Goal: Task Accomplishment & Management: Manage account settings

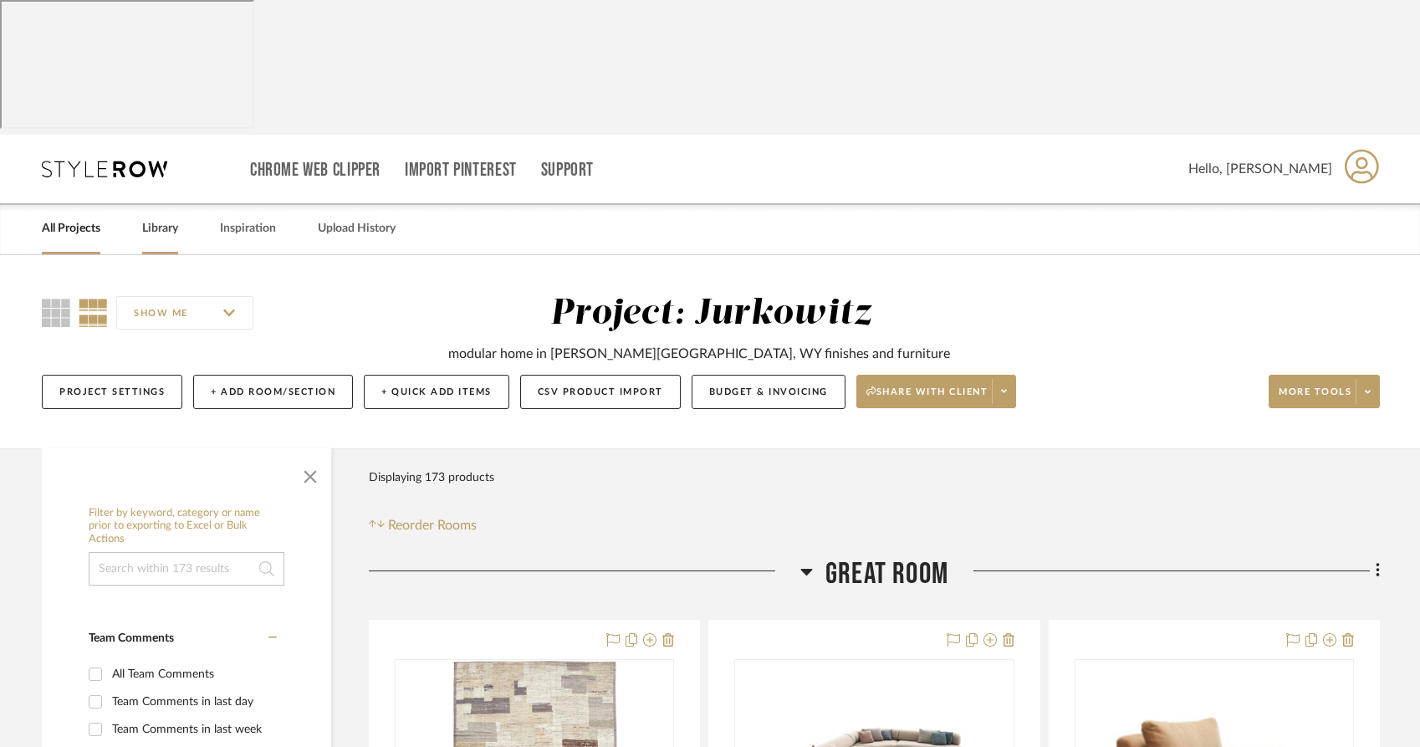
click at [164, 217] on link "Library" at bounding box center [160, 228] width 36 height 23
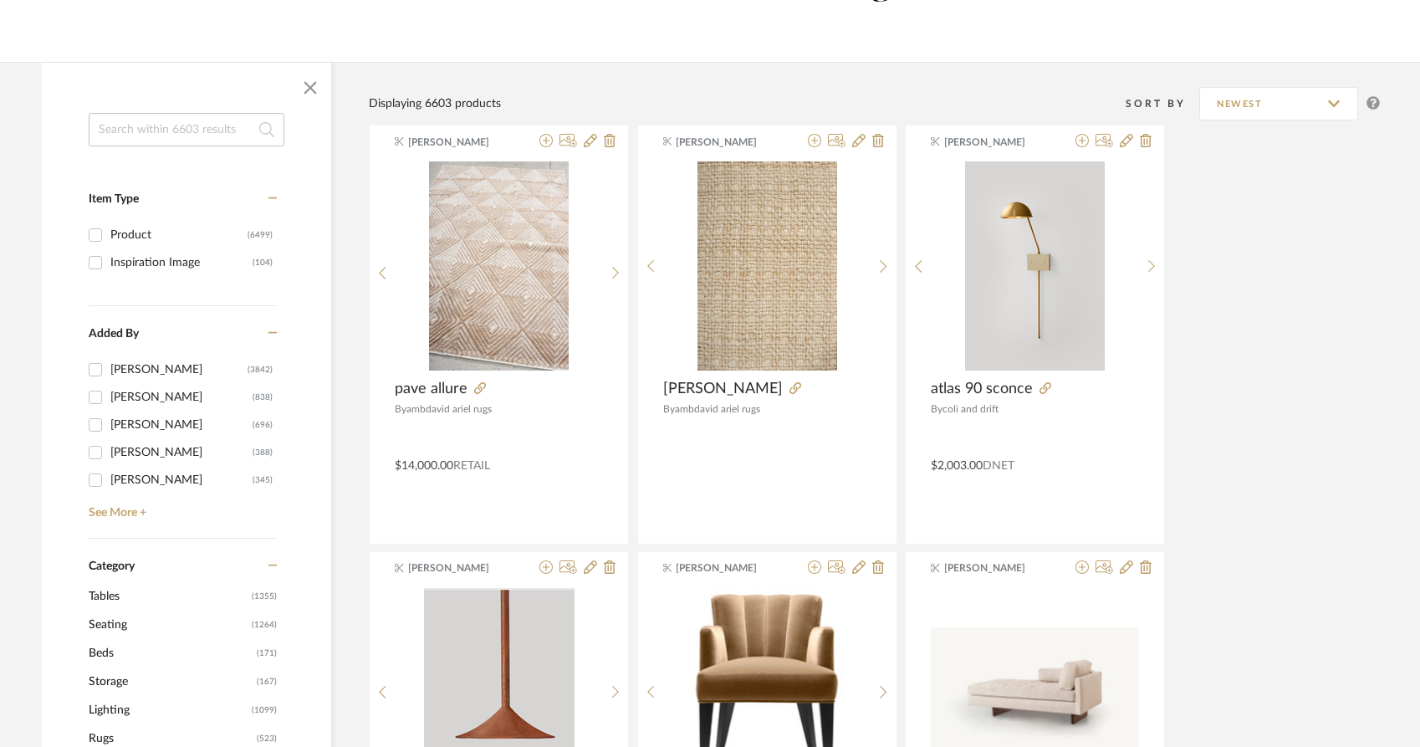
click at [94, 696] on span "Lighting" at bounding box center [168, 710] width 159 height 28
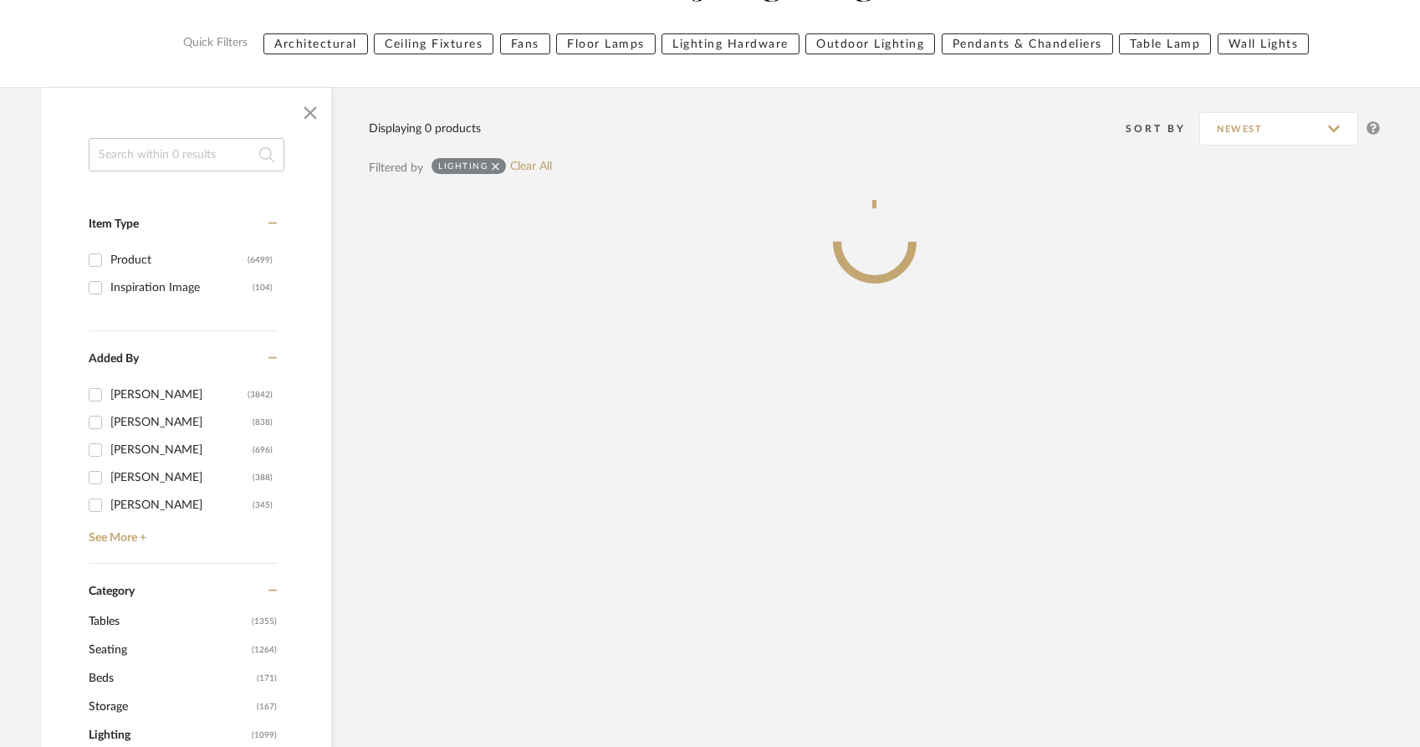
scroll to position [355, 0]
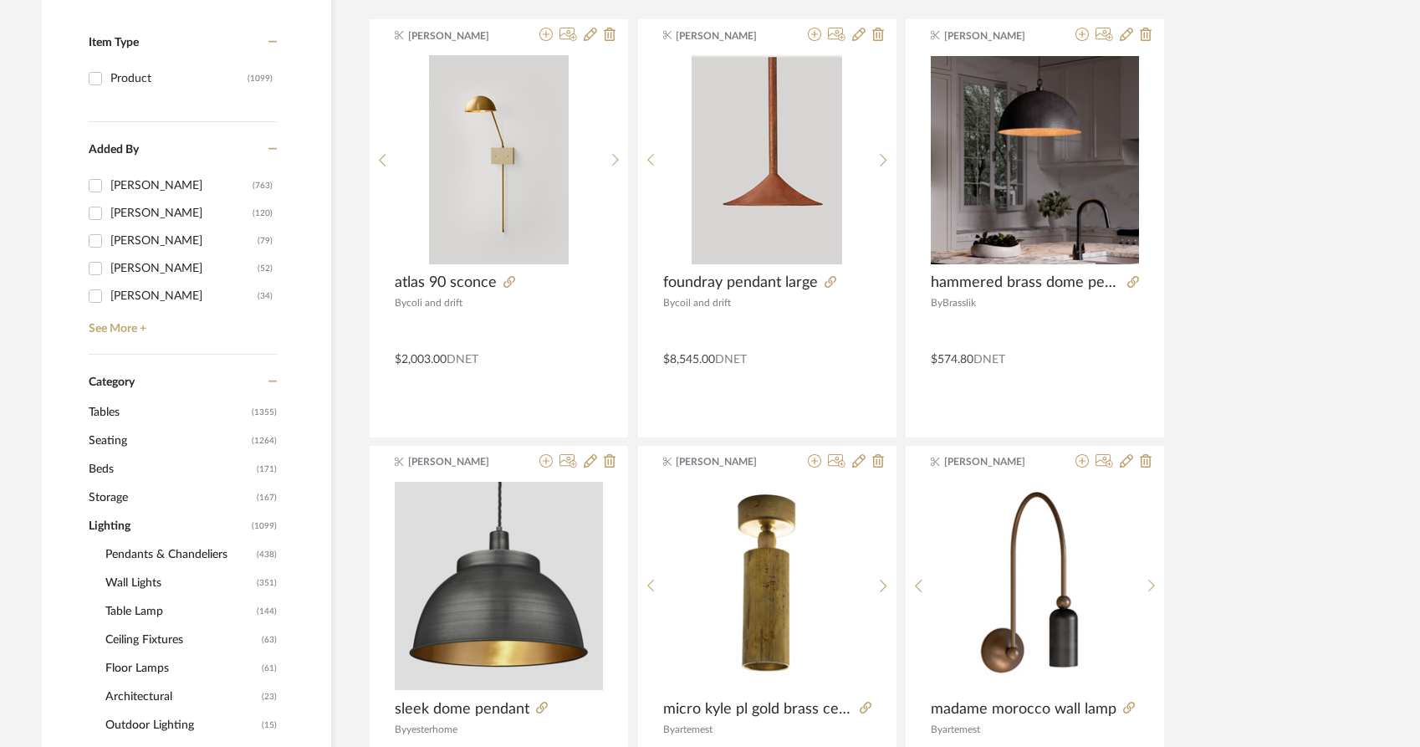
scroll to position [514, 0]
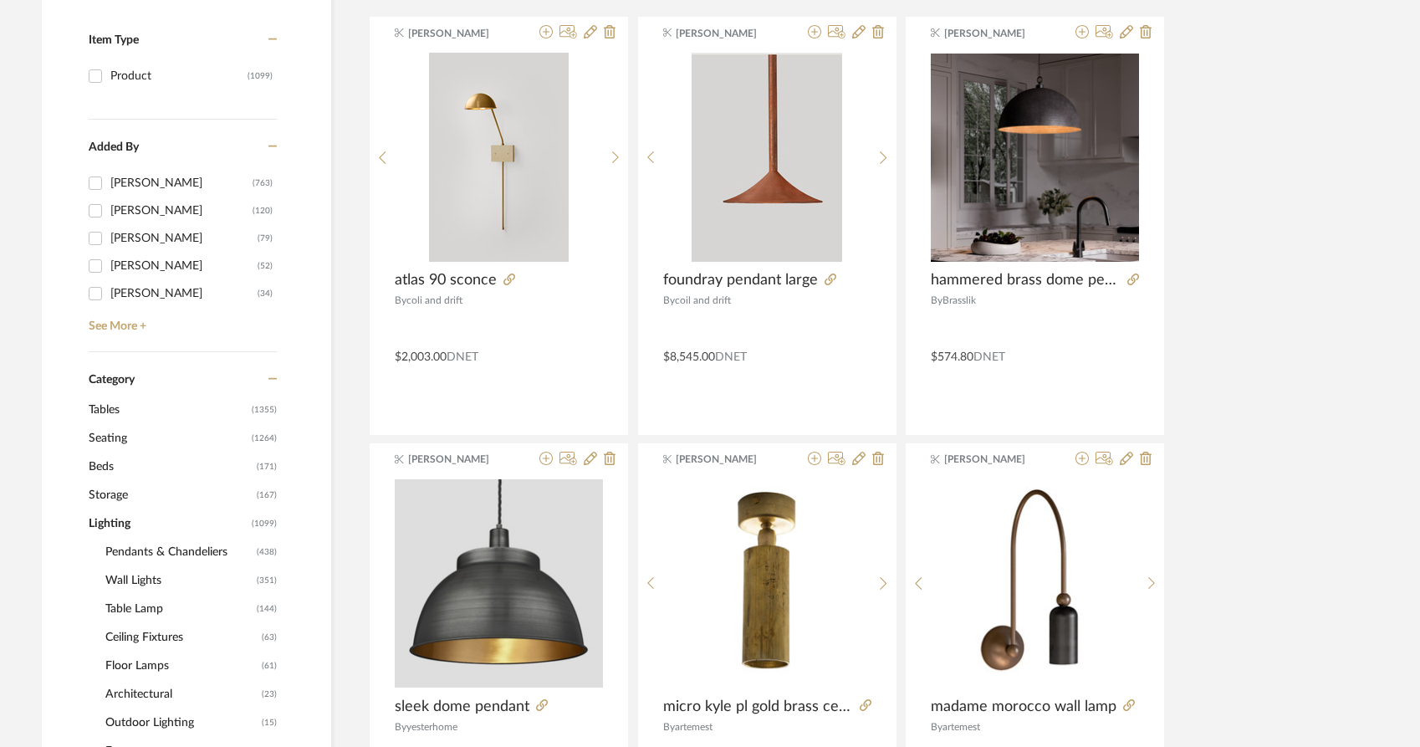
click at [130, 623] on span "Ceiling Fixtures" at bounding box center [181, 637] width 152 height 28
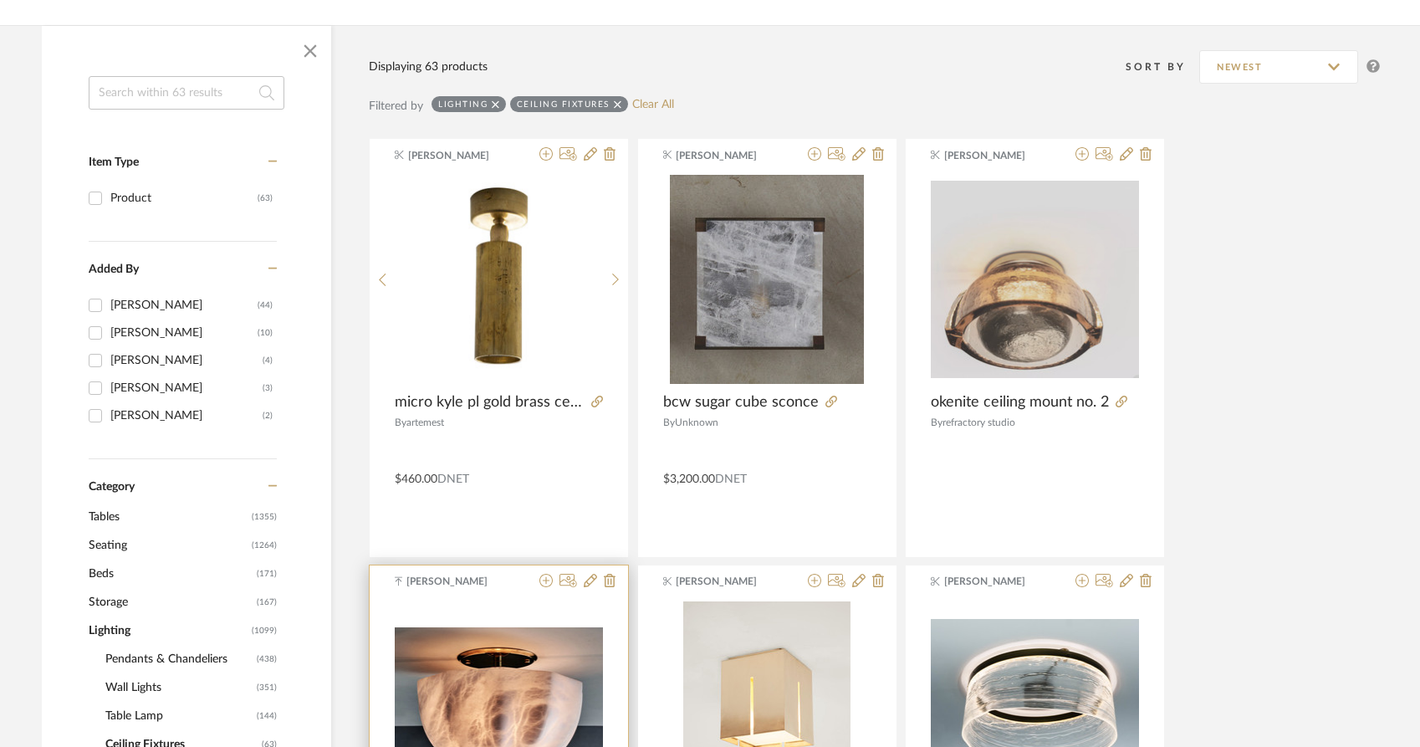
scroll to position [375, 0]
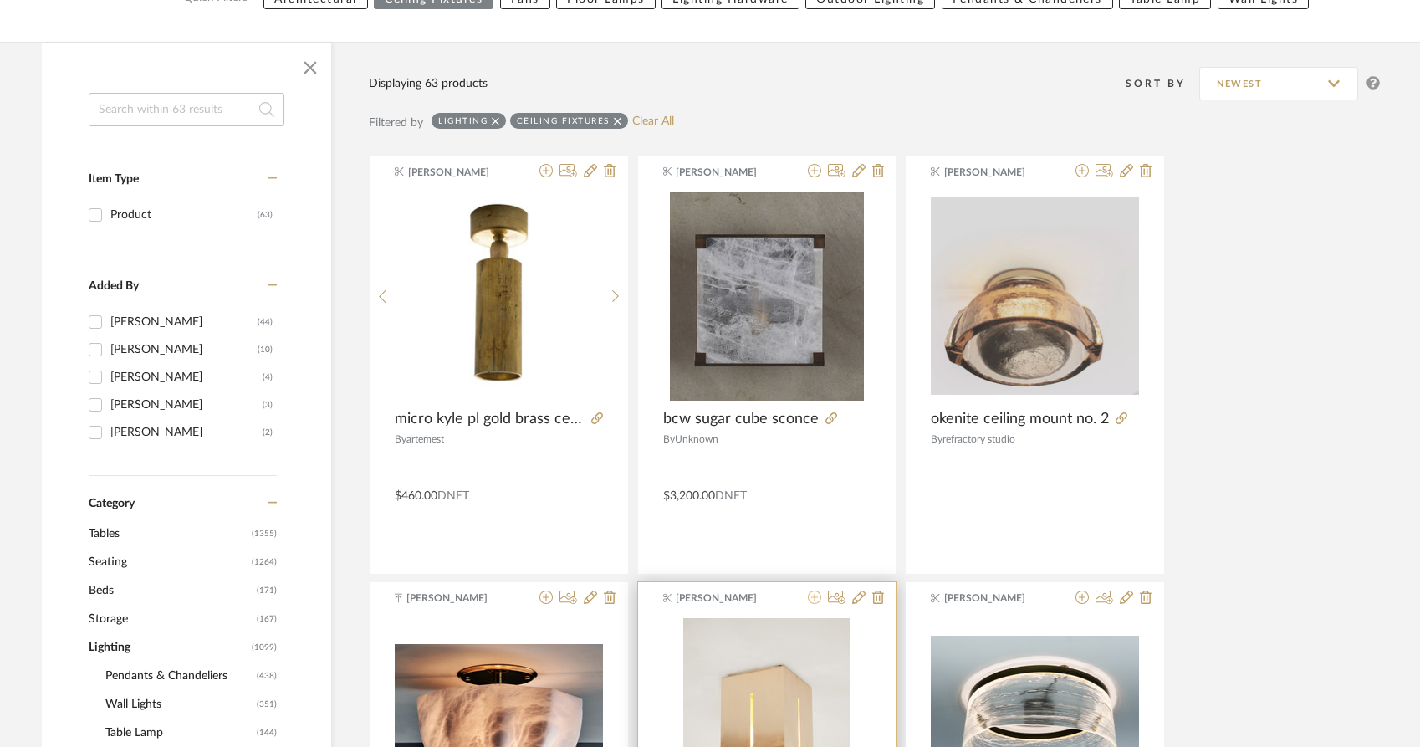
click at [813, 591] on icon at bounding box center [814, 597] width 13 height 13
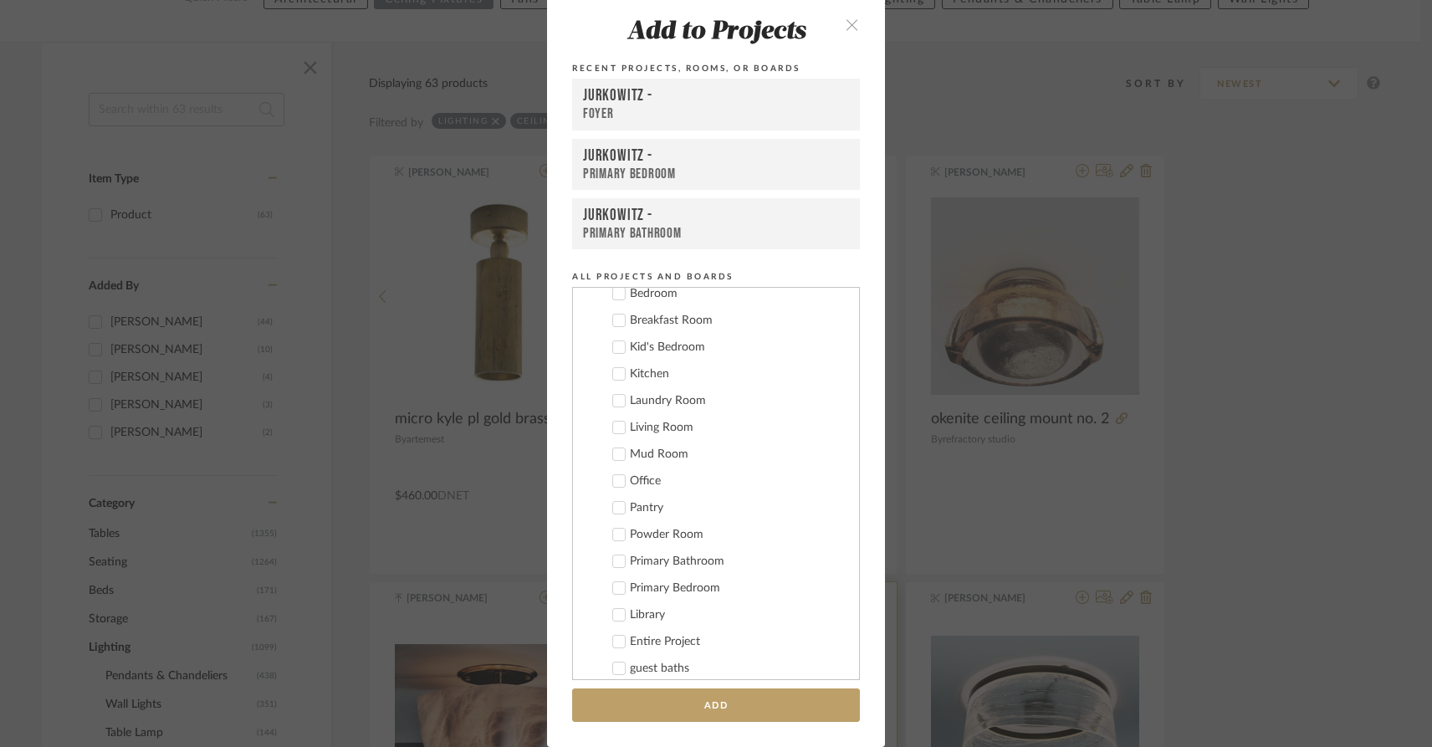
scroll to position [157, 0]
click at [620, 612] on label "Library" at bounding box center [722, 614] width 248 height 17
click at [672, 714] on button "Add" at bounding box center [716, 705] width 288 height 34
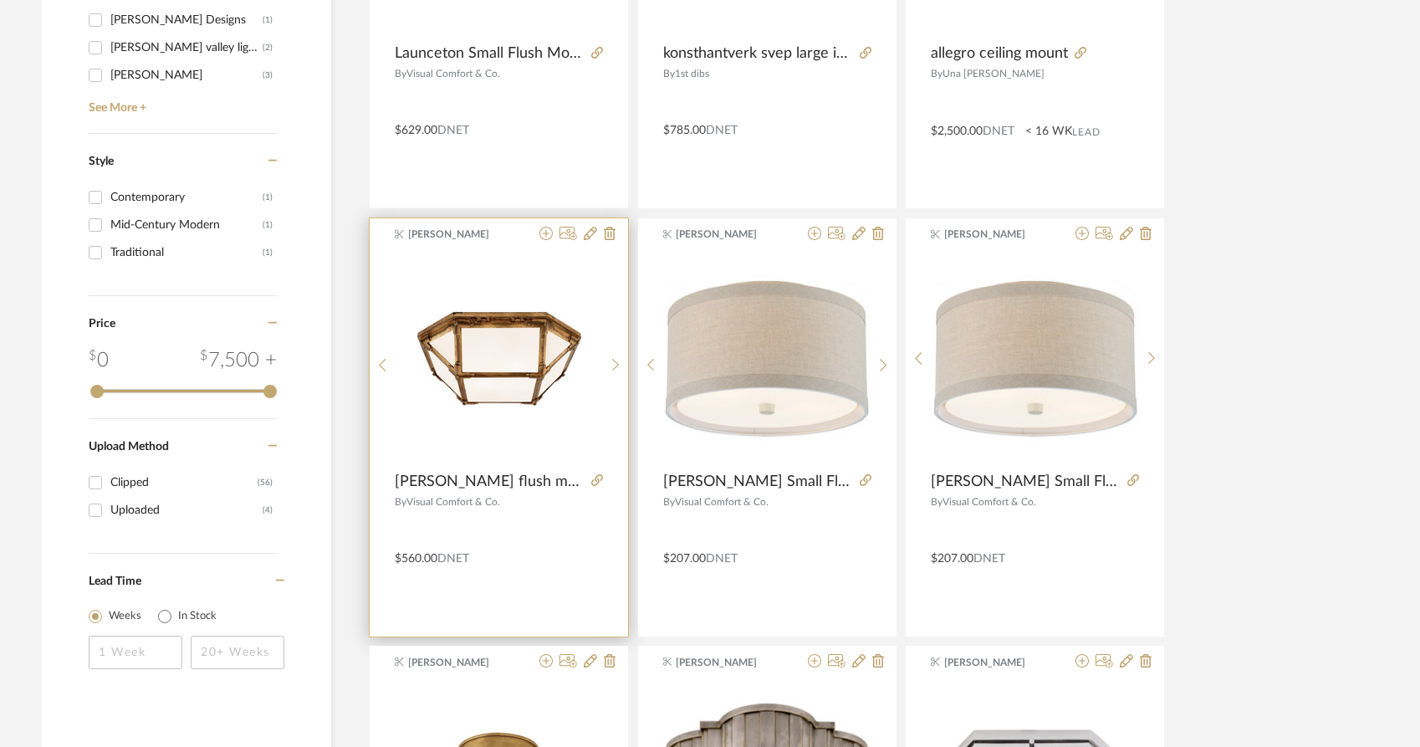
scroll to position [2275, 0]
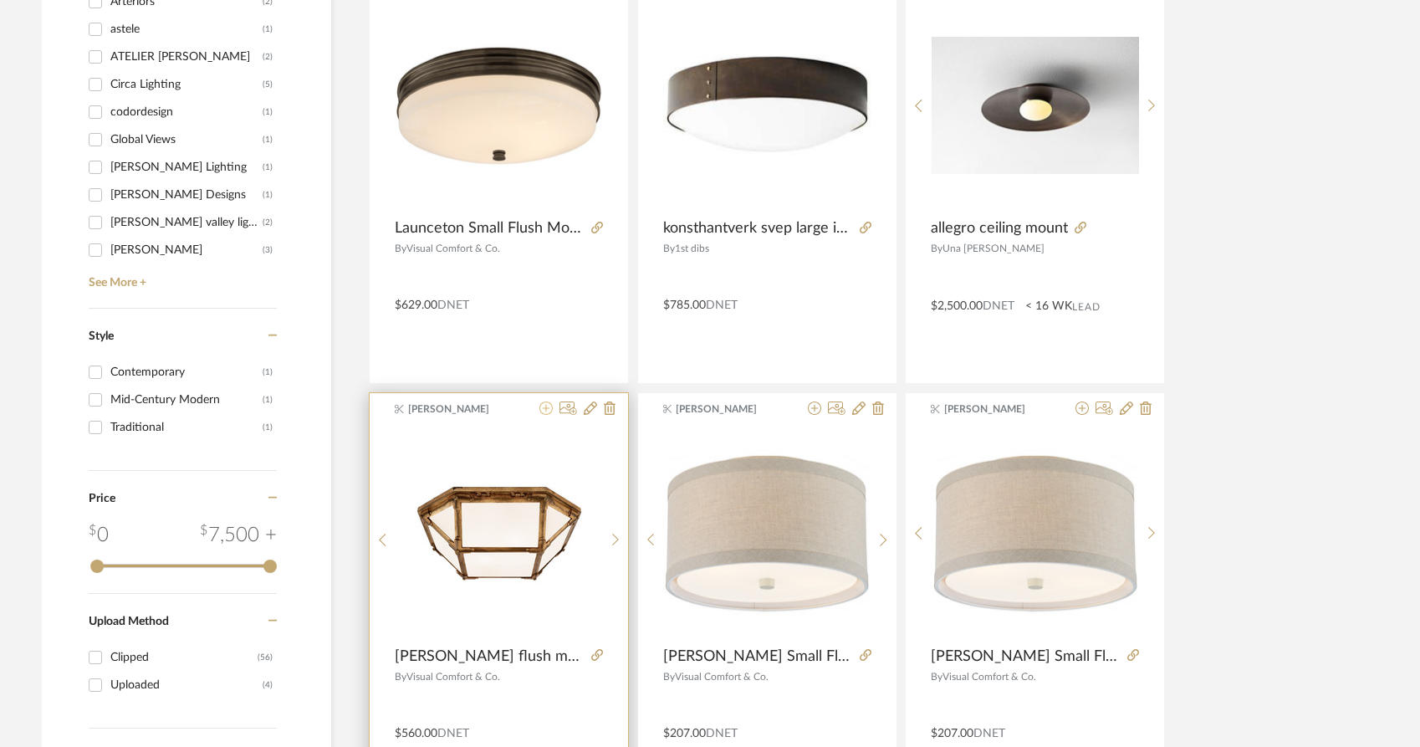
click at [545, 402] on icon at bounding box center [546, 408] width 13 height 13
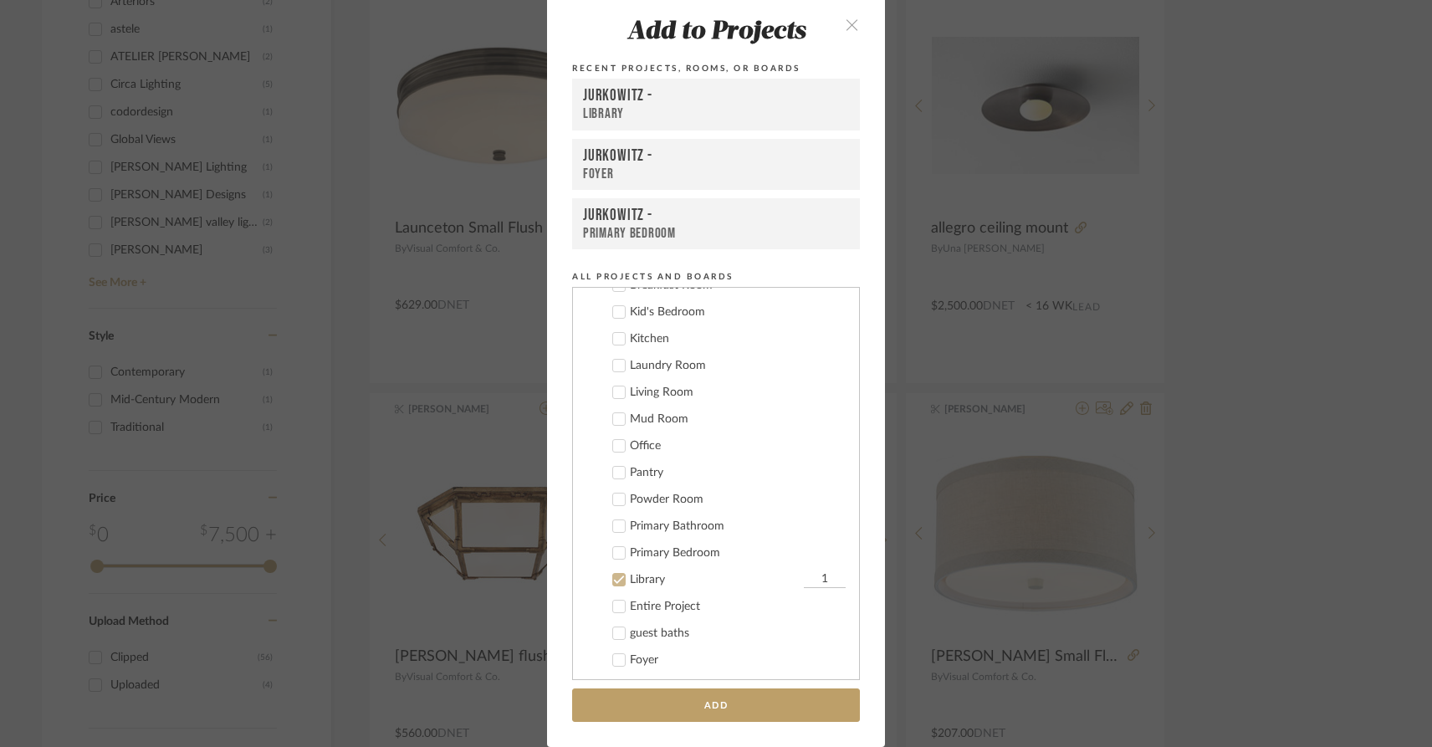
scroll to position [171, 0]
click at [613, 605] on icon at bounding box center [619, 601] width 12 height 12
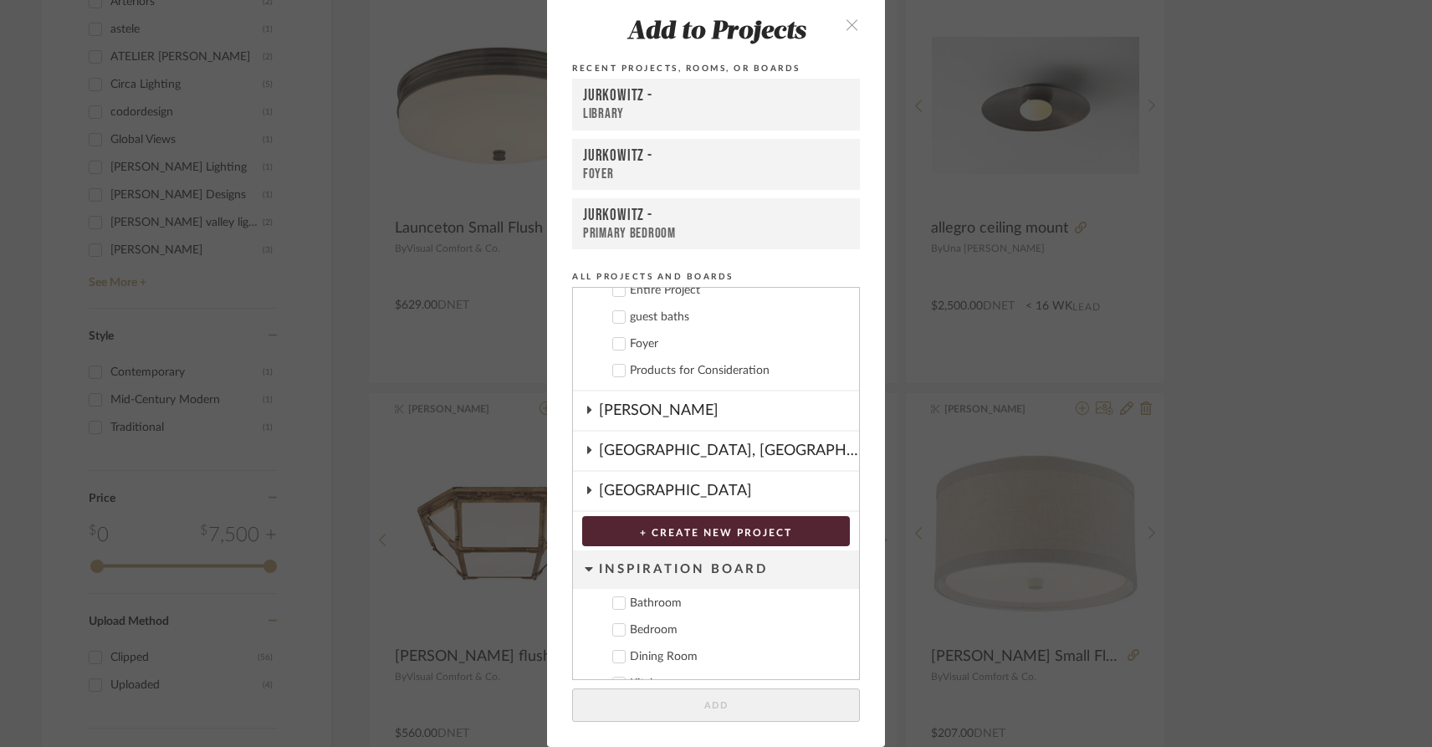
scroll to position [506, 0]
click at [613, 372] on icon at bounding box center [619, 372] width 12 height 12
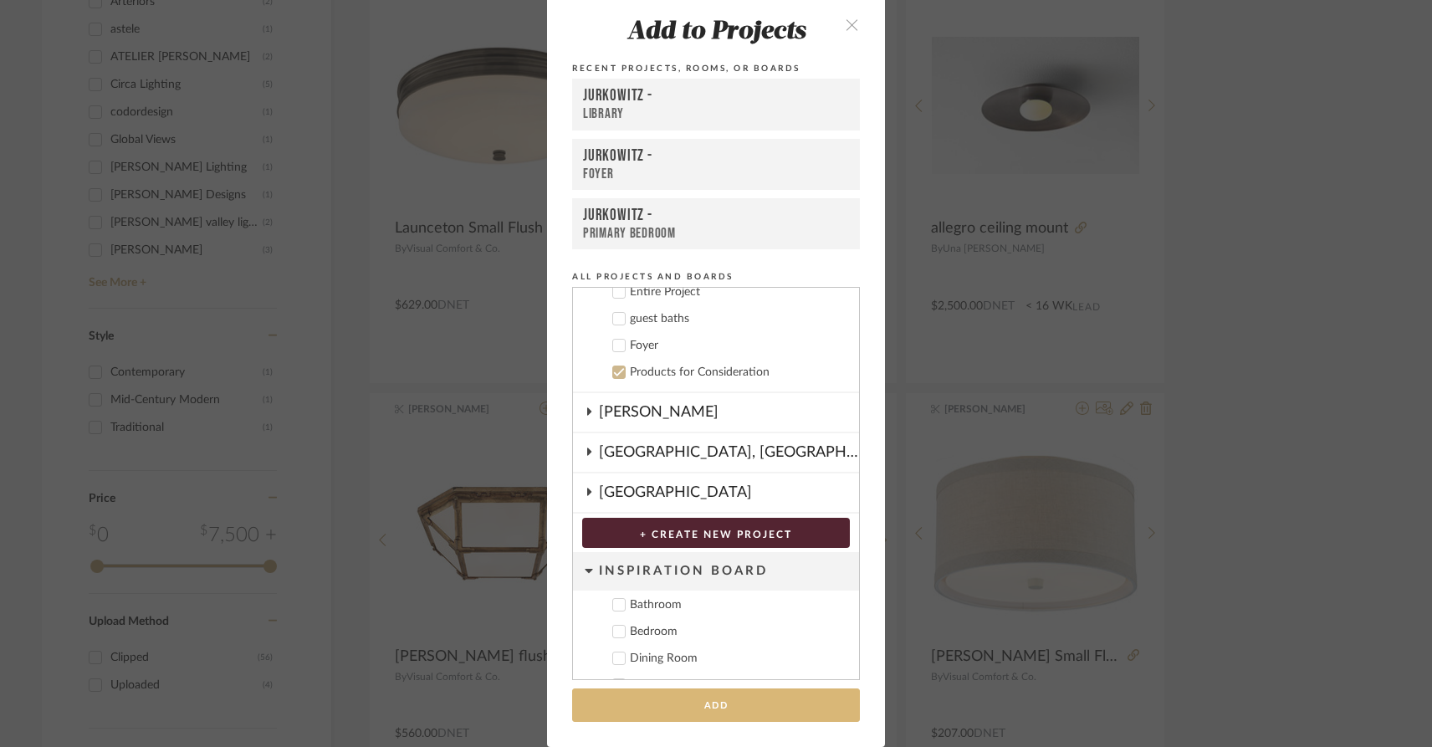
click at [680, 714] on button "Add" at bounding box center [716, 705] width 288 height 34
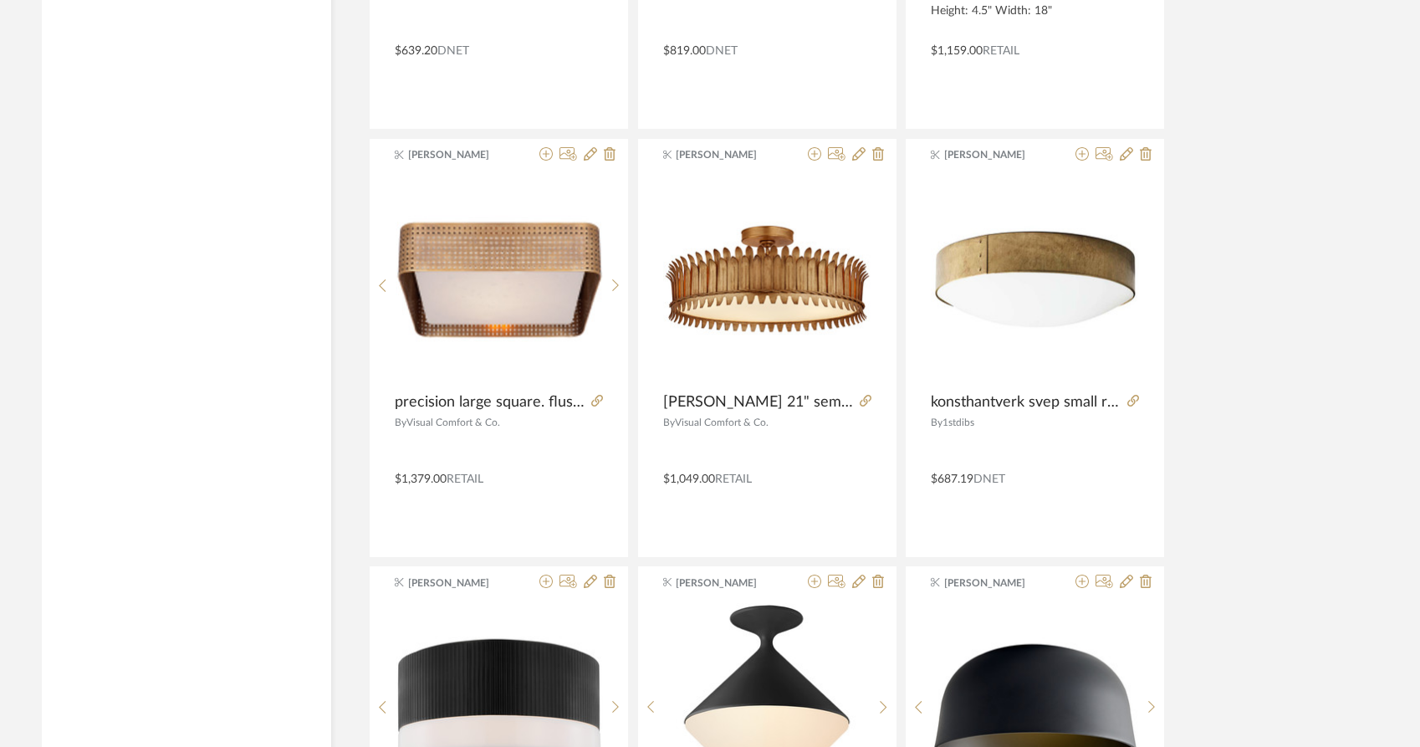
scroll to position [3372, 0]
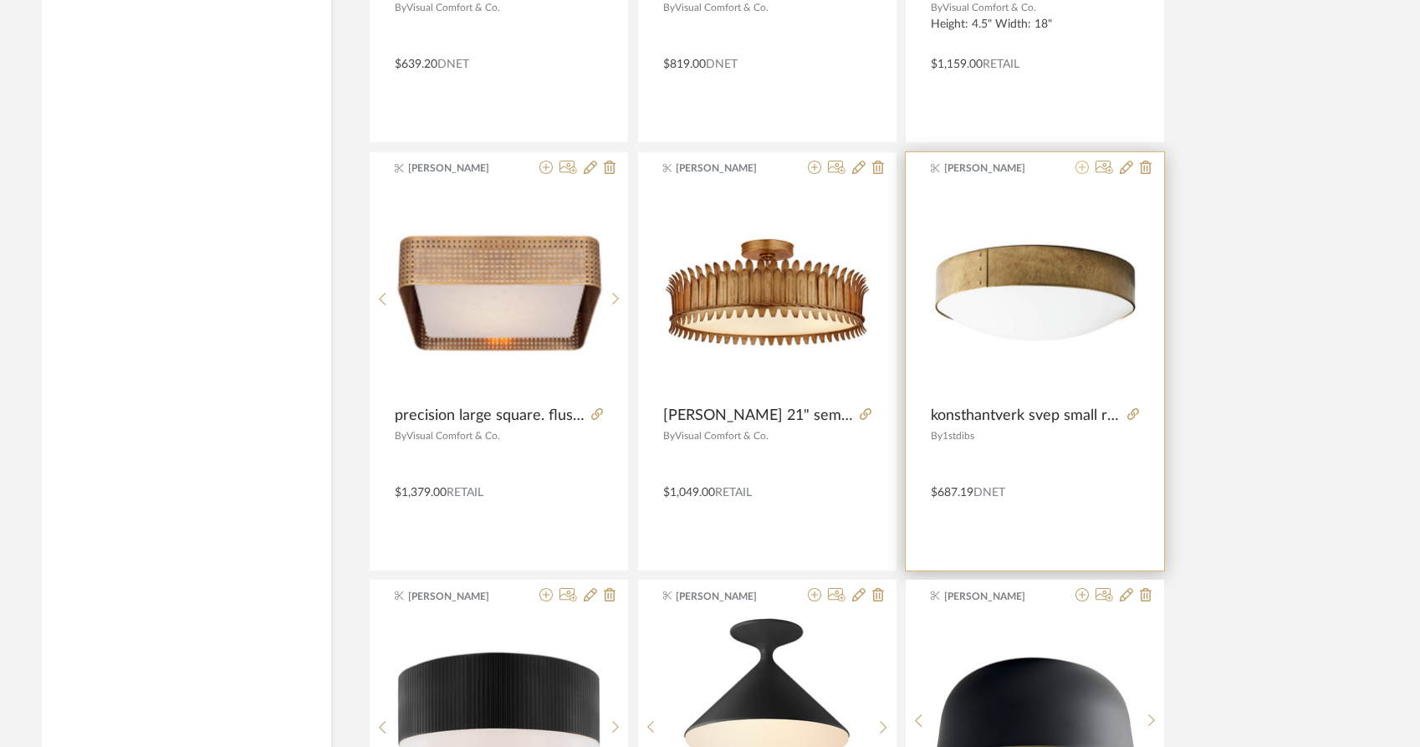
click at [1078, 161] on icon at bounding box center [1082, 167] width 13 height 13
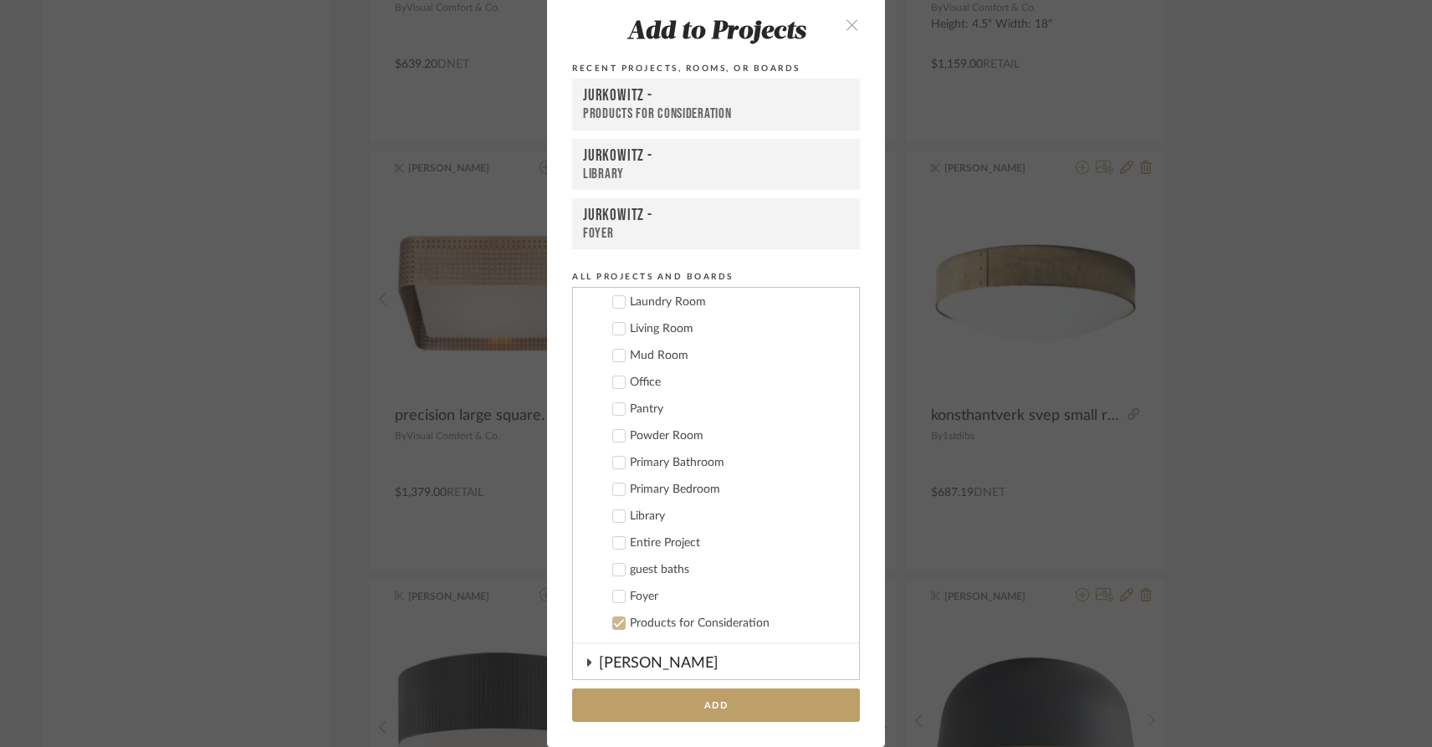
scroll to position [18, 0]
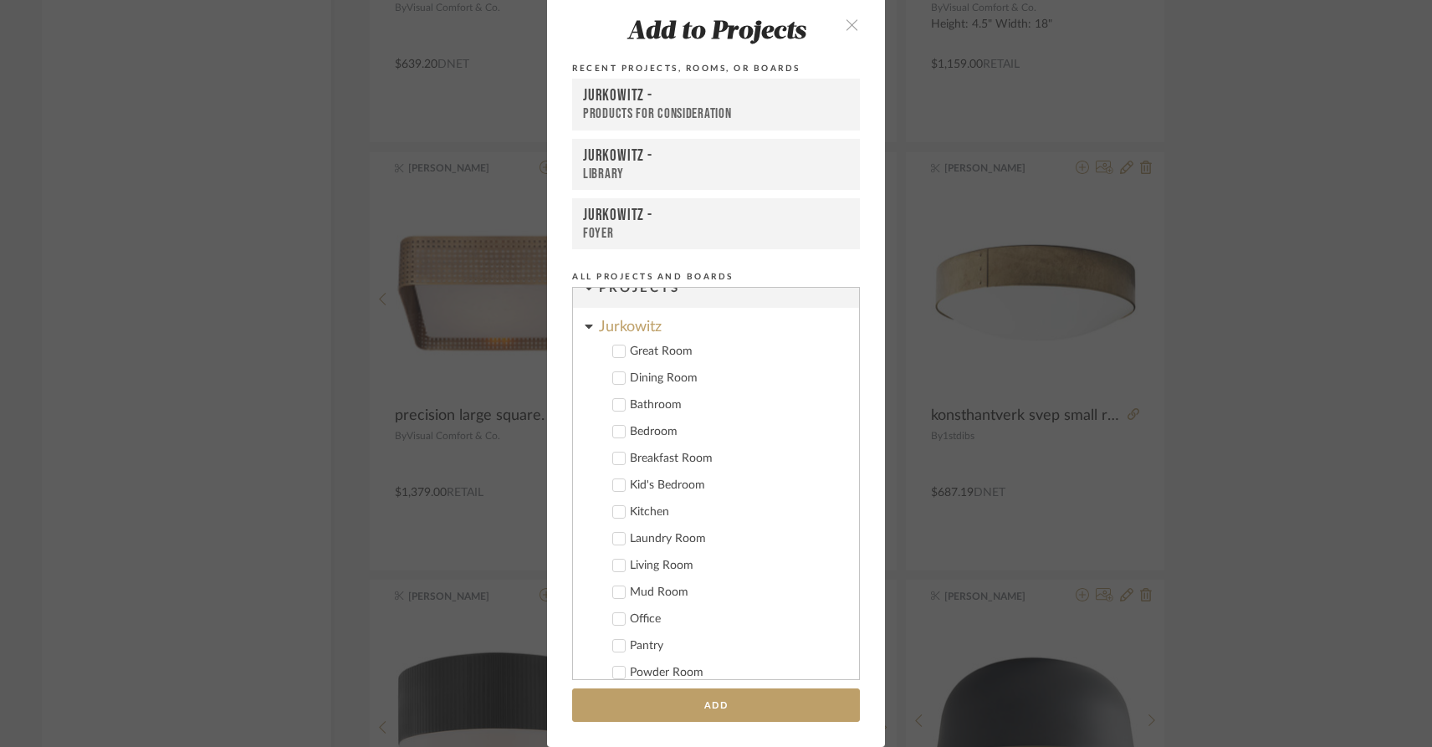
click at [205, 346] on div "Add to Projects Recent Projects, Rooms, or Boards Jurkowitz - Products for Cons…" at bounding box center [716, 373] width 1432 height 747
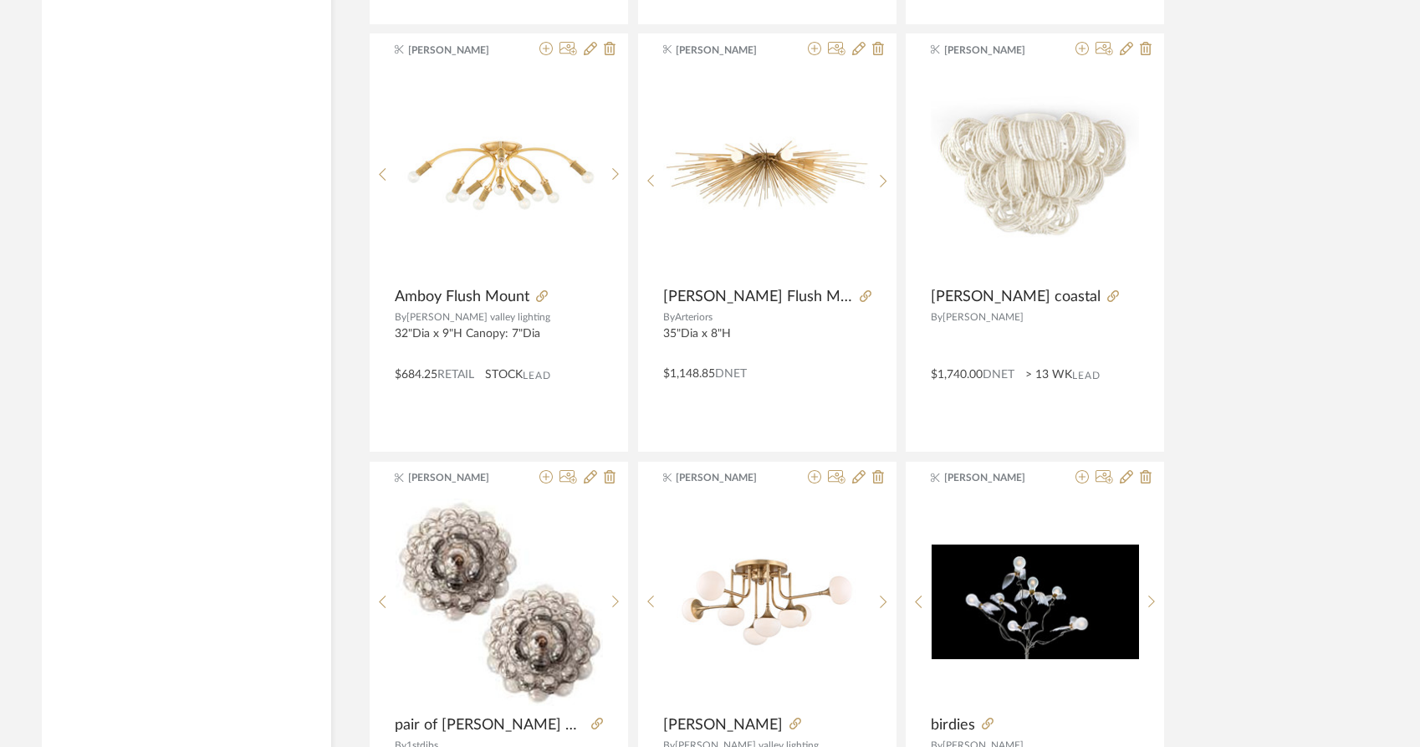
scroll to position [4951, 0]
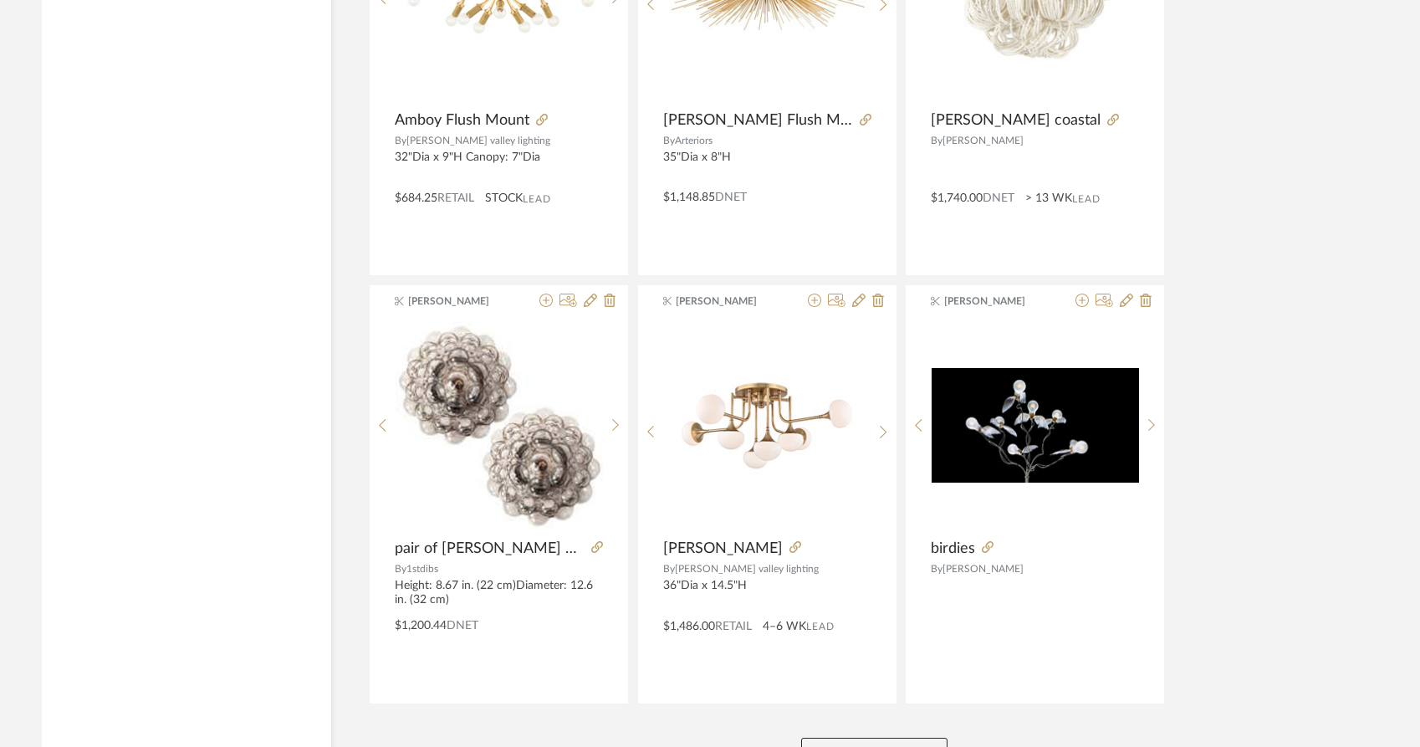
click at [851, 738] on button "View More" at bounding box center [874, 754] width 146 height 33
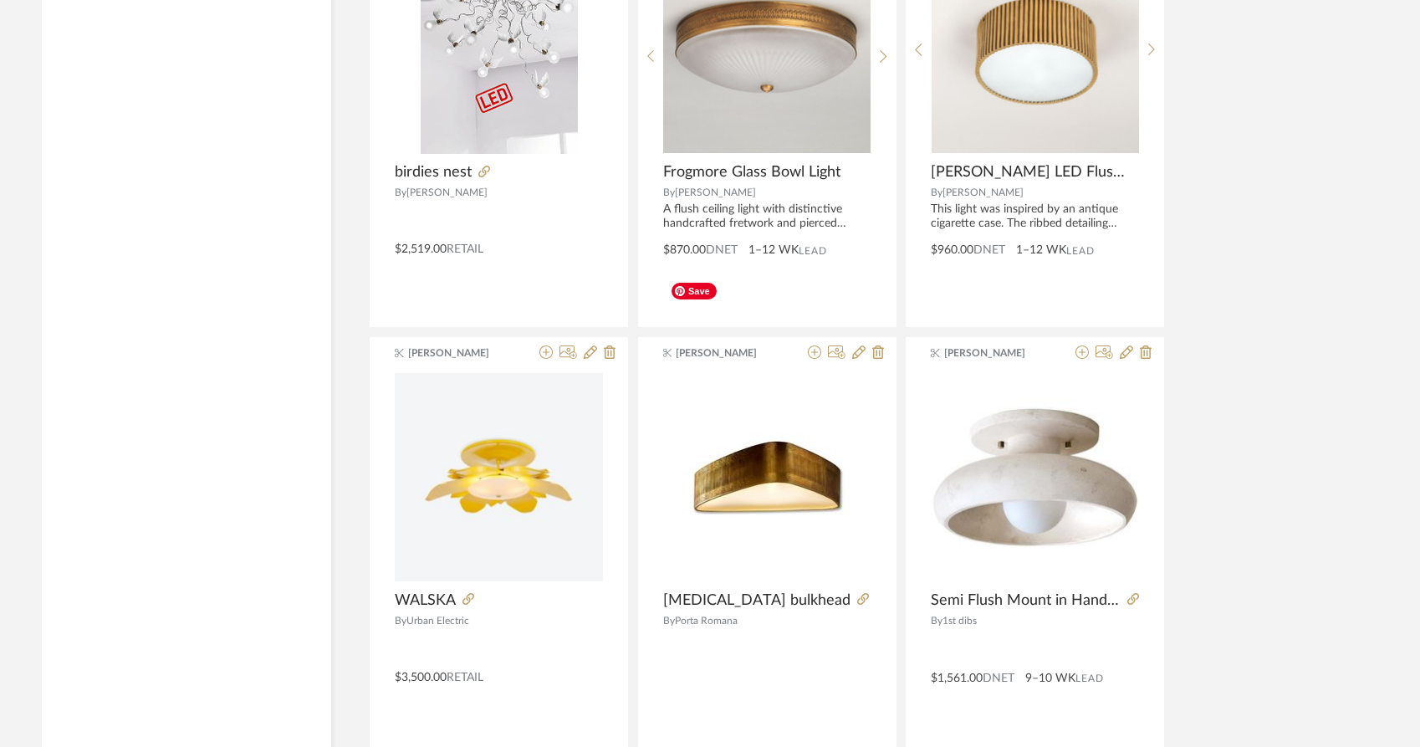
scroll to position [7603, 0]
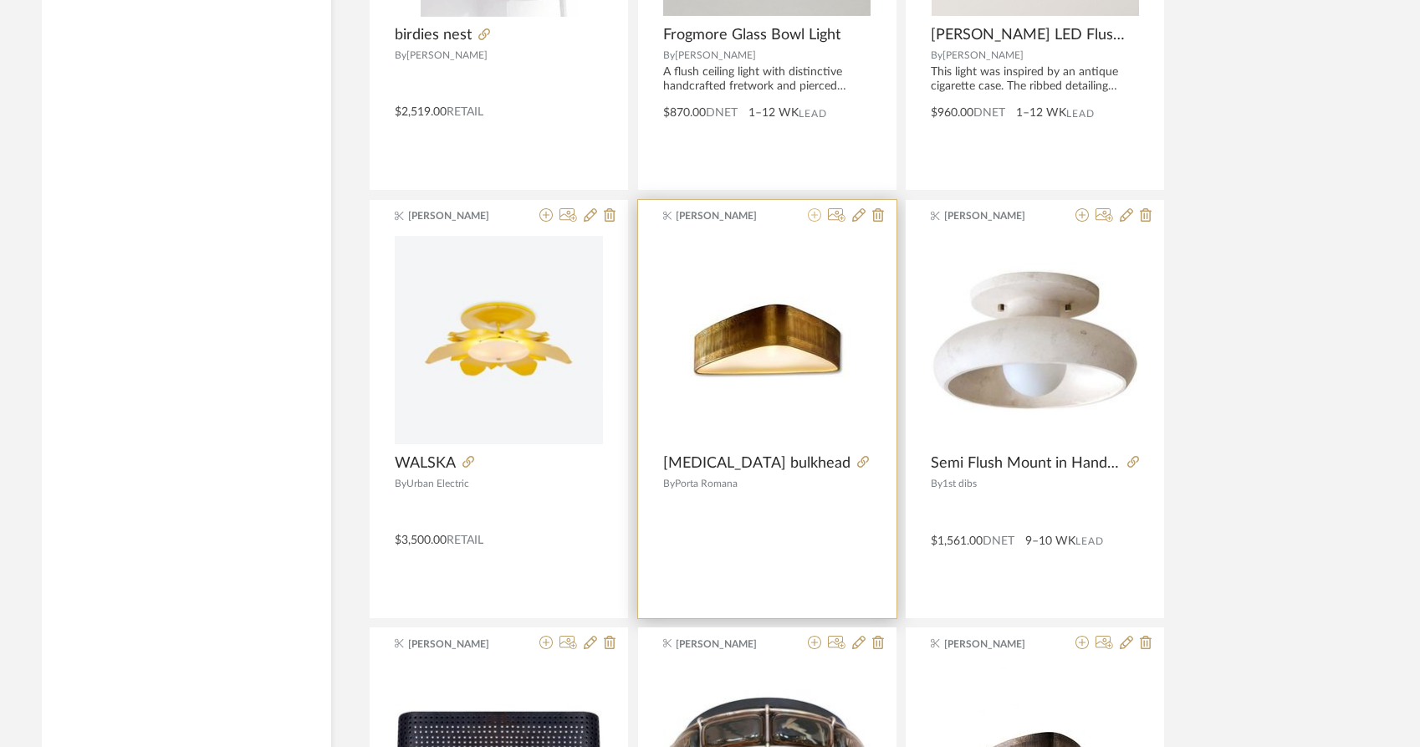
click at [812, 208] on icon at bounding box center [814, 214] width 13 height 13
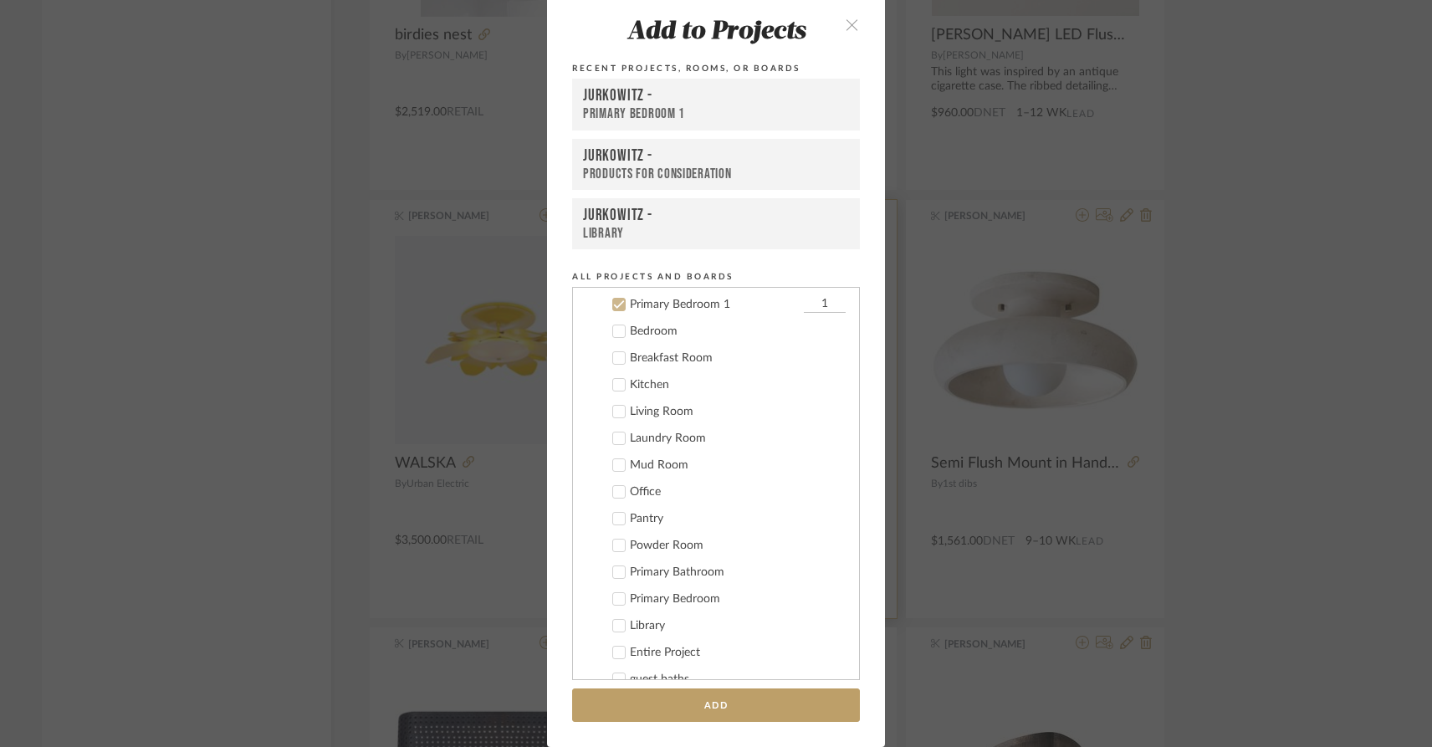
scroll to position [148, 0]
click at [614, 303] on icon at bounding box center [619, 303] width 11 height 8
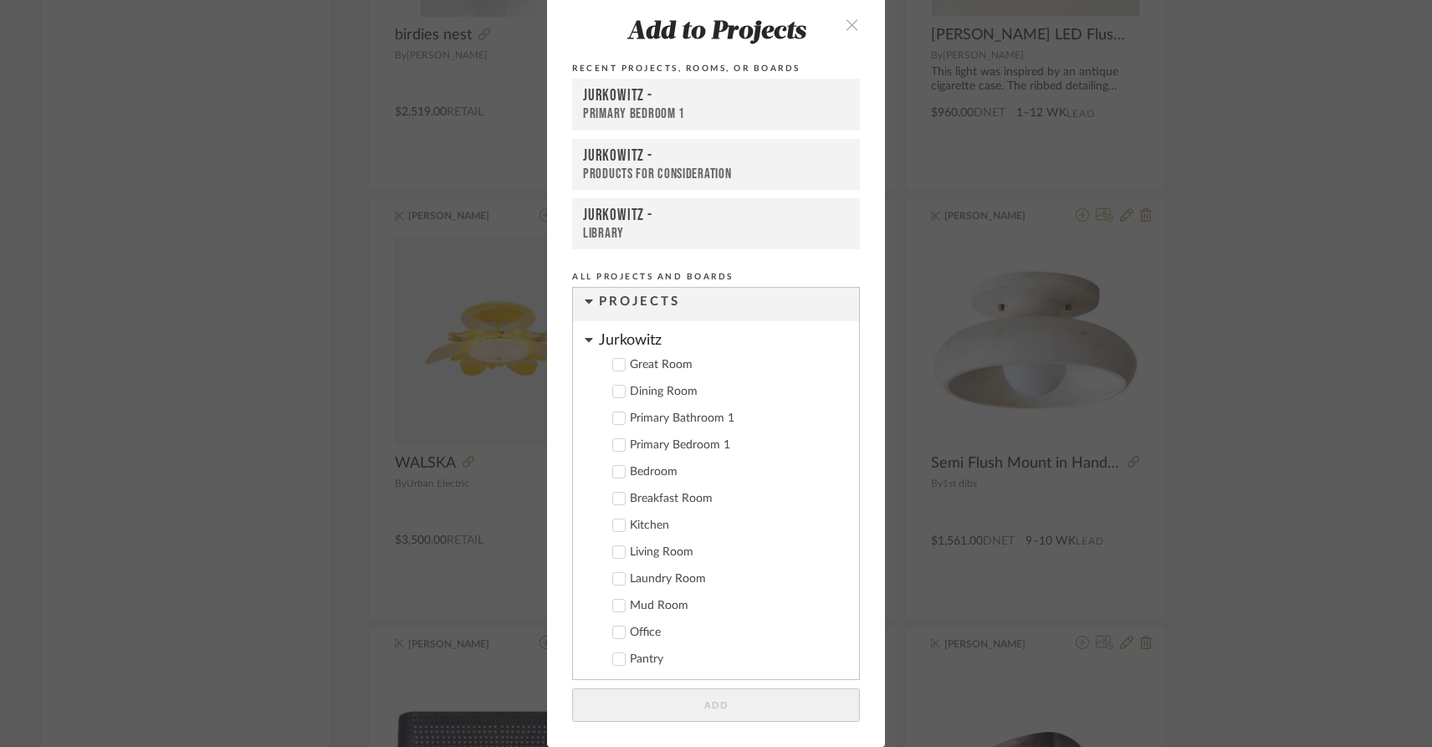
scroll to position [10, 0]
click at [614, 414] on icon at bounding box center [619, 413] width 12 height 12
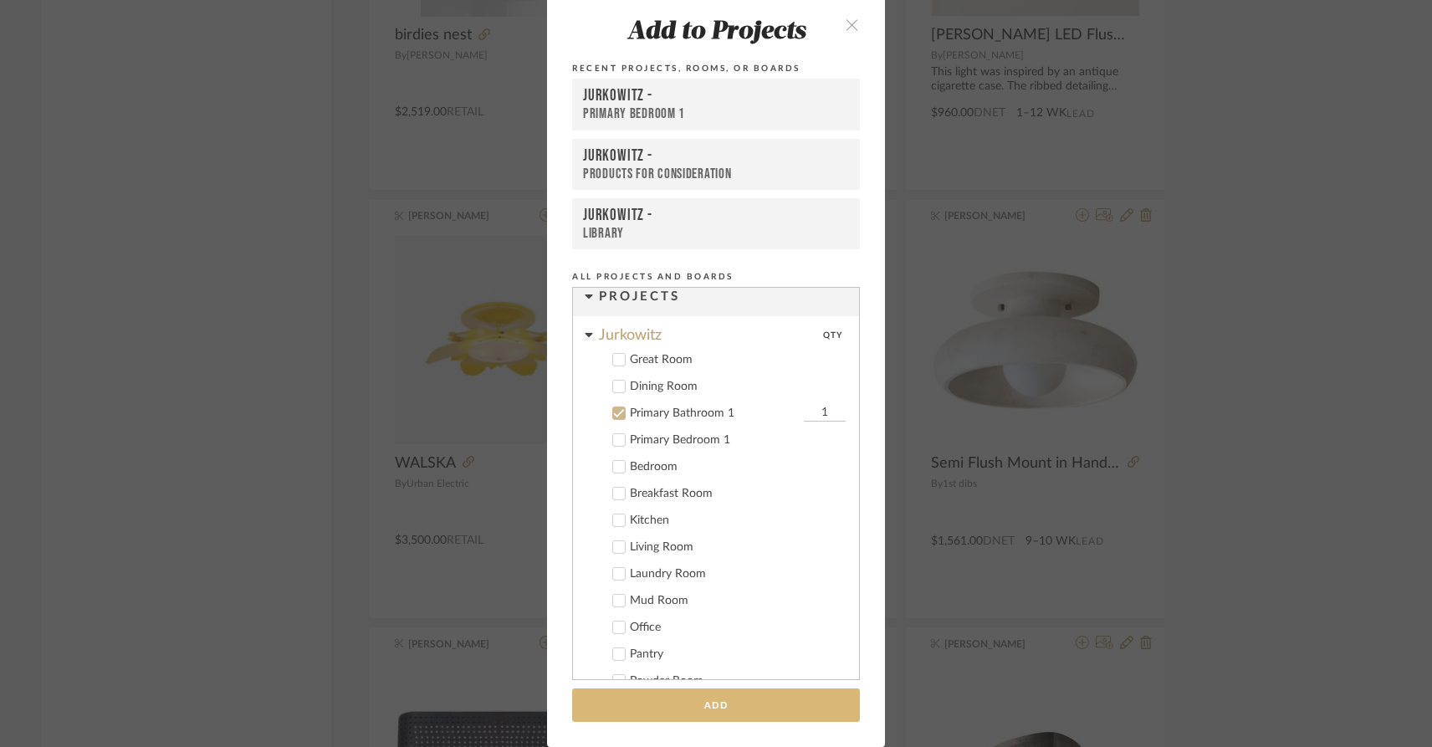
click at [709, 700] on button "Add" at bounding box center [716, 705] width 288 height 34
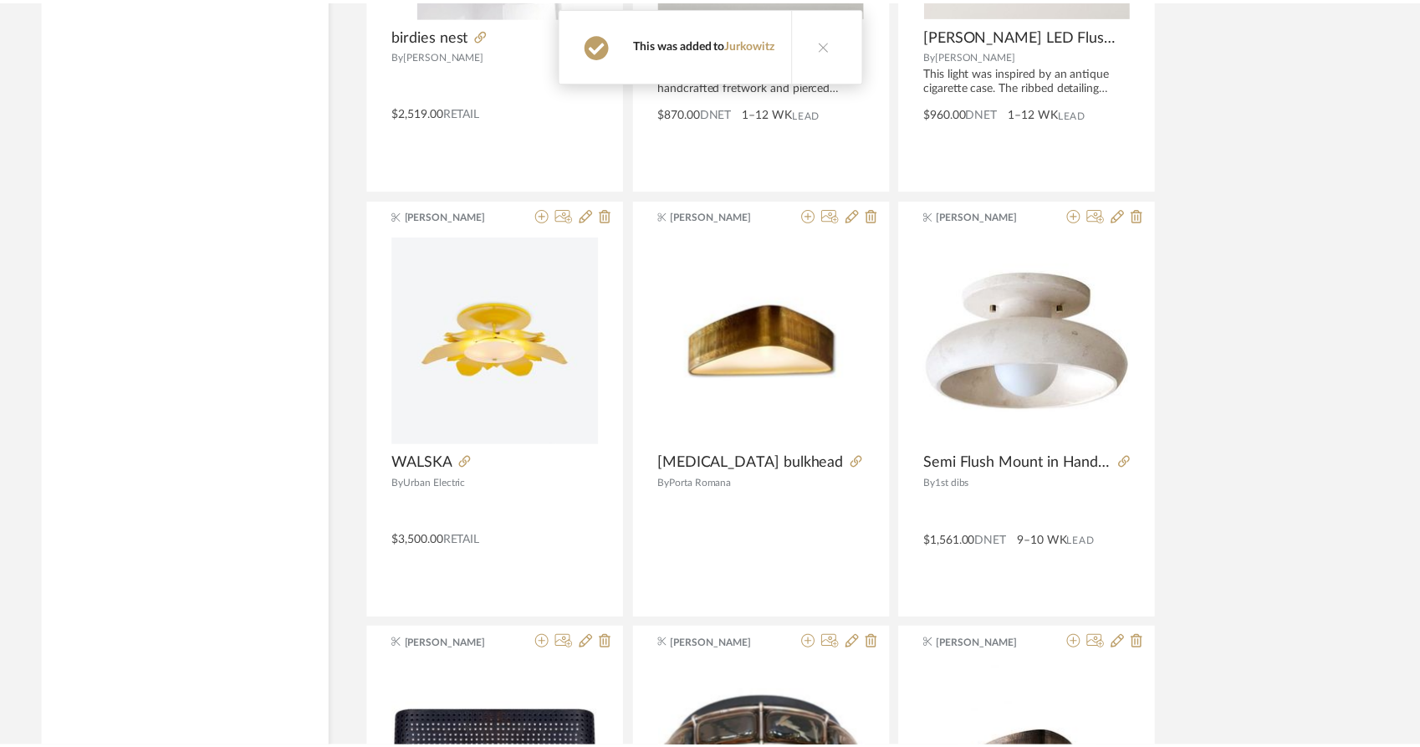
scroll to position [7603, 0]
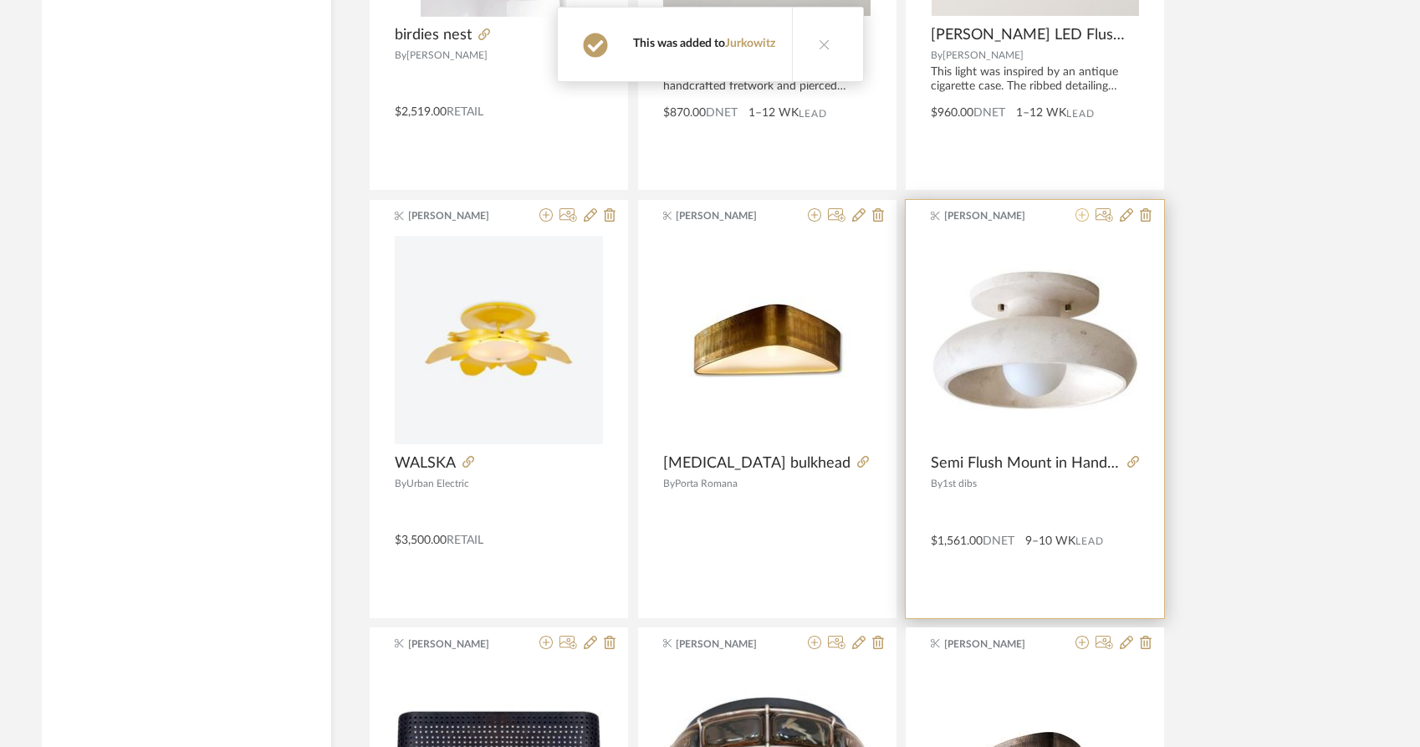
click at [1080, 208] on icon at bounding box center [1082, 214] width 13 height 13
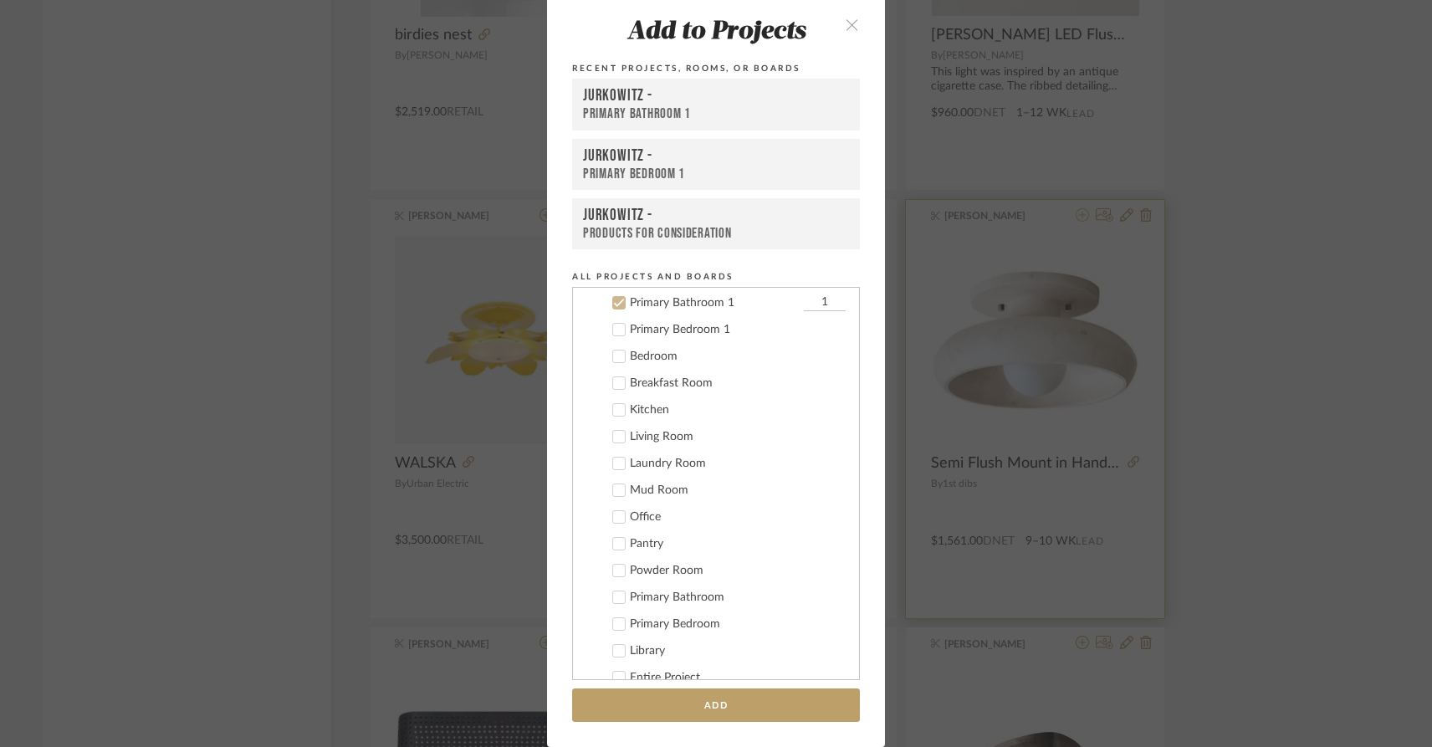
scroll to position [121, 0]
click at [614, 304] on icon at bounding box center [619, 302] width 12 height 12
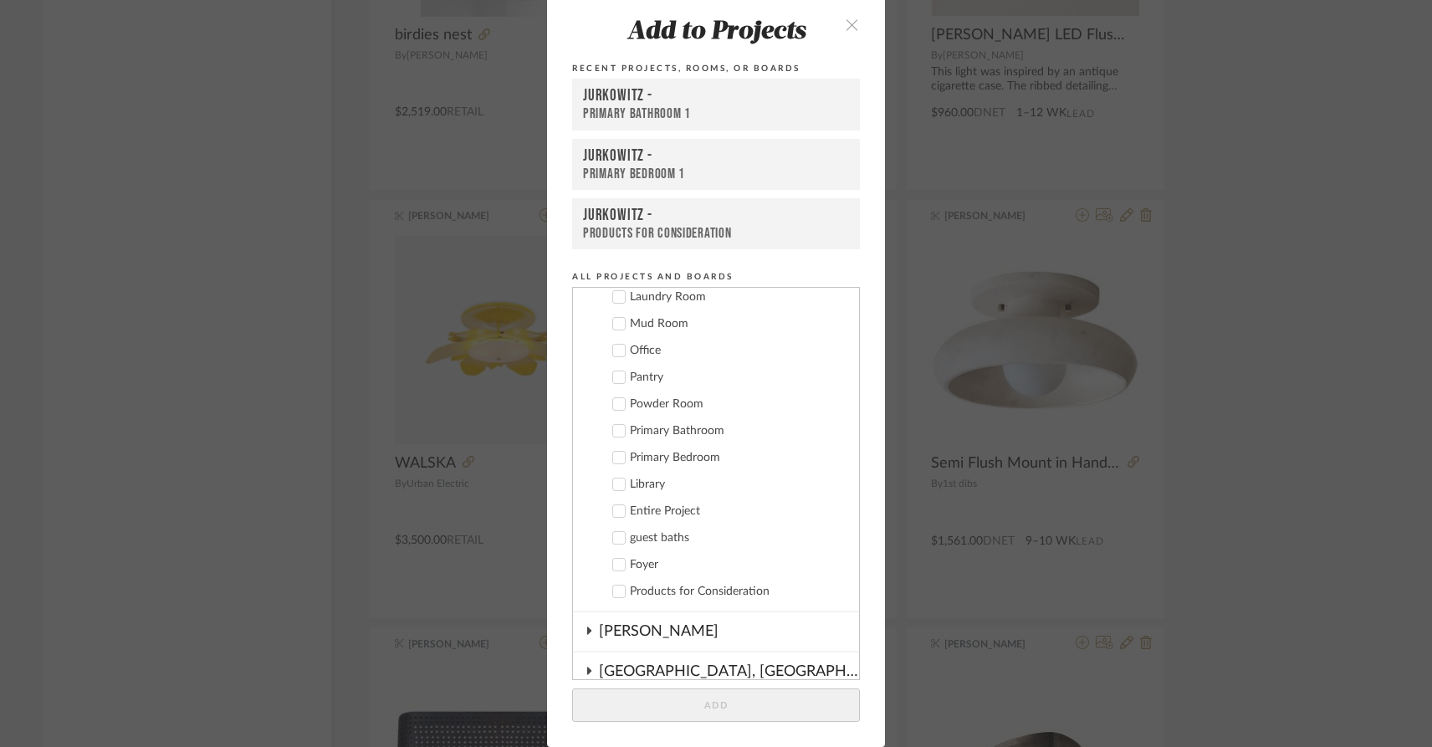
scroll to position [282, 0]
click at [279, 330] on div "Add to Projects Recent Projects, Rooms, or Boards Jurkowitz - Primary Bathroom …" at bounding box center [716, 373] width 1432 height 747
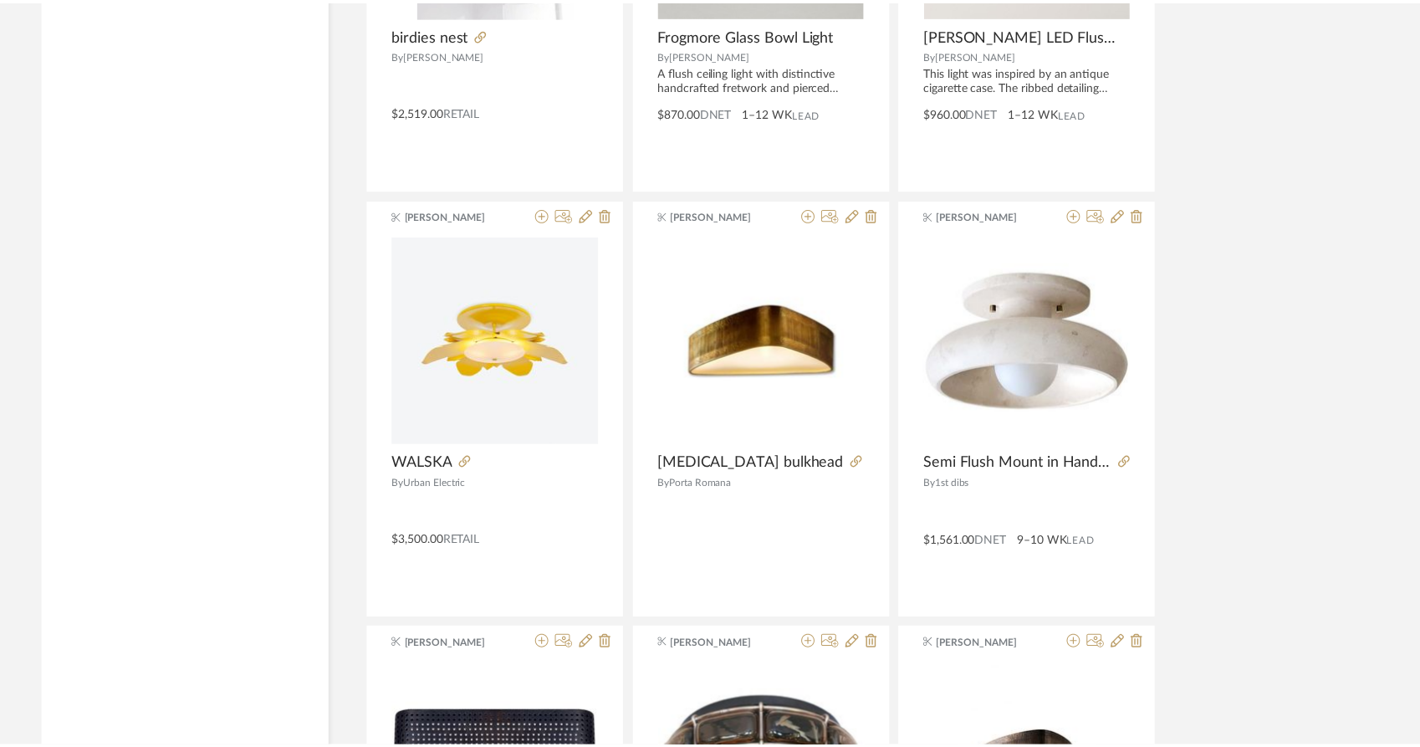
scroll to position [7603, 0]
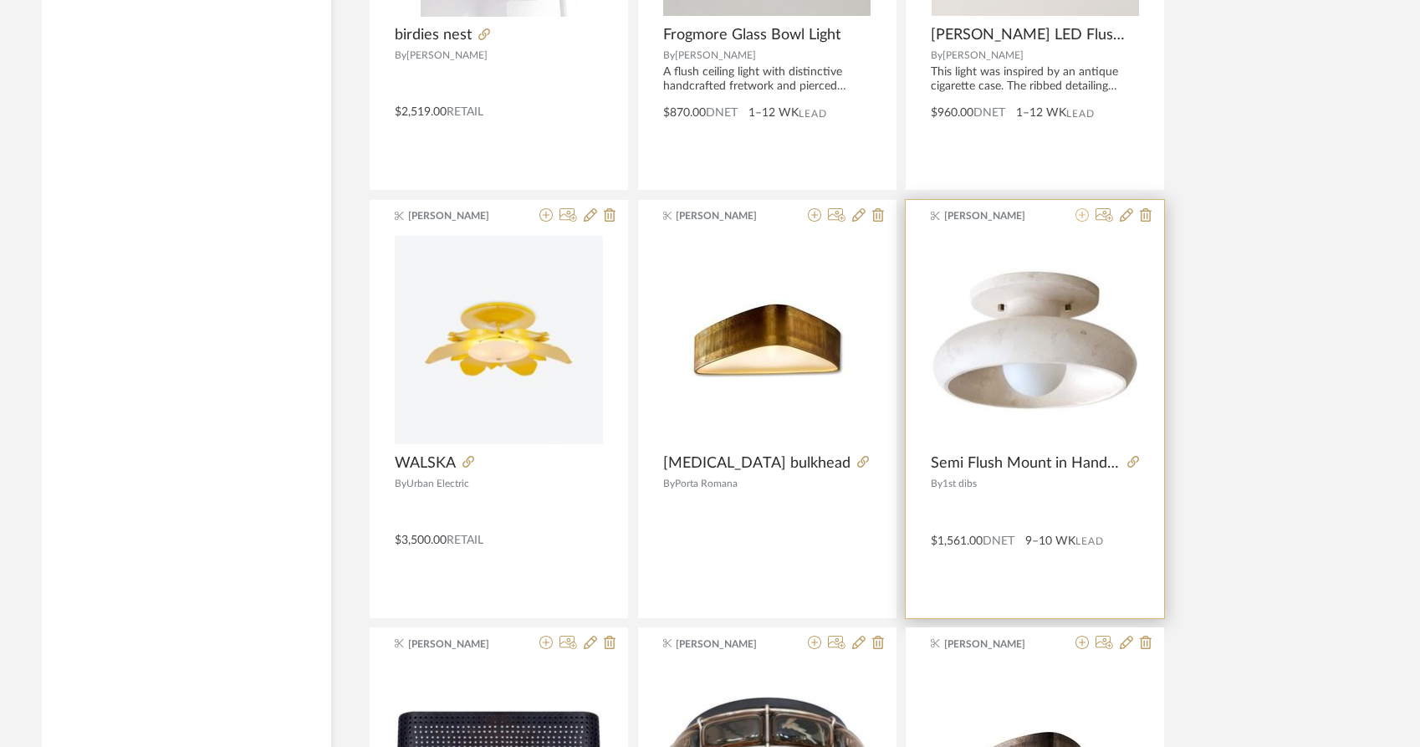
click at [1083, 208] on icon at bounding box center [1082, 214] width 13 height 13
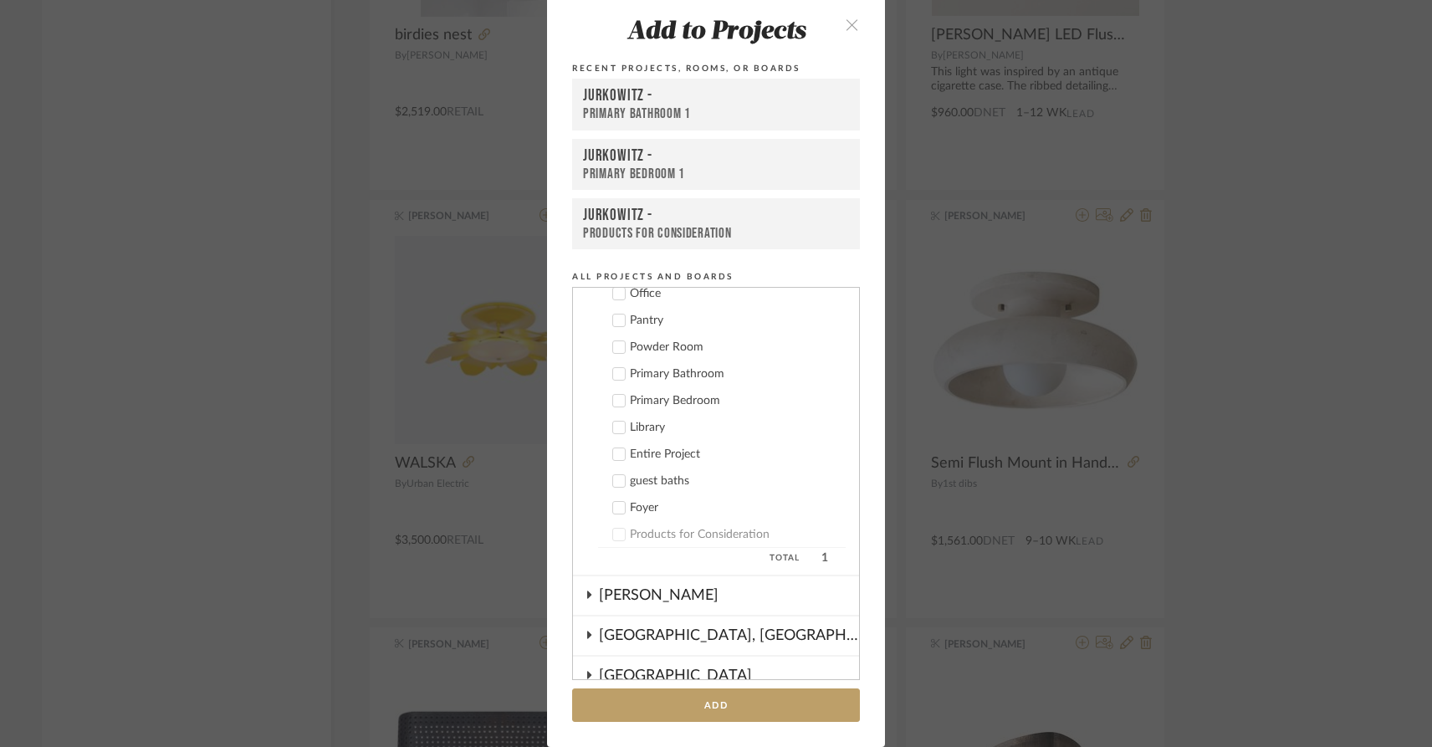
scroll to position [345, 0]
click at [613, 531] on icon at bounding box center [619, 533] width 12 height 12
click at [614, 530] on icon at bounding box center [619, 533] width 12 height 12
click at [614, 452] on icon at bounding box center [619, 453] width 11 height 8
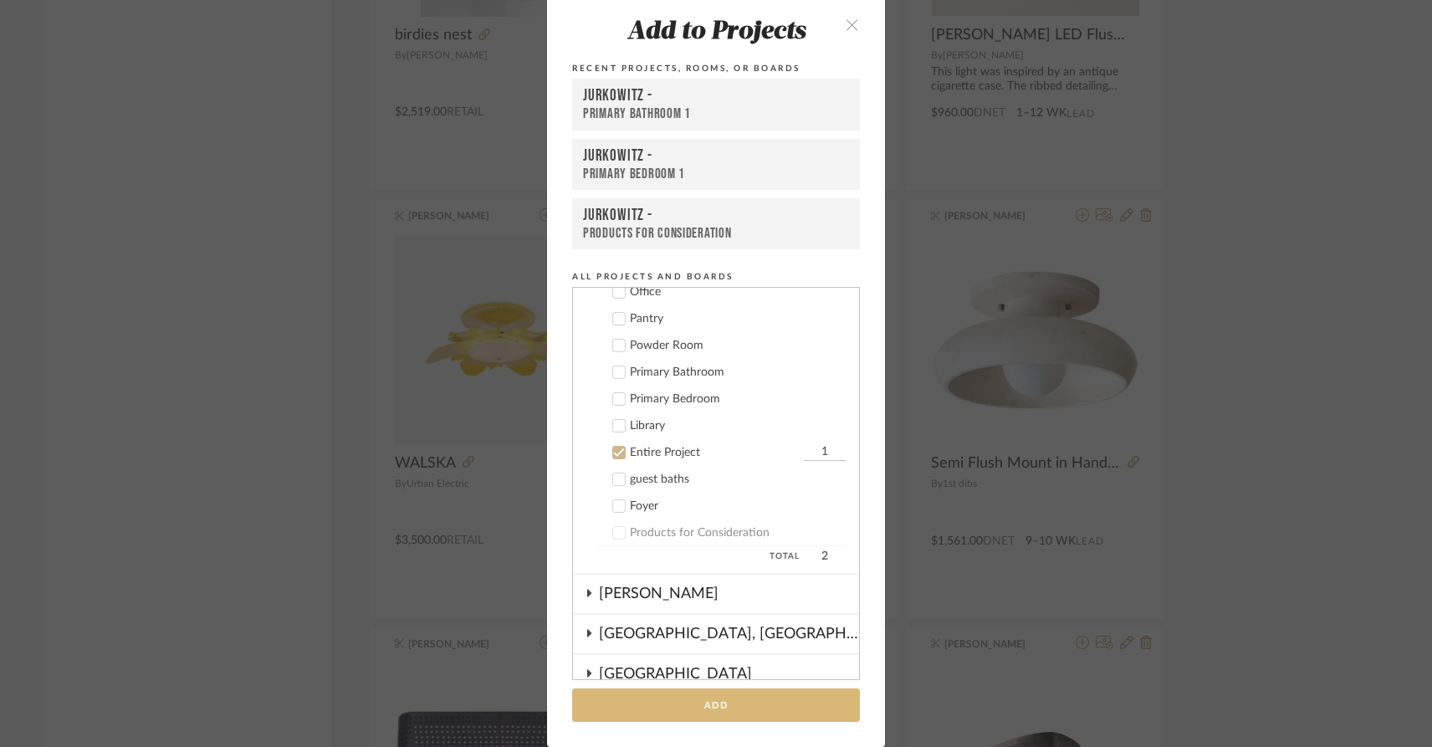
click at [698, 709] on button "Add" at bounding box center [716, 705] width 288 height 34
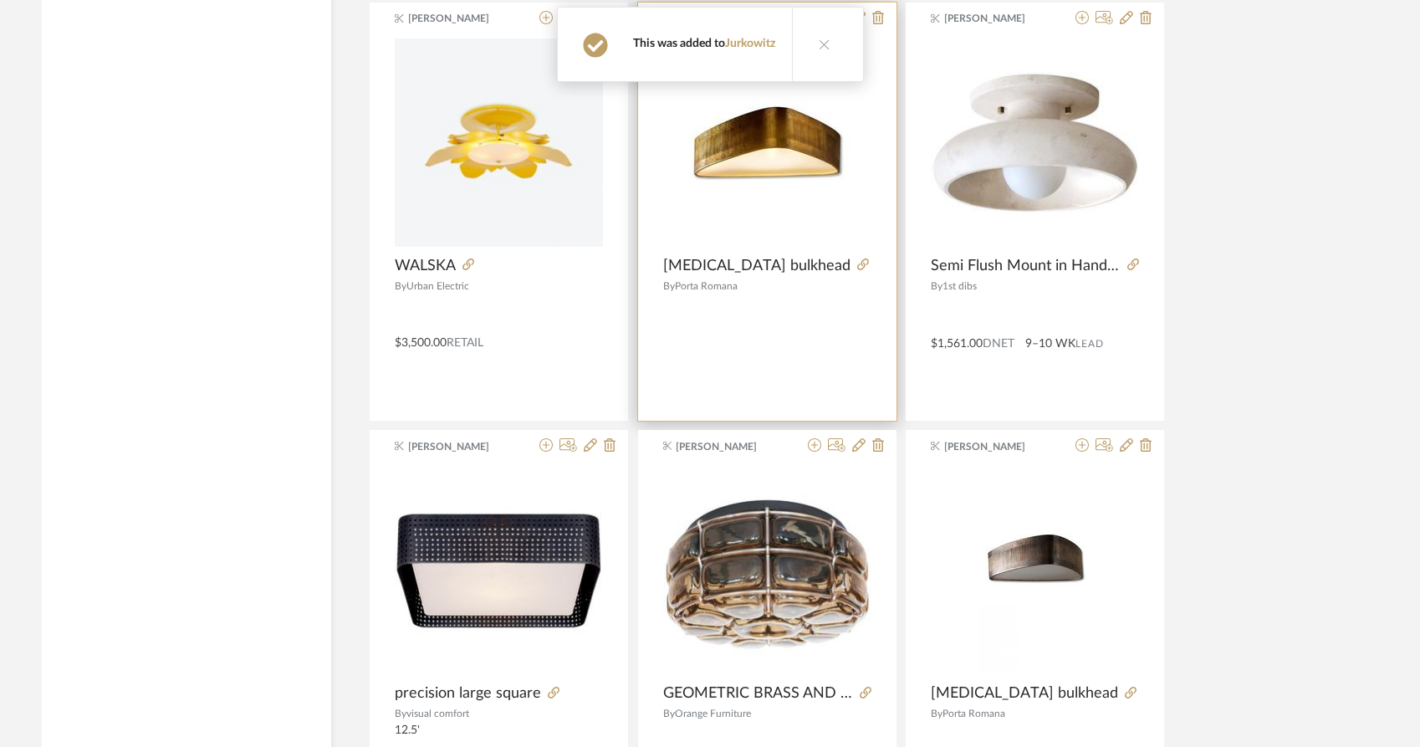
scroll to position [7797, 0]
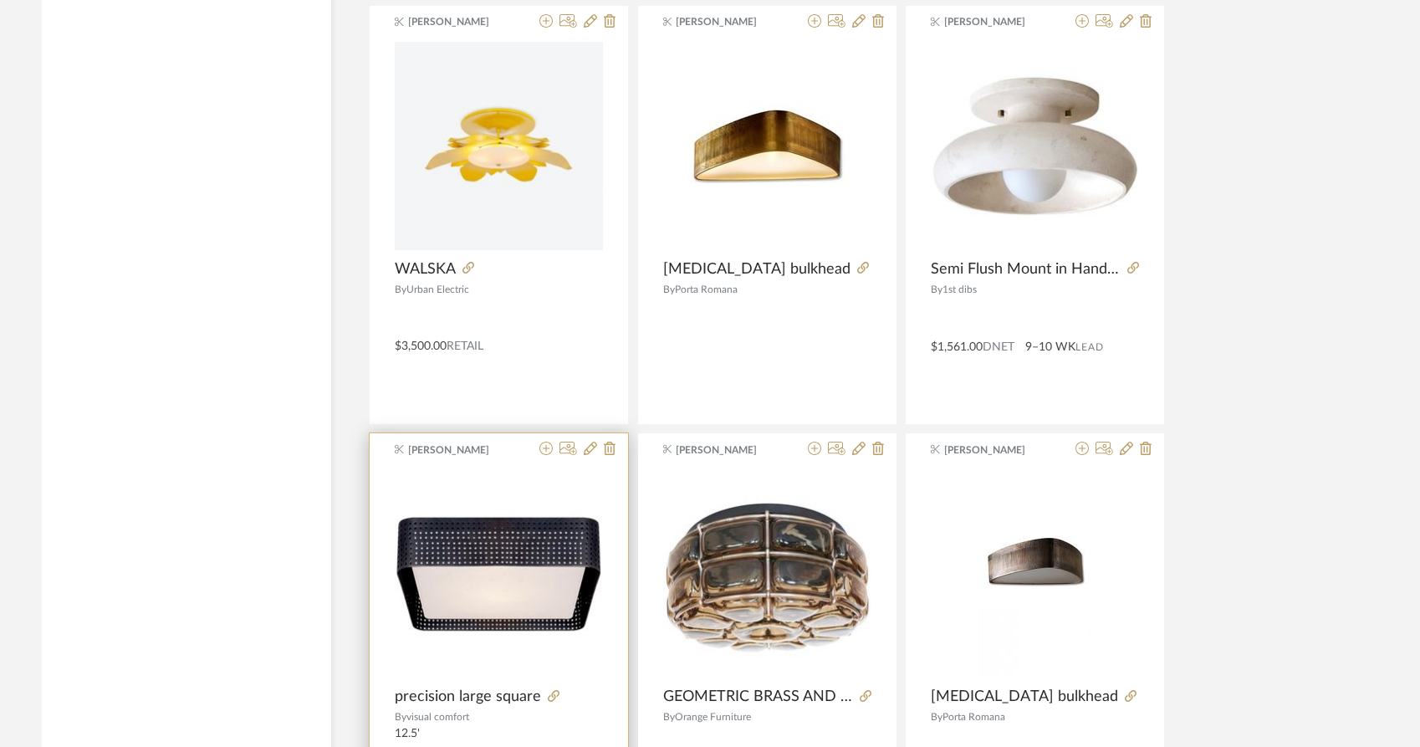
click at [602, 442] on div at bounding box center [574, 450] width 83 height 16
click at [611, 442] on icon at bounding box center [610, 448] width 12 height 13
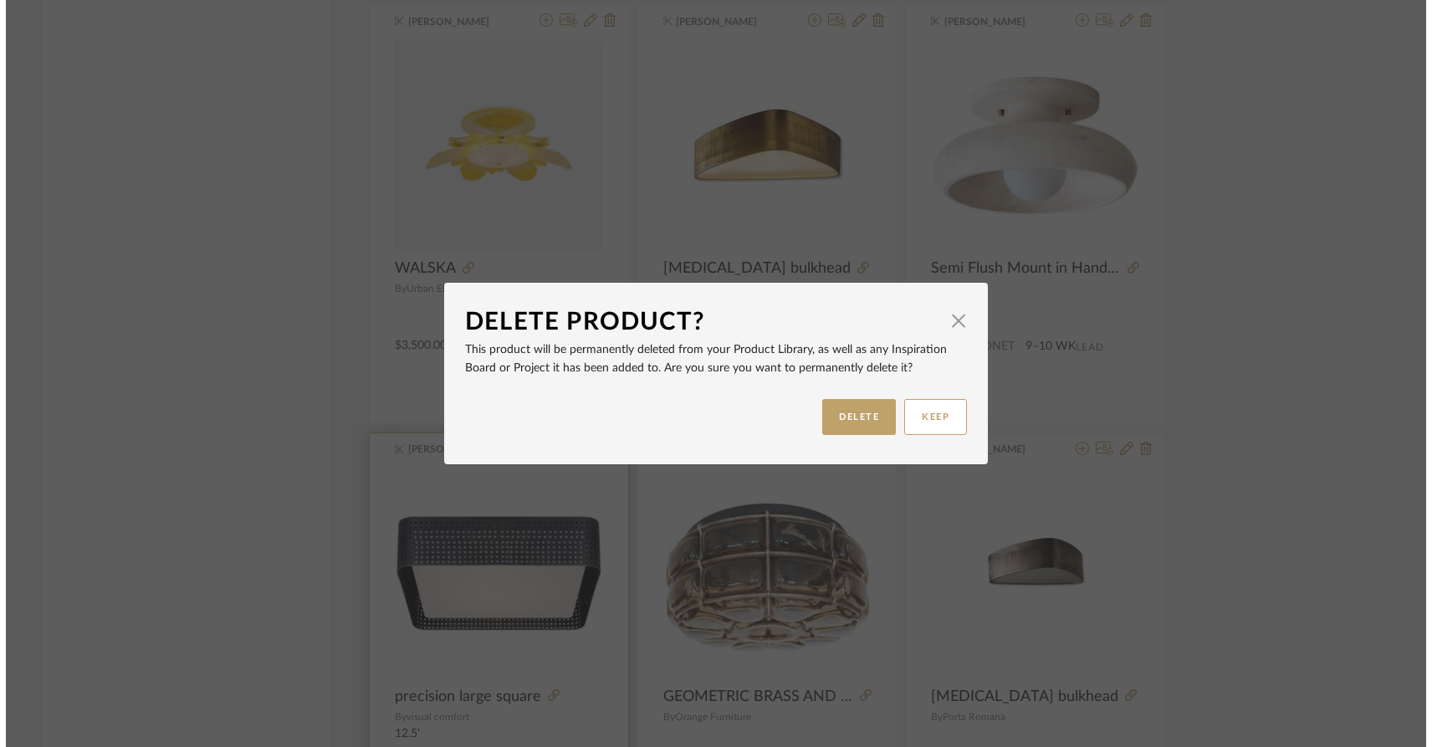
scroll to position [0, 0]
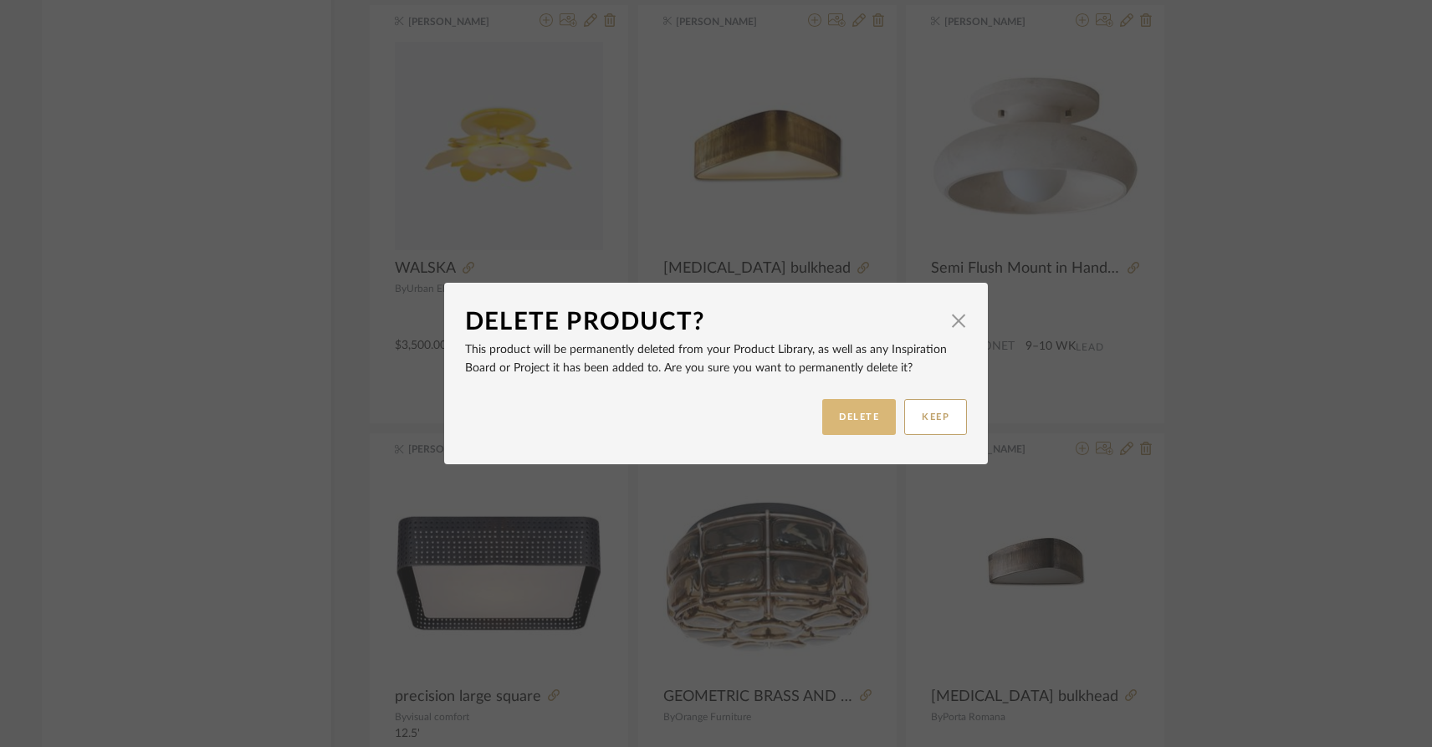
click at [845, 423] on button "DELETE" at bounding box center [859, 417] width 74 height 36
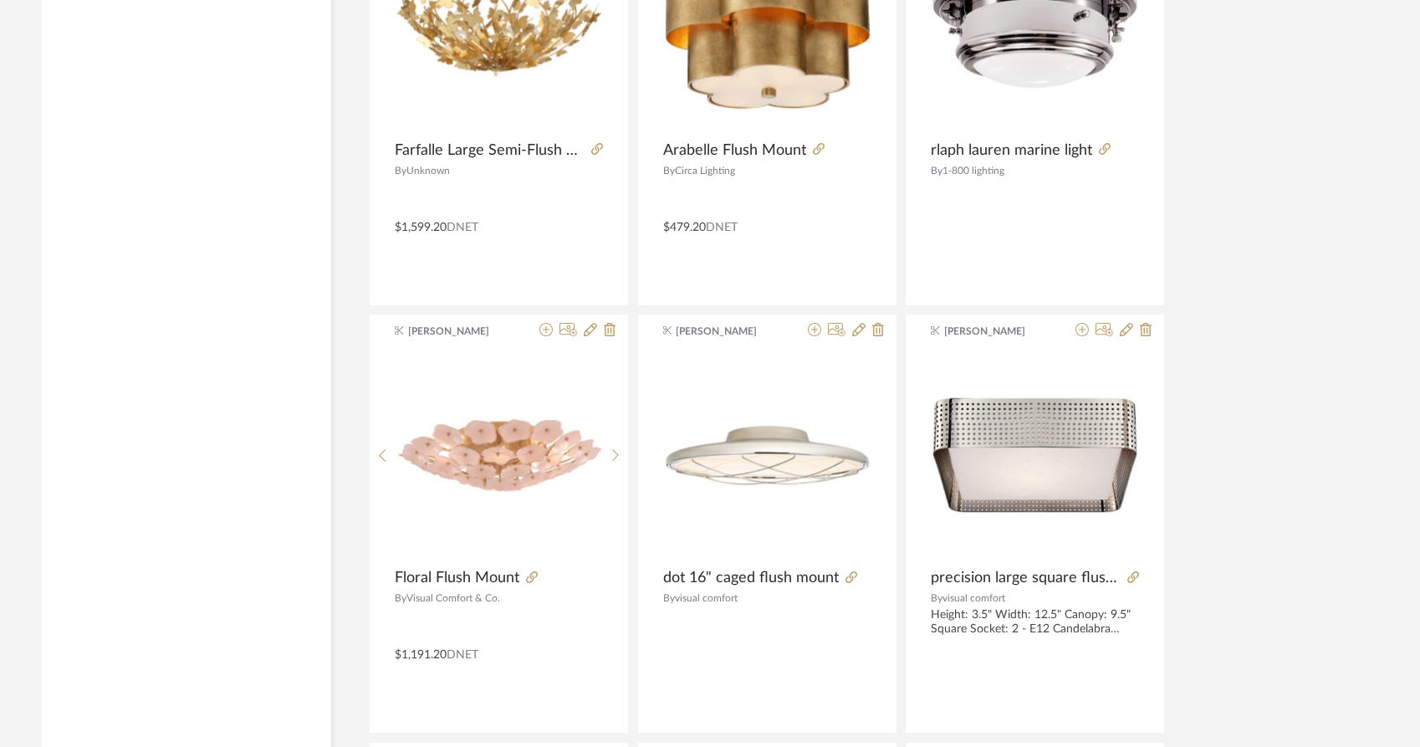
scroll to position [6197, 0]
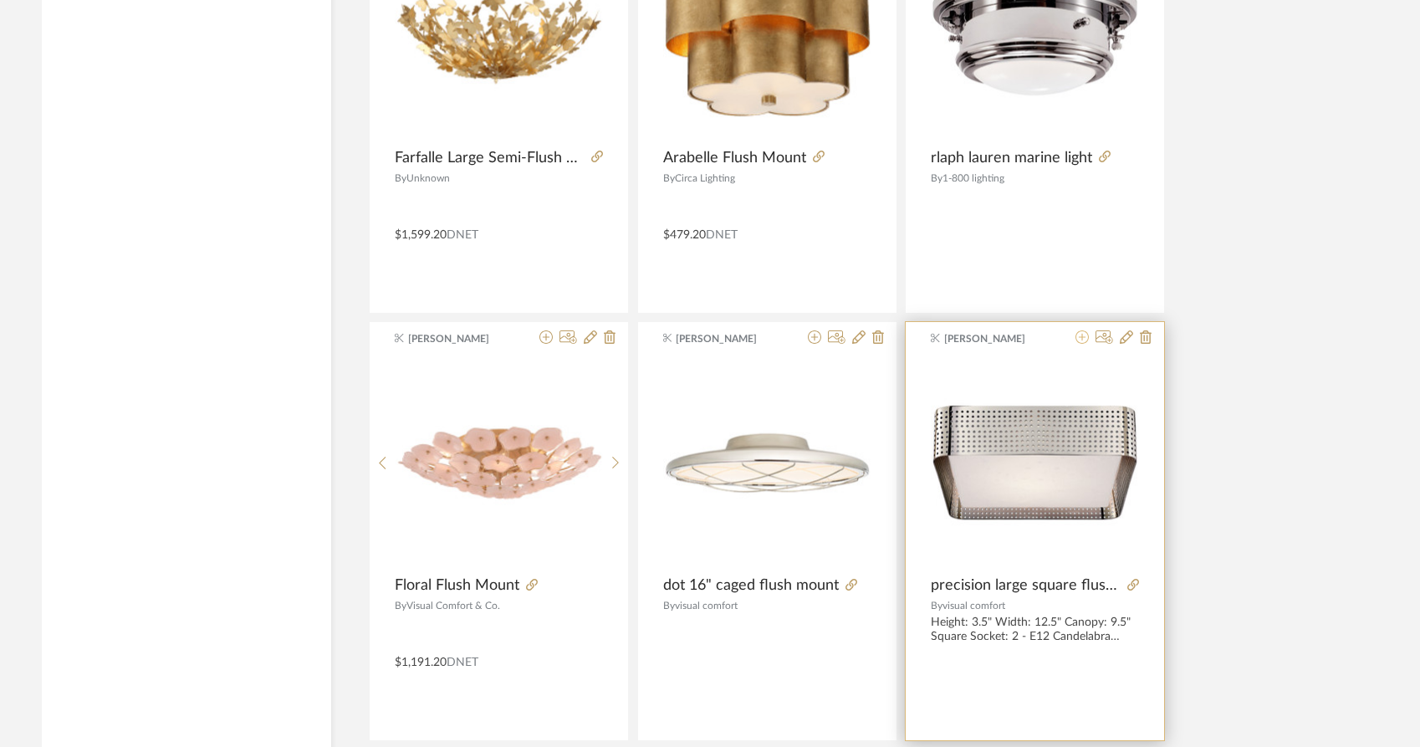
click at [1082, 330] on icon at bounding box center [1082, 336] width 13 height 13
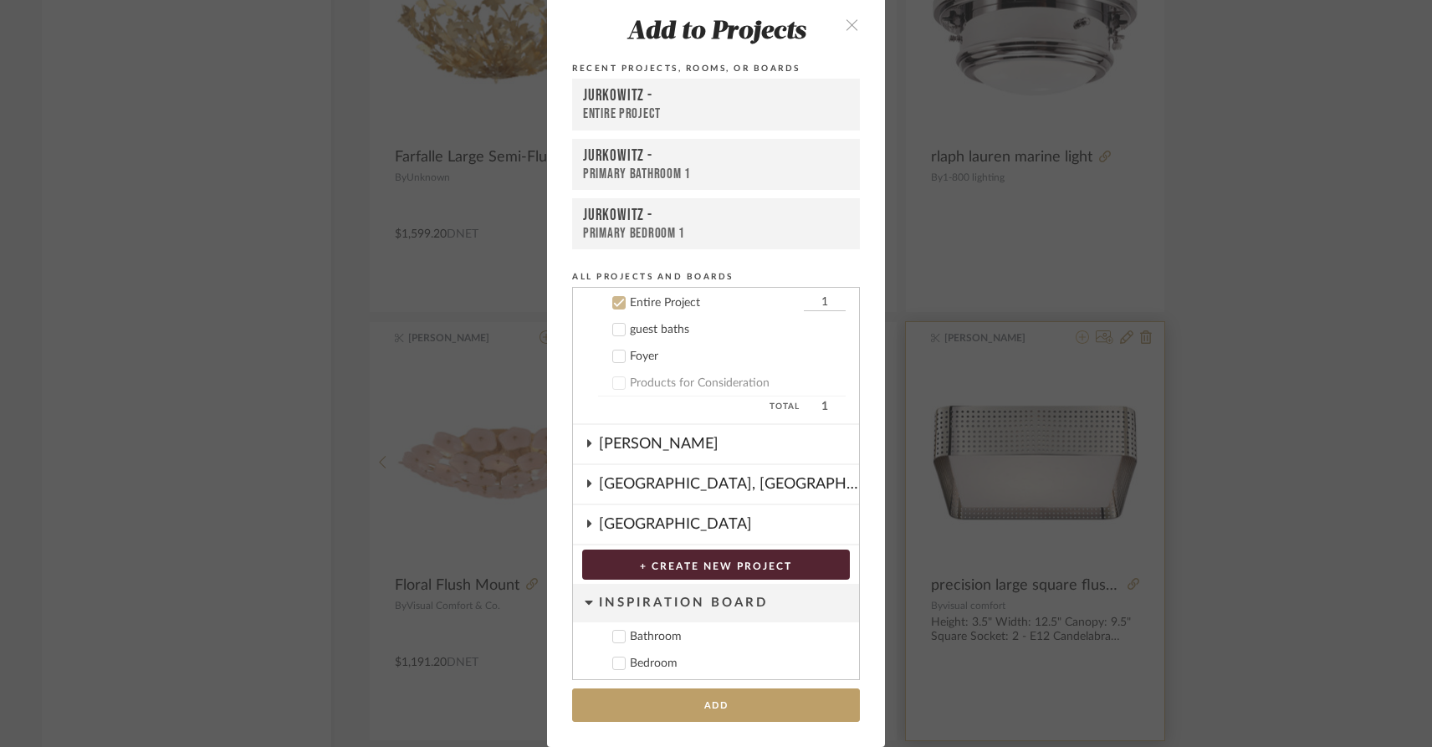
scroll to position [496, 0]
click at [617, 304] on icon at bounding box center [619, 302] width 12 height 12
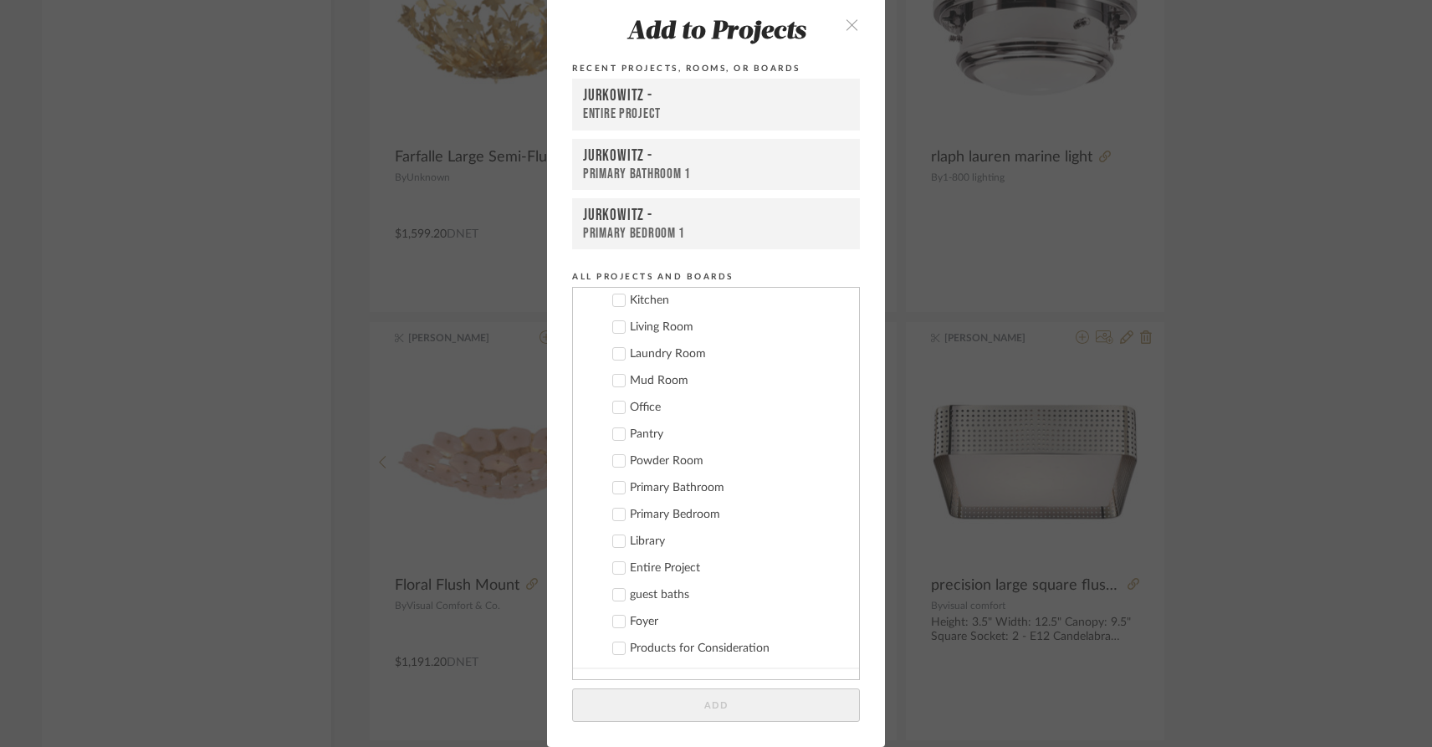
scroll to position [233, 0]
click at [615, 591] on icon at bounding box center [619, 593] width 11 height 8
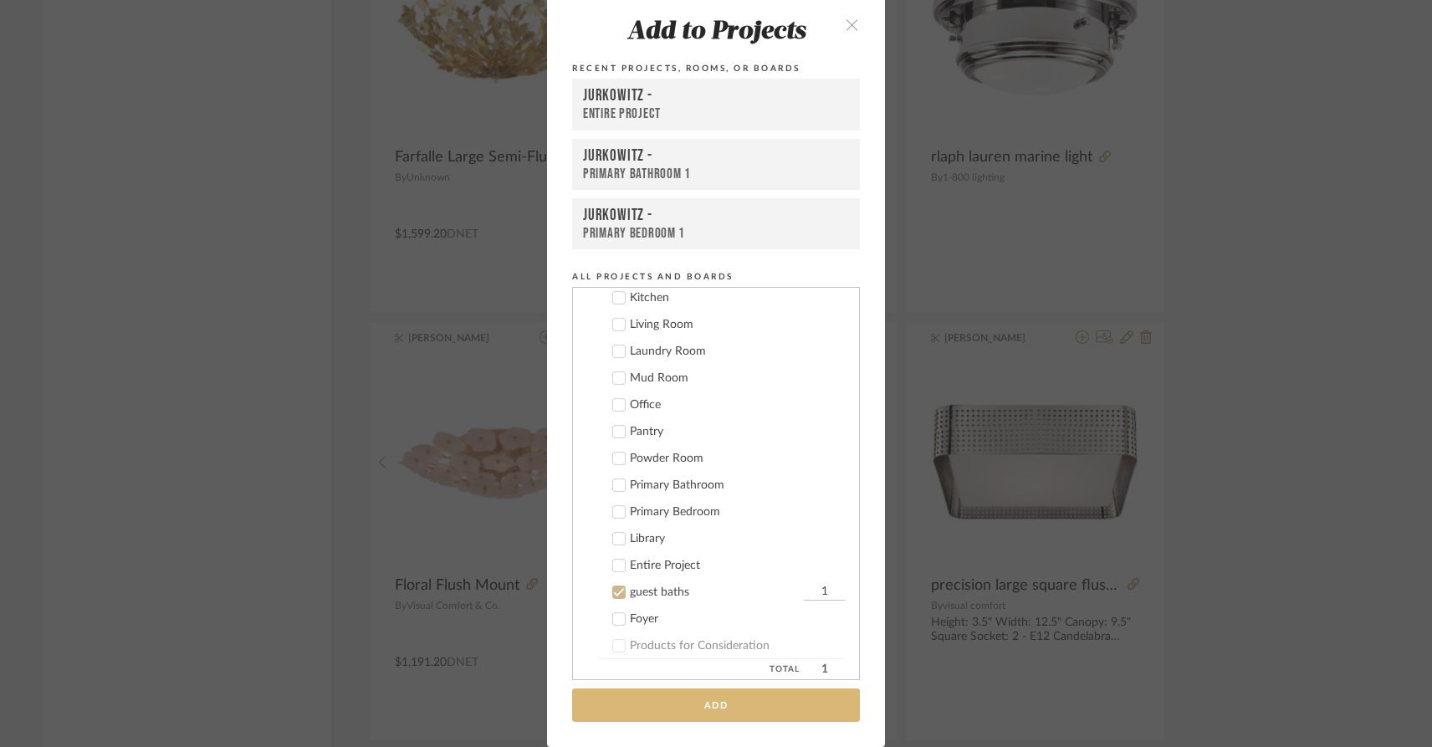
click at [661, 704] on button "Add" at bounding box center [716, 705] width 288 height 34
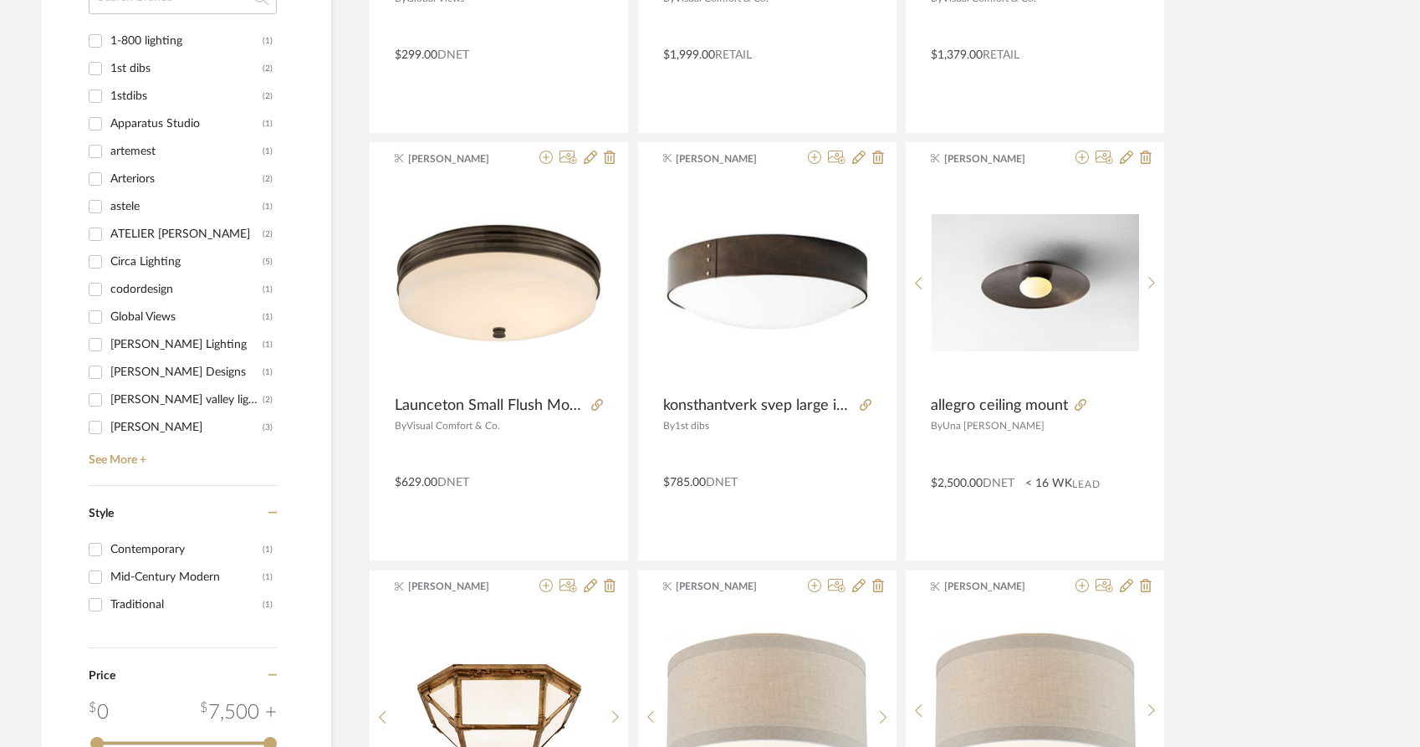
scroll to position [2100, 0]
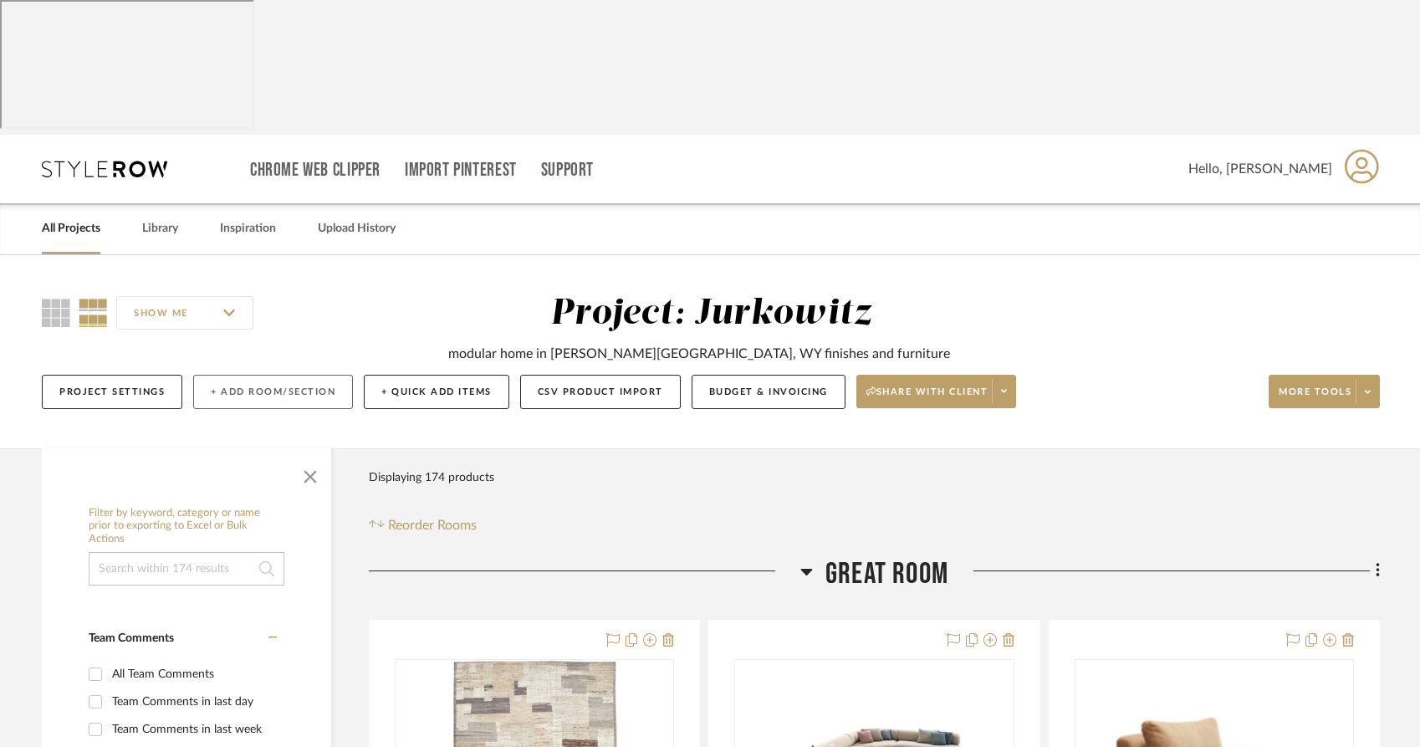
click at [282, 375] on button "+ Add Room/Section" at bounding box center [273, 392] width 160 height 34
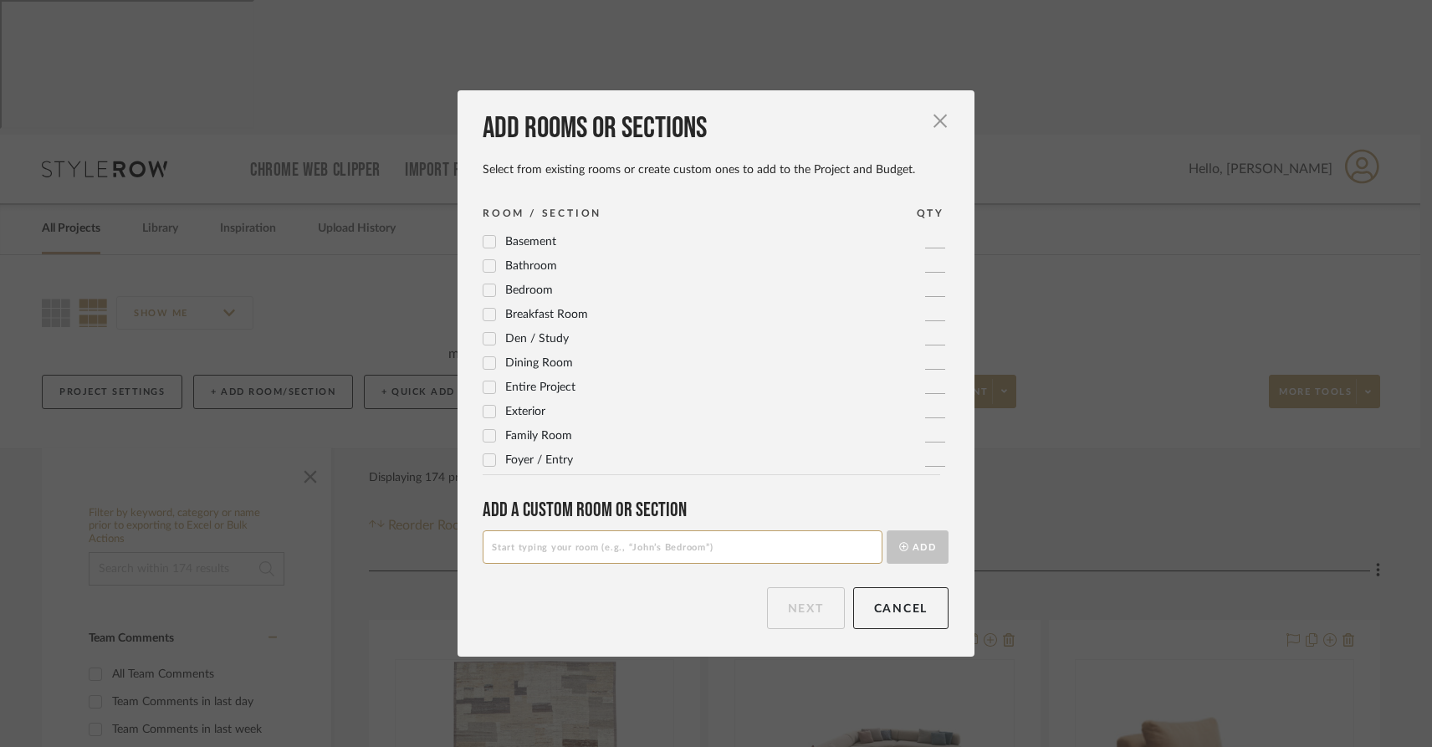
click at [484, 242] on icon at bounding box center [489, 242] width 11 height 8
click at [635, 546] on input at bounding box center [683, 546] width 400 height 33
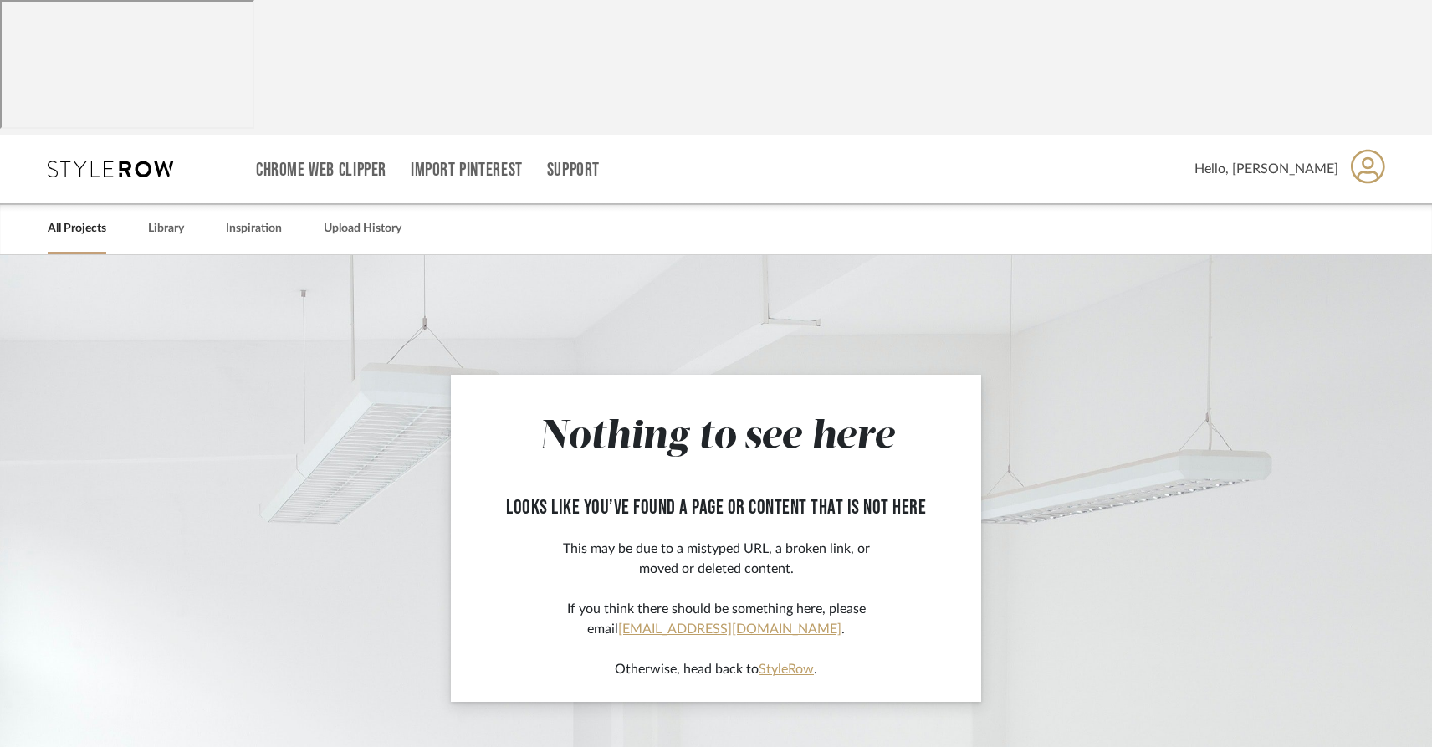
click at [59, 217] on link "All Projects" at bounding box center [77, 228] width 59 height 23
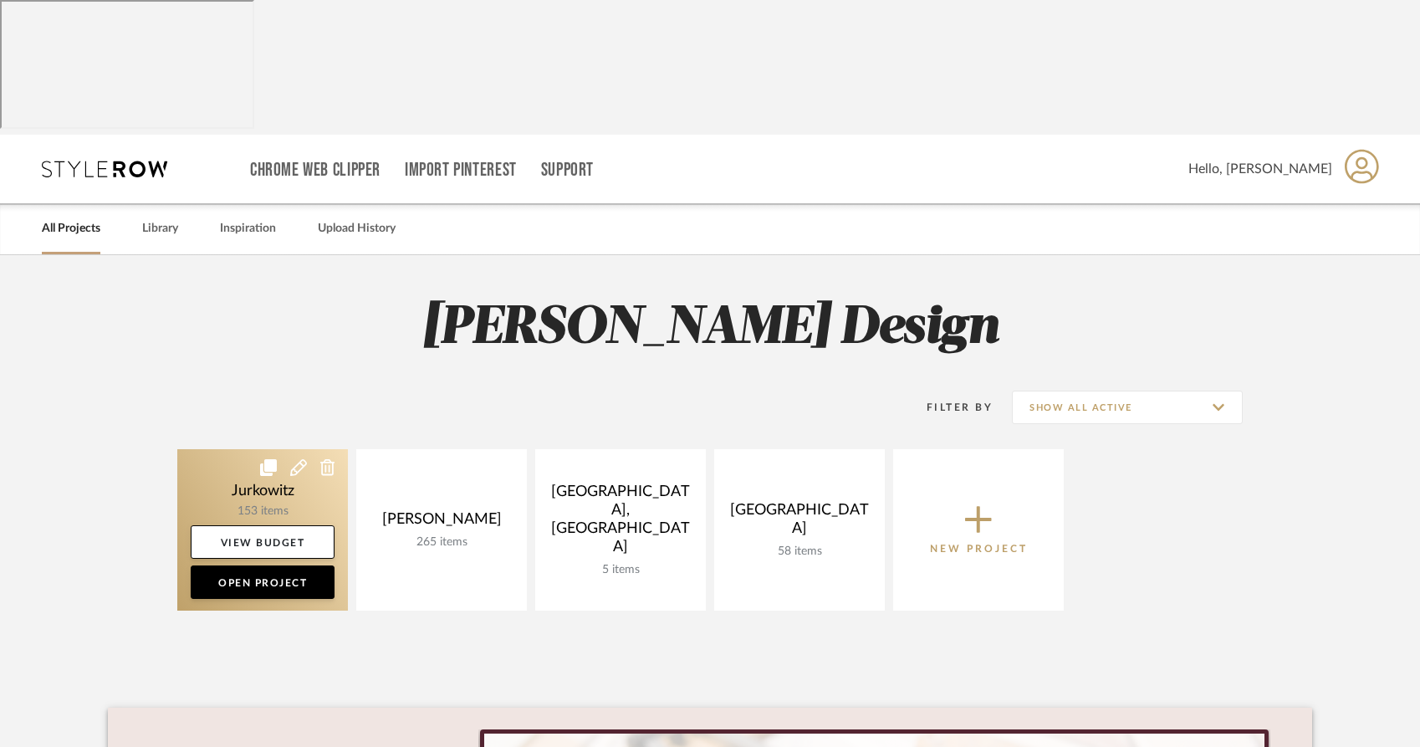
click at [238, 449] on link at bounding box center [262, 529] width 171 height 161
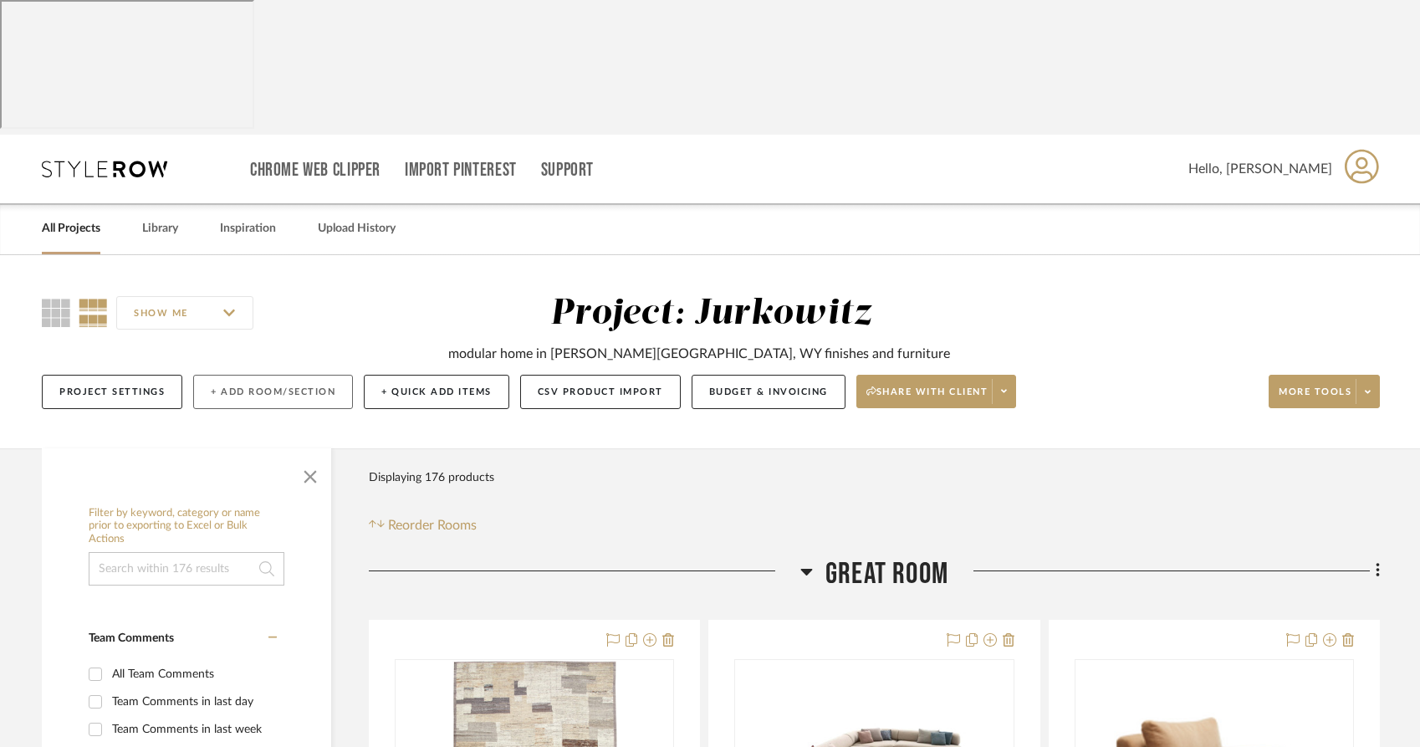
click at [241, 375] on button "+ Add Room/Section" at bounding box center [273, 392] width 160 height 34
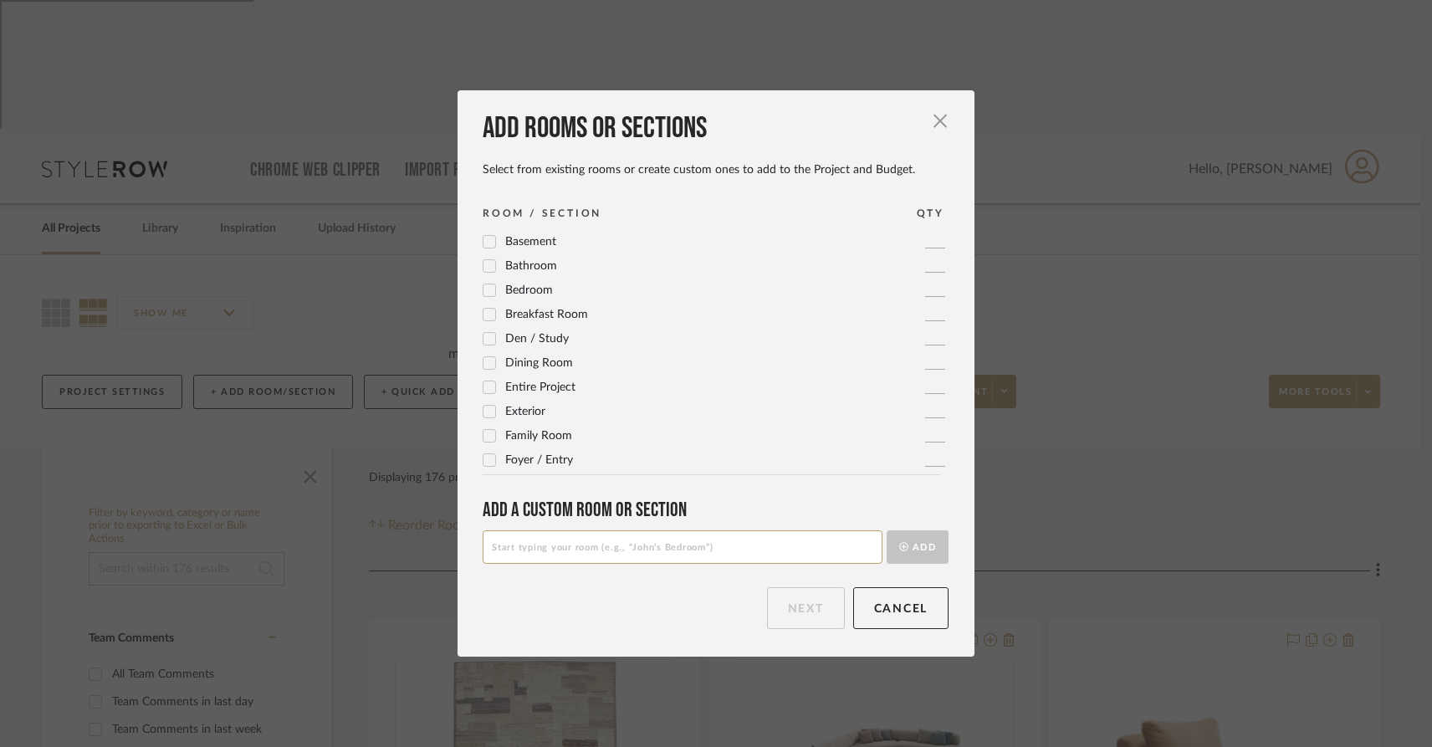
click at [525, 554] on input at bounding box center [683, 546] width 400 height 33
type input "hallways"
click at [924, 549] on button "Add" at bounding box center [918, 546] width 62 height 33
click at [659, 541] on input at bounding box center [683, 546] width 400 height 33
type input "guest bed 1"
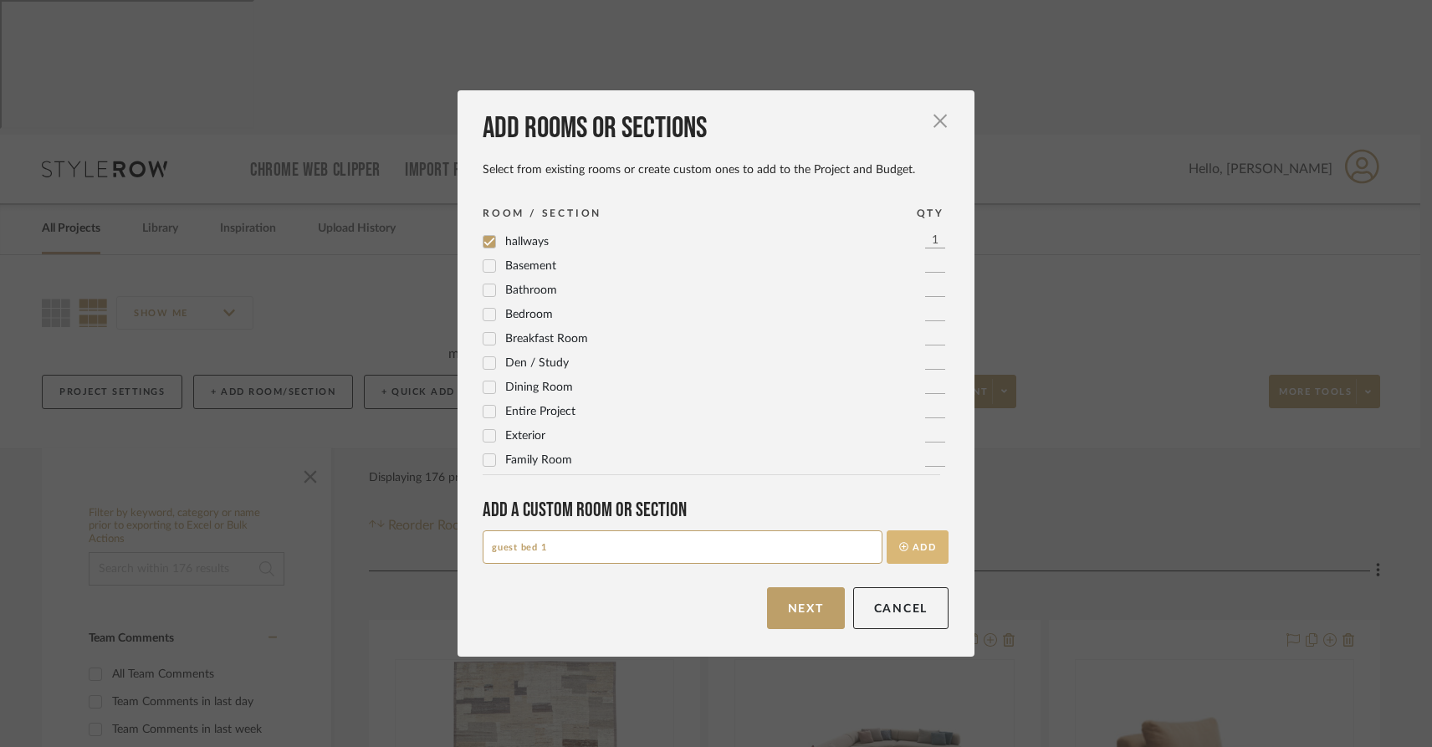
click at [921, 544] on button "Add" at bounding box center [918, 546] width 62 height 33
click at [725, 550] on input at bounding box center [683, 546] width 400 height 33
type input "guest bed2"
click at [916, 545] on button "Add" at bounding box center [918, 546] width 62 height 33
click at [579, 552] on input at bounding box center [683, 546] width 400 height 33
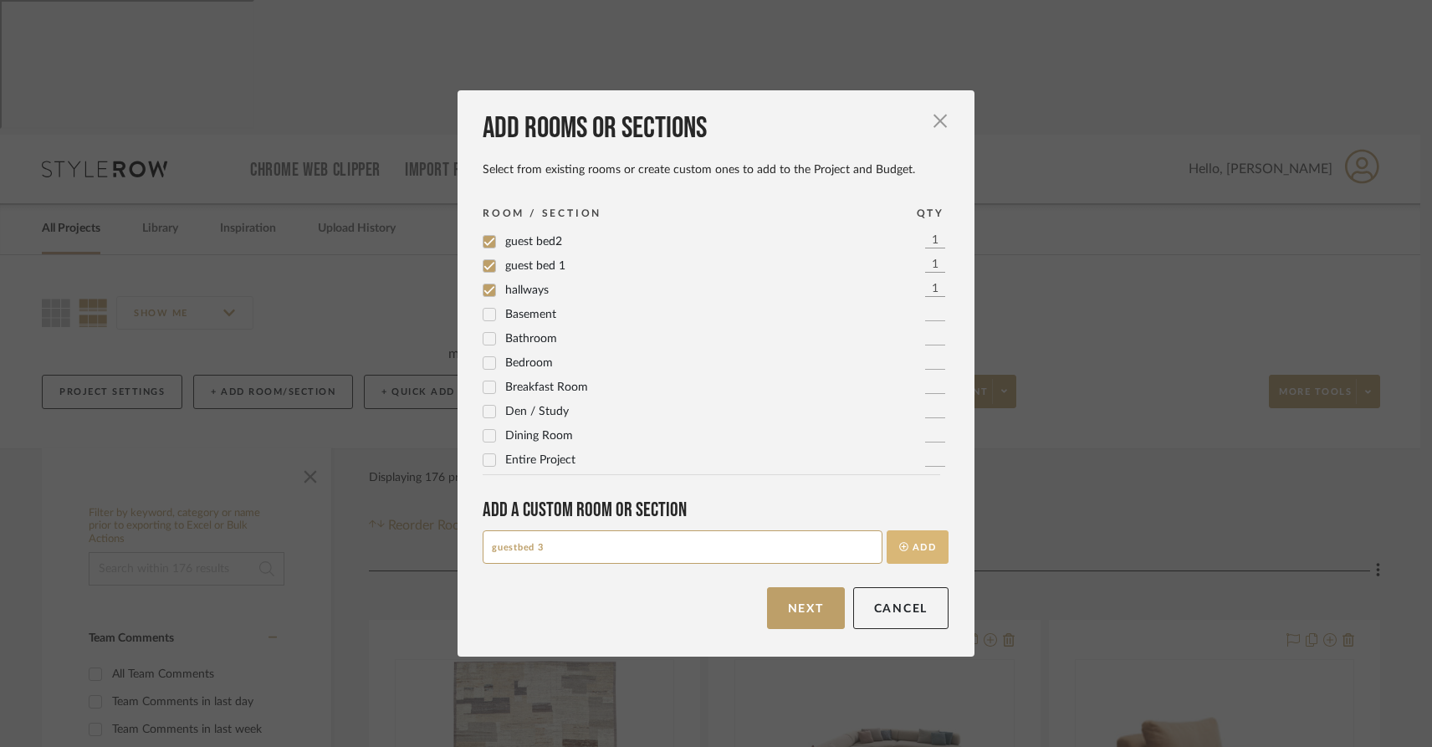
type input "guestbed 3"
click at [934, 546] on button "Add" at bounding box center [918, 546] width 62 height 33
click at [663, 550] on input at bounding box center [683, 546] width 400 height 33
type input "guest bed 4"
click at [924, 549] on button "Add" at bounding box center [918, 546] width 62 height 33
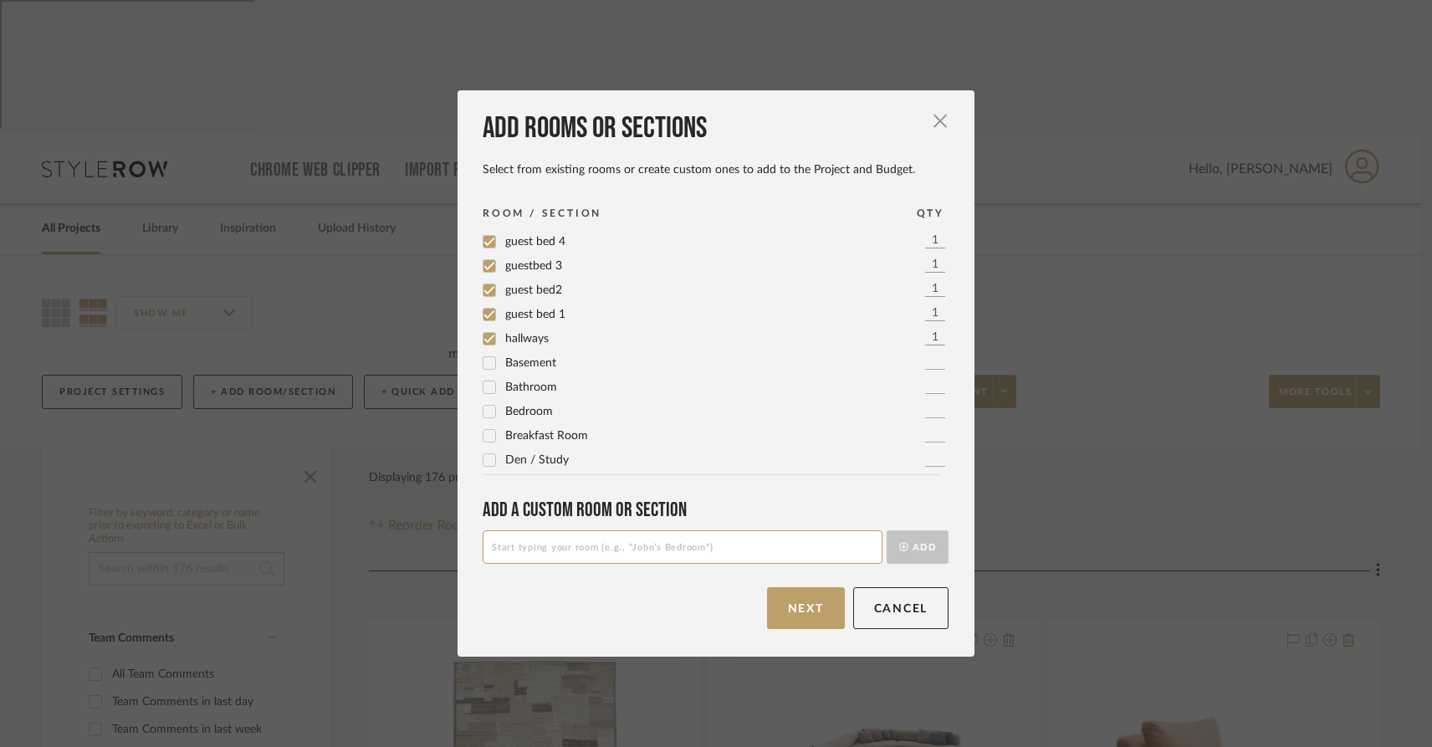
click at [585, 545] on input at bounding box center [683, 546] width 400 height 33
type input "guestbed 5"
click at [919, 549] on button "Add" at bounding box center [918, 546] width 62 height 33
click at [524, 299] on span "Bathroom" at bounding box center [531, 305] width 52 height 12
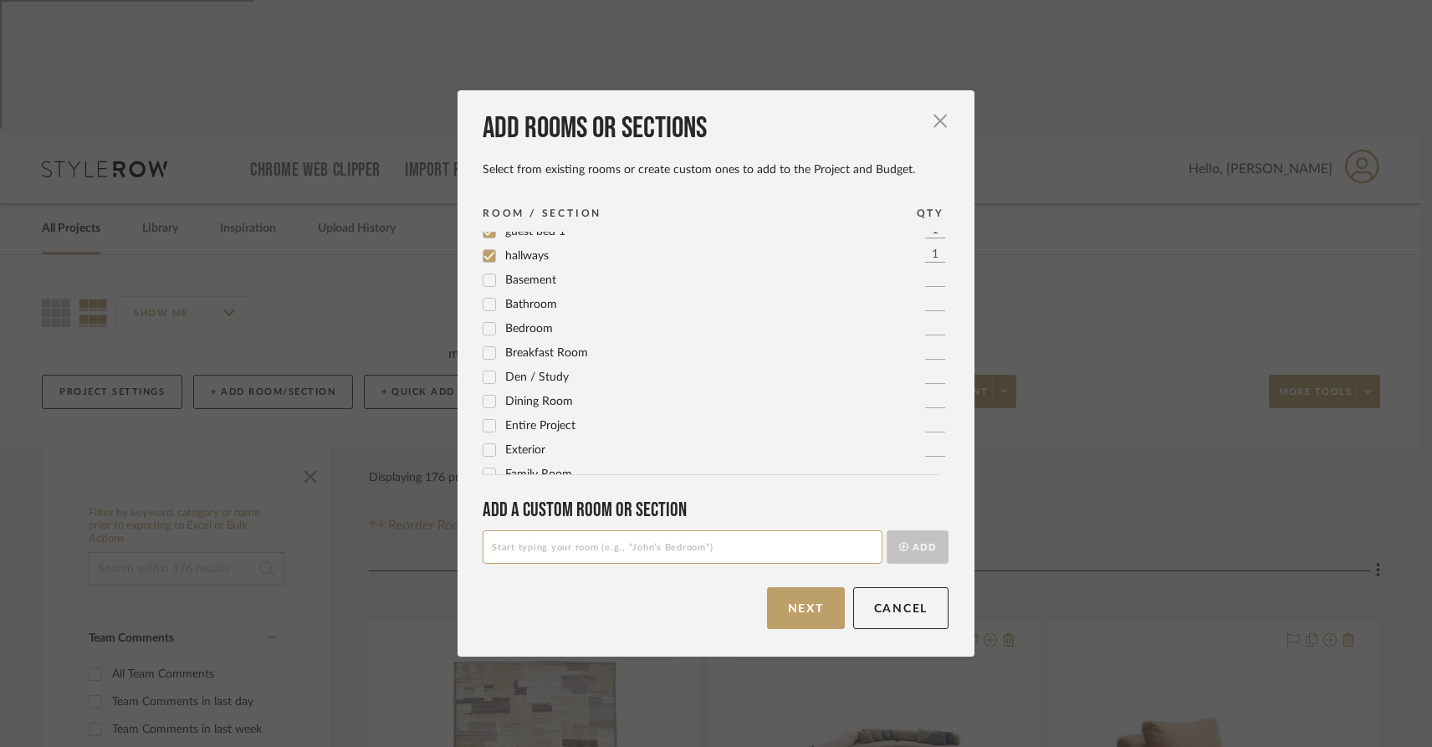
click at [524, 296] on div "Bathroom" at bounding box center [520, 304] width 74 height 20
click at [484, 309] on icon at bounding box center [490, 305] width 12 height 12
click at [484, 253] on icon at bounding box center [490, 256] width 12 height 12
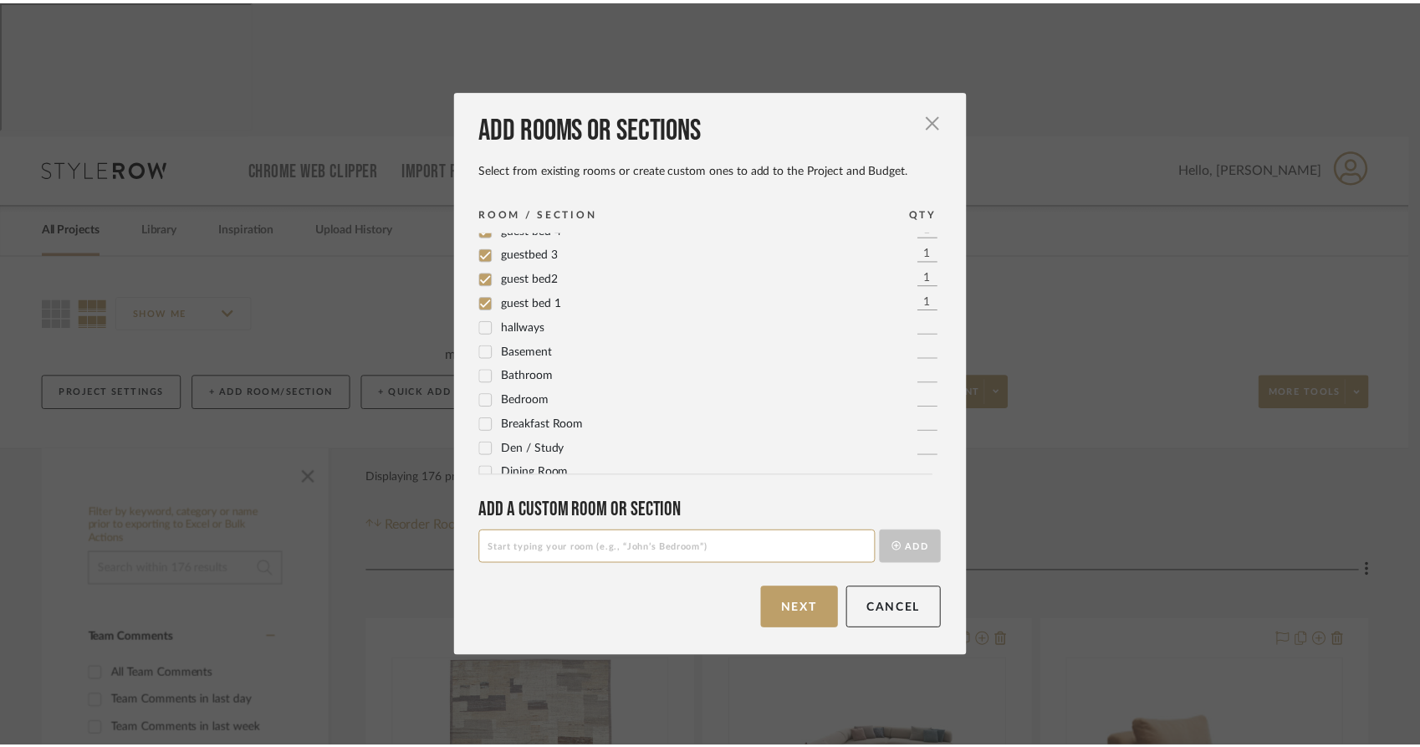
scroll to position [0, 0]
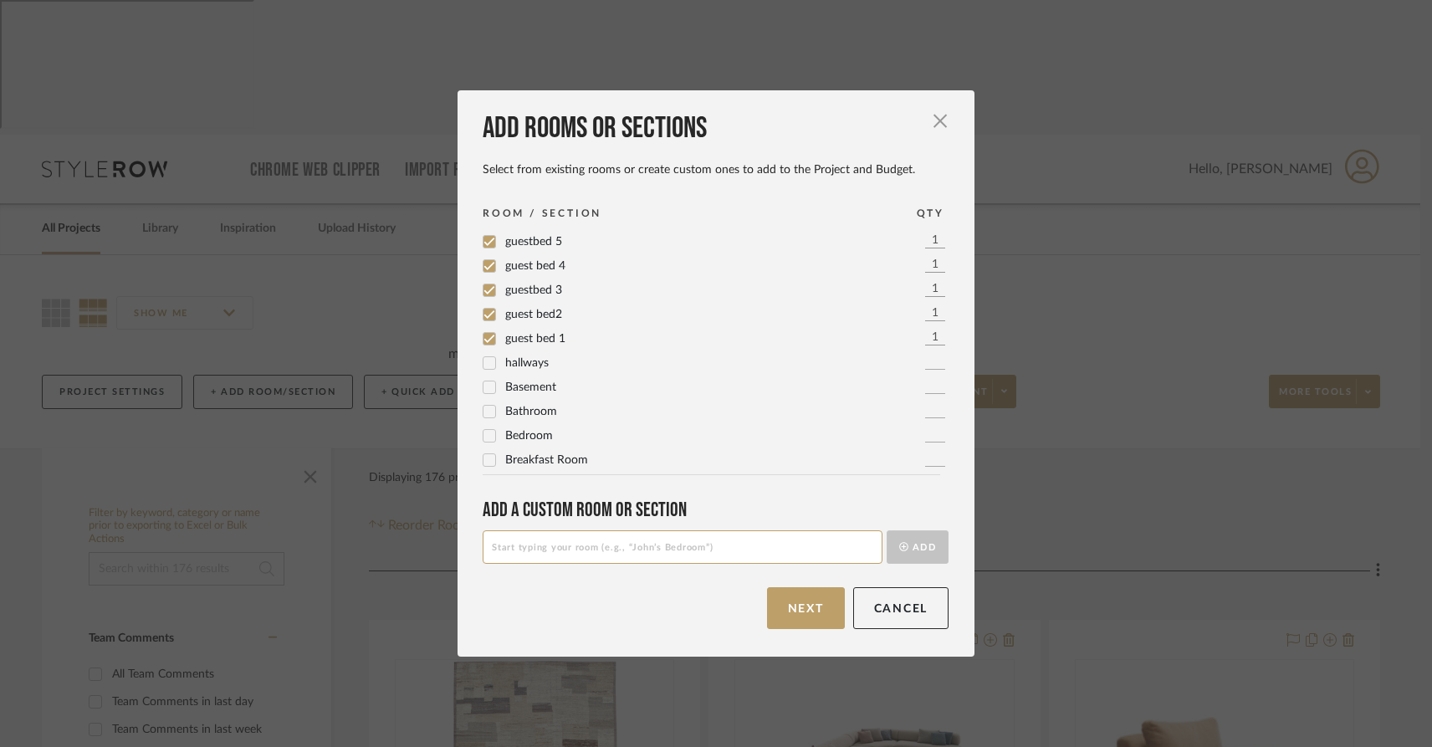
click at [484, 333] on icon at bounding box center [490, 339] width 12 height 12
click at [486, 308] on div at bounding box center [489, 314] width 13 height 13
click at [483, 277] on div "guestbed 5 1 guest bed 4 1 guestbed 3 1 guest bed2 1 guest bed 1 1 hallways 1 B…" at bounding box center [722, 353] width 478 height 243
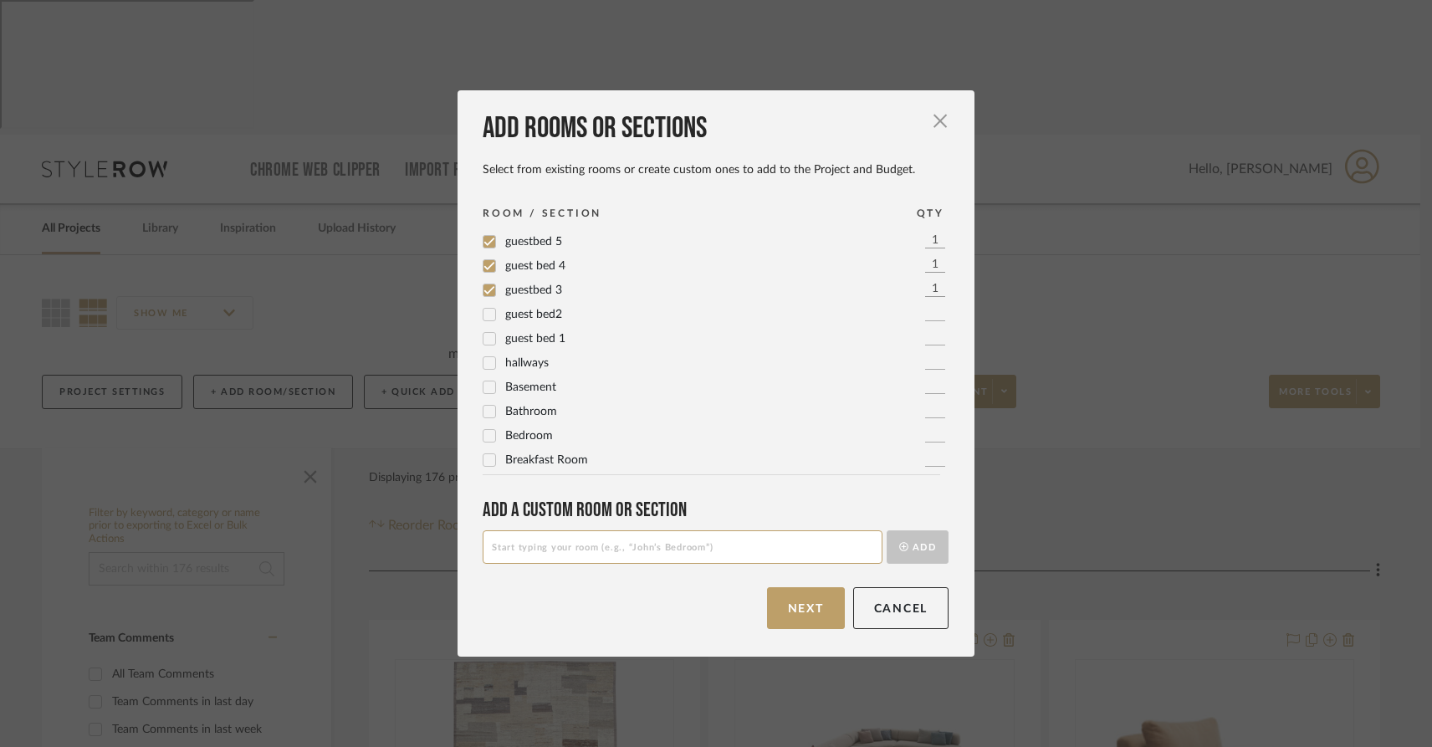
click at [484, 286] on icon at bounding box center [490, 290] width 12 height 12
click at [487, 257] on div "guest bed 4" at bounding box center [524, 266] width 83 height 20
click at [487, 238] on icon at bounding box center [489, 242] width 11 height 8
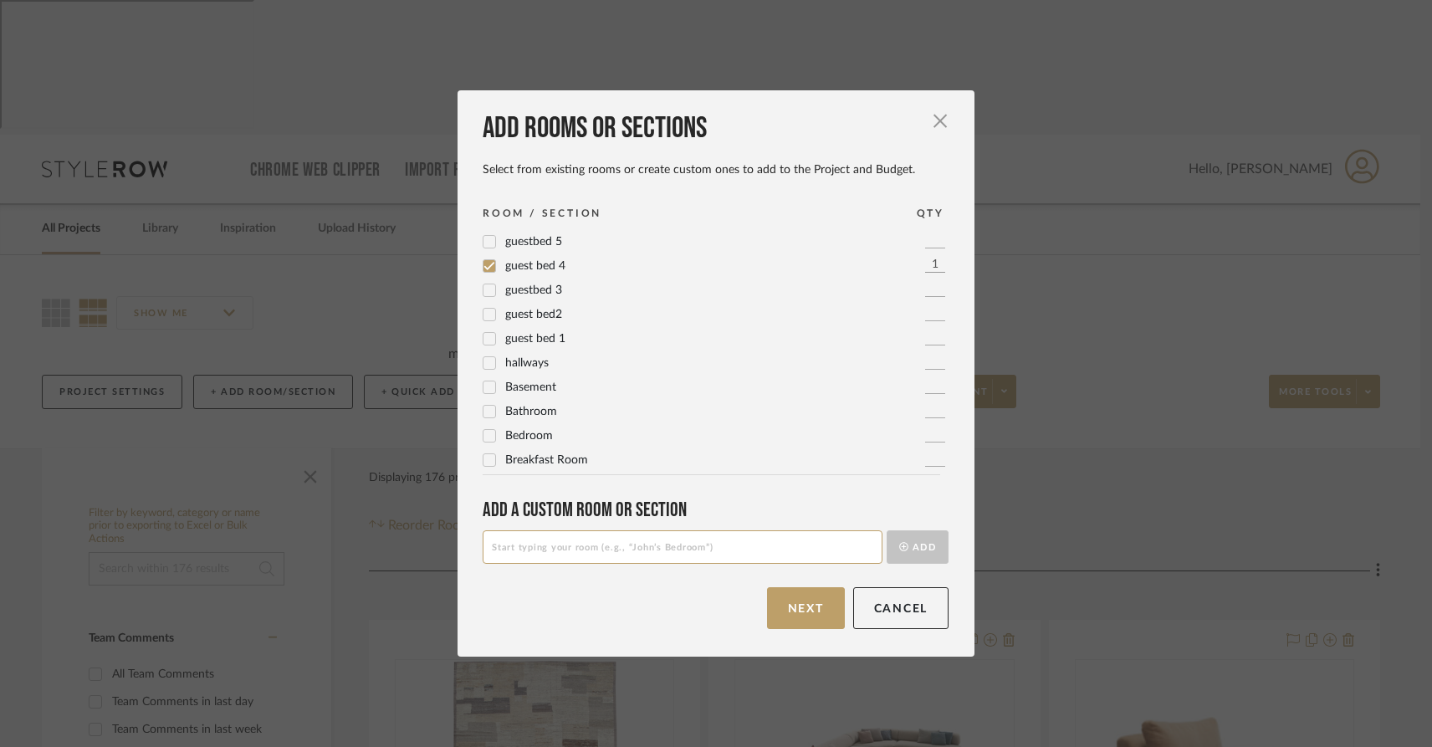
click at [485, 270] on icon at bounding box center [490, 266] width 12 height 12
click at [937, 124] on span "button" at bounding box center [940, 120] width 33 height 33
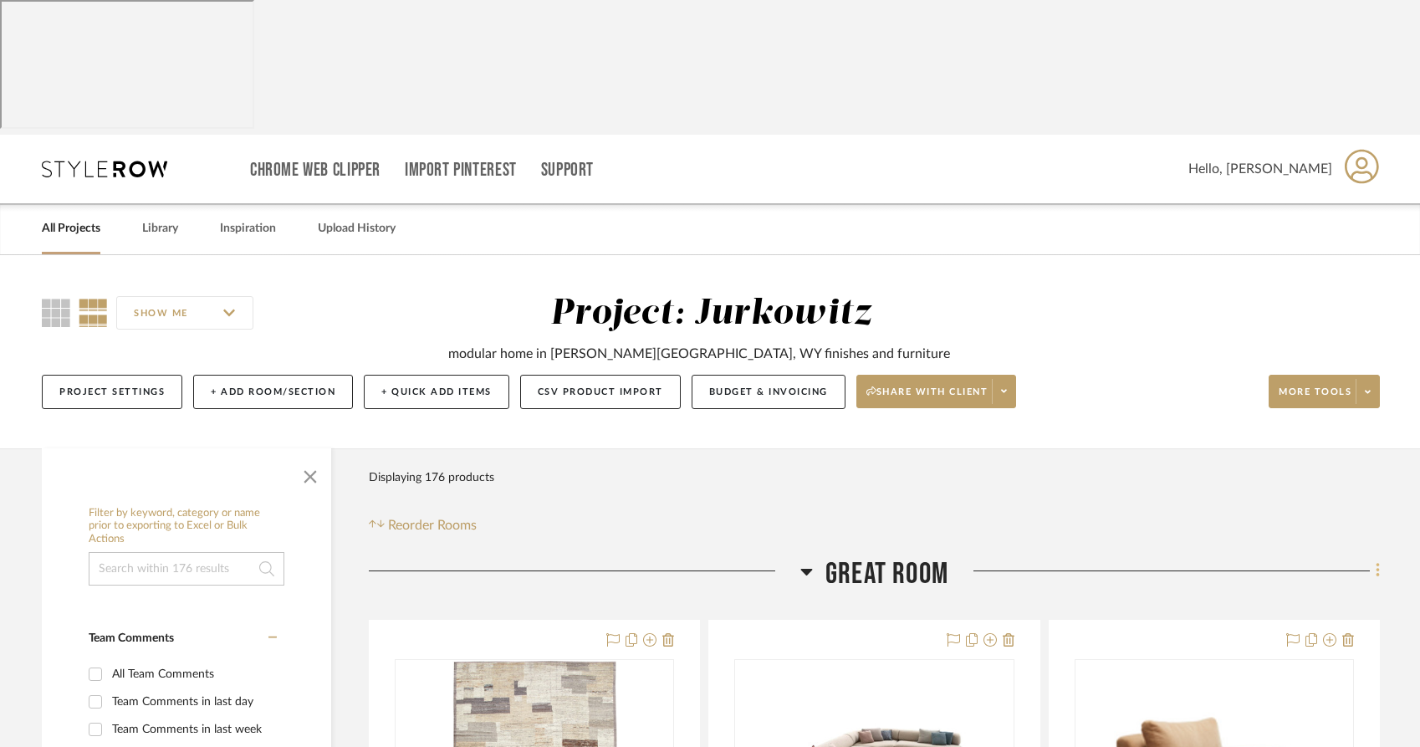
click at [1372, 559] on fa-icon at bounding box center [1375, 573] width 11 height 28
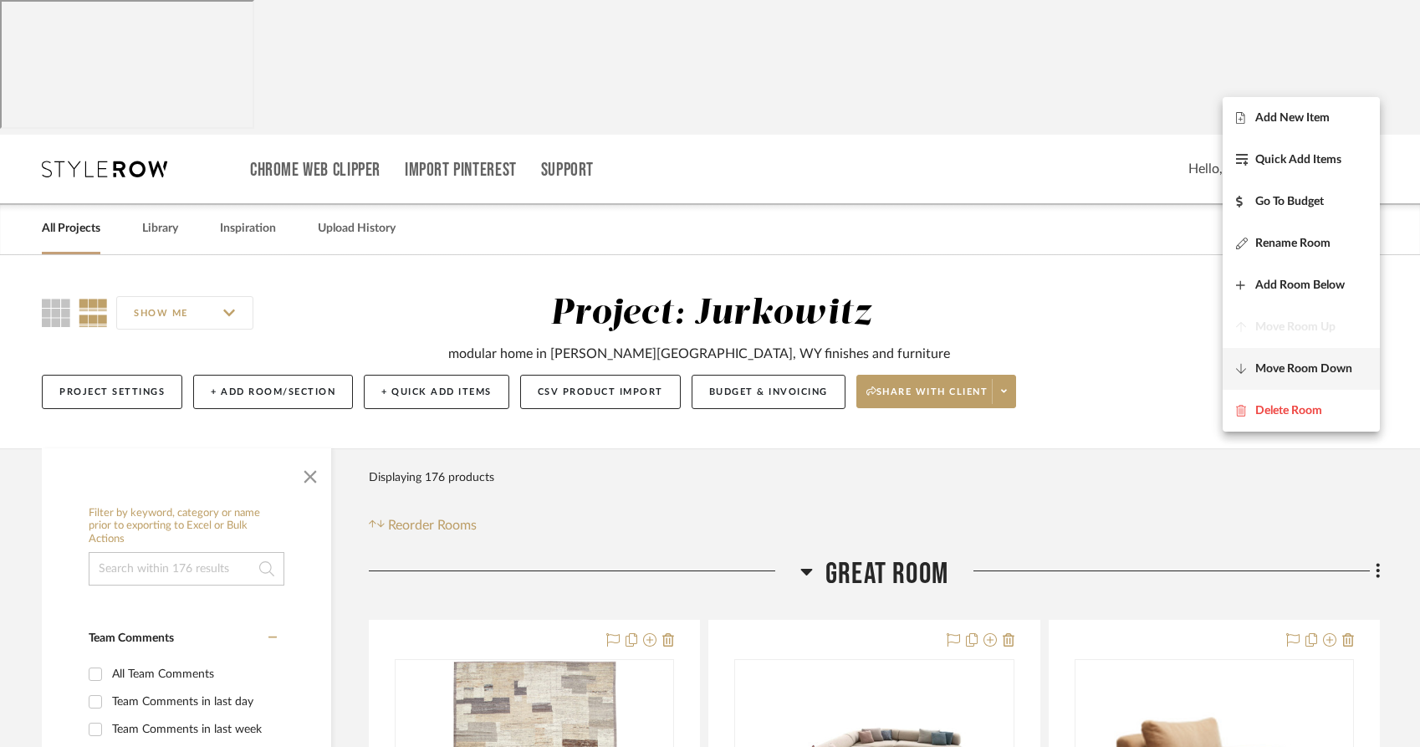
click at [1309, 370] on span "Move Room Down" at bounding box center [1304, 368] width 97 height 14
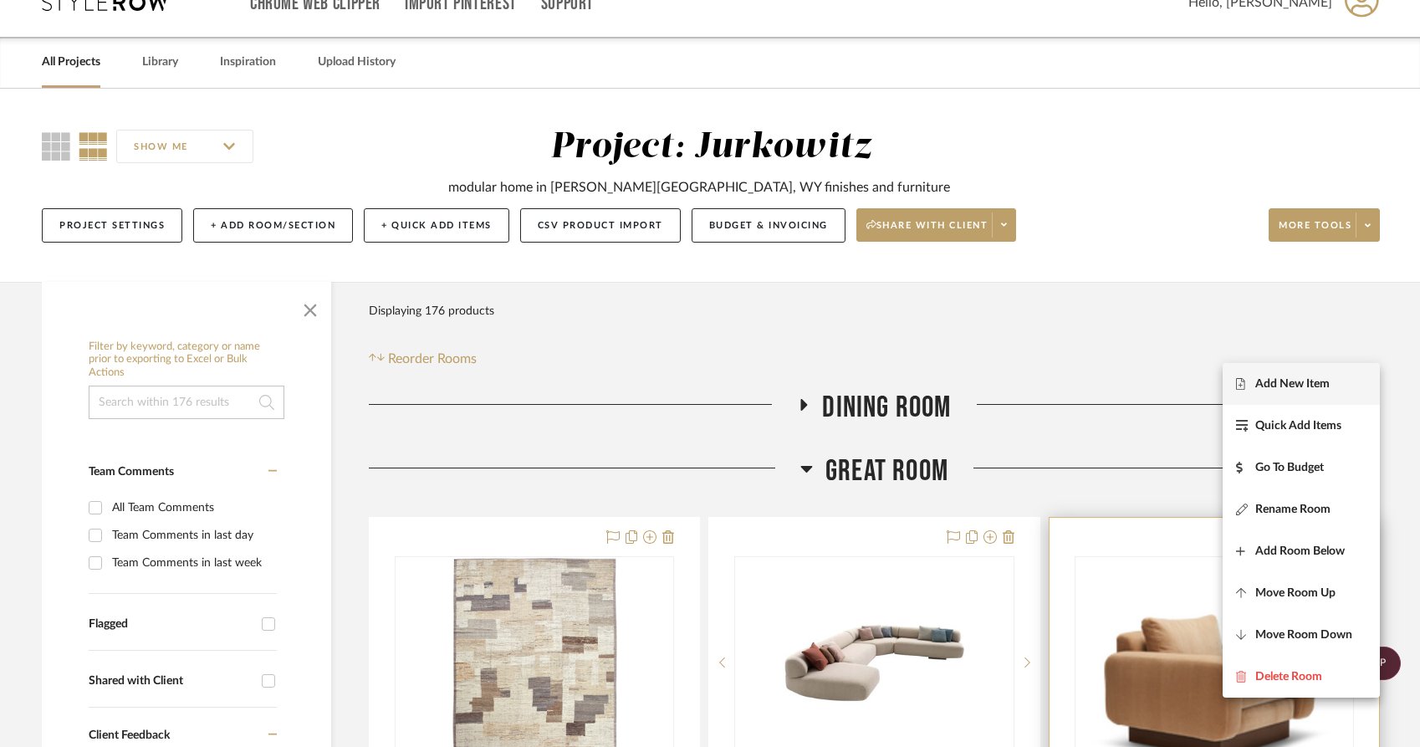
scroll to position [177, 0]
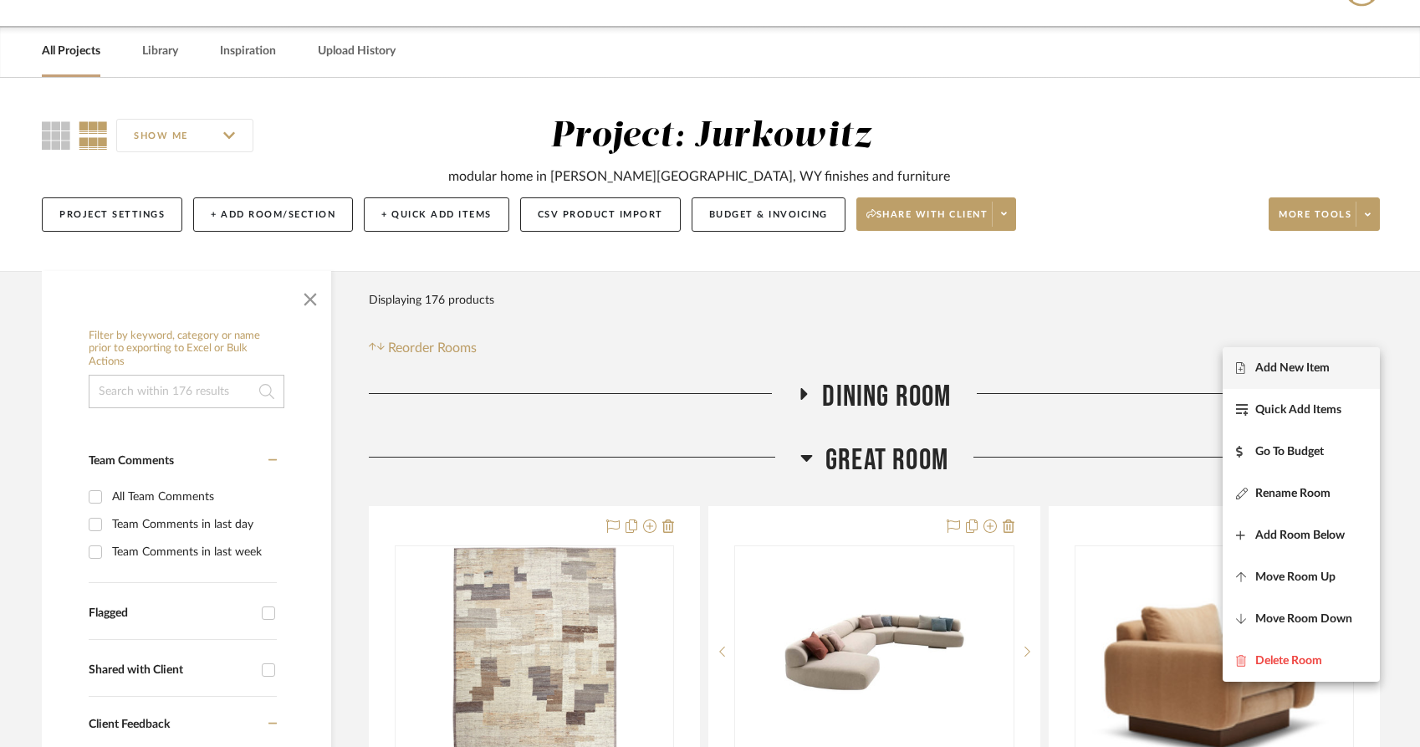
click at [960, 378] on div at bounding box center [710, 373] width 1420 height 747
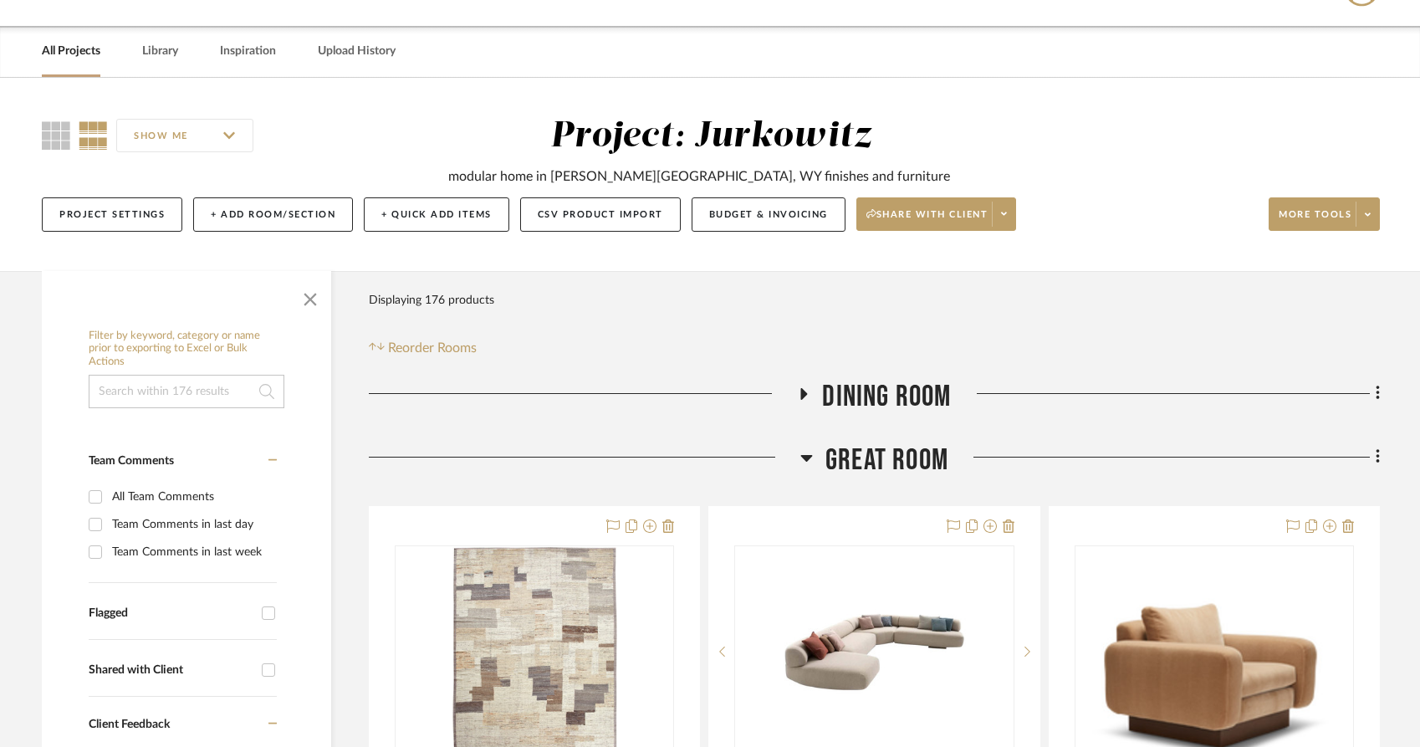
click at [982, 443] on div at bounding box center [1165, 464] width 432 height 43
click at [1374, 445] on fa-icon at bounding box center [1375, 459] width 11 height 28
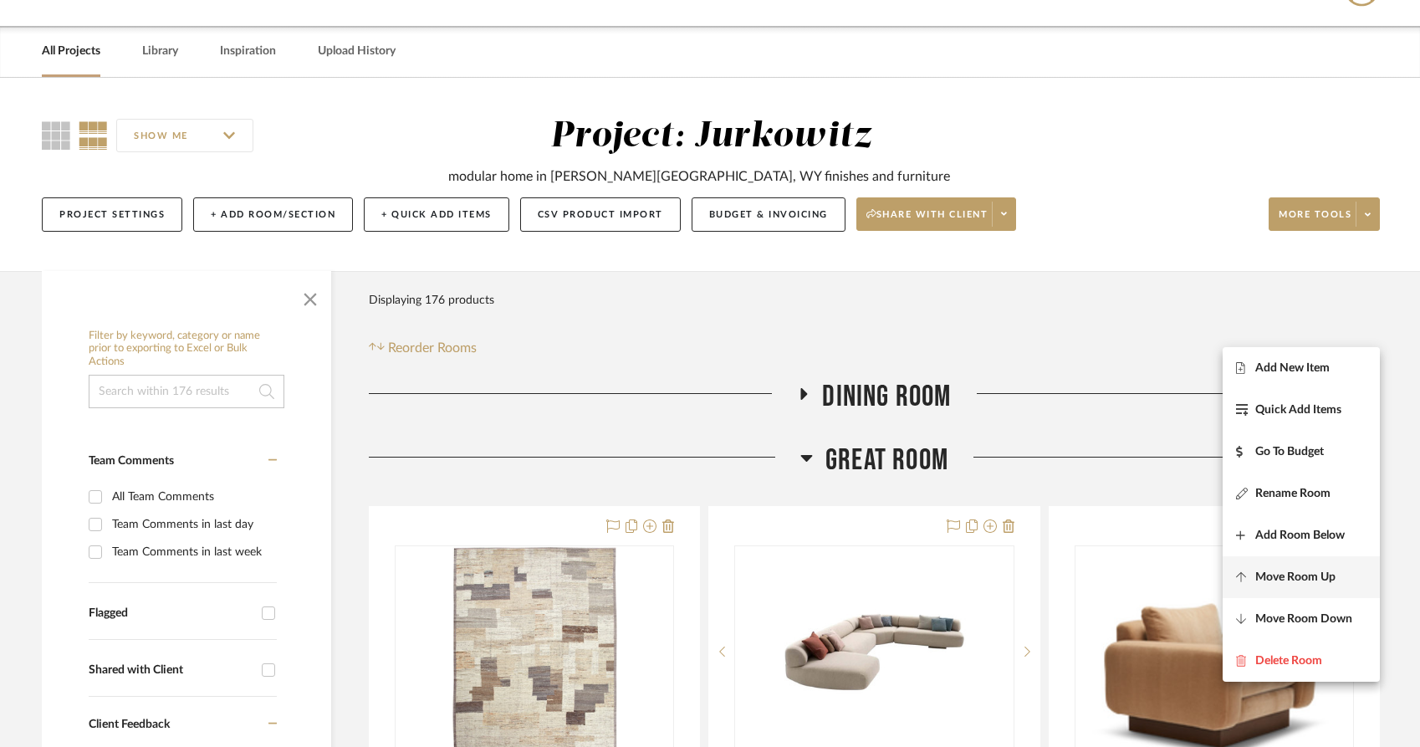
click at [1280, 579] on span "Move Room Up" at bounding box center [1296, 578] width 80 height 14
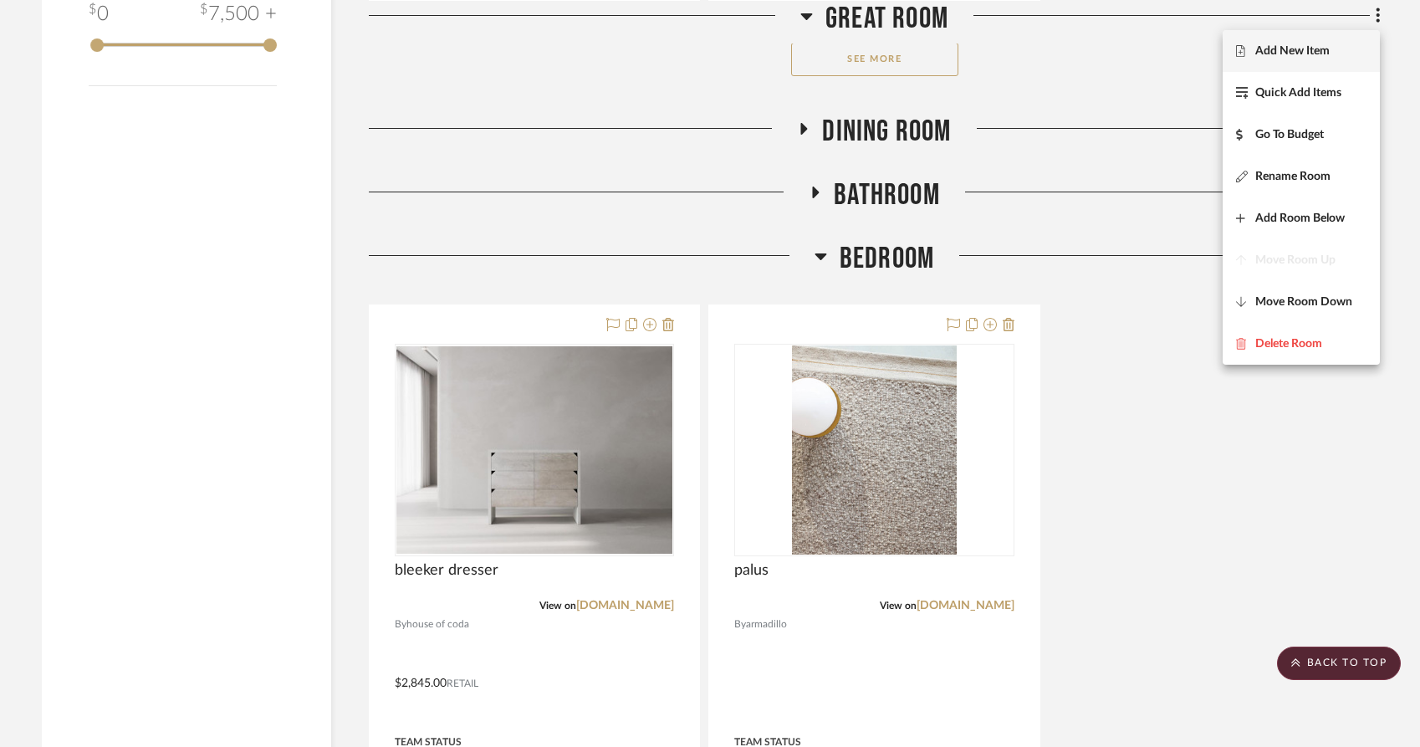
scroll to position [2810, 0]
click at [1136, 508] on div at bounding box center [710, 373] width 1420 height 747
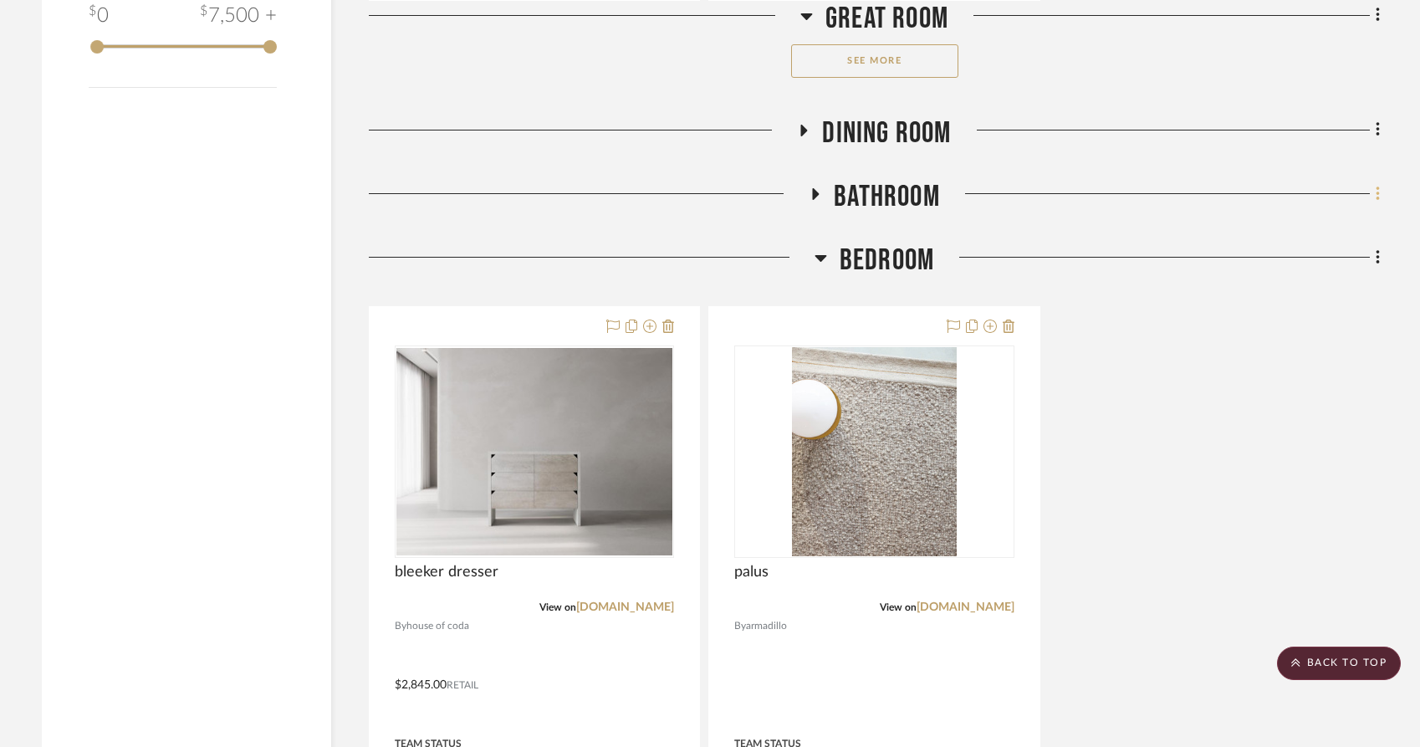
click at [1377, 191] on icon at bounding box center [1377, 194] width 3 height 14
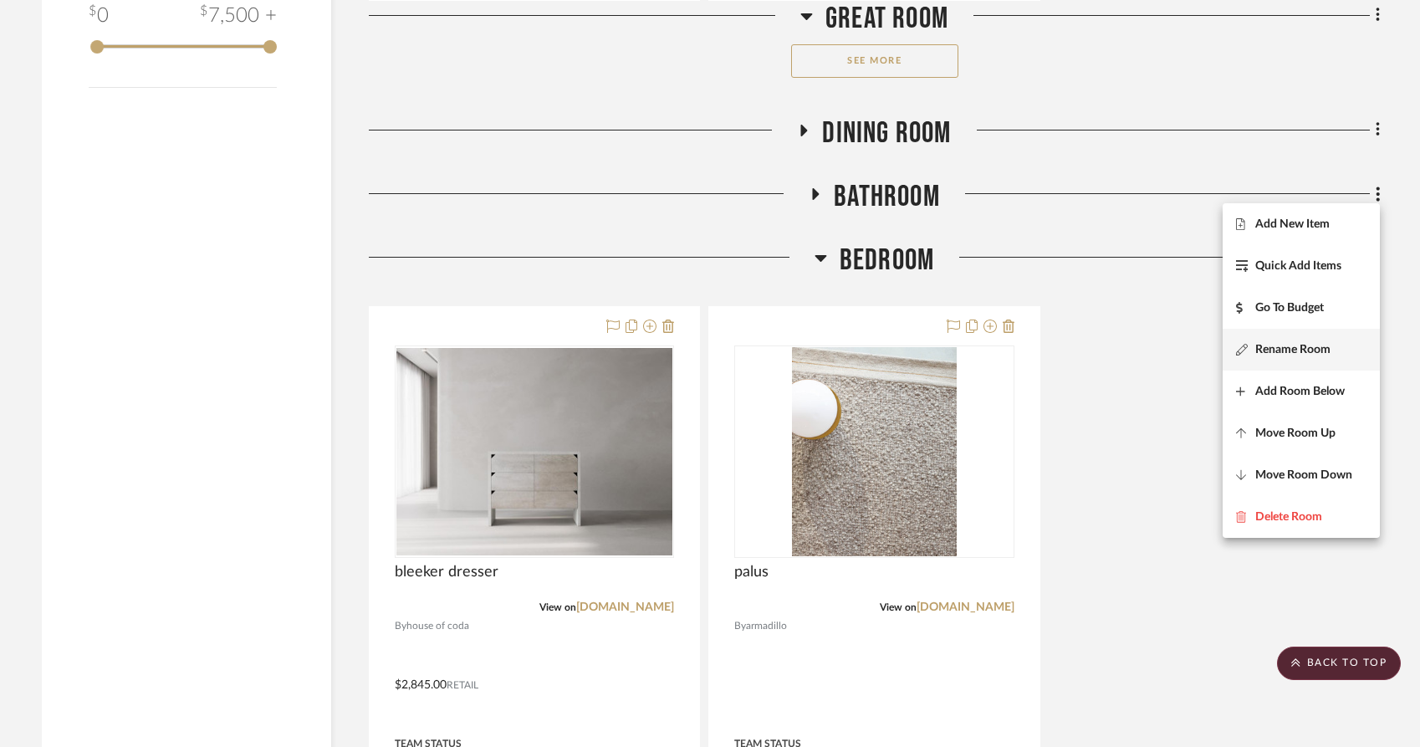
click at [1278, 347] on span "Rename Room" at bounding box center [1293, 349] width 75 height 14
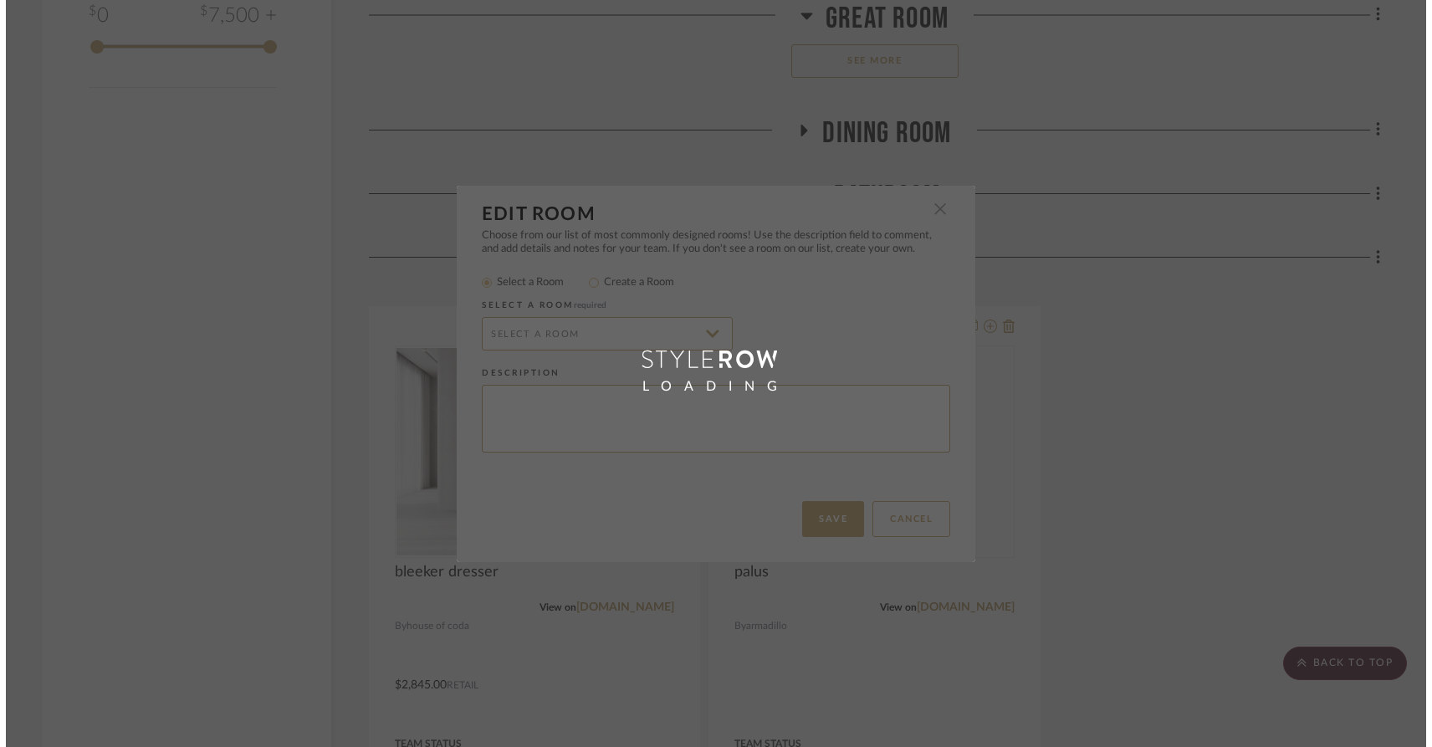
scroll to position [0, 0]
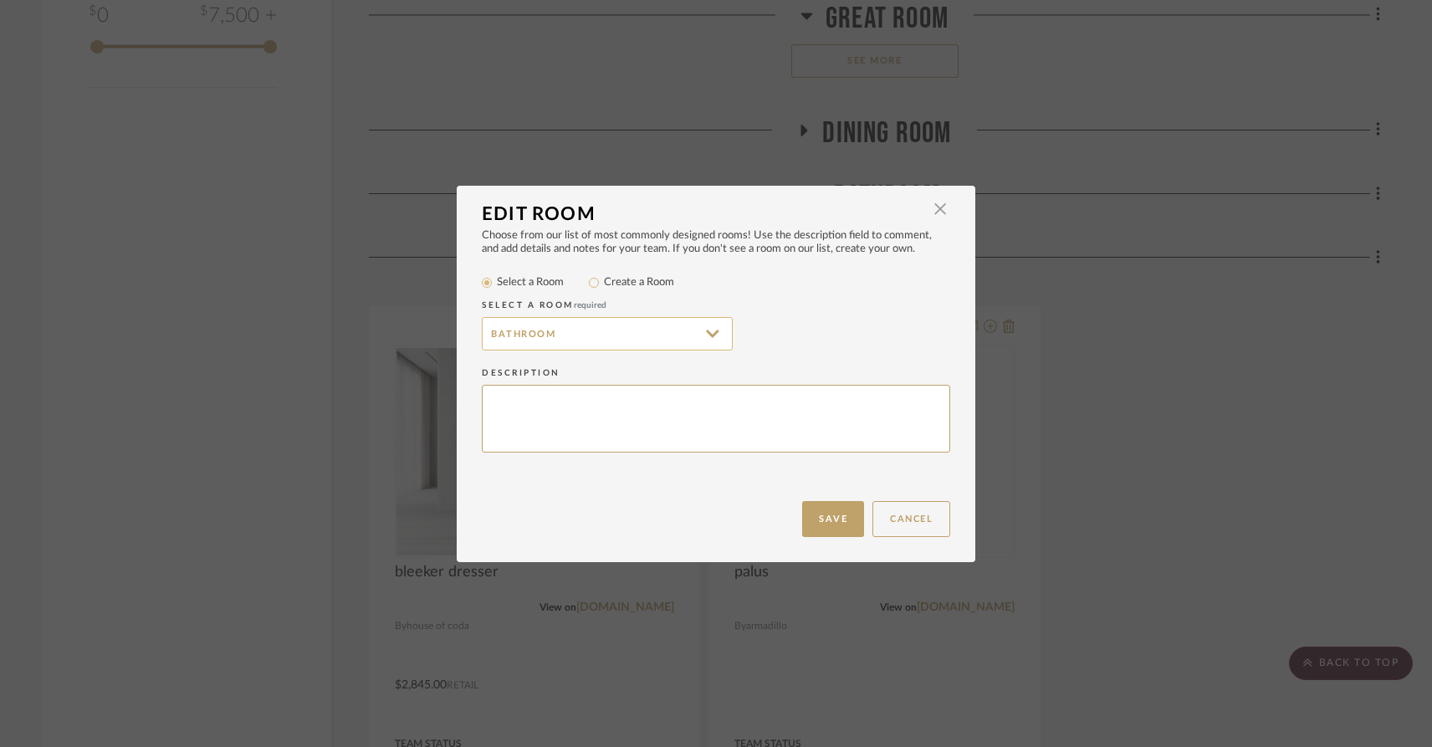
click at [484, 339] on input "Bathroom" at bounding box center [607, 333] width 251 height 33
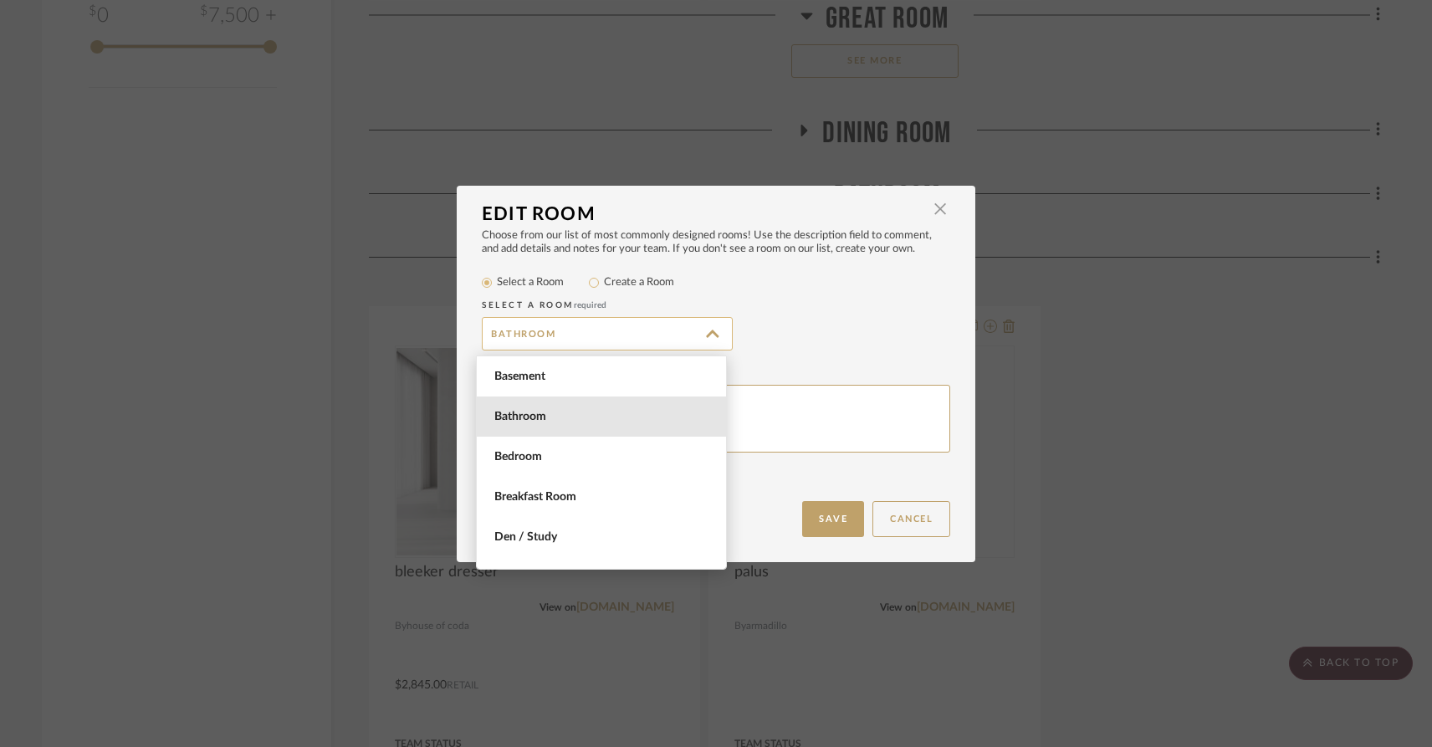
scroll to position [40, 0]
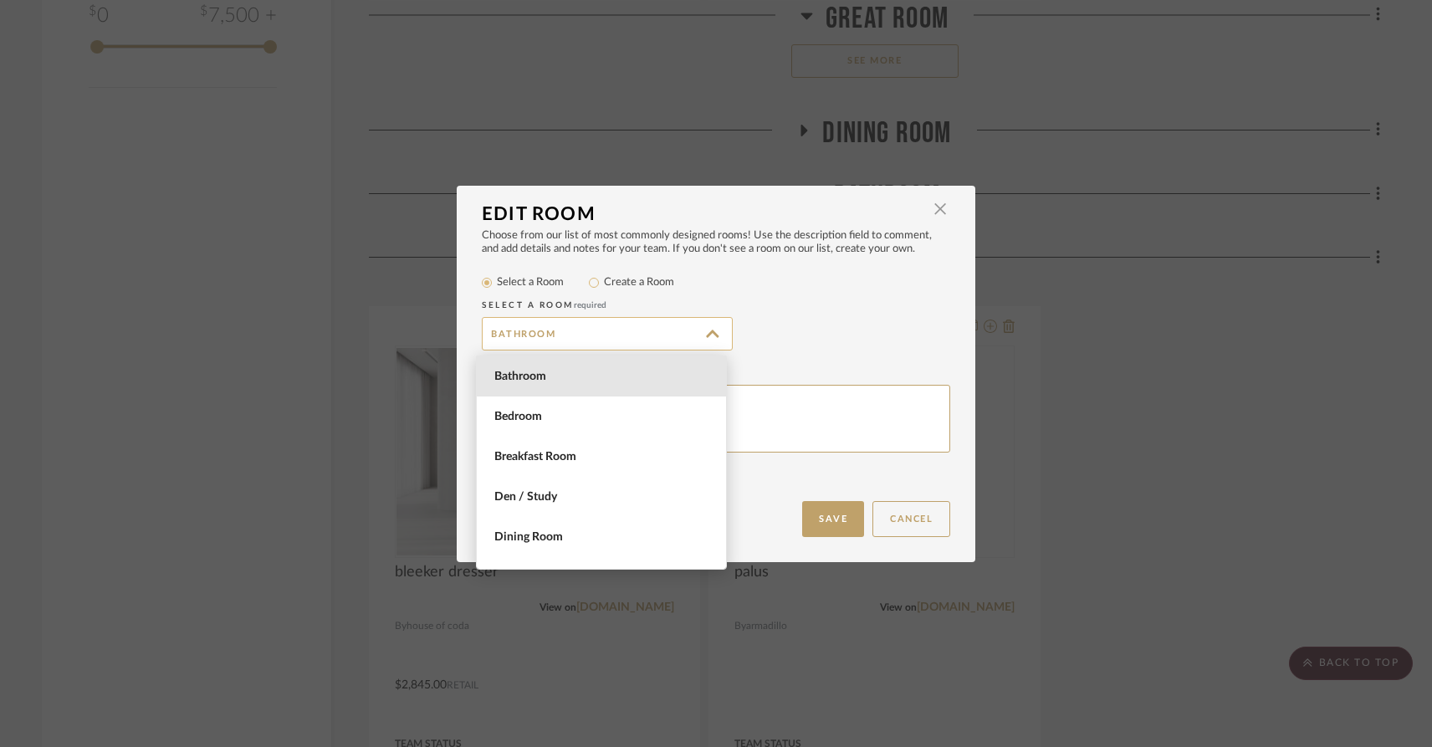
click at [489, 333] on input "Bathroom" at bounding box center [607, 333] width 251 height 33
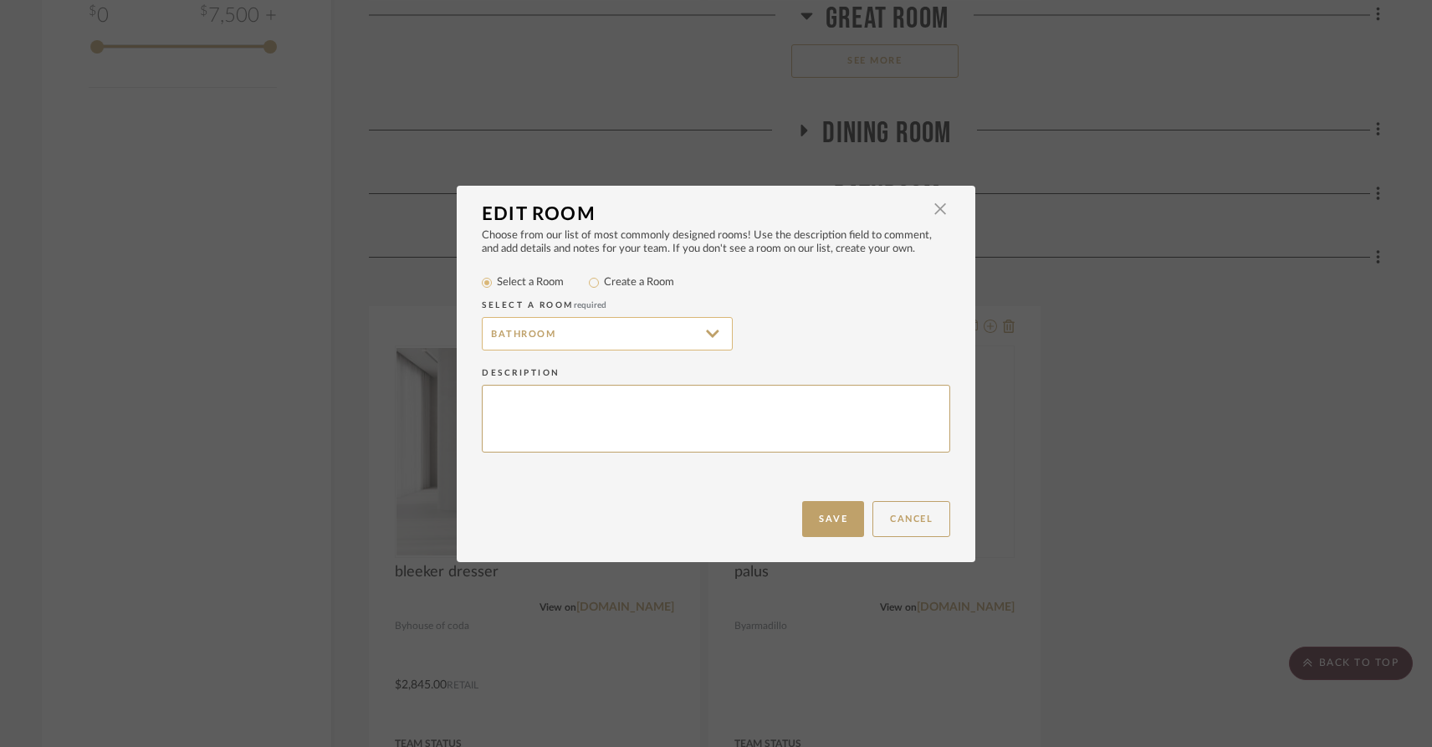
click at [489, 336] on input "Bathroom" at bounding box center [607, 333] width 251 height 33
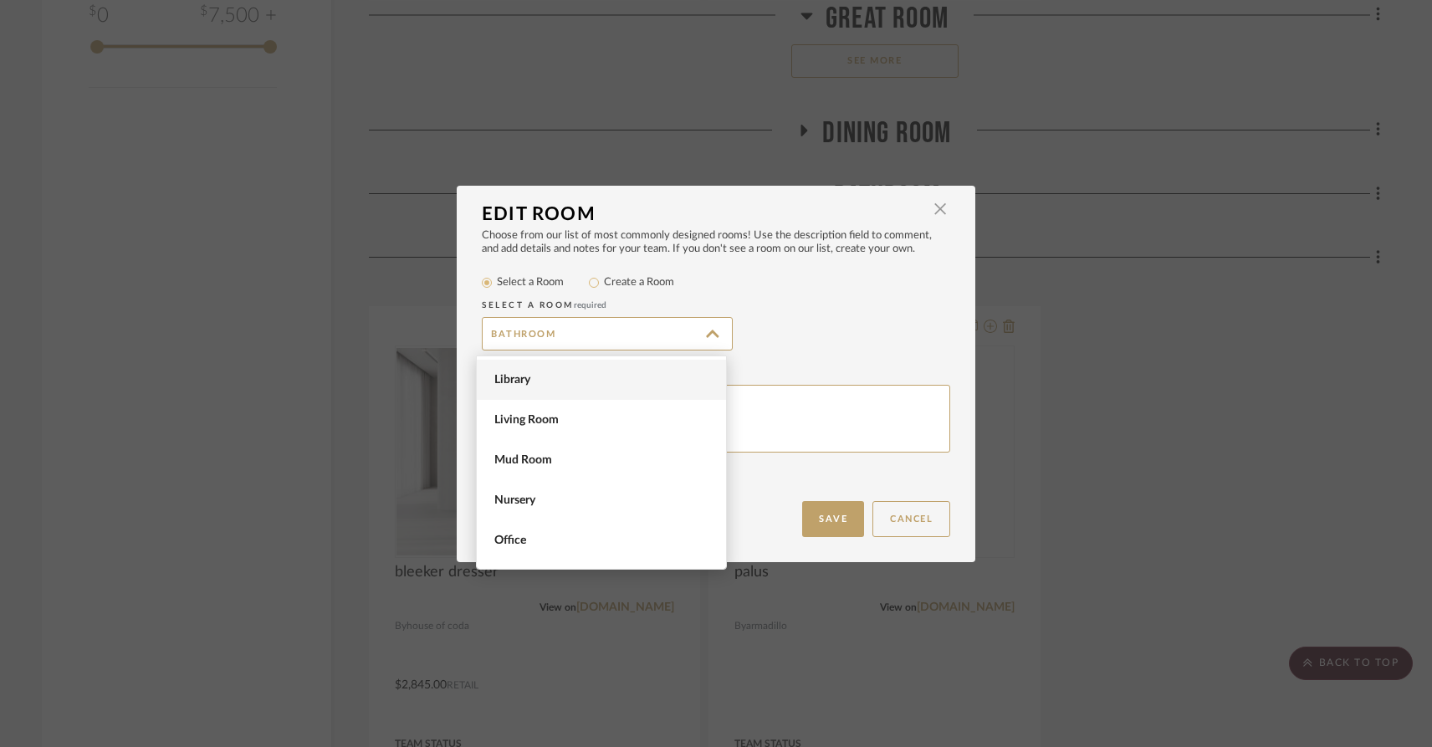
scroll to position [802, 0]
click at [847, 269] on div "Choose from our list of most commonly designed rooms! Use the description field…" at bounding box center [716, 365] width 519 height 272
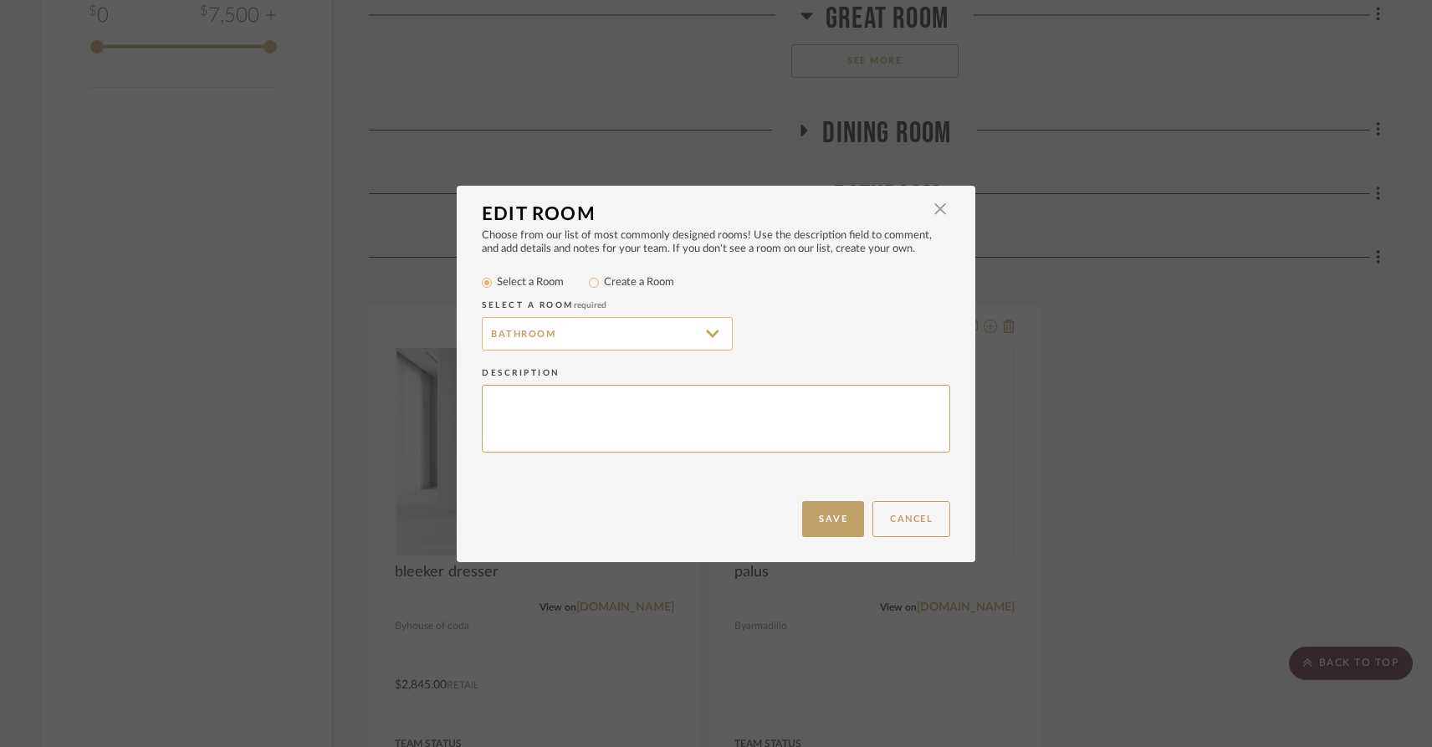
click at [595, 330] on input "Bathroom" at bounding box center [607, 333] width 251 height 33
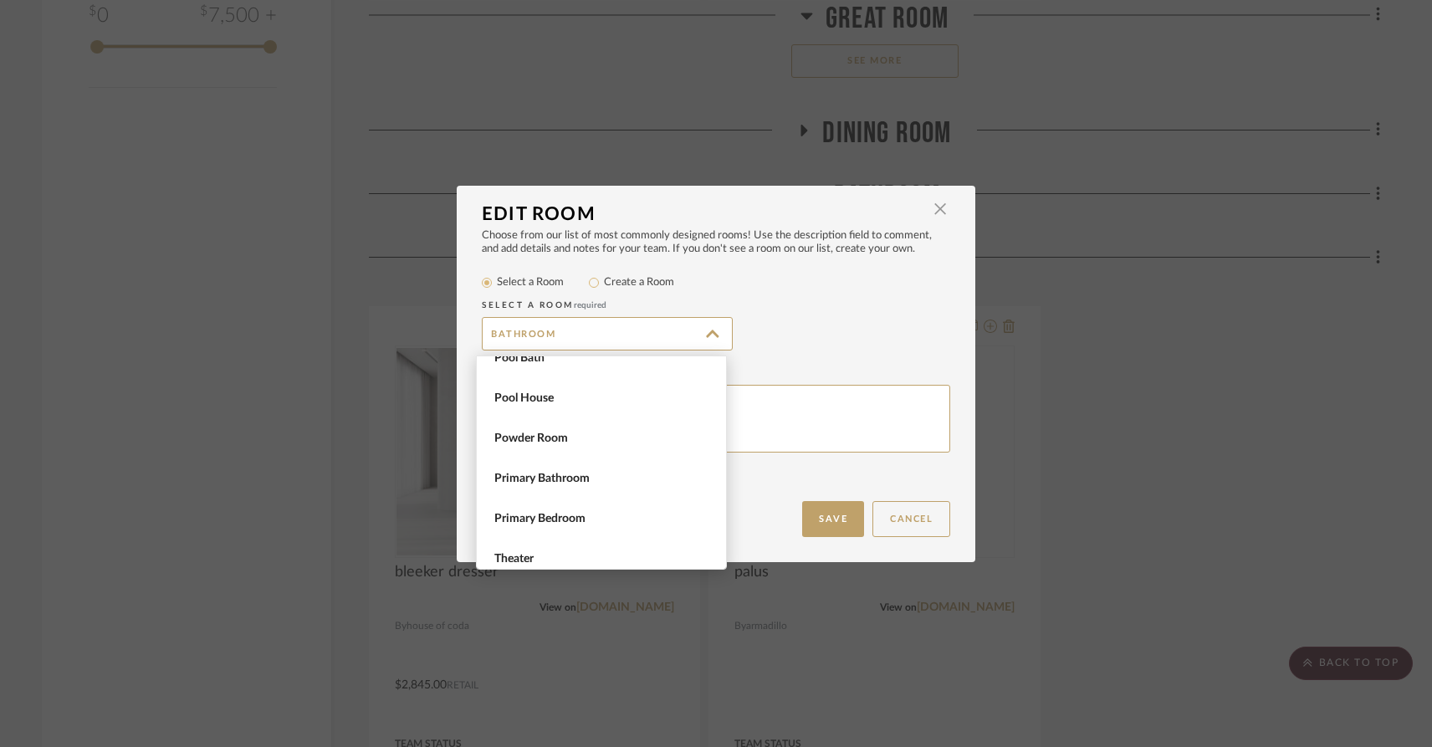
scroll to position [1103, 0]
click at [539, 458] on span "Primary Bathroom" at bounding box center [601, 478] width 249 height 40
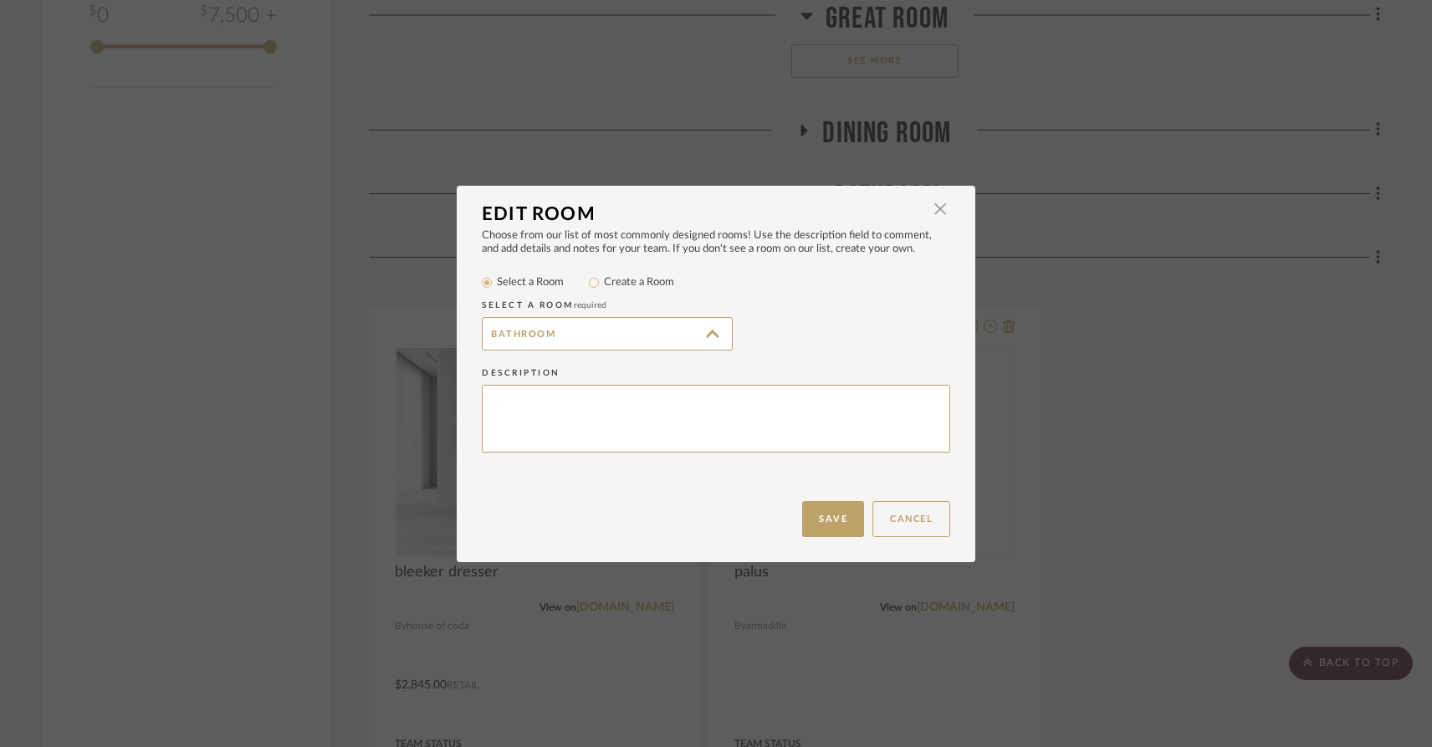
type input "Primary Bathroom"
click at [823, 516] on button "Save" at bounding box center [833, 519] width 62 height 36
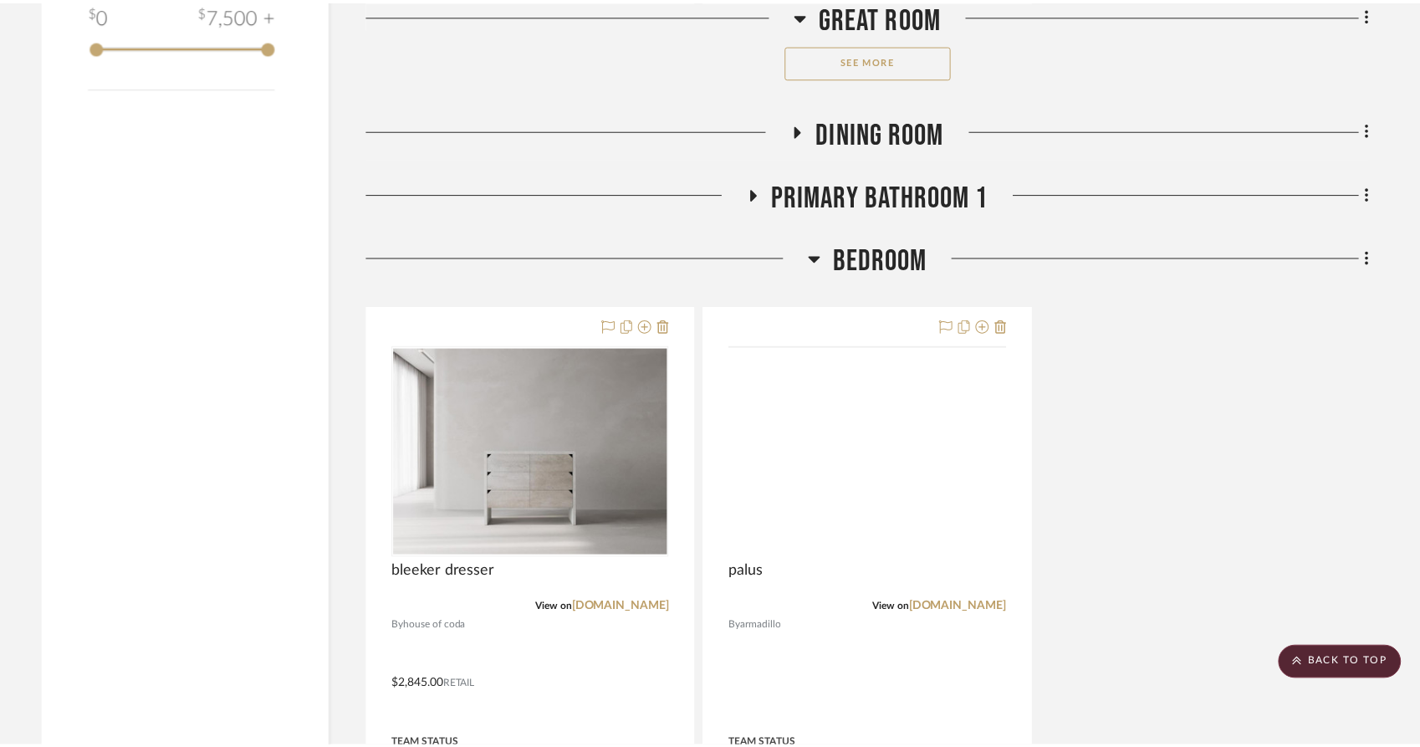
scroll to position [2810, 0]
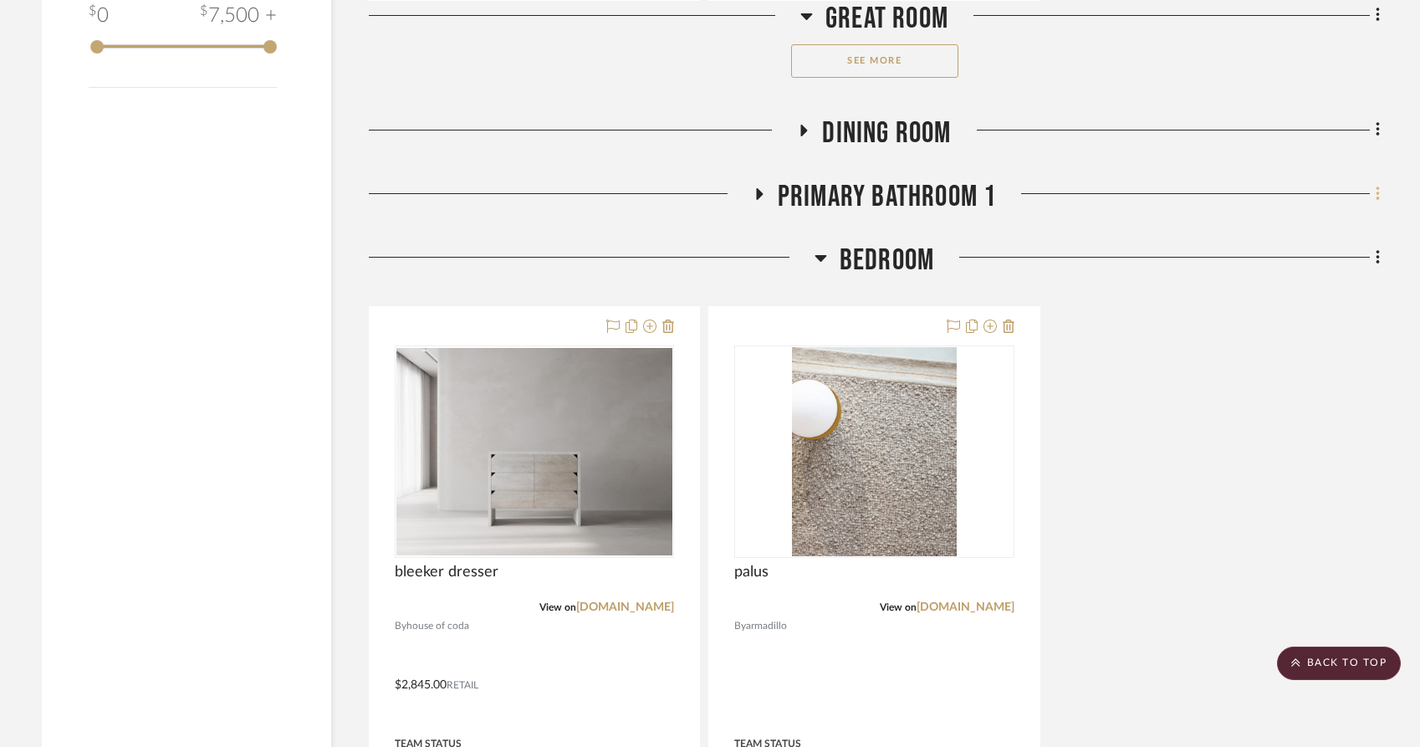
click at [1376, 189] on icon at bounding box center [1377, 194] width 3 height 14
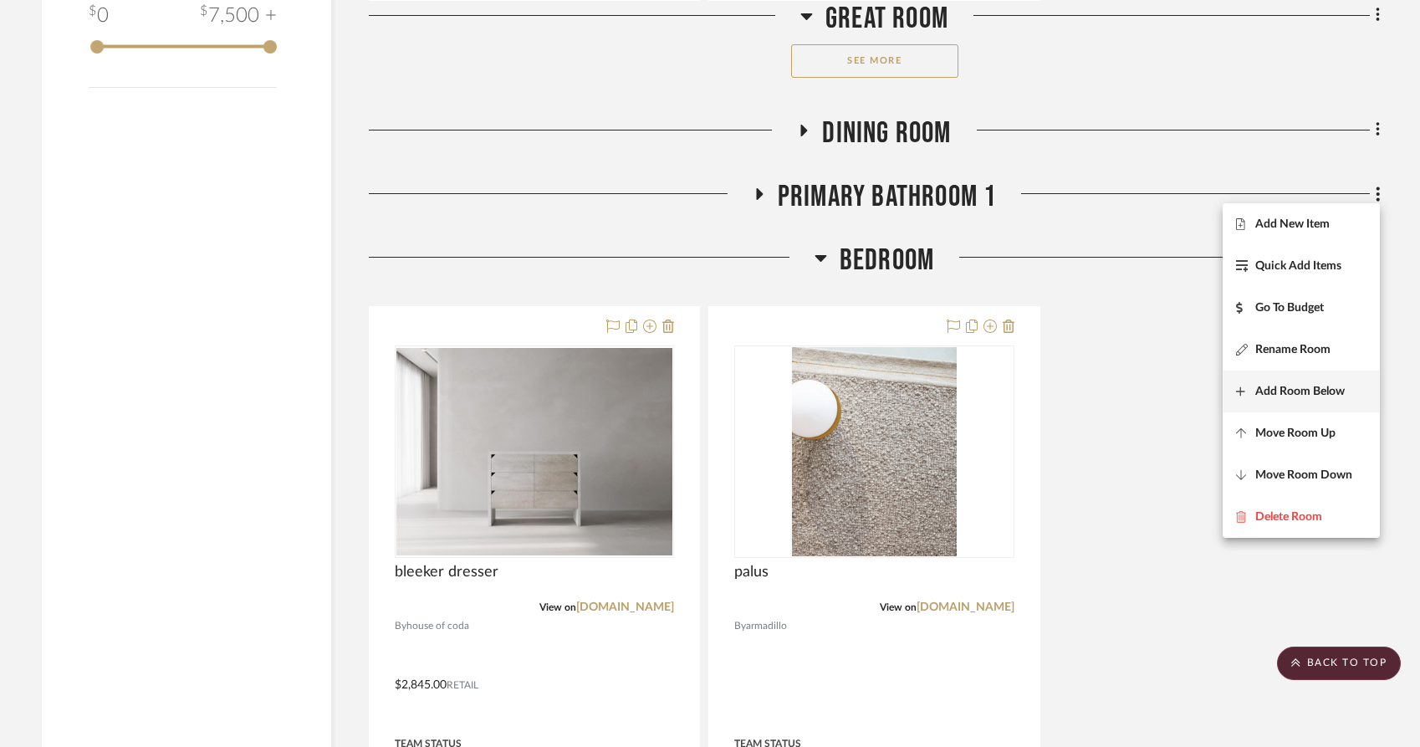
click at [1261, 397] on span "Add Room Below" at bounding box center [1301, 391] width 90 height 14
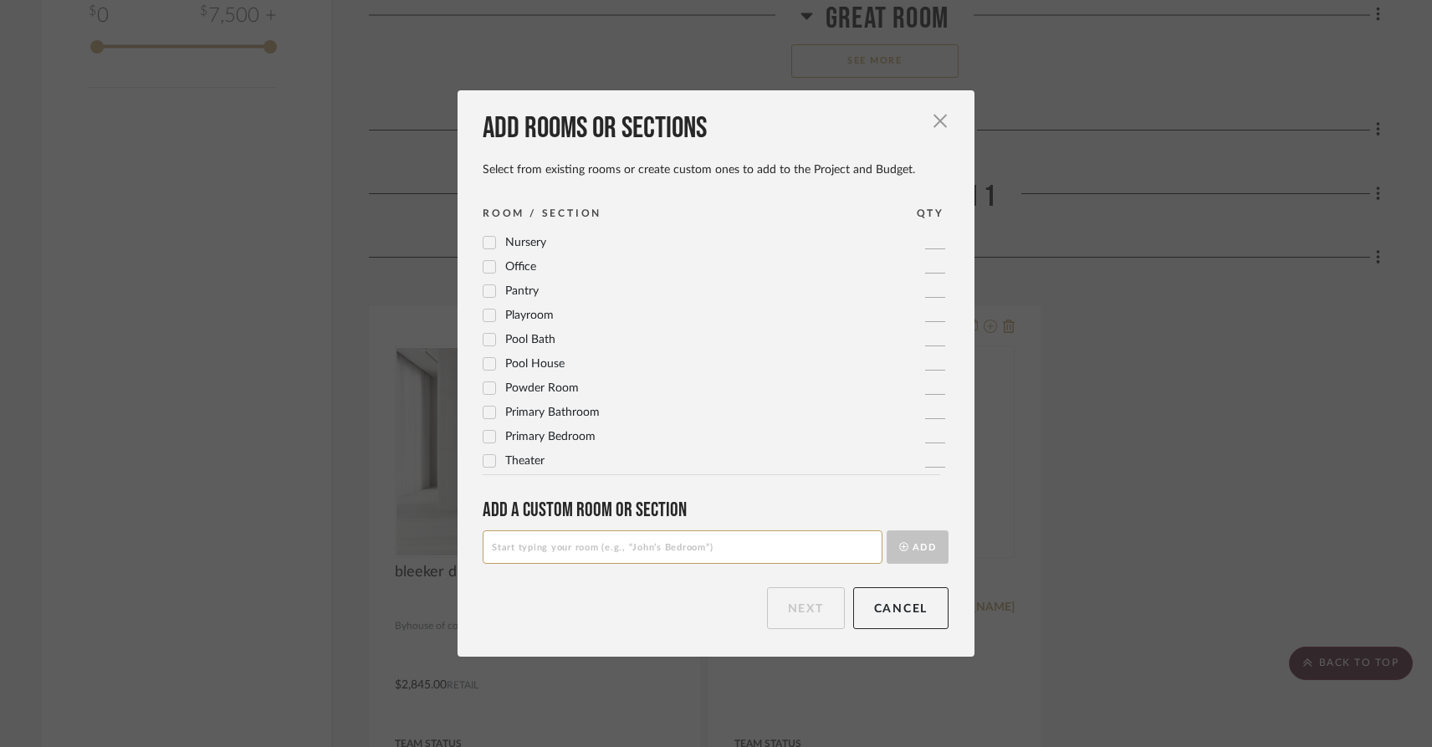
scroll to position [558, 0]
click at [484, 437] on icon at bounding box center [489, 436] width 11 height 8
click at [794, 611] on button "Next" at bounding box center [806, 608] width 78 height 42
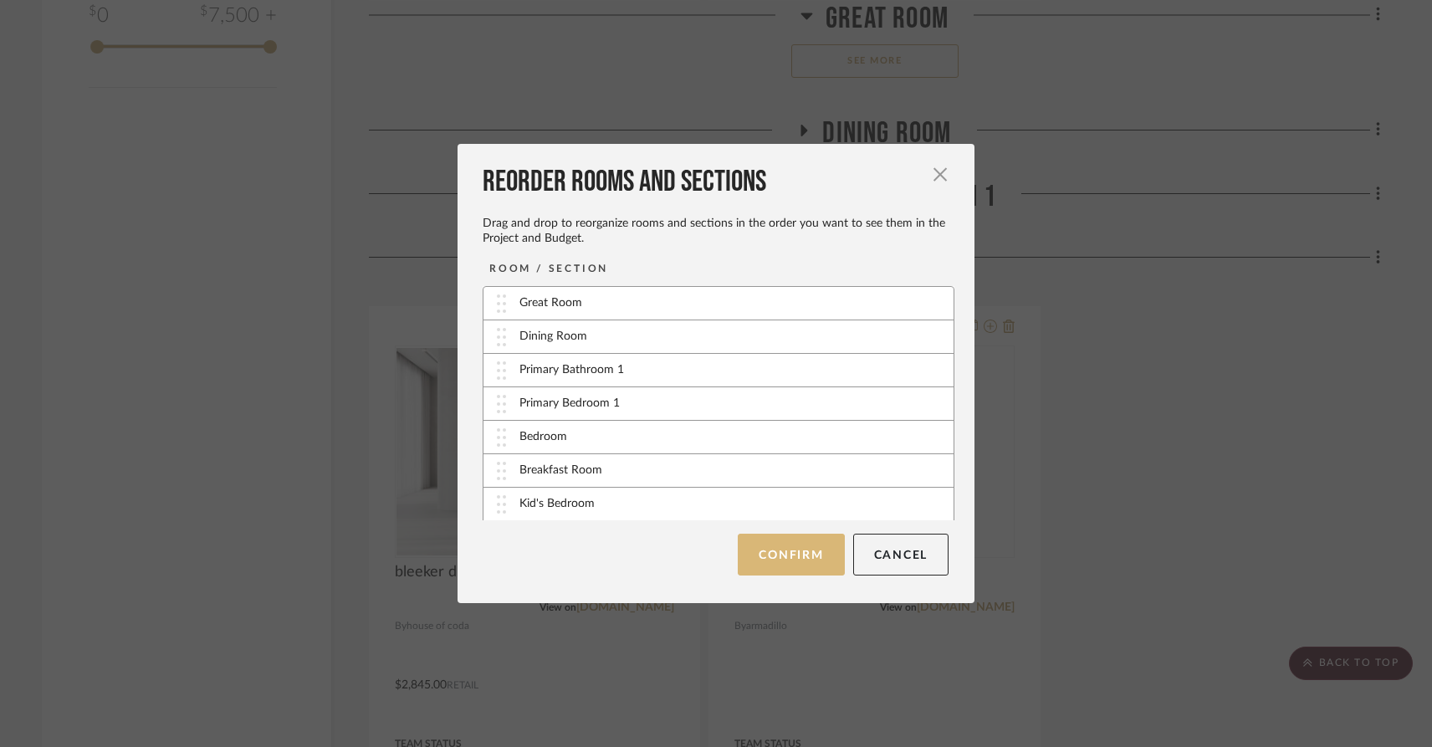
click at [785, 571] on button "Confirm" at bounding box center [791, 555] width 106 height 42
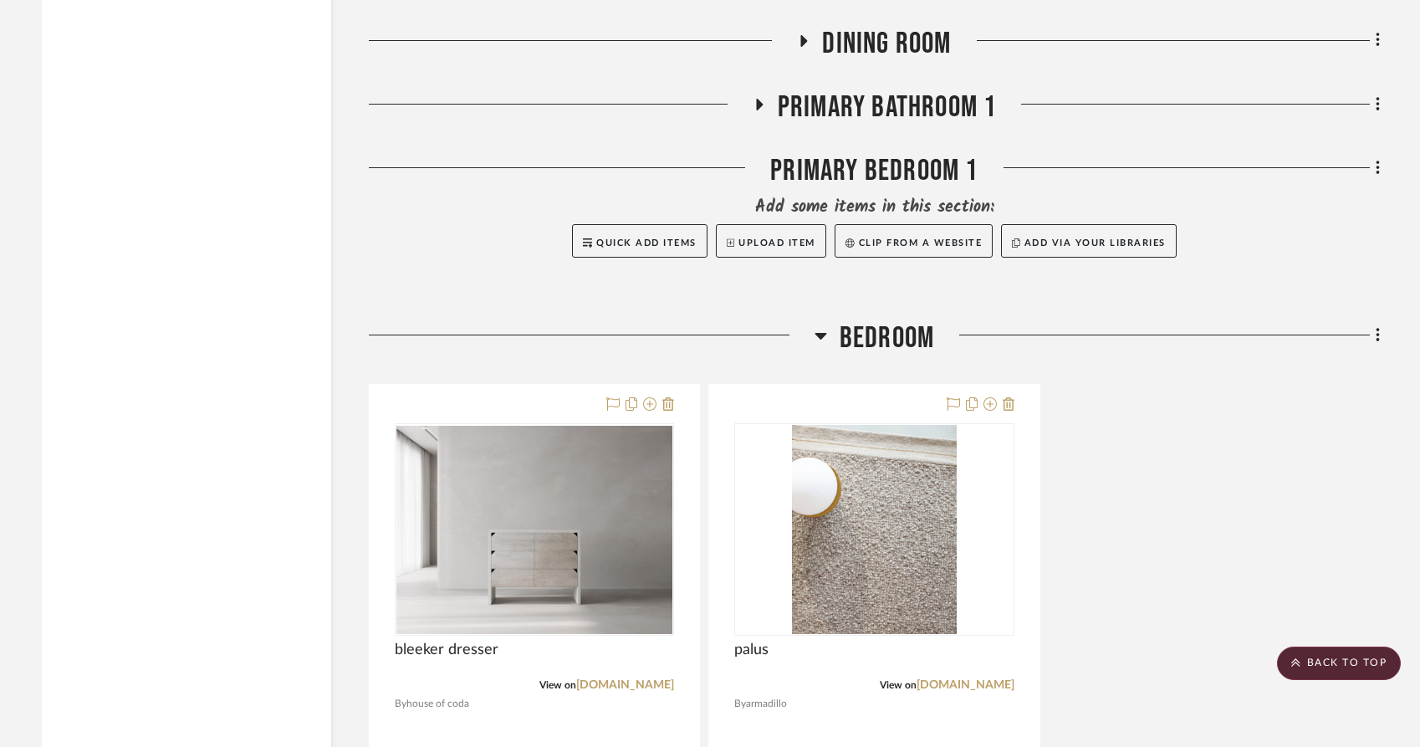
scroll to position [2901, 0]
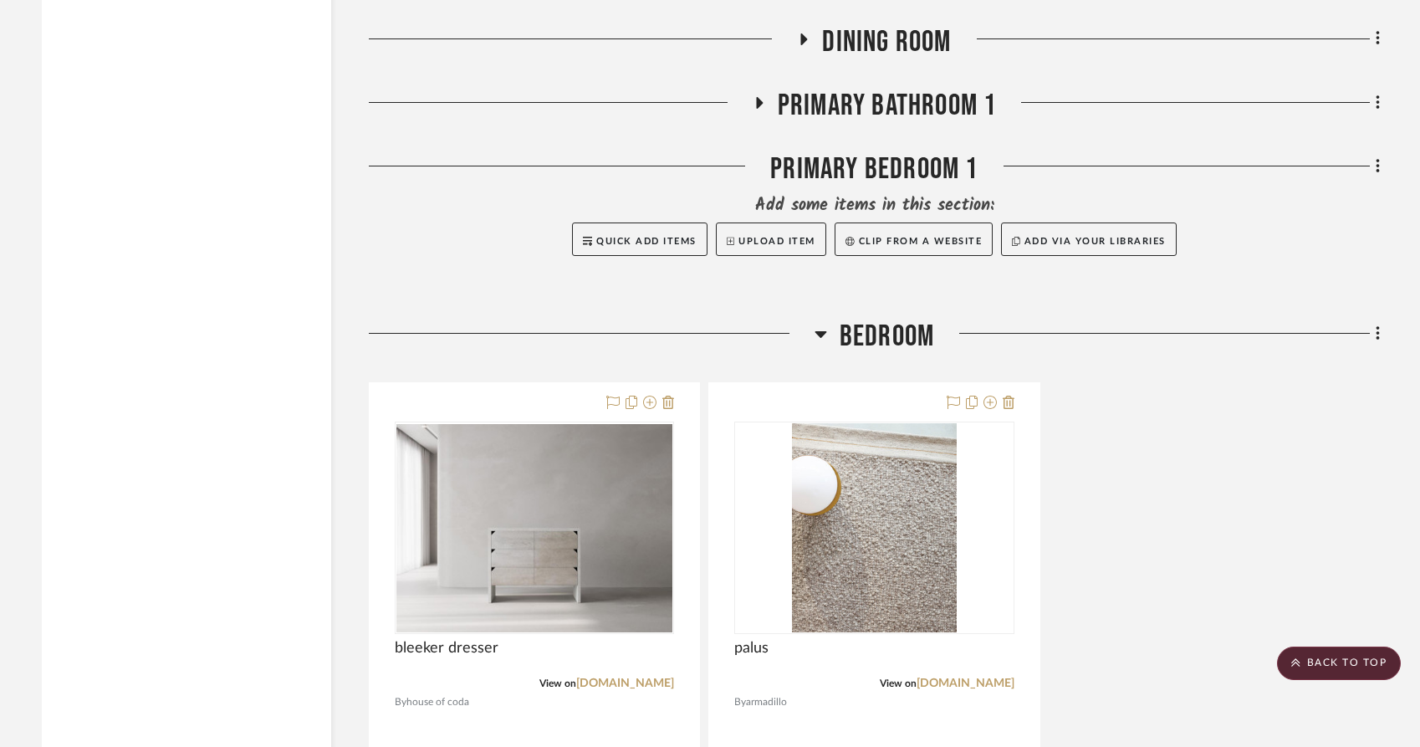
click at [824, 336] on icon at bounding box center [821, 334] width 13 height 20
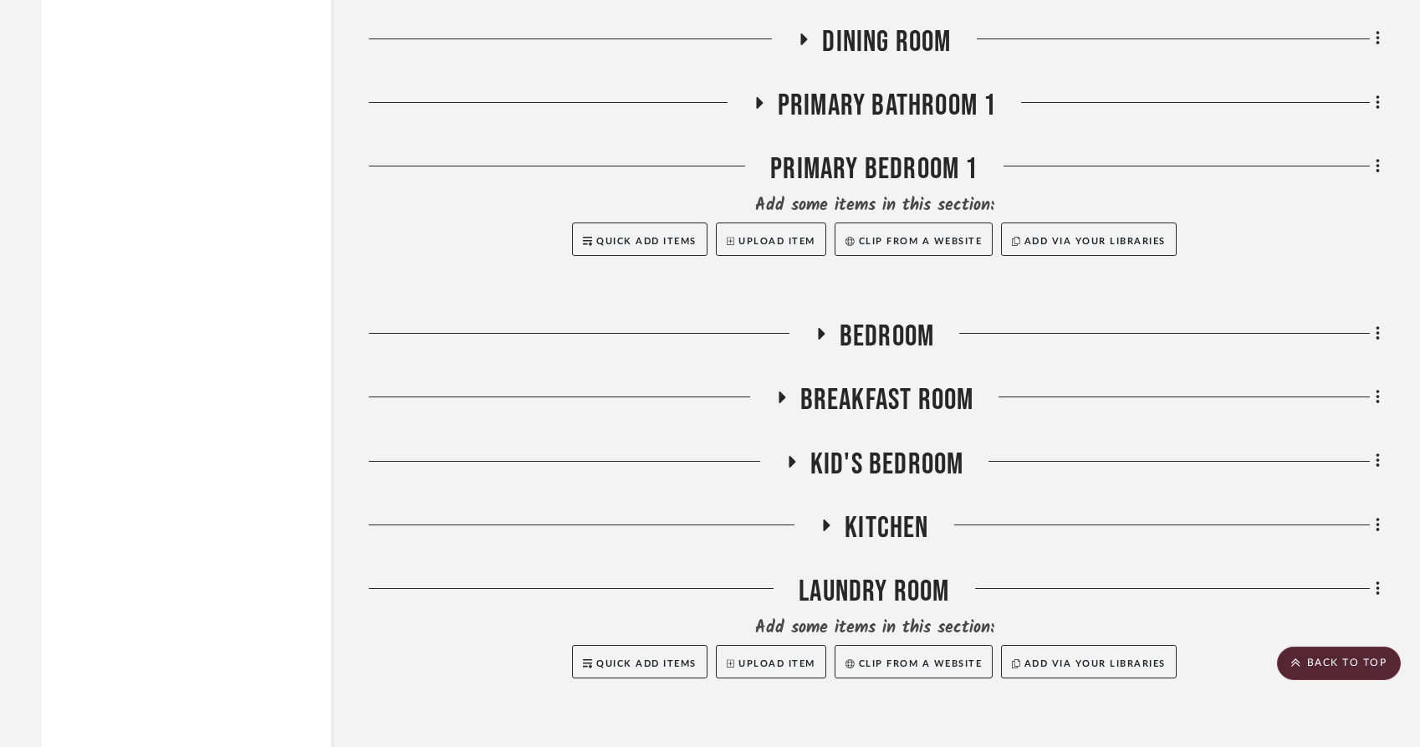
click at [755, 98] on icon at bounding box center [759, 102] width 20 height 13
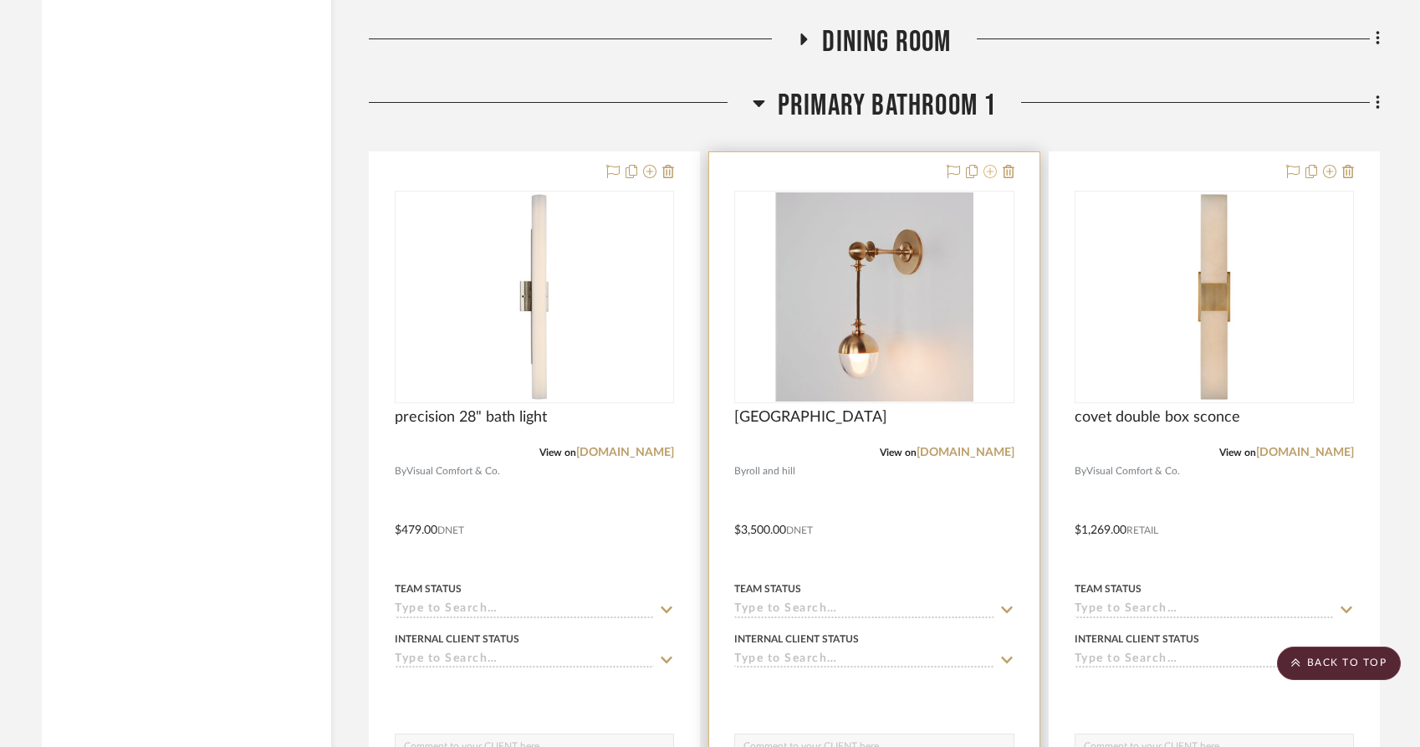
click at [984, 175] on icon at bounding box center [990, 171] width 13 height 13
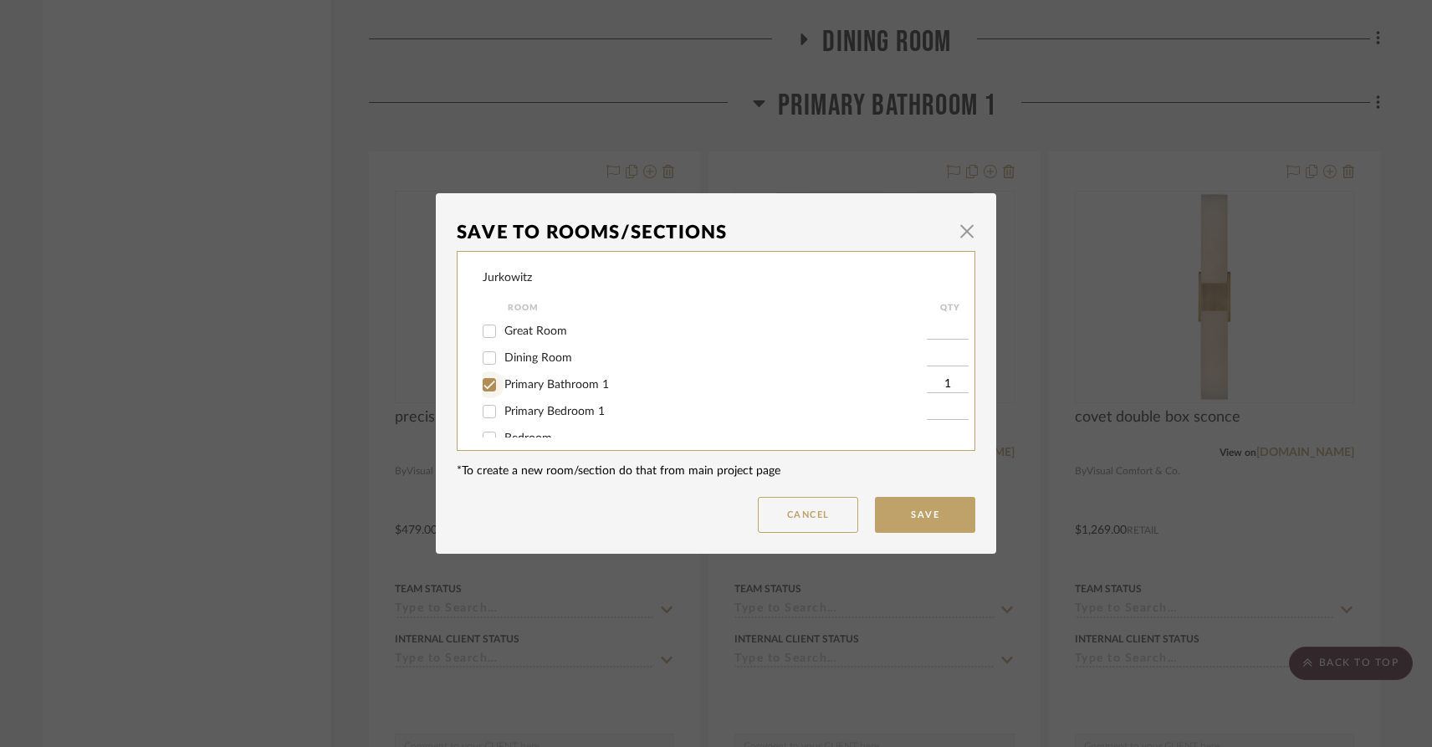
click at [484, 386] on input "Primary Bathroom 1" at bounding box center [489, 384] width 27 height 27
checkbox input "false"
click at [922, 523] on button "Save" at bounding box center [925, 515] width 100 height 36
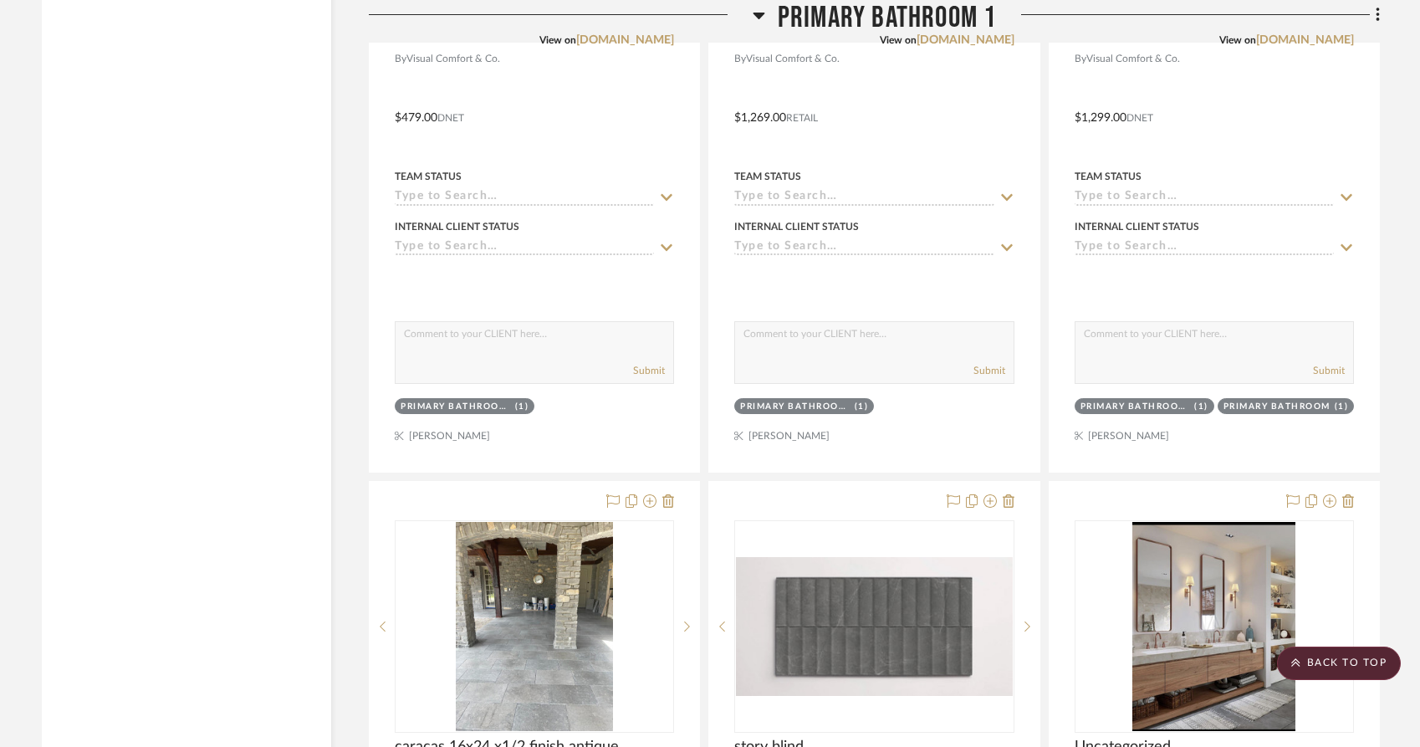
scroll to position [3524, 0]
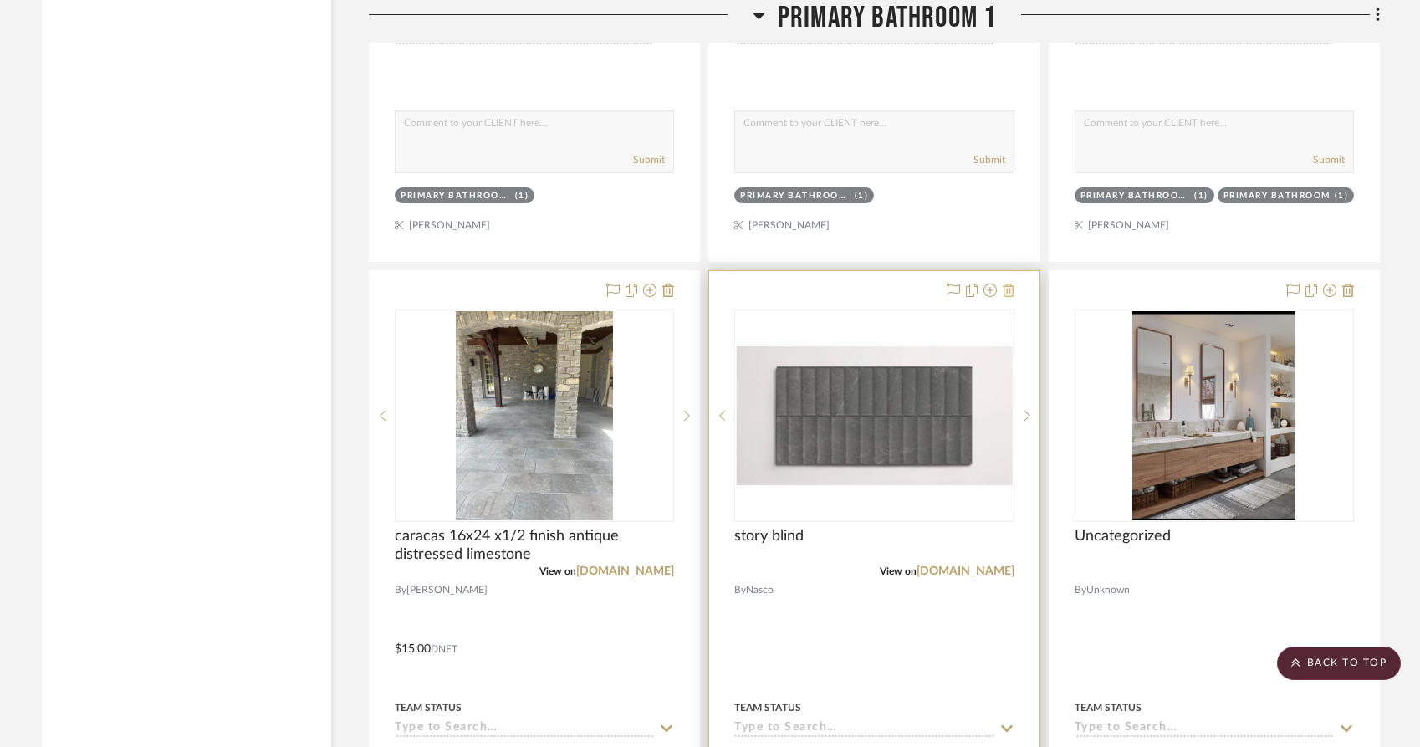
click at [1003, 297] on icon at bounding box center [1009, 290] width 12 height 13
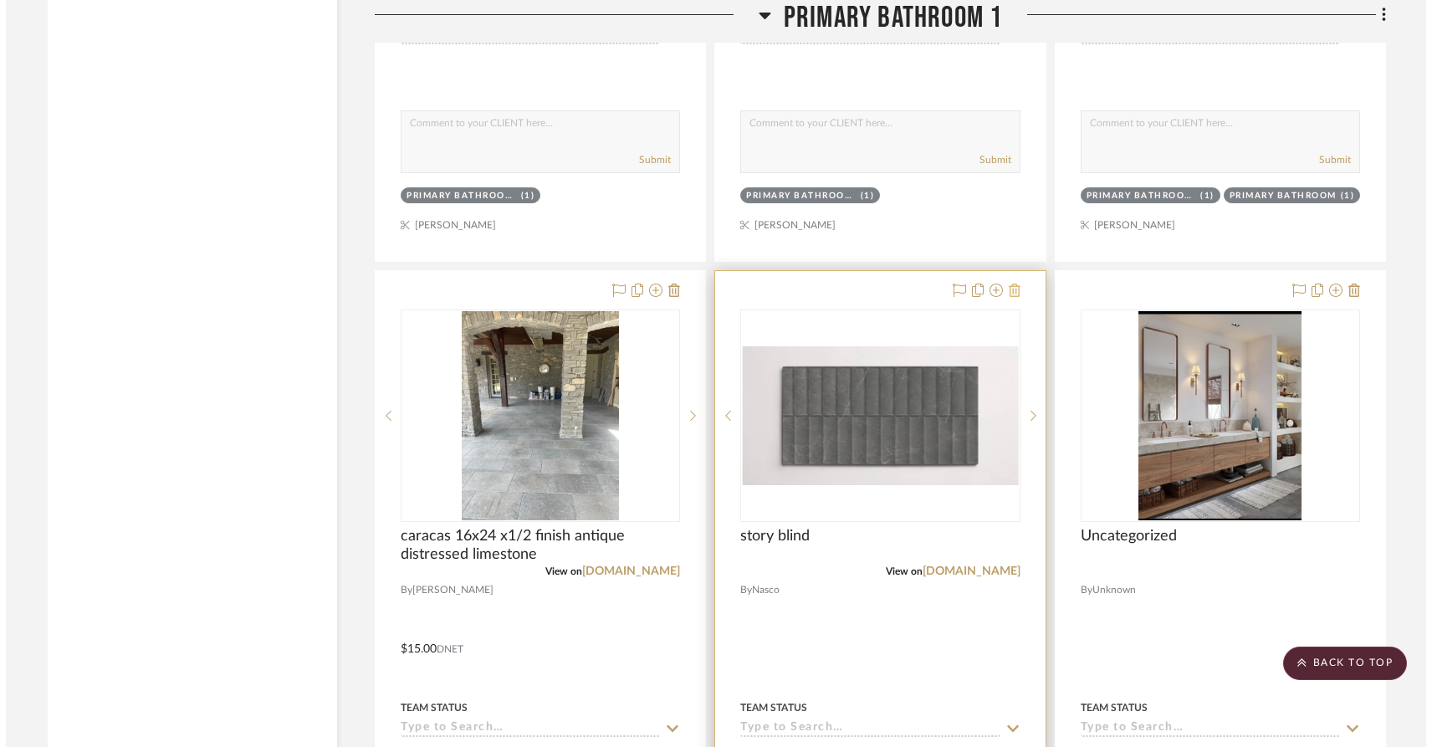
scroll to position [0, 0]
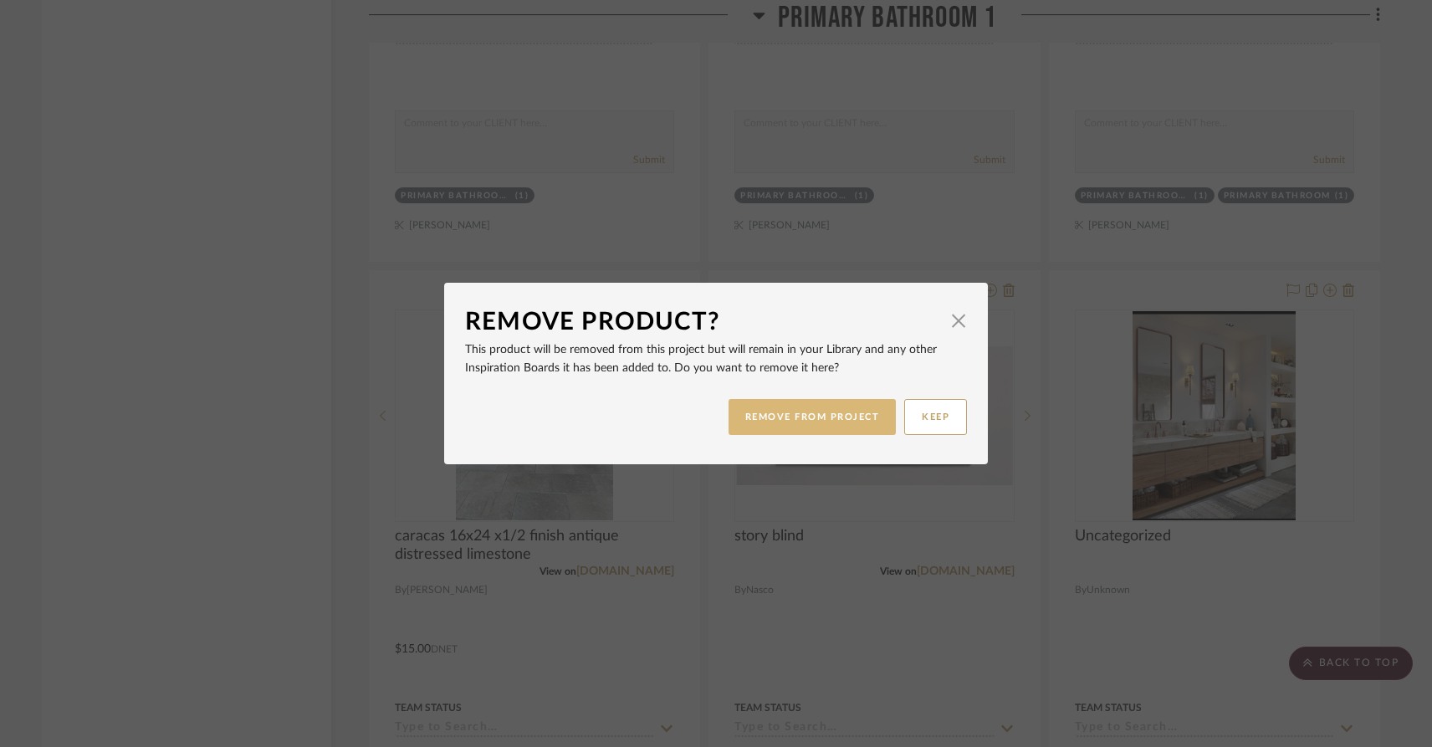
click at [844, 425] on button "REMOVE FROM PROJECT" at bounding box center [813, 417] width 168 height 36
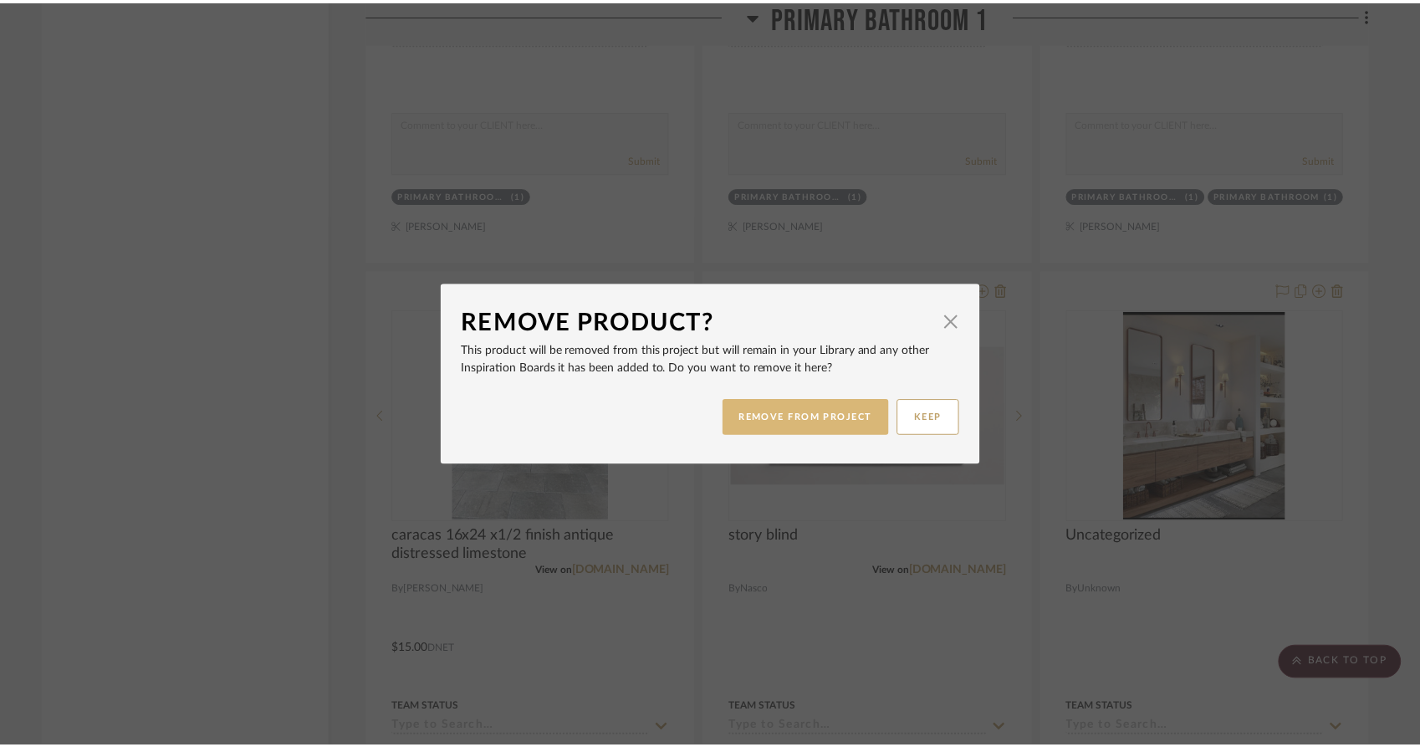
scroll to position [3524, 0]
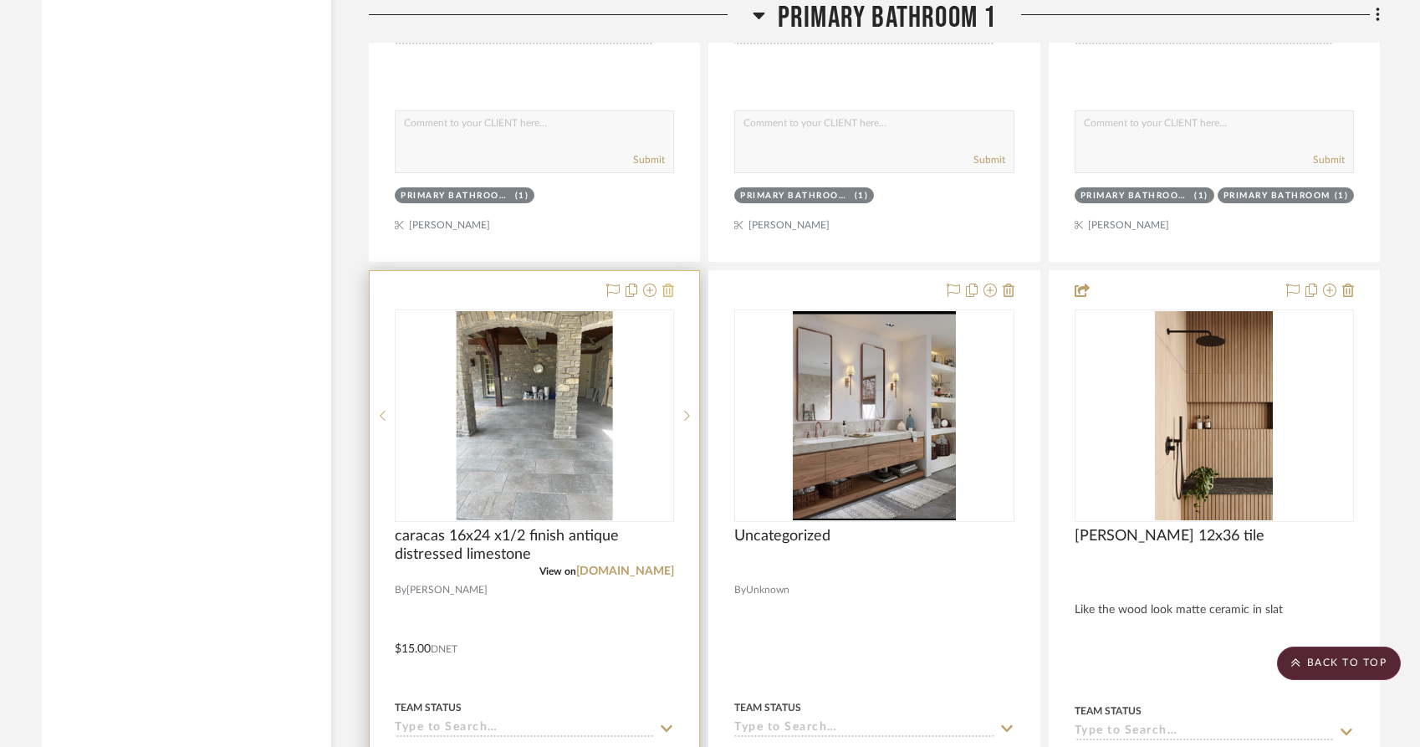
click at [669, 297] on icon at bounding box center [669, 290] width 12 height 13
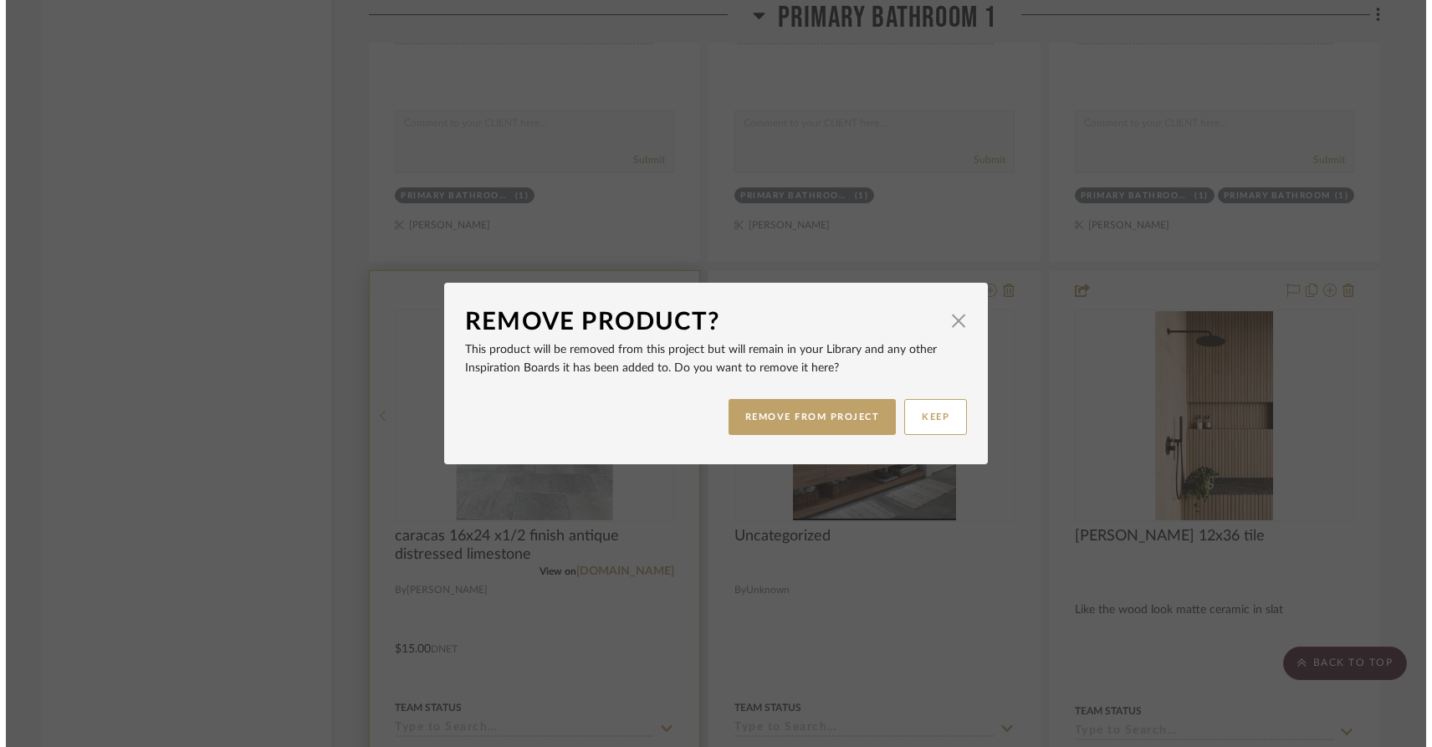
scroll to position [0, 0]
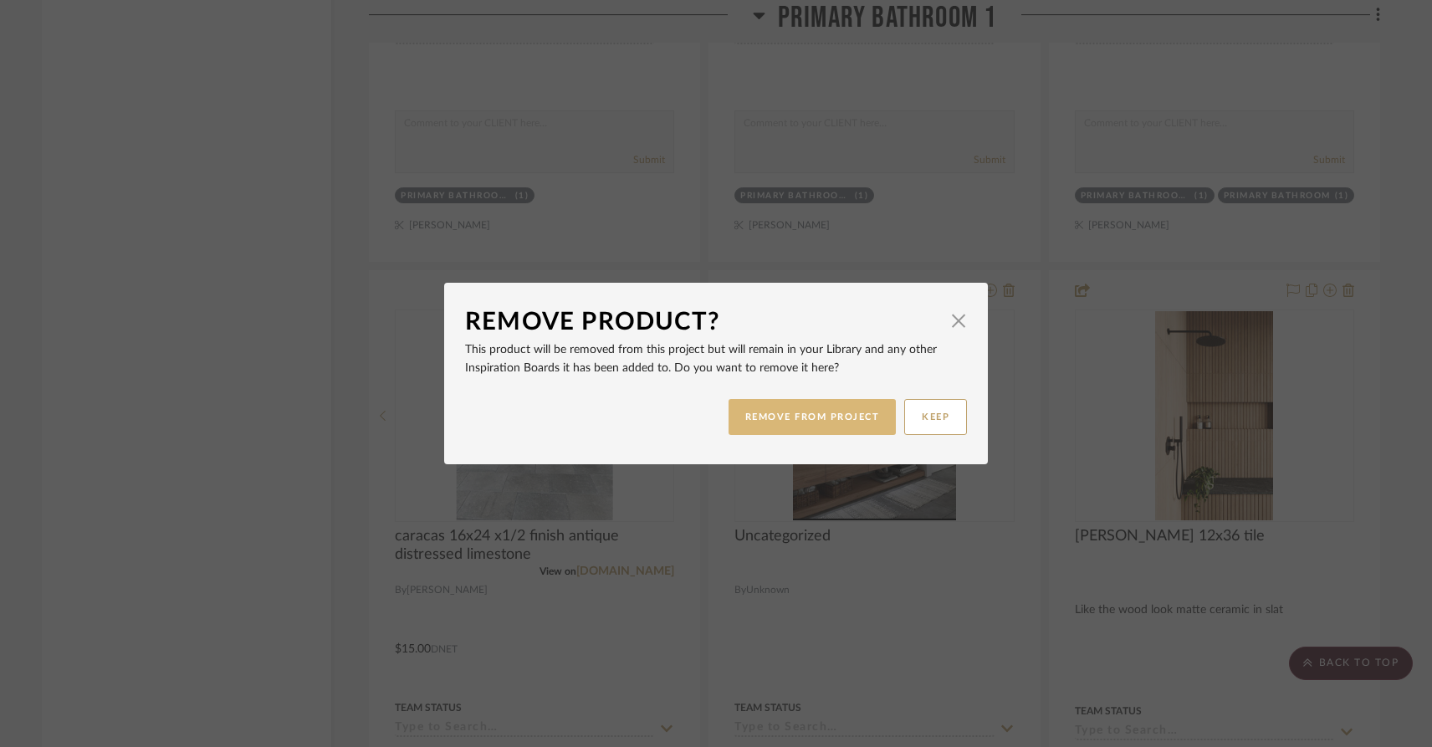
click at [806, 428] on button "REMOVE FROM PROJECT" at bounding box center [813, 417] width 168 height 36
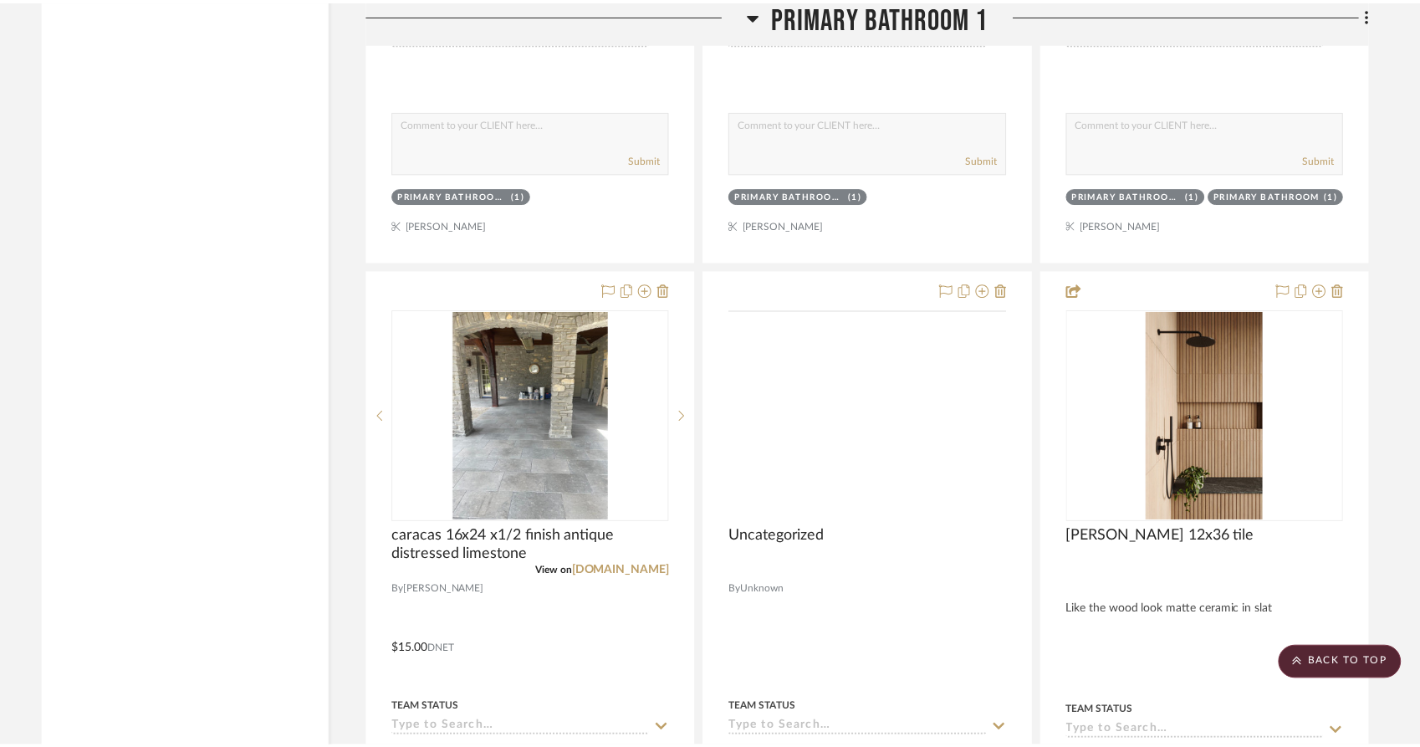
scroll to position [3524, 0]
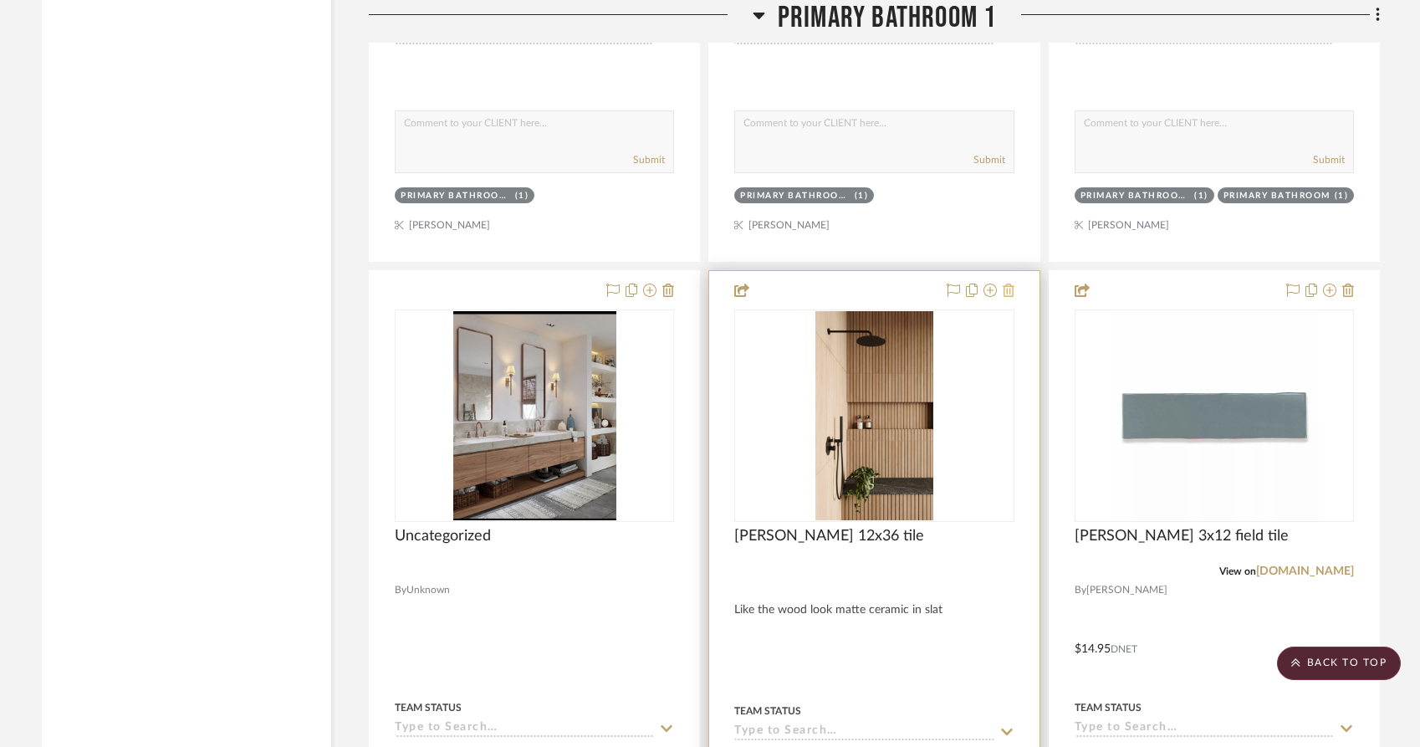
click at [1009, 297] on icon at bounding box center [1009, 290] width 12 height 13
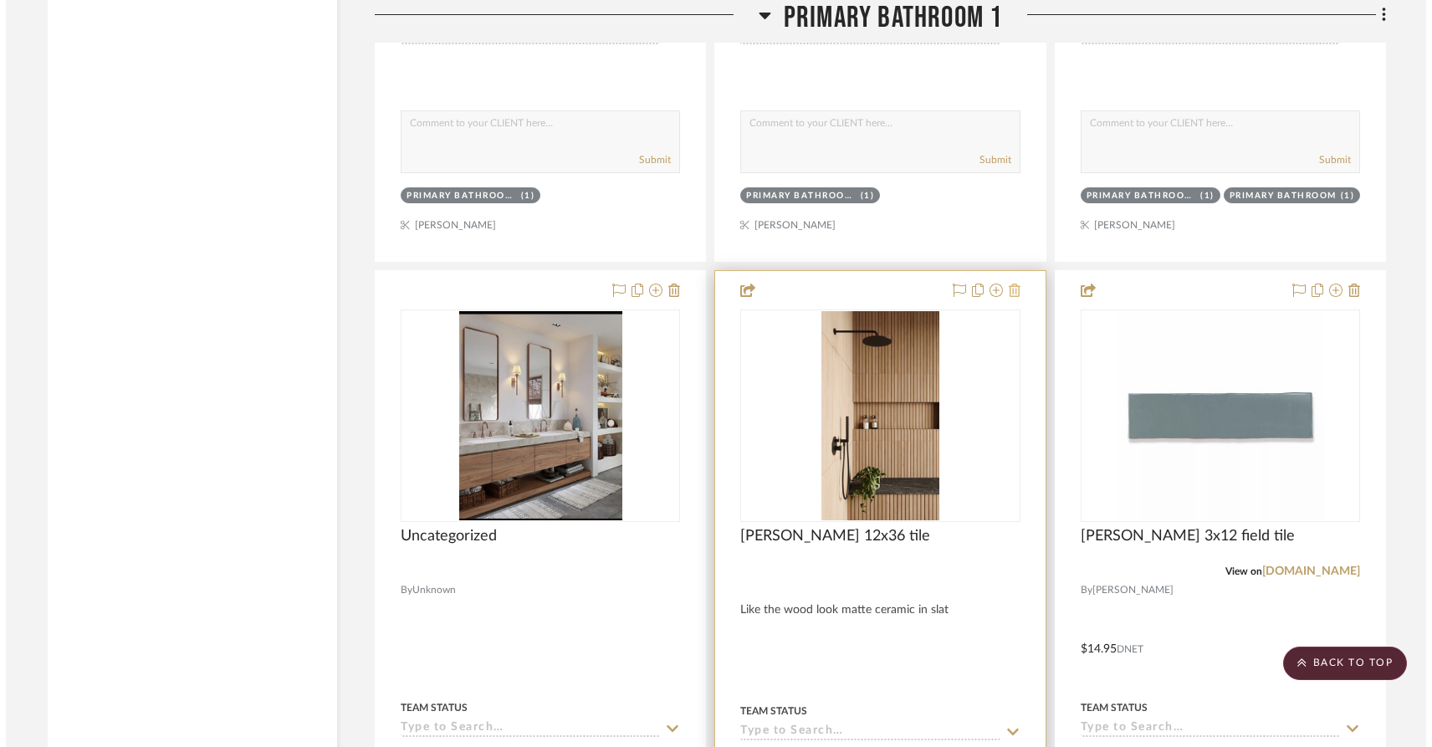
scroll to position [0, 0]
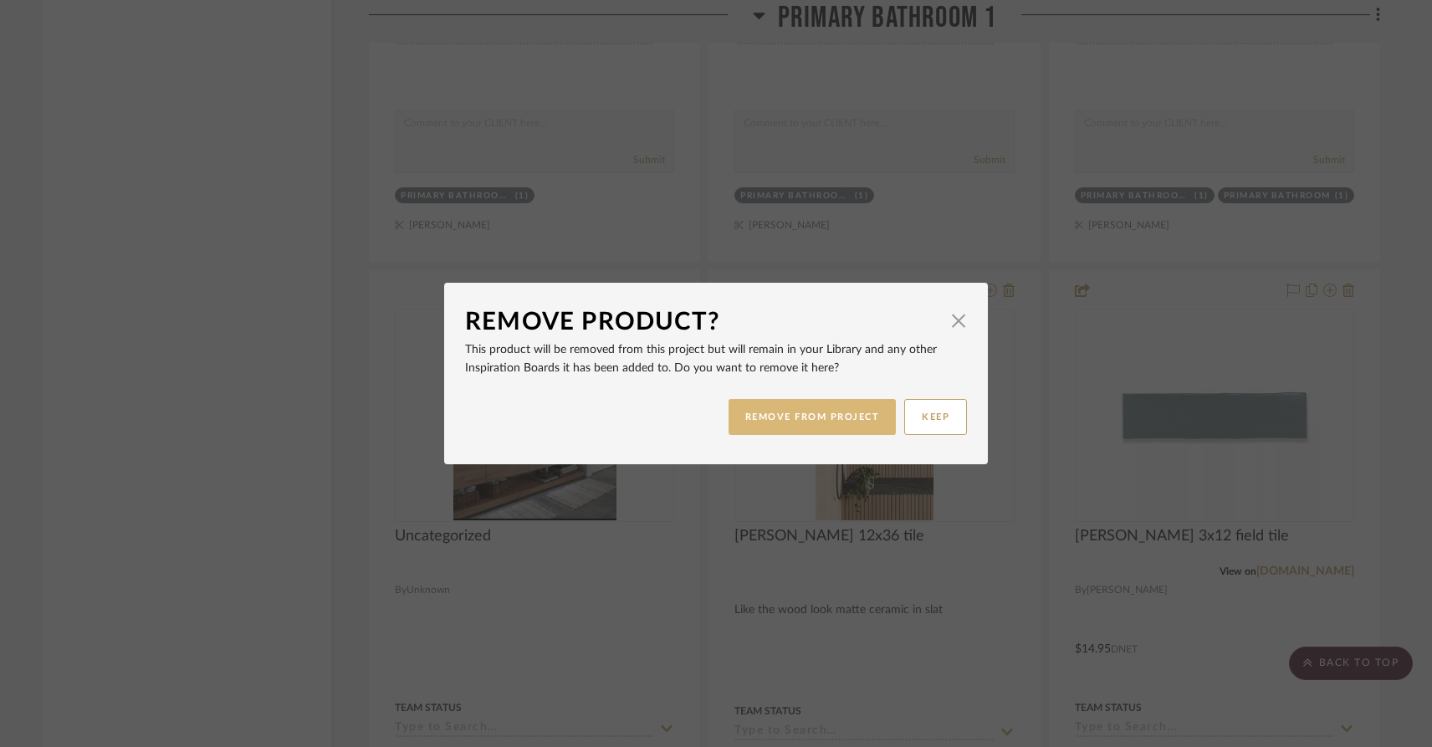
click at [735, 435] on button "REMOVE FROM PROJECT" at bounding box center [813, 417] width 168 height 36
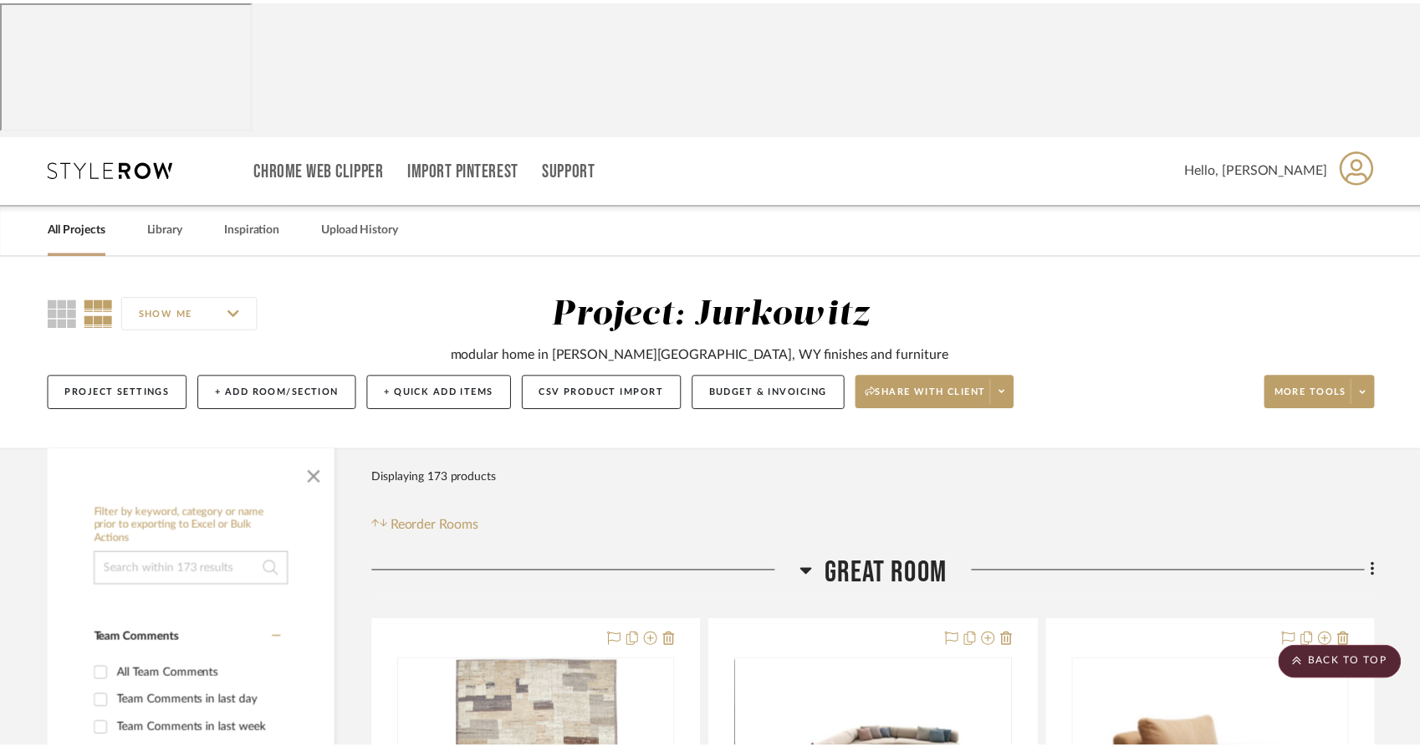
scroll to position [3524, 0]
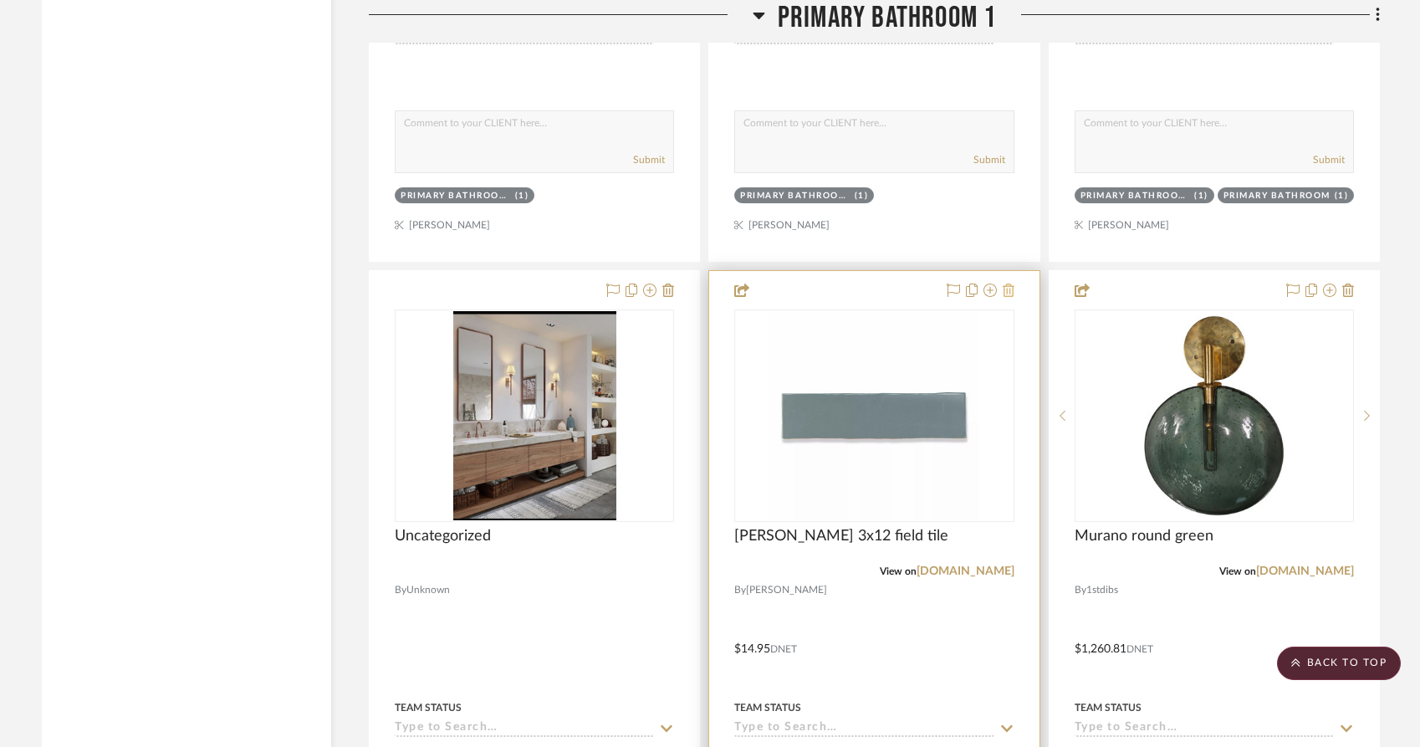
click at [1007, 297] on icon at bounding box center [1009, 290] width 12 height 13
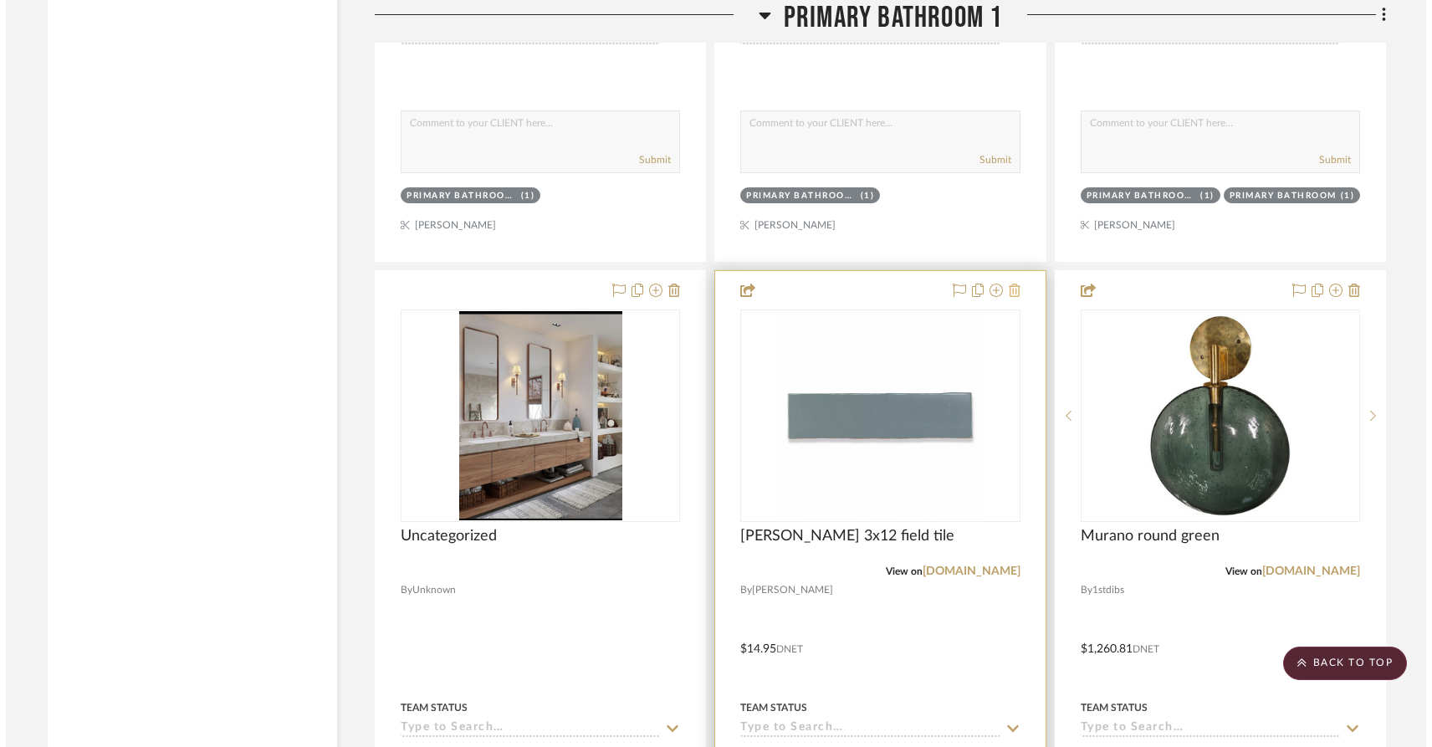
scroll to position [0, 0]
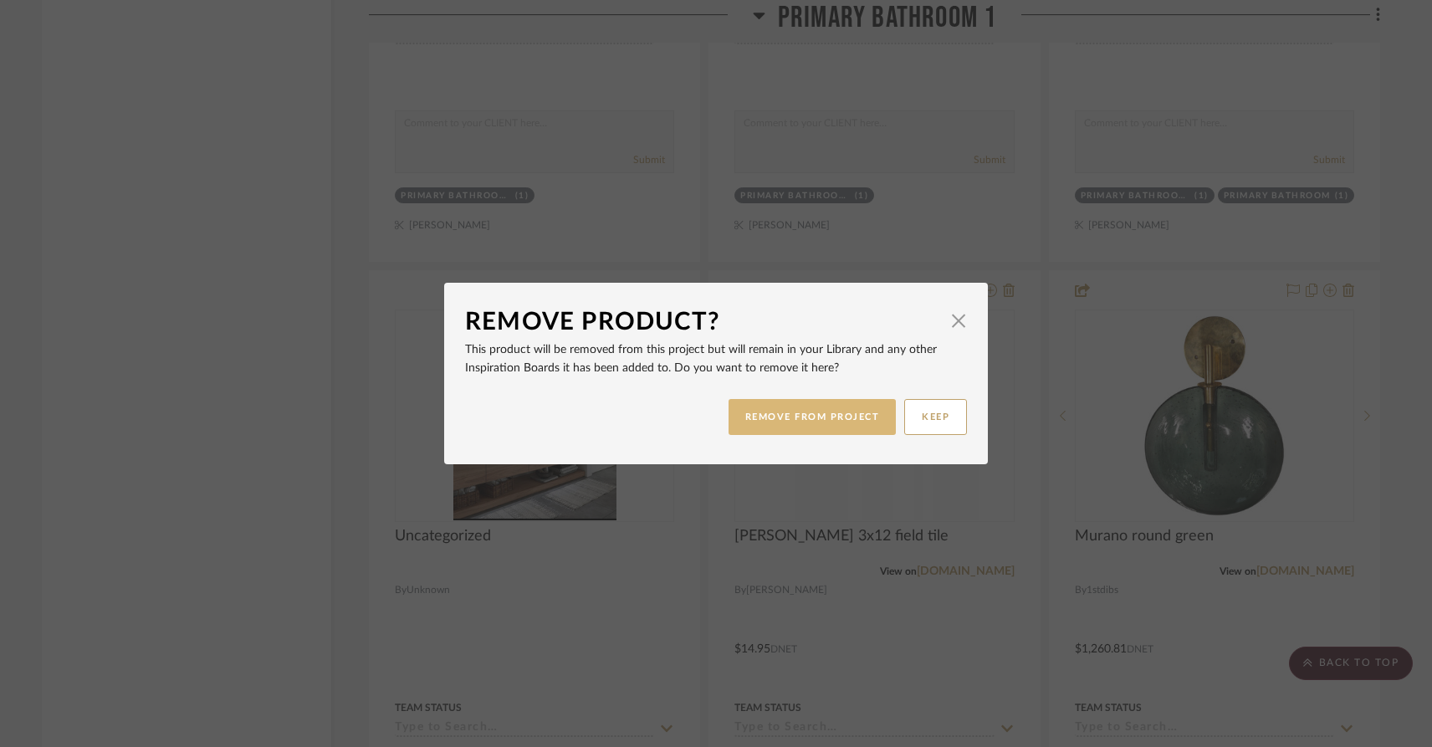
click at [825, 415] on button "REMOVE FROM PROJECT" at bounding box center [813, 417] width 168 height 36
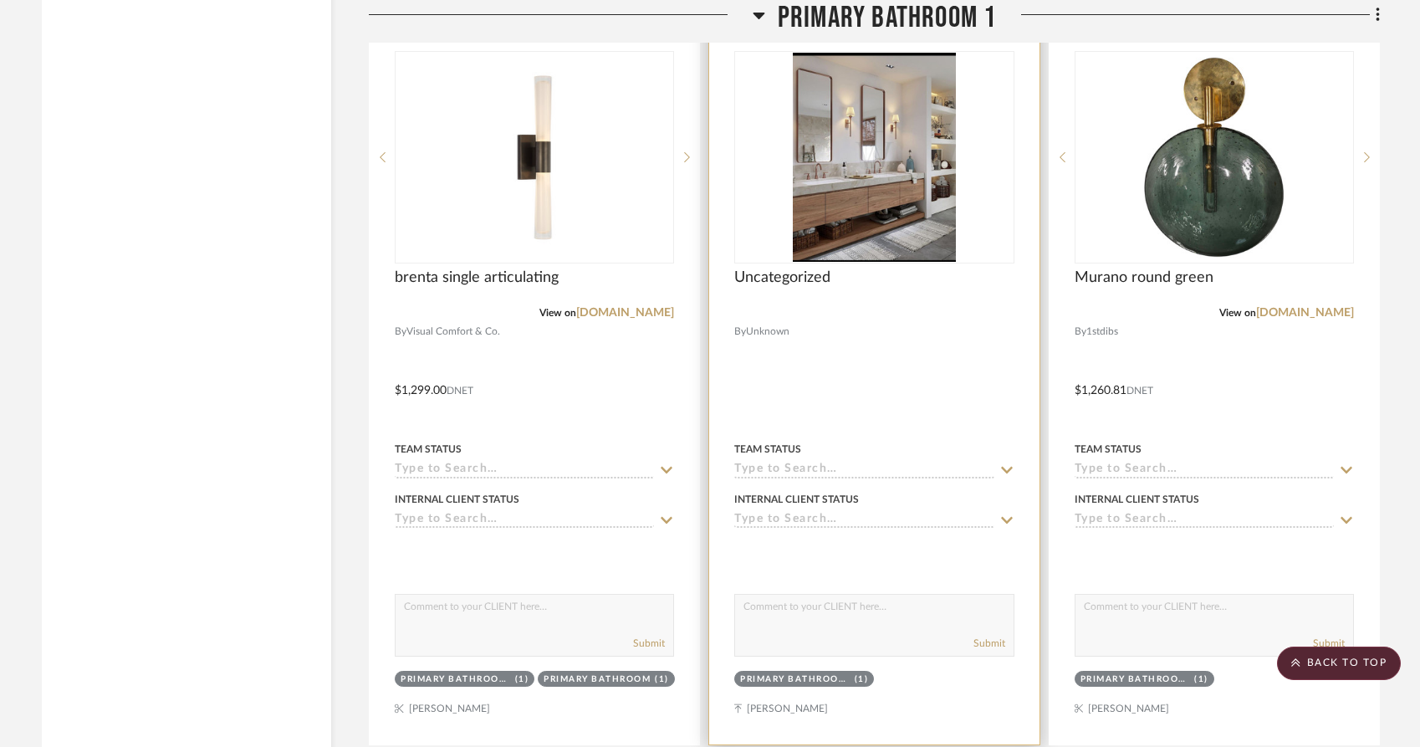
scroll to position [3785, 0]
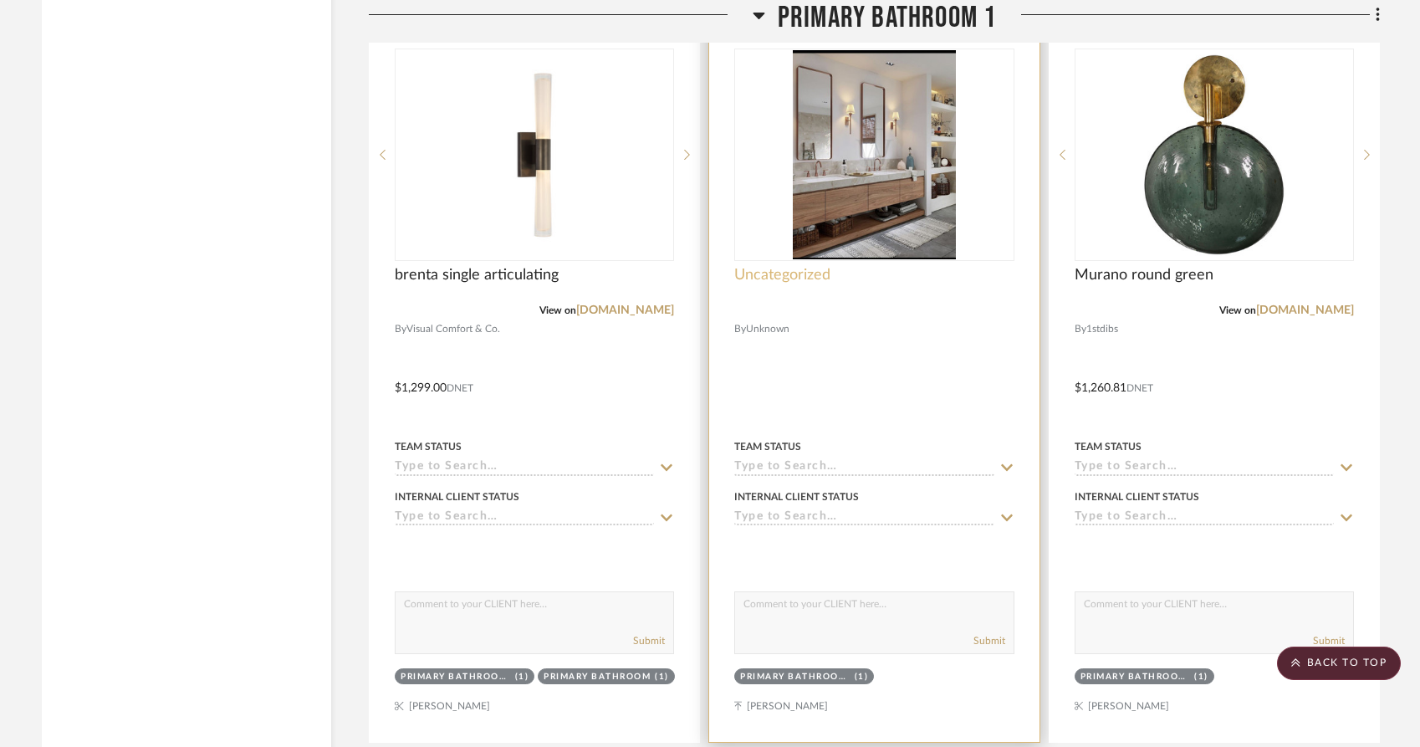
click at [745, 284] on span "Uncategorized" at bounding box center [782, 275] width 96 height 18
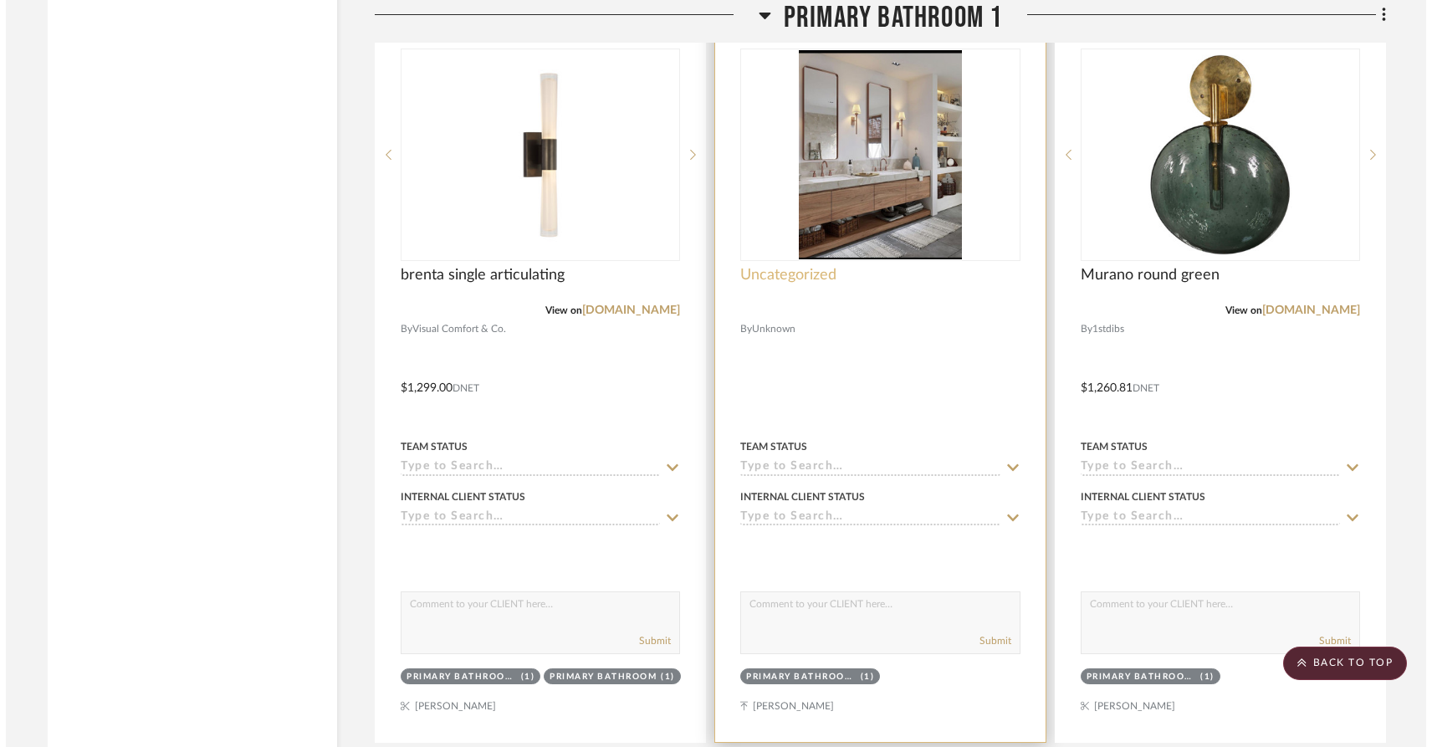
scroll to position [0, 0]
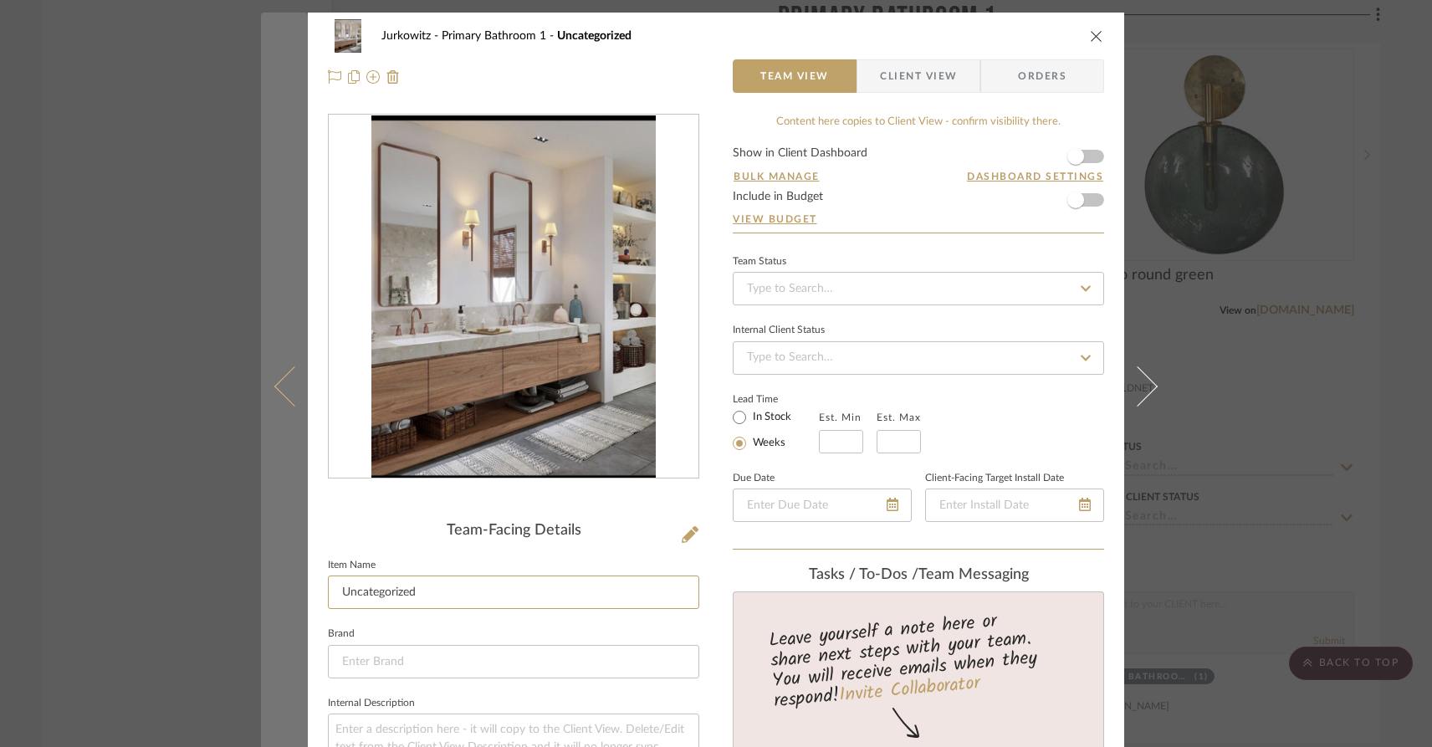
drag, startPoint x: 499, startPoint y: 594, endPoint x: 289, endPoint y: 571, distance: 211.2
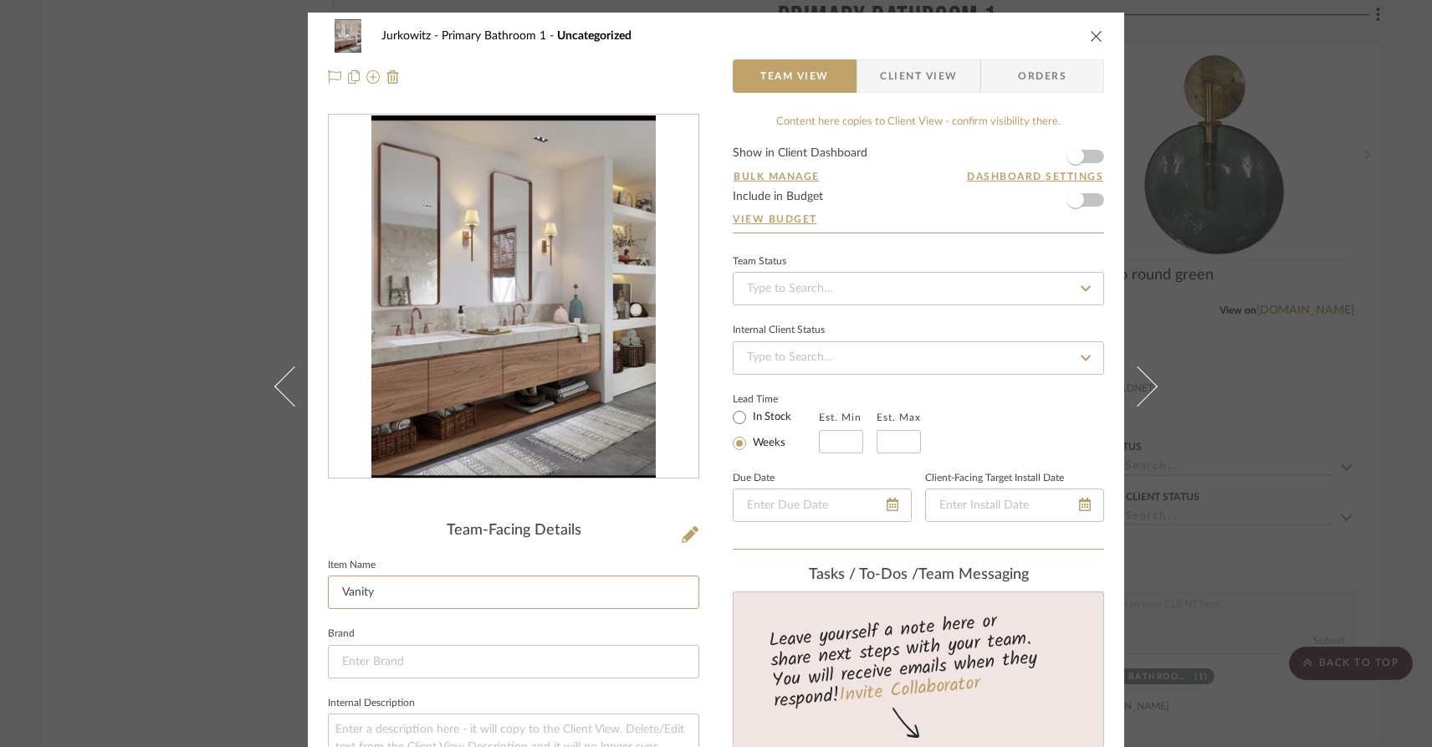
type input "Vanity"
click at [1093, 40] on icon "close" at bounding box center [1096, 35] width 13 height 13
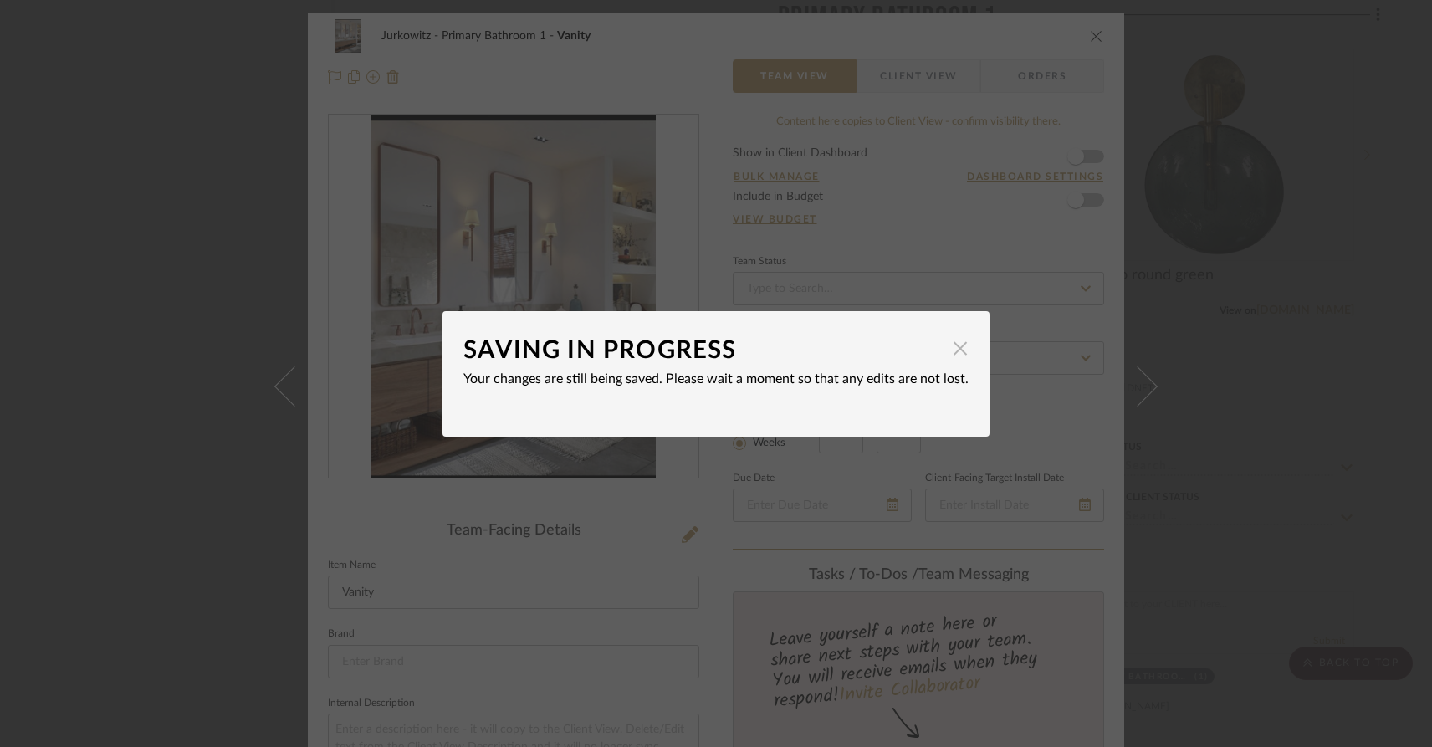
click at [953, 357] on span "button" at bounding box center [960, 348] width 33 height 33
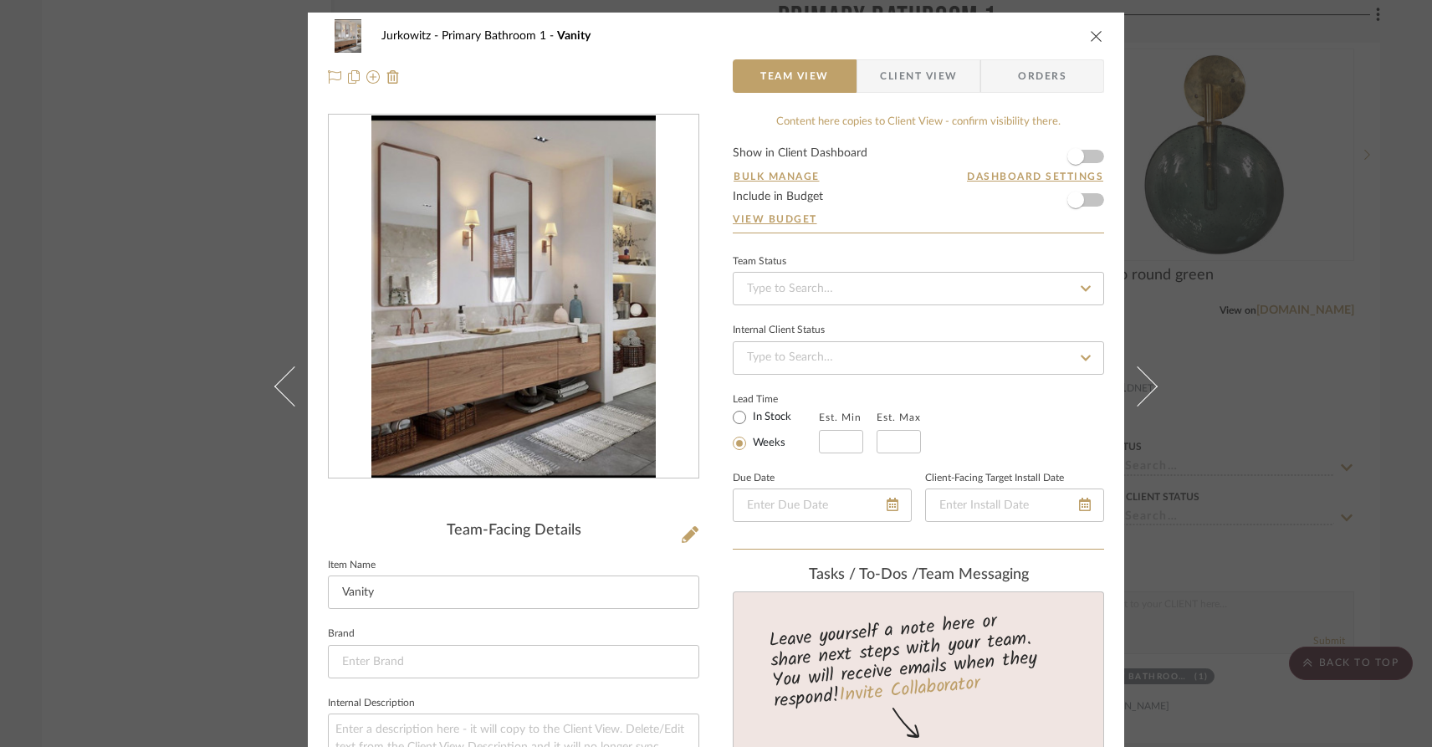
click at [1397, 214] on div "Jurkowitz Primary Bathroom 1 Vanity Team View Client View Orders Team-Facing De…" at bounding box center [716, 373] width 1432 height 747
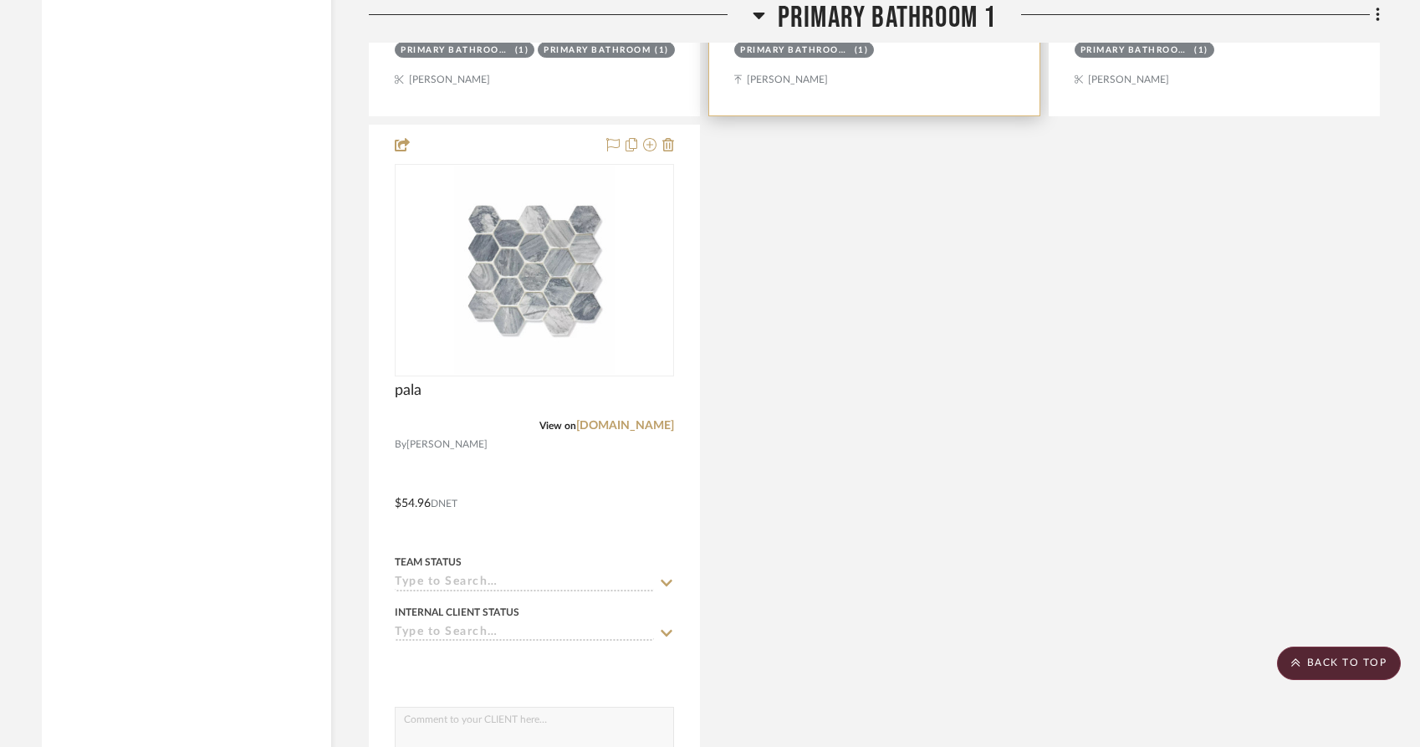
scroll to position [4414, 0]
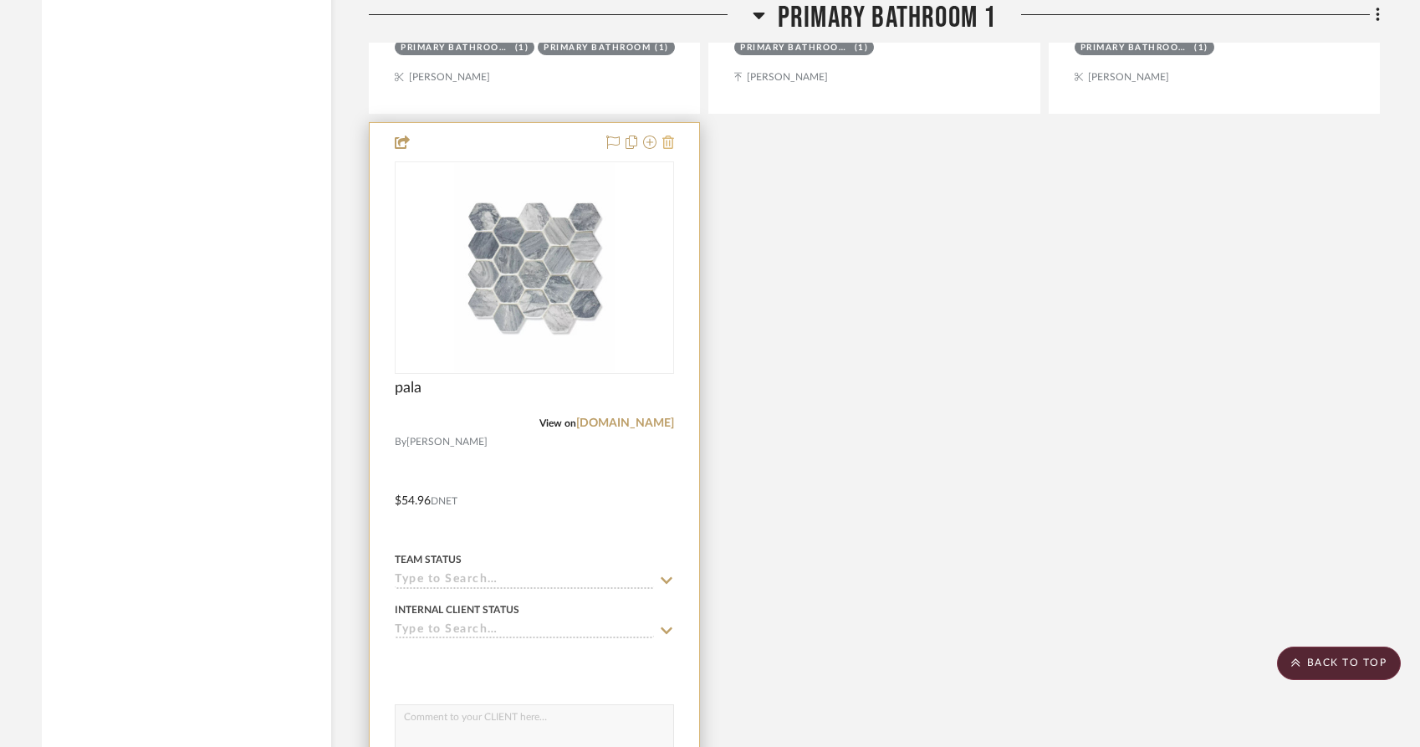
click at [663, 149] on icon at bounding box center [669, 142] width 12 height 13
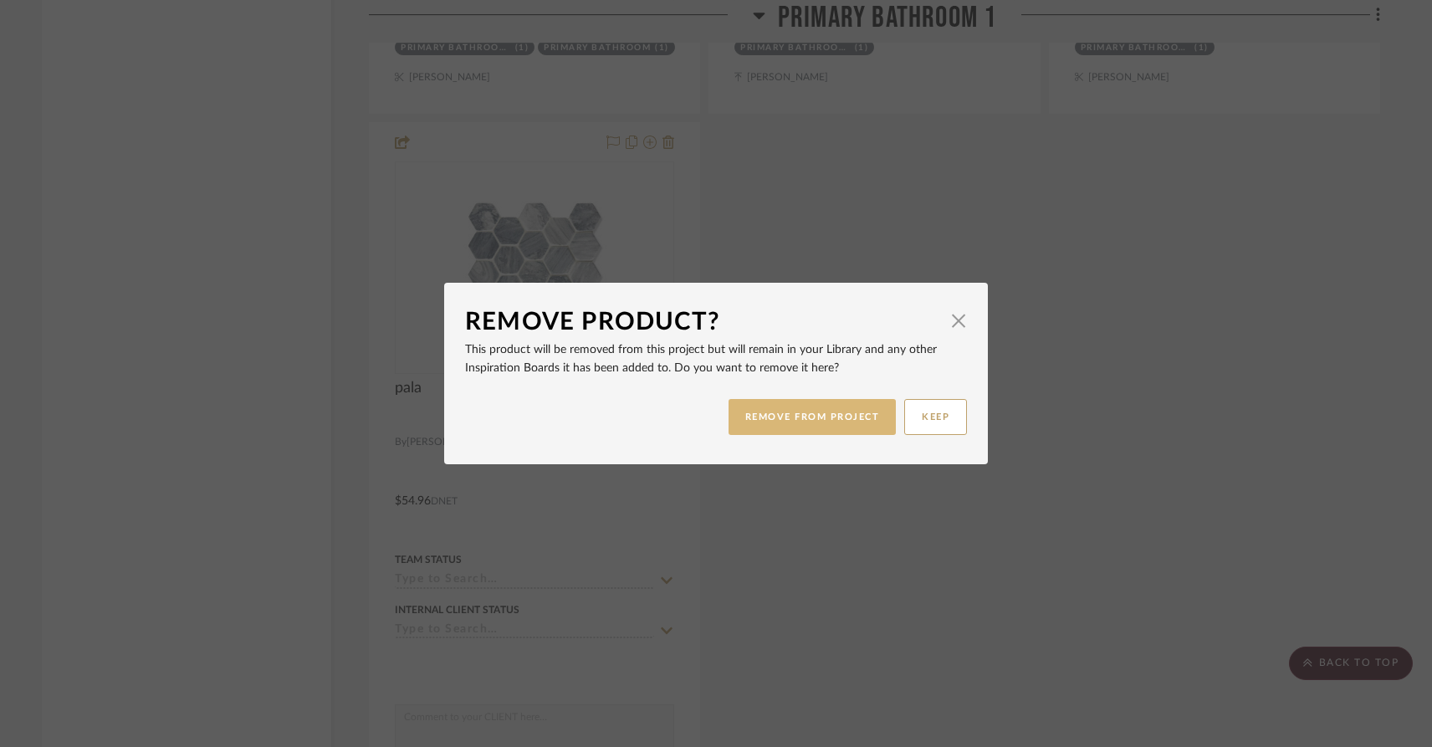
click at [821, 417] on button "REMOVE FROM PROJECT" at bounding box center [813, 417] width 168 height 36
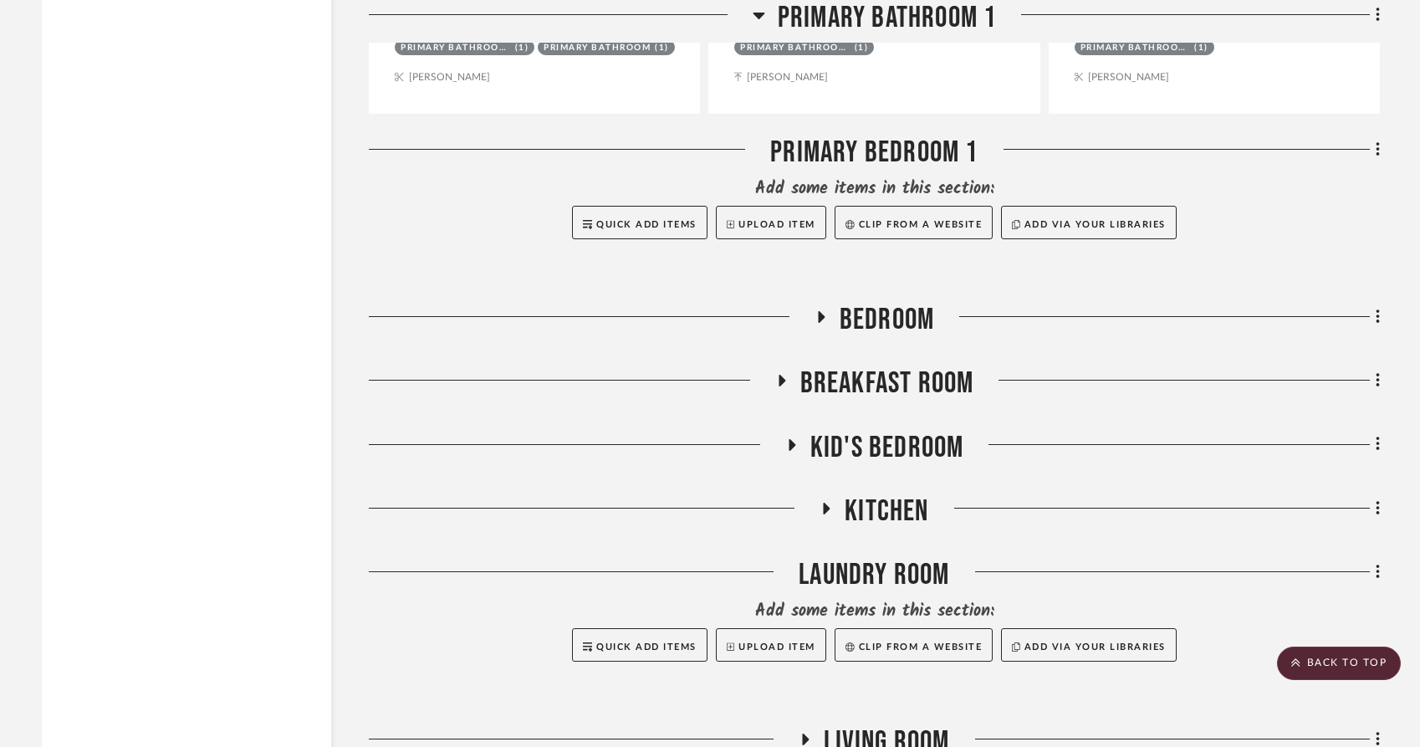
scroll to position [4423, 0]
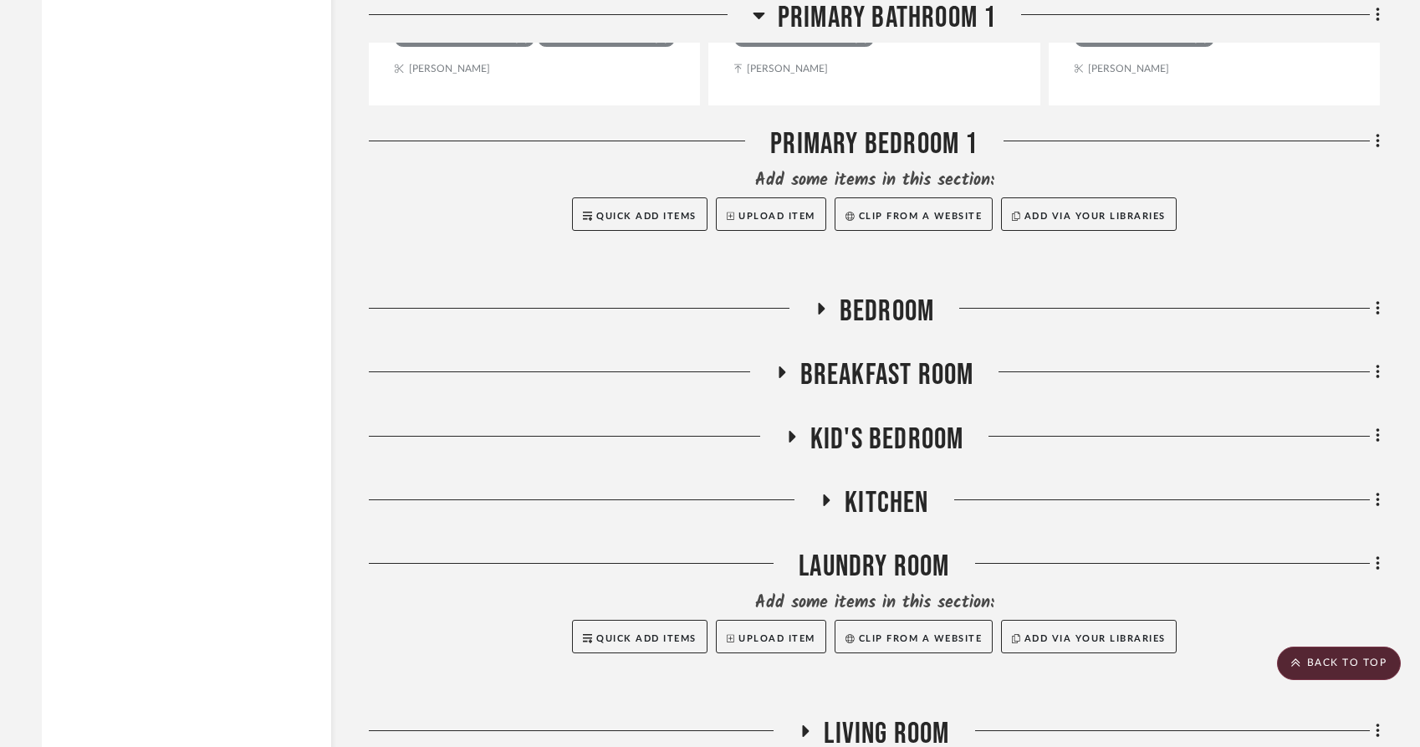
click at [1365, 464] on div at bounding box center [1172, 443] width 417 height 43
click at [1374, 452] on fa-icon at bounding box center [1375, 438] width 11 height 28
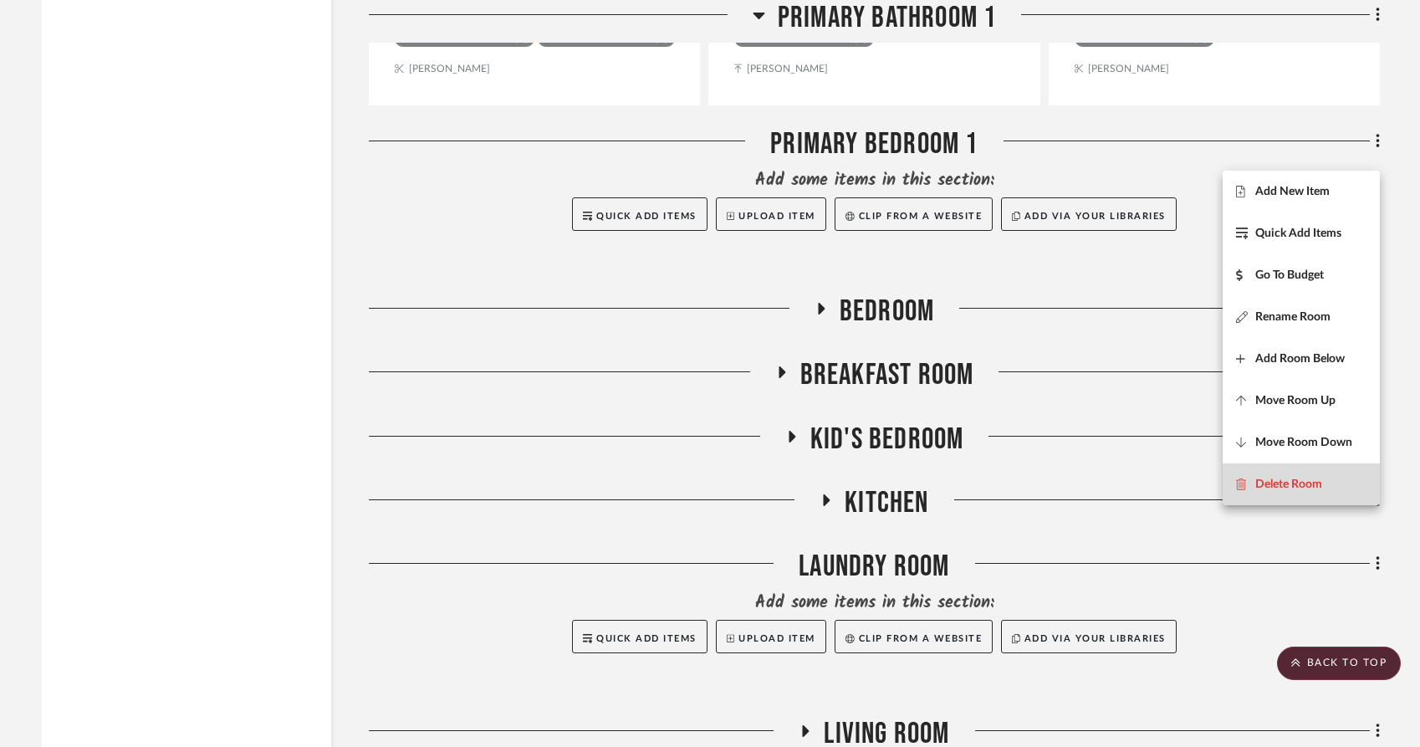
click at [1318, 483] on span "Delete Room" at bounding box center [1289, 484] width 67 height 14
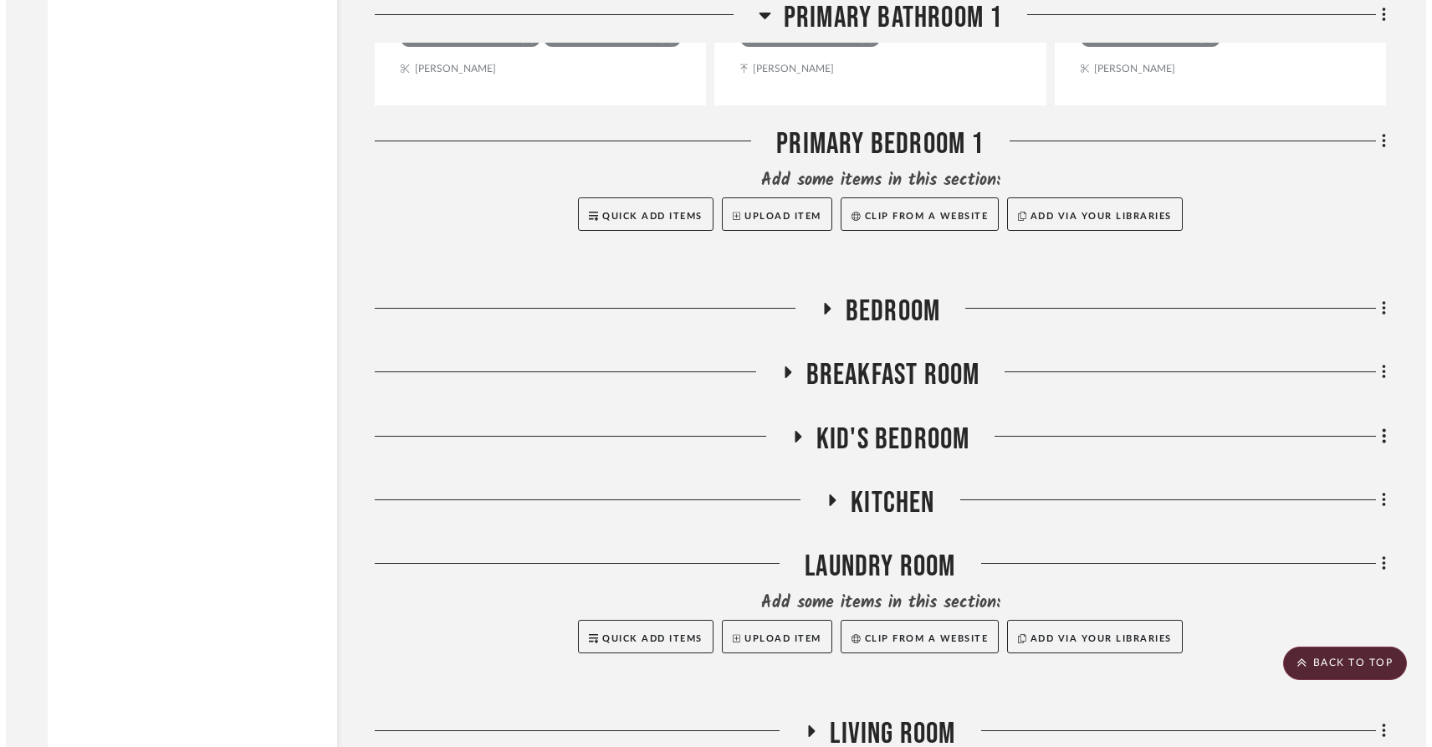
scroll to position [0, 0]
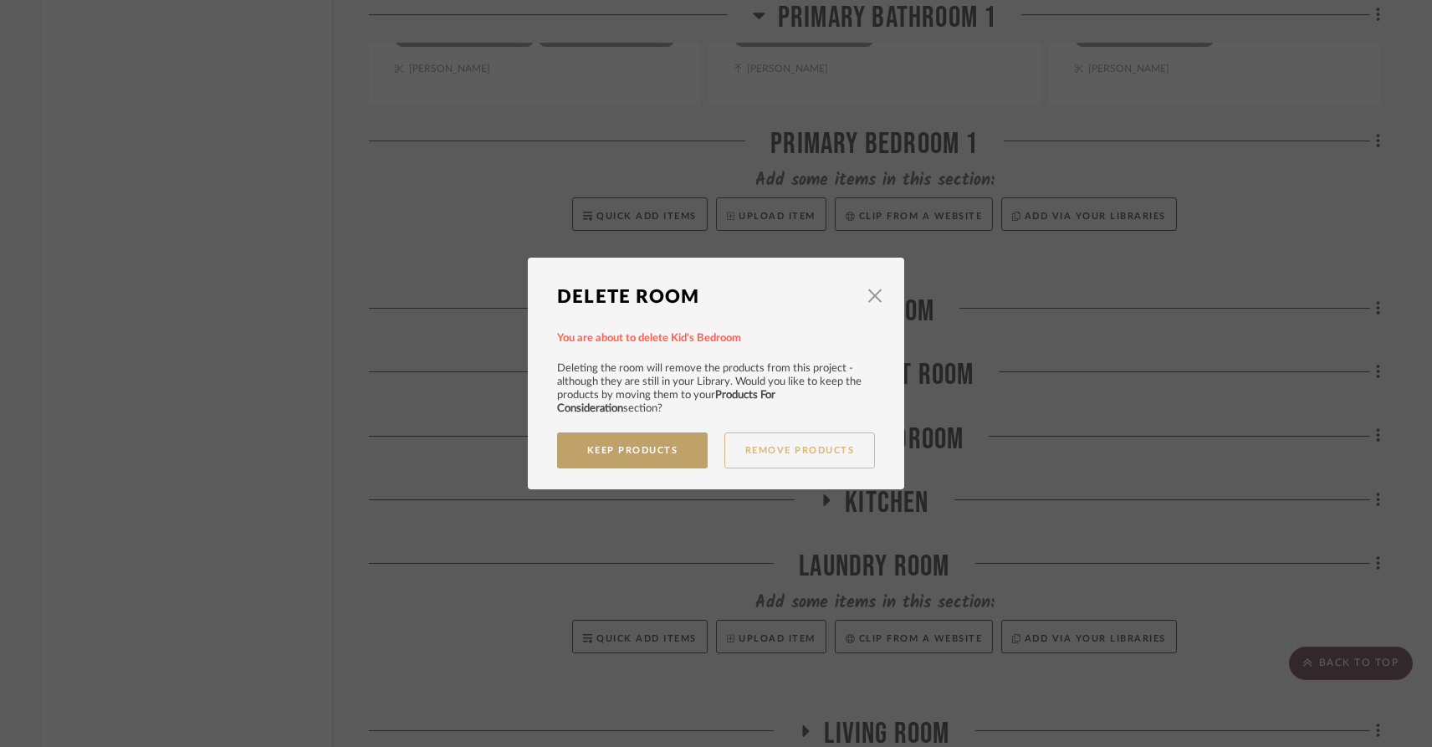
click at [796, 453] on button "Remove Products" at bounding box center [799, 450] width 151 height 36
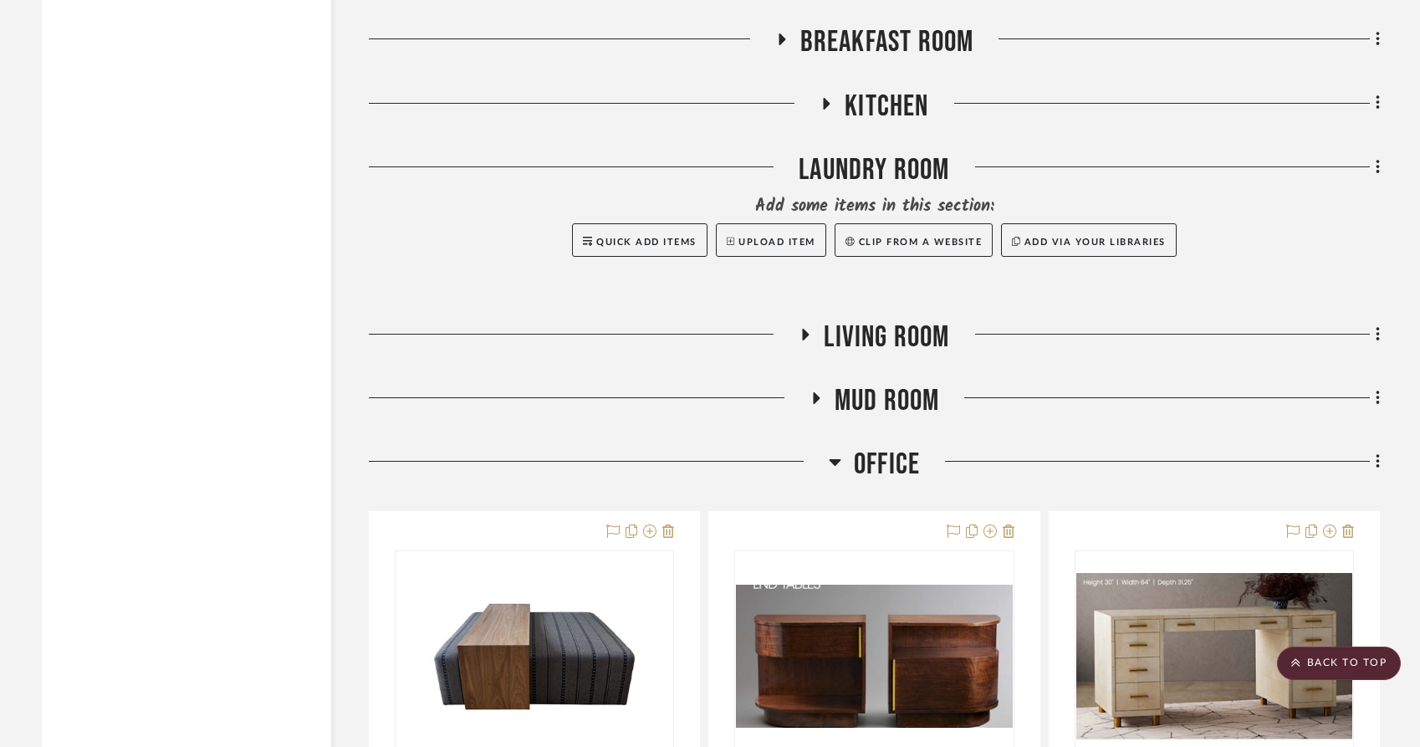
scroll to position [4778, 0]
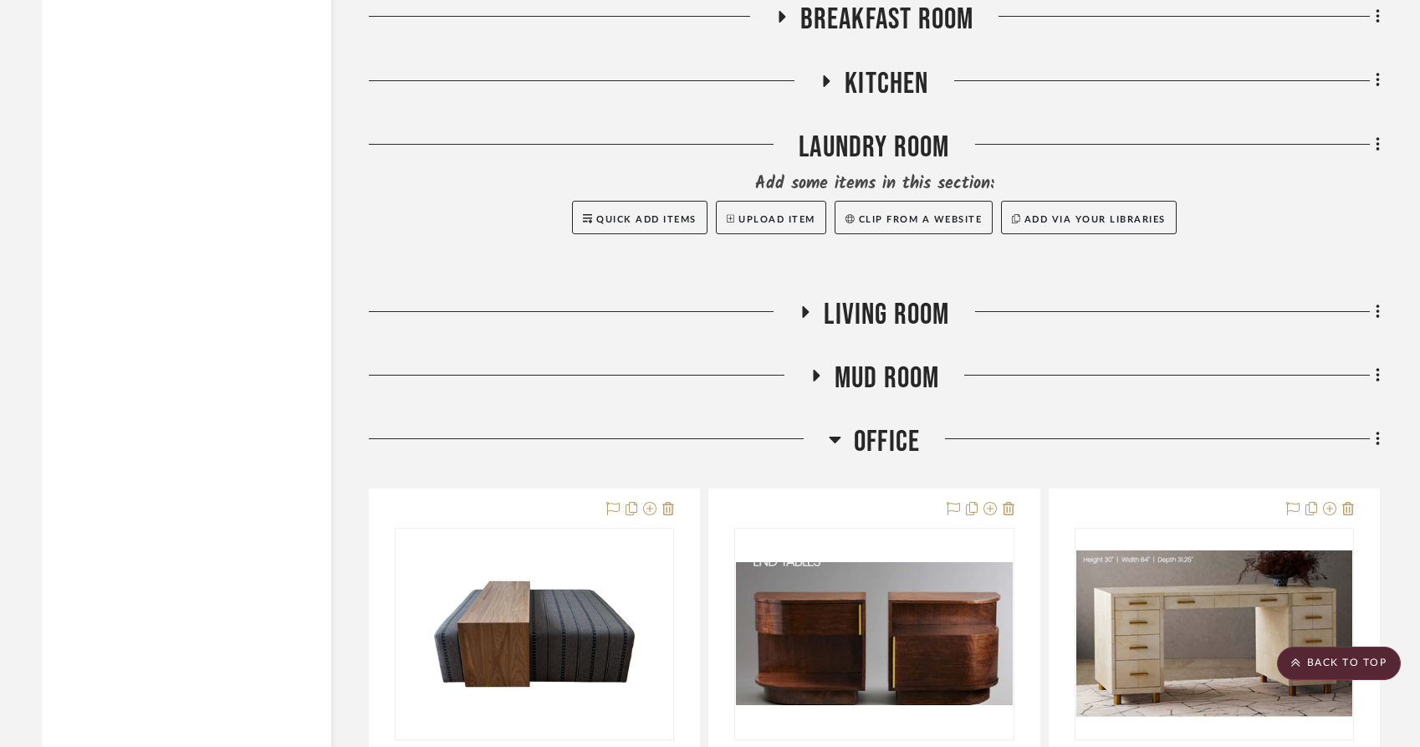
click at [1377, 151] on icon at bounding box center [1377, 144] width 3 height 14
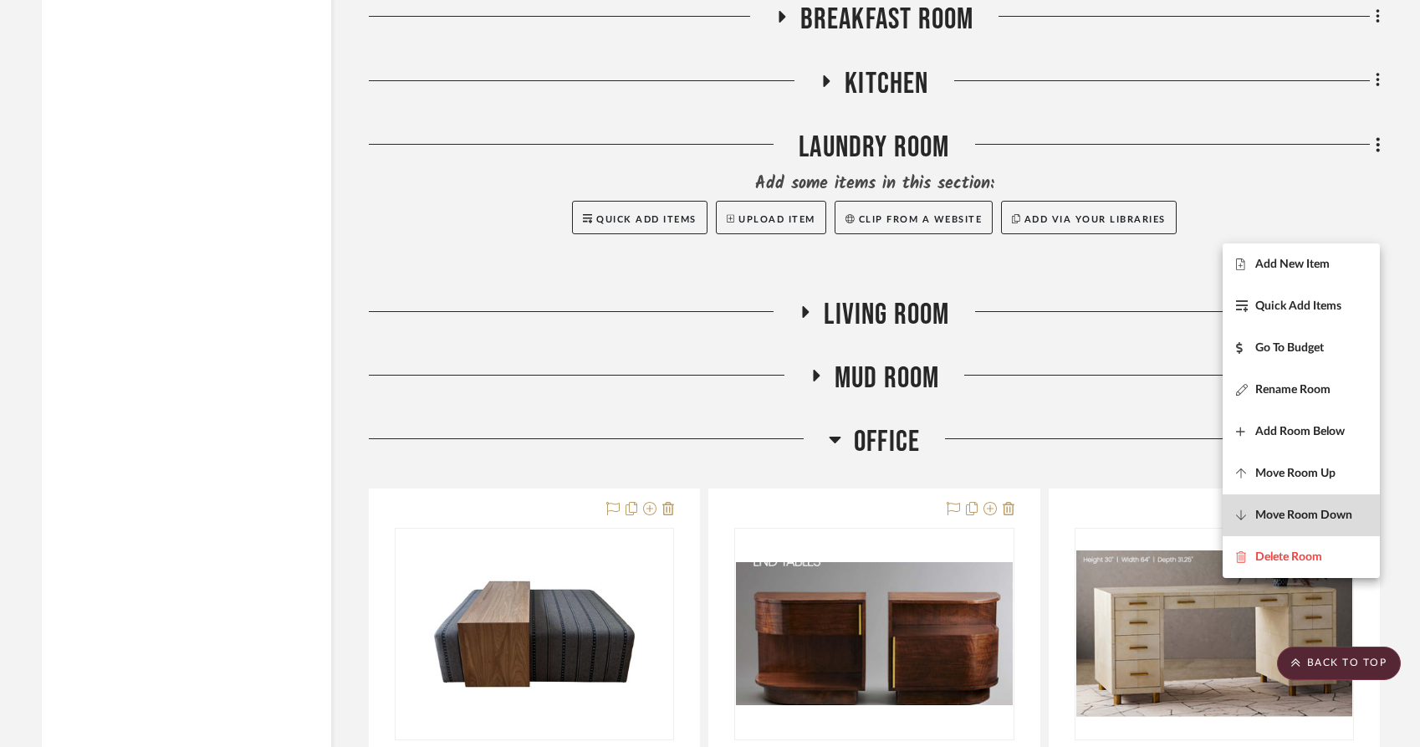
click at [1351, 507] on button "Move Room Down" at bounding box center [1301, 515] width 157 height 42
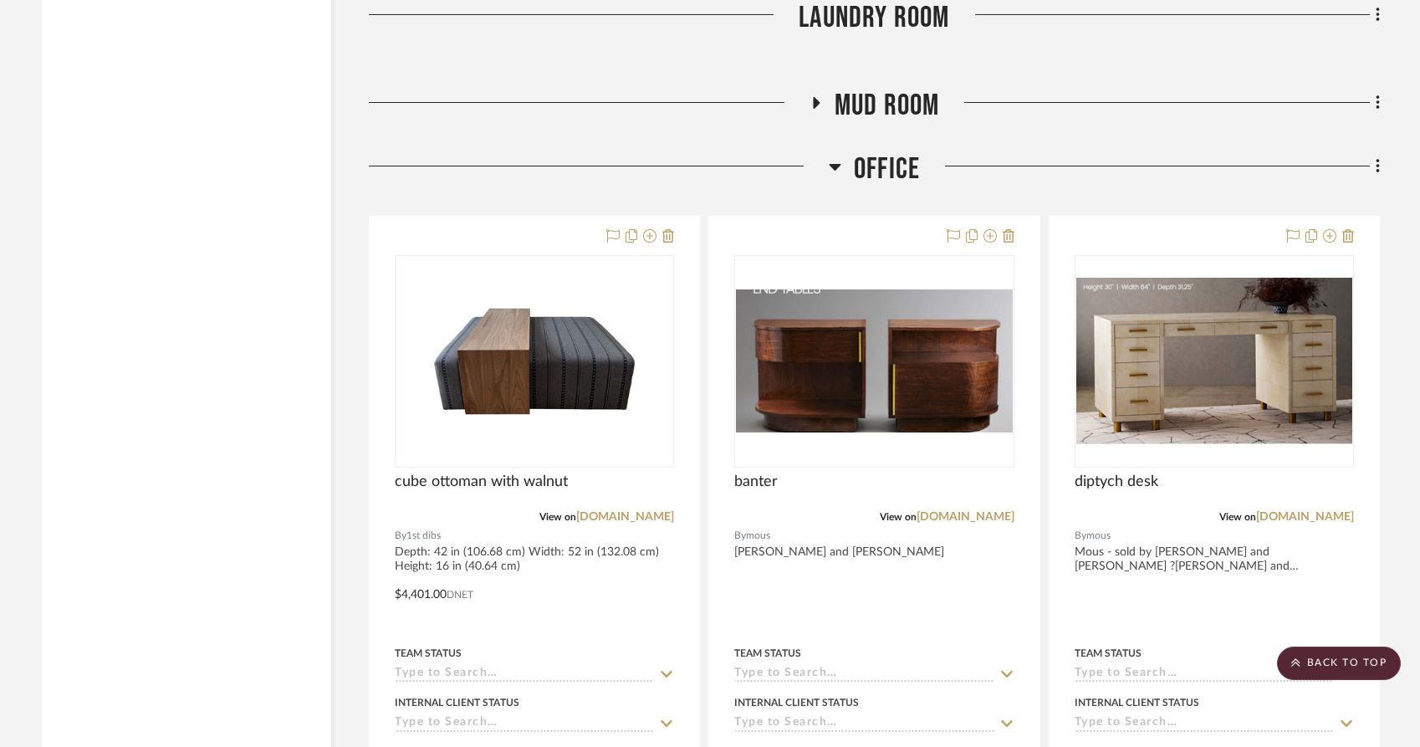
scroll to position [5058, 0]
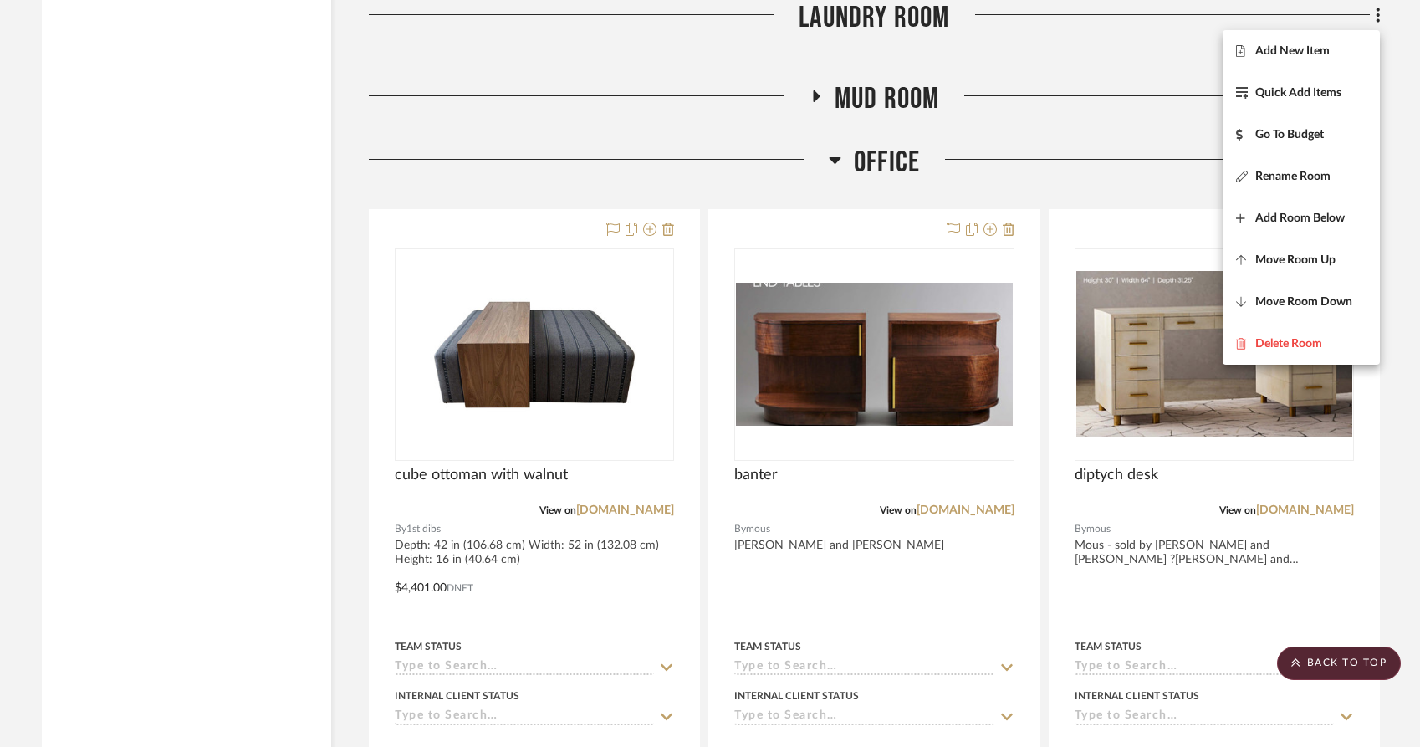
click at [982, 328] on div at bounding box center [710, 373] width 1420 height 747
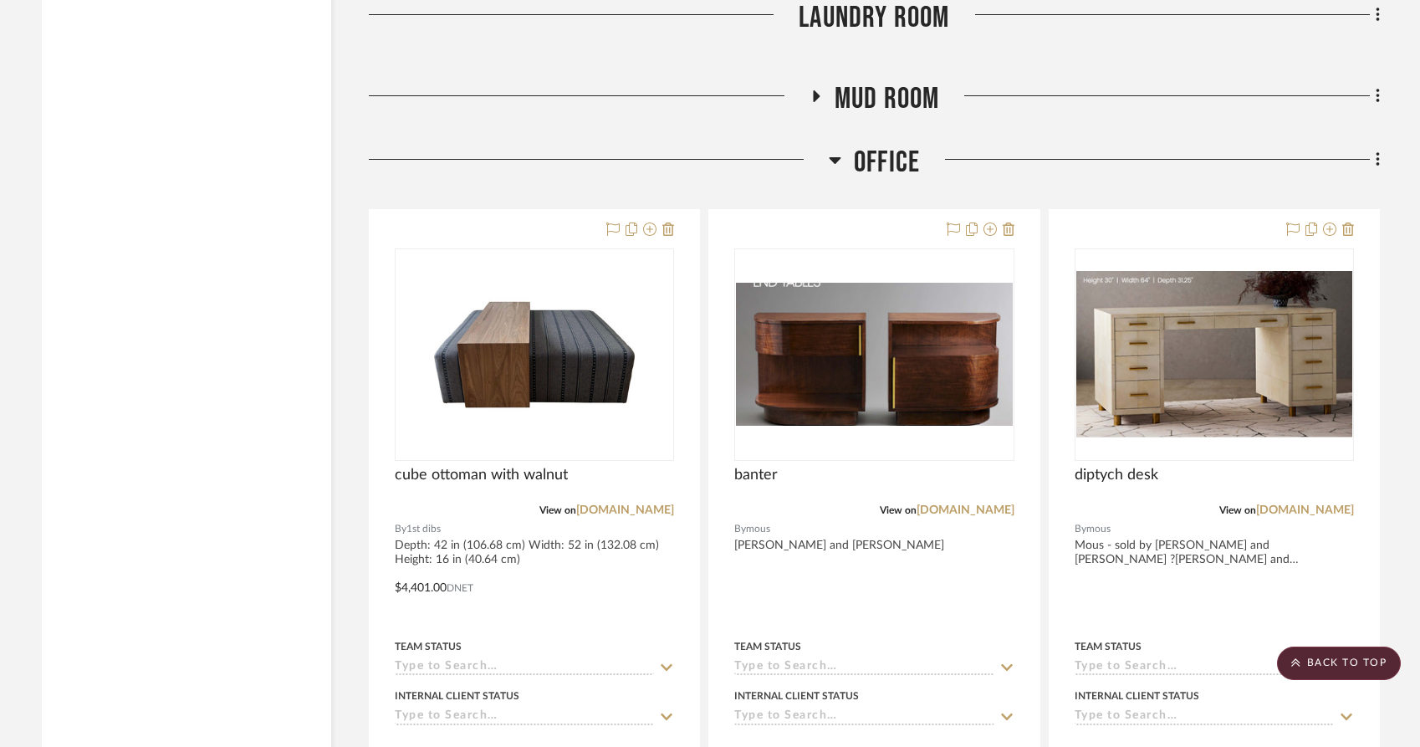
click at [984, 236] on icon at bounding box center [990, 229] width 13 height 13
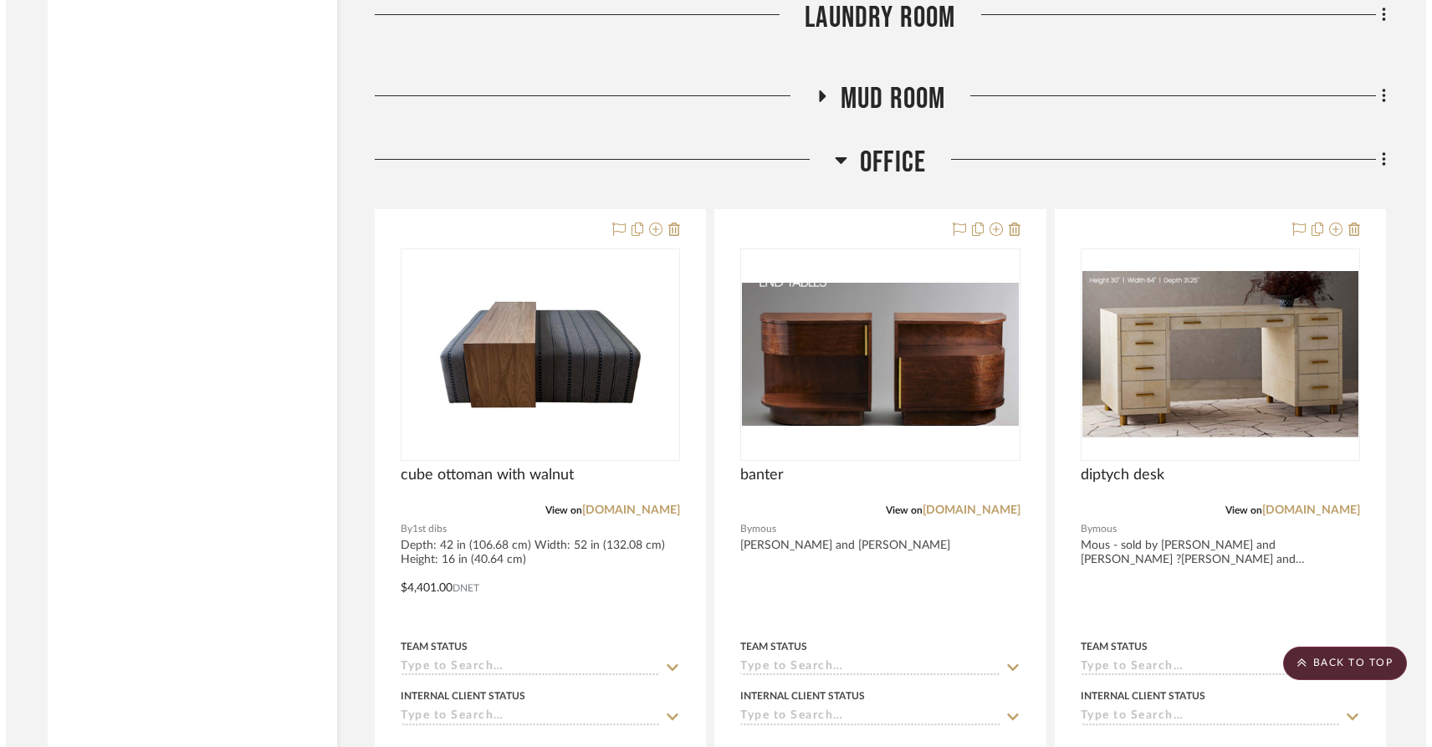
scroll to position [0, 0]
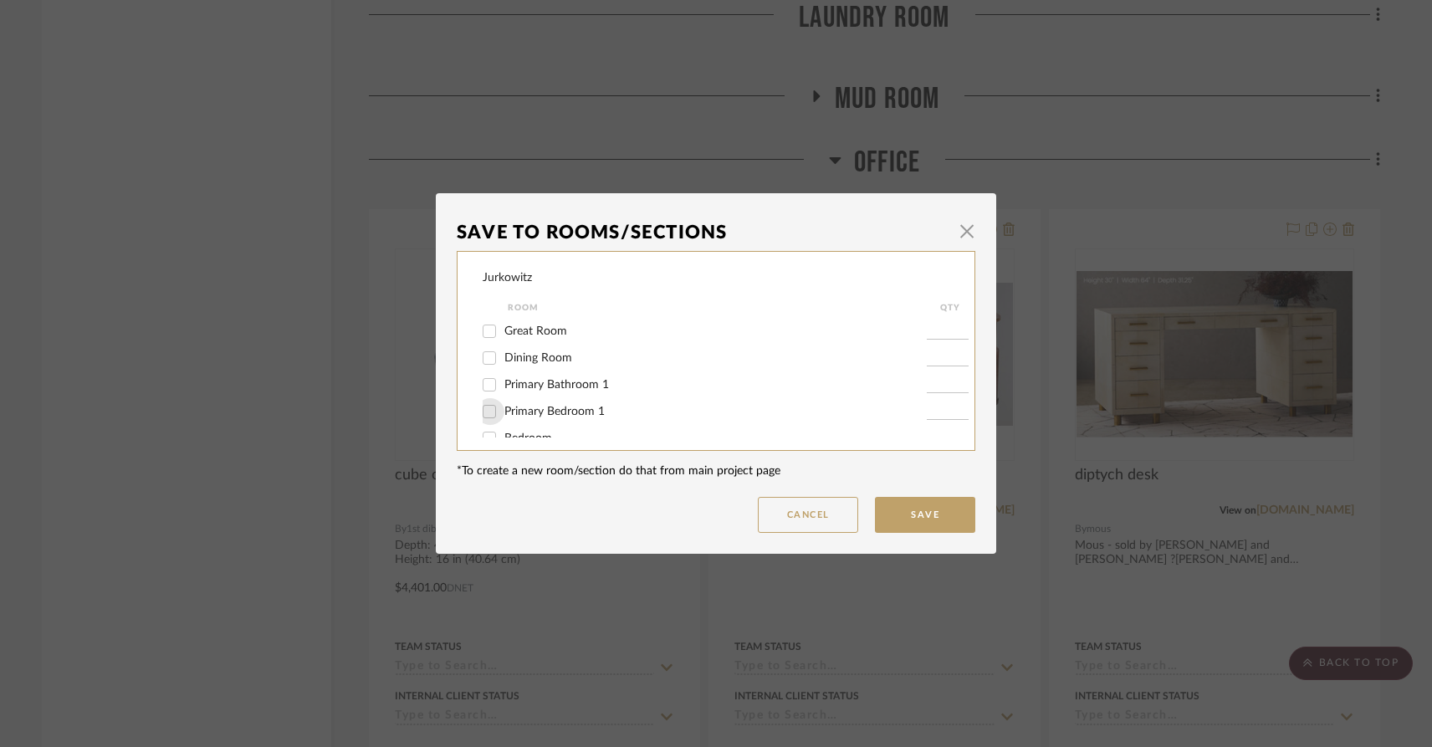
click at [478, 414] on input "Primary Bedroom 1" at bounding box center [489, 411] width 27 height 27
checkbox input "true"
type input "1"
click at [916, 517] on button "Save" at bounding box center [925, 515] width 100 height 36
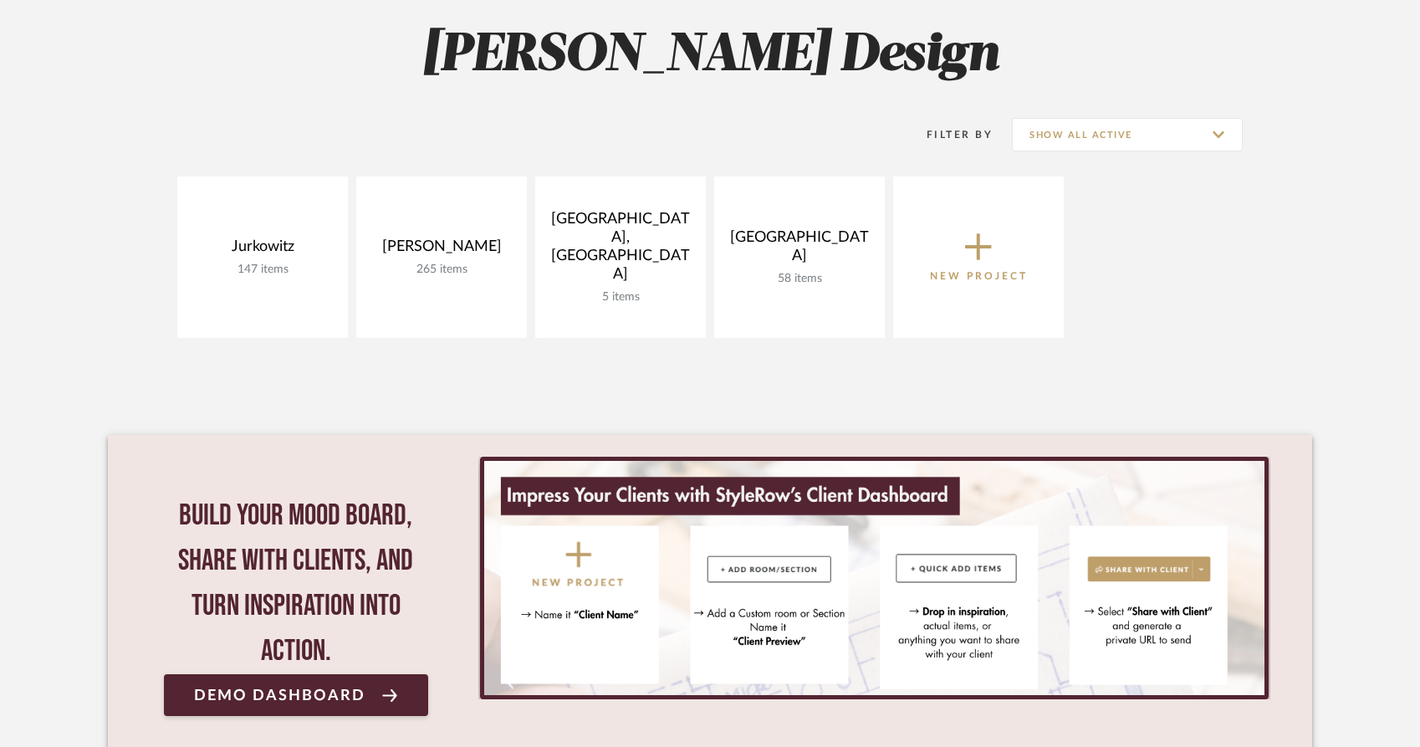
scroll to position [268, 0]
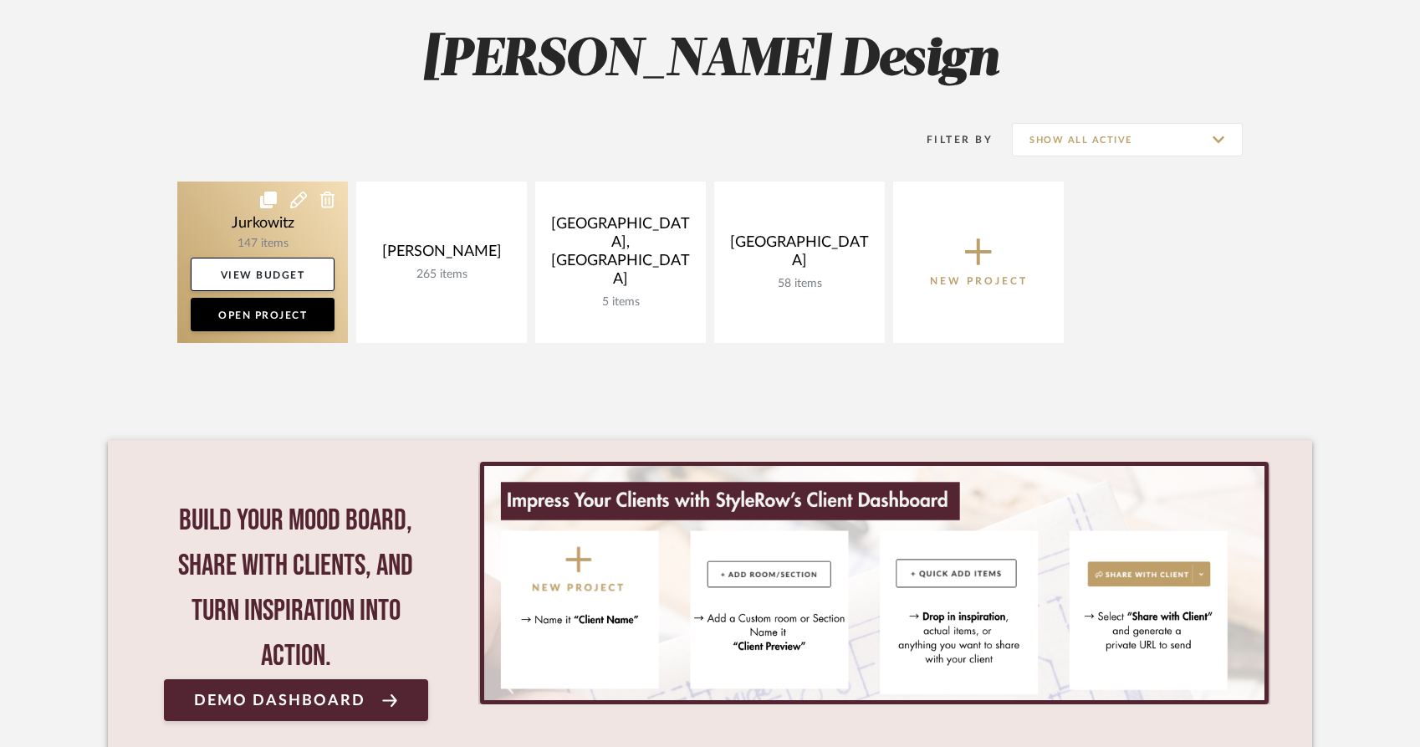
click at [182, 182] on link at bounding box center [262, 262] width 171 height 161
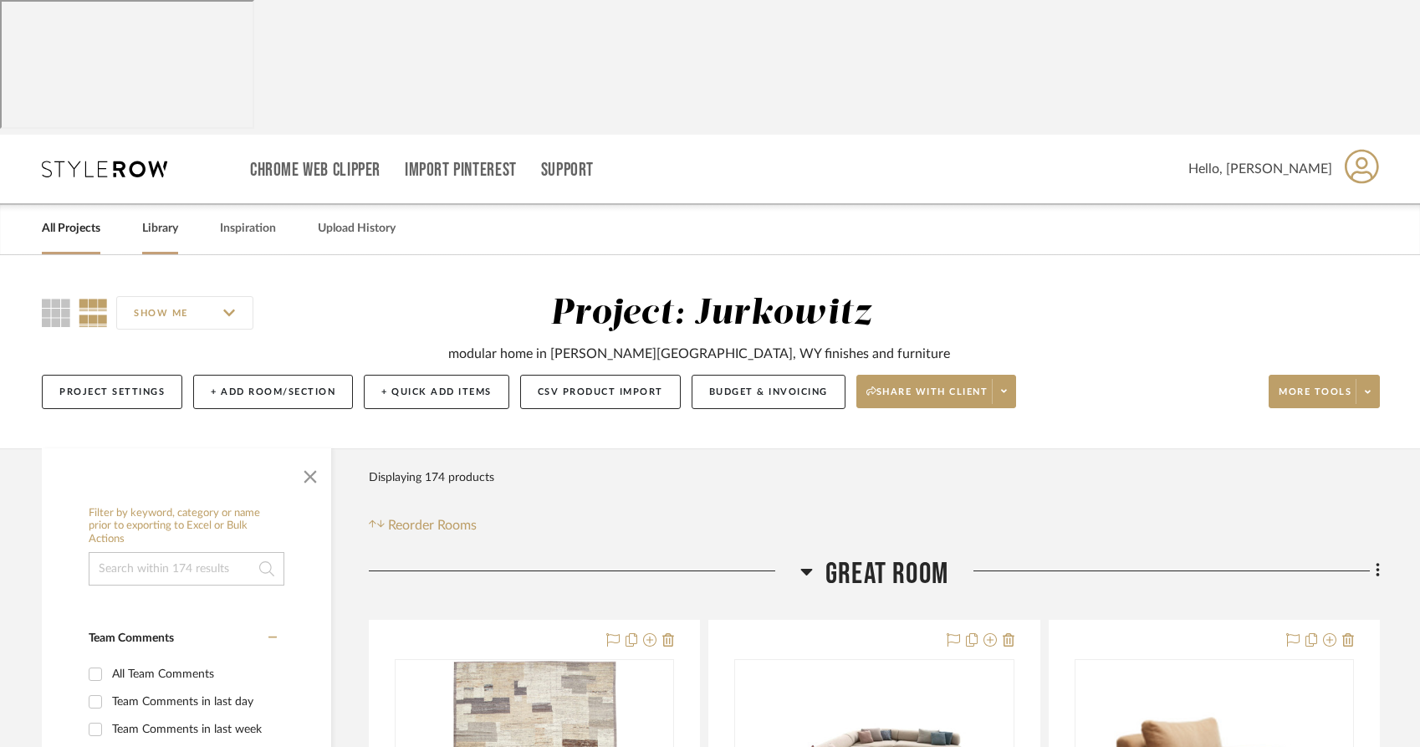
click at [149, 217] on link "Library" at bounding box center [160, 228] width 36 height 23
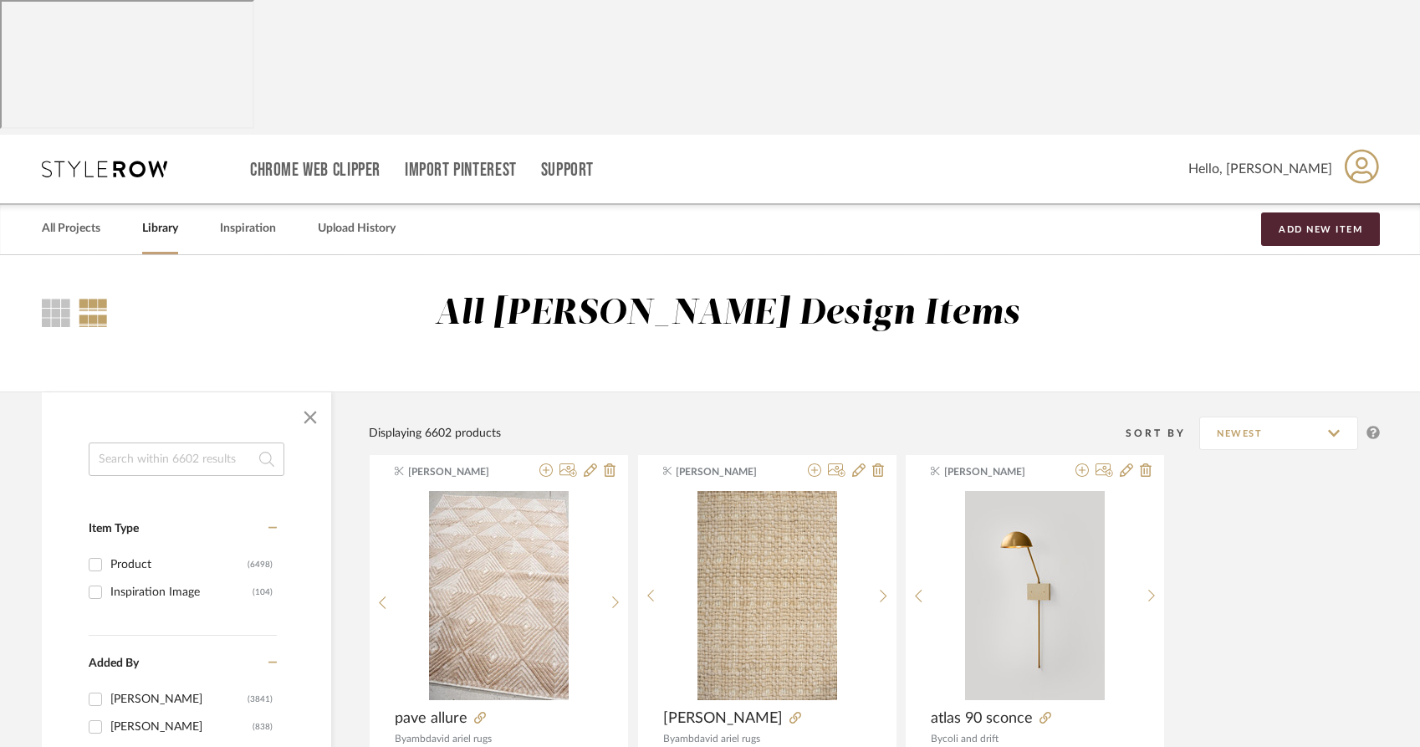
click at [111, 443] on input at bounding box center [187, 459] width 196 height 33
type input "a"
type input "AREA RUGS"
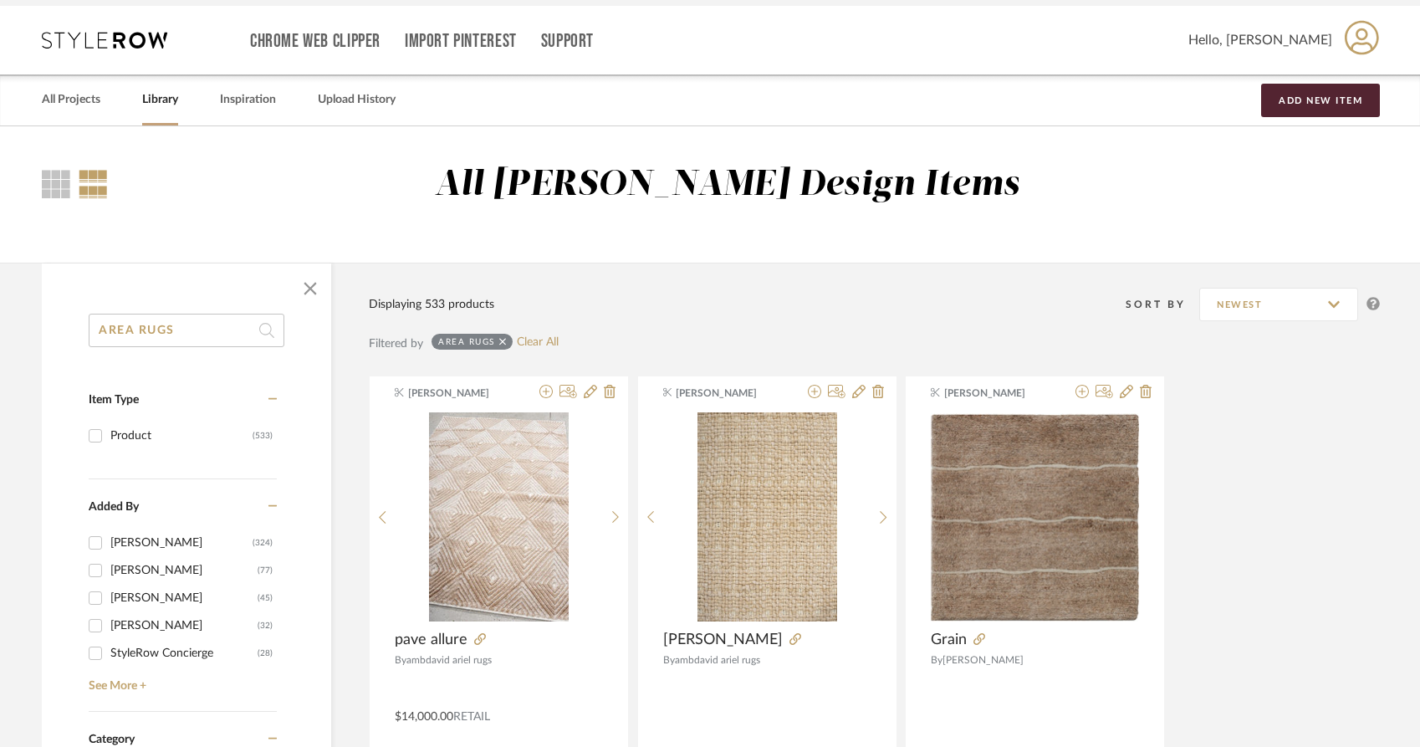
scroll to position [116, 0]
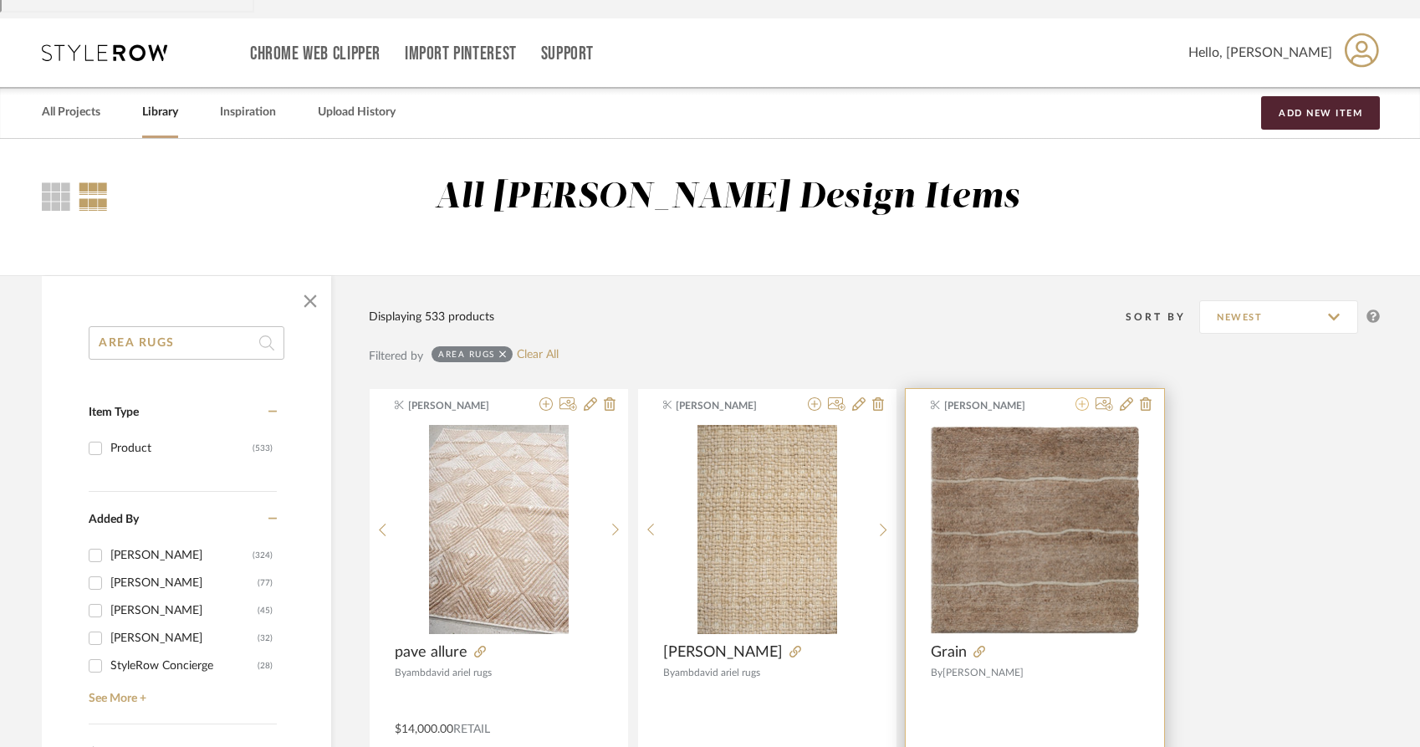
click at [1079, 397] on icon at bounding box center [1082, 403] width 13 height 13
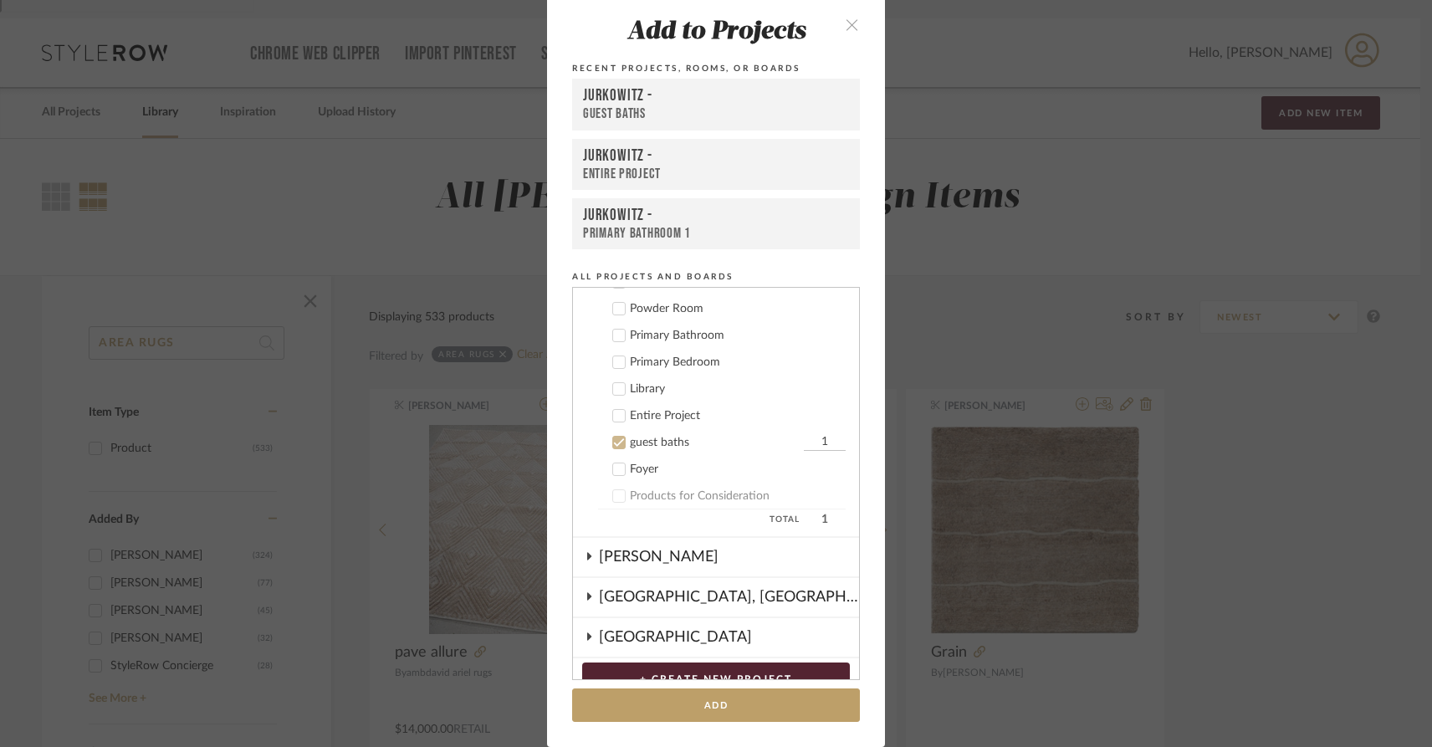
scroll to position [234, 0]
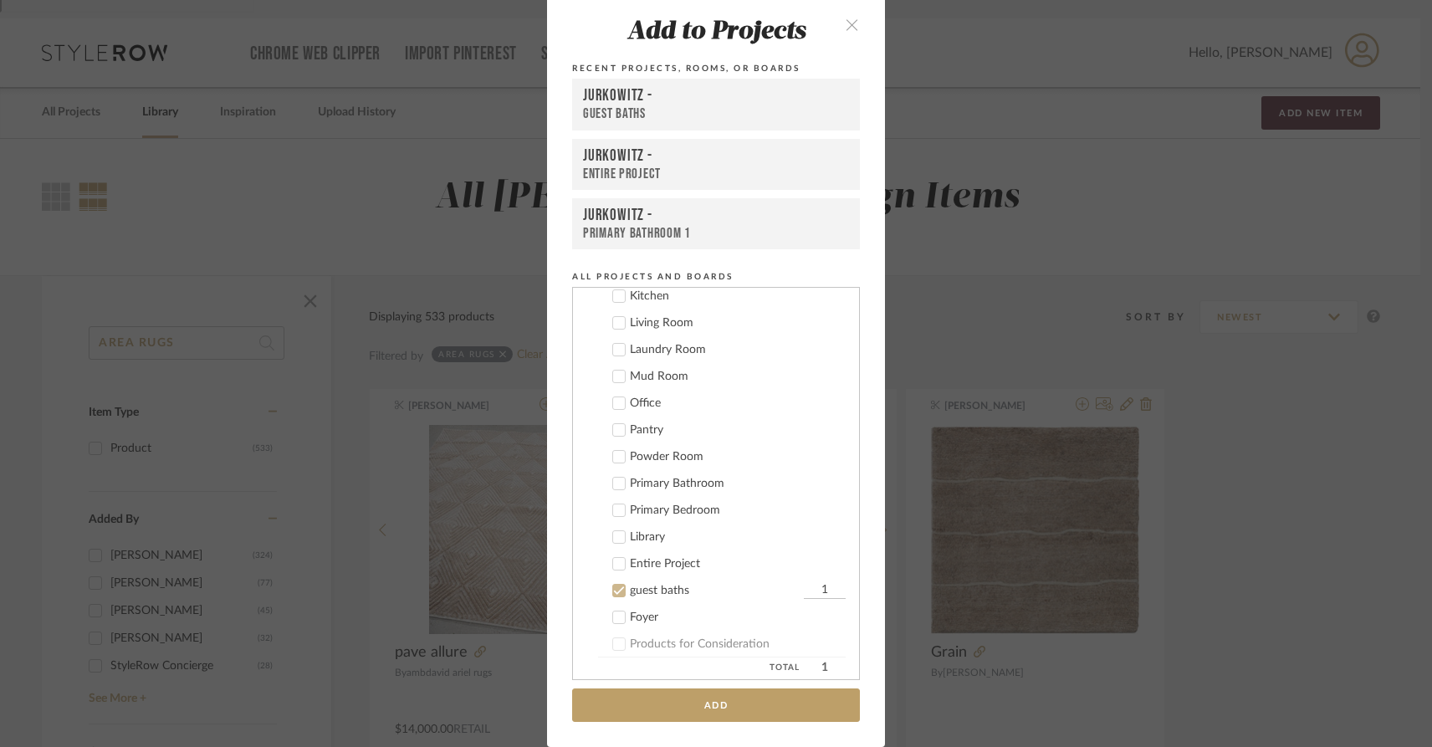
click at [613, 590] on icon at bounding box center [619, 591] width 12 height 12
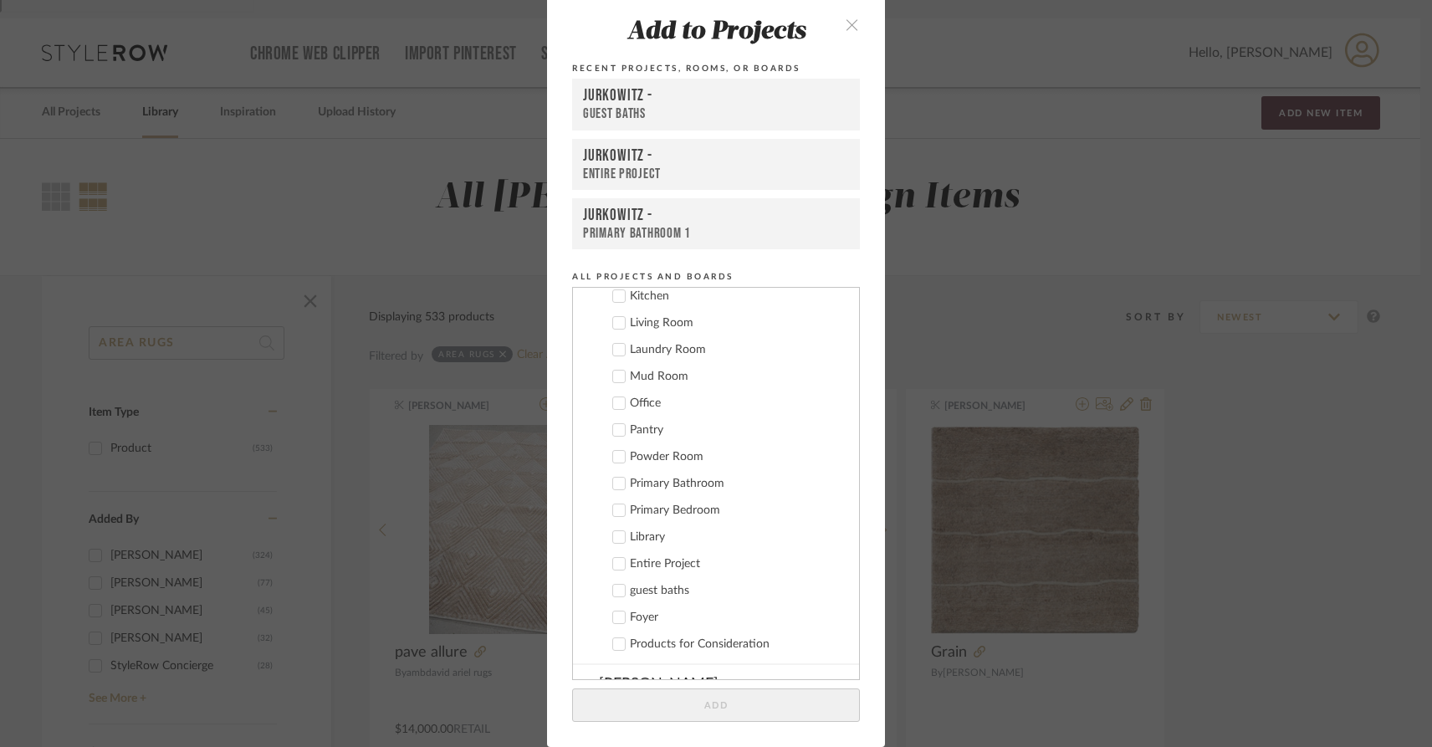
click at [614, 512] on icon at bounding box center [619, 511] width 11 height 8
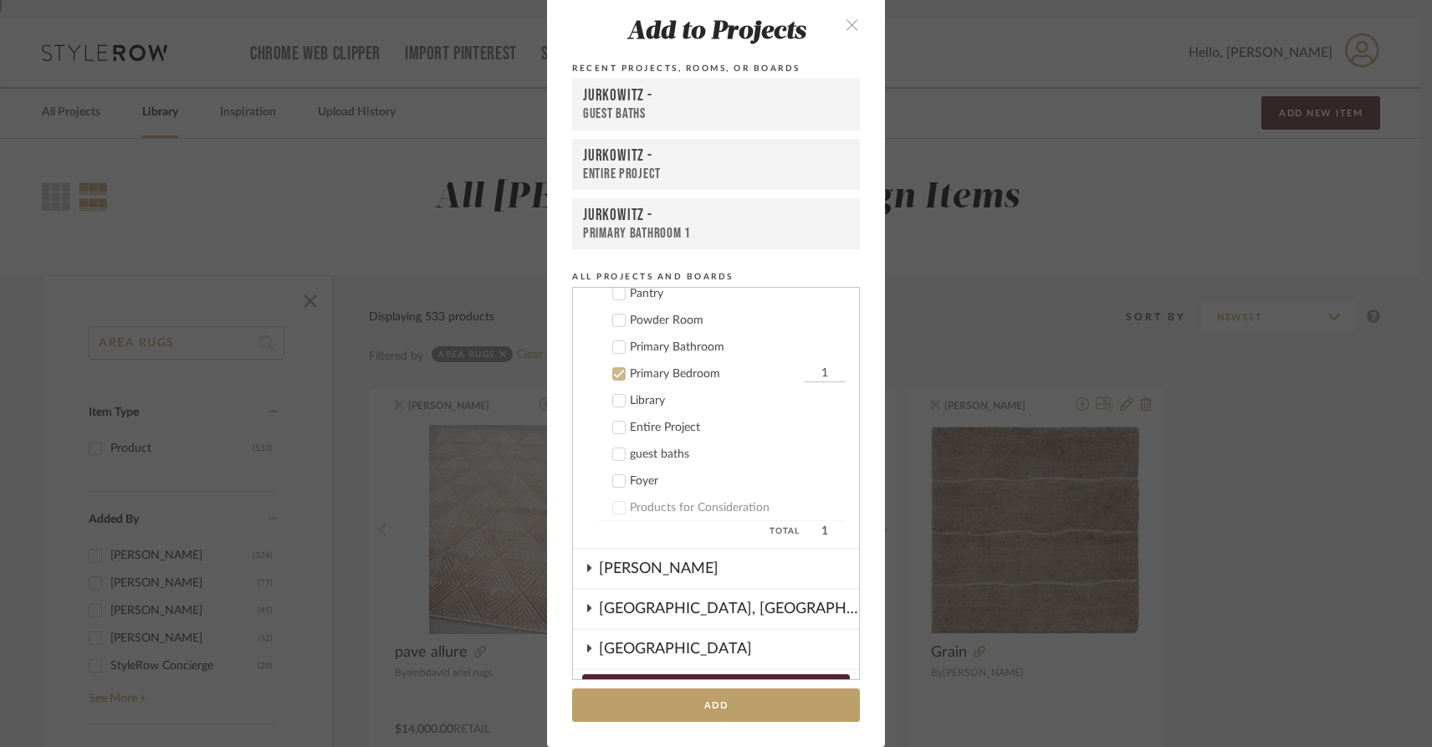
scroll to position [458, 0]
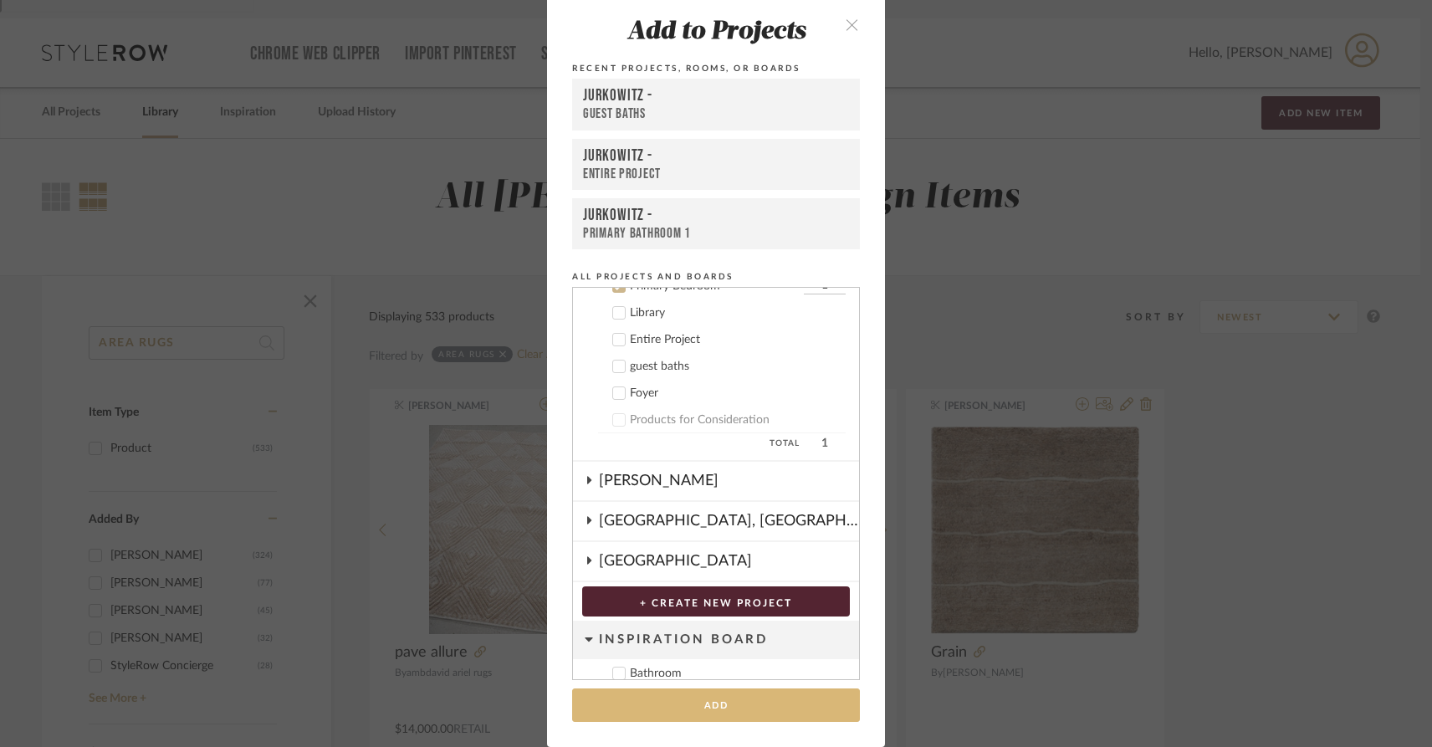
click at [684, 710] on button "Add" at bounding box center [716, 705] width 288 height 34
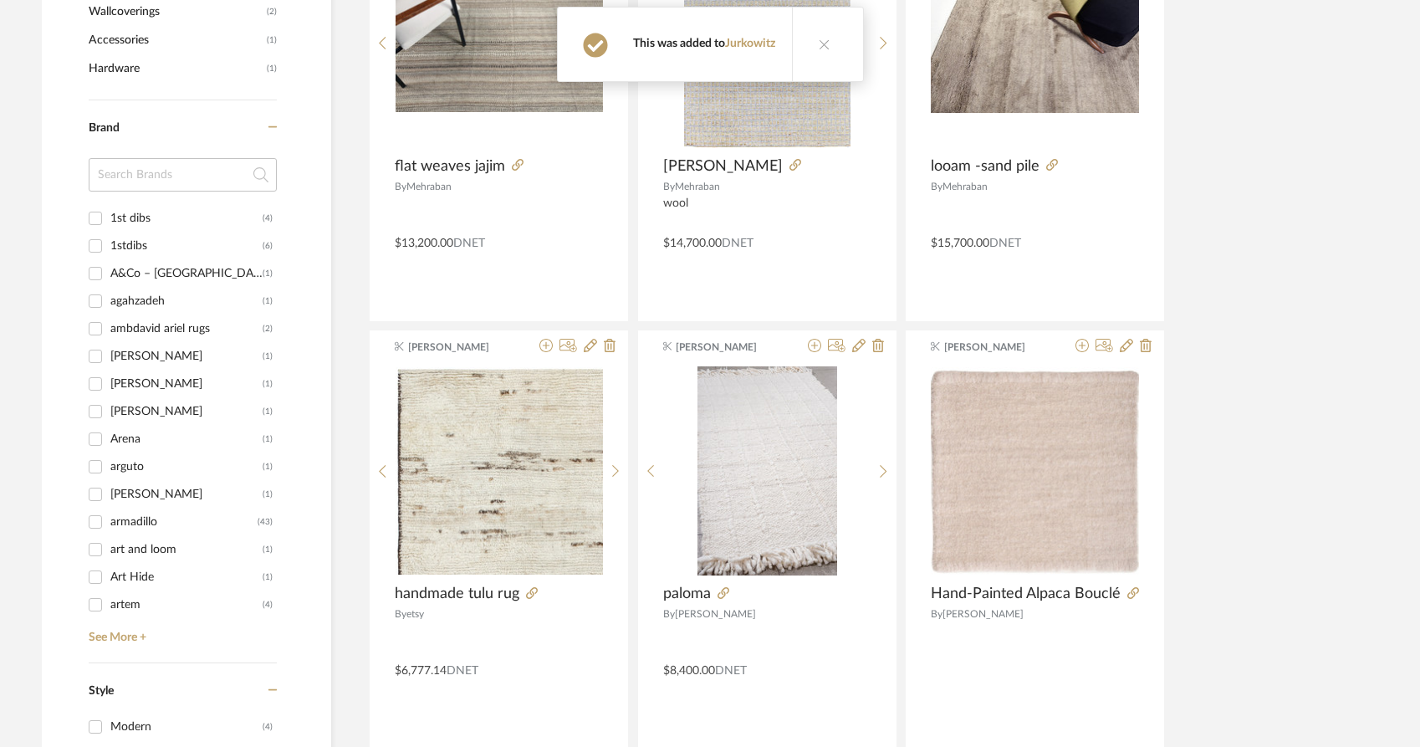
scroll to position [1040, 0]
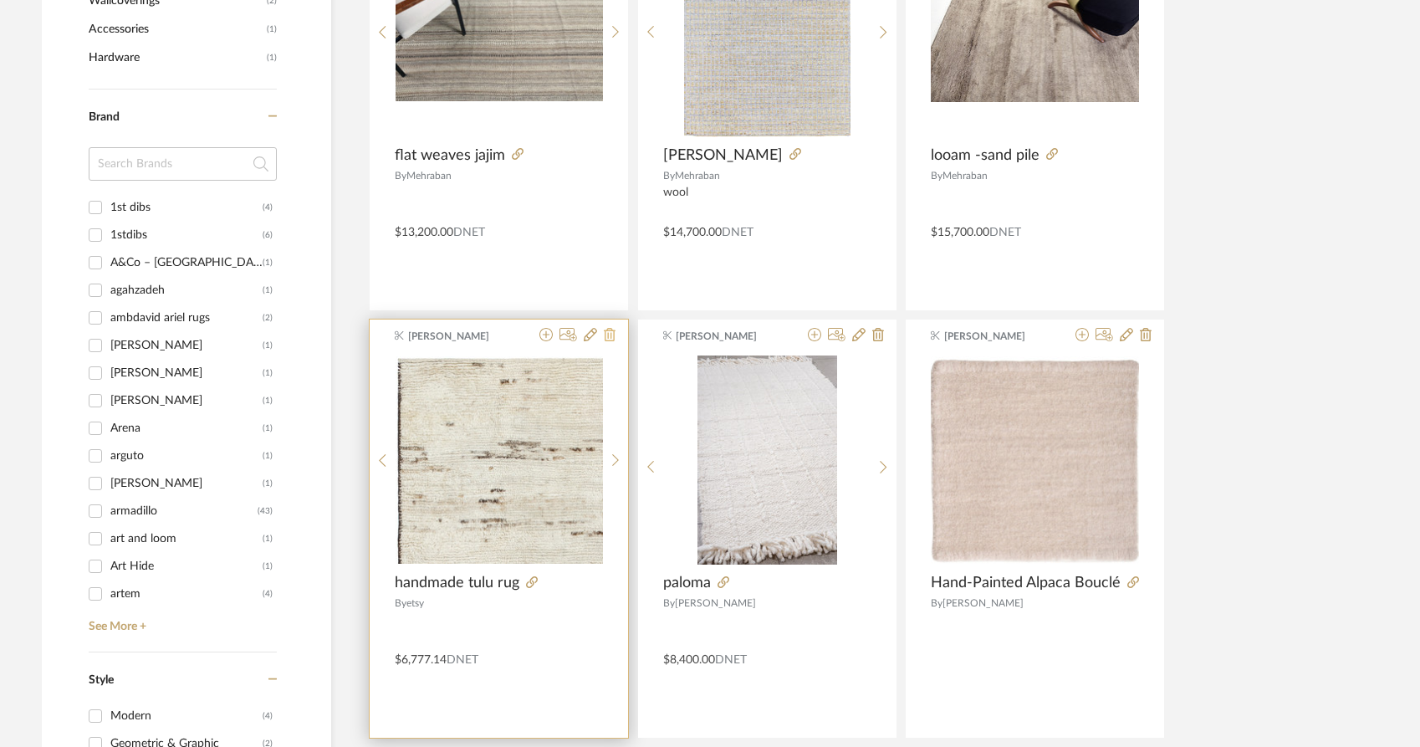
click at [611, 328] on icon at bounding box center [610, 334] width 12 height 13
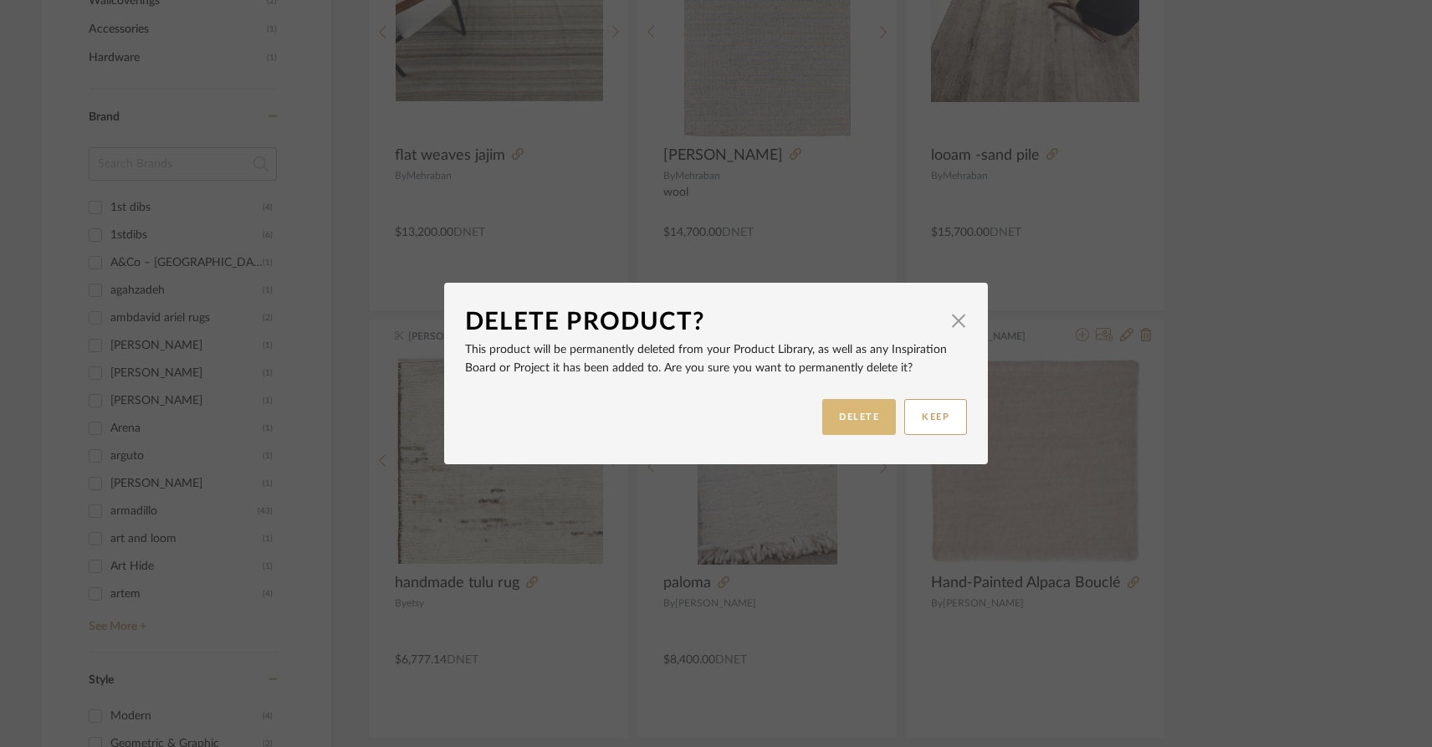
click at [870, 420] on button "DELETE" at bounding box center [859, 417] width 74 height 36
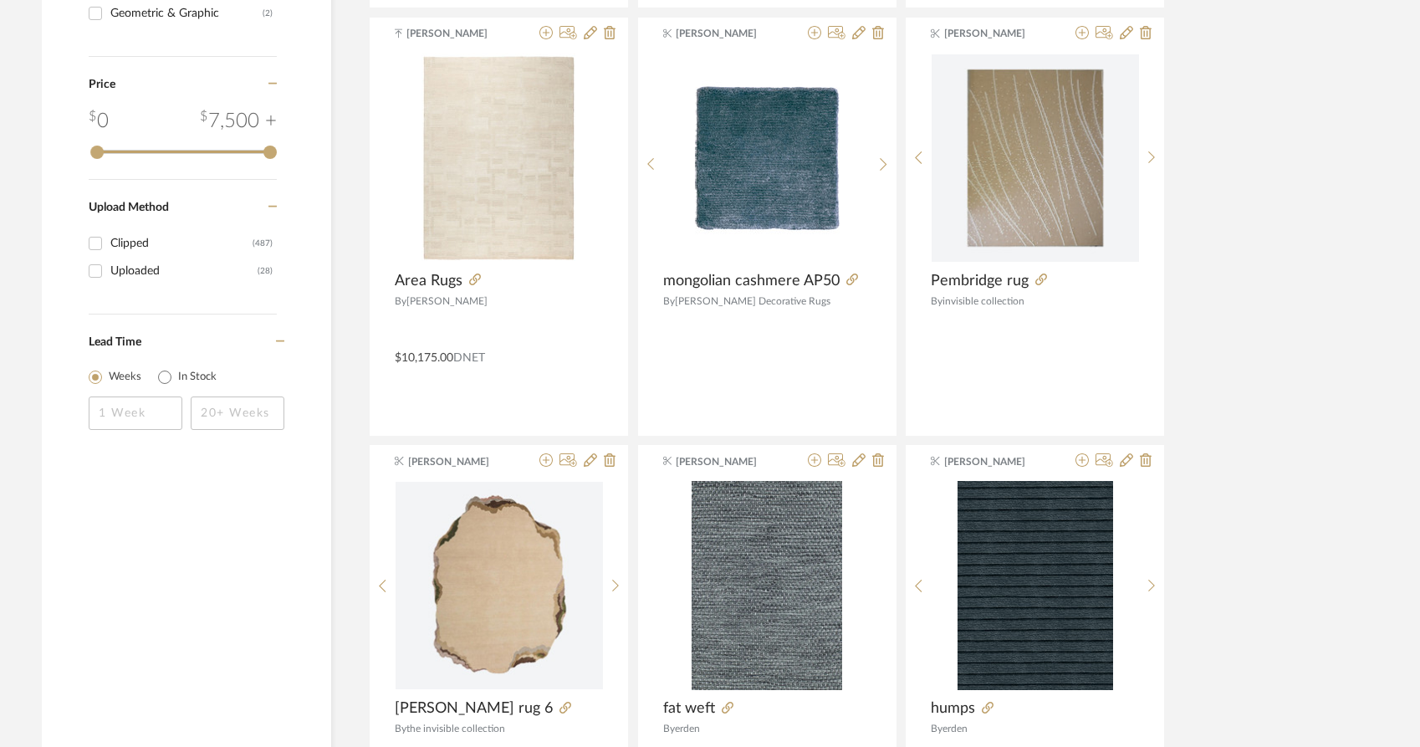
scroll to position [1774, 0]
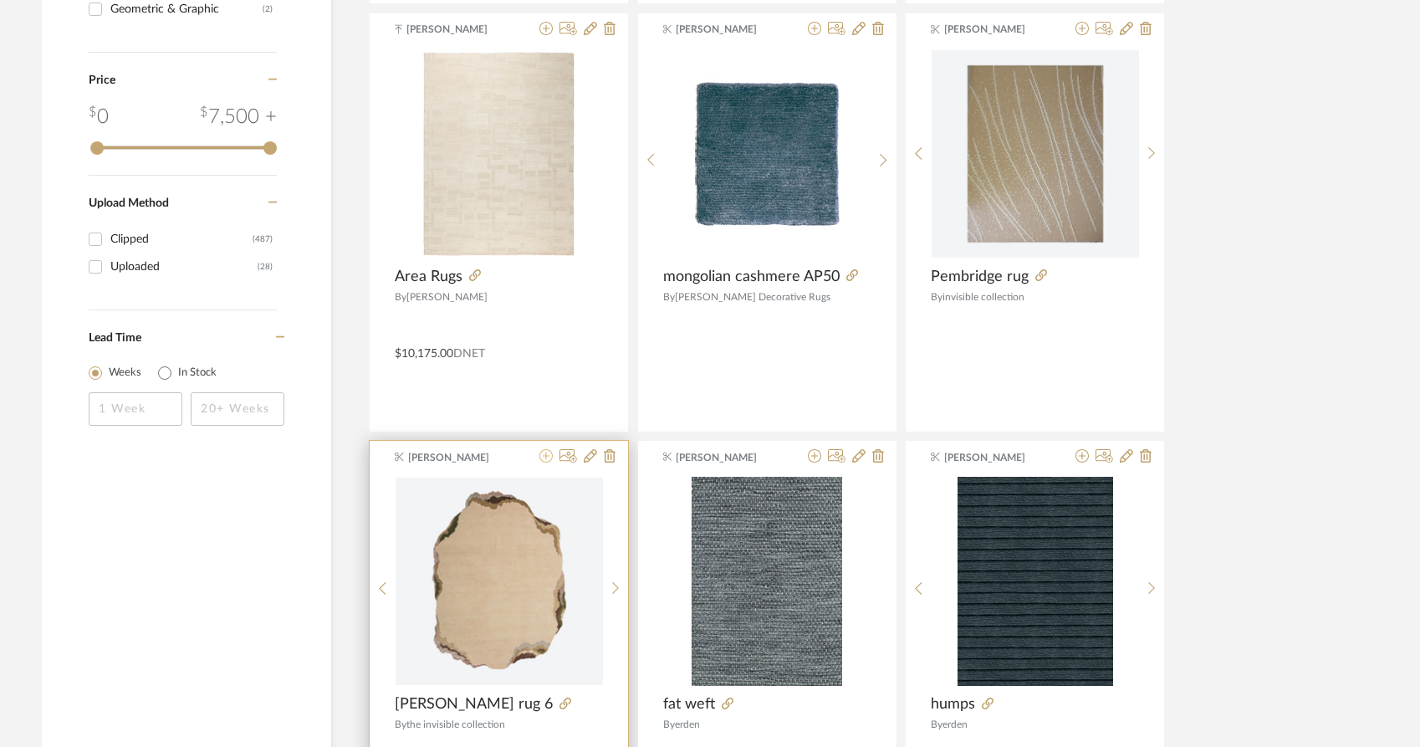
click at [545, 449] on icon at bounding box center [546, 455] width 13 height 13
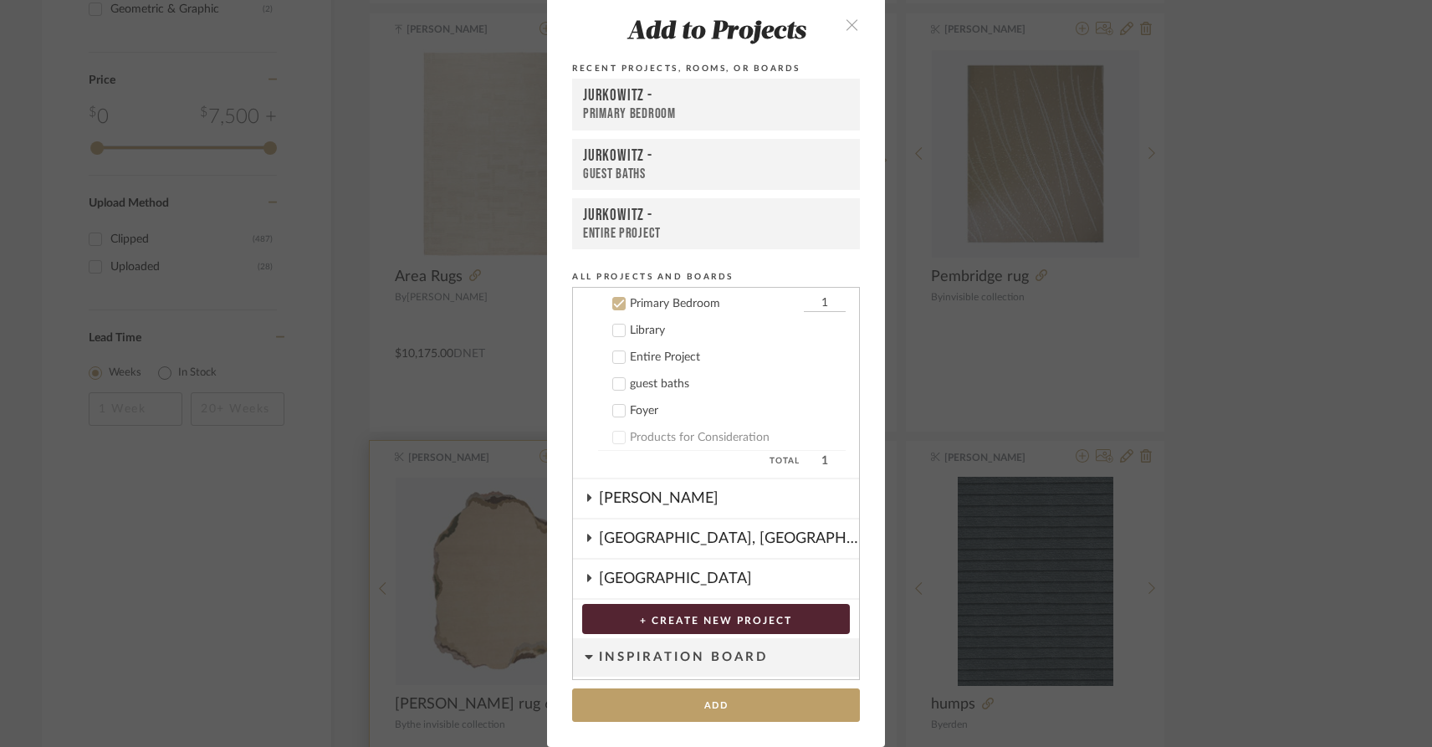
scroll to position [443, 0]
click at [613, 299] on icon at bounding box center [619, 302] width 12 height 12
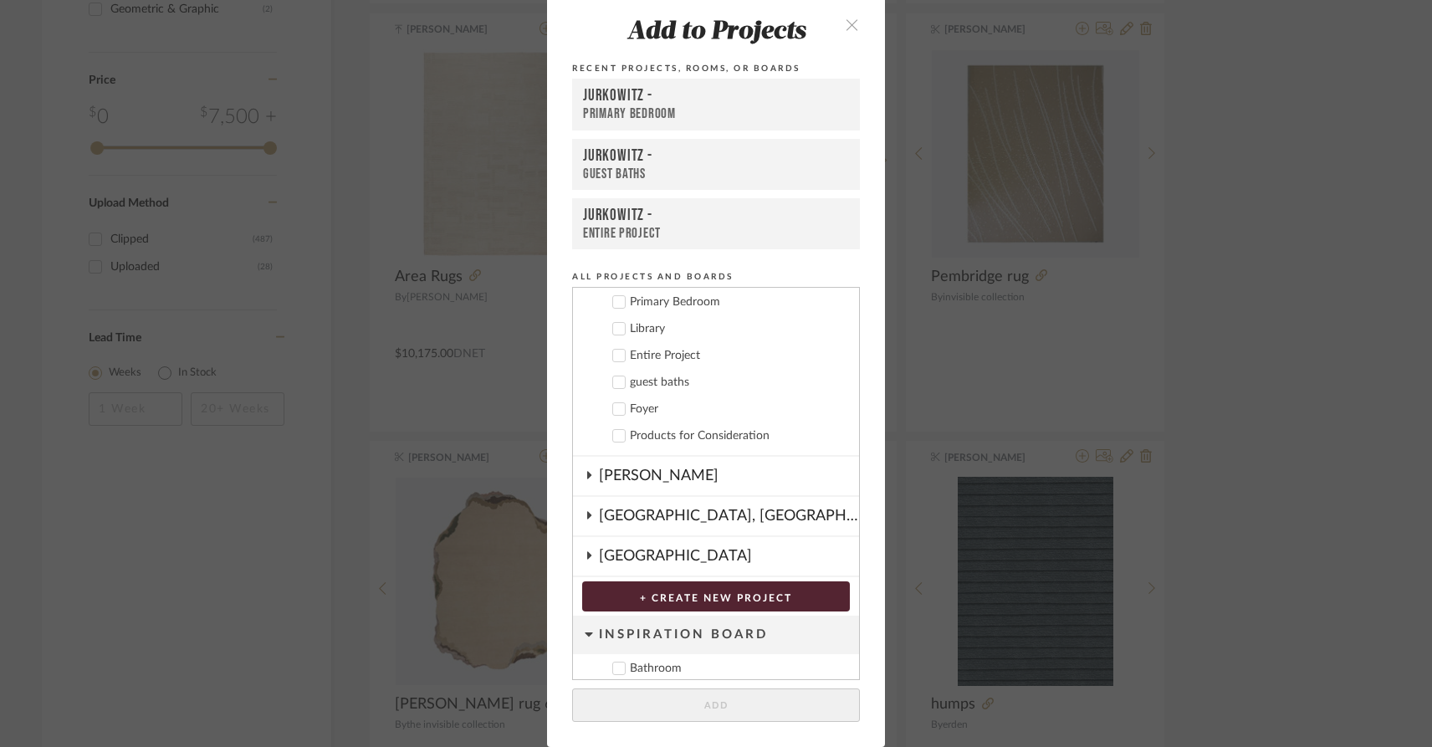
click at [615, 408] on icon at bounding box center [619, 410] width 11 height 8
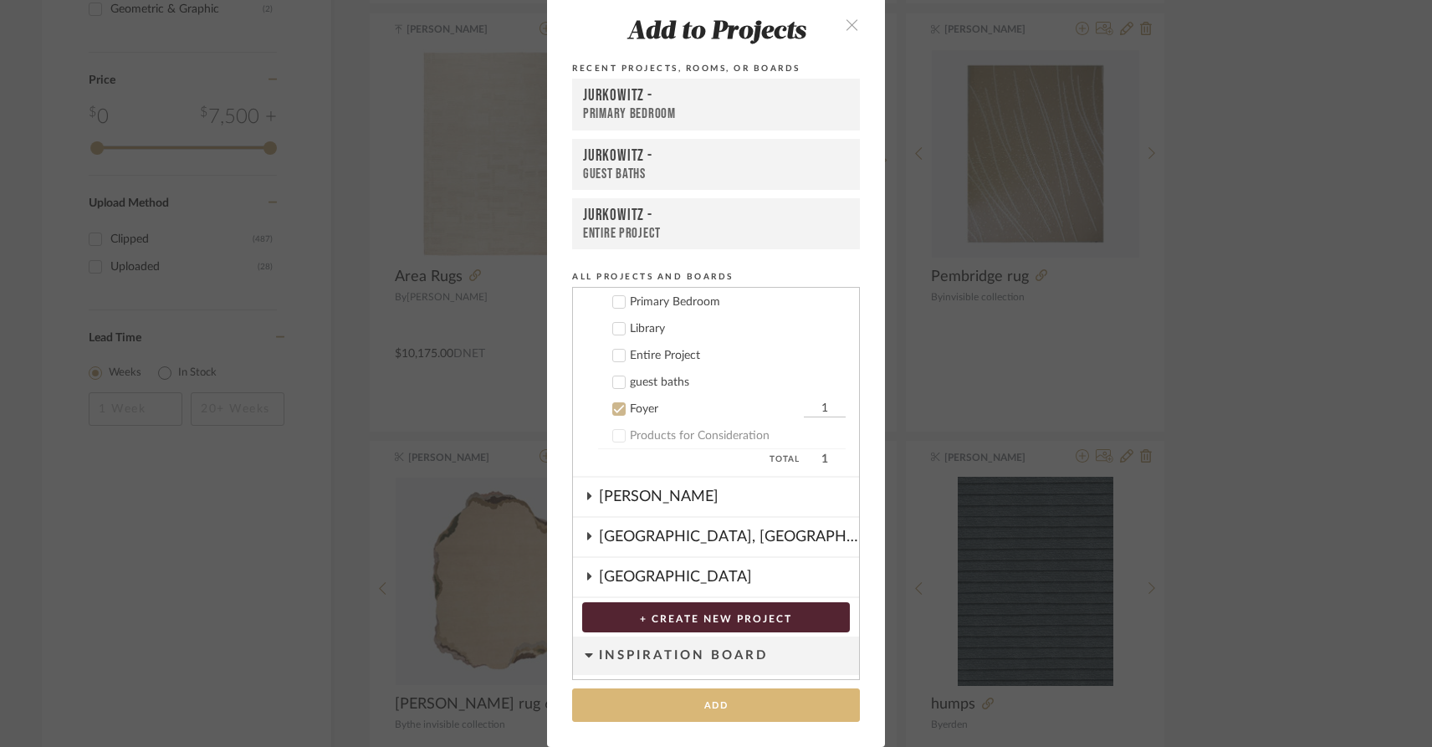
click at [756, 714] on button "Add" at bounding box center [716, 705] width 288 height 34
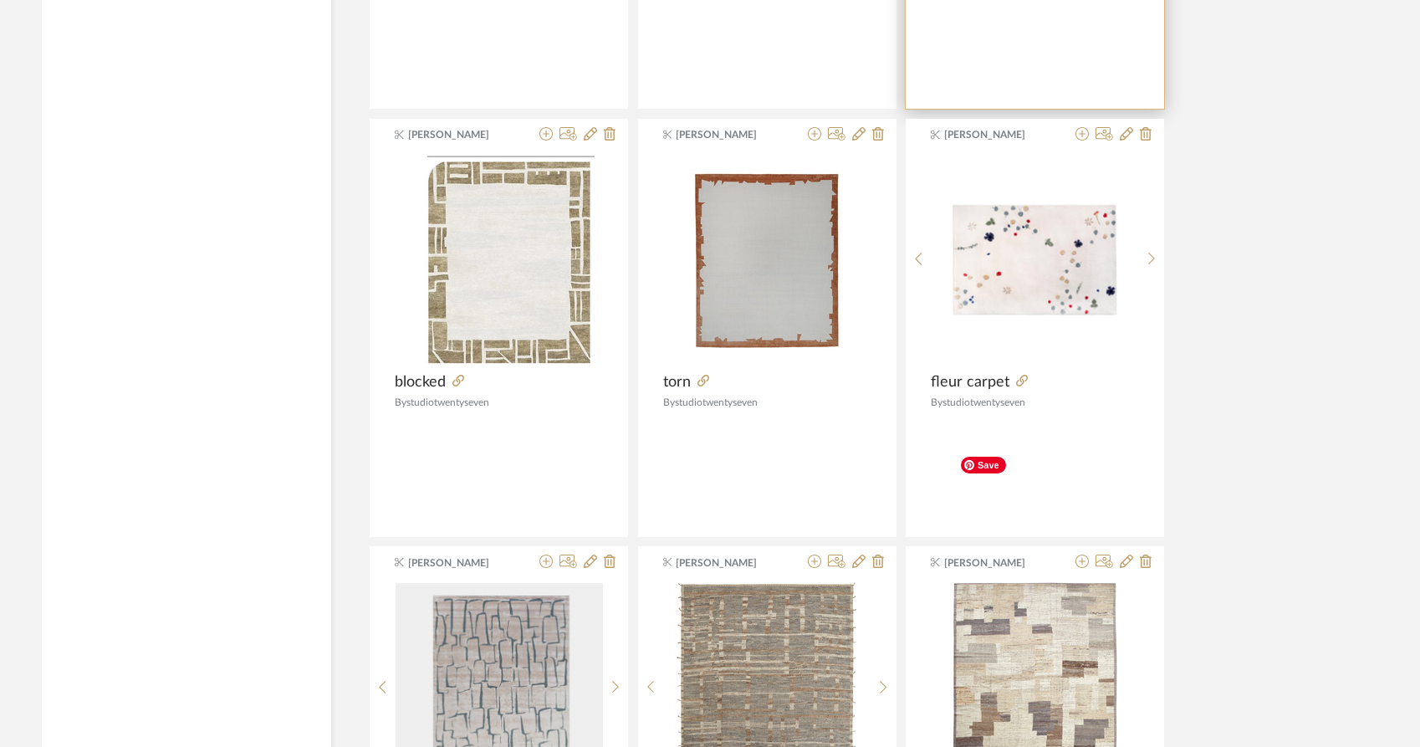
scroll to position [2529, 0]
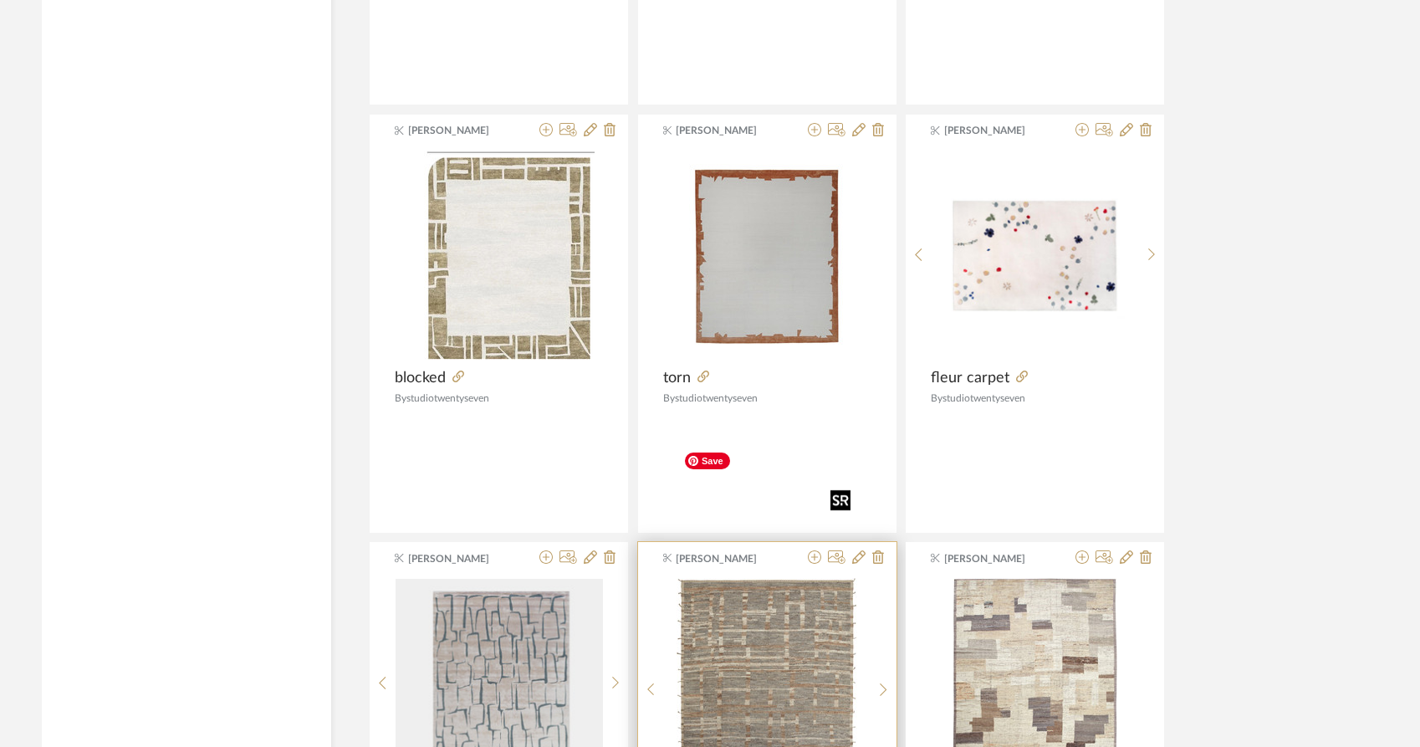
click at [799, 593] on img "0" at bounding box center [767, 682] width 181 height 209
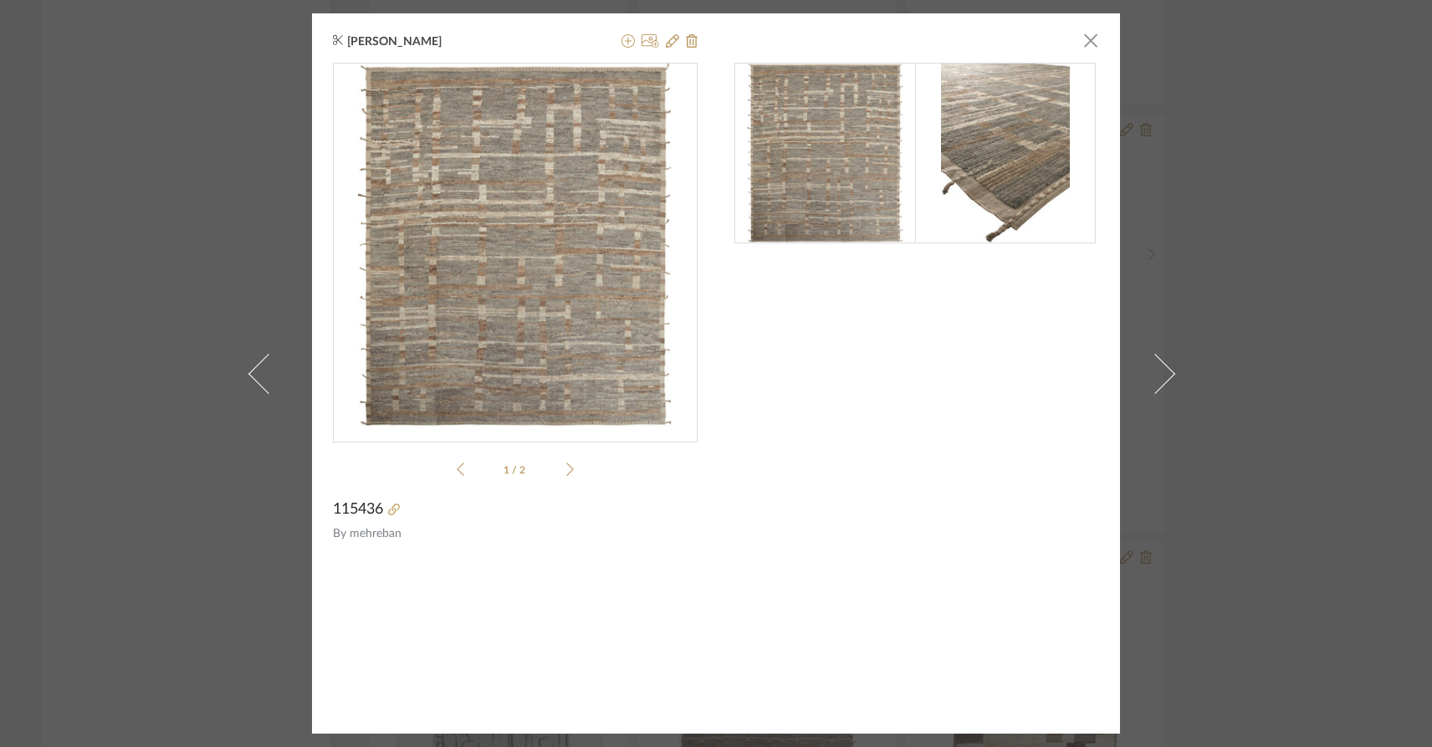
click at [952, 171] on img at bounding box center [1006, 153] width 130 height 181
click at [1006, 161] on img at bounding box center [1006, 153] width 130 height 181
click at [622, 43] on icon at bounding box center [628, 40] width 13 height 13
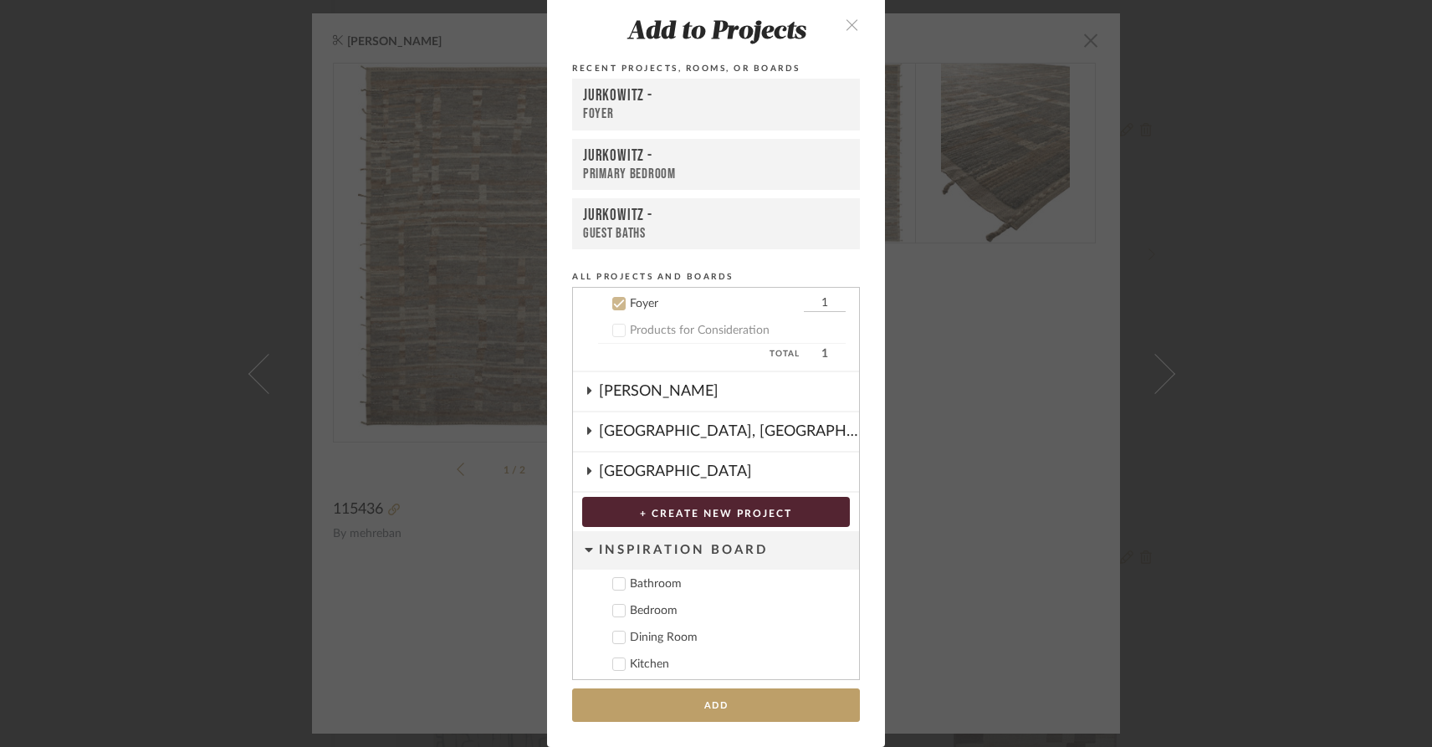
scroll to position [550, 0]
click at [616, 304] on icon at bounding box center [619, 302] width 12 height 12
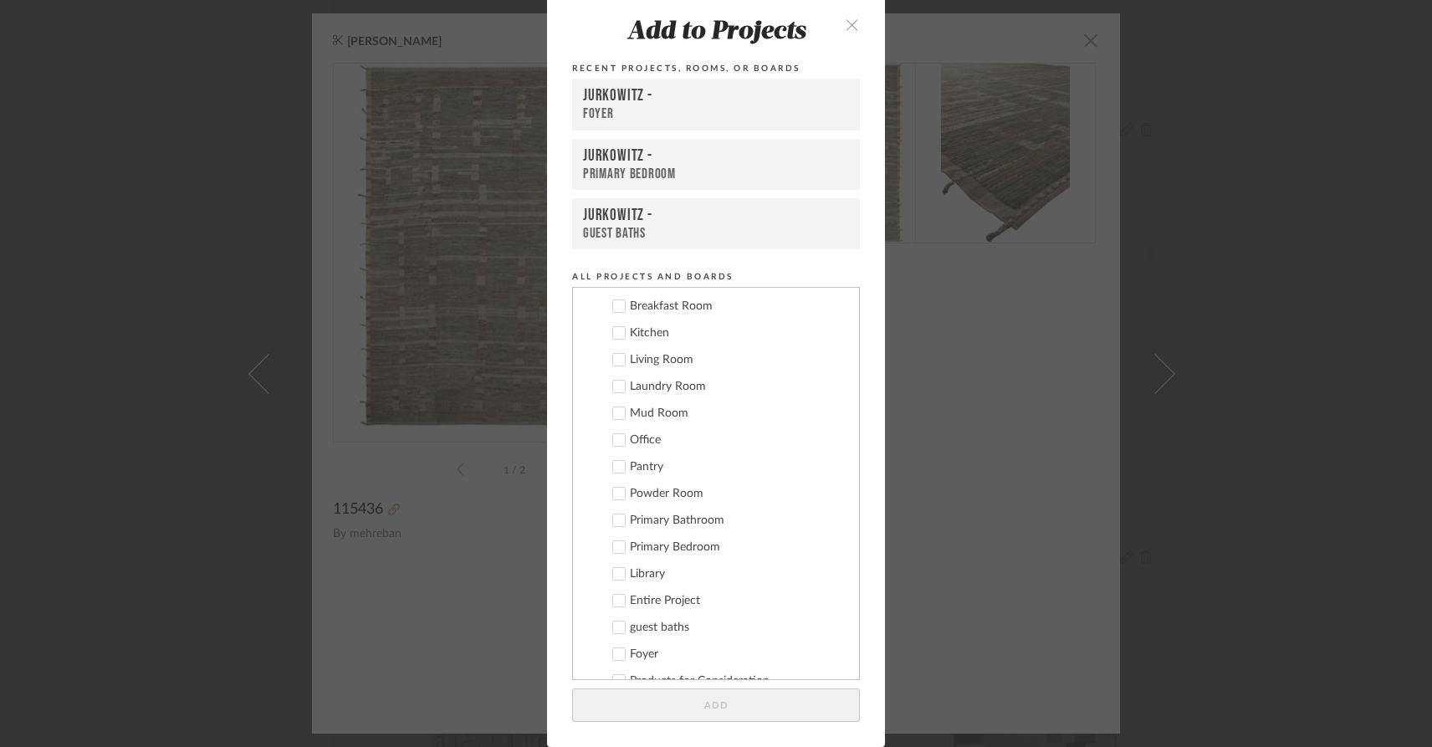
scroll to position [178, 0]
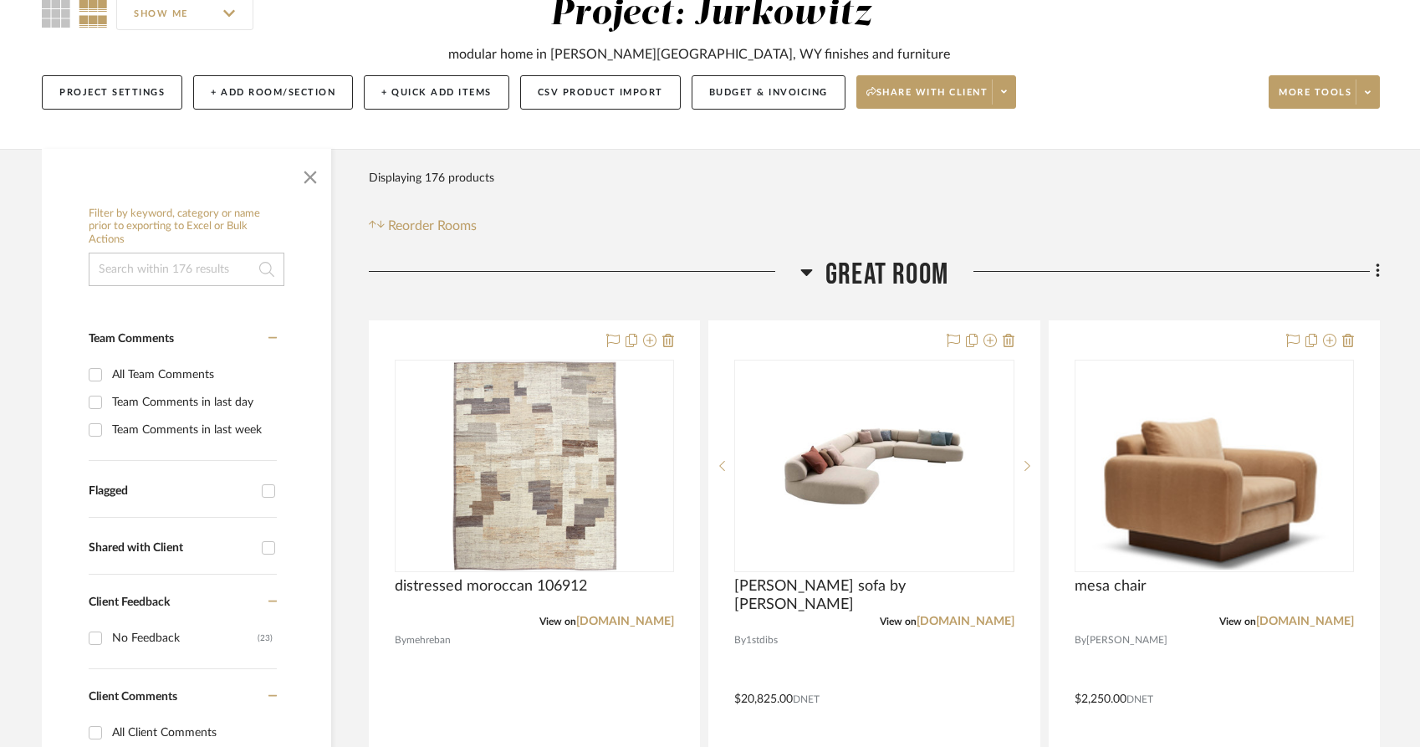
scroll to position [302, 0]
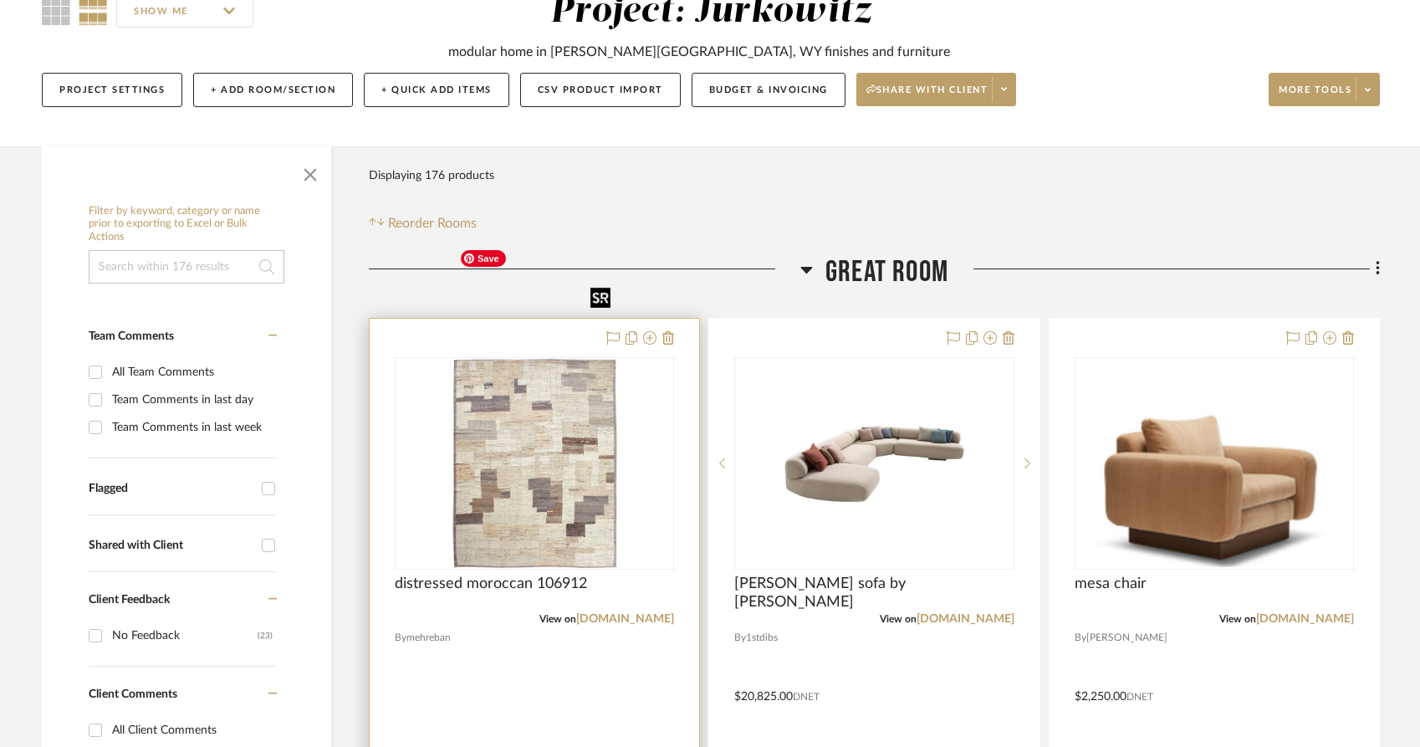
click at [575, 364] on img "0" at bounding box center [535, 463] width 165 height 209
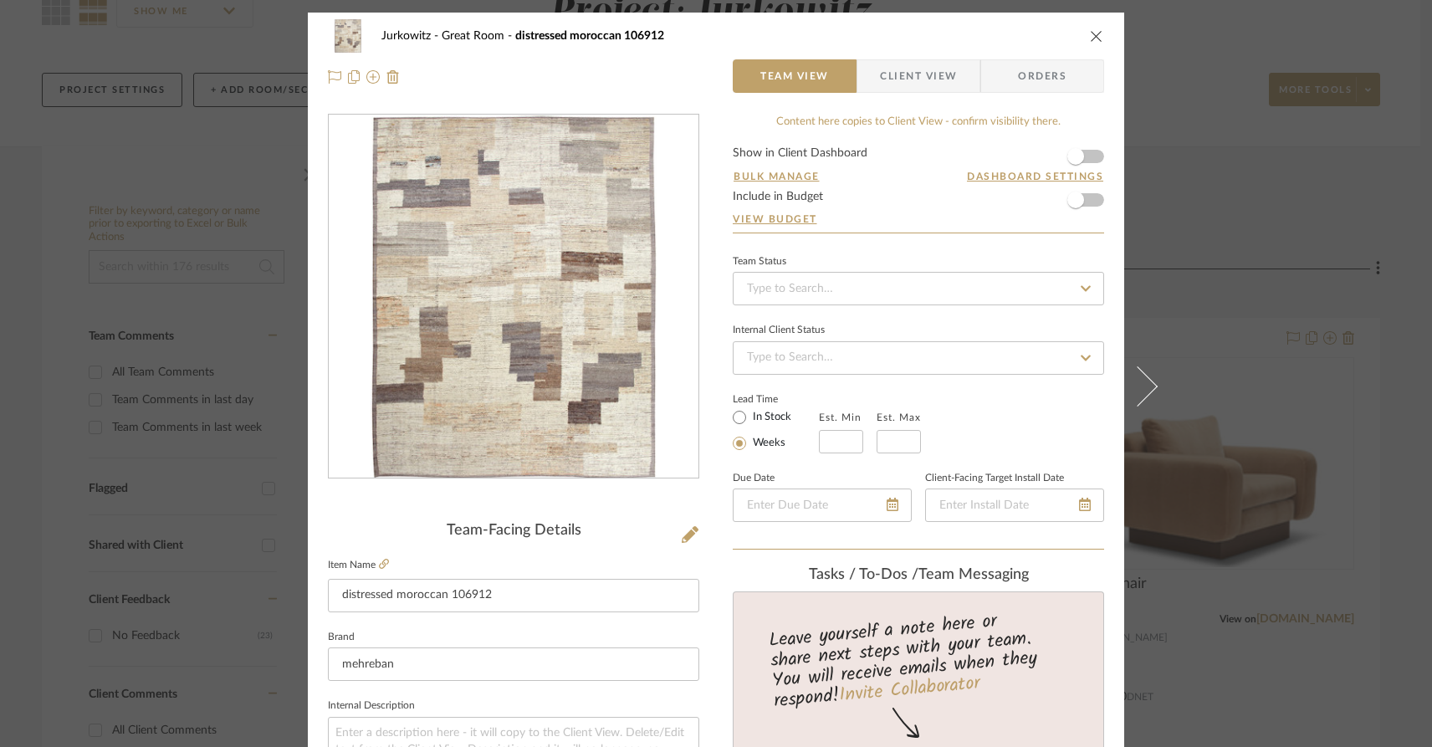
click at [133, 175] on div "Jurkowitz Great Room distressed moroccan 106912 Team View Client View Orders Te…" at bounding box center [716, 373] width 1432 height 747
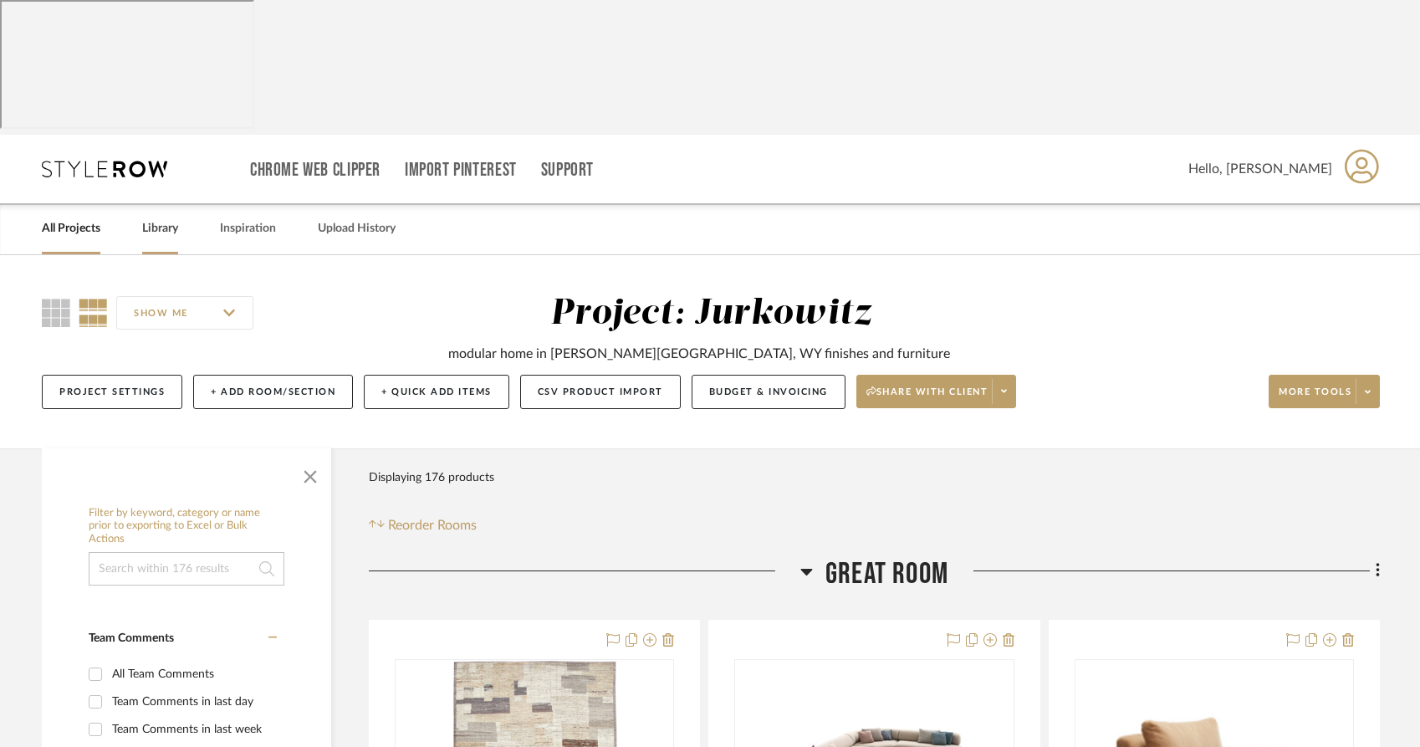
click at [156, 217] on link "Library" at bounding box center [160, 228] width 36 height 23
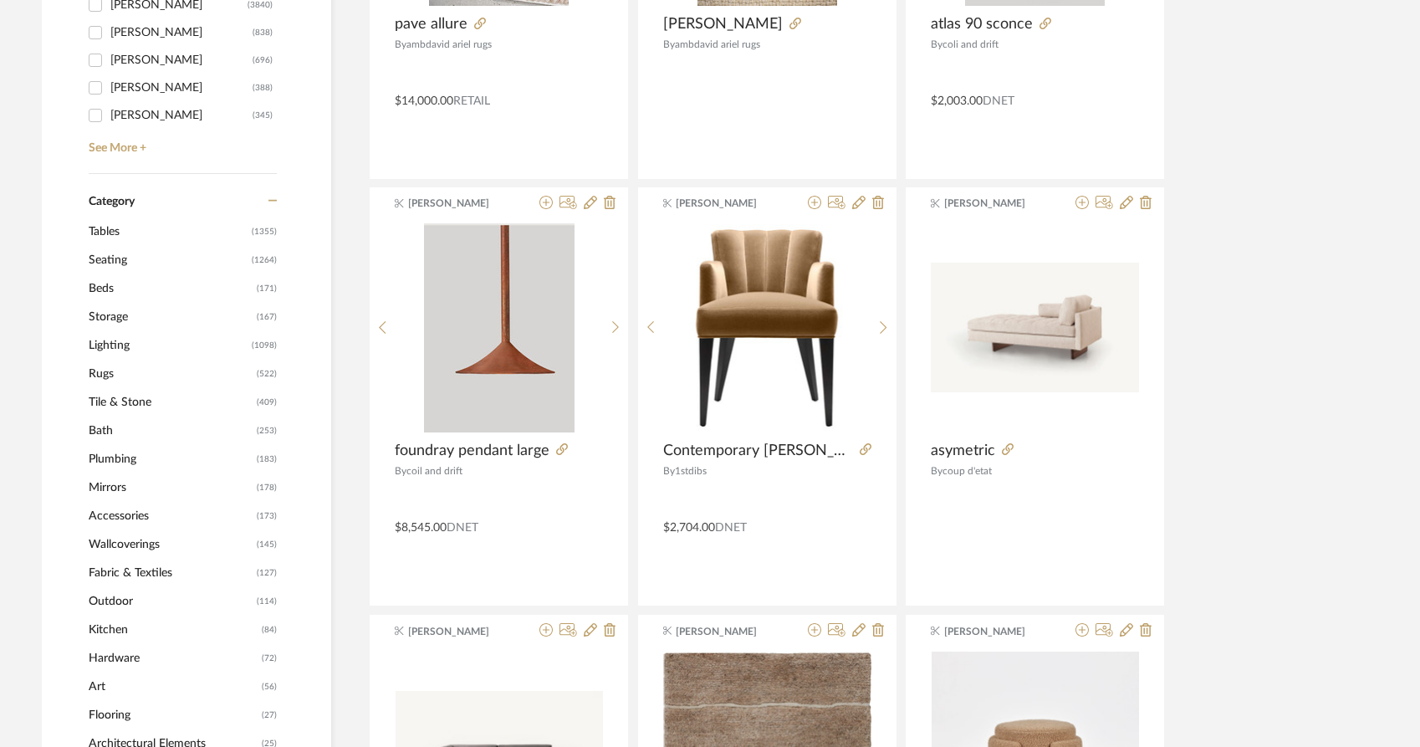
scroll to position [696, 0]
click at [95, 358] on span "Rugs" at bounding box center [171, 372] width 164 height 28
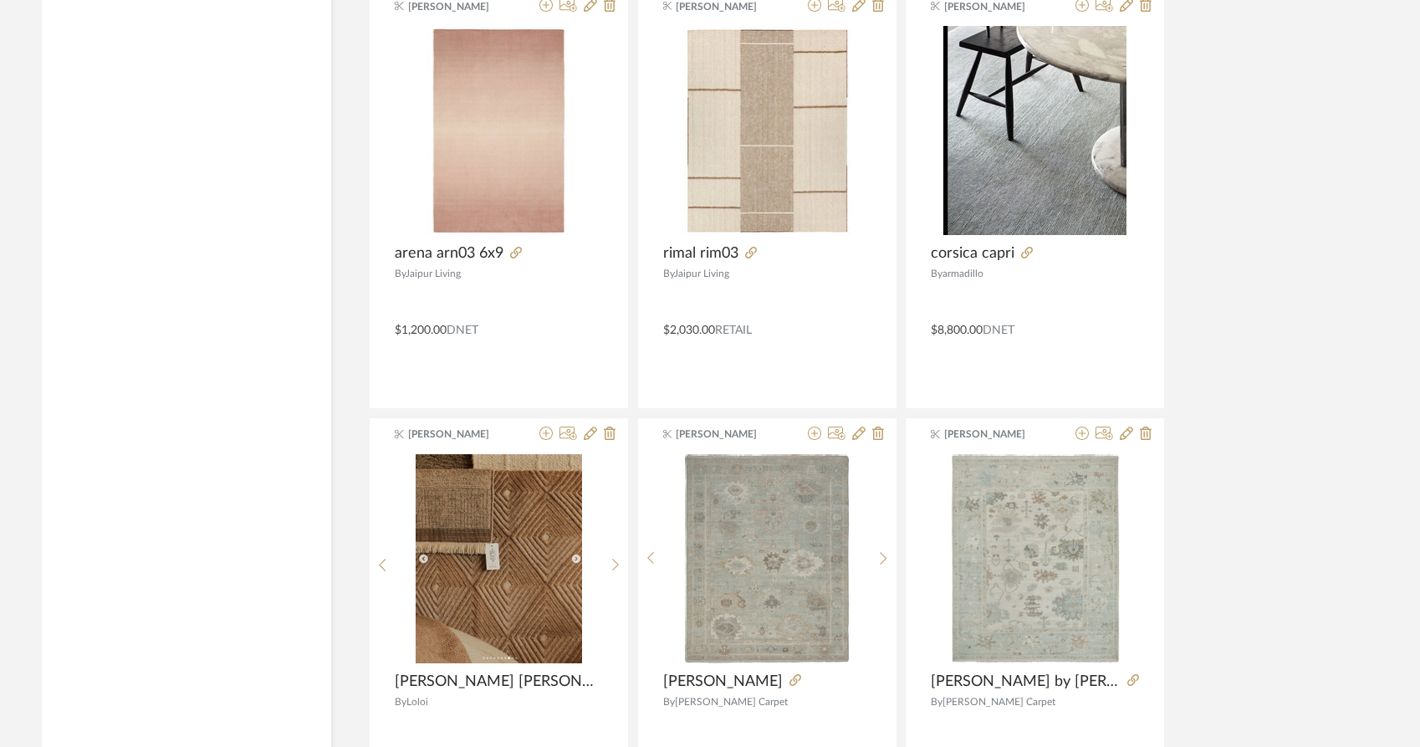
scroll to position [4951, 0]
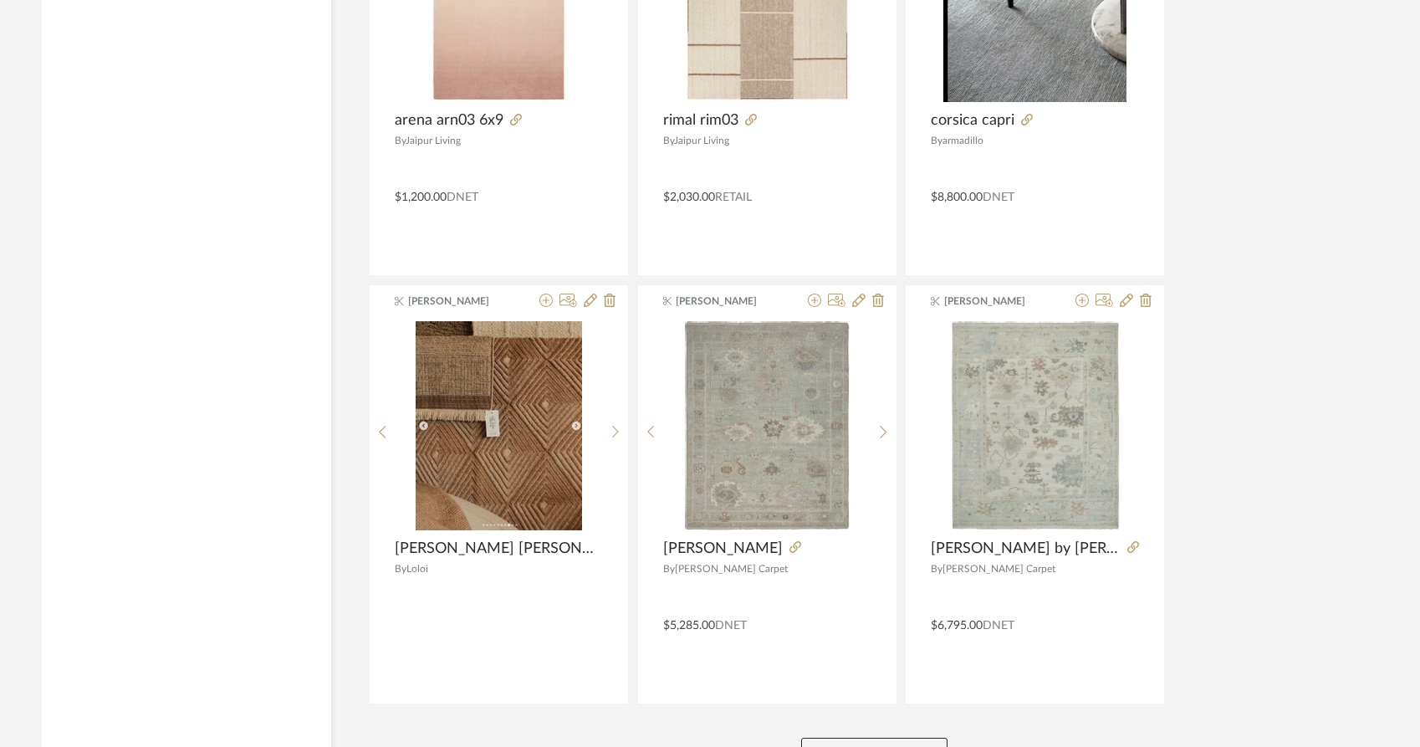
click at [851, 738] on button "View More" at bounding box center [874, 754] width 146 height 33
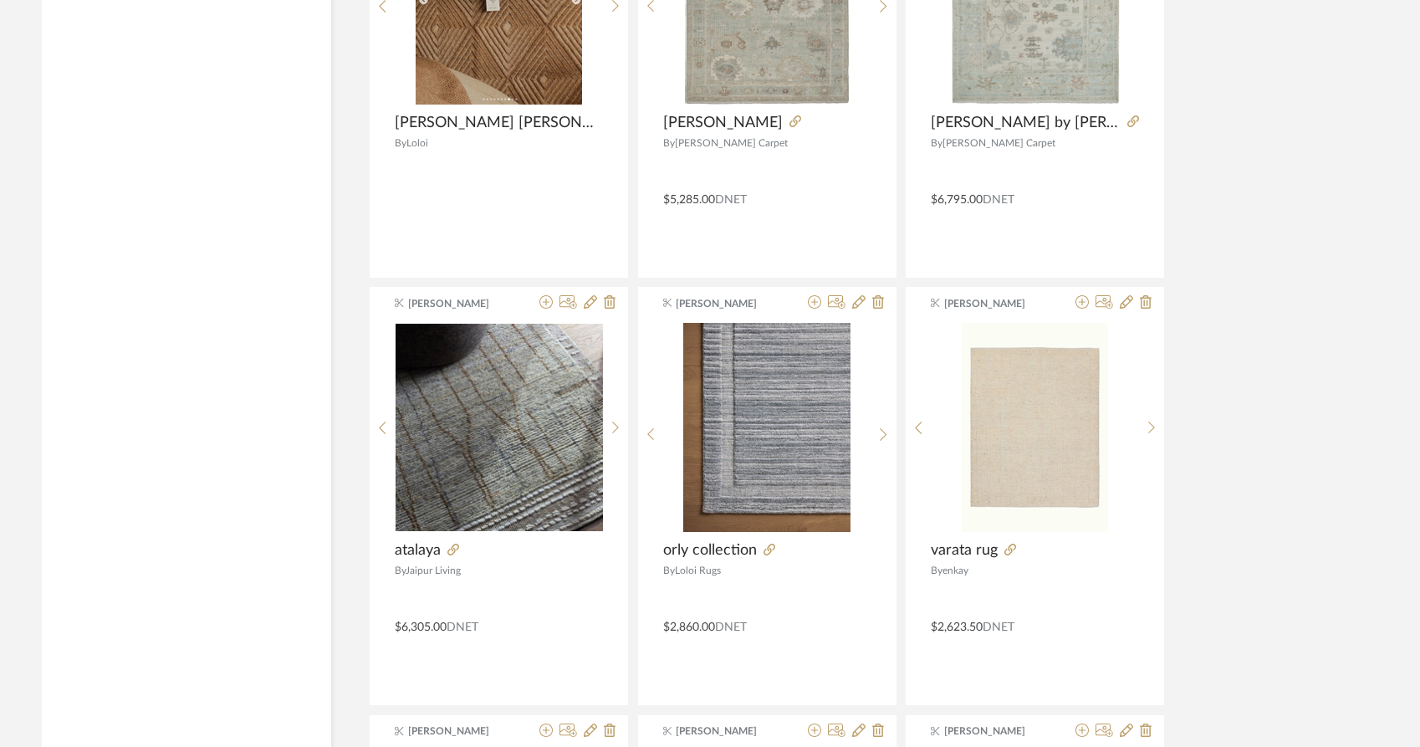
scroll to position [5381, 0]
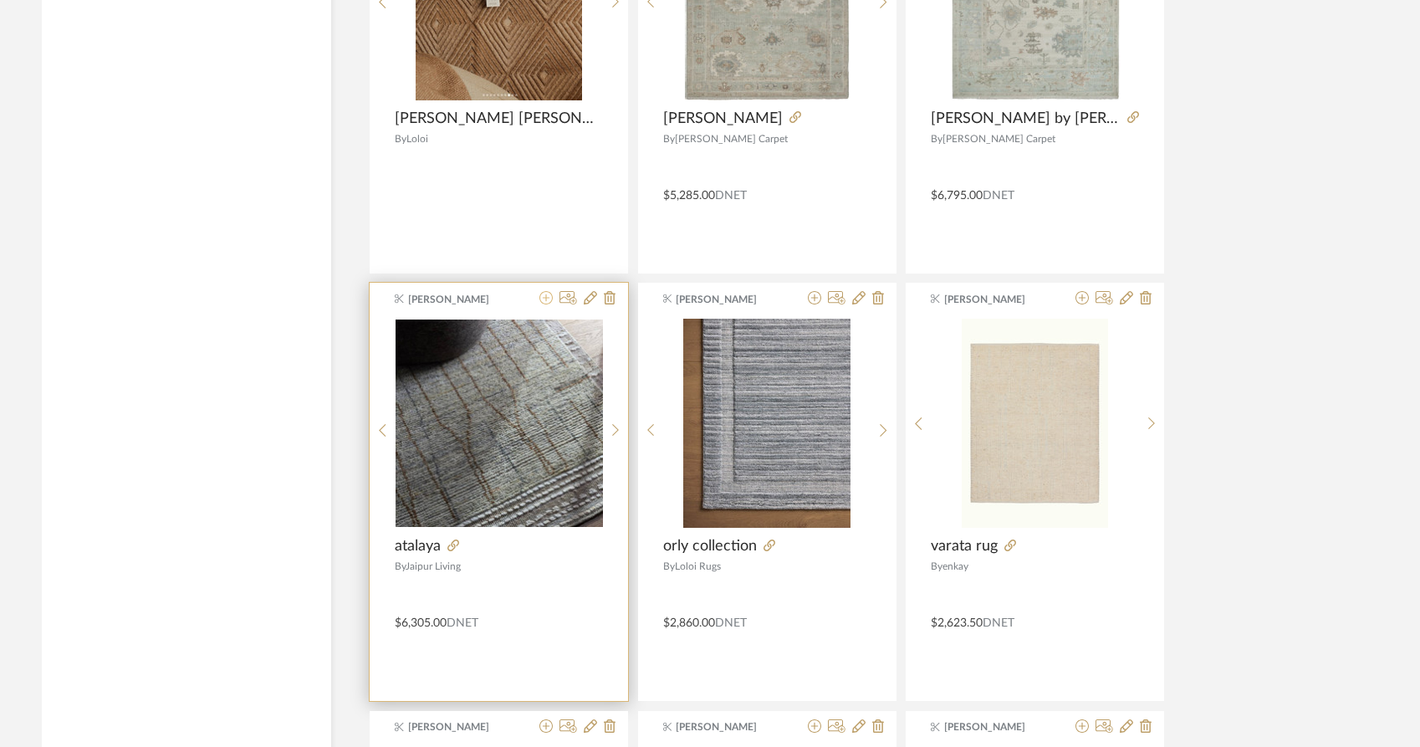
click at [542, 291] on icon at bounding box center [546, 297] width 13 height 13
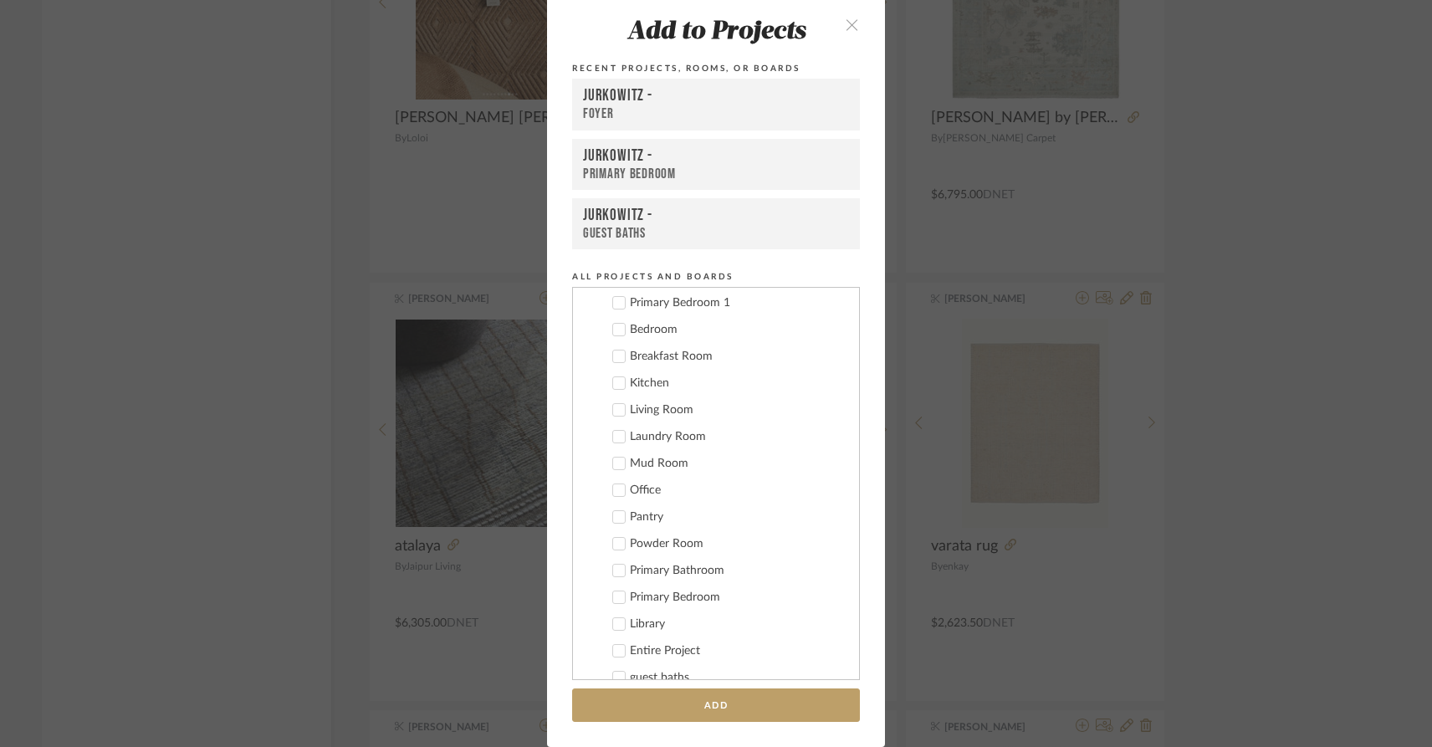
scroll to position [149, 0]
click at [614, 330] on icon at bounding box center [619, 329] width 11 height 8
click at [693, 706] on button "Add" at bounding box center [716, 705] width 288 height 34
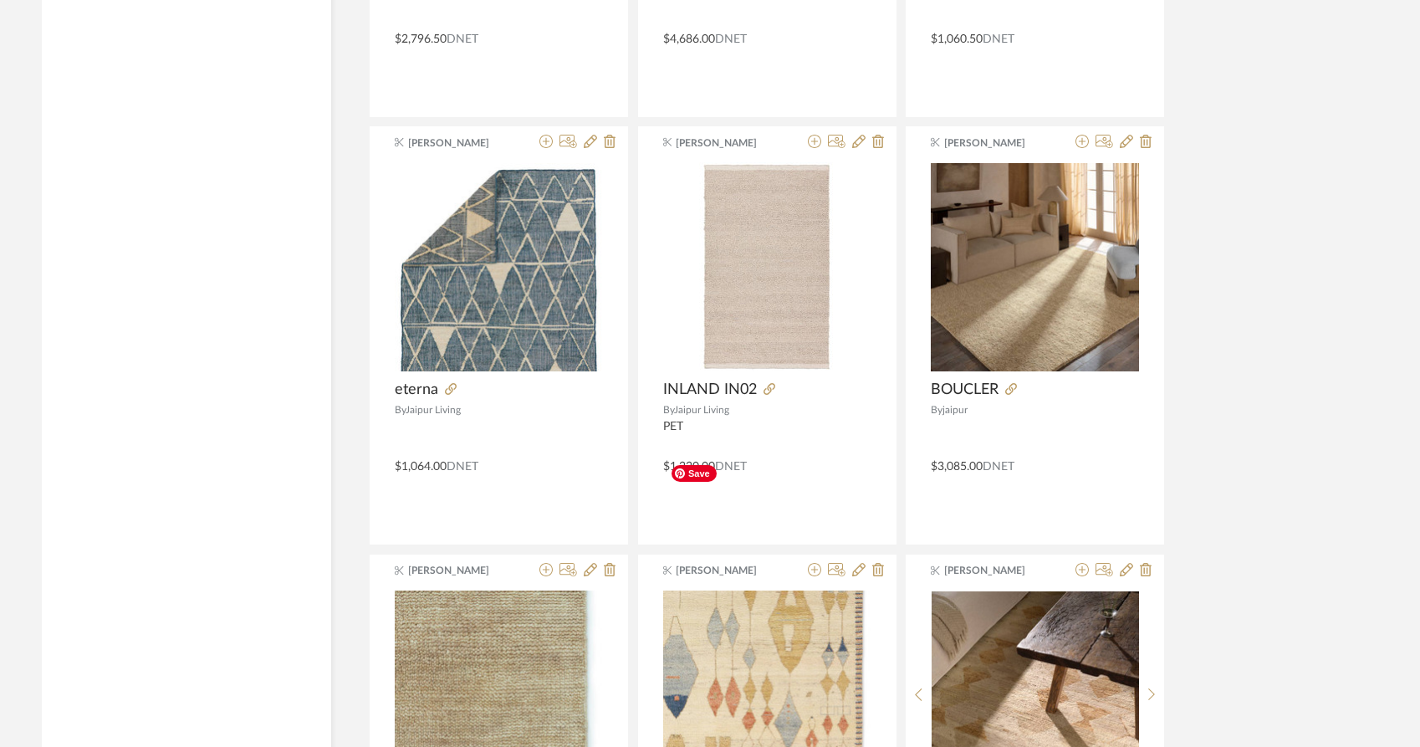
scroll to position [6394, 0]
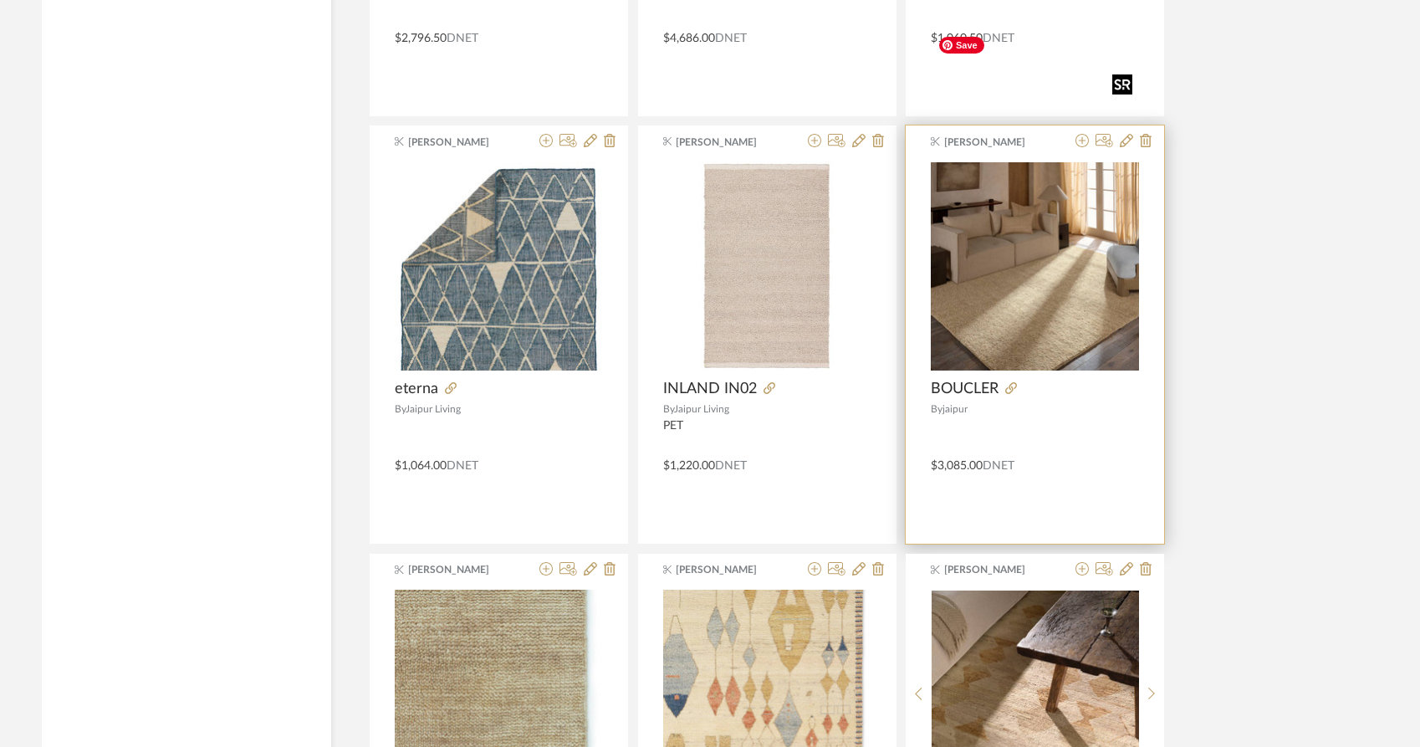
click at [0, 0] on img at bounding box center [0, 0] width 0 height 0
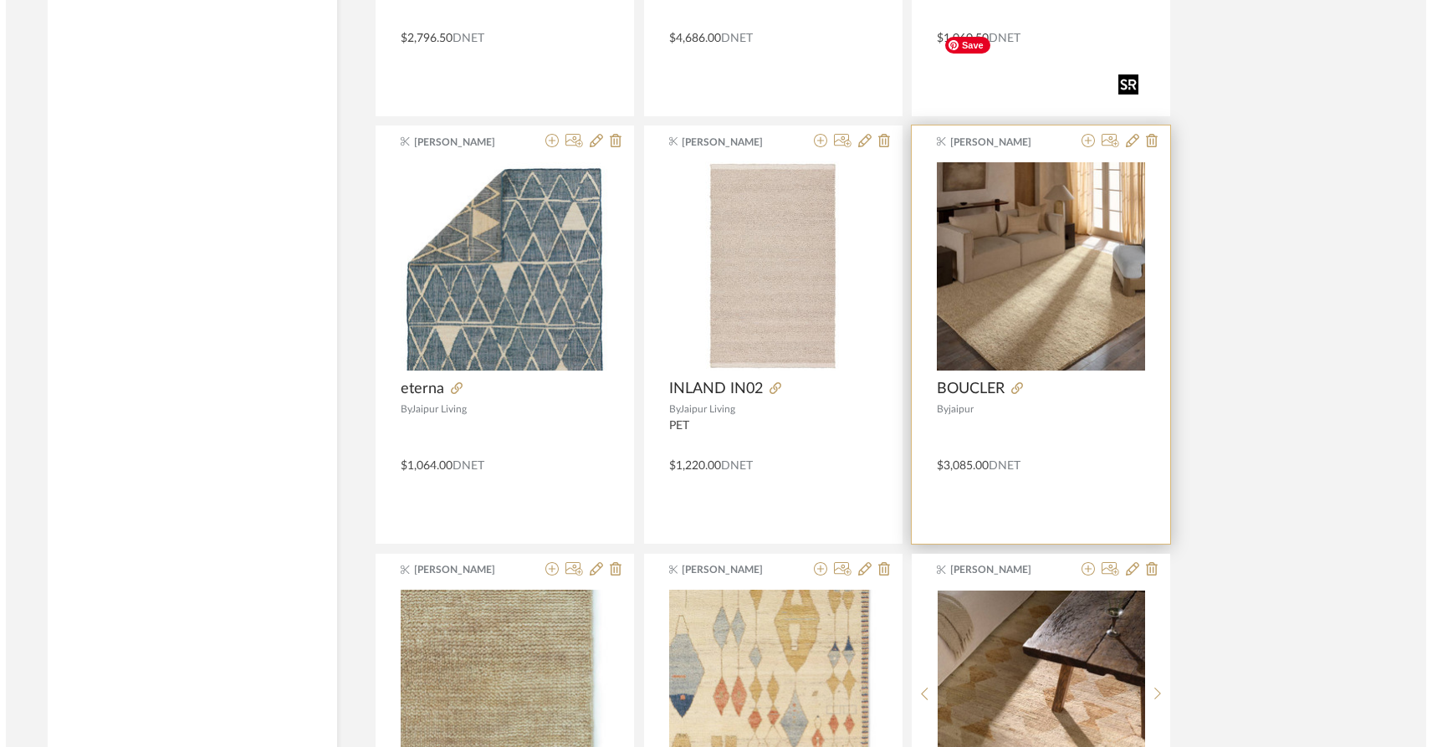
scroll to position [0, 0]
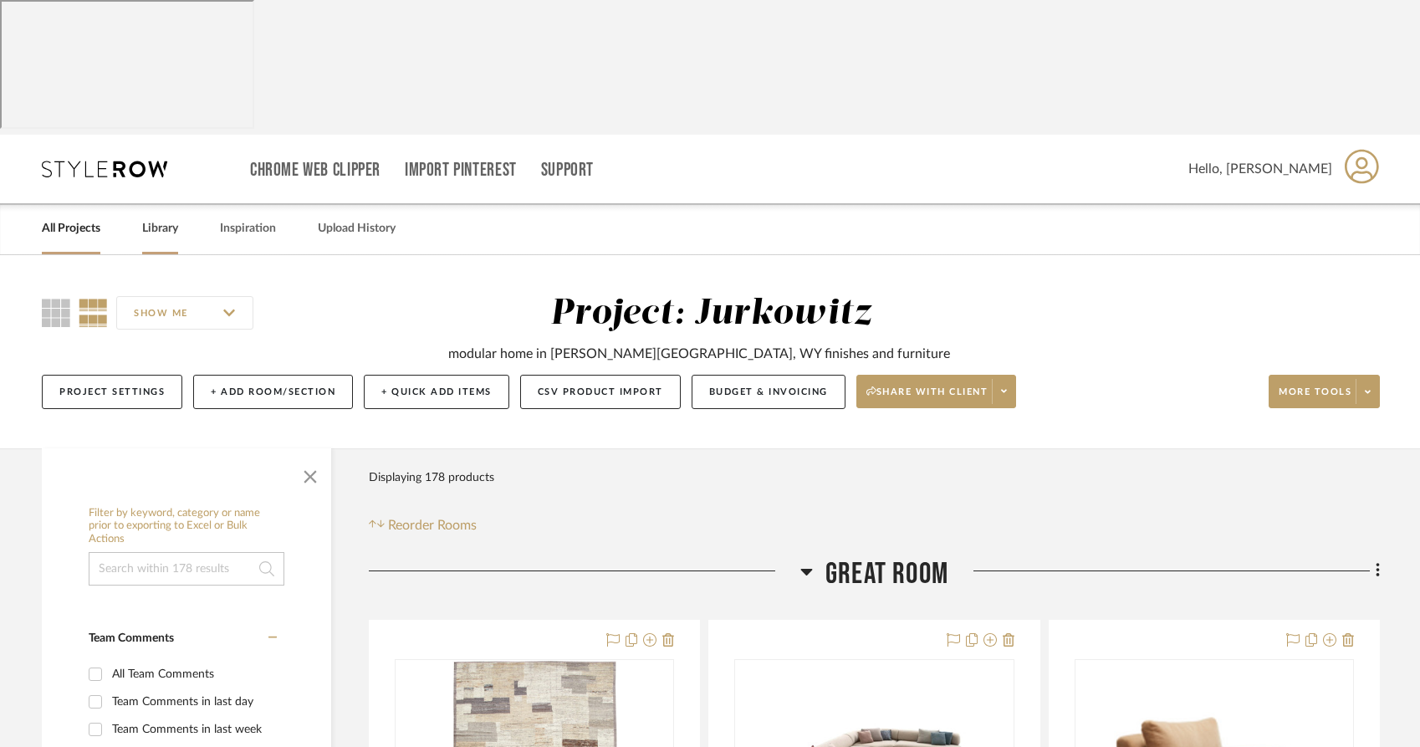
click at [149, 217] on link "Library" at bounding box center [160, 228] width 36 height 23
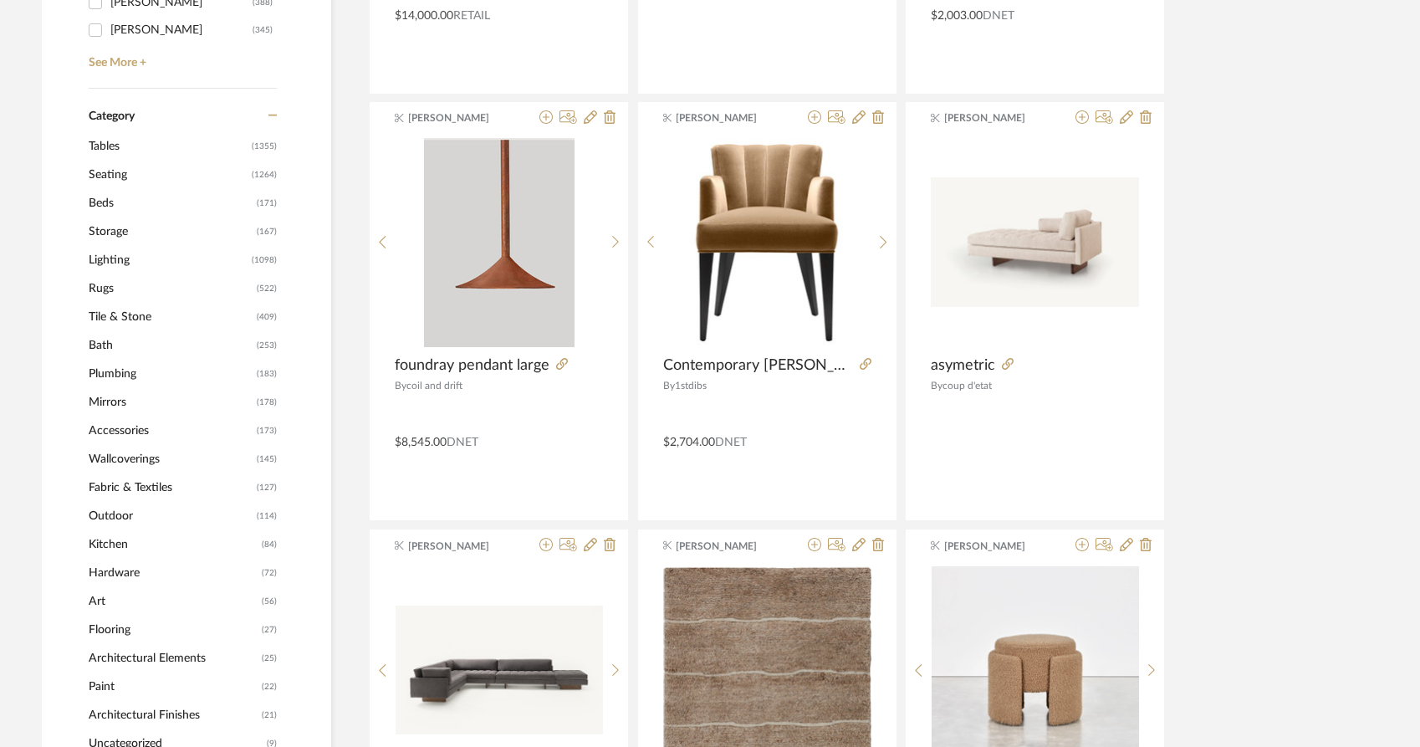
scroll to position [785, 0]
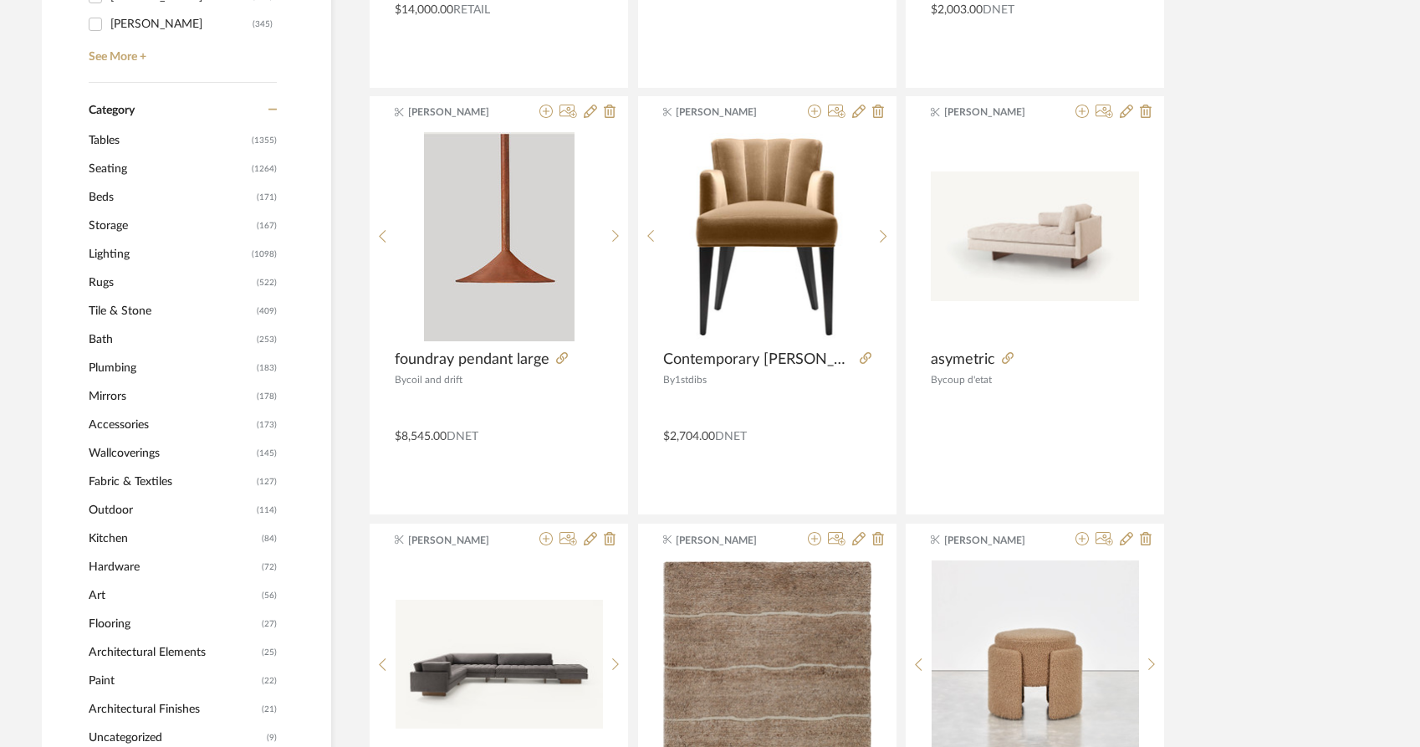
click at [110, 269] on span "Rugs" at bounding box center [171, 283] width 164 height 28
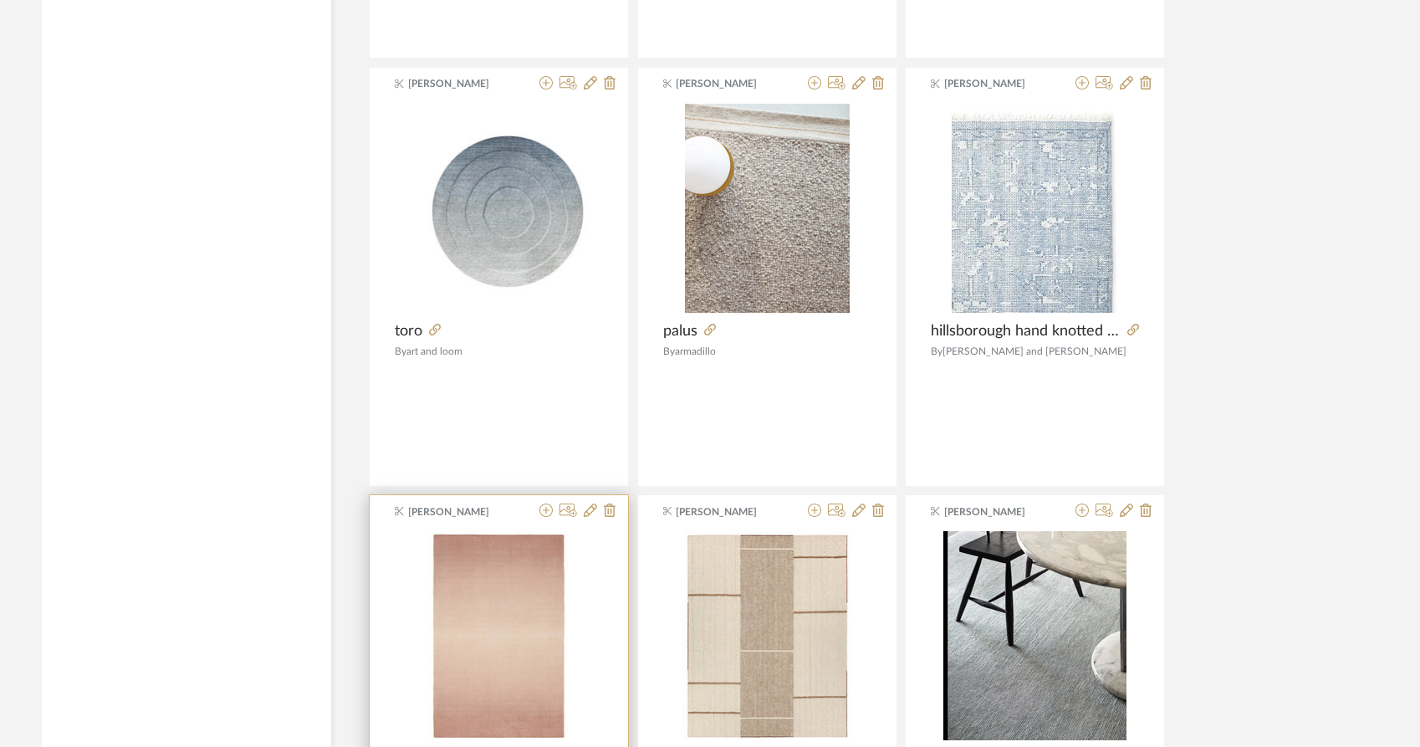
scroll to position [4310, 0]
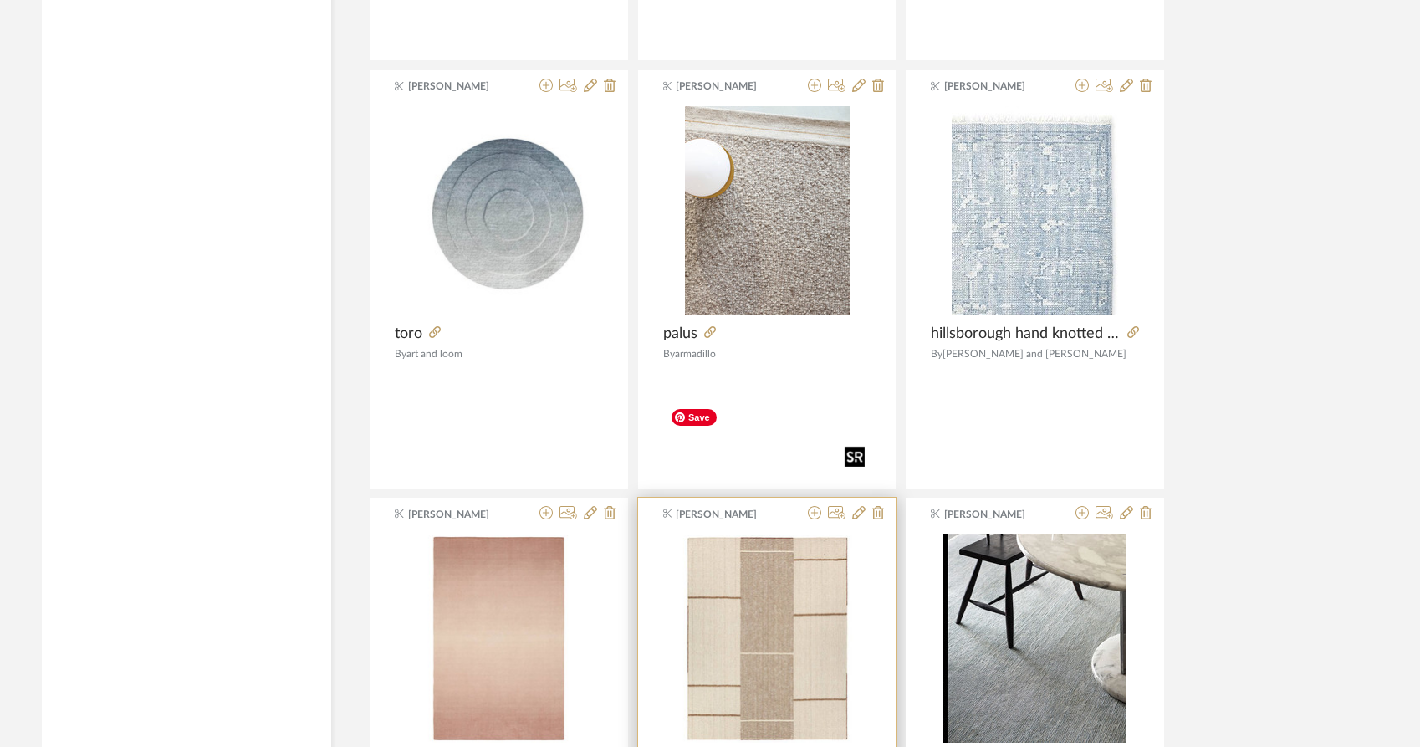
click at [0, 0] on img at bounding box center [0, 0] width 0 height 0
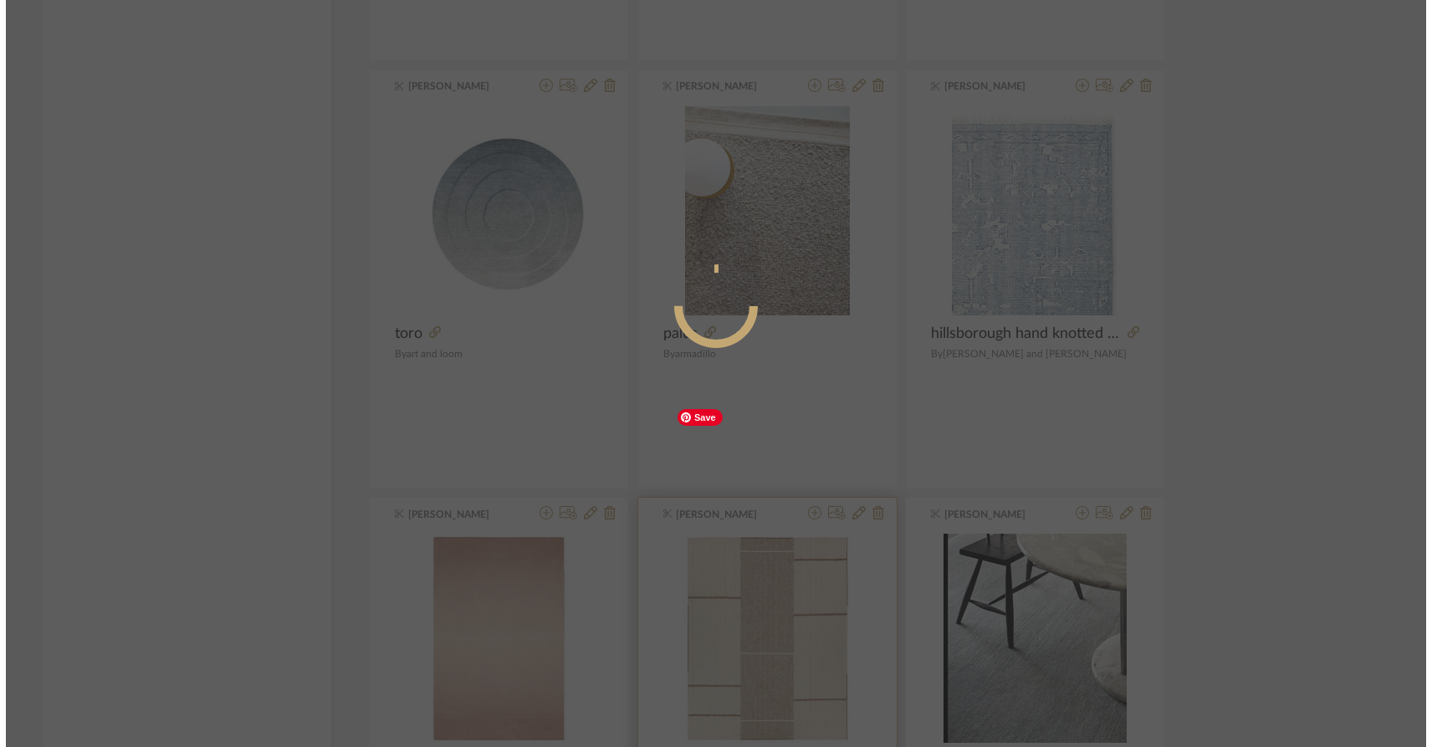
scroll to position [0, 0]
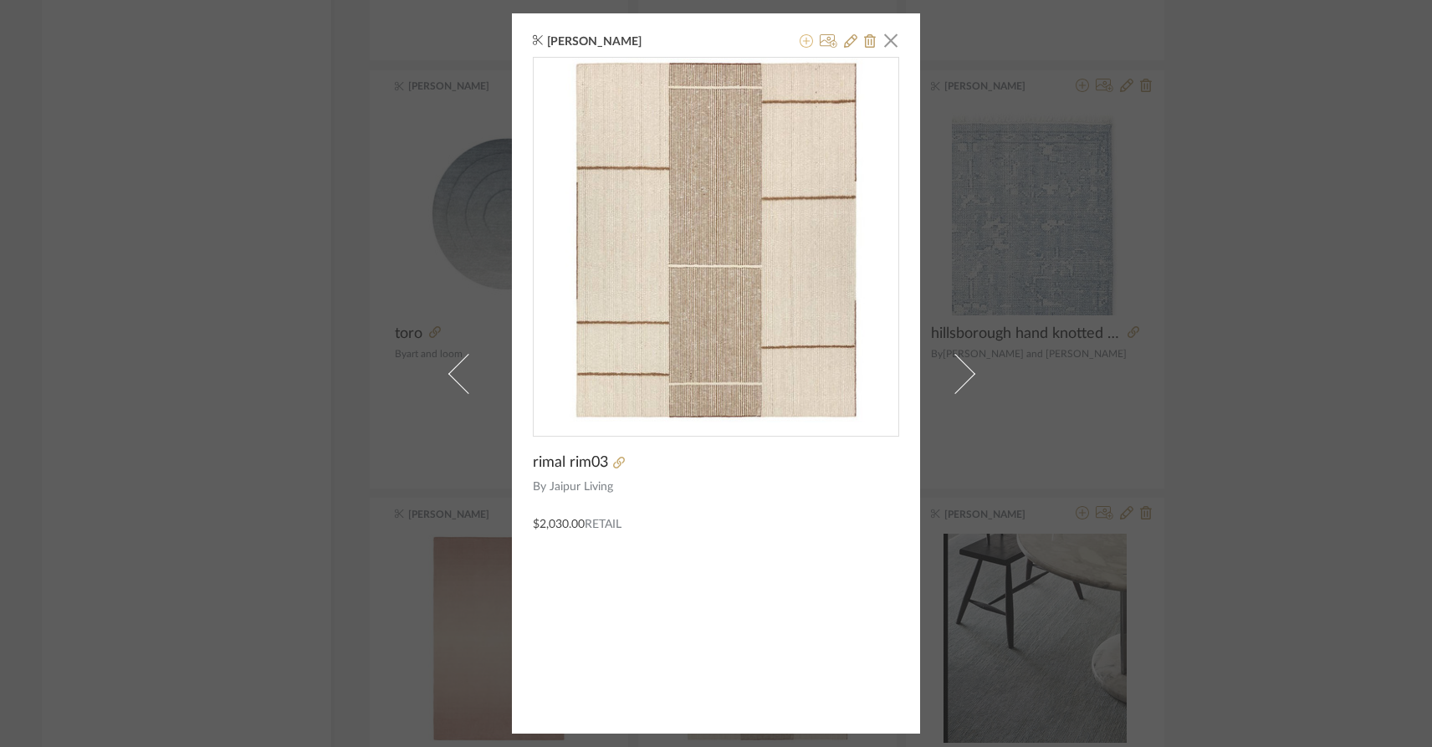
click at [800, 40] on icon at bounding box center [806, 40] width 13 height 13
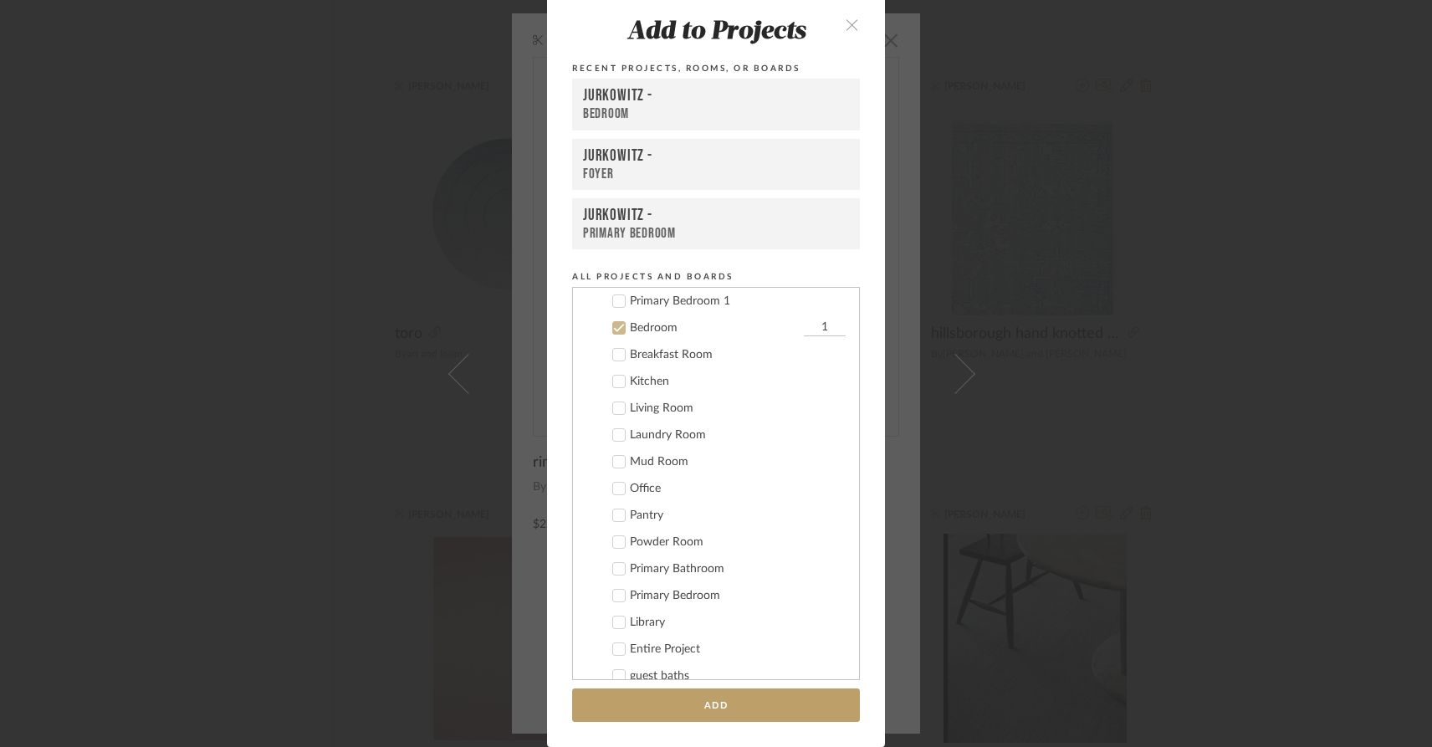
scroll to position [175, 0]
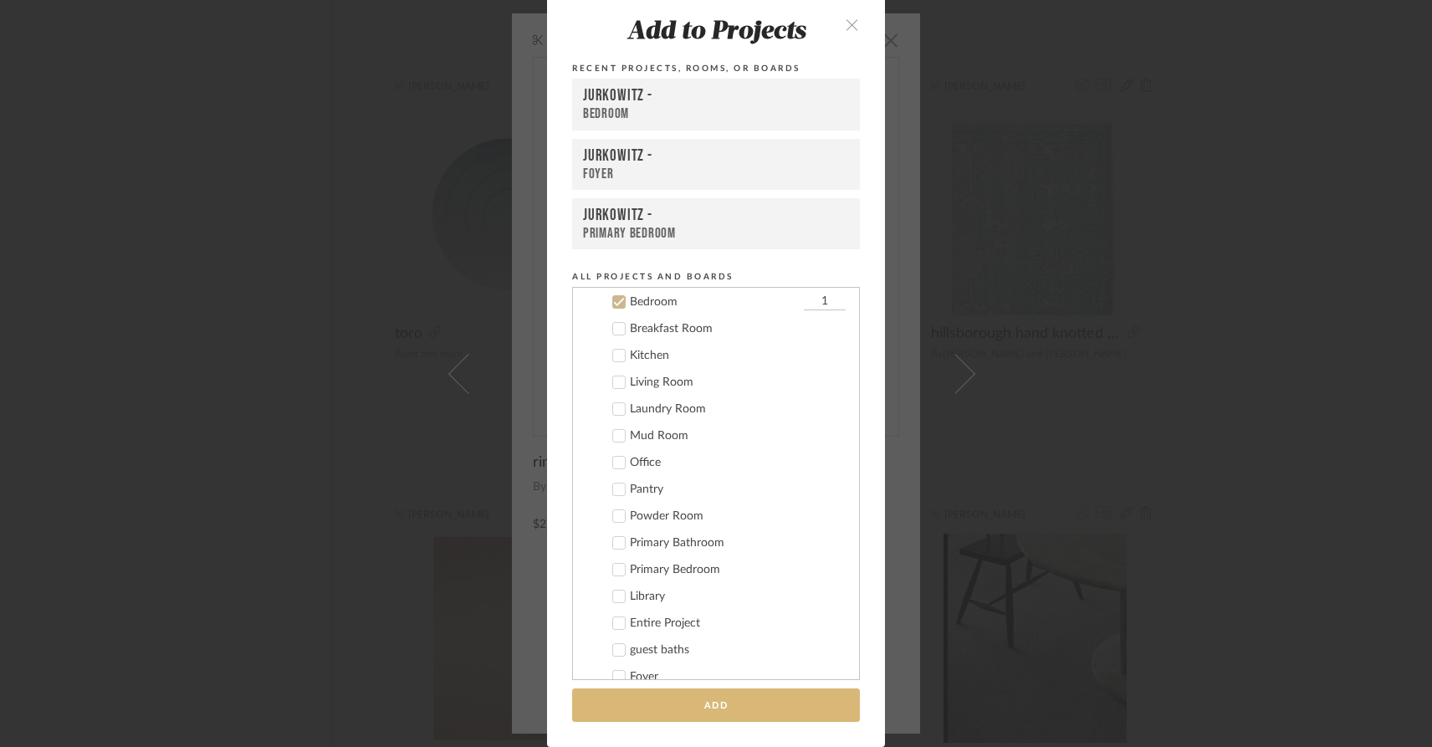
click at [750, 701] on button "Add" at bounding box center [716, 705] width 288 height 34
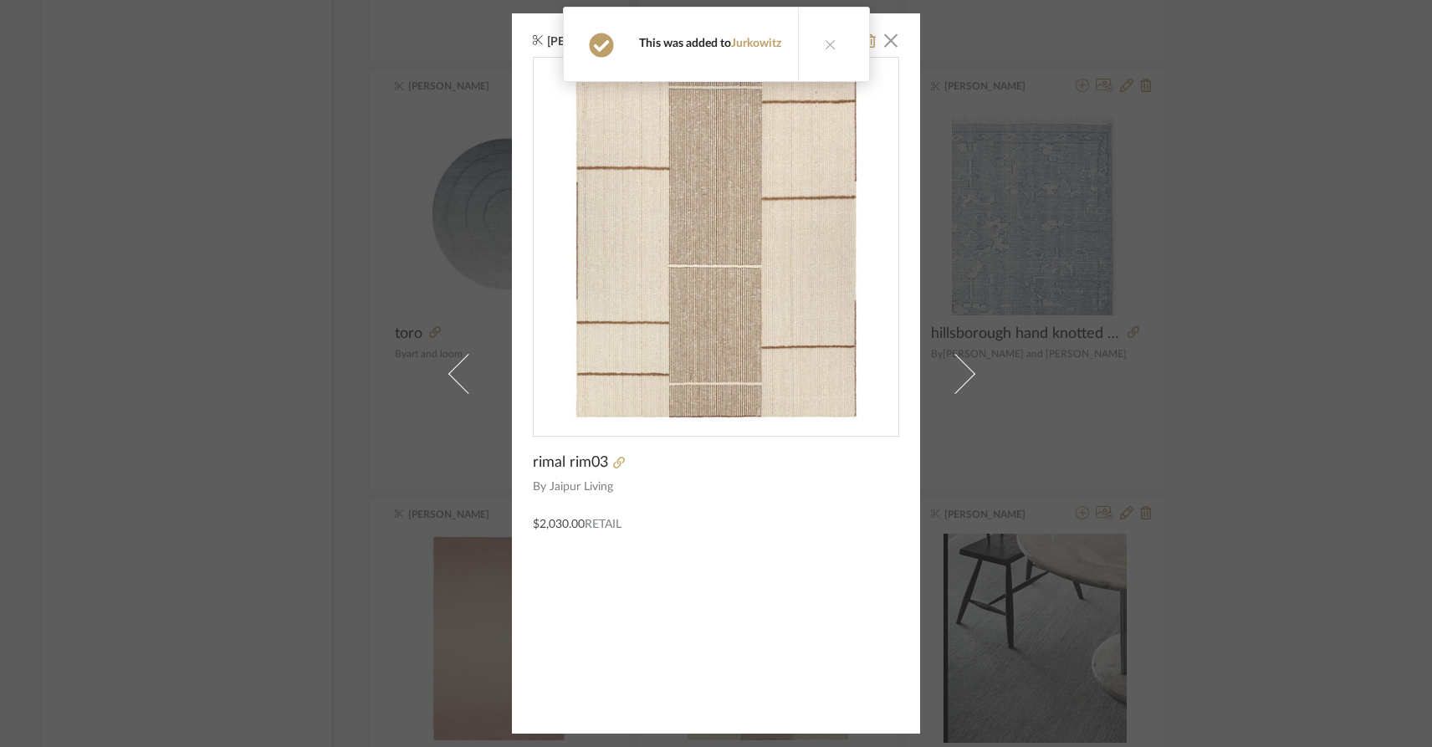
click at [1173, 632] on div "[PERSON_NAME] × [PERSON_NAME] rim03 By Jaipur Living $2,030.00 Retail" at bounding box center [716, 373] width 1432 height 747
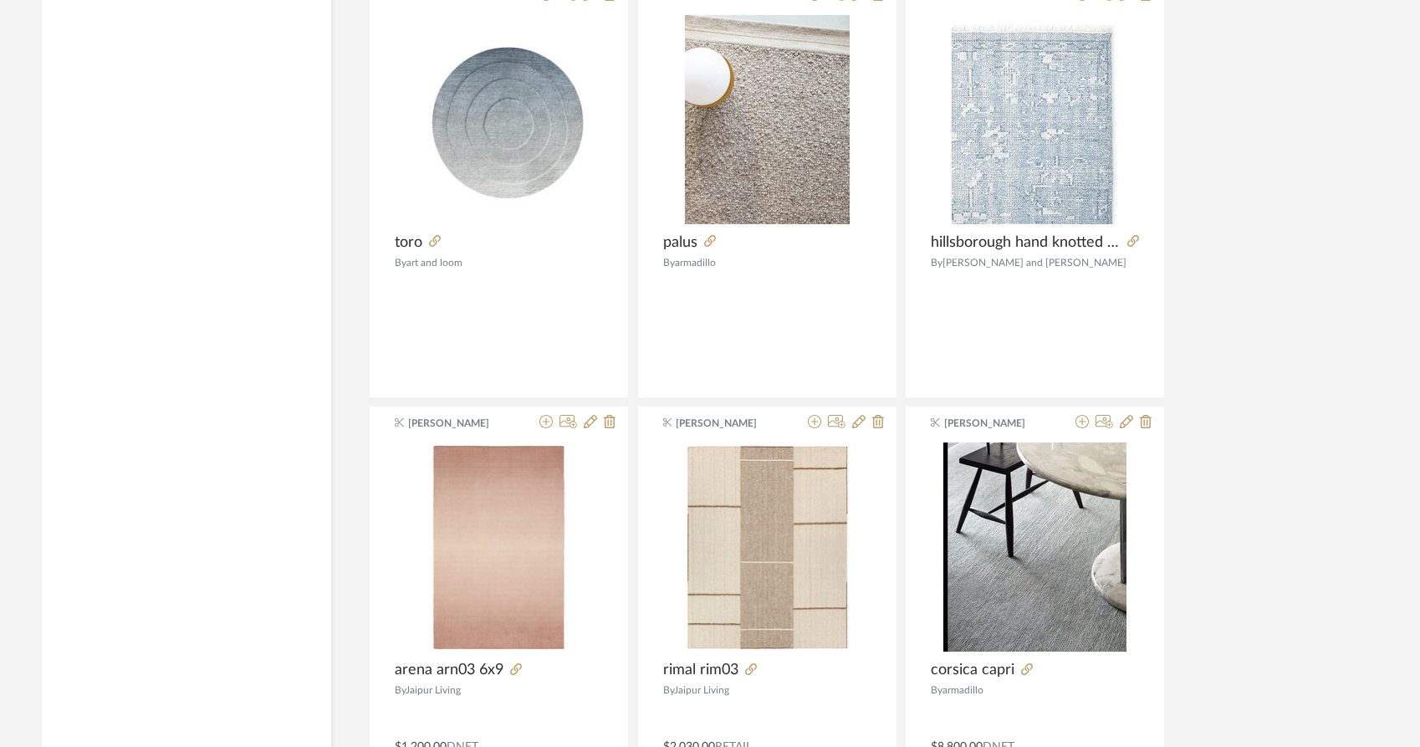
scroll to position [4386, 0]
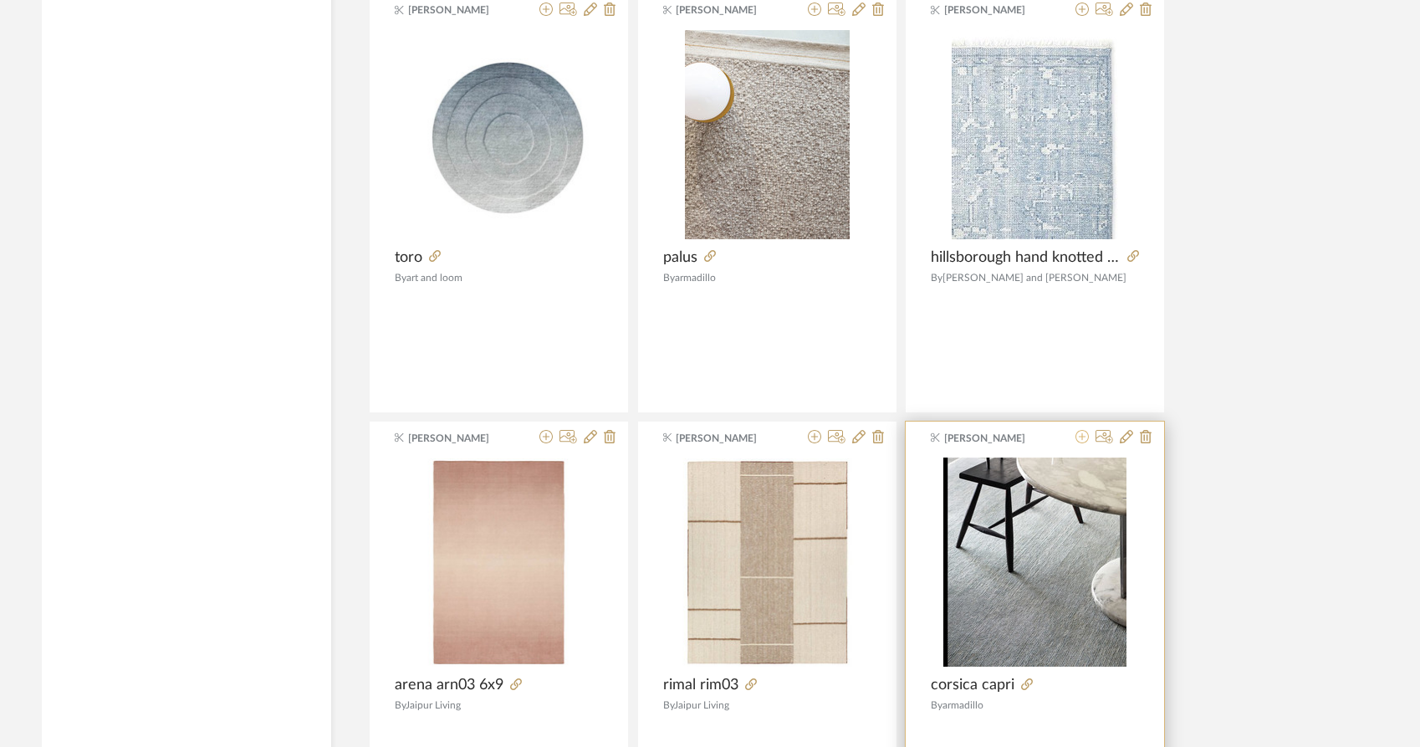
click at [1082, 430] on icon at bounding box center [1082, 436] width 13 height 13
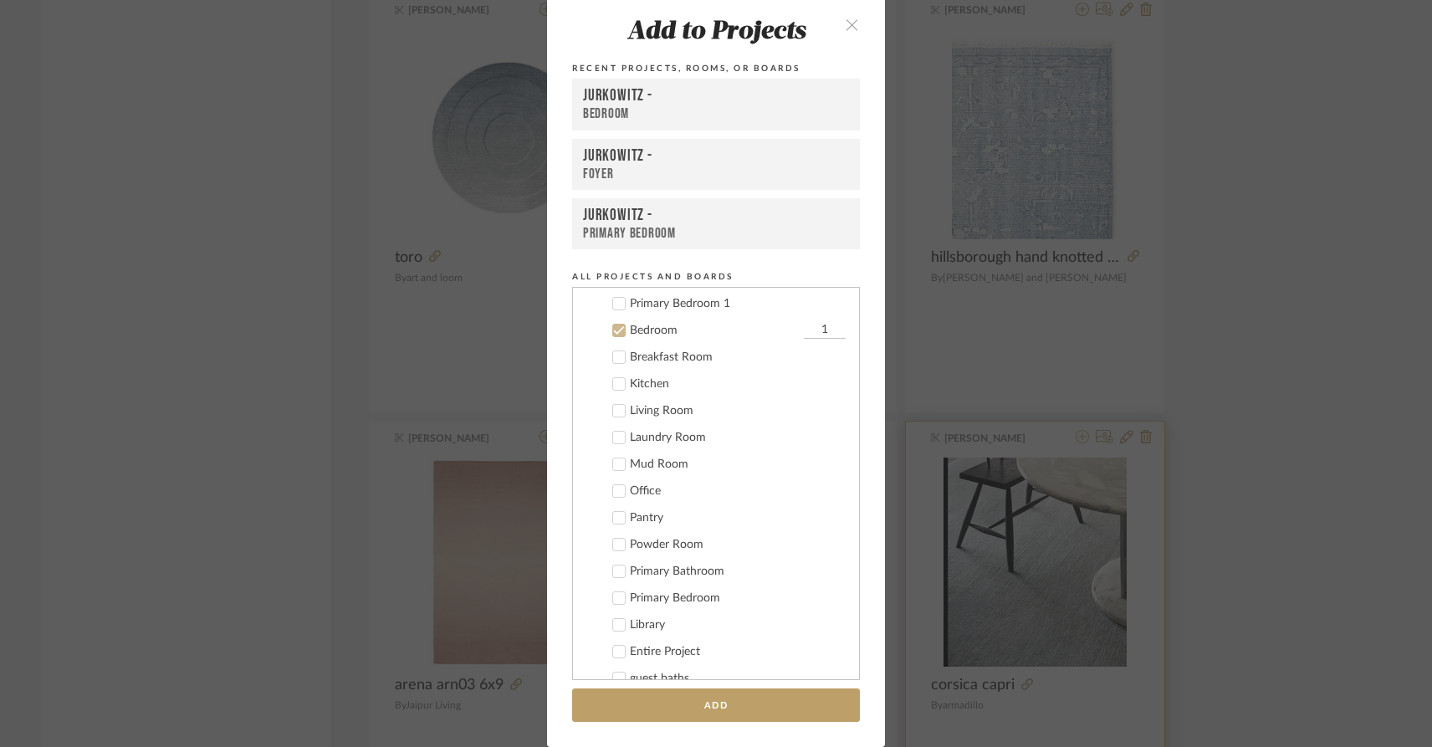
scroll to position [175, 0]
click at [617, 304] on icon at bounding box center [619, 302] width 12 height 12
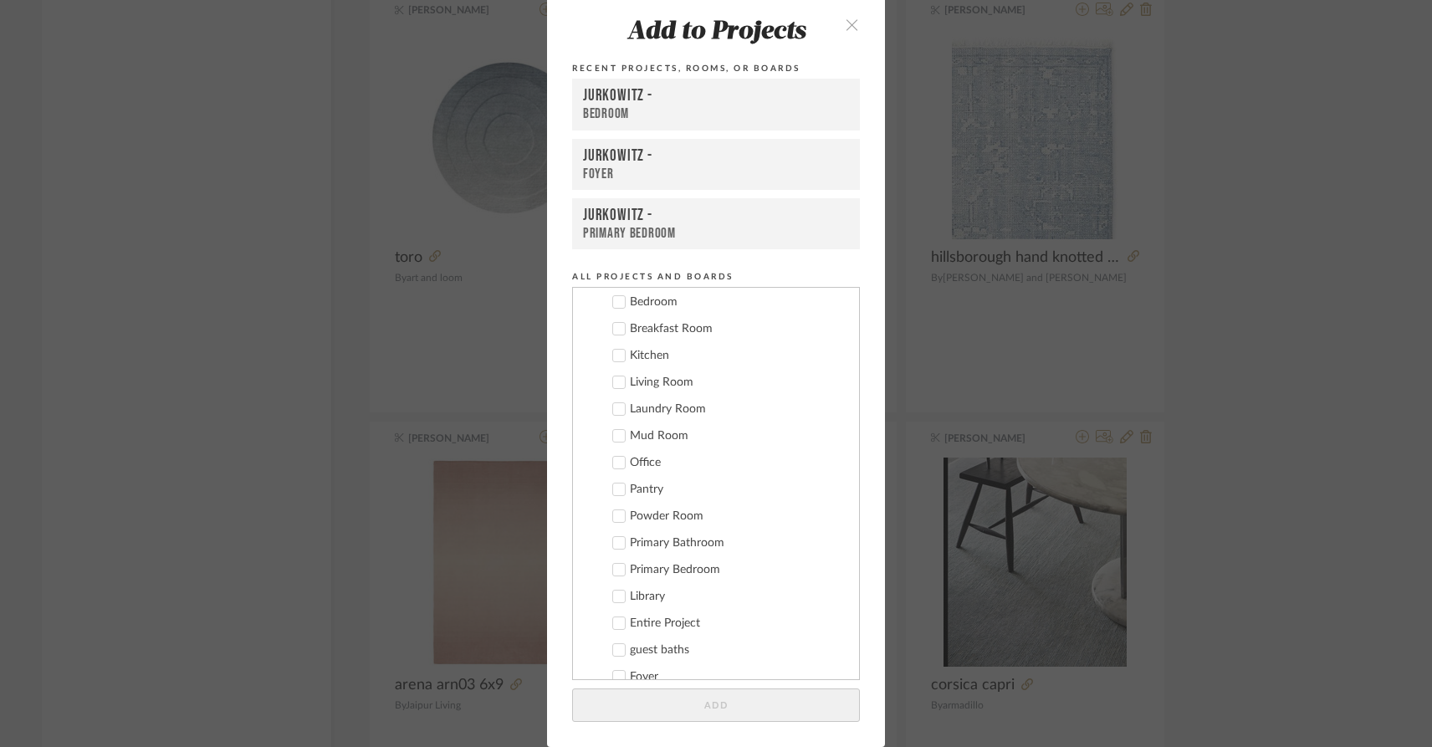
click at [613, 305] on icon at bounding box center [619, 302] width 12 height 12
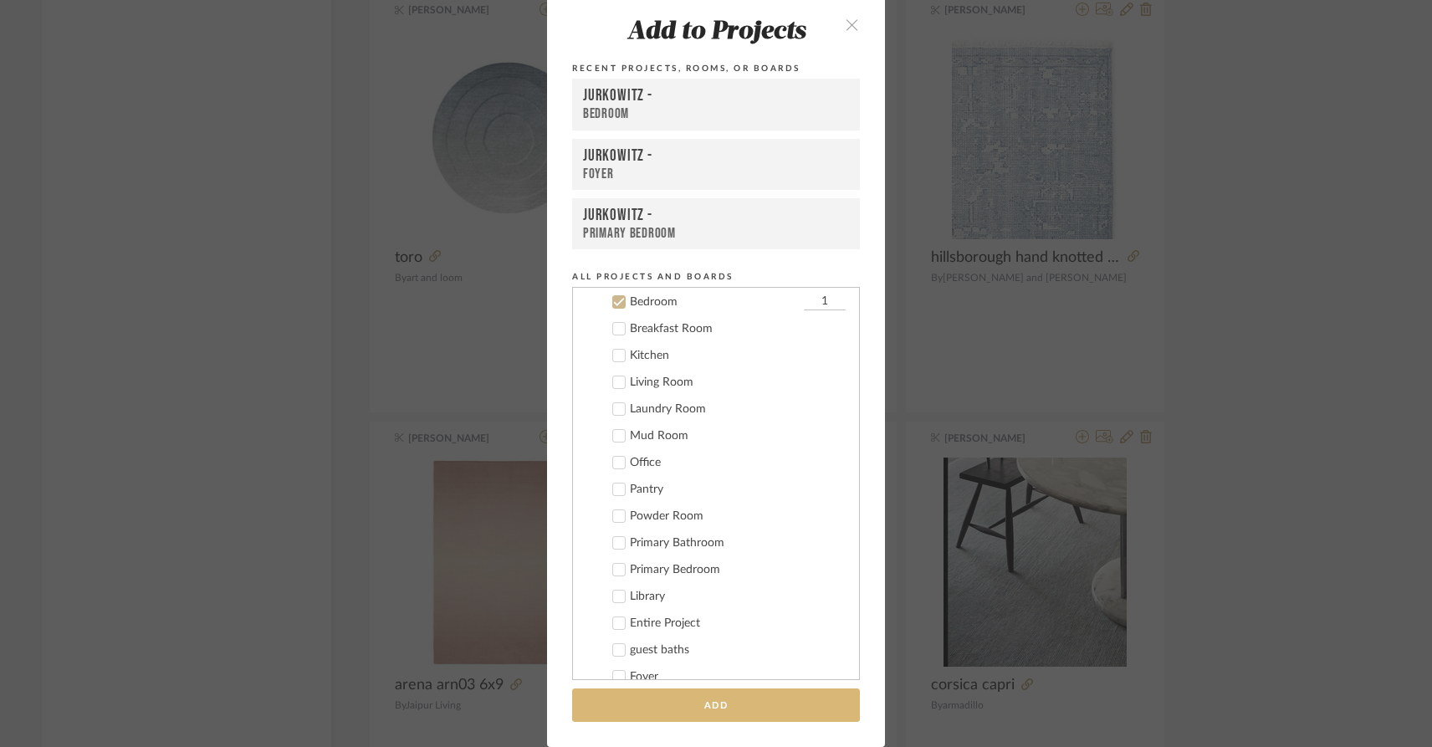
click at [747, 706] on button "Add" at bounding box center [716, 705] width 288 height 34
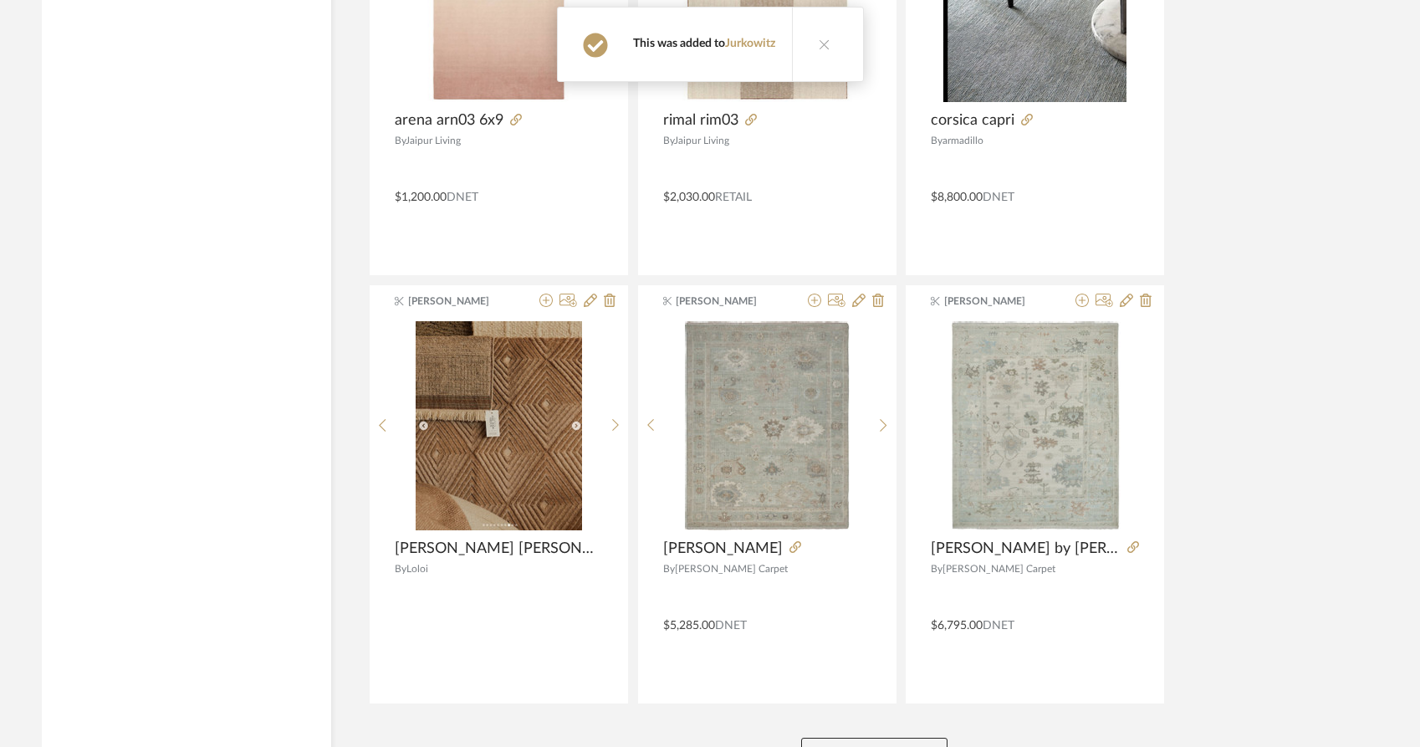
scroll to position [4950, 0]
click at [858, 739] on button "View More" at bounding box center [874, 755] width 146 height 33
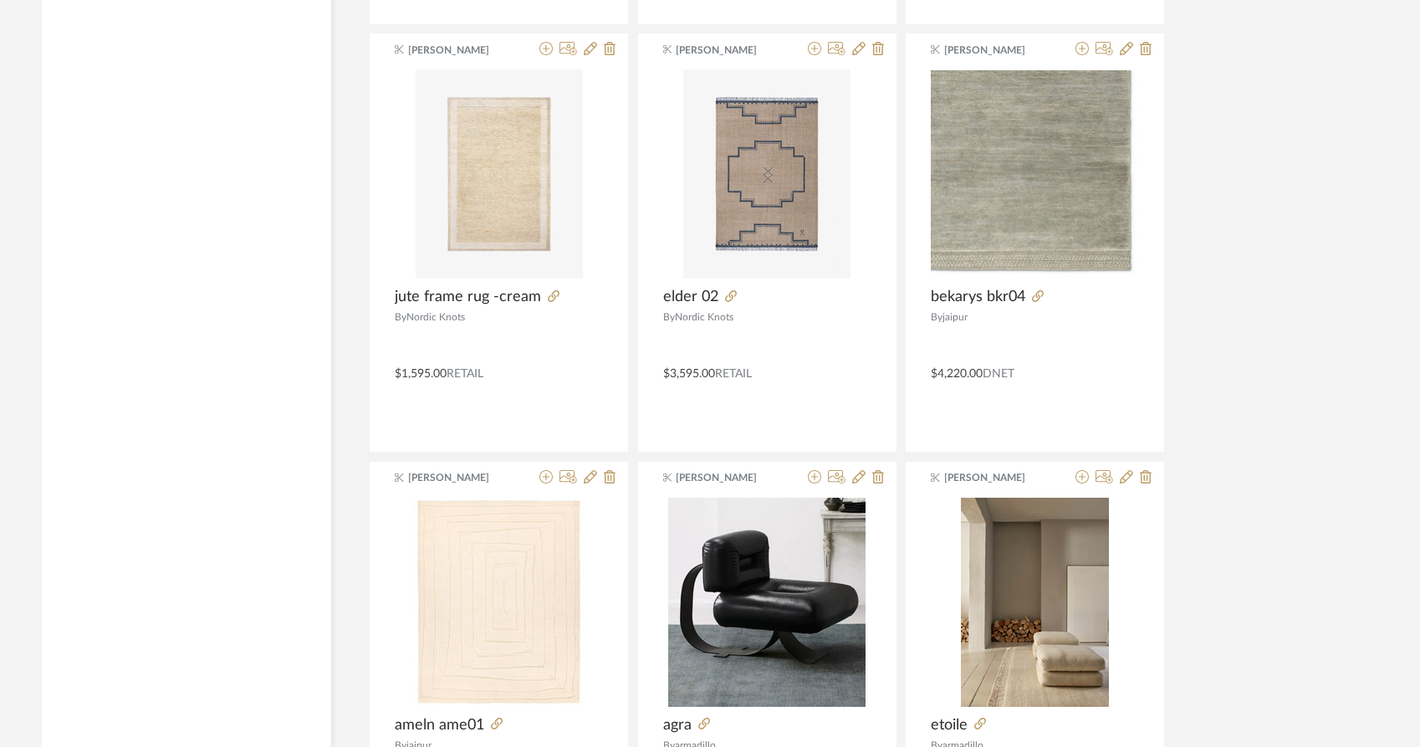
scroll to position [7419, 0]
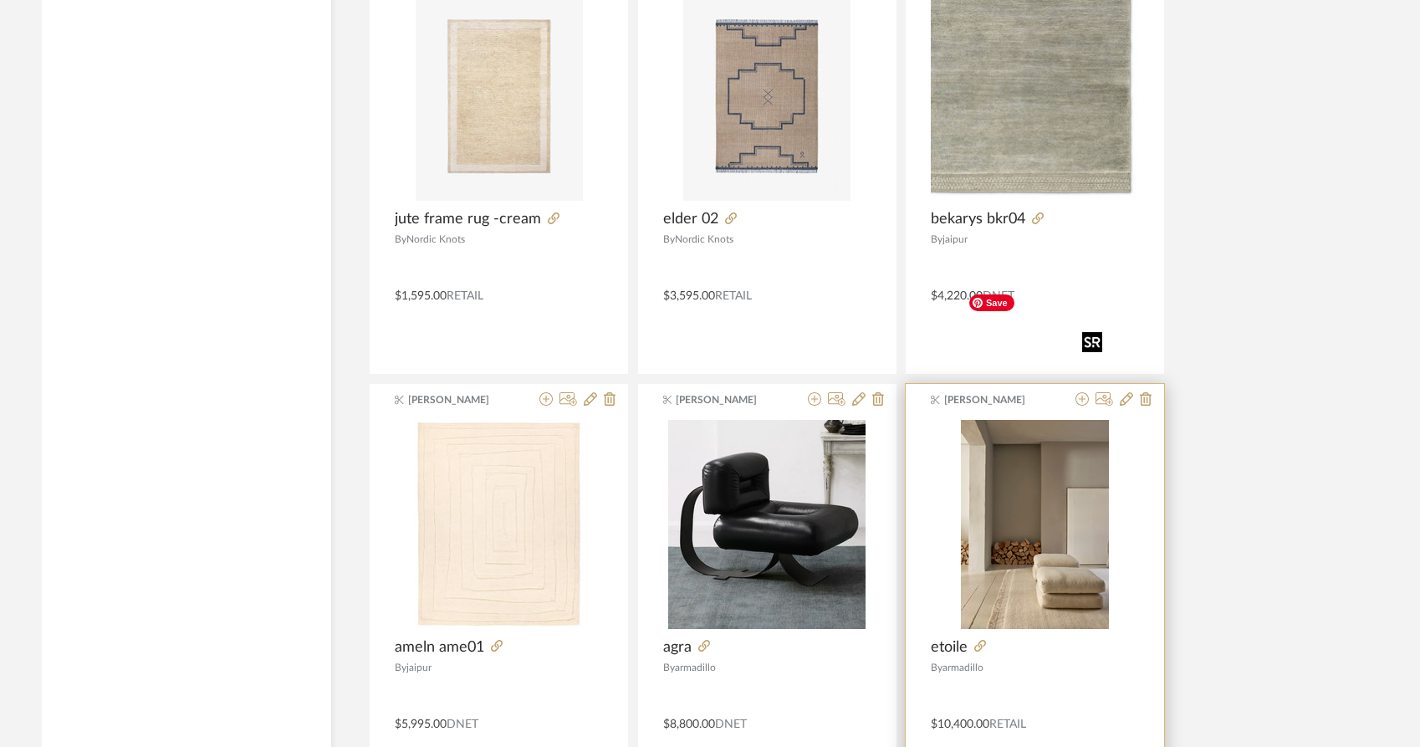
click at [1036, 488] on img "0" at bounding box center [1035, 524] width 148 height 209
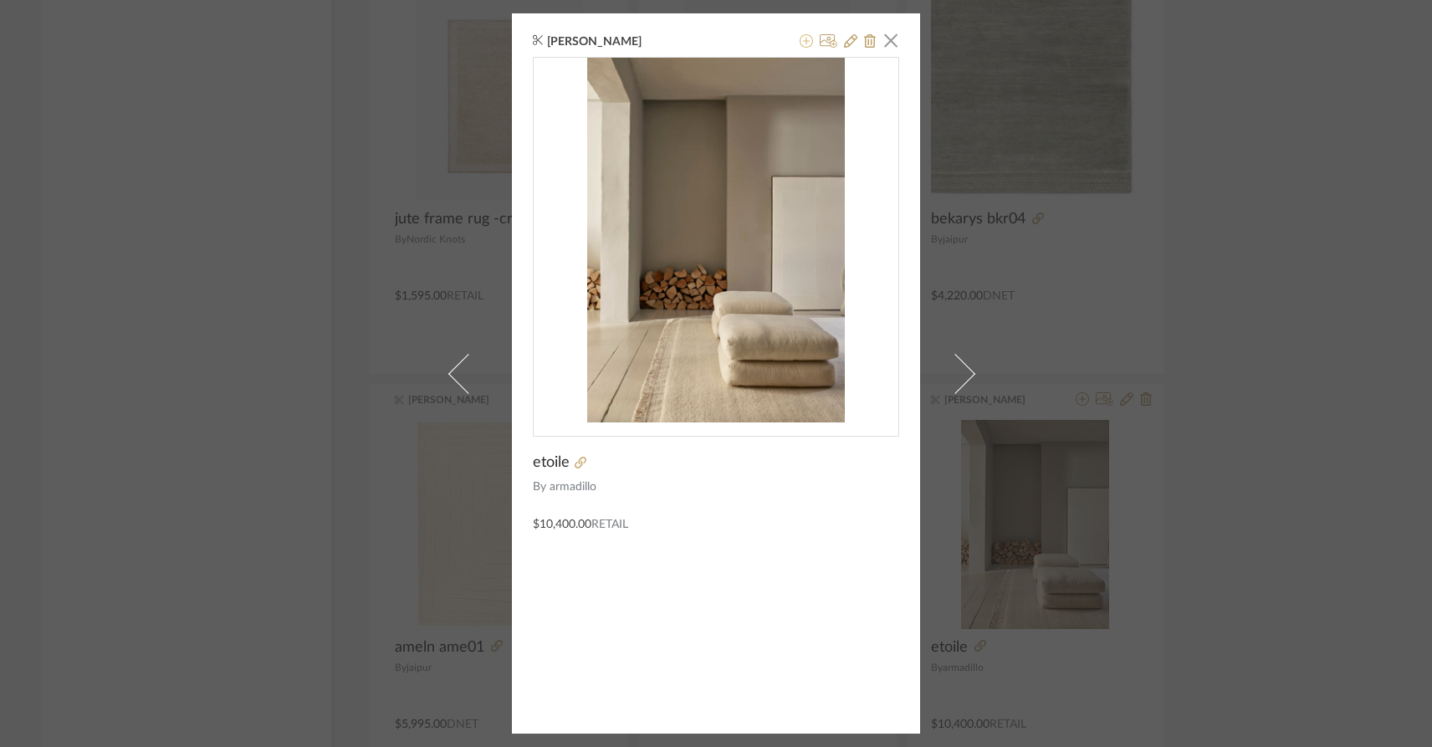
click at [800, 38] on icon at bounding box center [806, 40] width 13 height 13
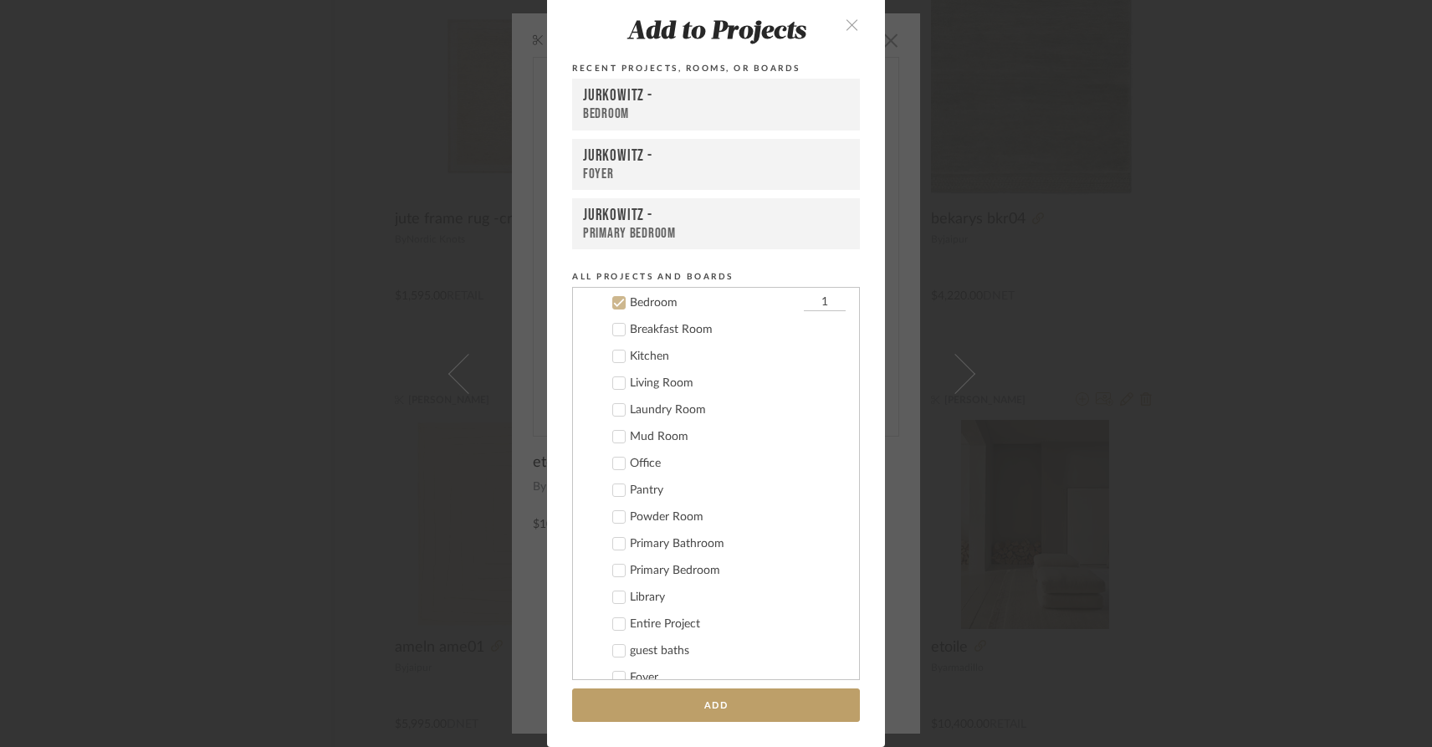
scroll to position [175, 0]
click at [613, 460] on icon at bounding box center [619, 463] width 12 height 12
click at [614, 595] on icon at bounding box center [619, 597] width 12 height 12
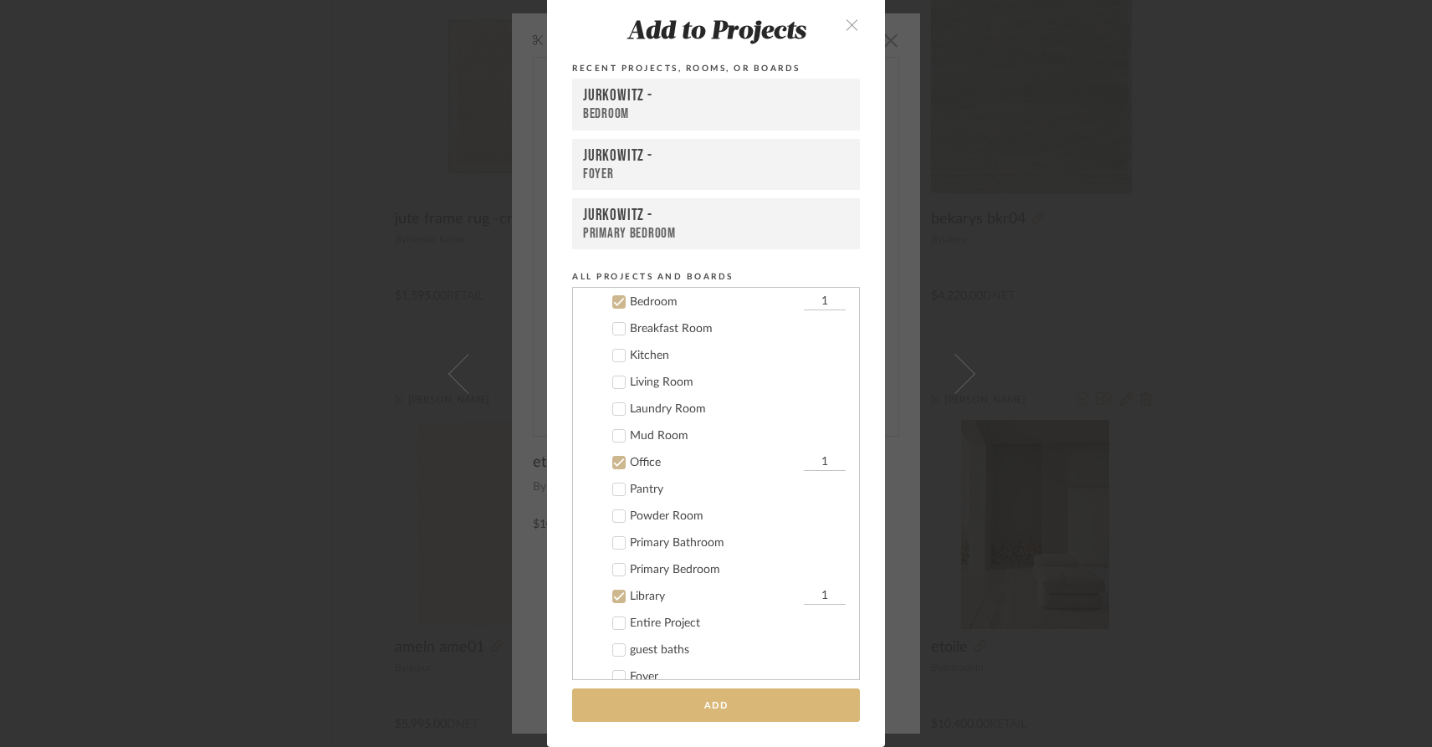
click at [637, 709] on button "Add" at bounding box center [716, 705] width 288 height 34
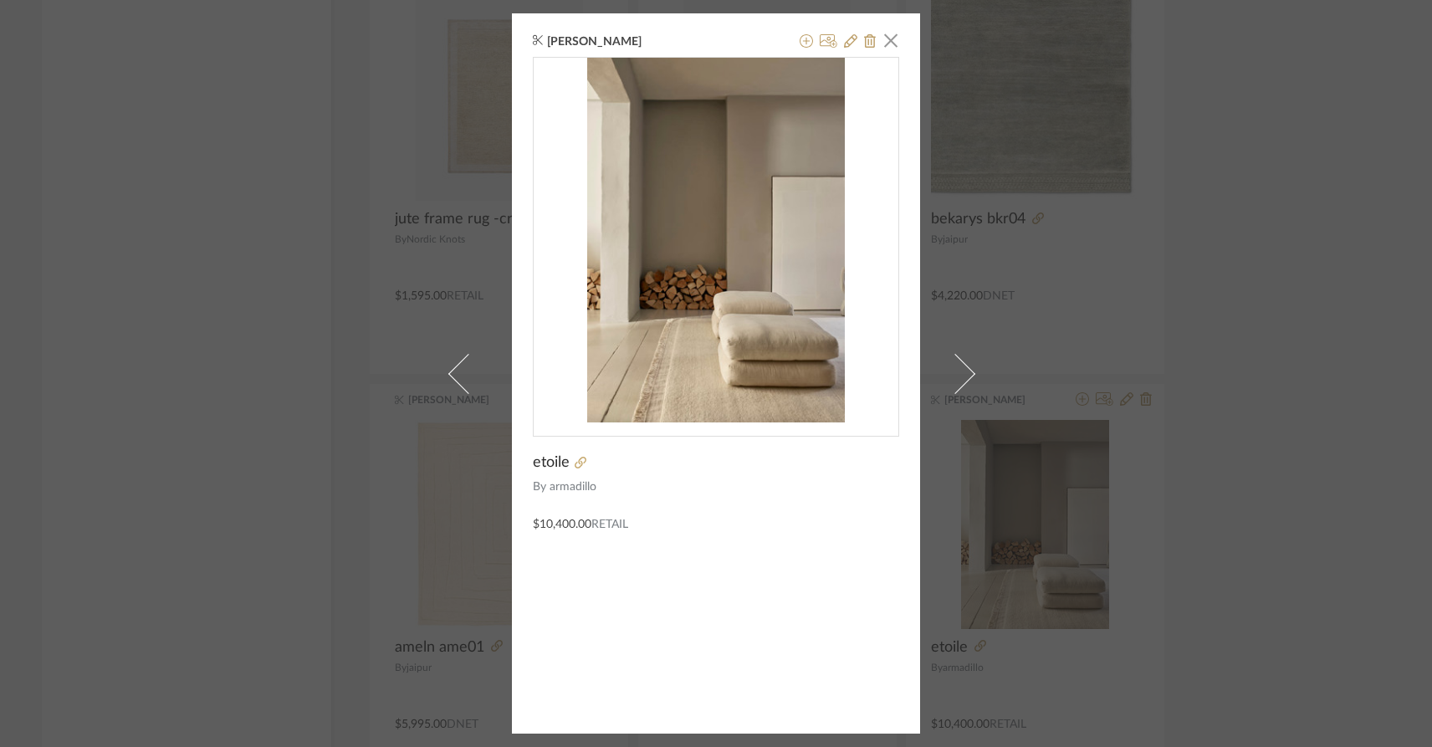
click at [203, 549] on div "[PERSON_NAME] × etoile By armadillo $10,400.00 Retail" at bounding box center [716, 373] width 1432 height 747
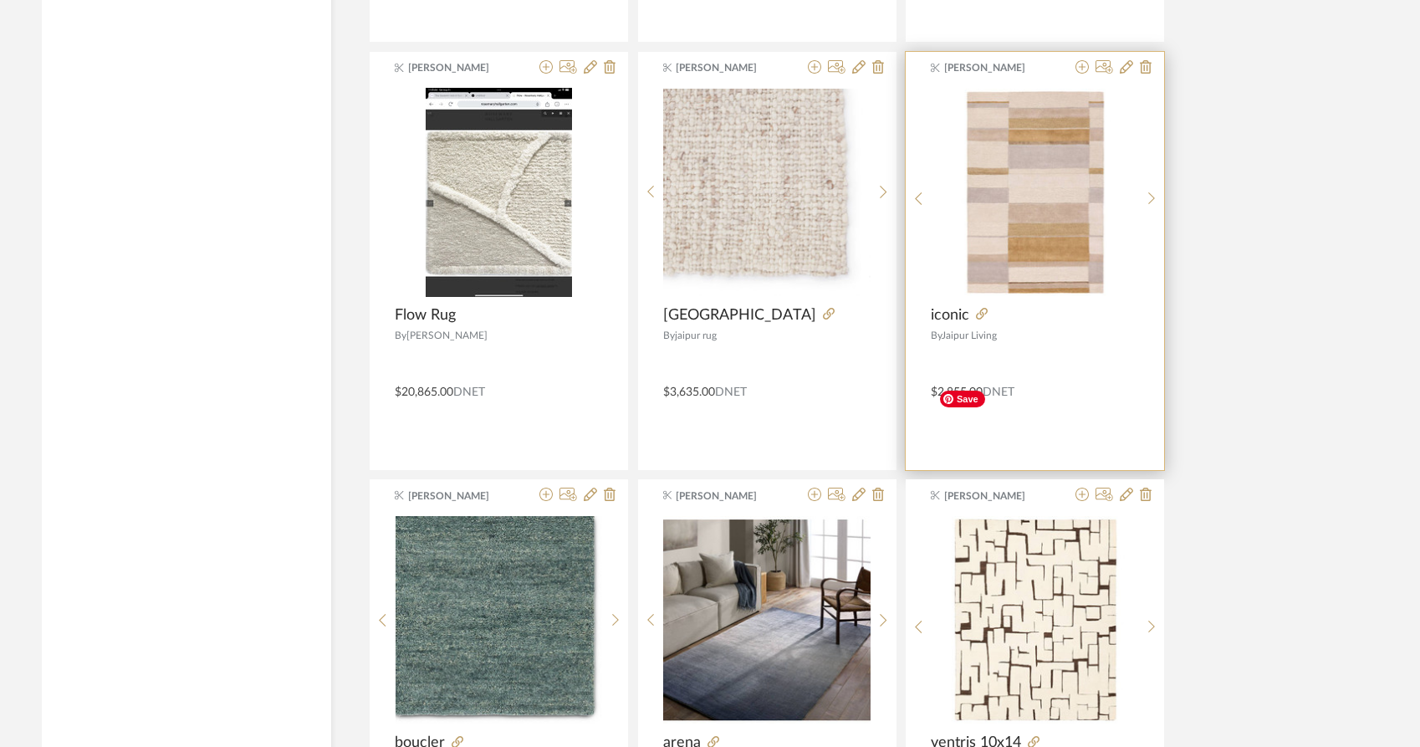
scroll to position [9461, 0]
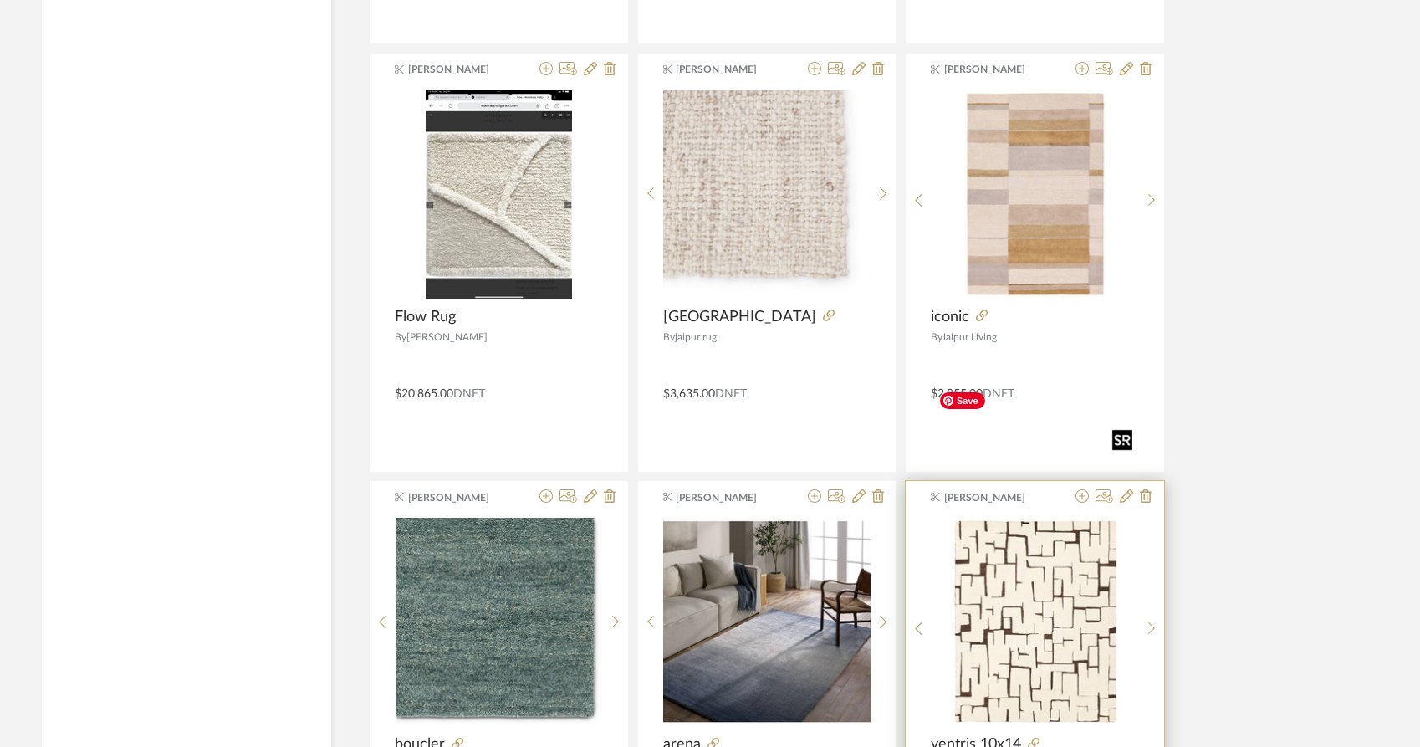
click at [993, 525] on img "0" at bounding box center [1035, 621] width 207 height 207
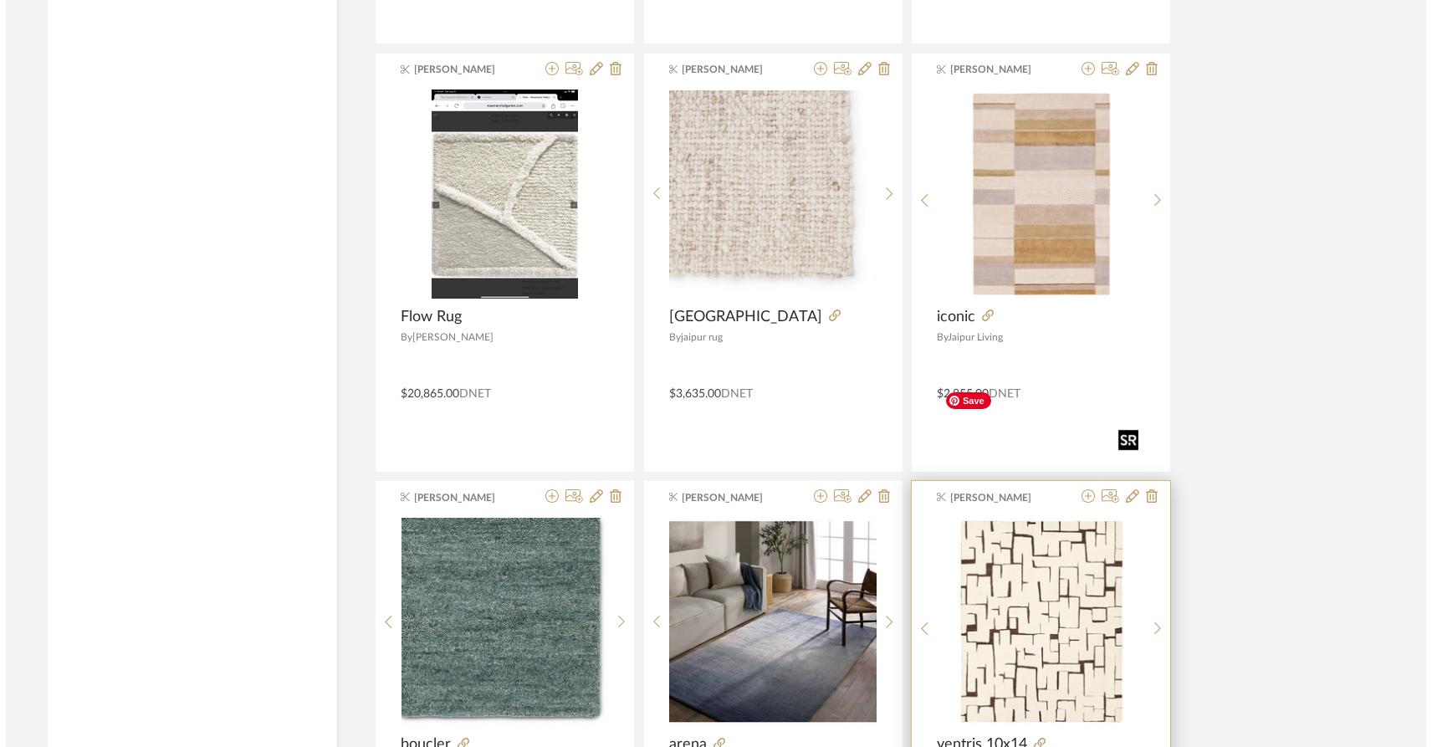
scroll to position [0, 0]
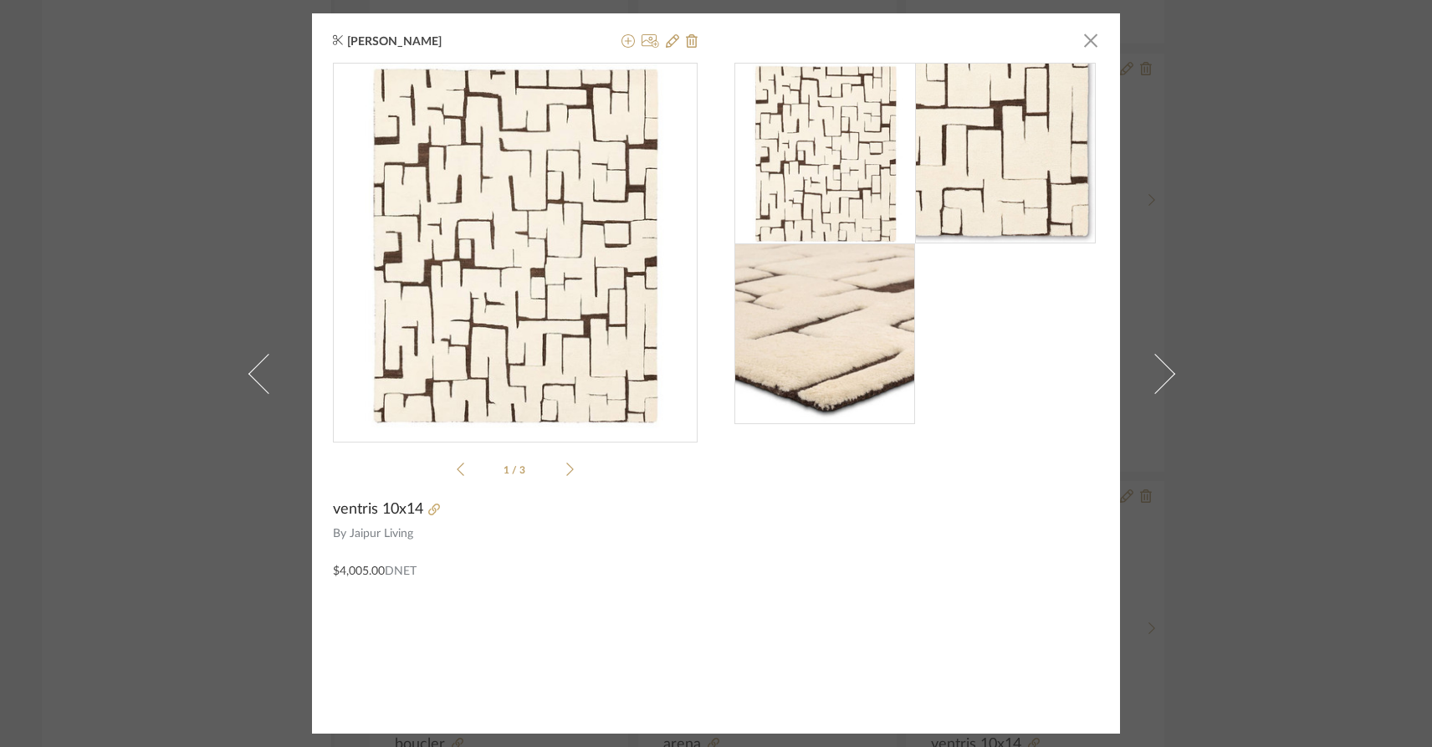
click at [791, 345] on img at bounding box center [824, 333] width 181 height 181
click at [566, 474] on icon at bounding box center [570, 469] width 8 height 15
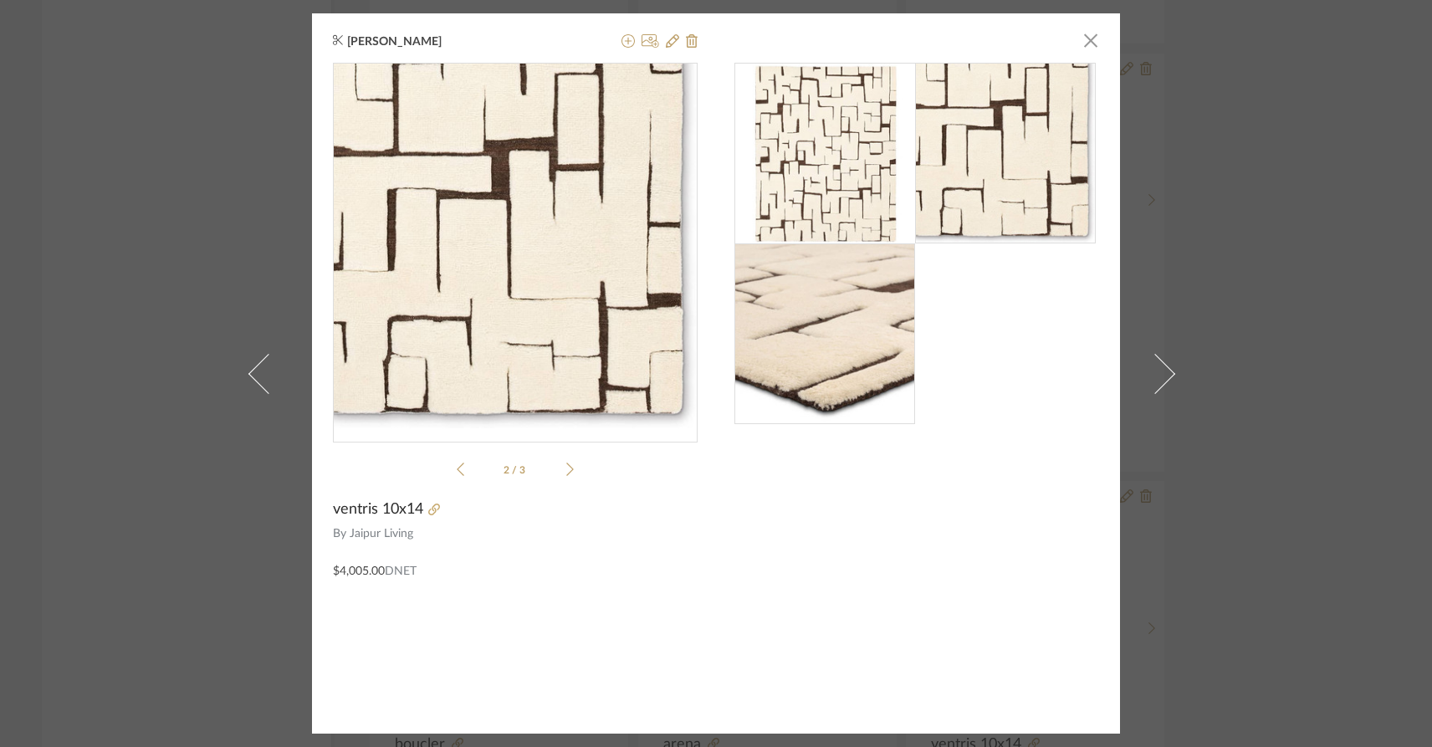
click at [566, 474] on icon at bounding box center [570, 469] width 8 height 15
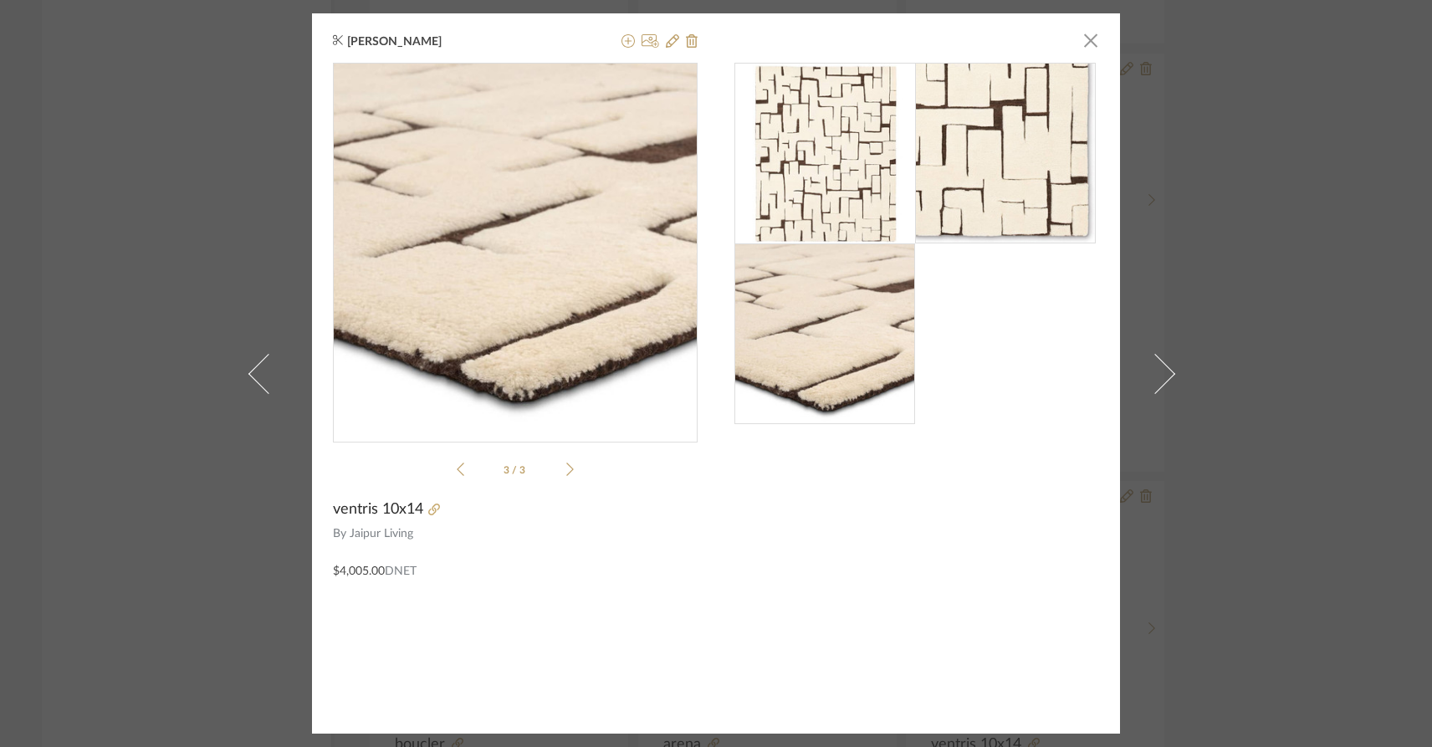
click at [566, 475] on icon at bounding box center [570, 469] width 8 height 15
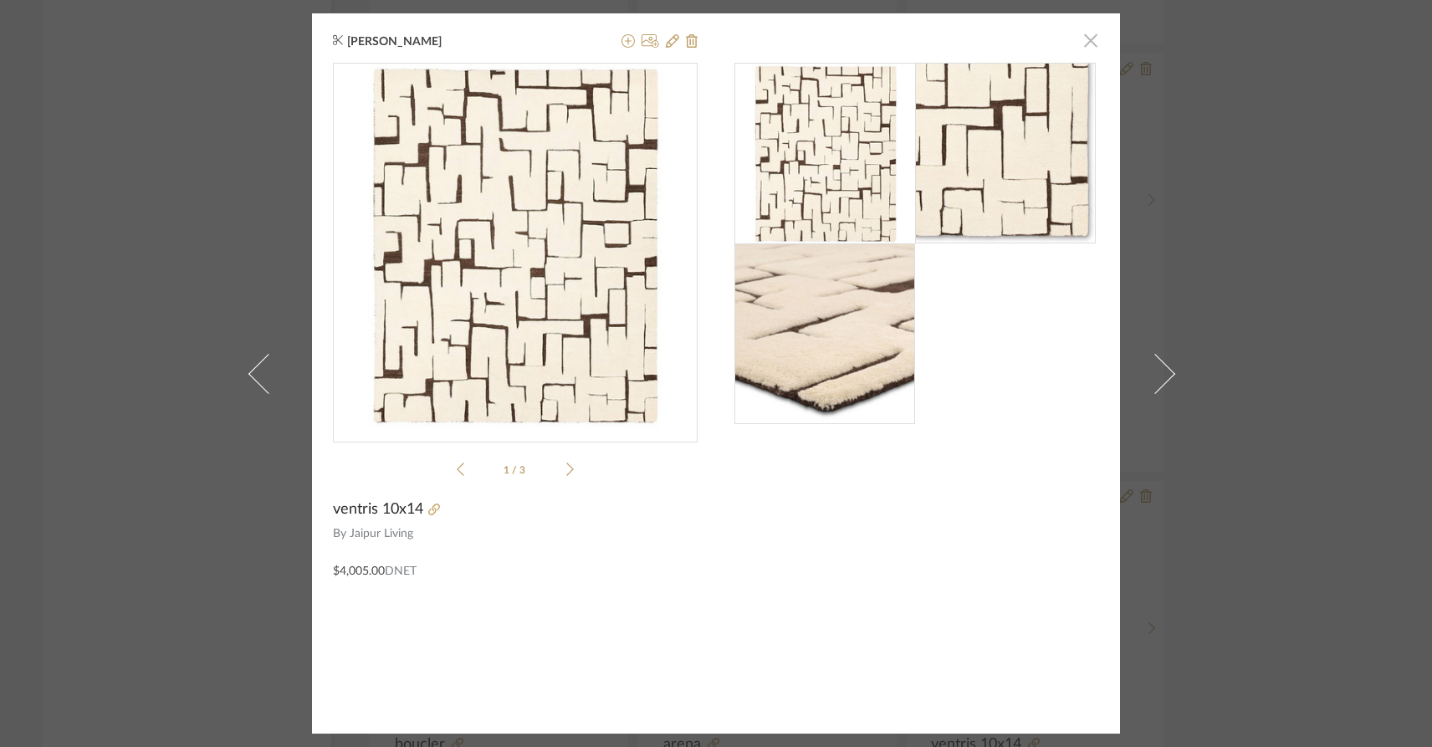
click at [1078, 49] on span "button" at bounding box center [1090, 39] width 33 height 33
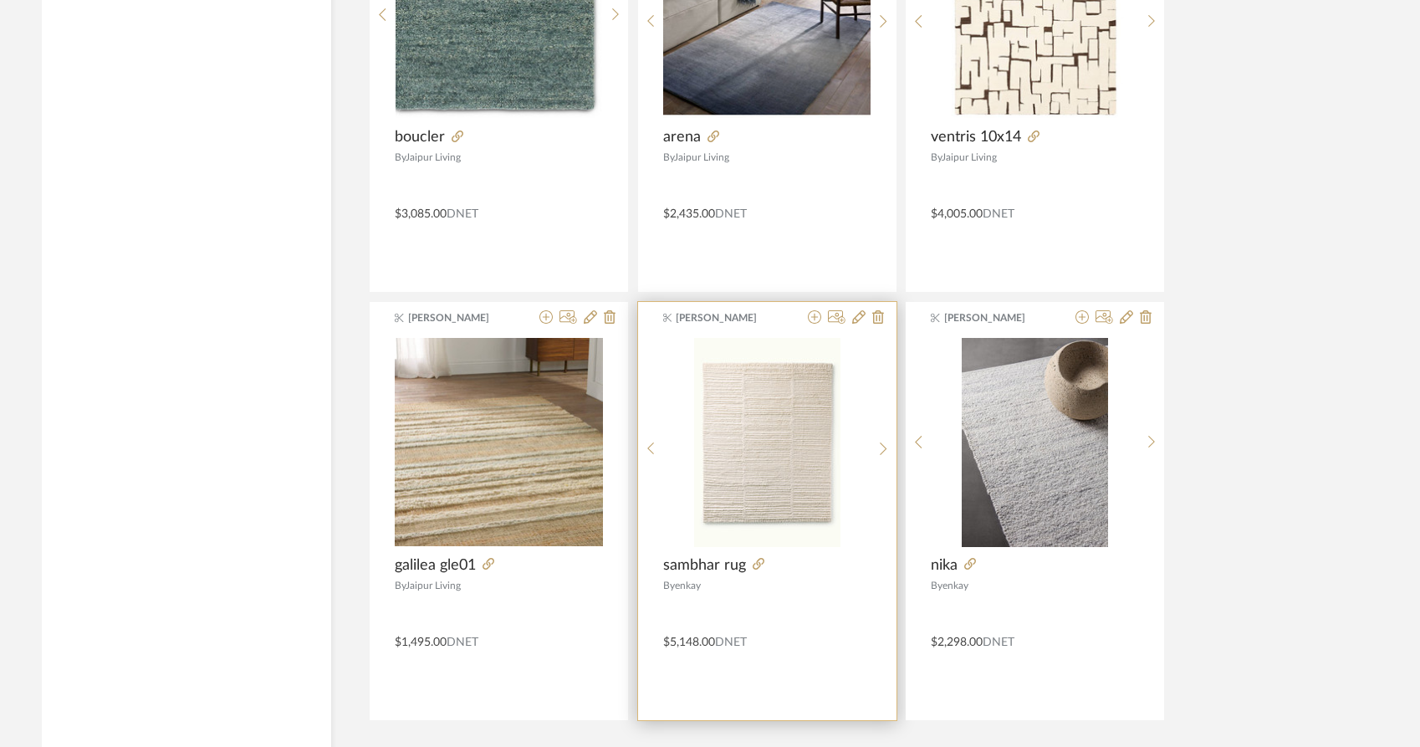
scroll to position [10085, 0]
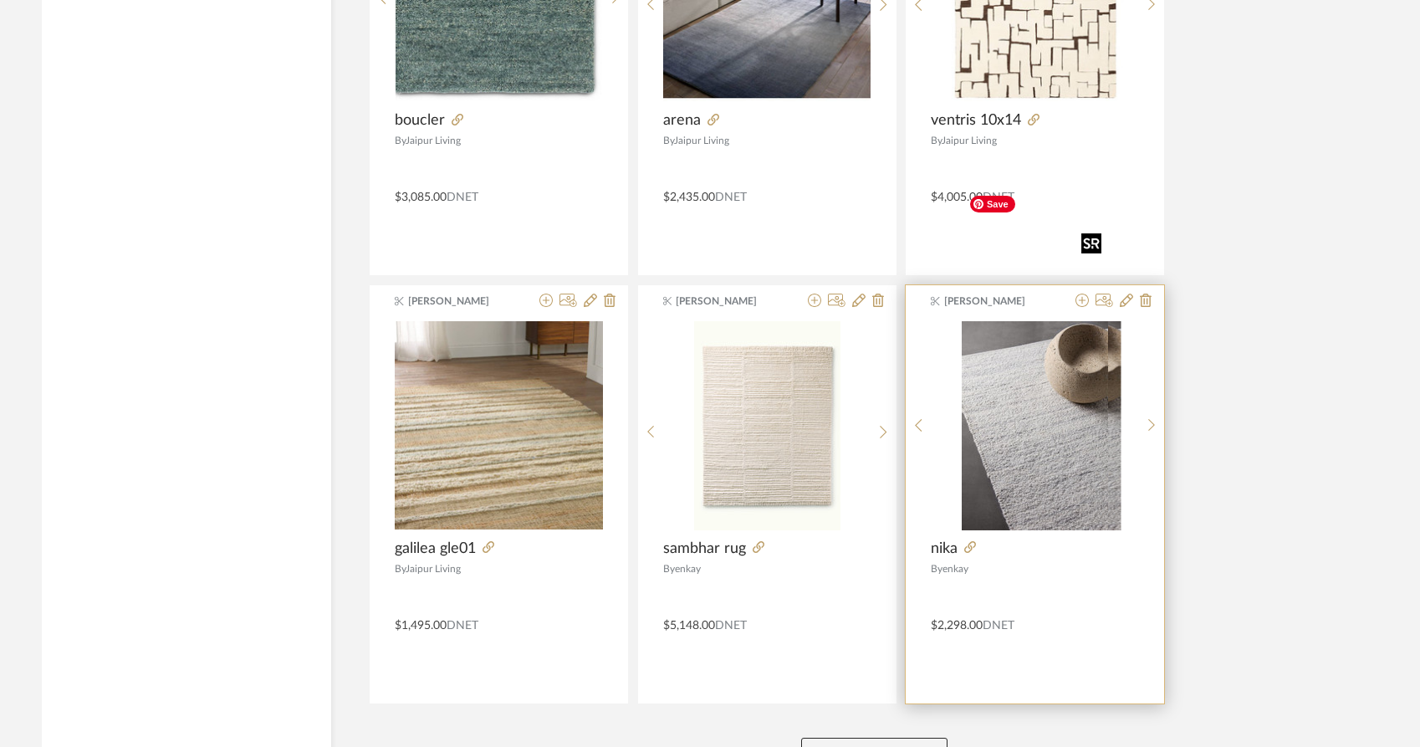
click at [1043, 363] on img "0" at bounding box center [1048, 425] width 146 height 209
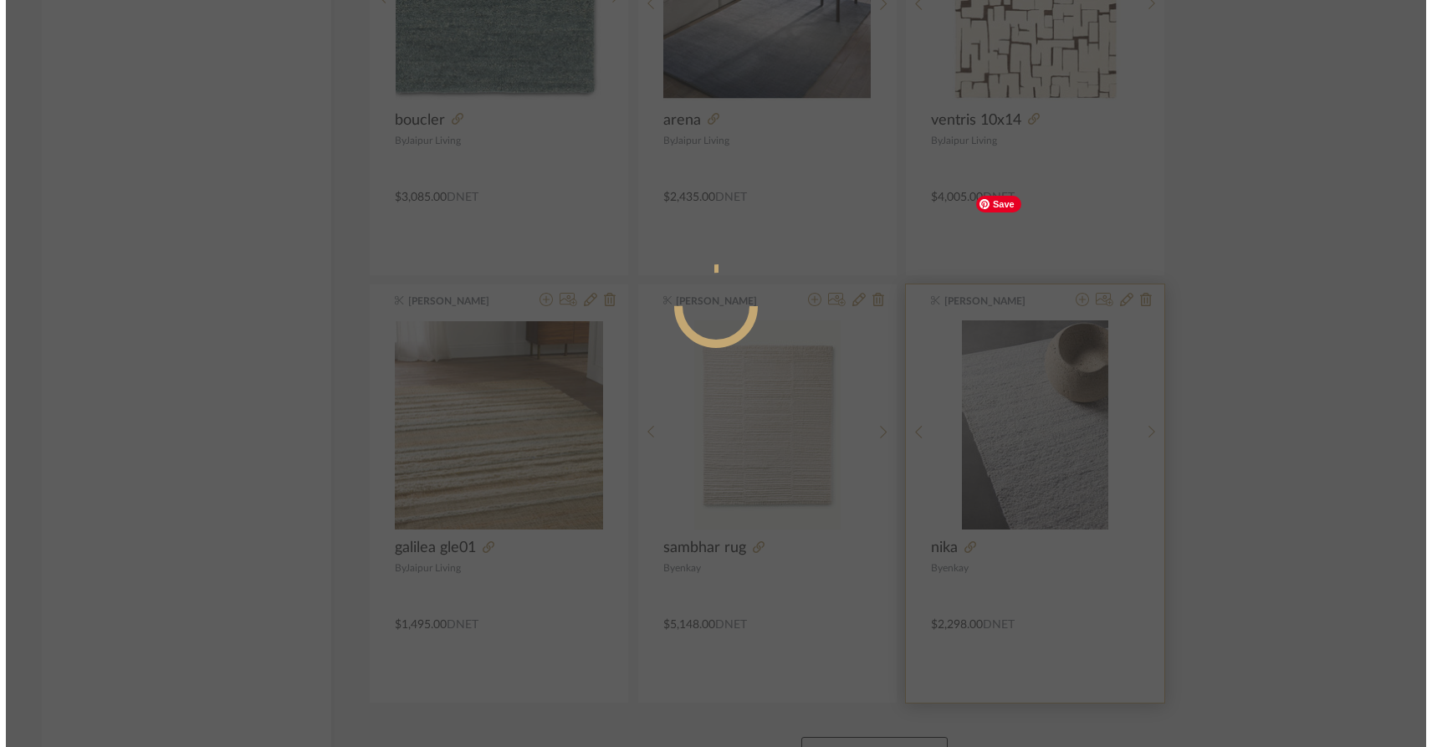
scroll to position [0, 0]
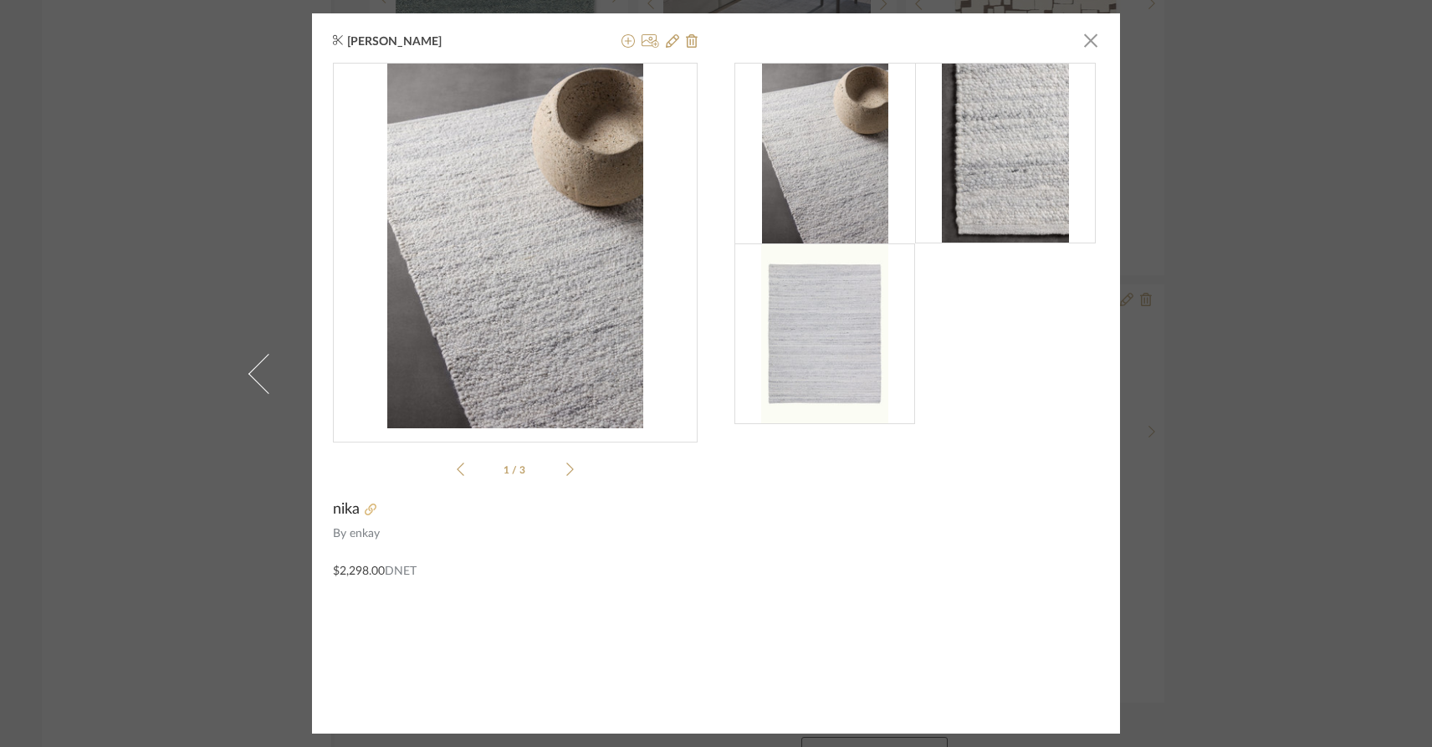
click at [367, 515] on icon at bounding box center [371, 510] width 12 height 12
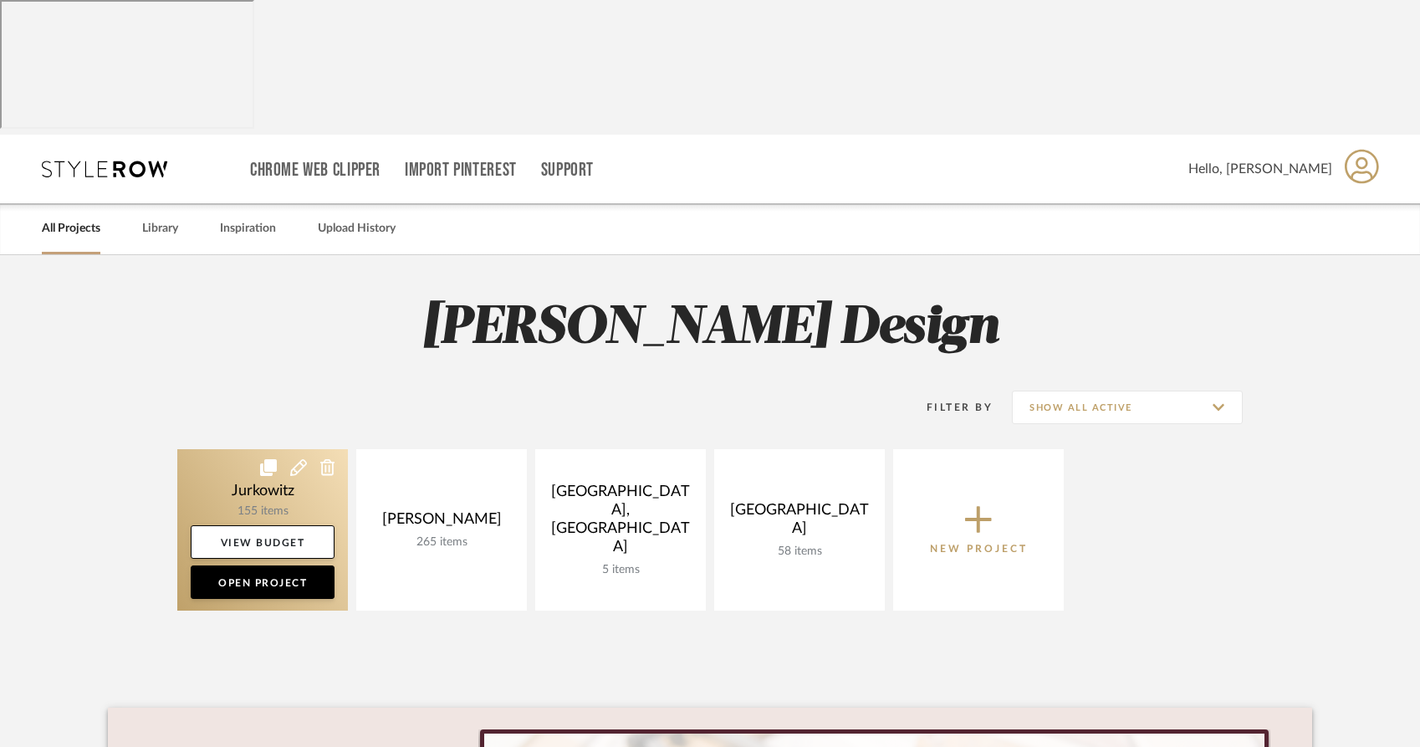
click at [217, 449] on link at bounding box center [262, 529] width 171 height 161
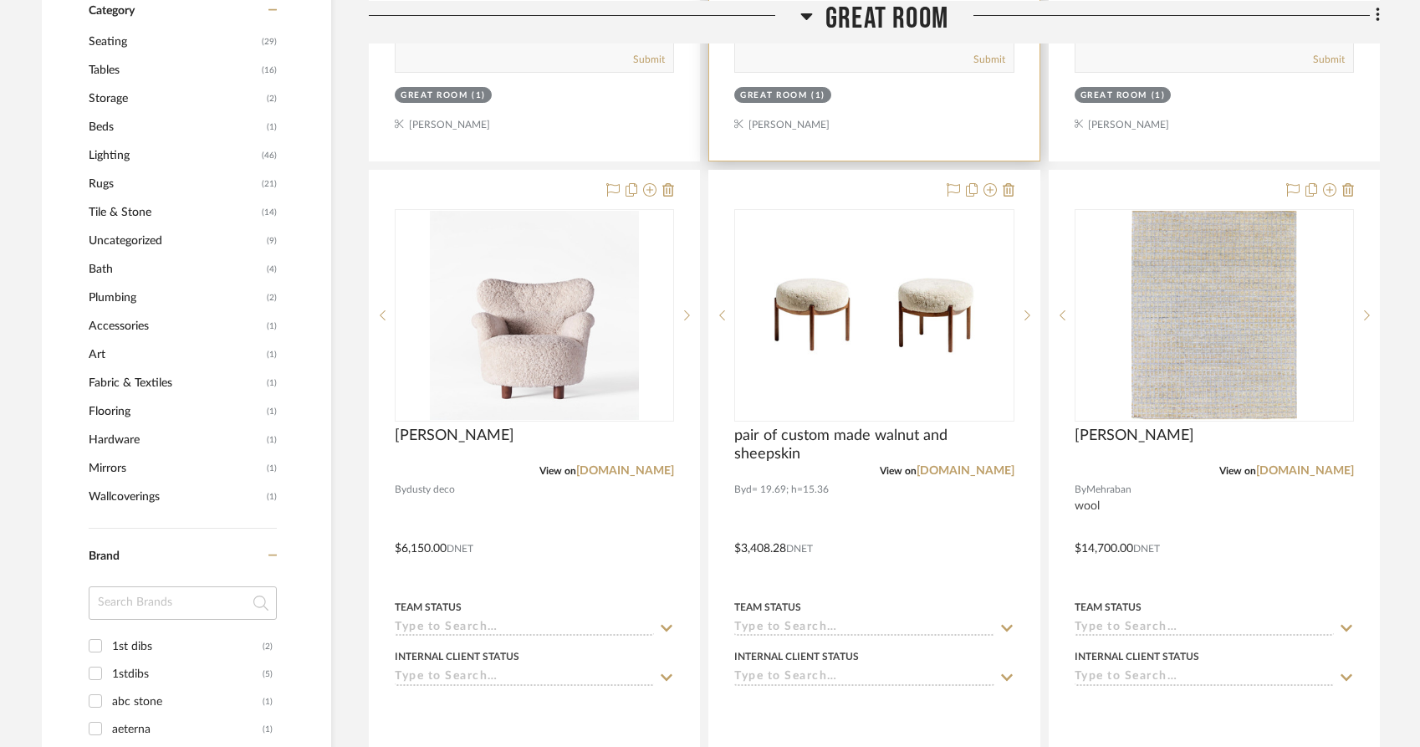
scroll to position [1197, 0]
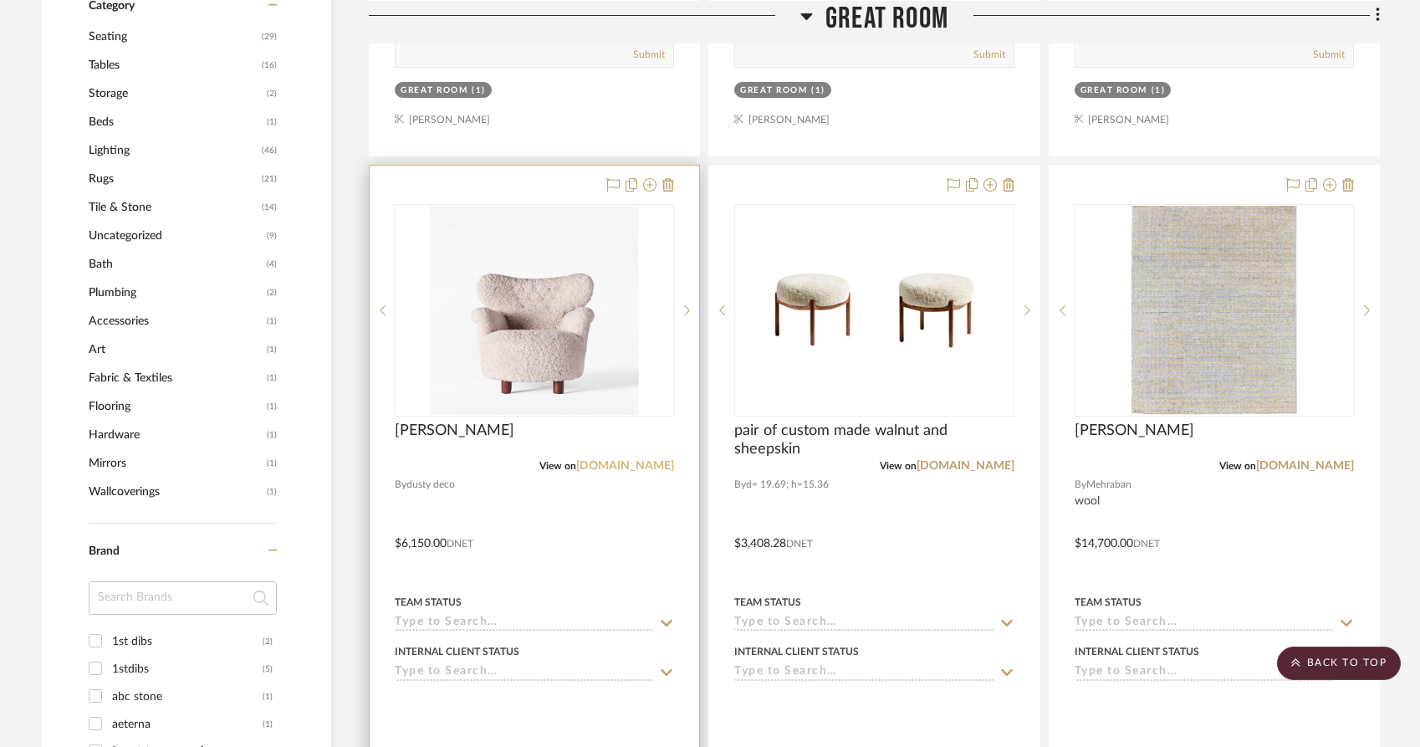
click at [639, 460] on link "[DOMAIN_NAME]" at bounding box center [625, 466] width 98 height 12
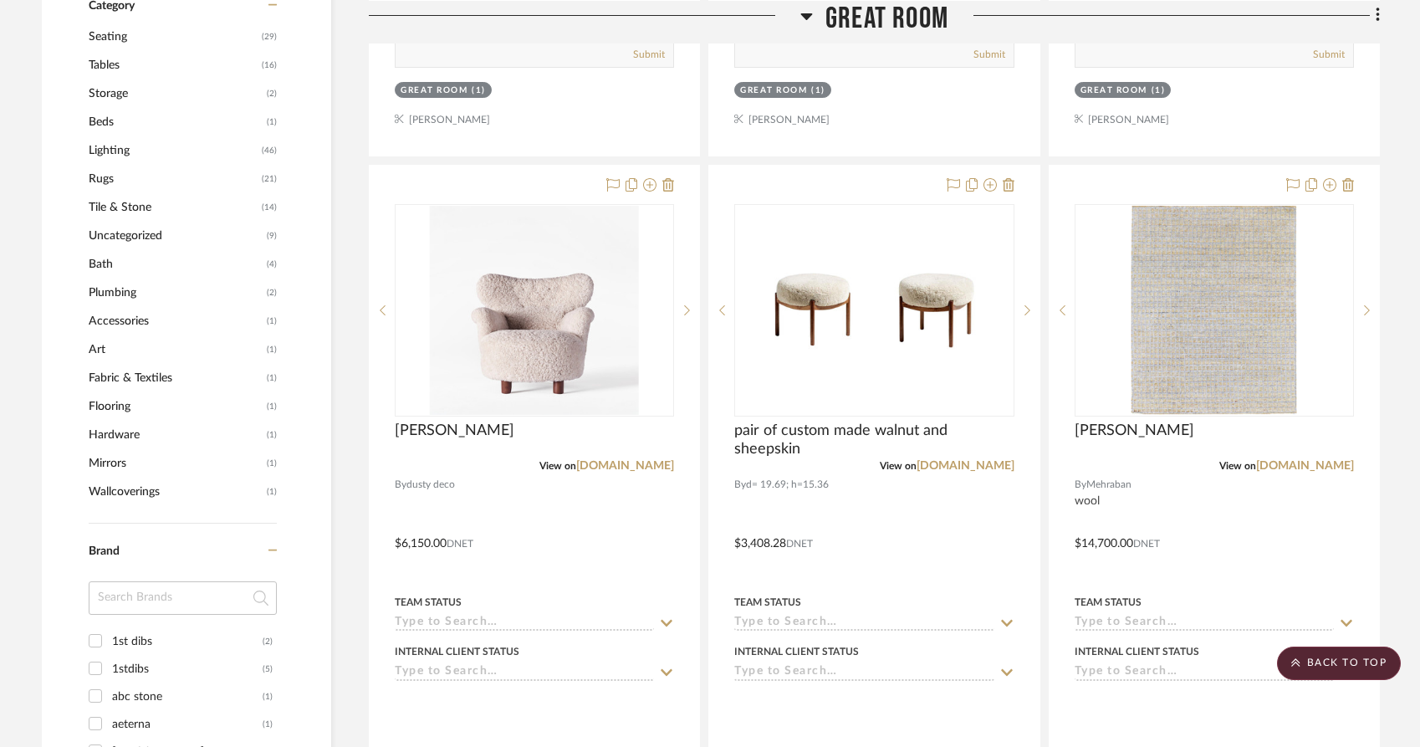
click at [106, 165] on span "Rugs" at bounding box center [173, 179] width 169 height 28
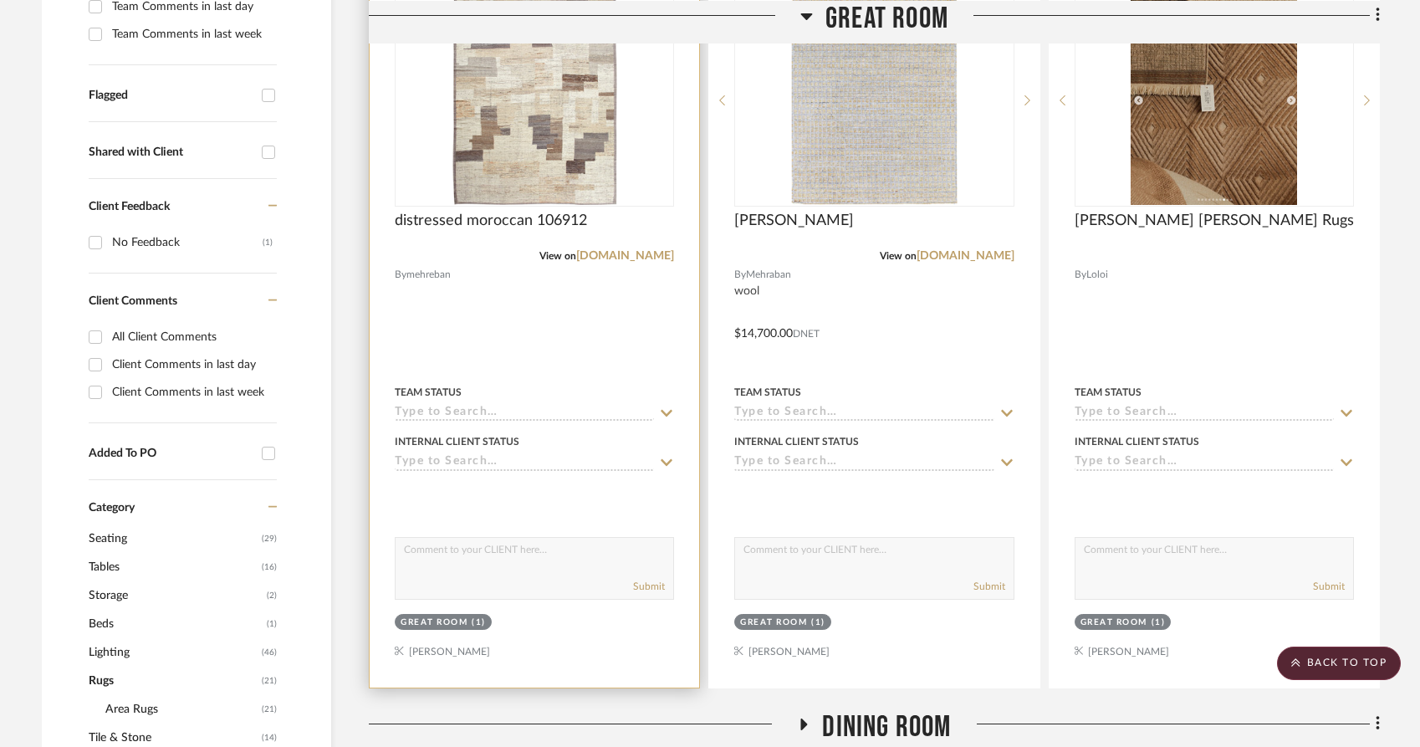
scroll to position [696, 0]
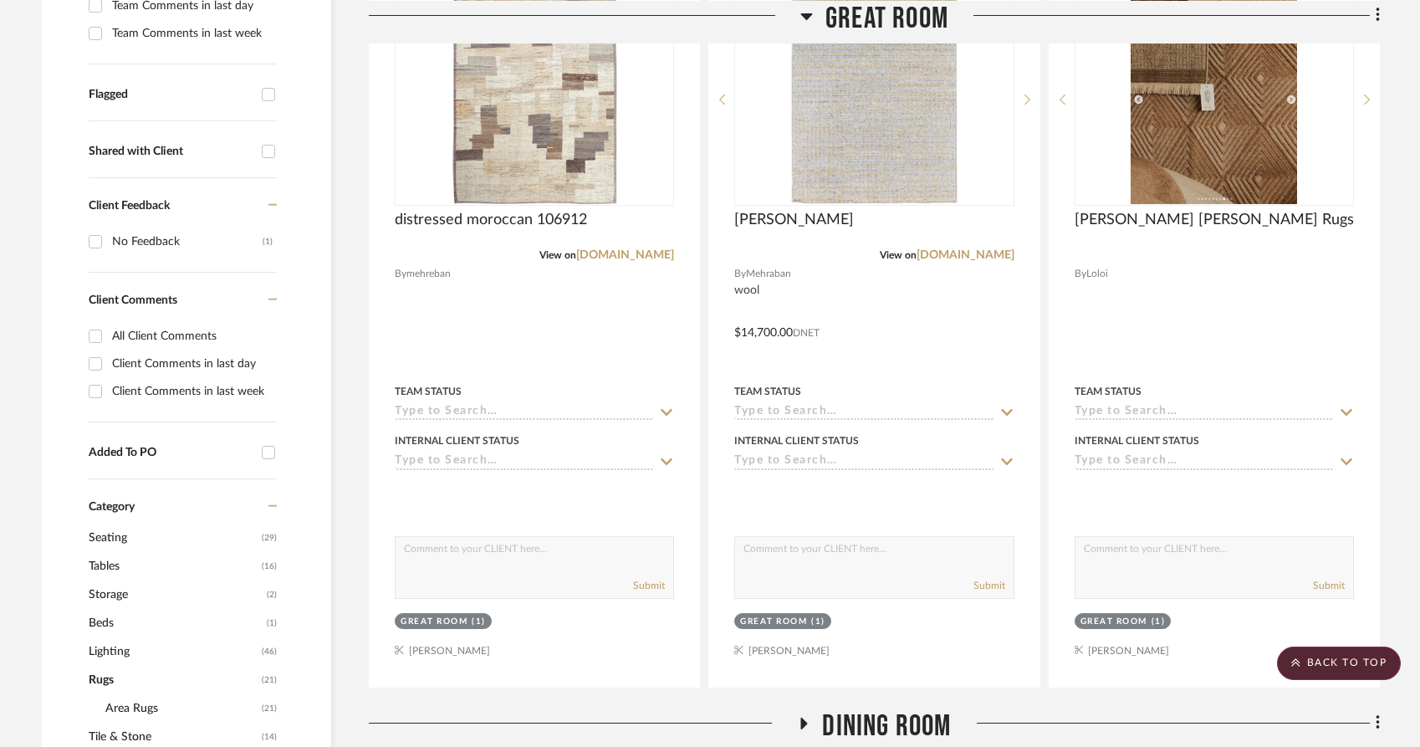
click at [146, 694] on span "Area Rugs" at bounding box center [181, 708] width 152 height 28
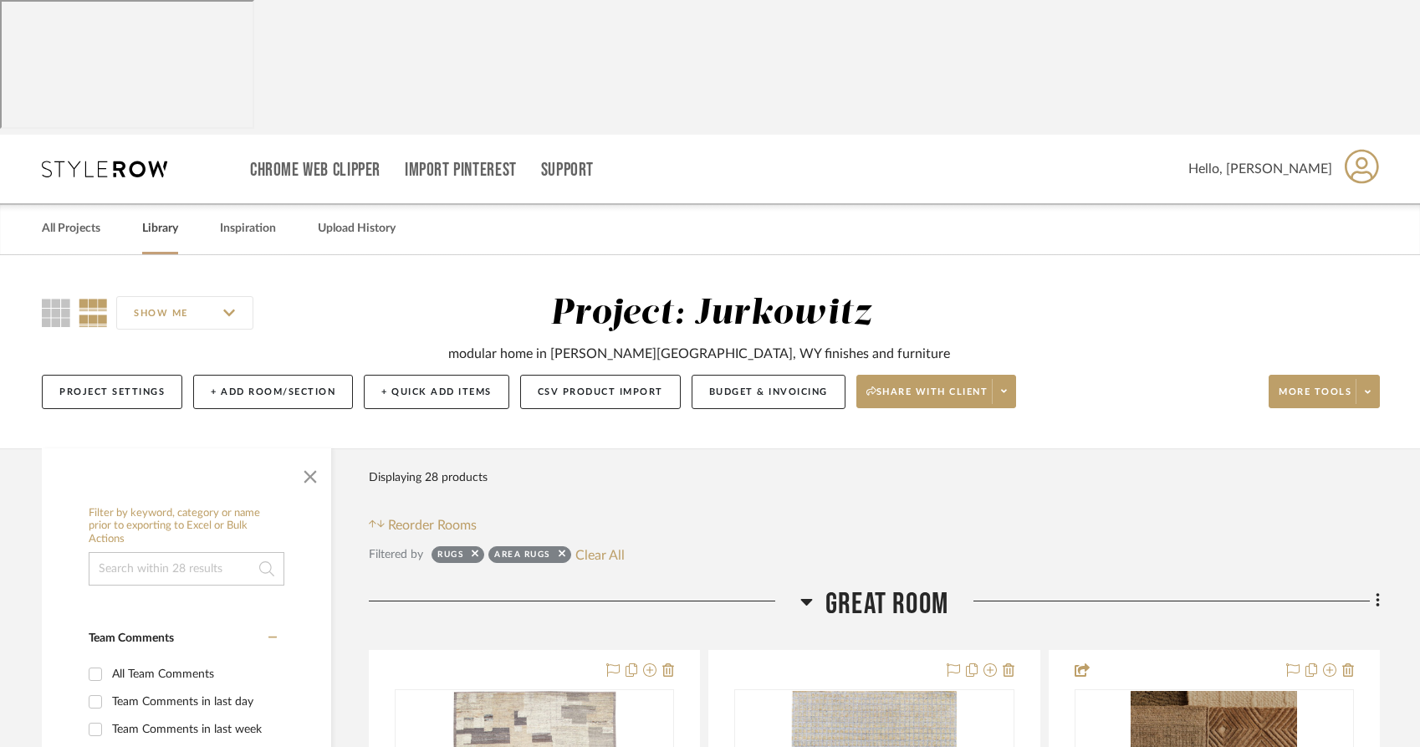
click at [146, 217] on link "Library" at bounding box center [160, 228] width 36 height 23
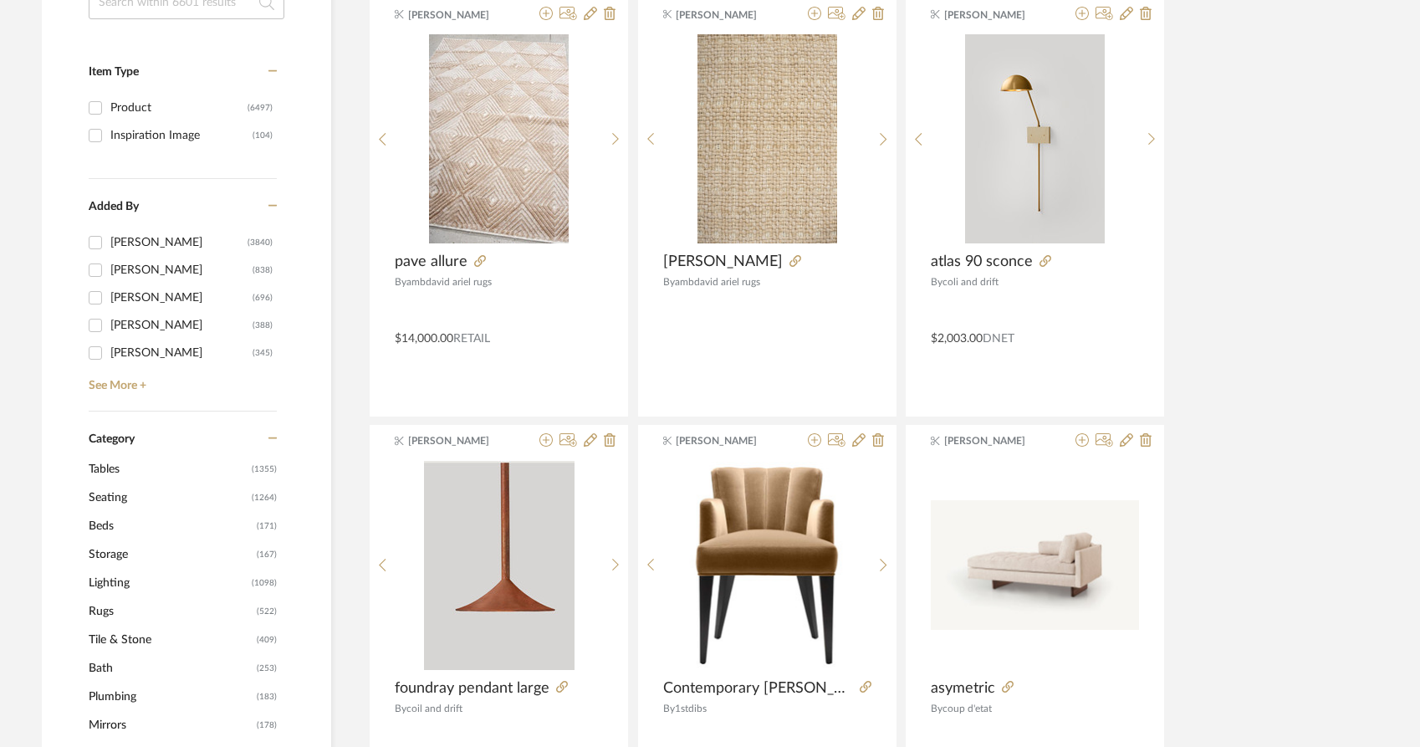
scroll to position [470, 0]
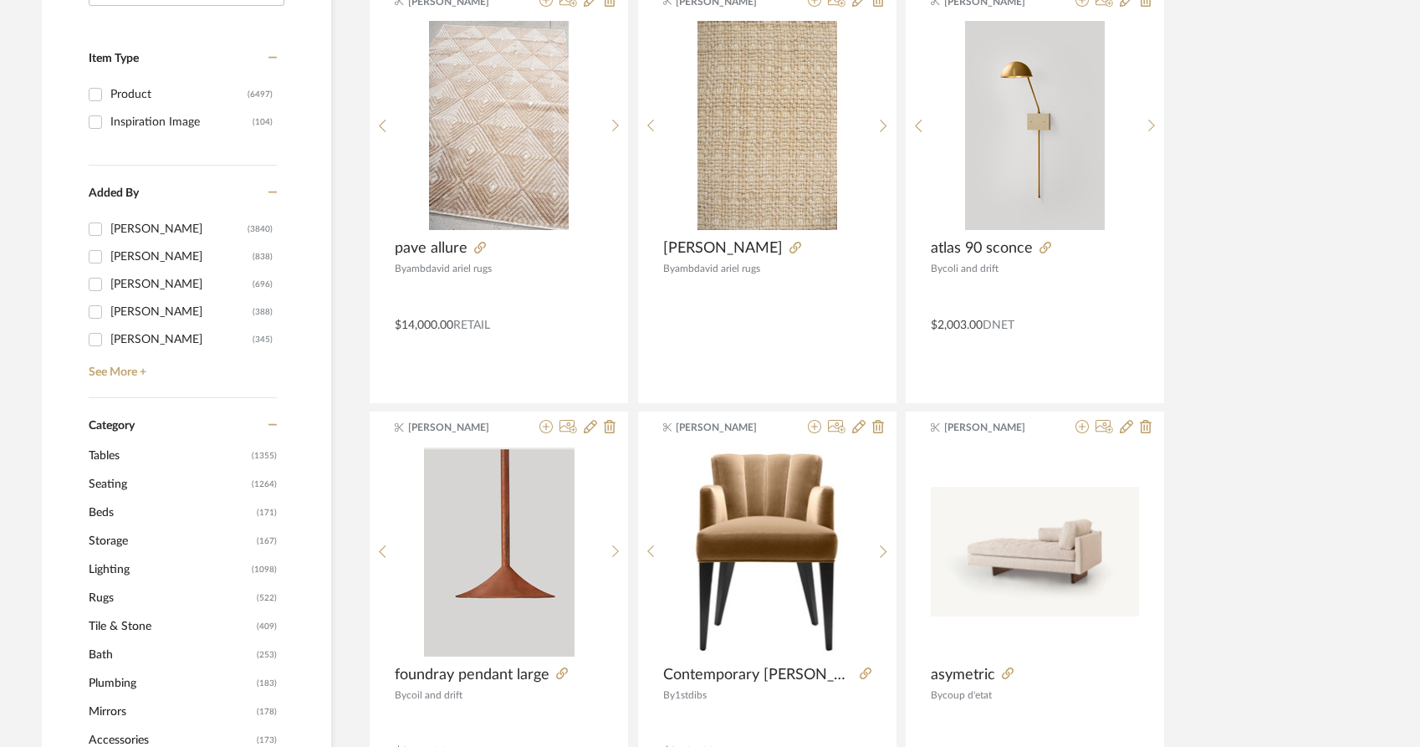
click at [89, 584] on span "Rugs" at bounding box center [171, 598] width 164 height 28
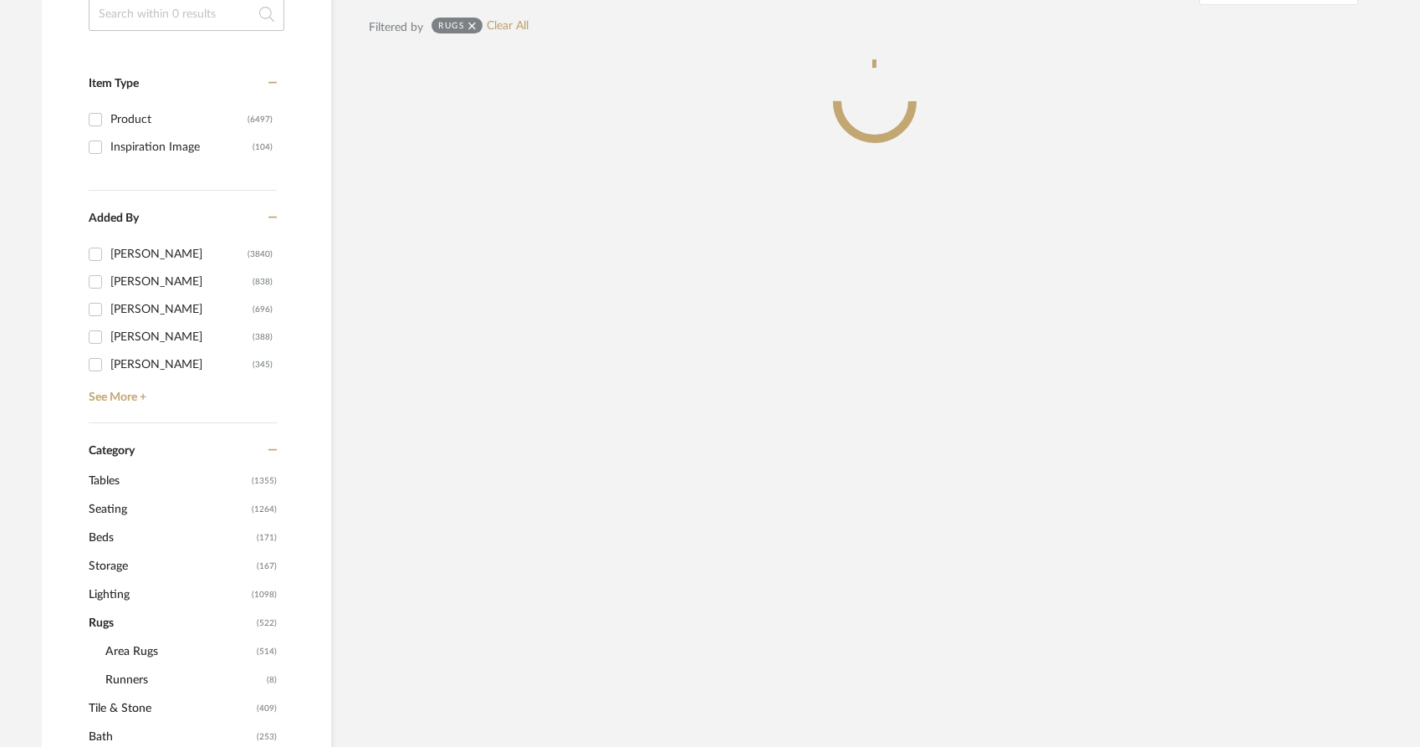
scroll to position [495, 0]
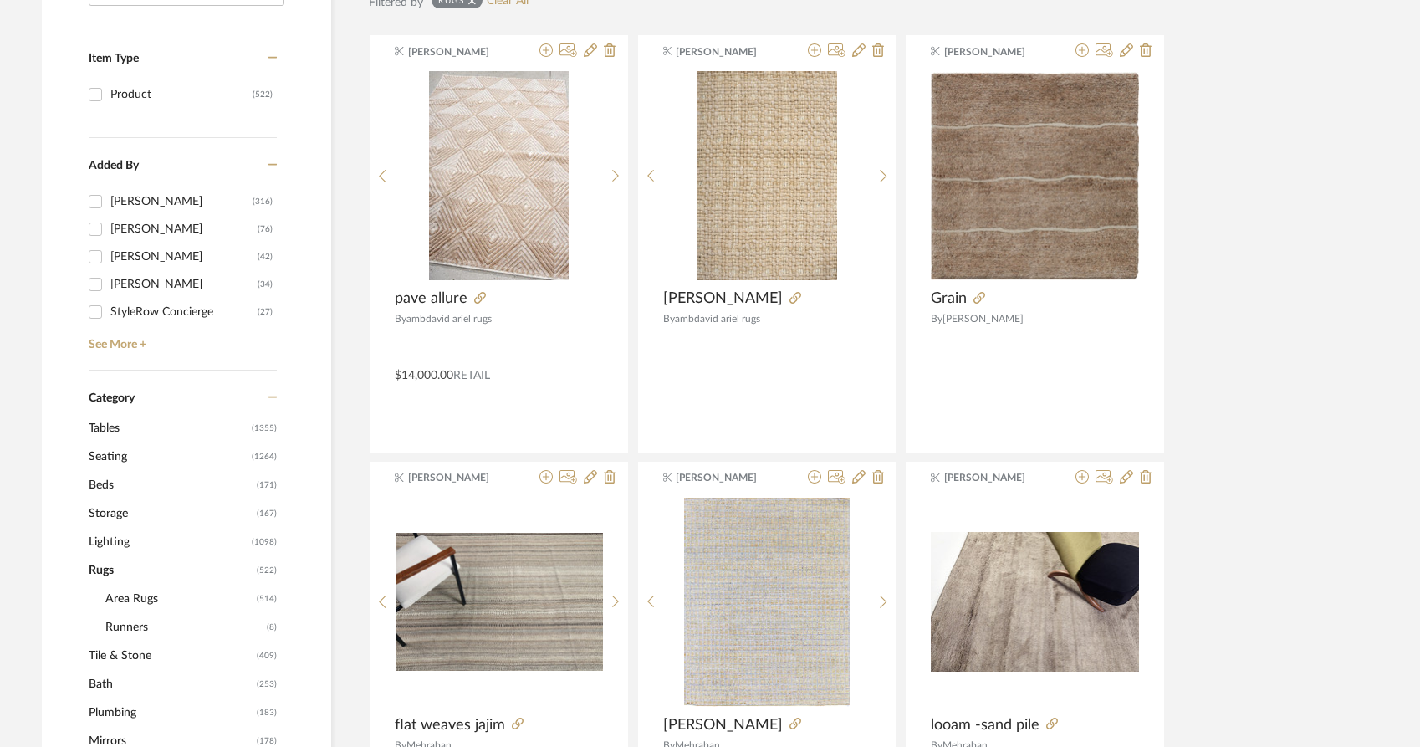
click at [123, 585] on span "Area Rugs" at bounding box center [178, 599] width 147 height 28
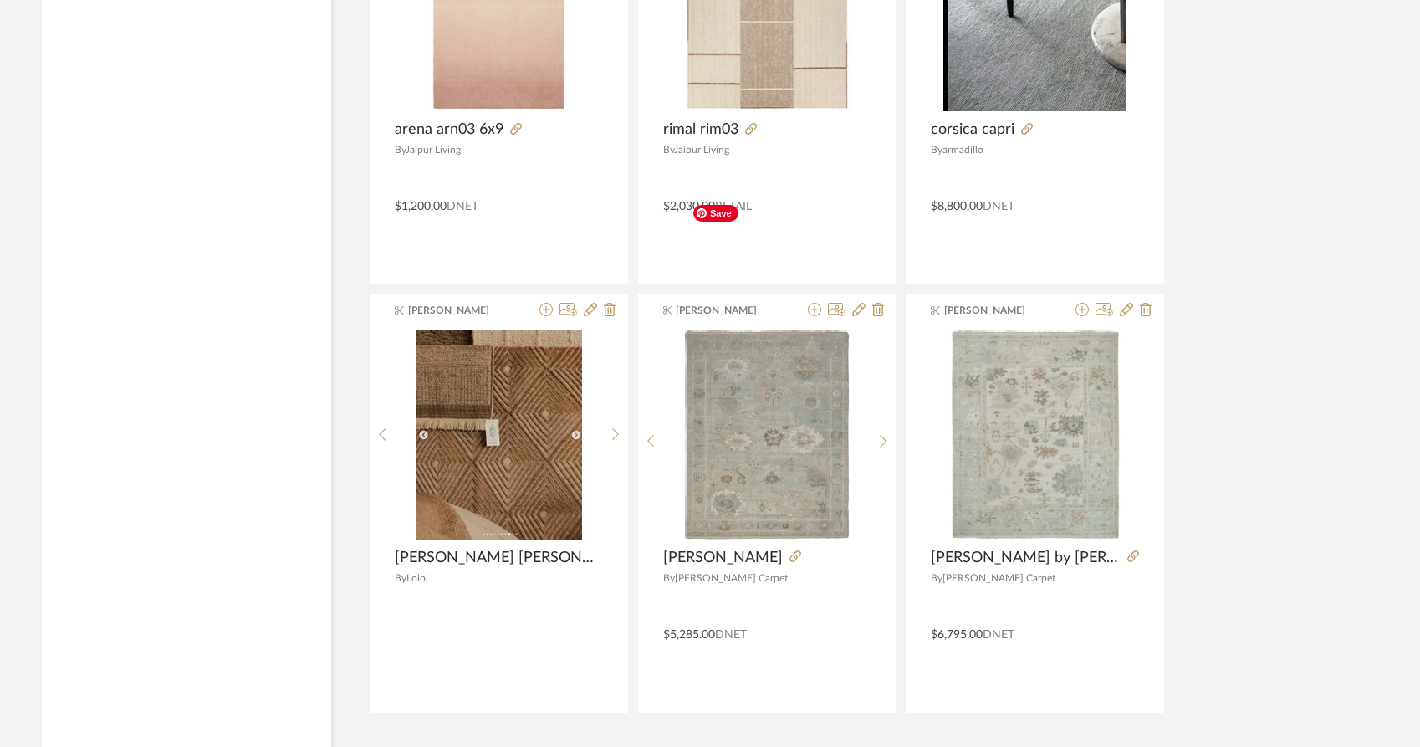
scroll to position [4951, 0]
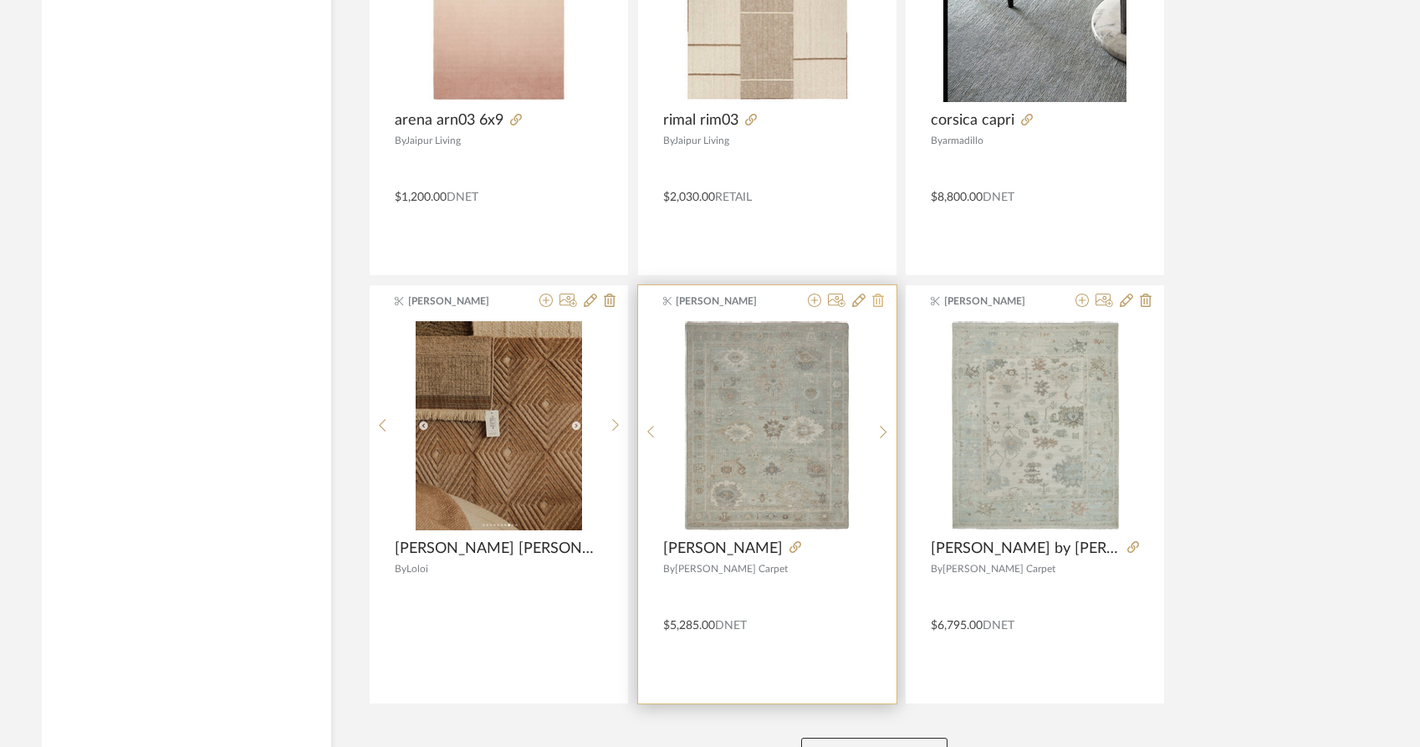
click at [876, 294] on icon at bounding box center [878, 300] width 12 height 13
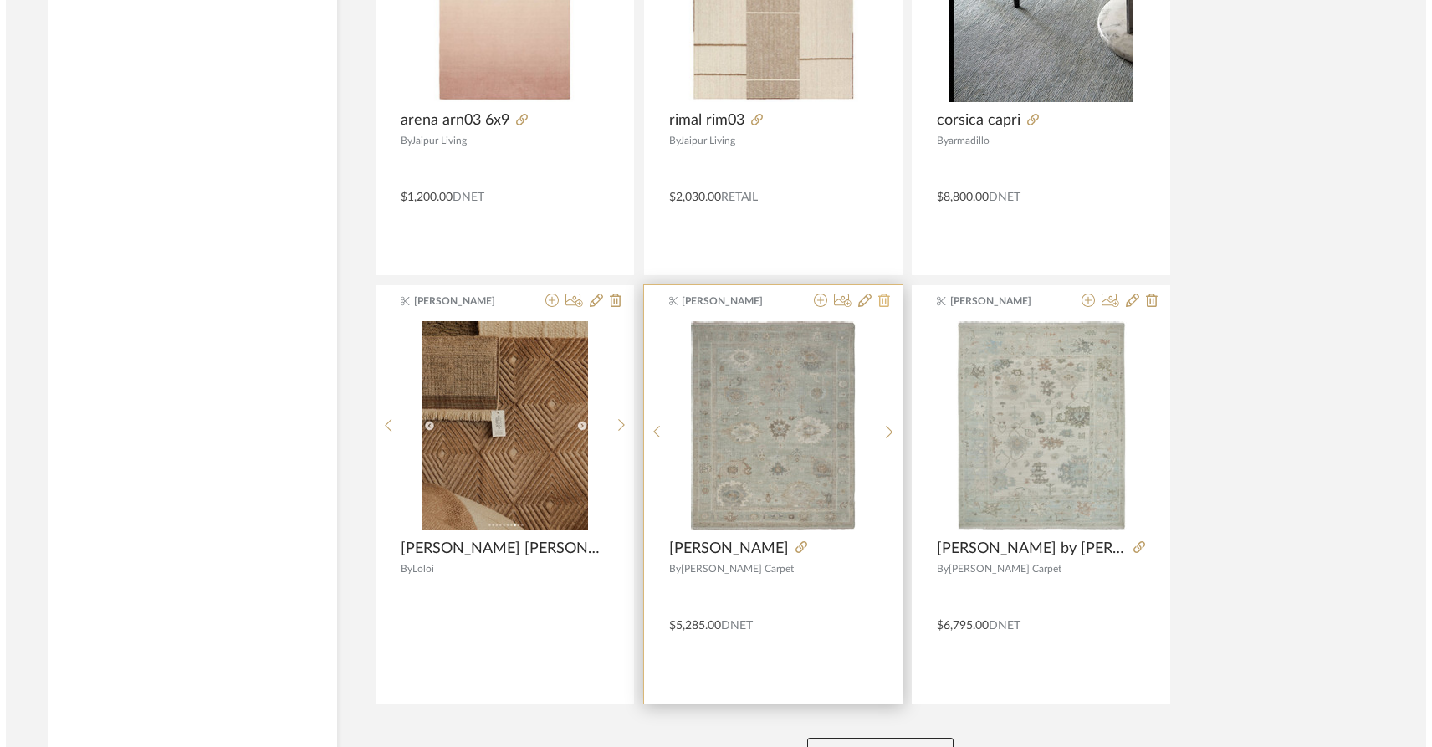
scroll to position [0, 0]
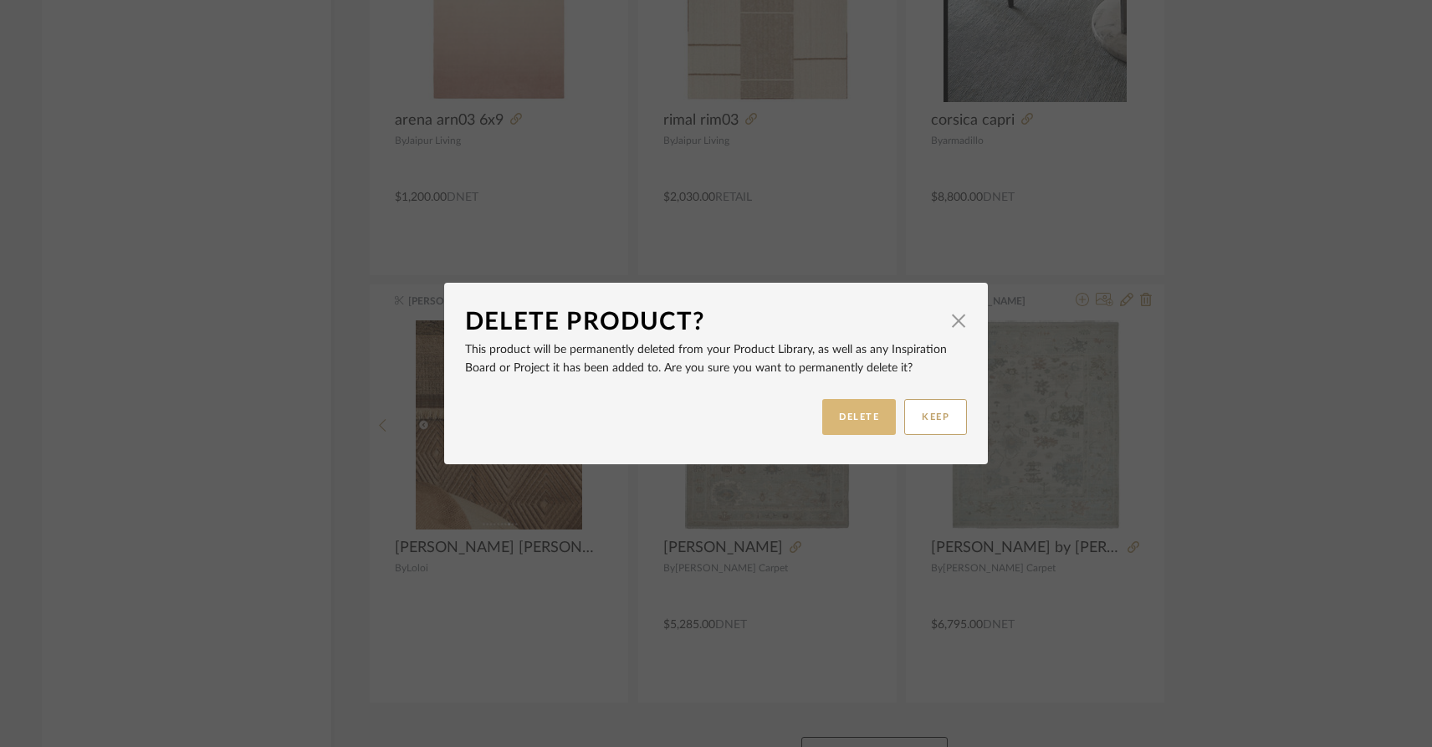
click at [840, 426] on button "DELETE" at bounding box center [859, 417] width 74 height 36
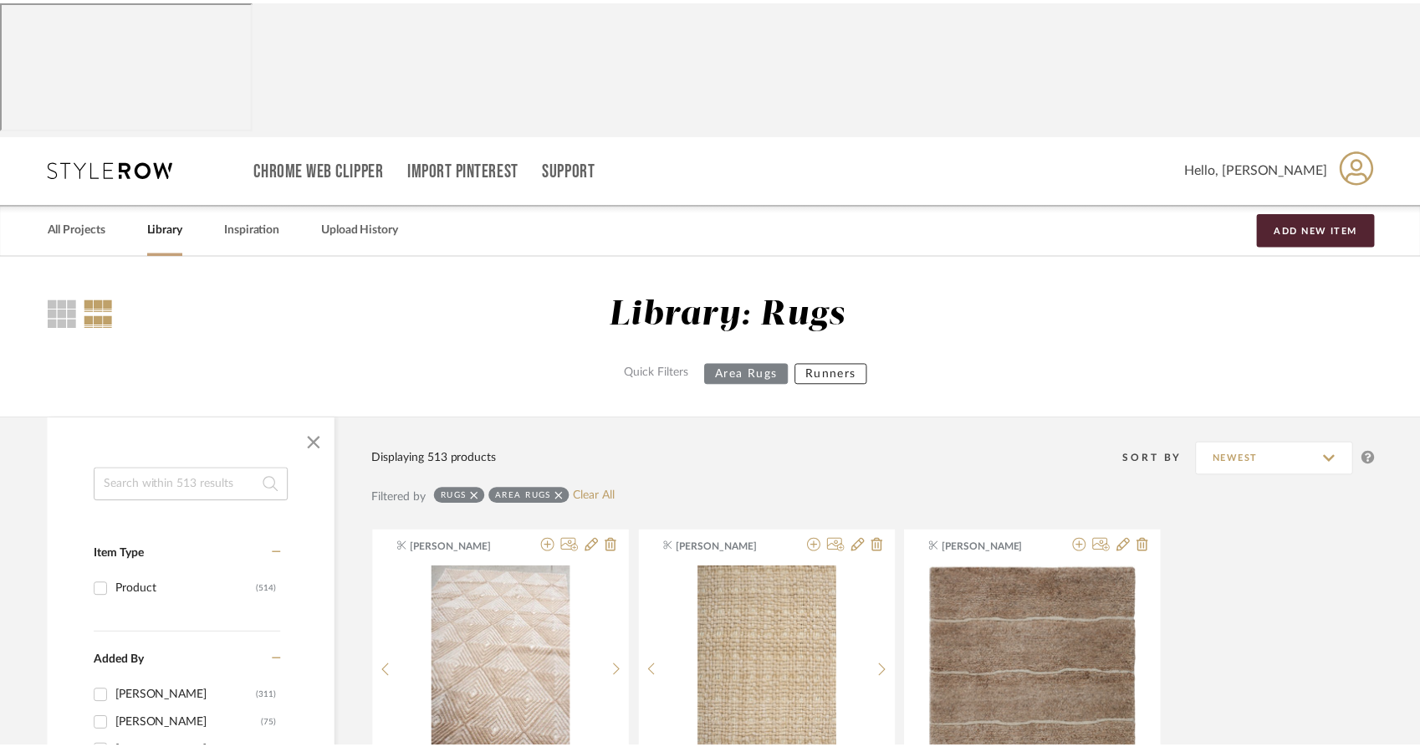
scroll to position [4951, 0]
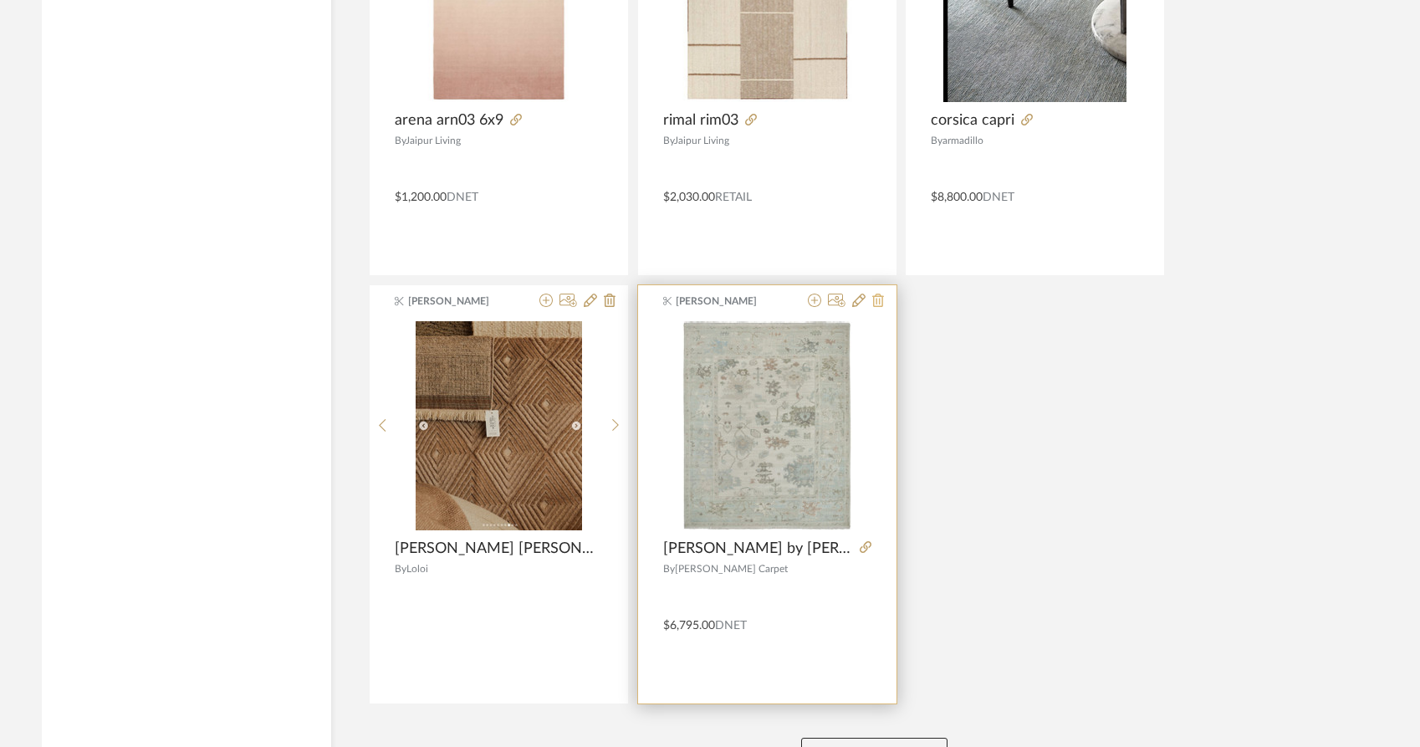
click at [880, 294] on icon at bounding box center [878, 300] width 12 height 13
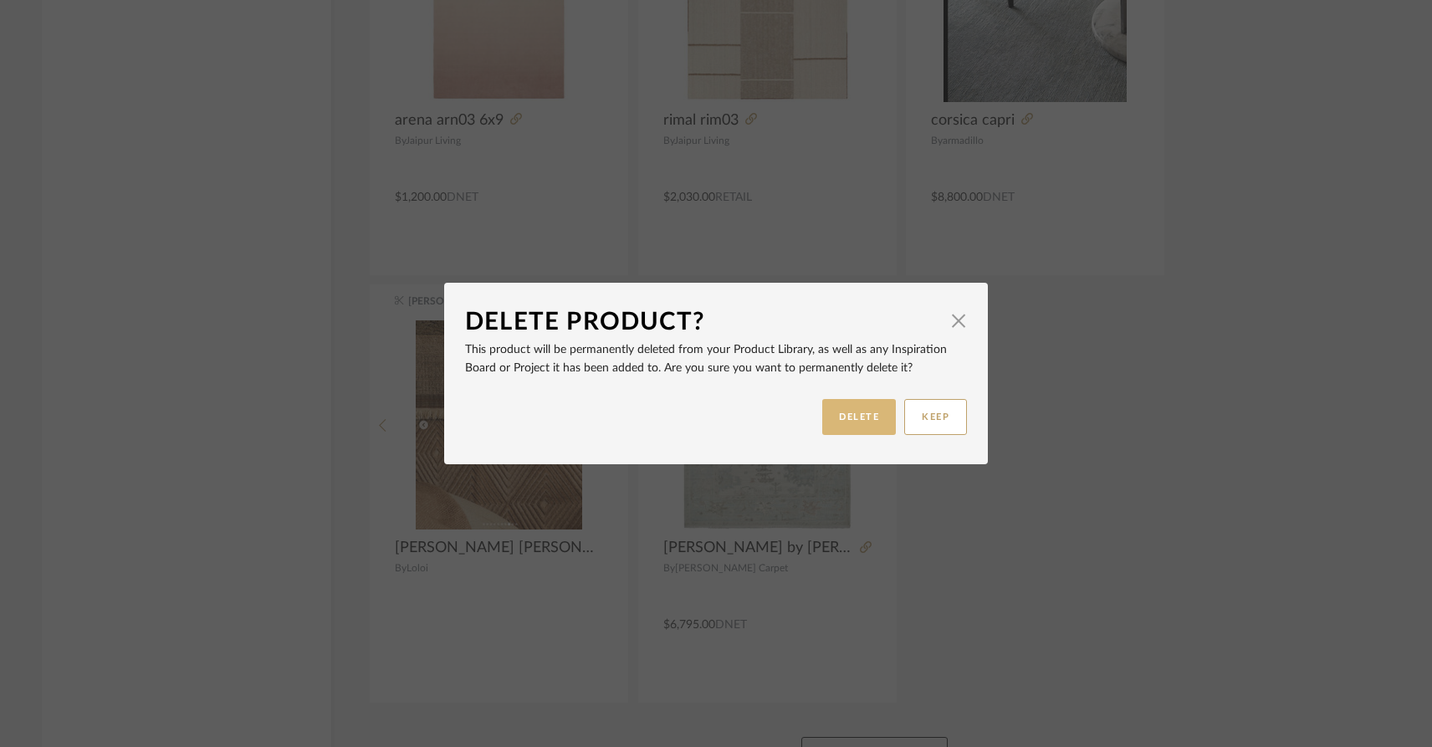
click at [838, 428] on button "DELETE" at bounding box center [859, 417] width 74 height 36
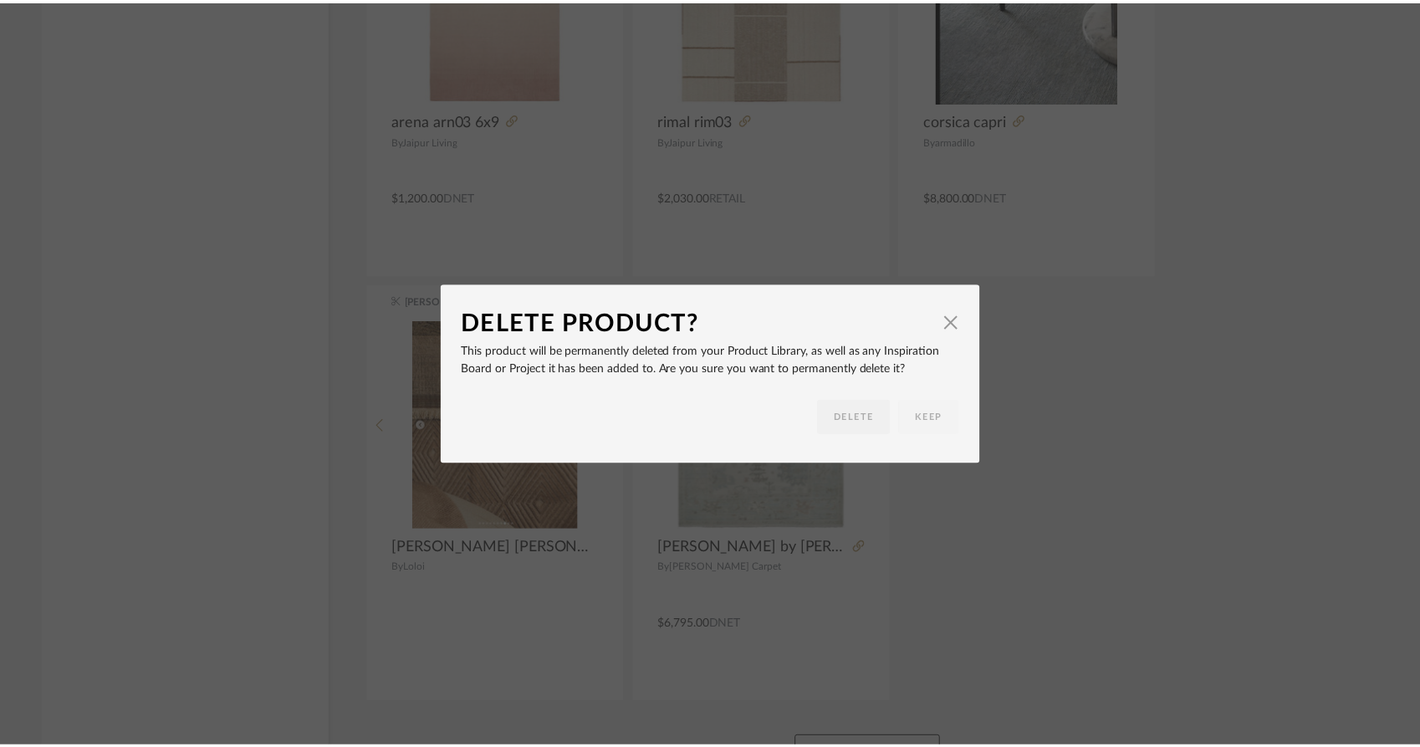
scroll to position [4951, 0]
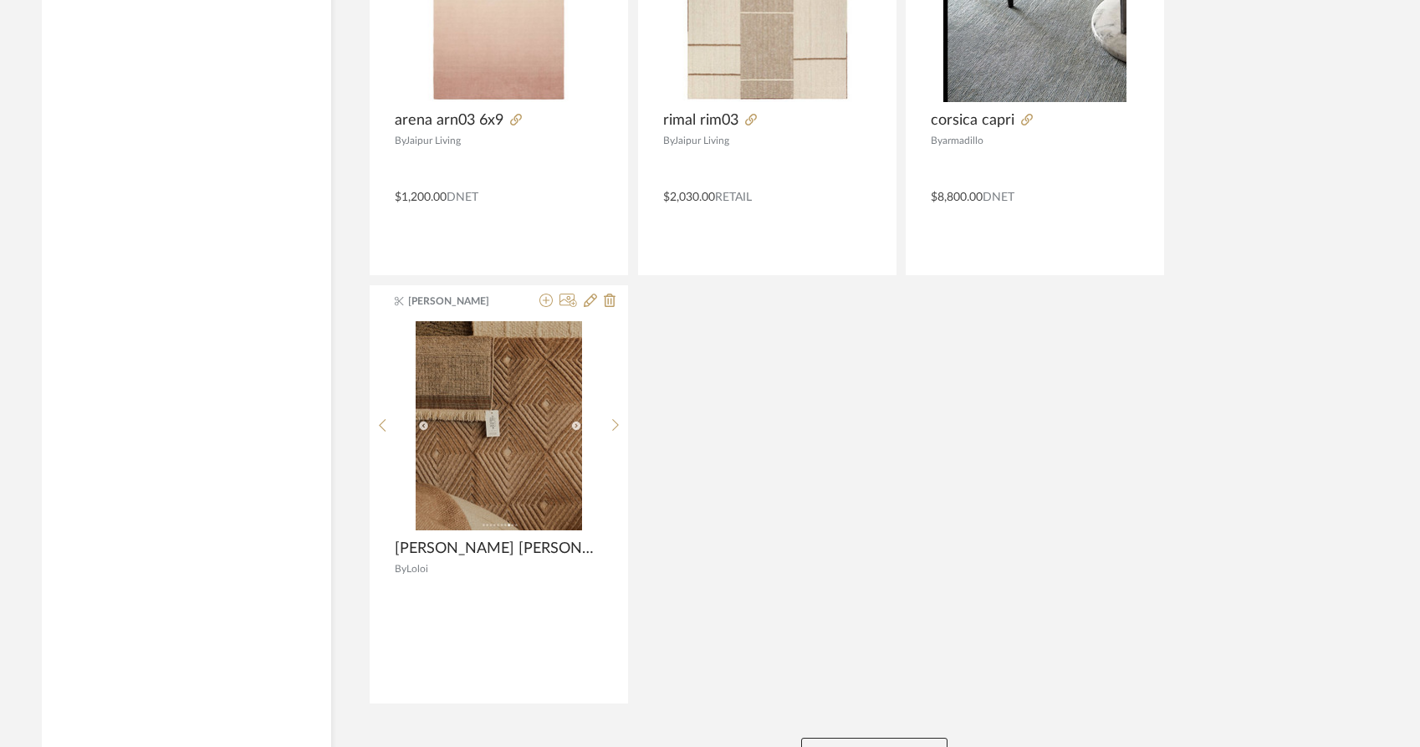
click at [829, 738] on button "View More" at bounding box center [874, 754] width 146 height 33
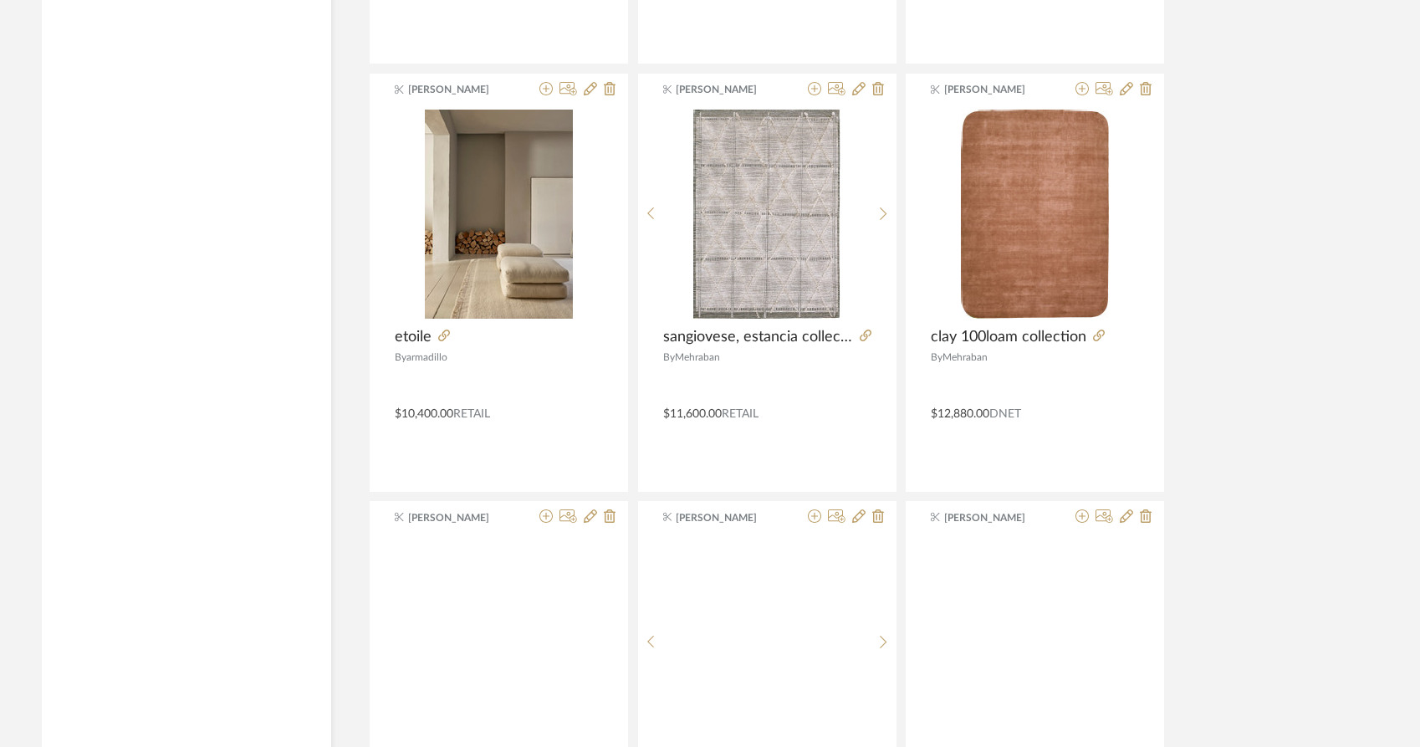
scroll to position [8000, 0]
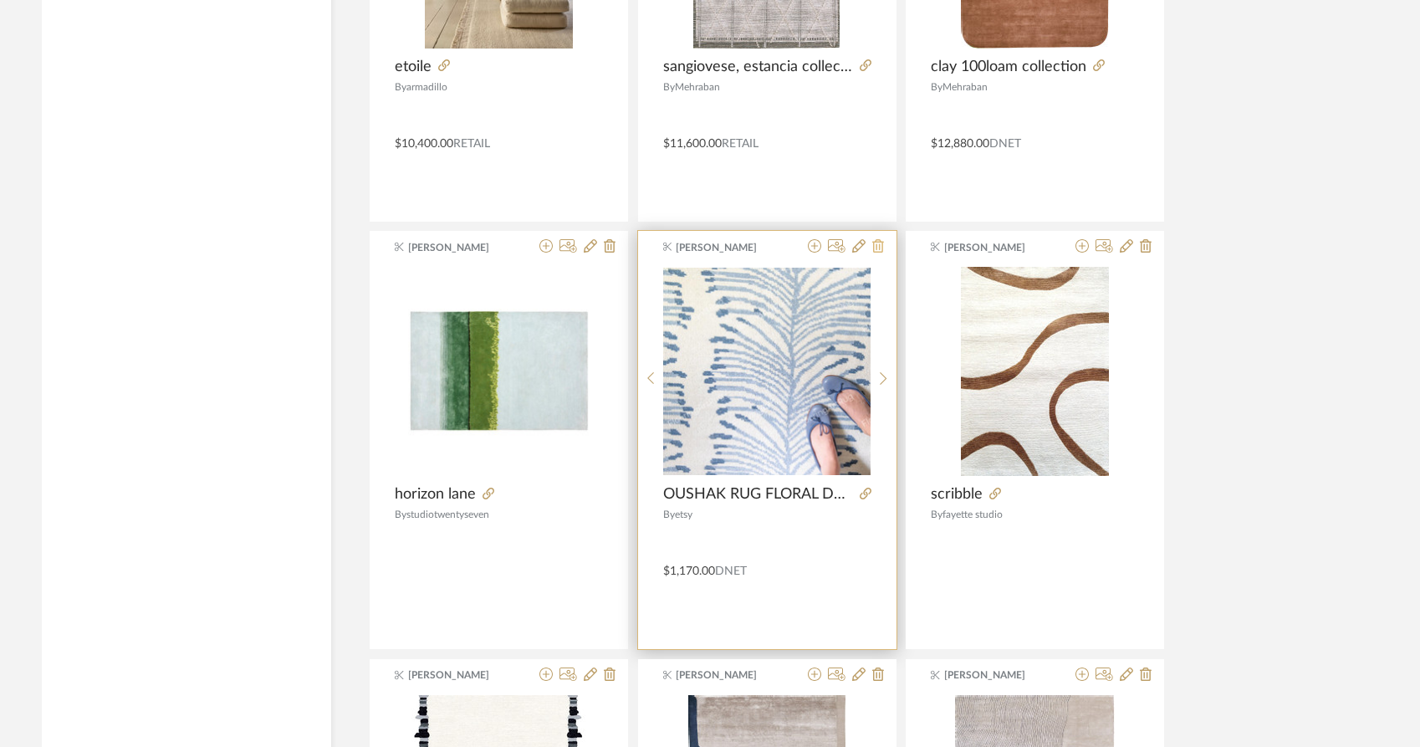
click at [877, 239] on icon at bounding box center [878, 245] width 12 height 13
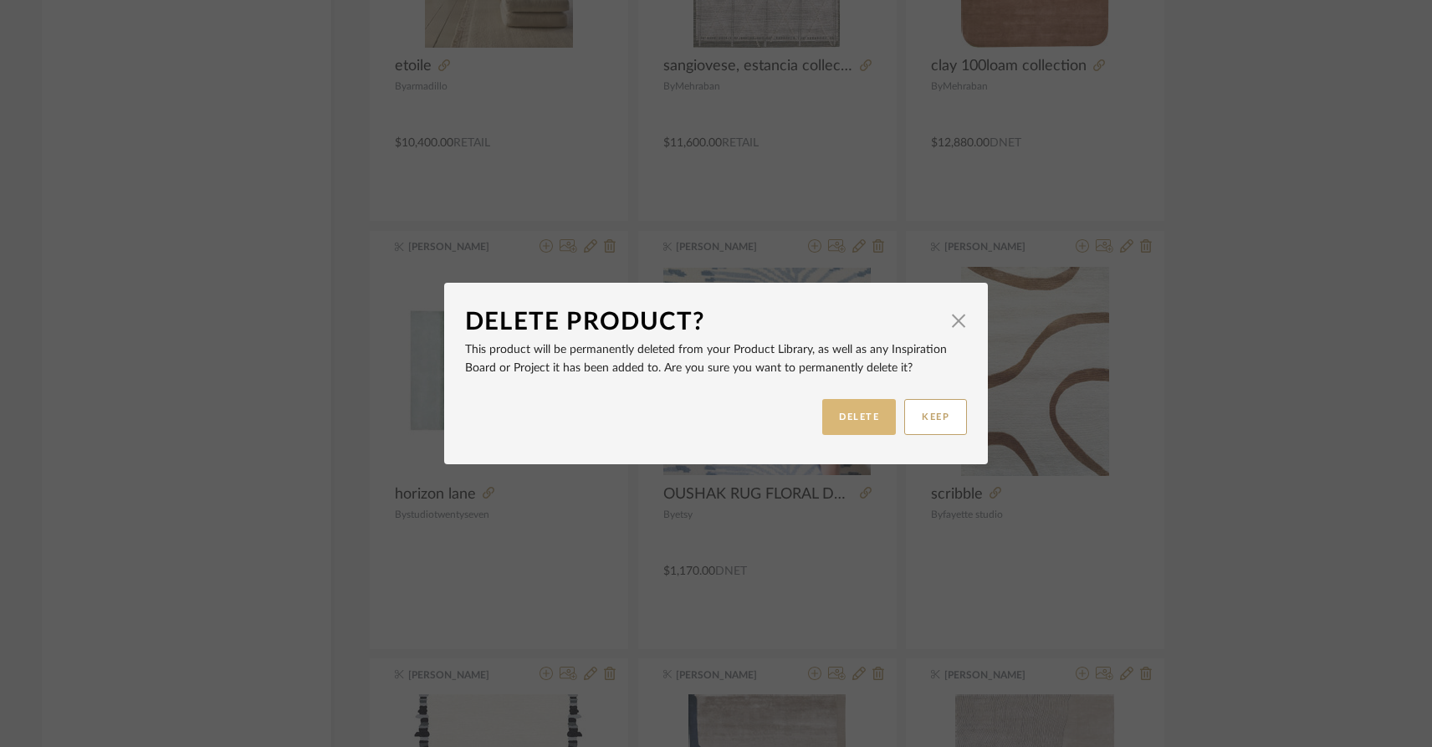
click at [830, 416] on button "DELETE" at bounding box center [859, 417] width 74 height 36
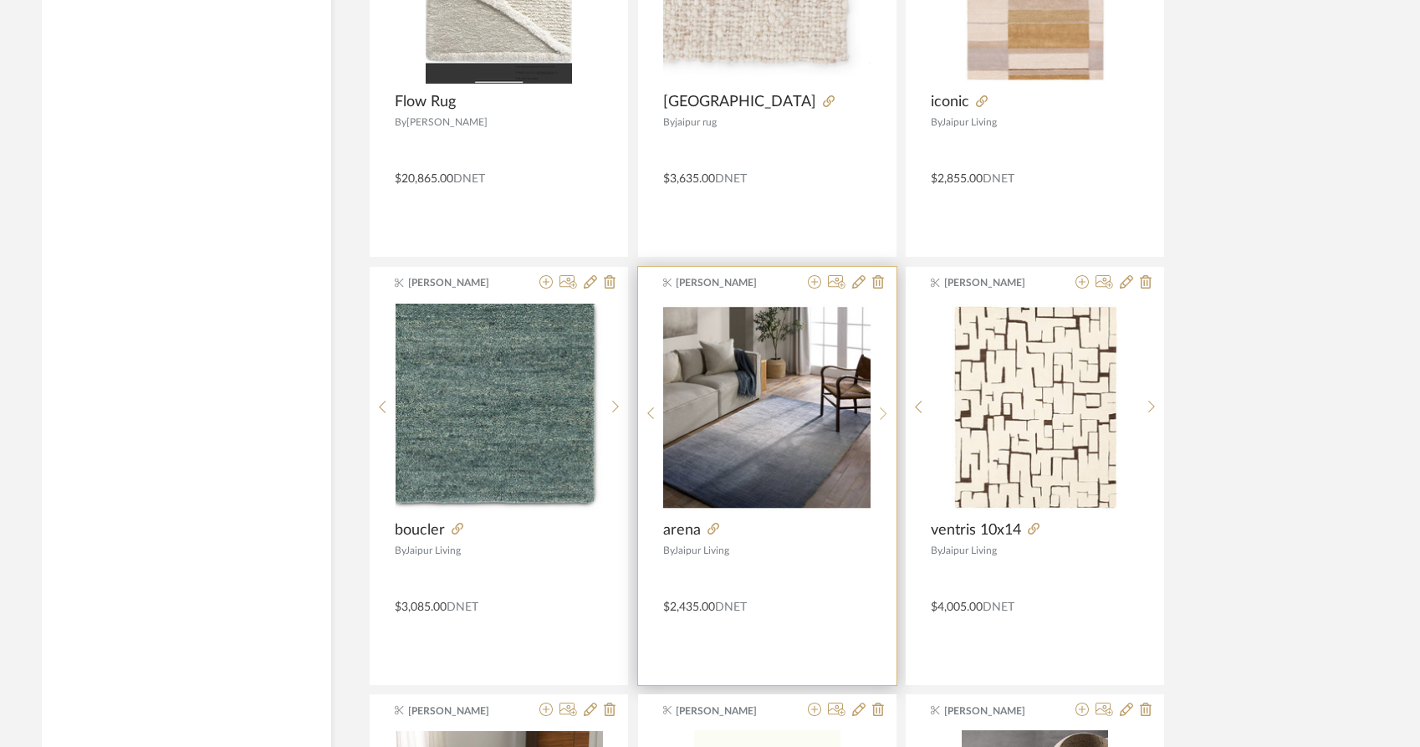
scroll to position [9211, 0]
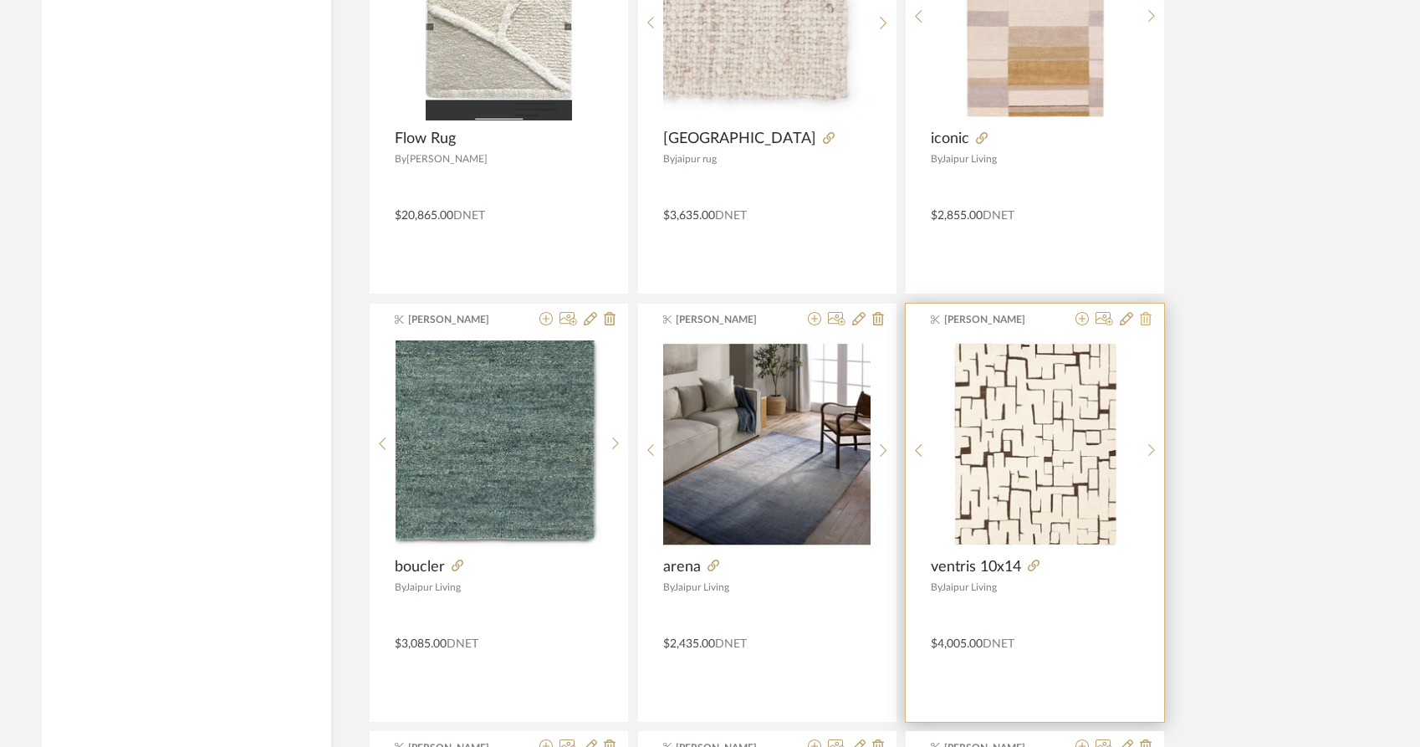
click at [1150, 312] on icon at bounding box center [1146, 318] width 12 height 13
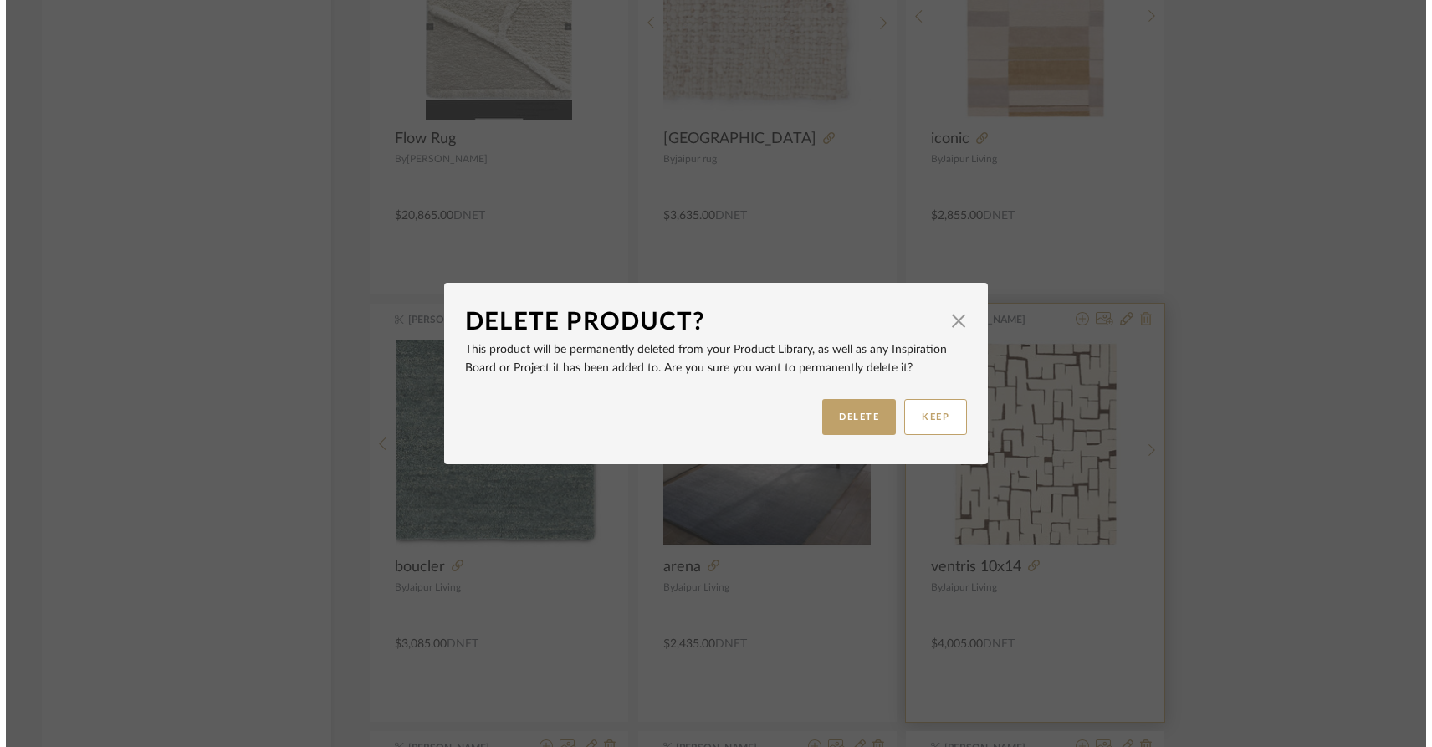
scroll to position [0, 0]
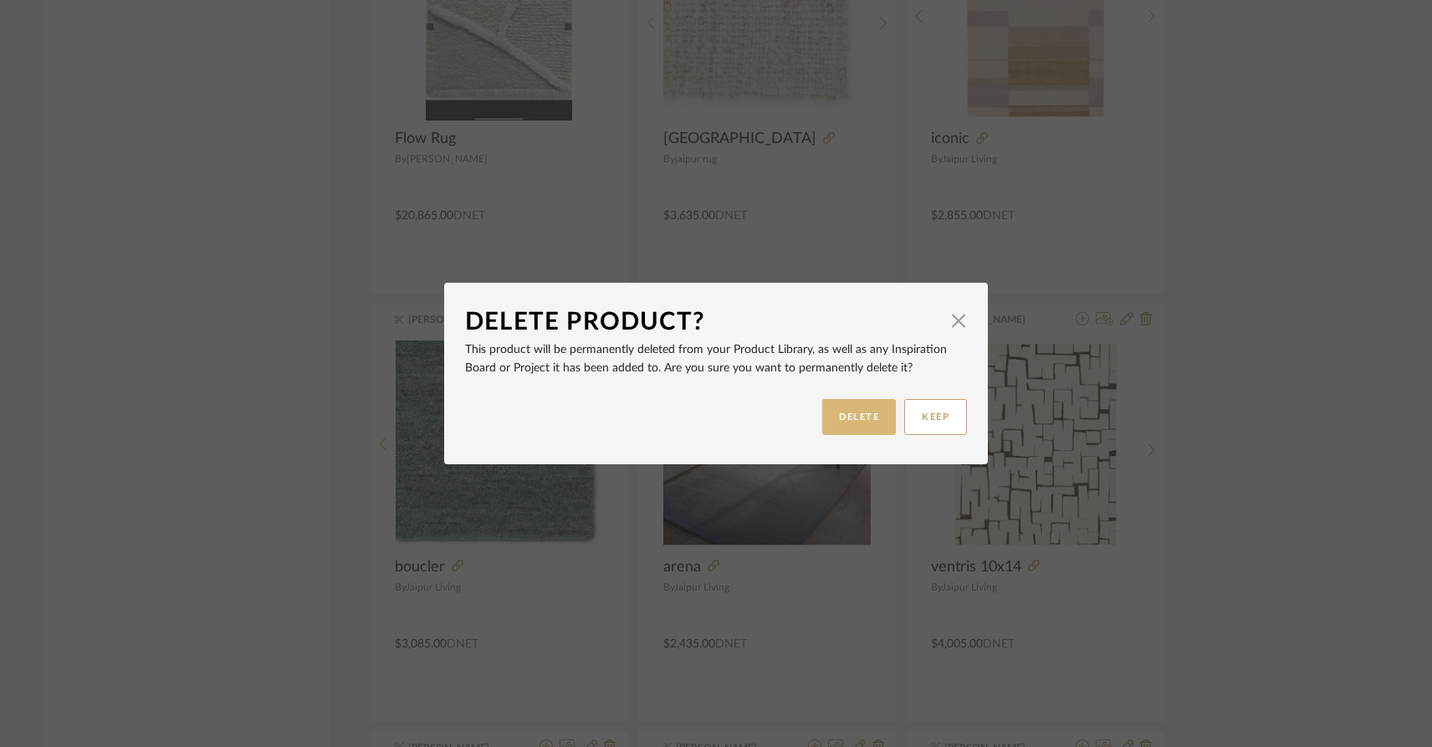
click at [832, 425] on button "DELETE" at bounding box center [859, 417] width 74 height 36
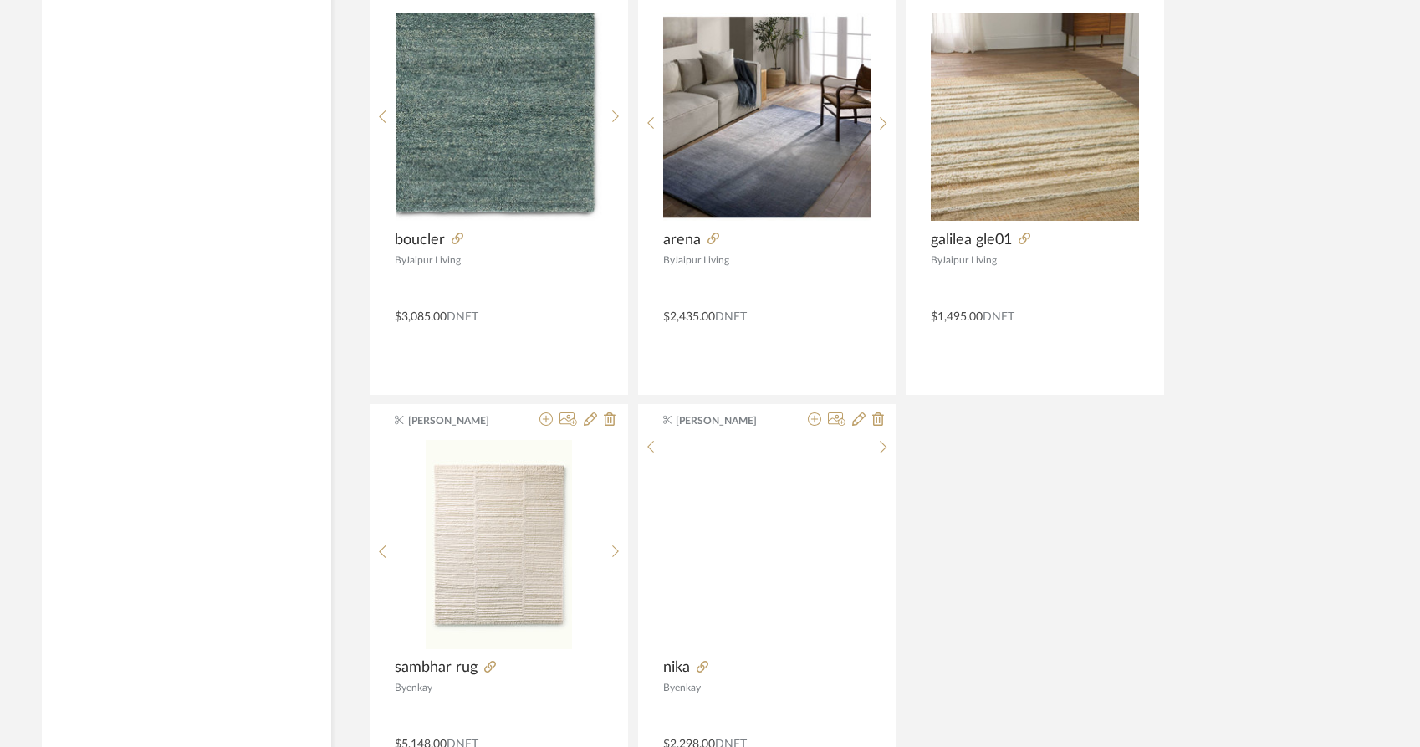
scroll to position [9607, 0]
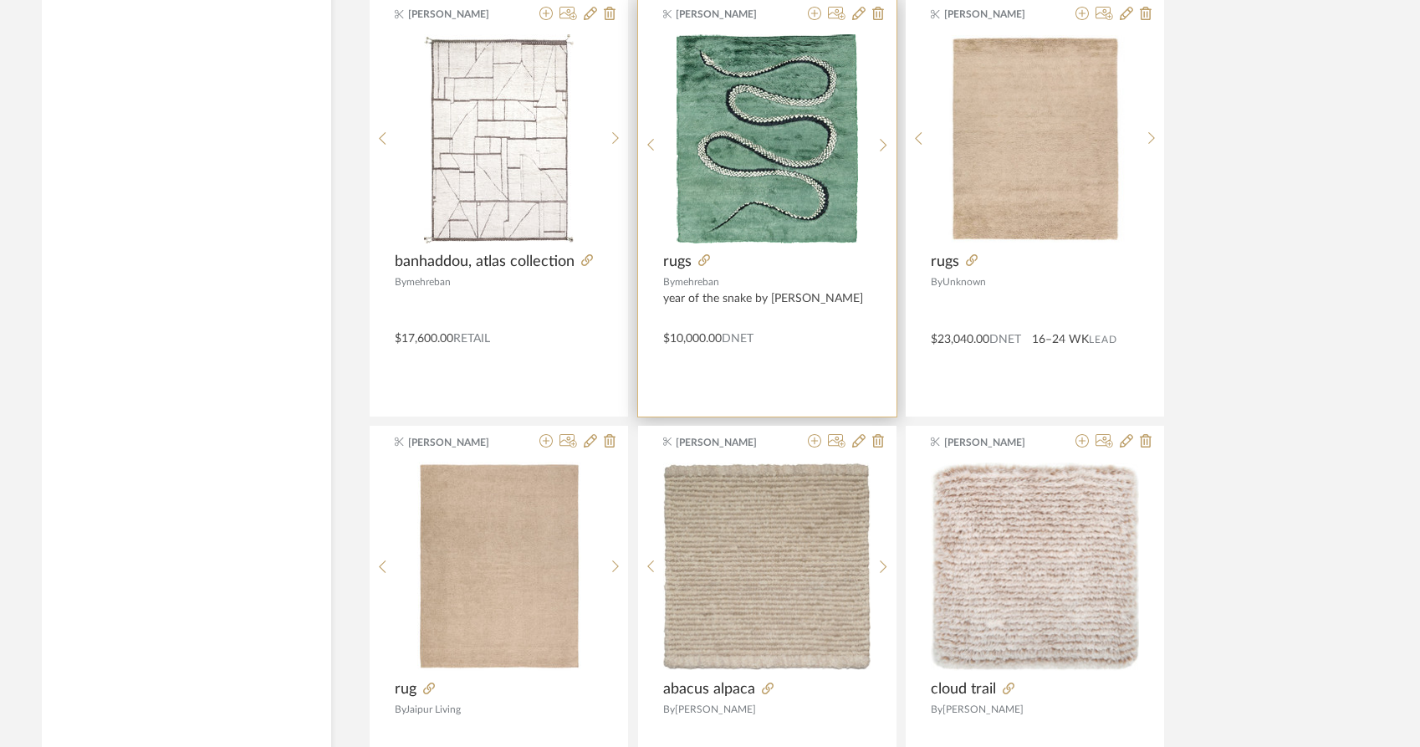
scroll to position [10369, 0]
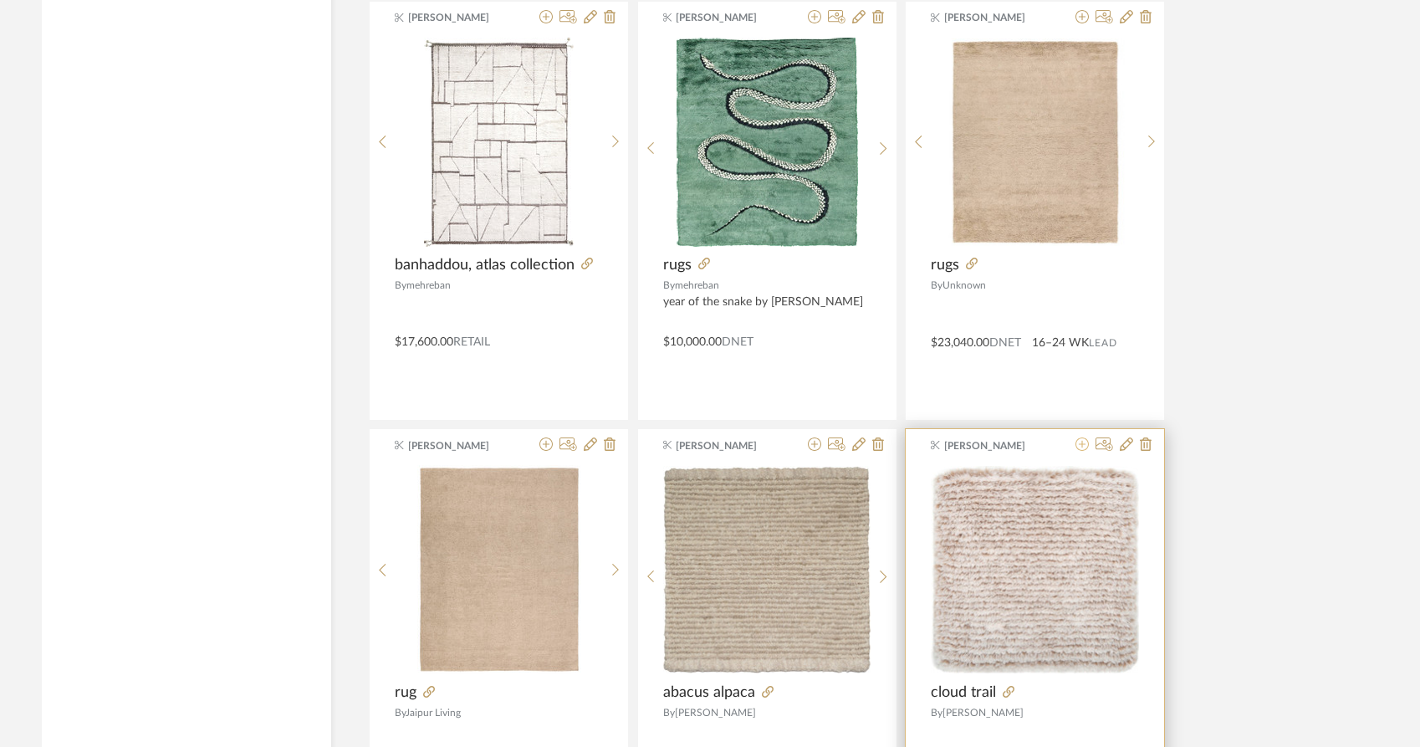
click at [1080, 438] on icon at bounding box center [1082, 444] width 13 height 13
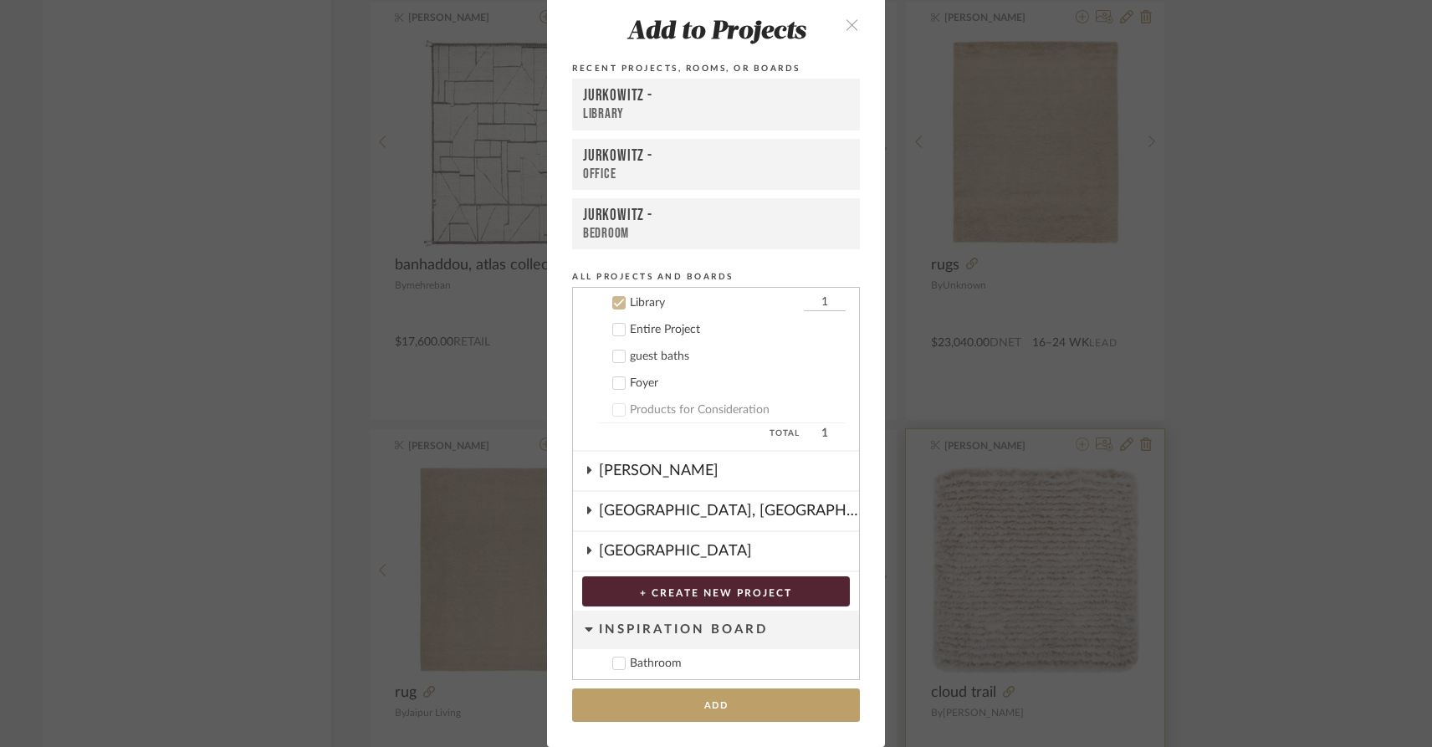
scroll to position [469, 0]
click at [613, 301] on icon at bounding box center [619, 302] width 12 height 12
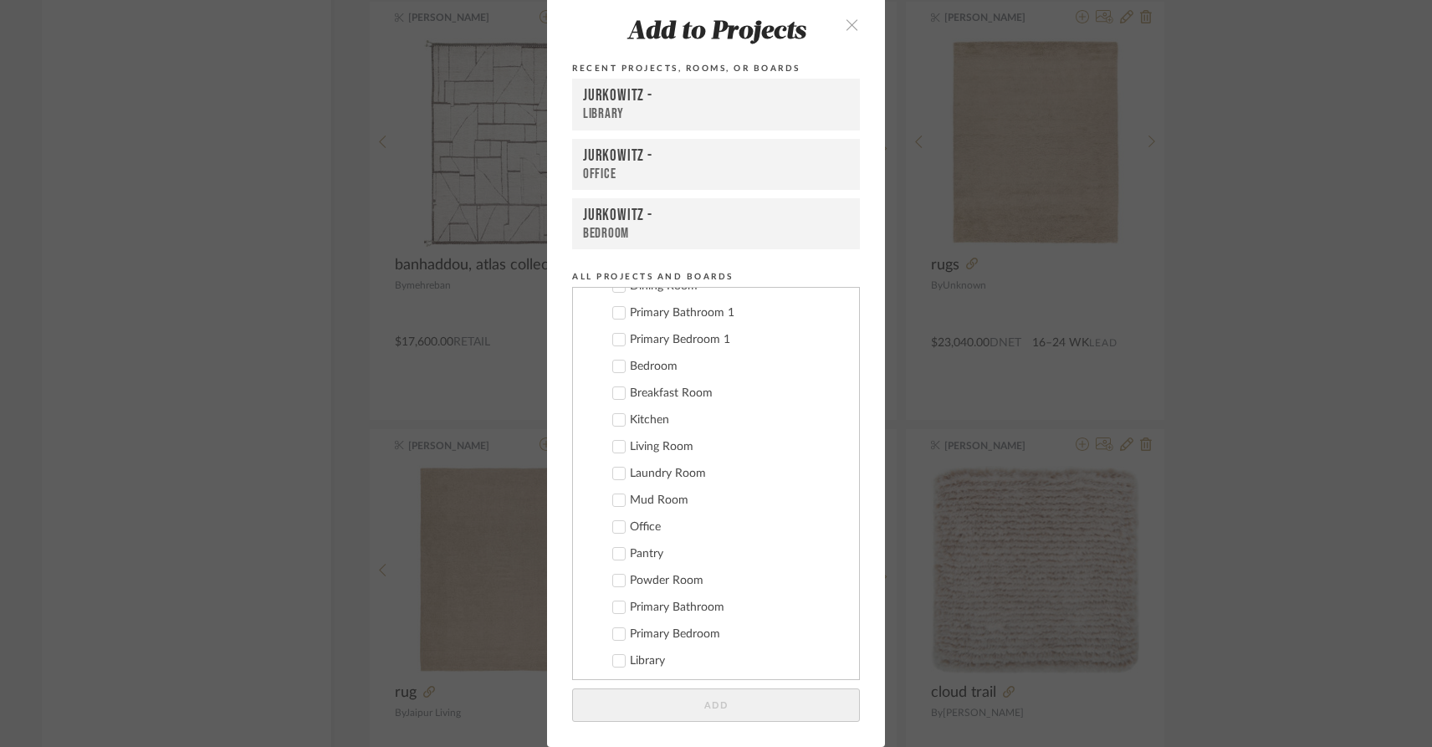
scroll to position [8, 0]
click at [600, 443] on label "Primary Bedroom 1" at bounding box center [722, 441] width 248 height 17
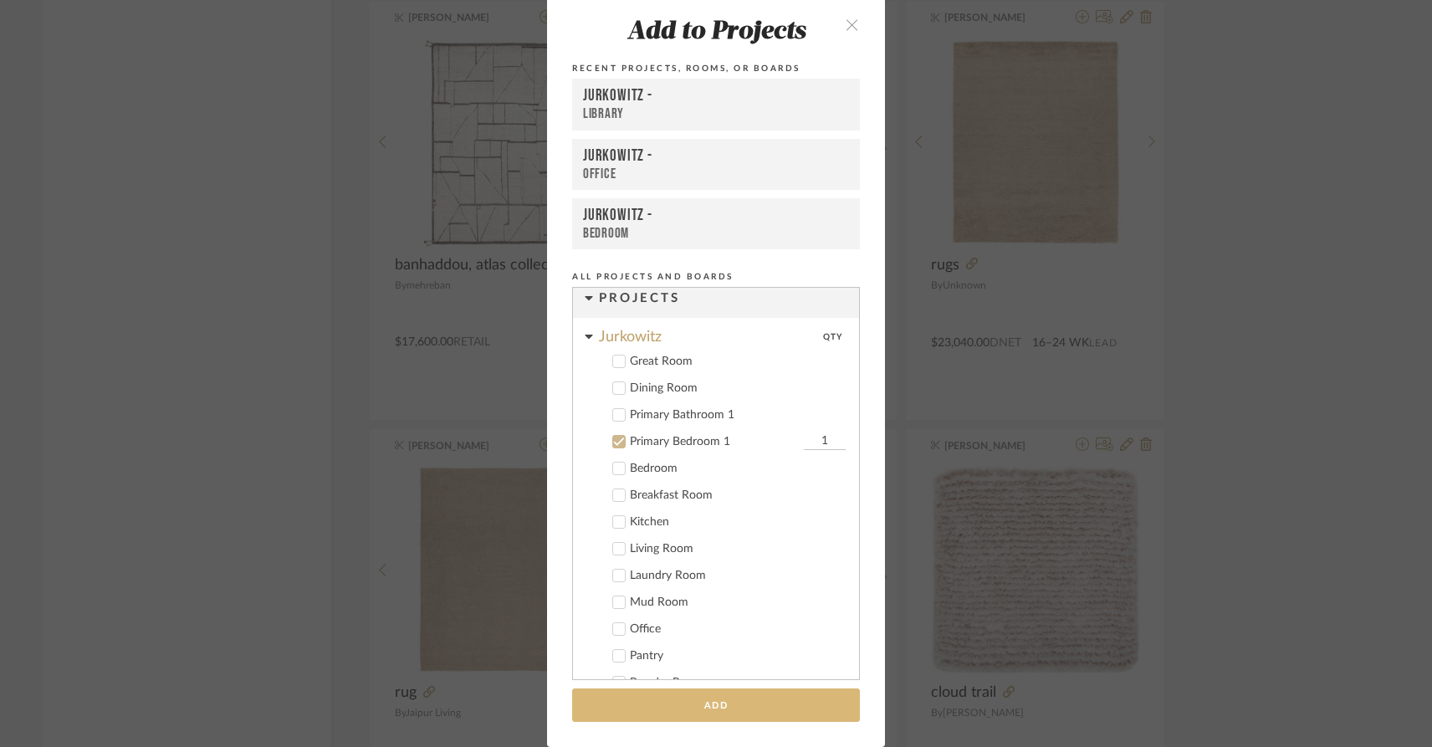
click at [717, 704] on button "Add" at bounding box center [716, 705] width 288 height 34
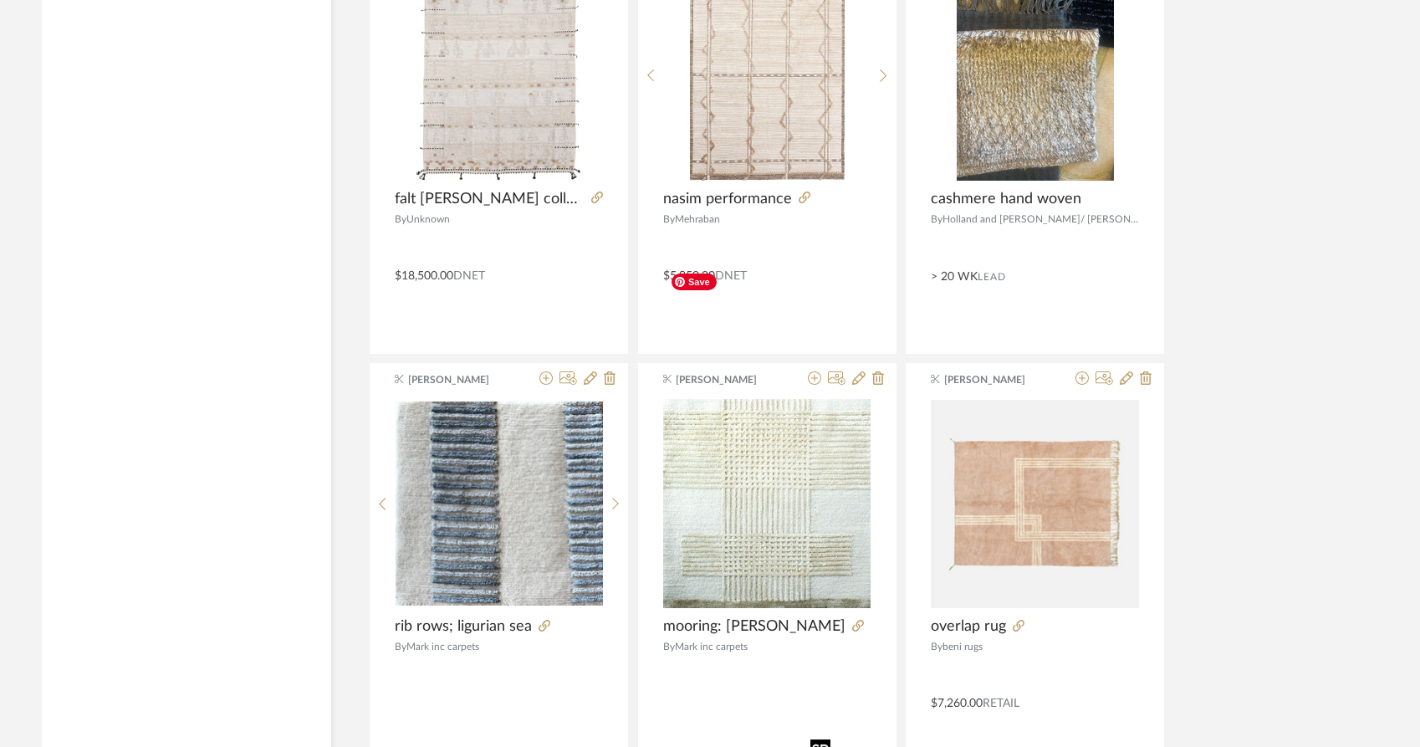
scroll to position [11294, 0]
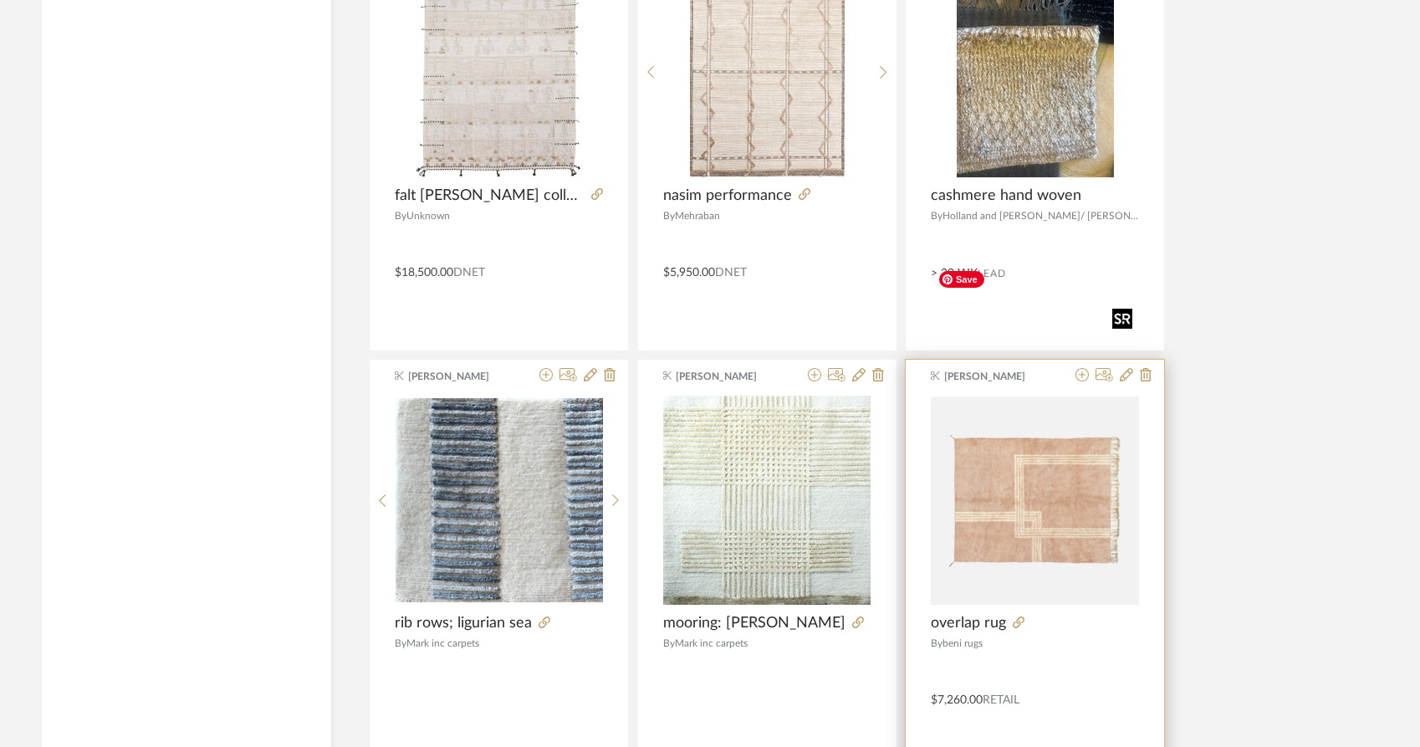
click at [0, 0] on img at bounding box center [0, 0] width 0 height 0
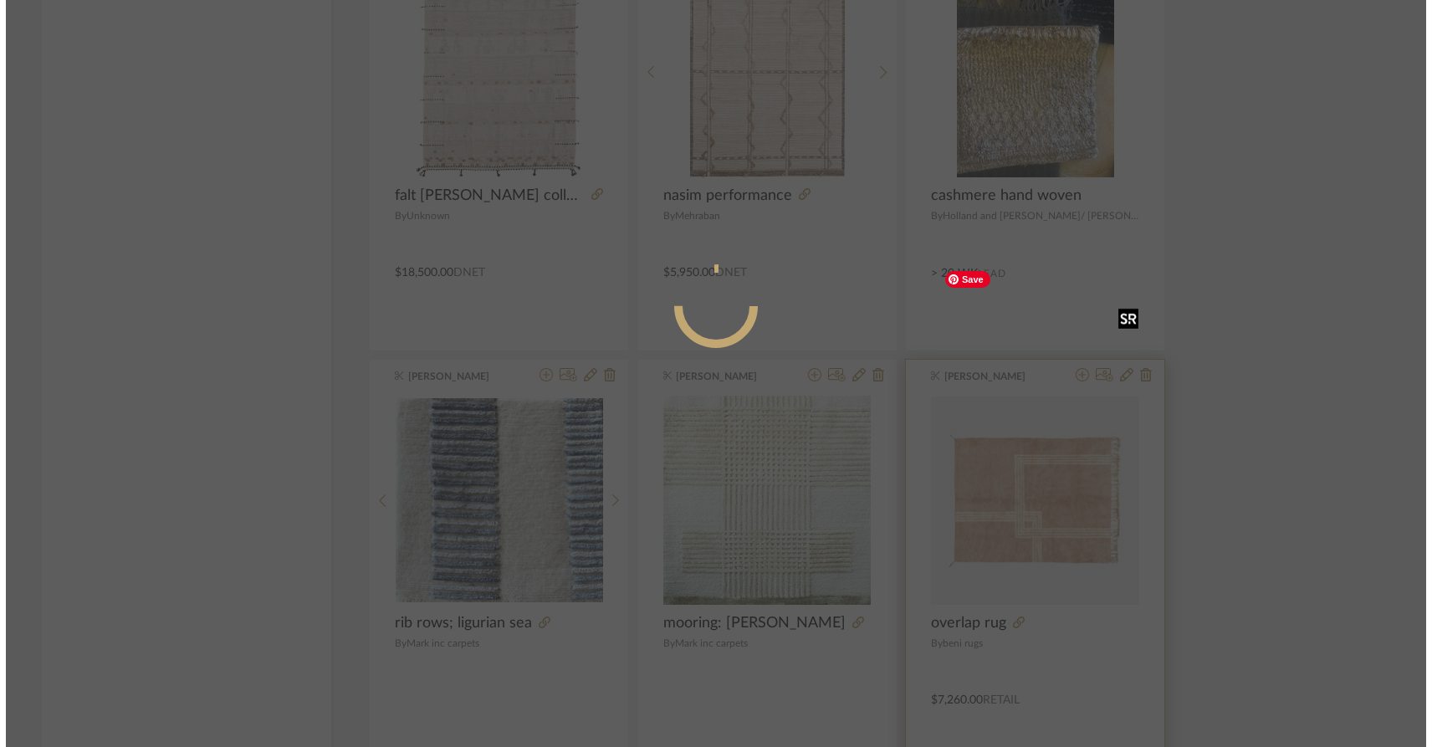
scroll to position [0, 0]
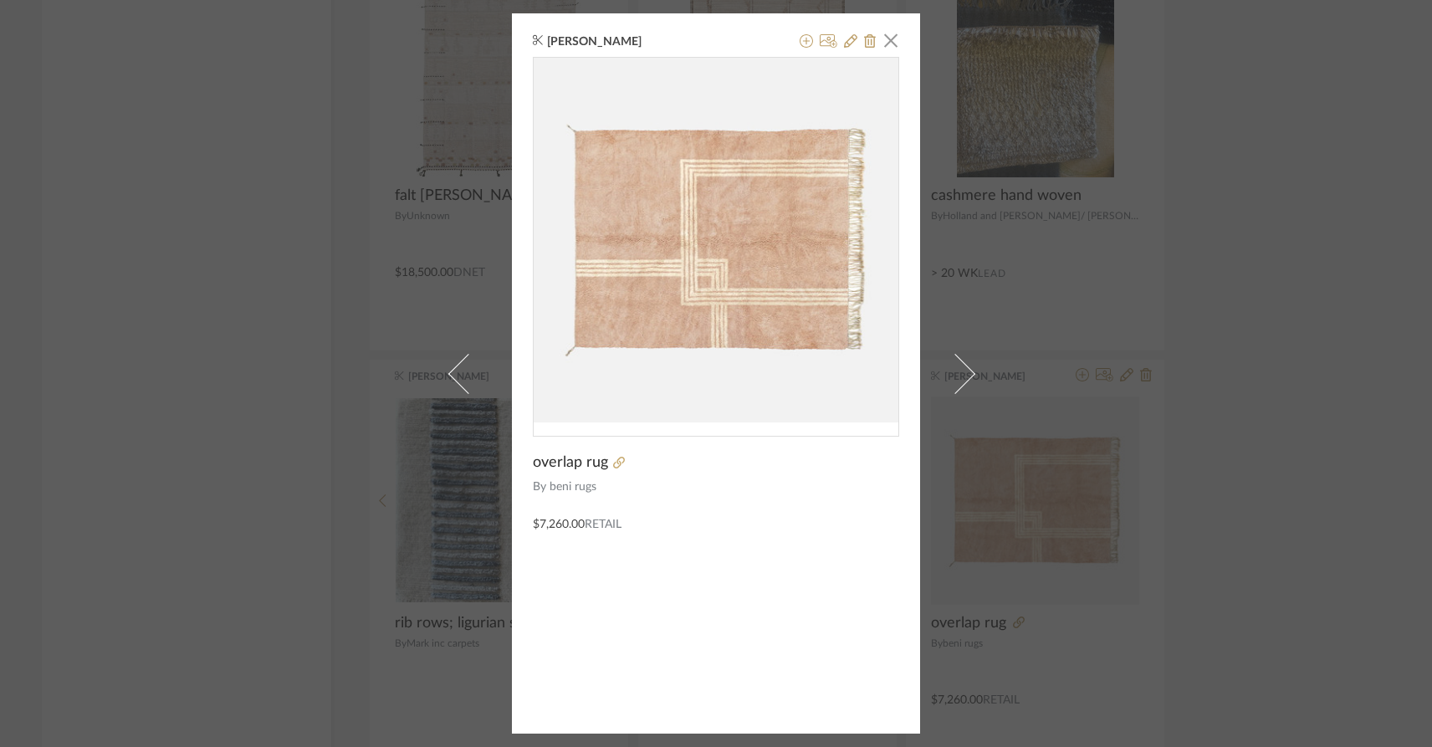
click at [1249, 499] on div "Anne Carr × overlap rug By beni rugs $7,260.00 Retail" at bounding box center [716, 373] width 1432 height 747
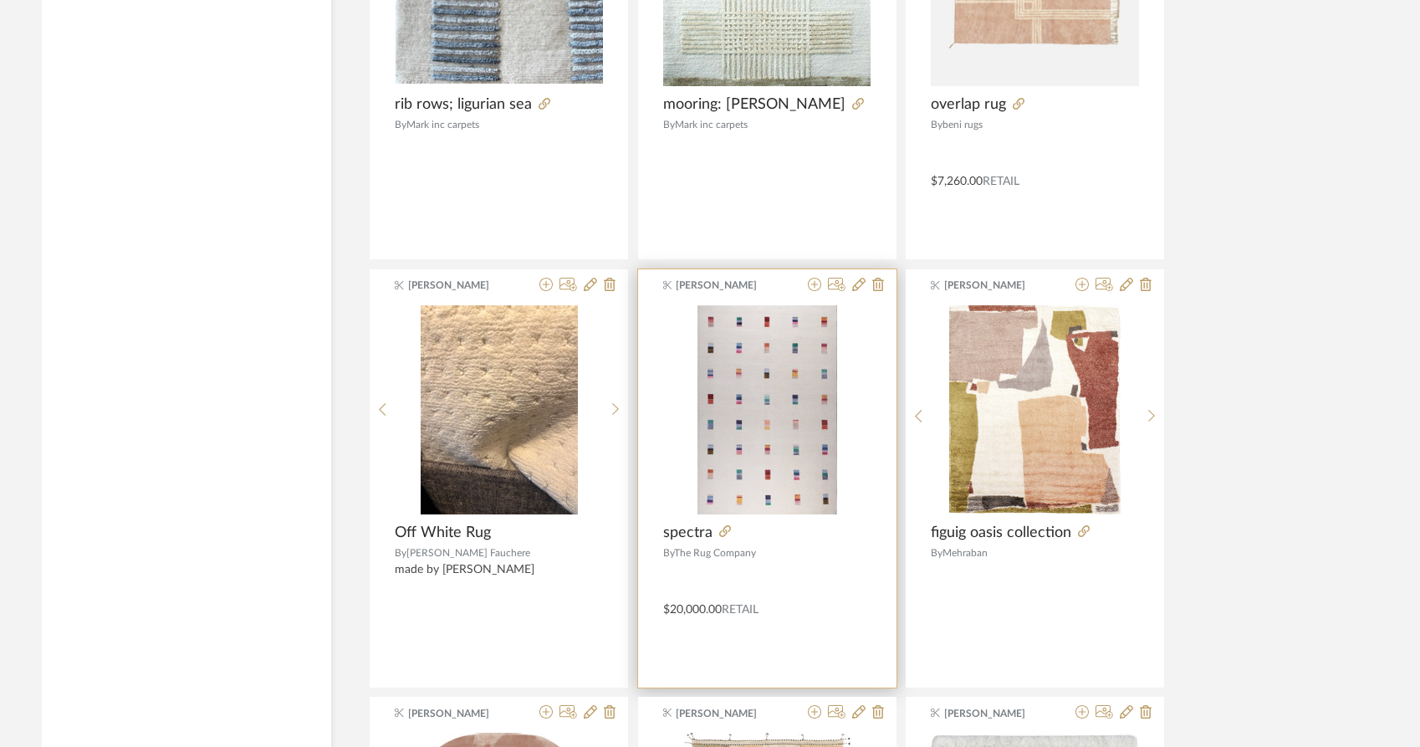
scroll to position [11834, 0]
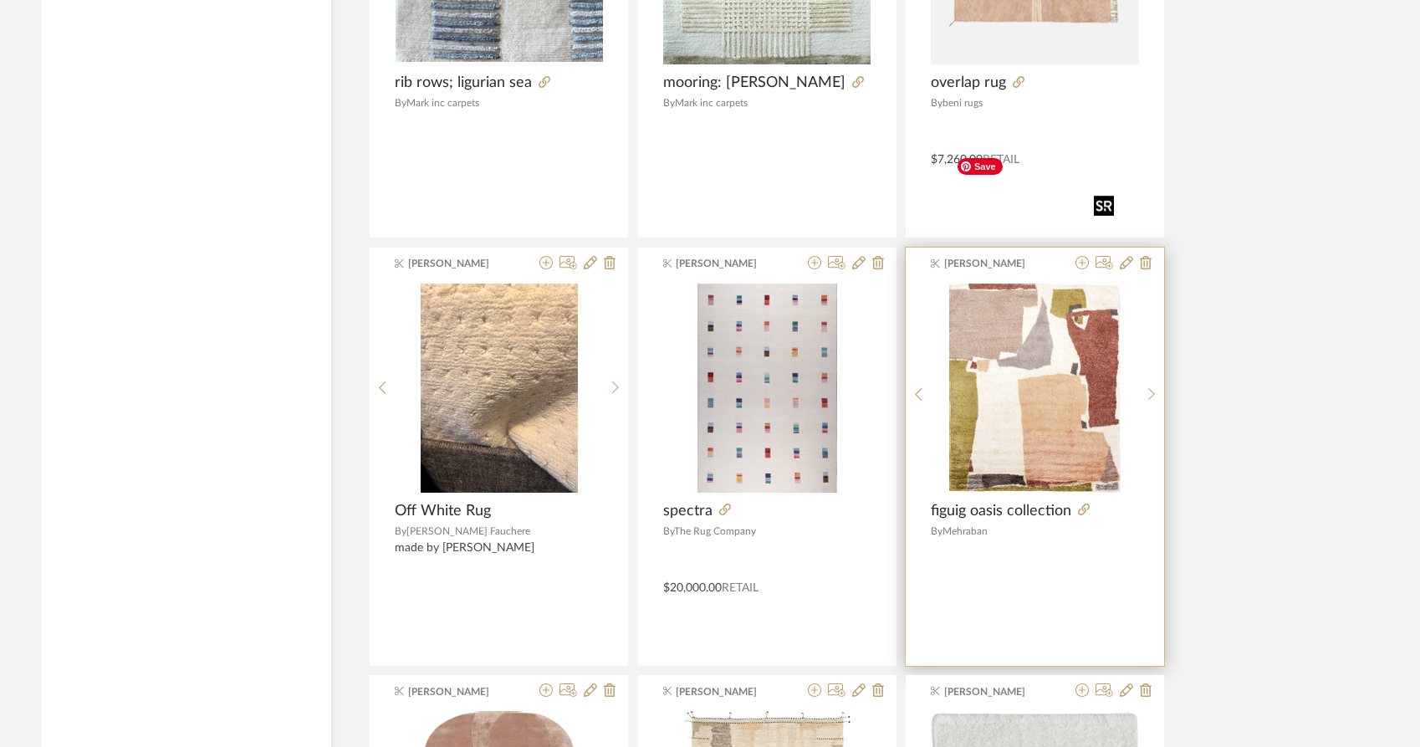
click at [1036, 284] on img "0" at bounding box center [1034, 388] width 171 height 209
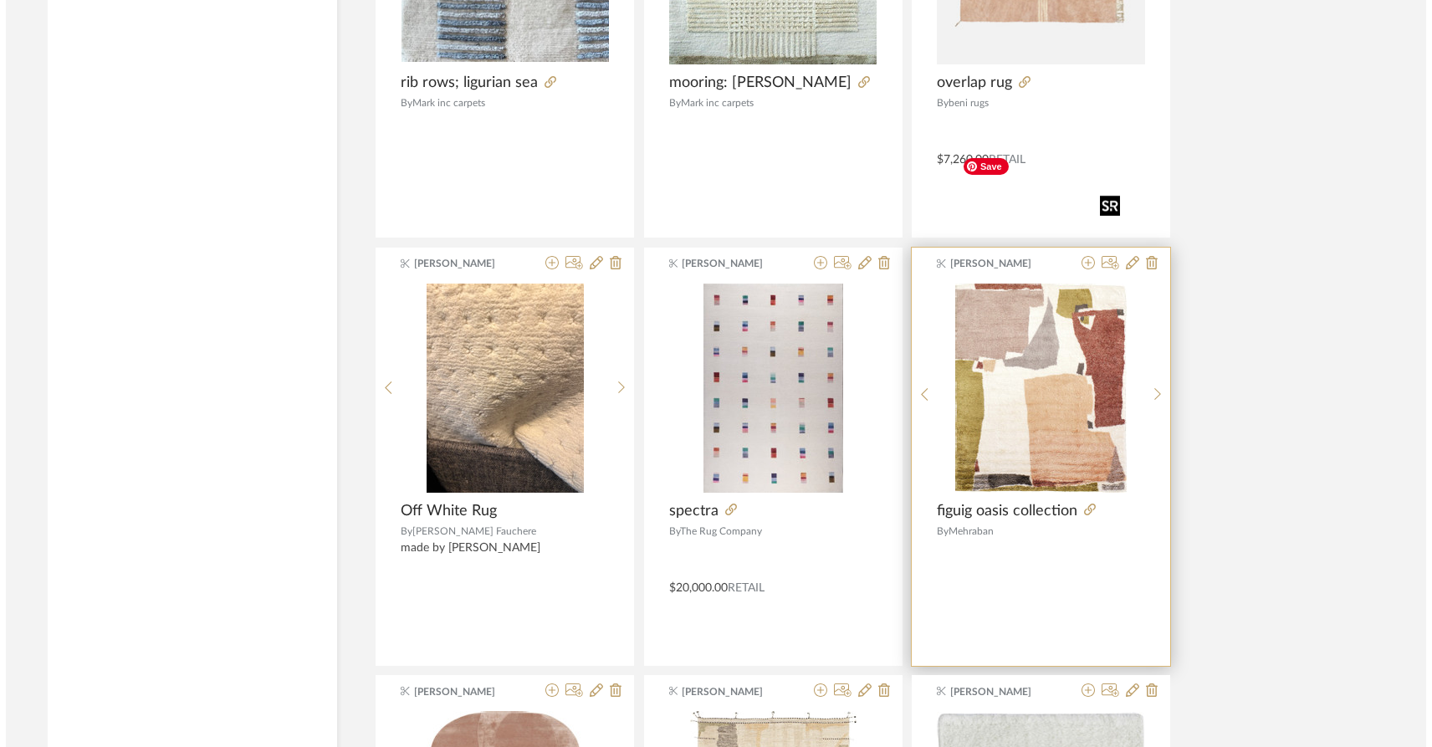
scroll to position [0, 0]
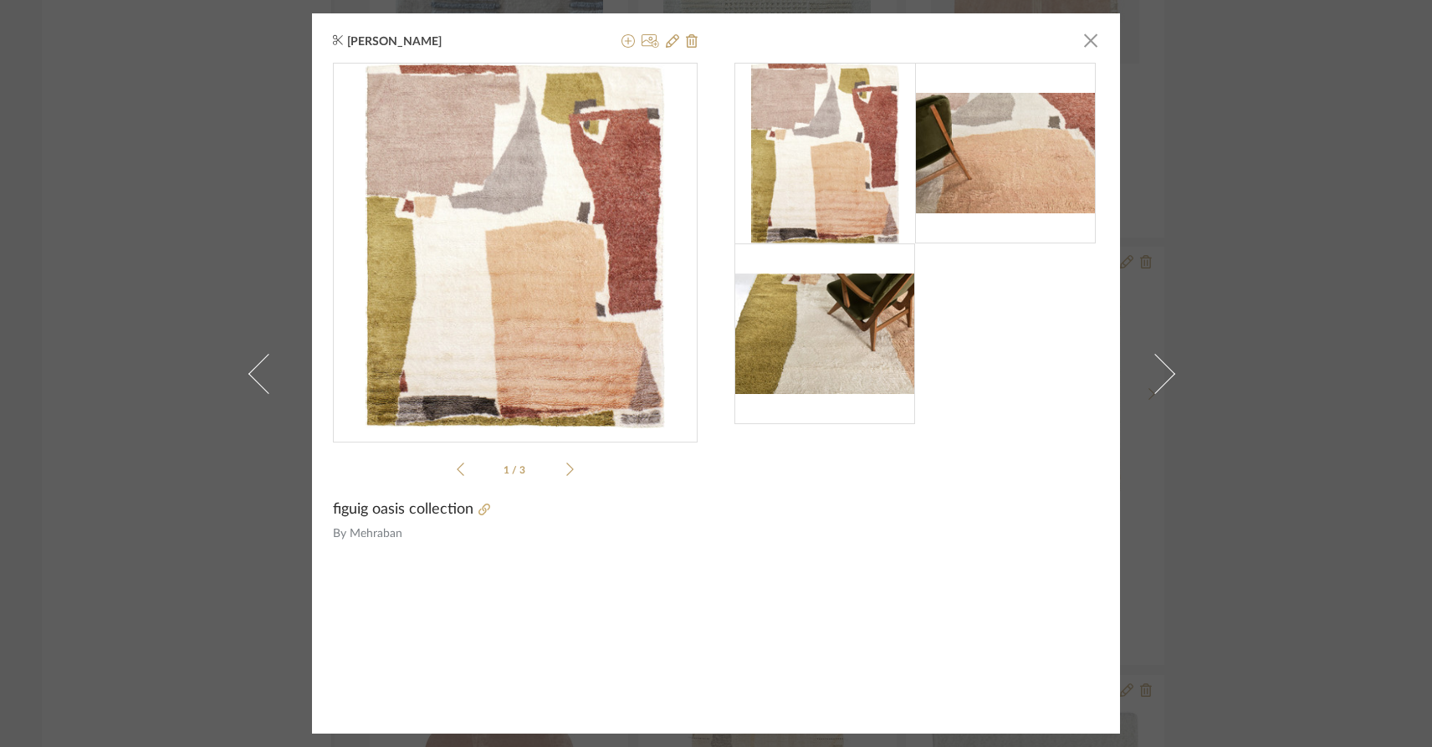
click at [806, 353] on img at bounding box center [824, 334] width 181 height 120
click at [622, 42] on icon at bounding box center [628, 40] width 13 height 13
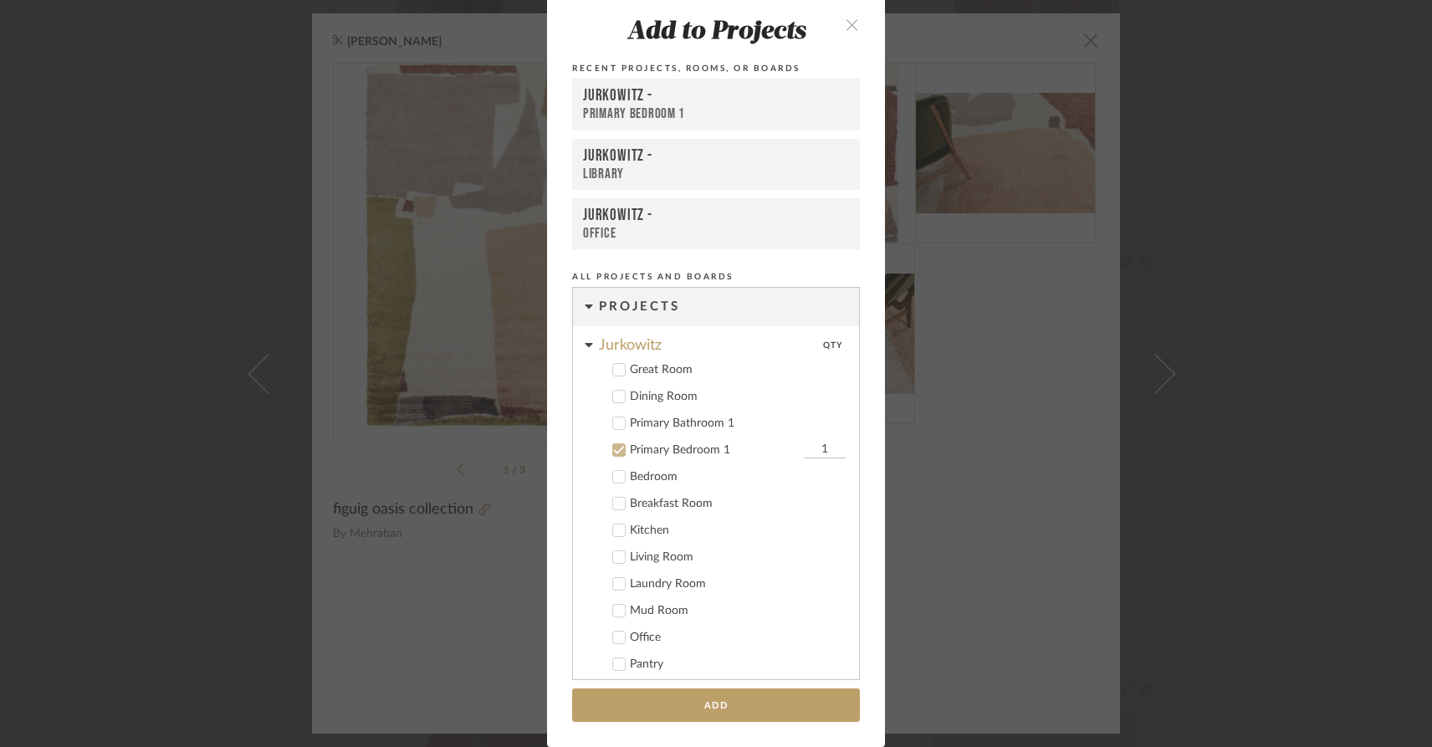
click at [613, 448] on icon at bounding box center [619, 450] width 12 height 12
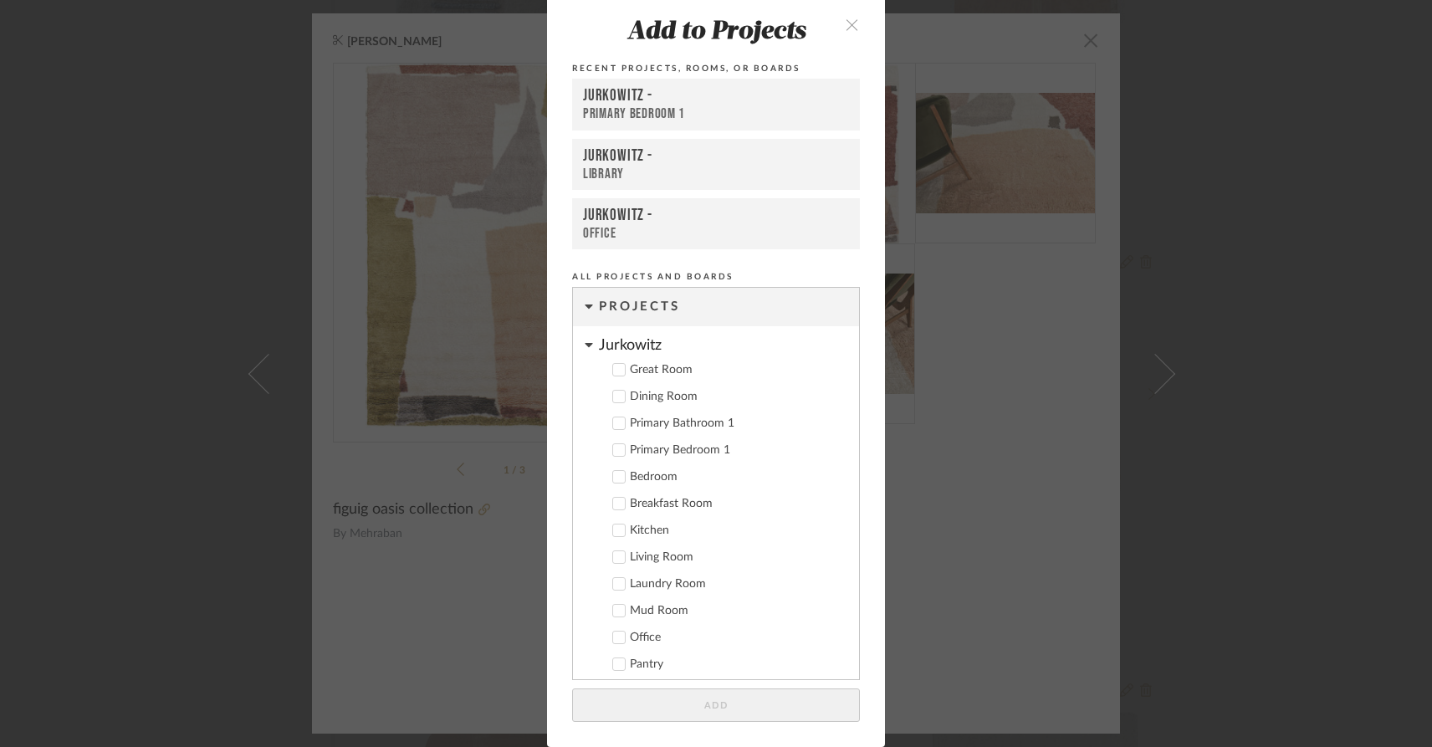
click at [617, 366] on icon at bounding box center [619, 370] width 11 height 8
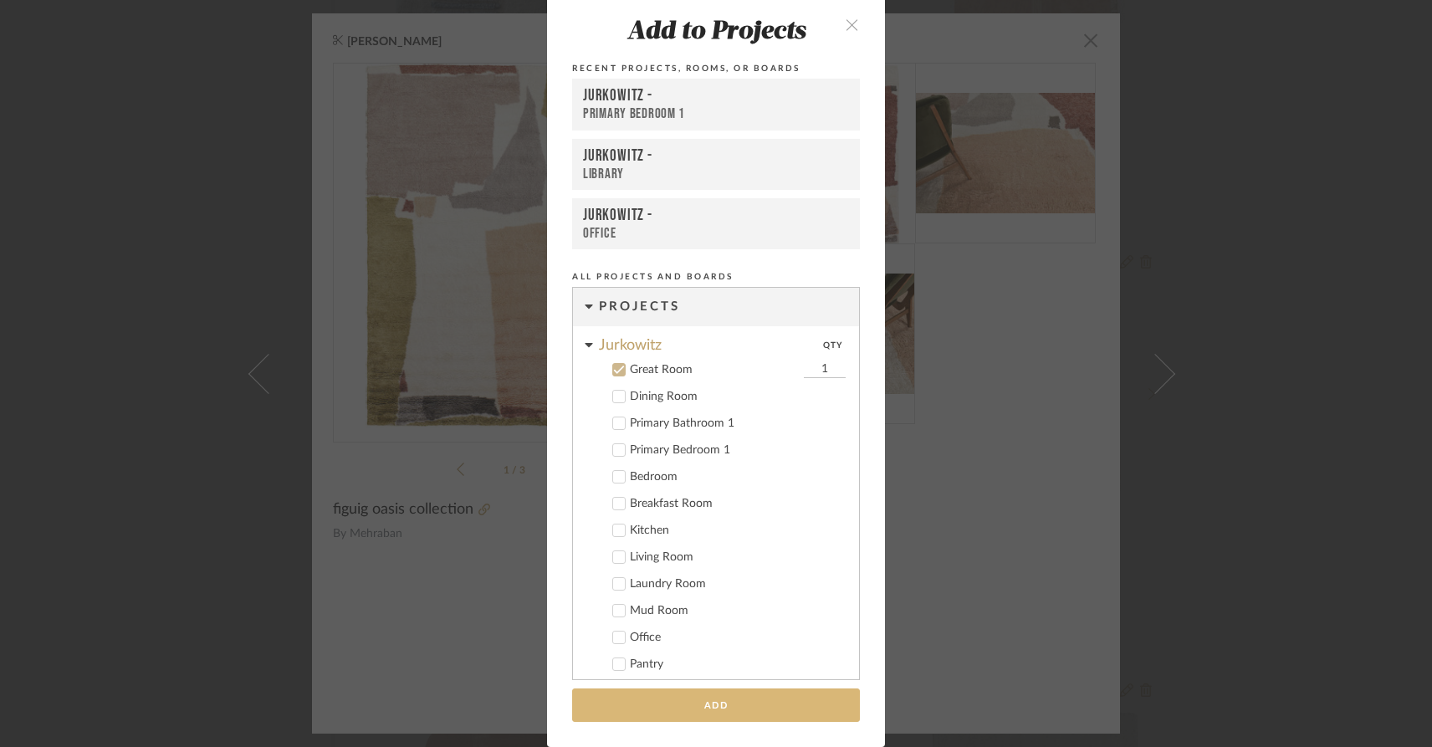
click at [697, 703] on button "Add" at bounding box center [716, 705] width 288 height 34
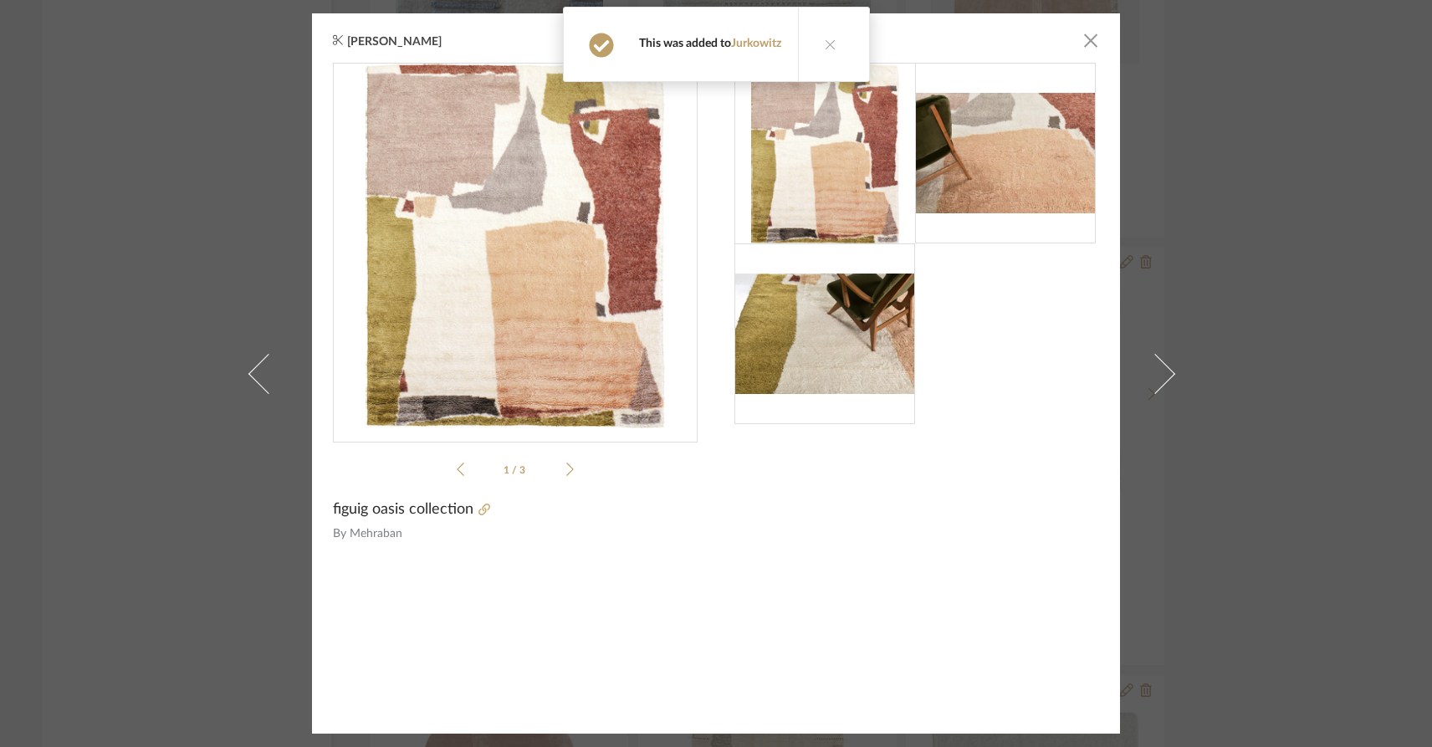
click at [842, 356] on img at bounding box center [824, 334] width 181 height 120
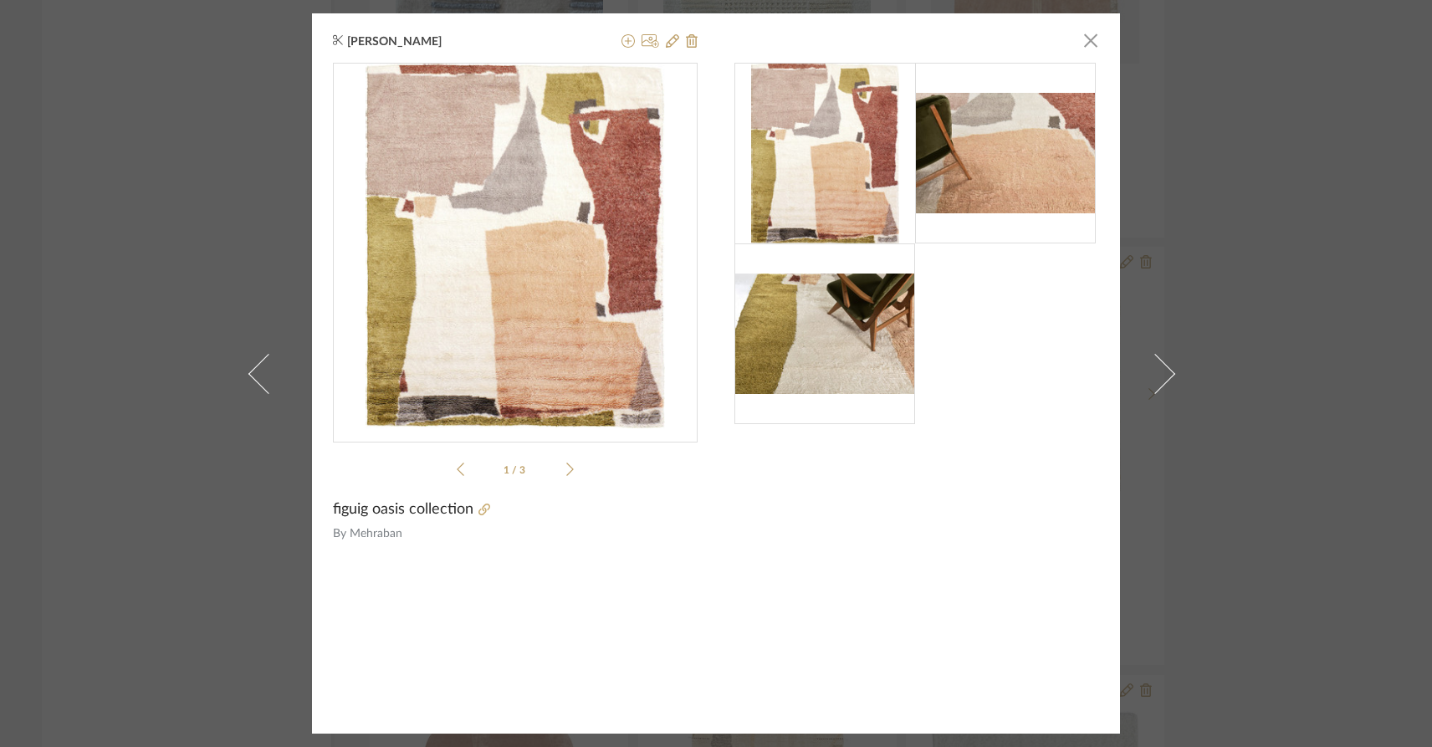
click at [566, 470] on icon at bounding box center [570, 469] width 8 height 15
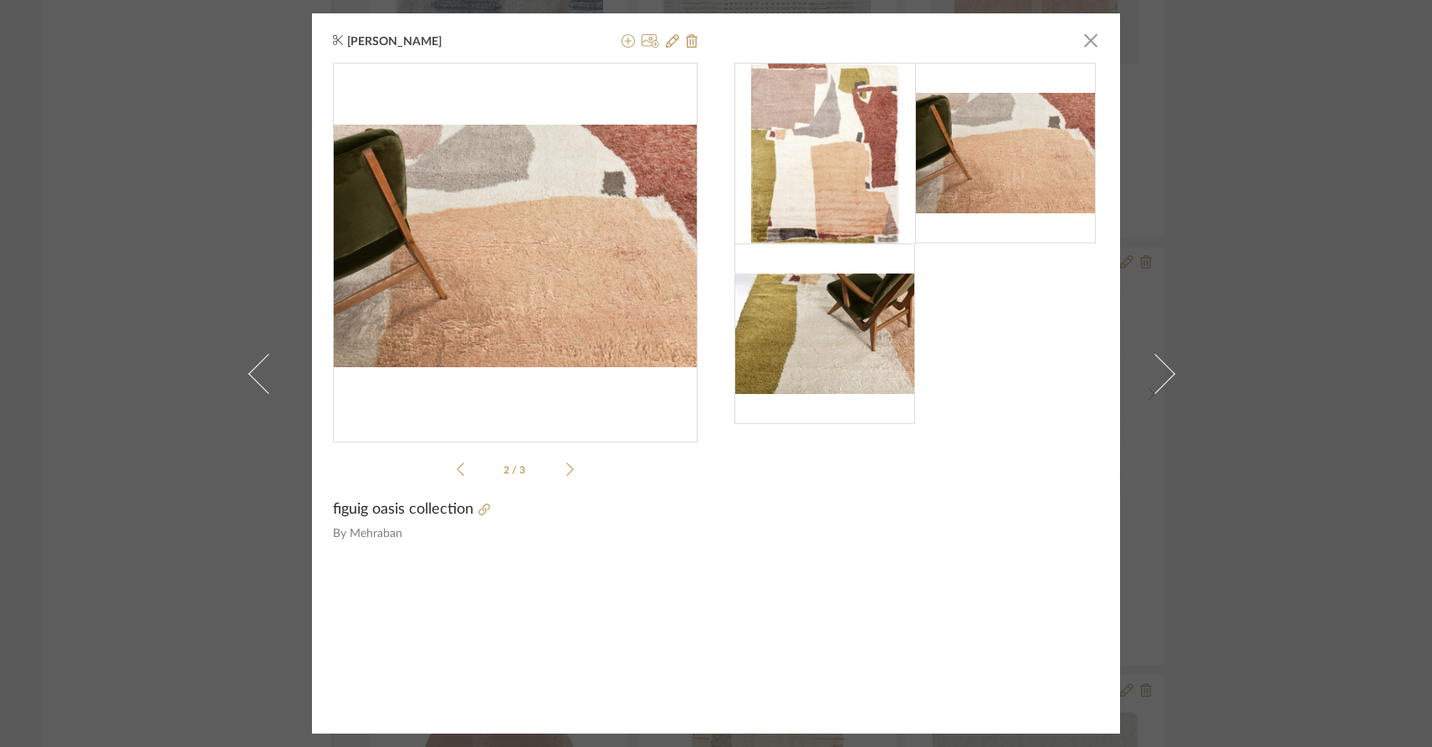
click at [566, 470] on icon at bounding box center [570, 469] width 8 height 15
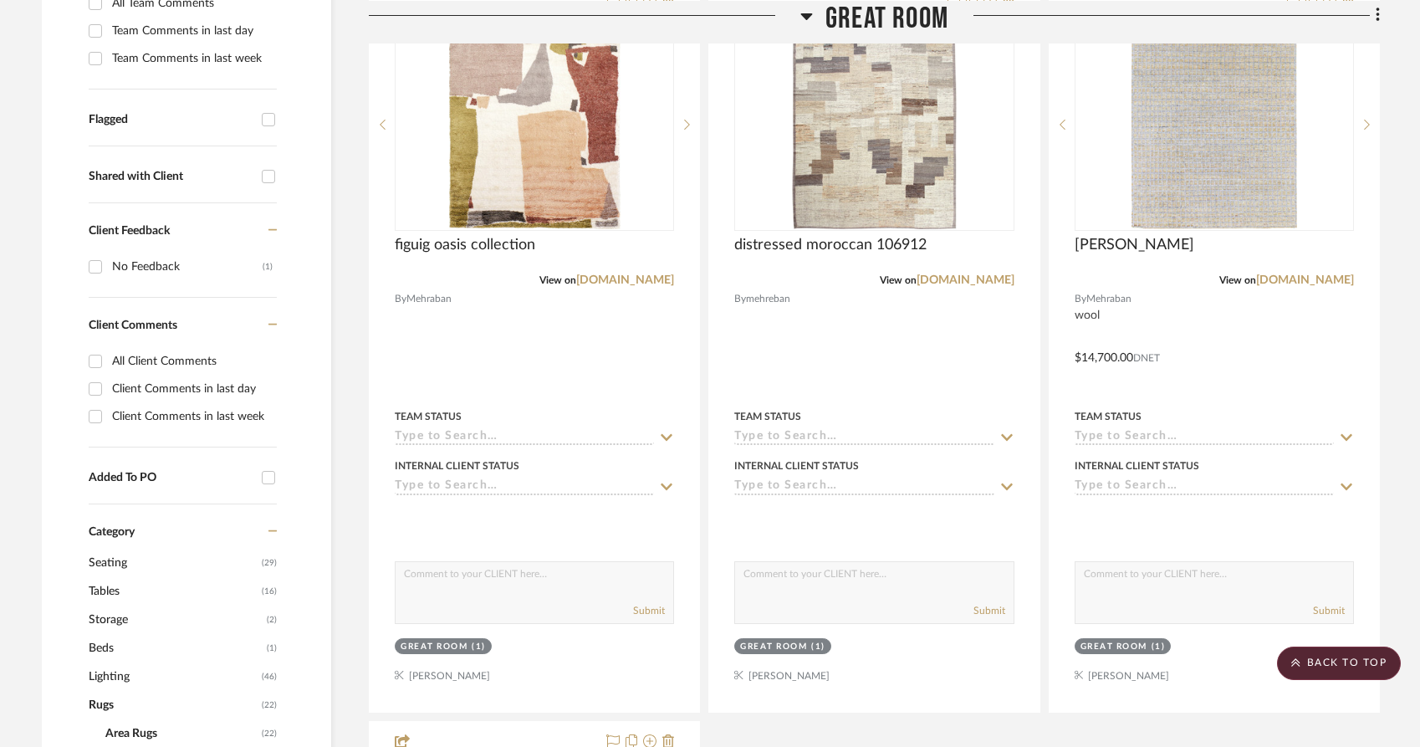
scroll to position [672, 0]
click at [125, 719] on span "Area Rugs" at bounding box center [181, 733] width 152 height 28
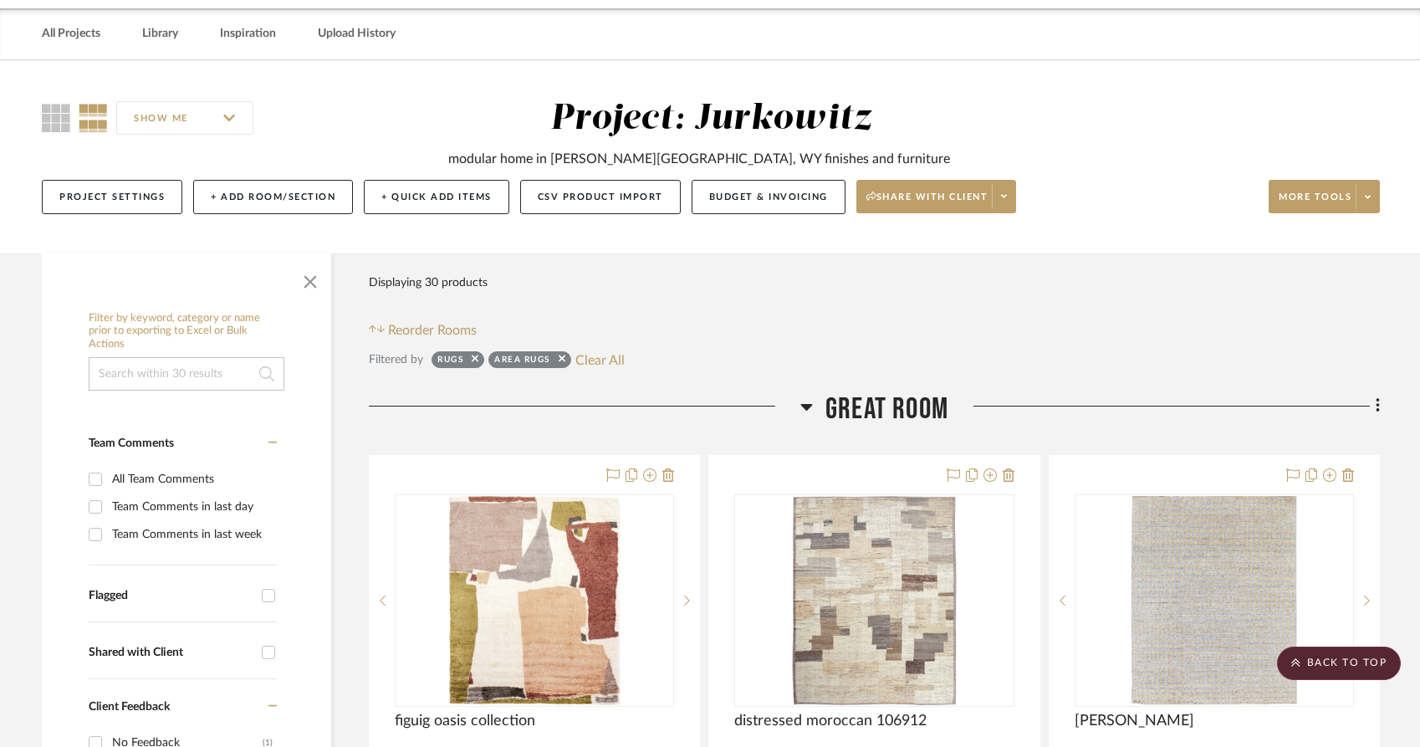
scroll to position [0, 0]
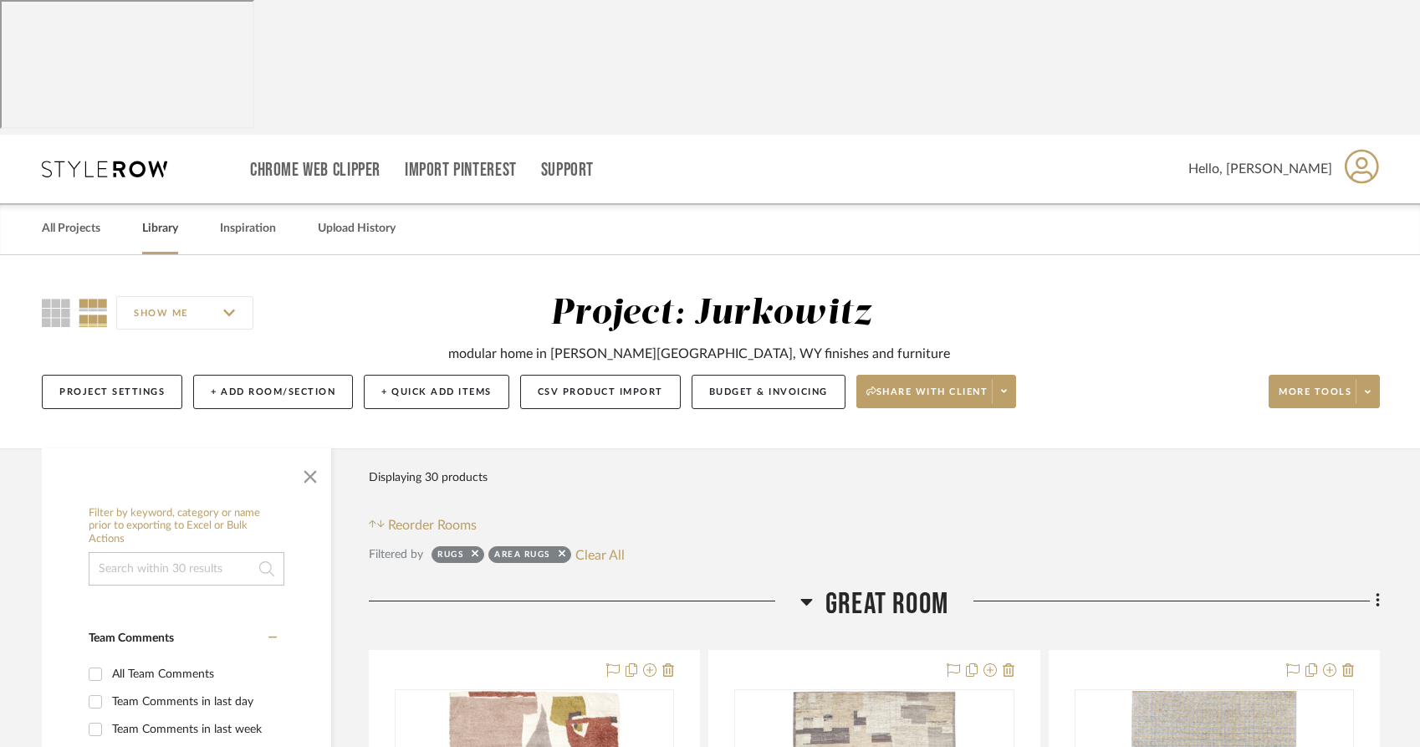
click at [158, 217] on link "Library" at bounding box center [160, 228] width 36 height 23
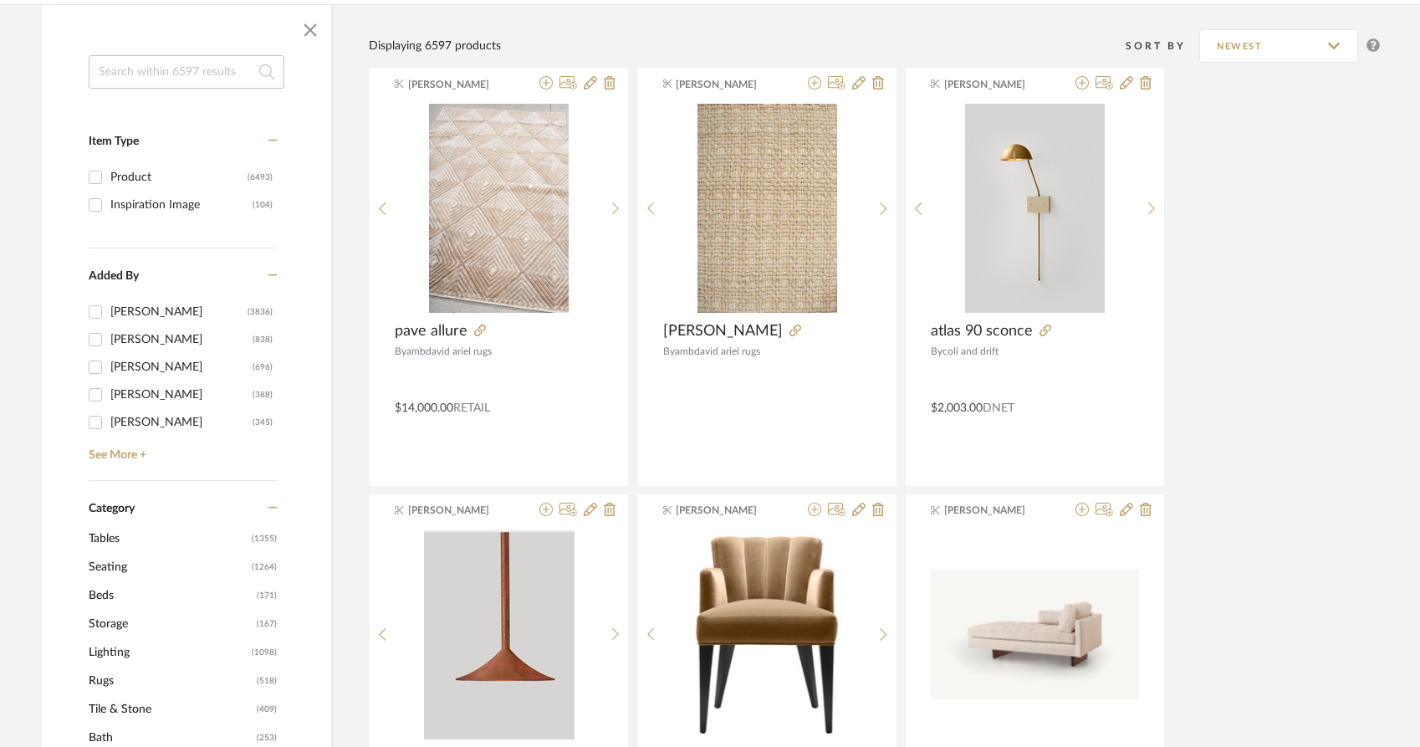
scroll to position [413, 0]
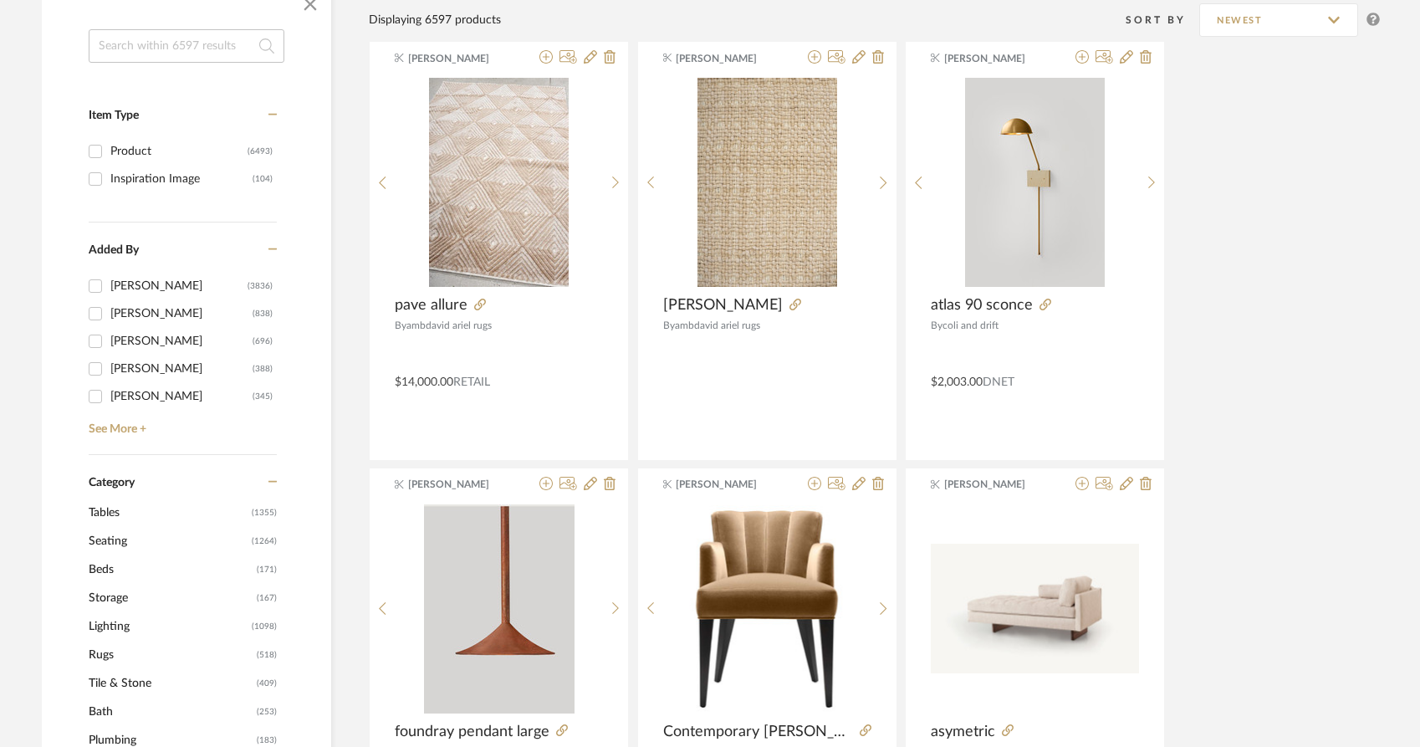
click at [95, 641] on span "Rugs" at bounding box center [171, 655] width 164 height 28
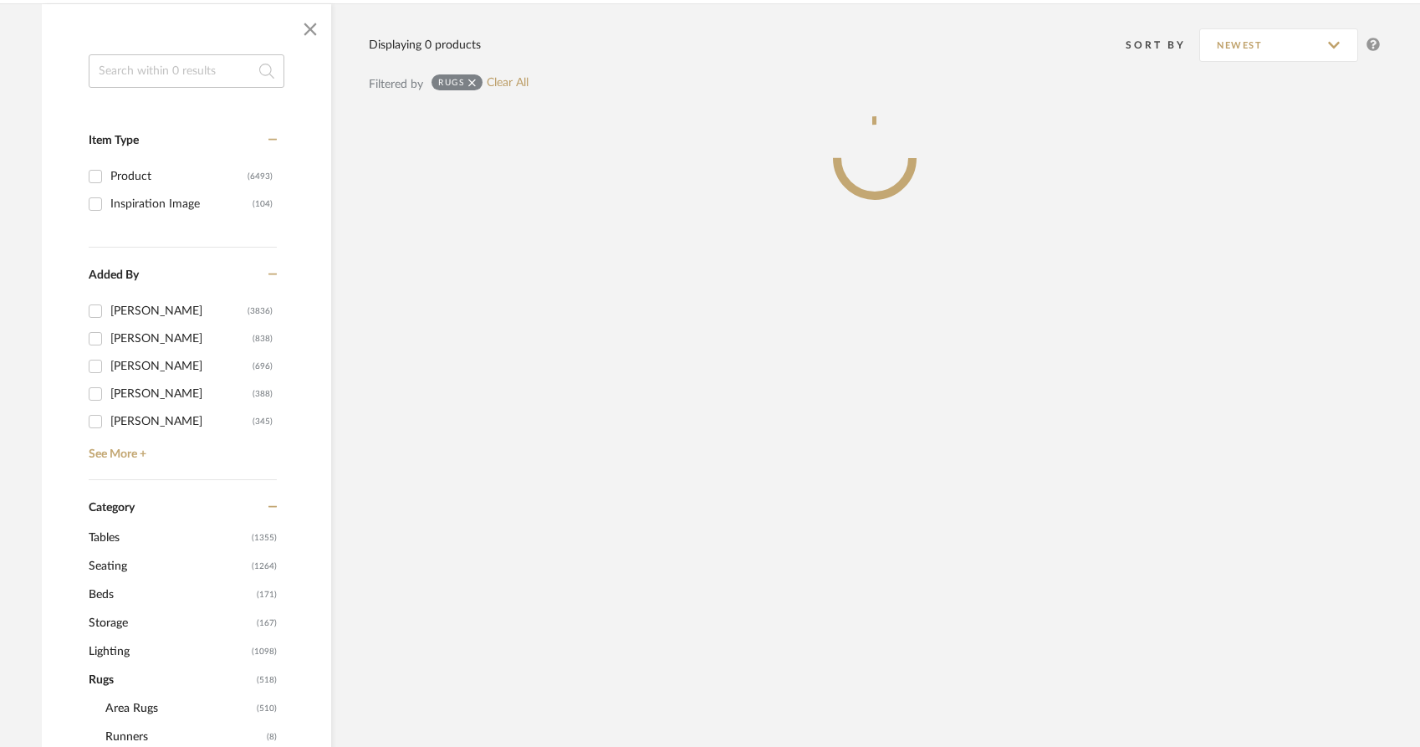
scroll to position [438, 0]
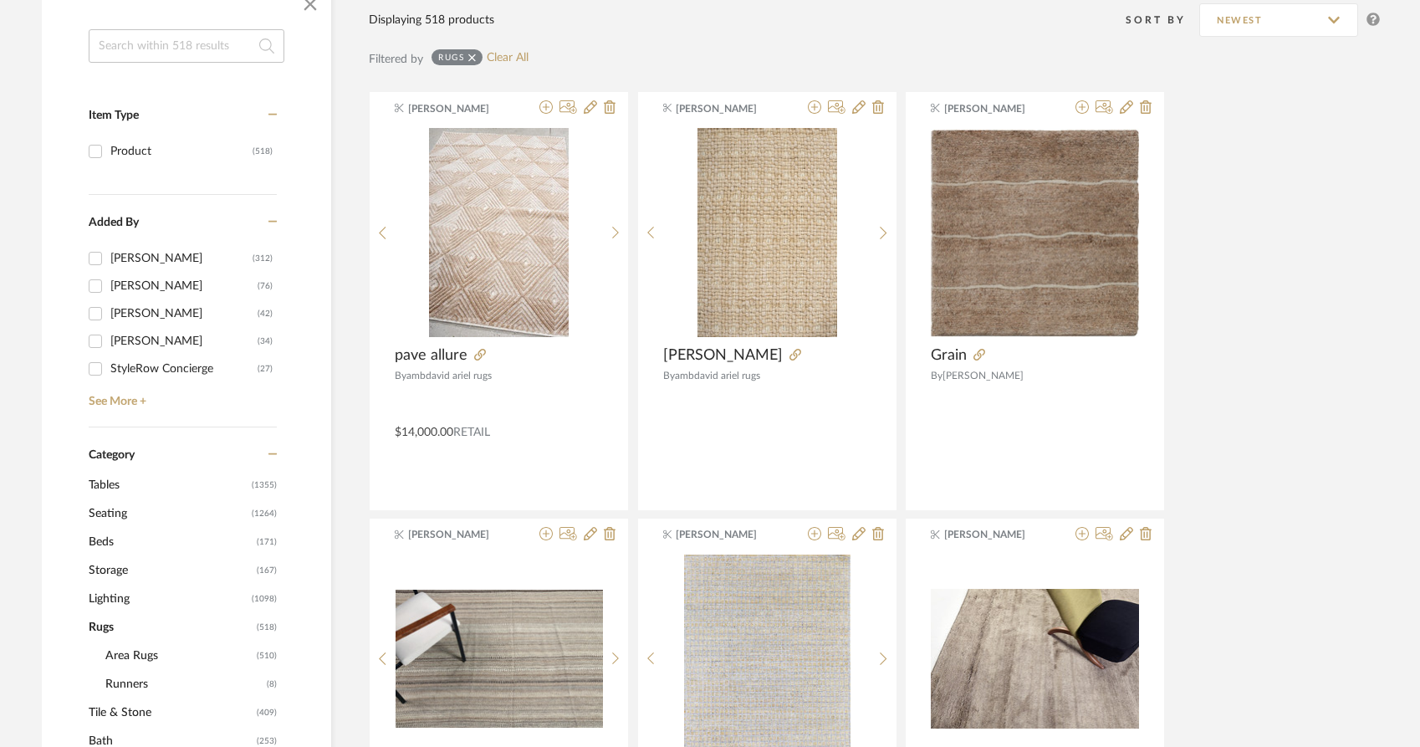
click at [130, 642] on span "Area Rugs" at bounding box center [178, 656] width 147 height 28
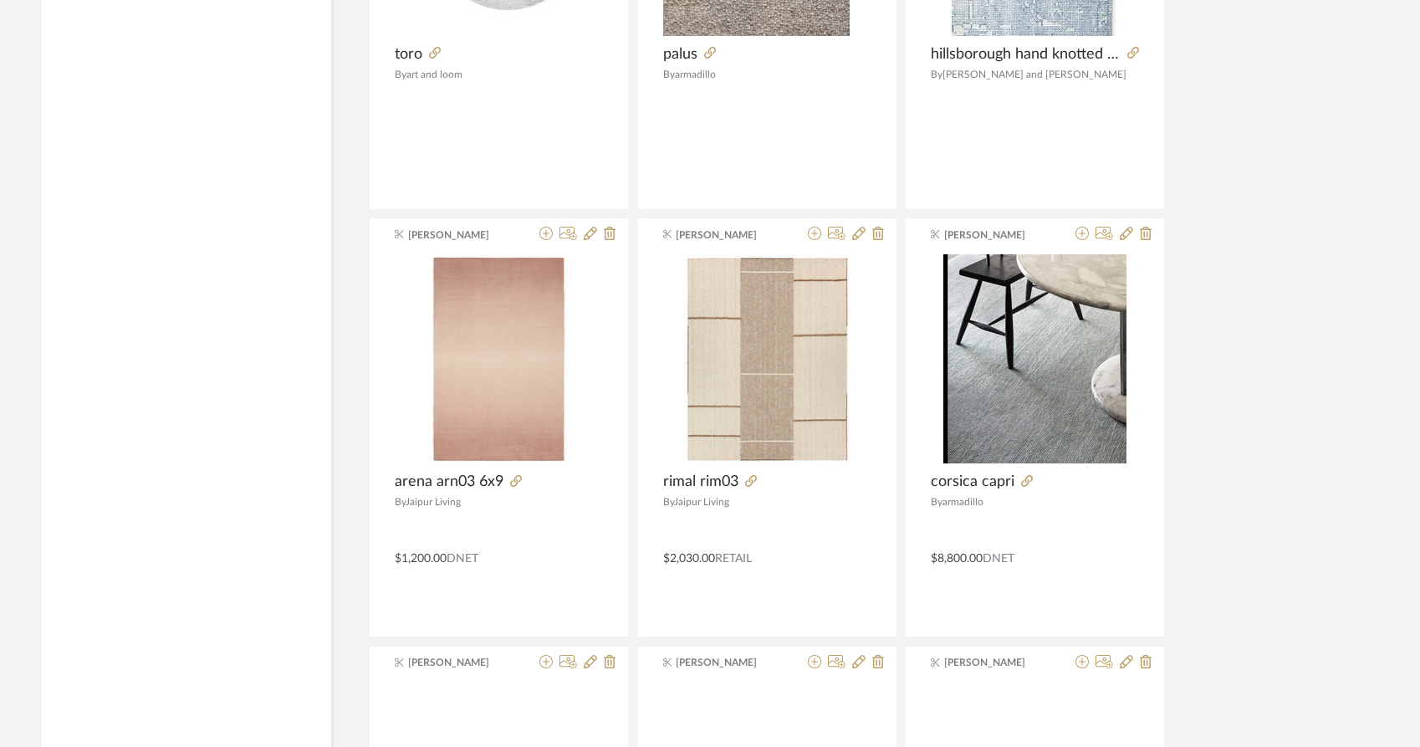
scroll to position [4890, 0]
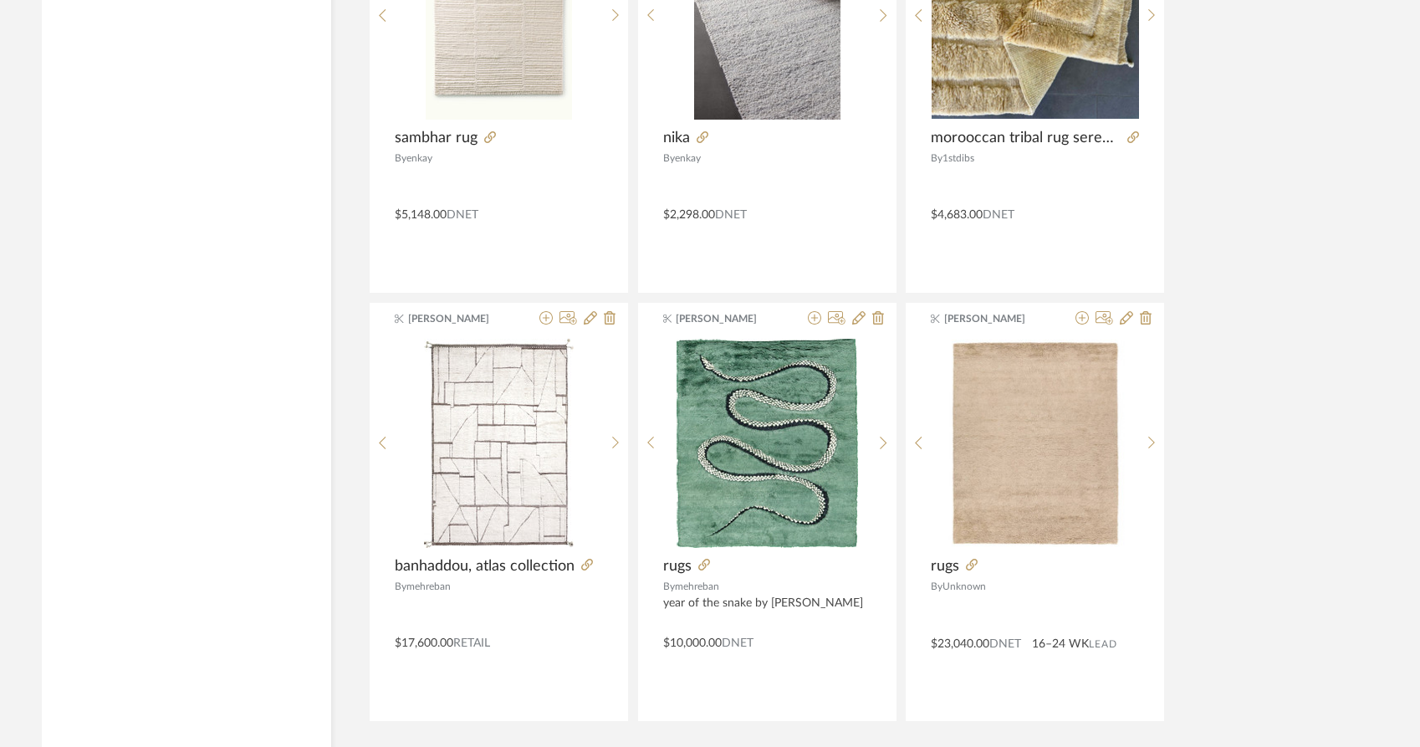
scroll to position [10085, 0]
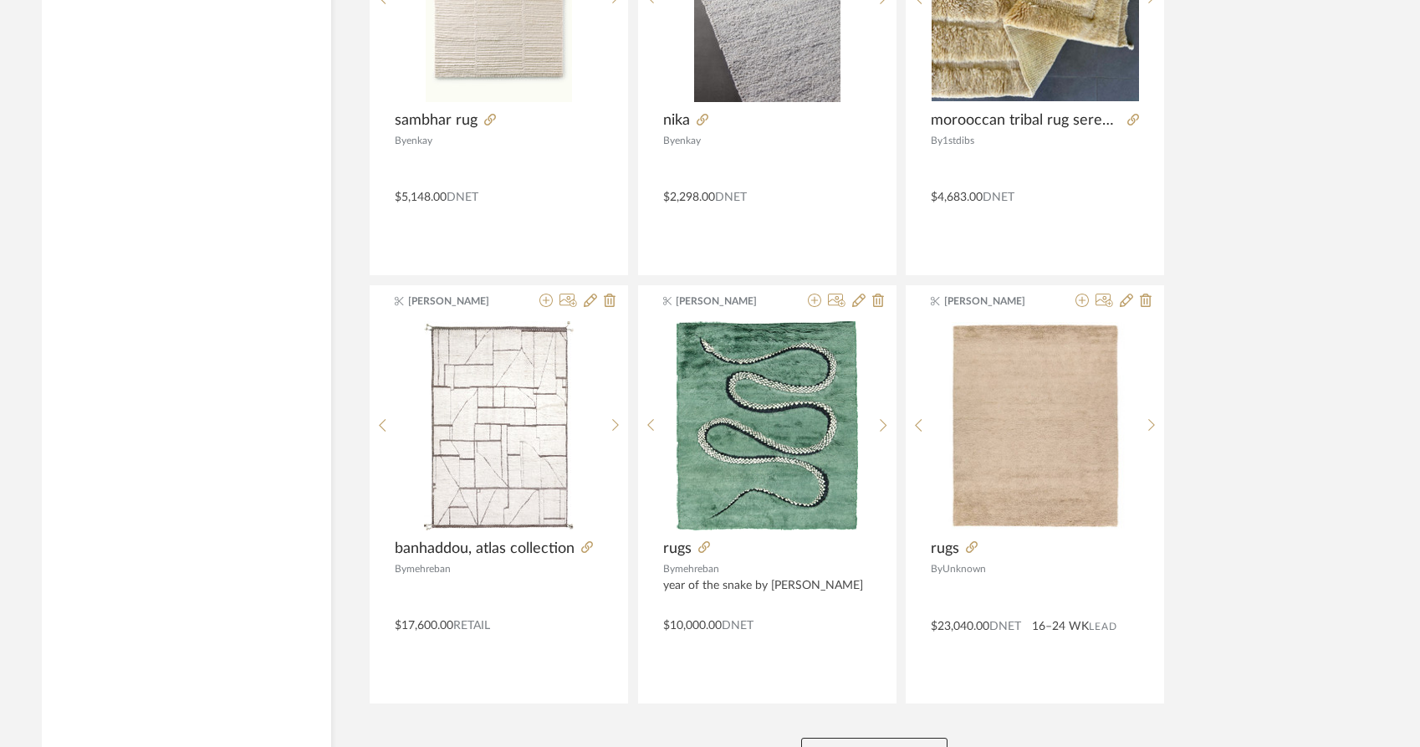
click at [834, 738] on button "View More" at bounding box center [874, 754] width 146 height 33
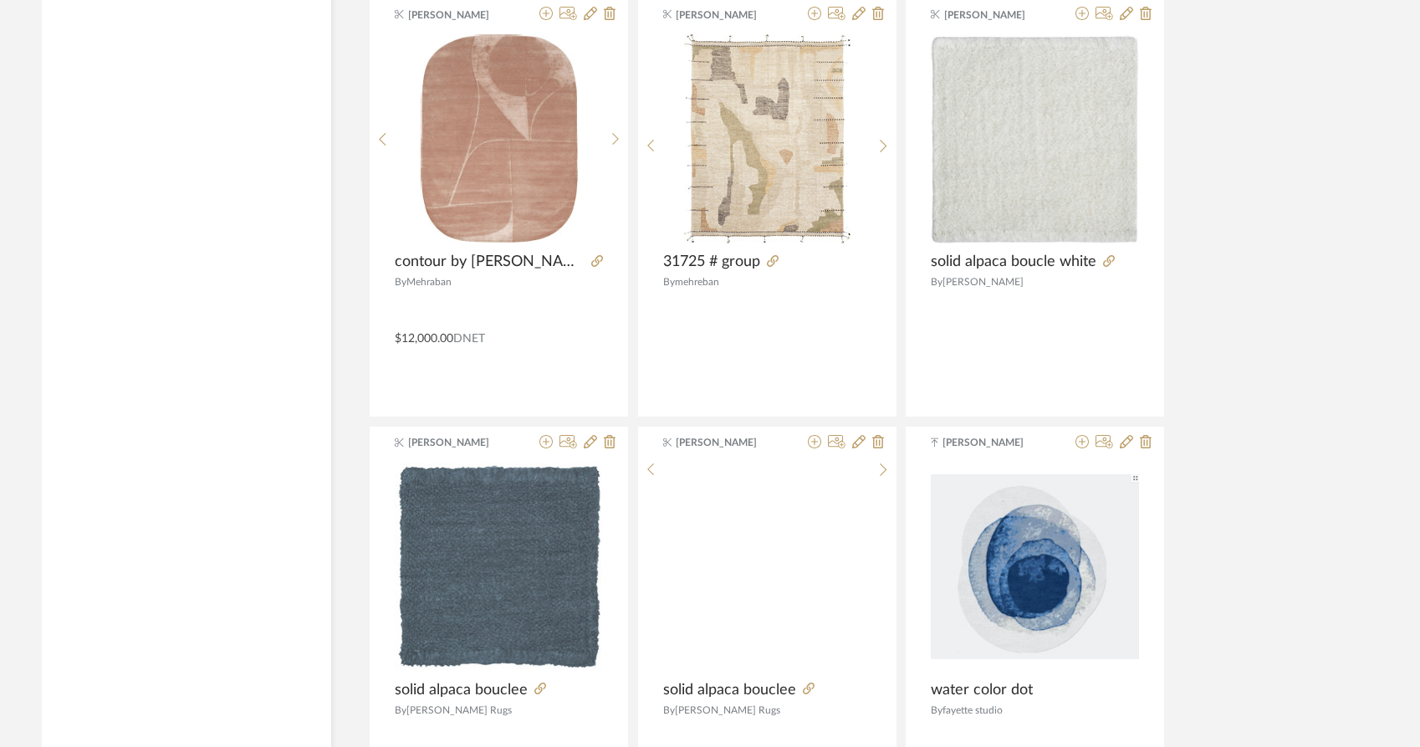
scroll to position [12066, 0]
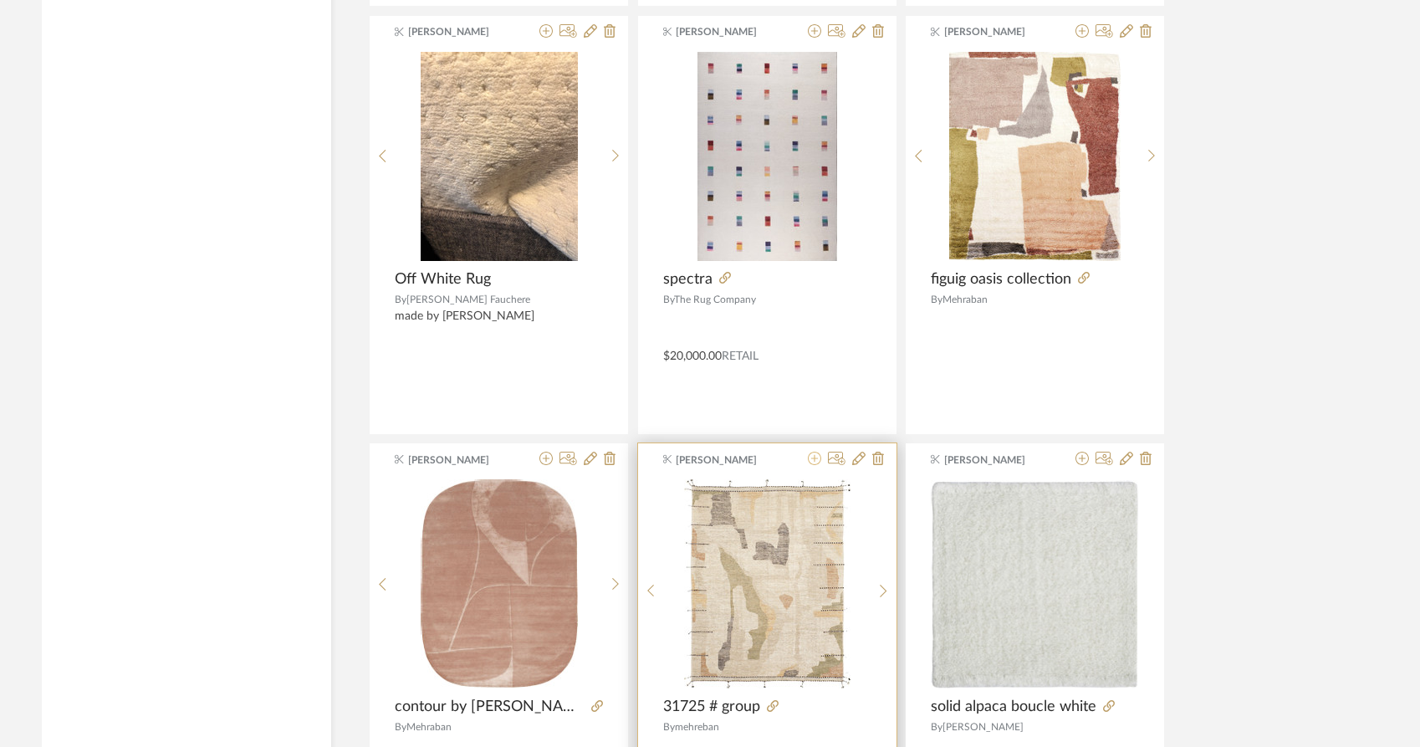
click at [813, 452] on icon at bounding box center [814, 458] width 13 height 13
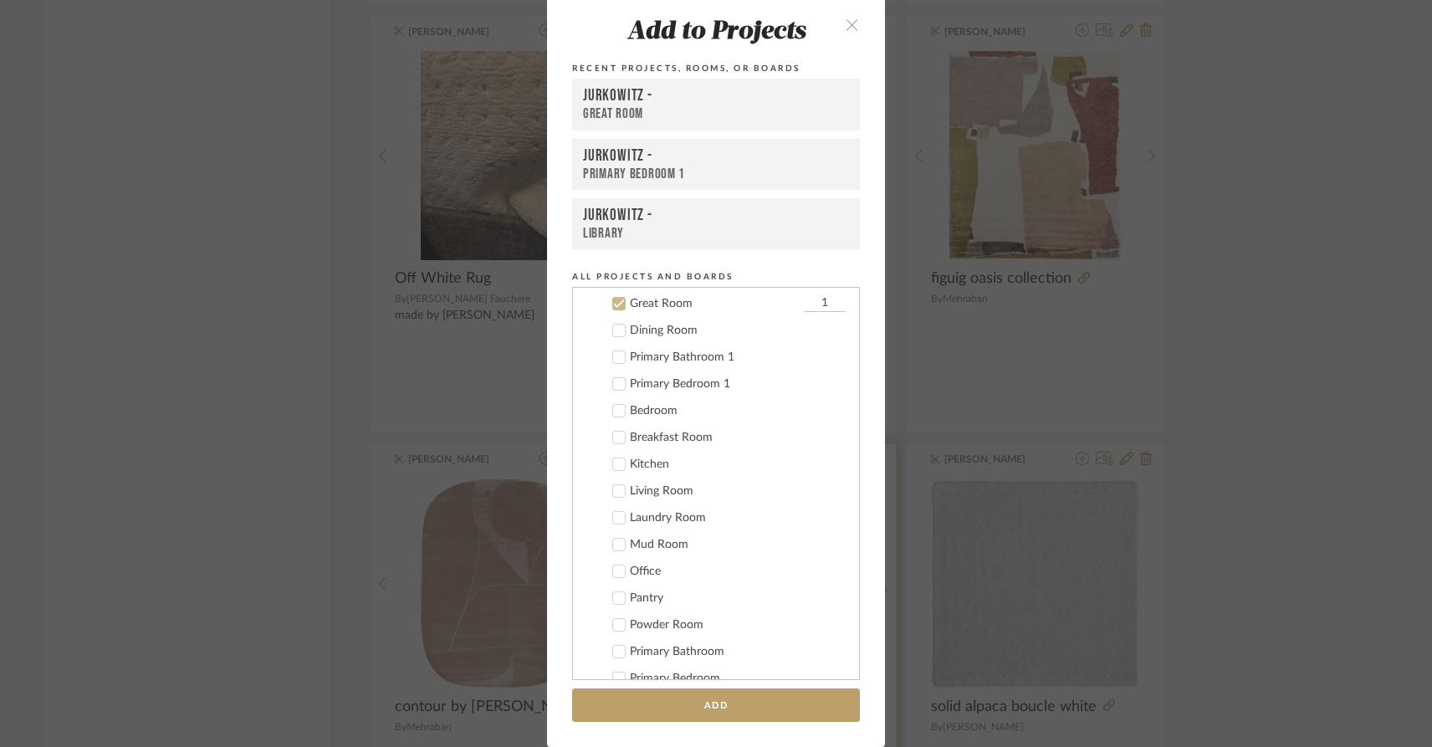
scroll to position [68, 0]
click at [800, 705] on button "Add" at bounding box center [716, 705] width 288 height 34
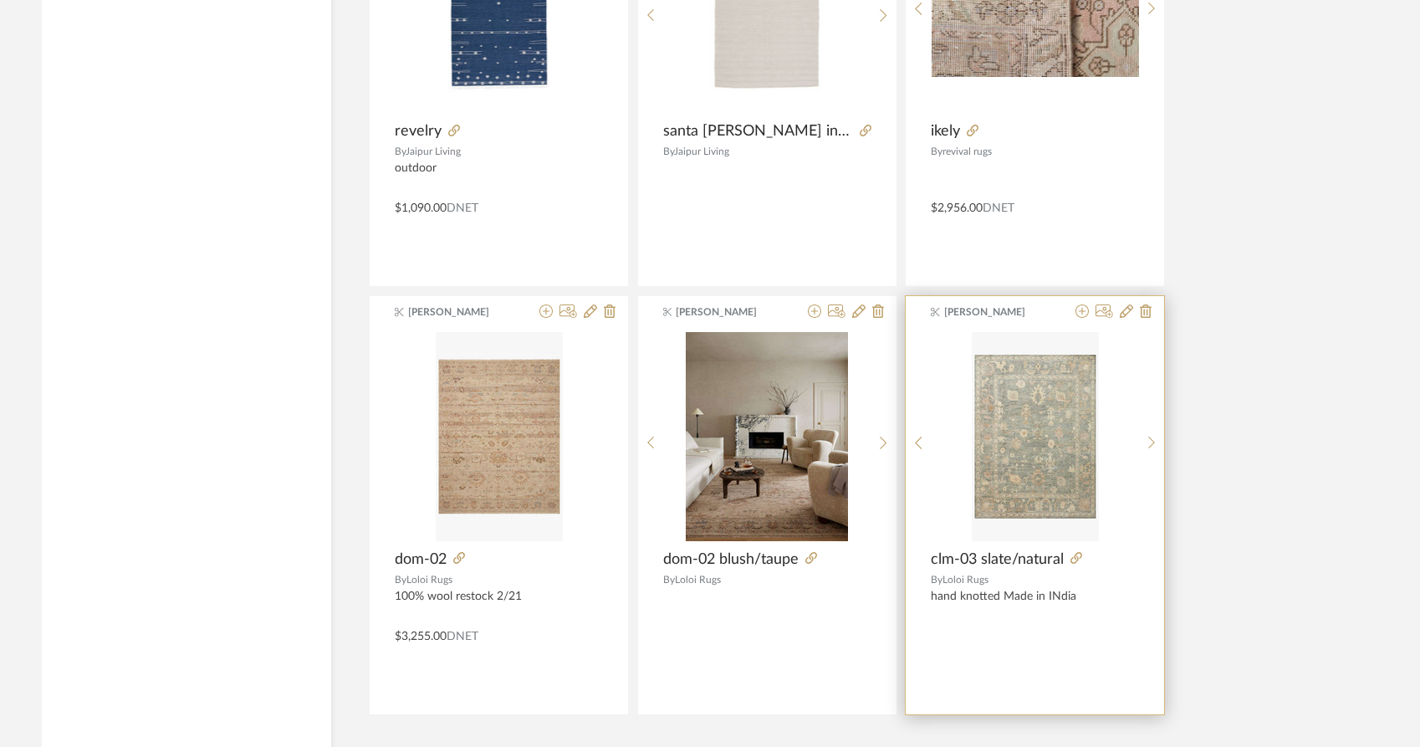
scroll to position [15220, 0]
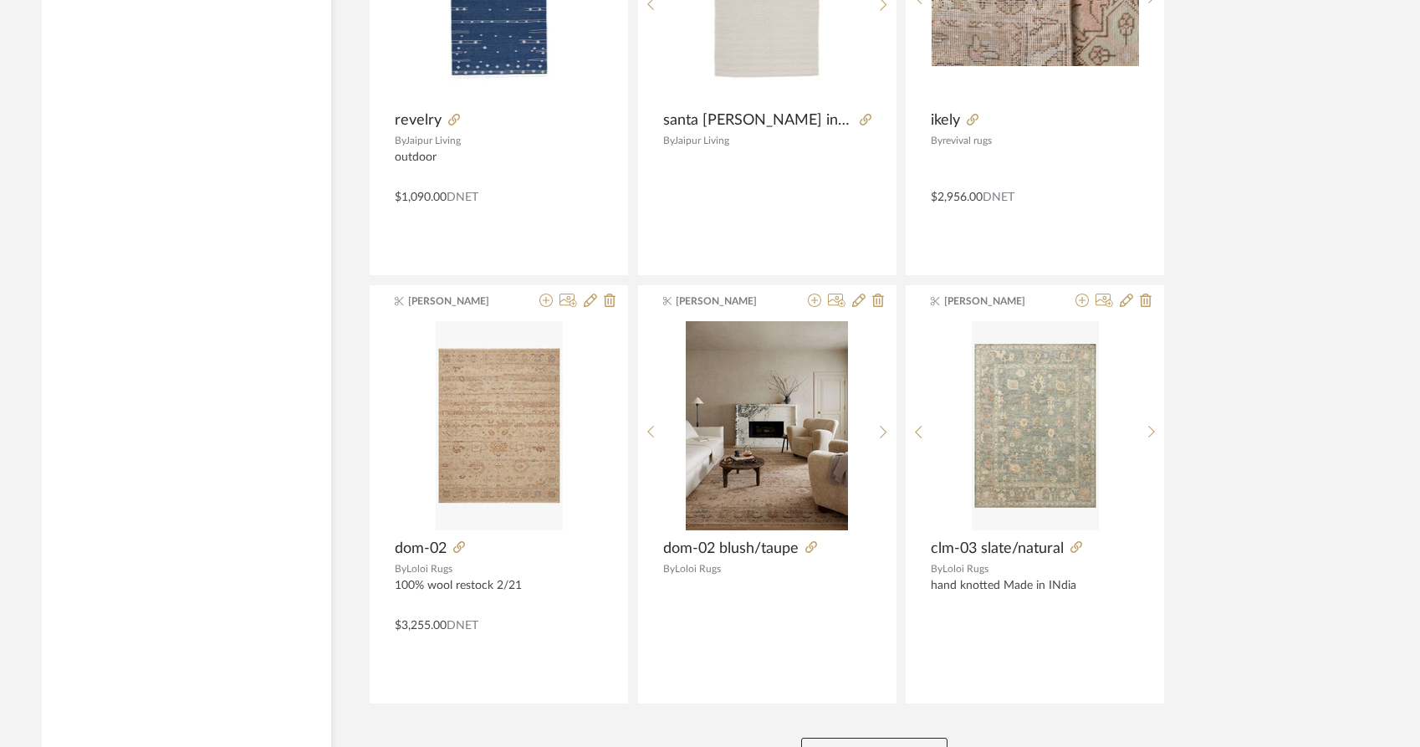
click at [852, 738] on button "View More" at bounding box center [874, 754] width 146 height 33
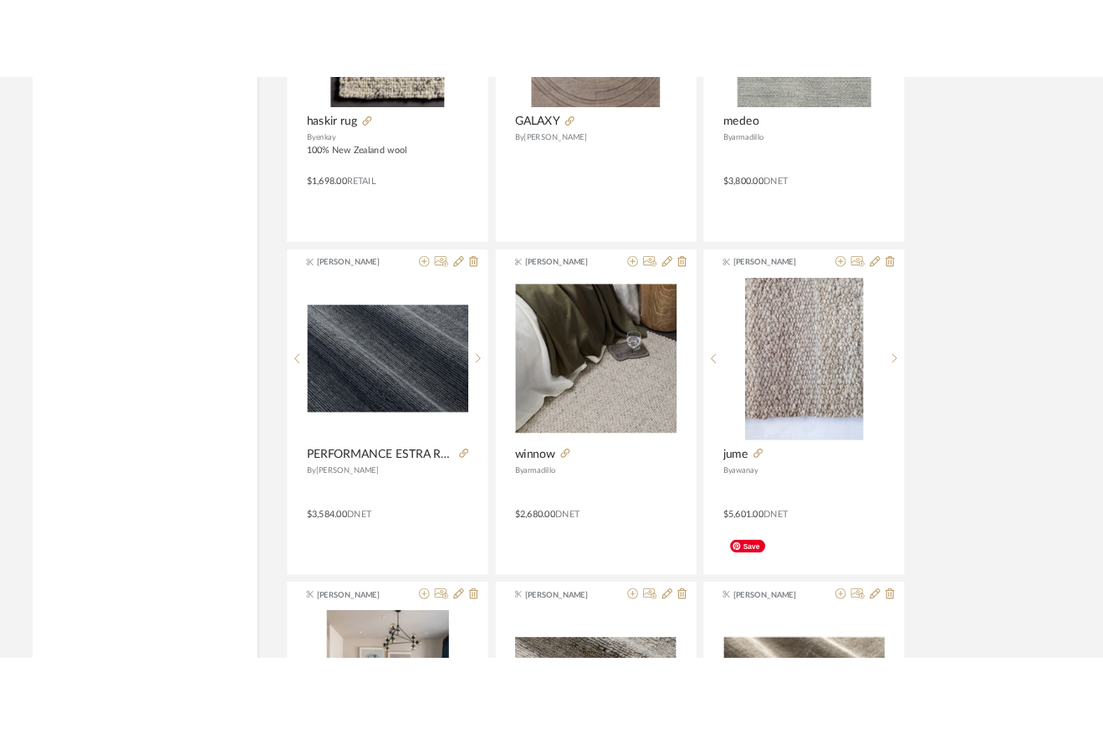
scroll to position [16998, 0]
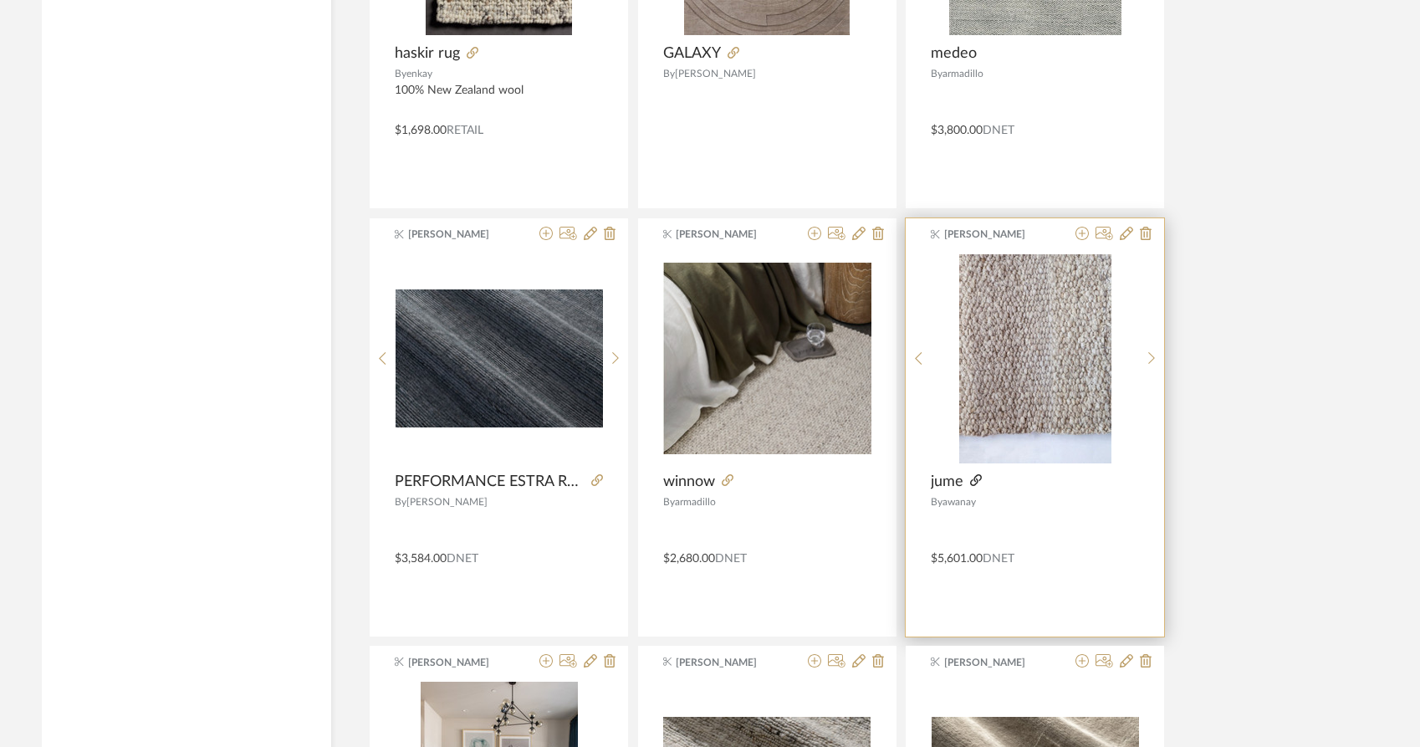
click at [974, 474] on icon at bounding box center [976, 480] width 12 height 12
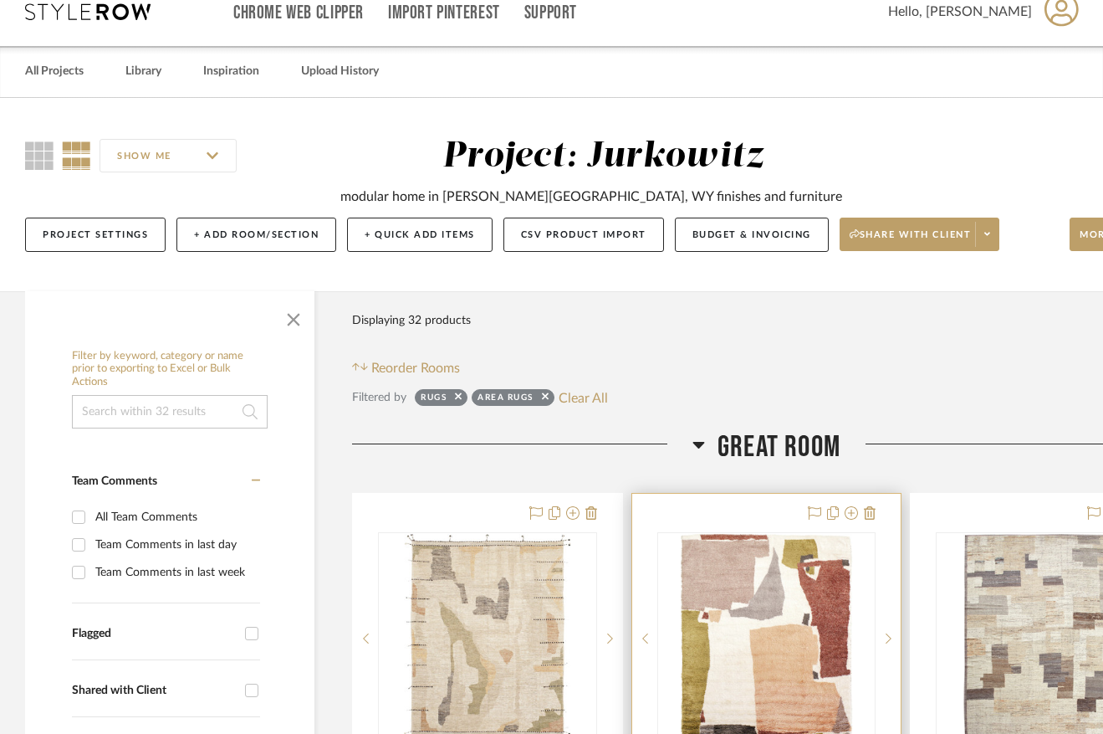
scroll to position [215, 0]
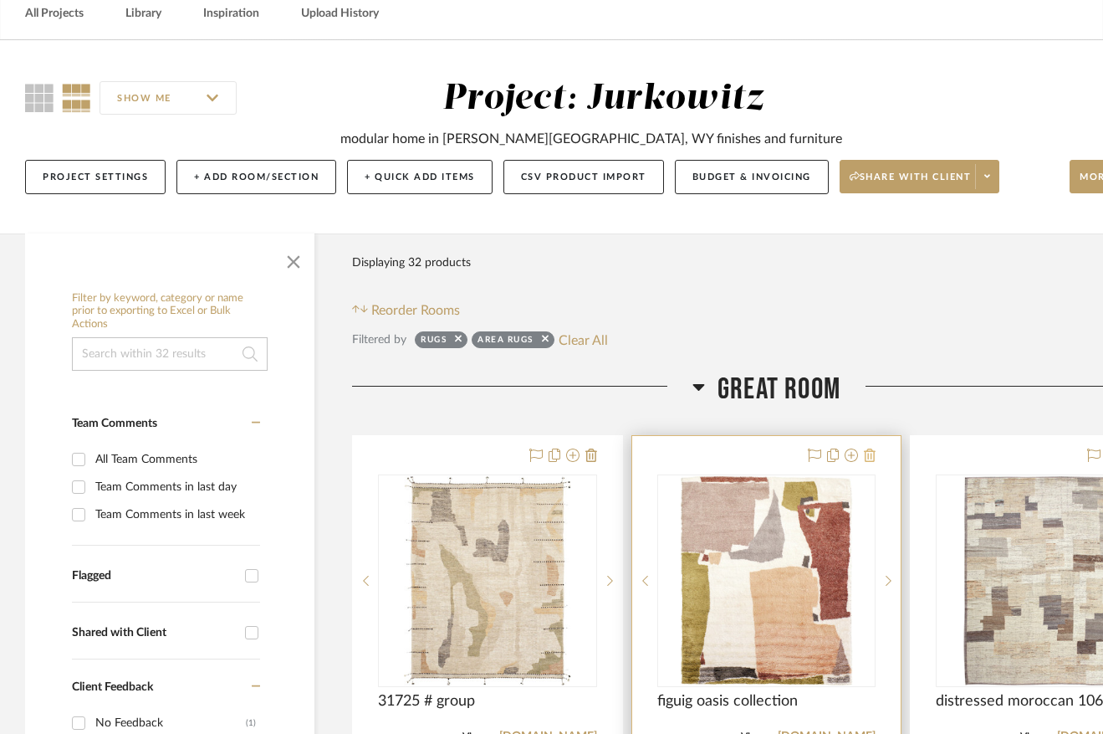
click at [870, 448] on icon at bounding box center [870, 454] width 12 height 13
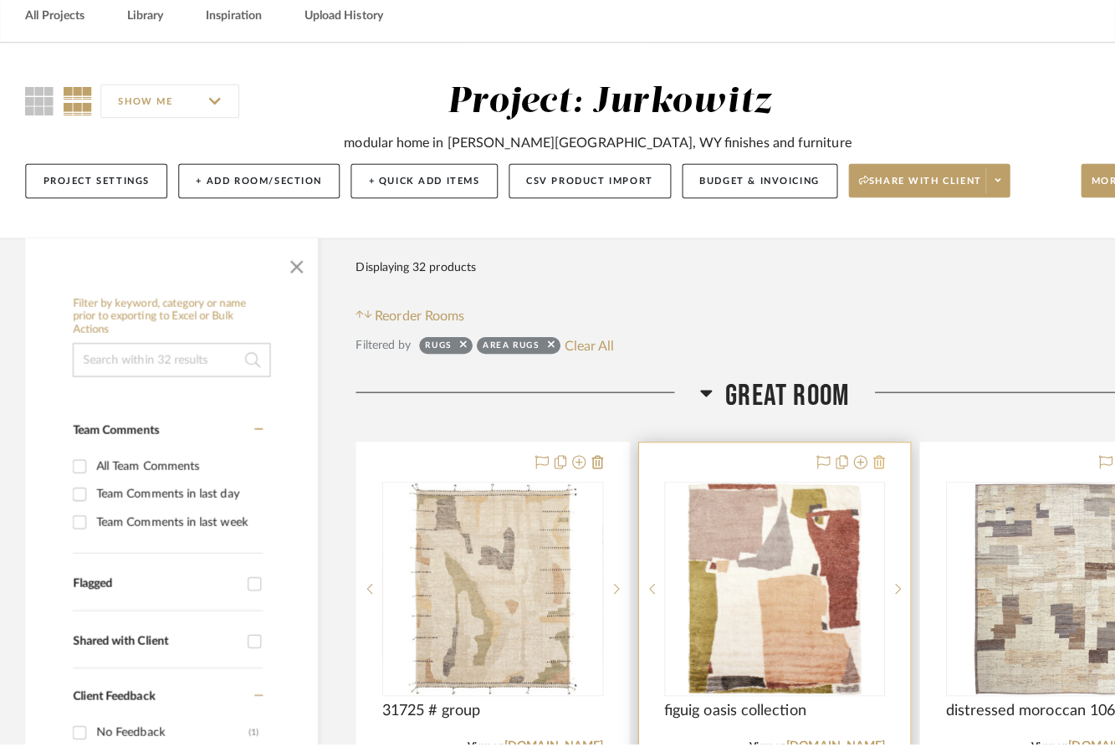
scroll to position [0, 0]
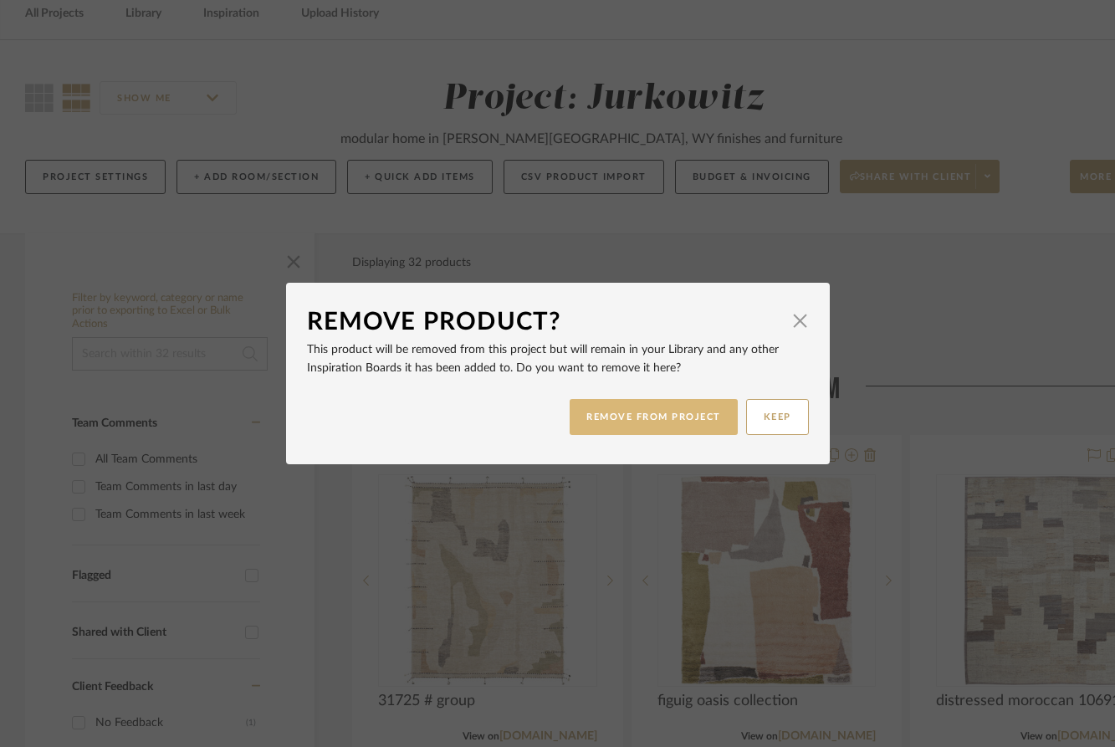
click at [586, 417] on button "REMOVE FROM PROJECT" at bounding box center [654, 417] width 168 height 36
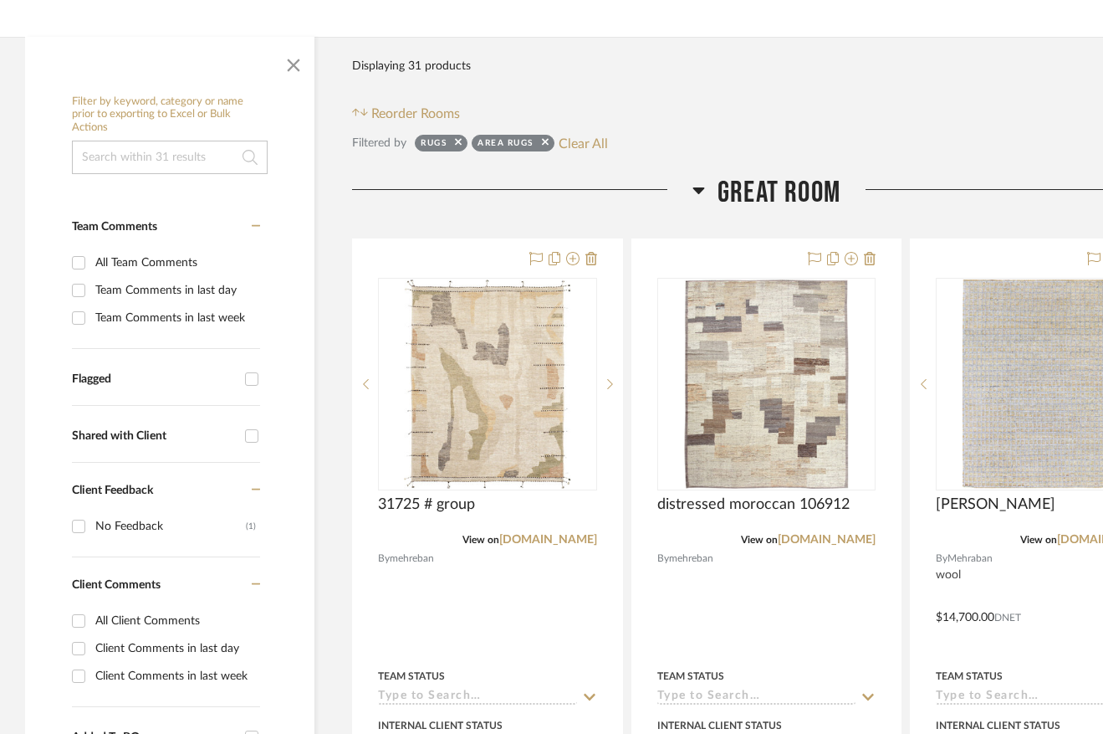
scroll to position [422, 0]
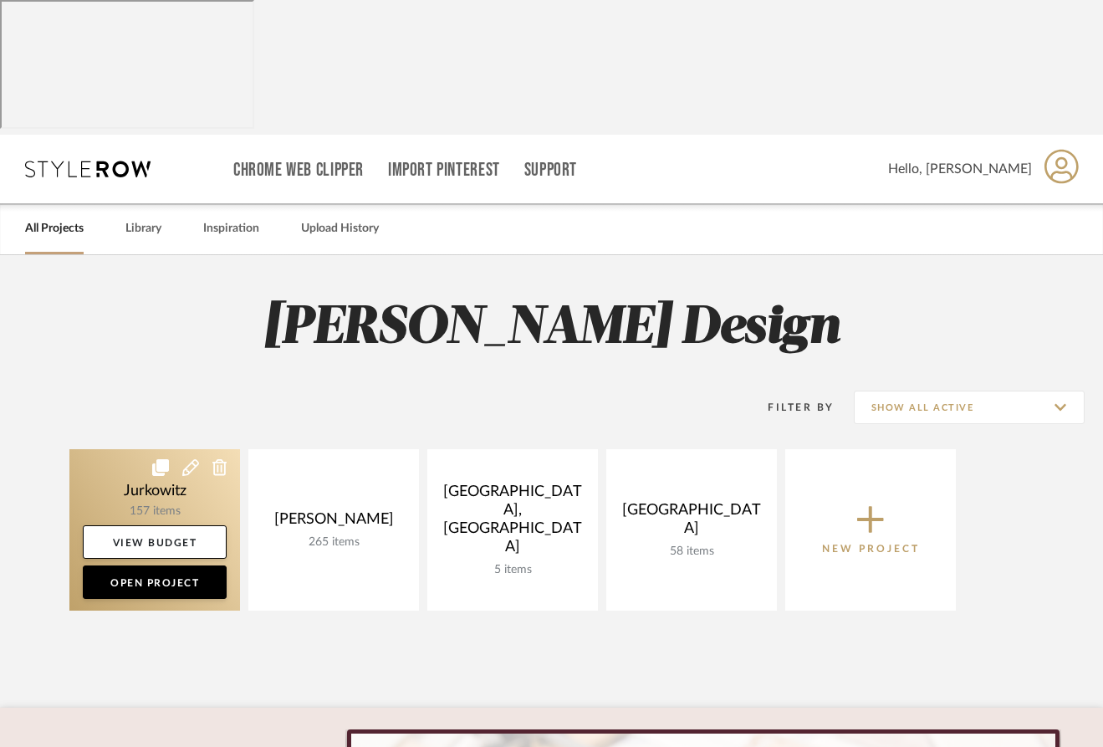
click at [161, 449] on link at bounding box center [154, 529] width 171 height 161
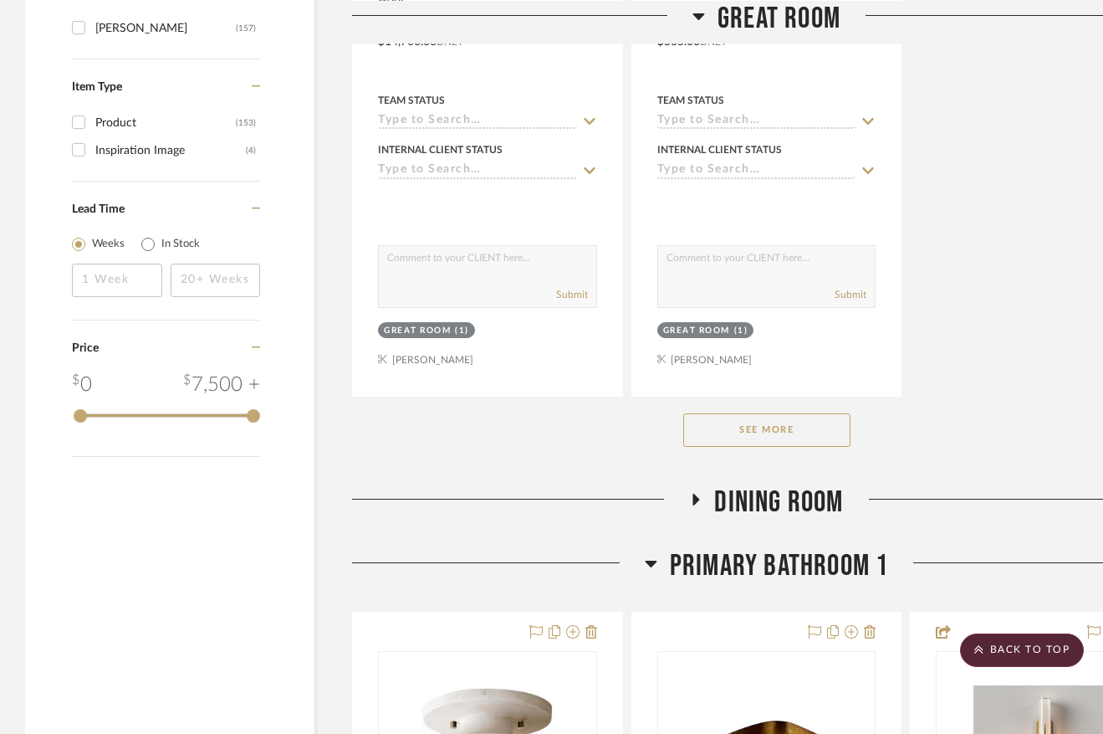
scroll to position [2441, 4]
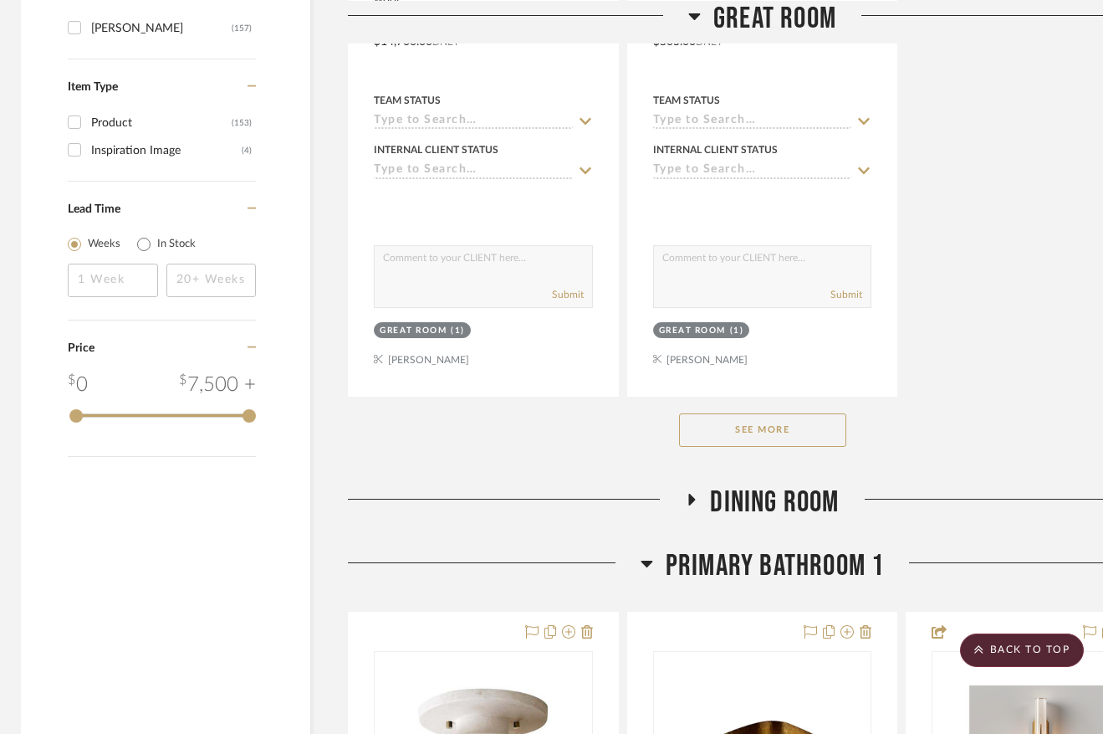
click at [740, 417] on button "See More" at bounding box center [762, 429] width 167 height 33
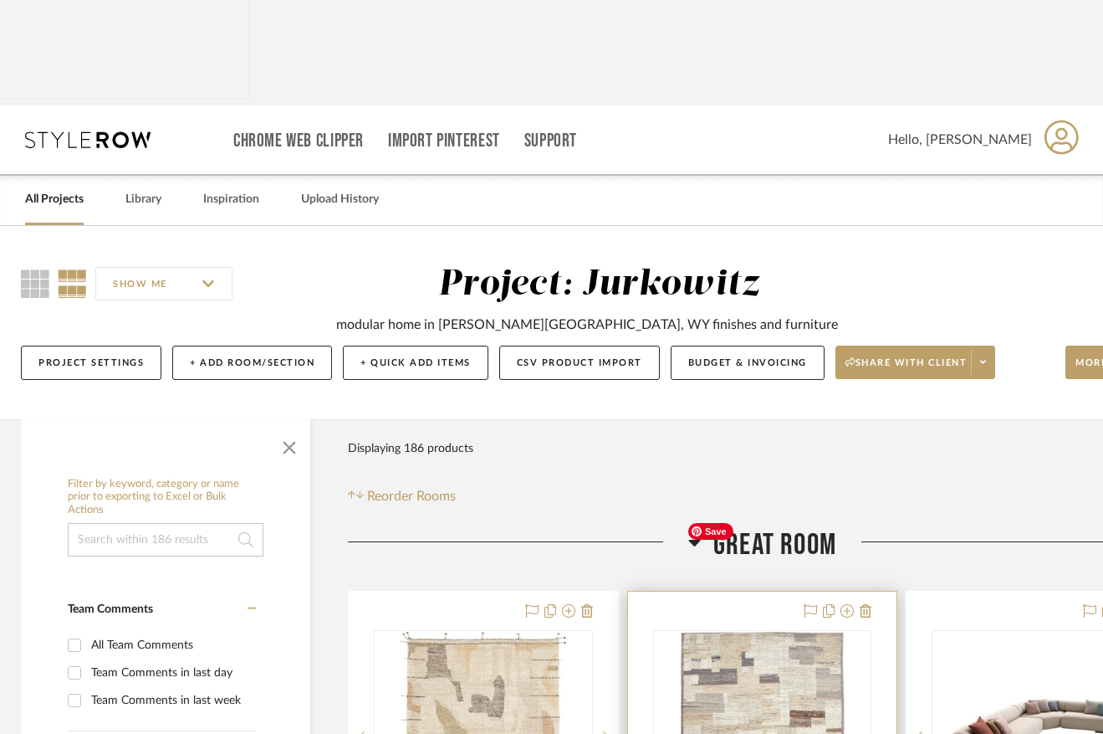
scroll to position [49, 4]
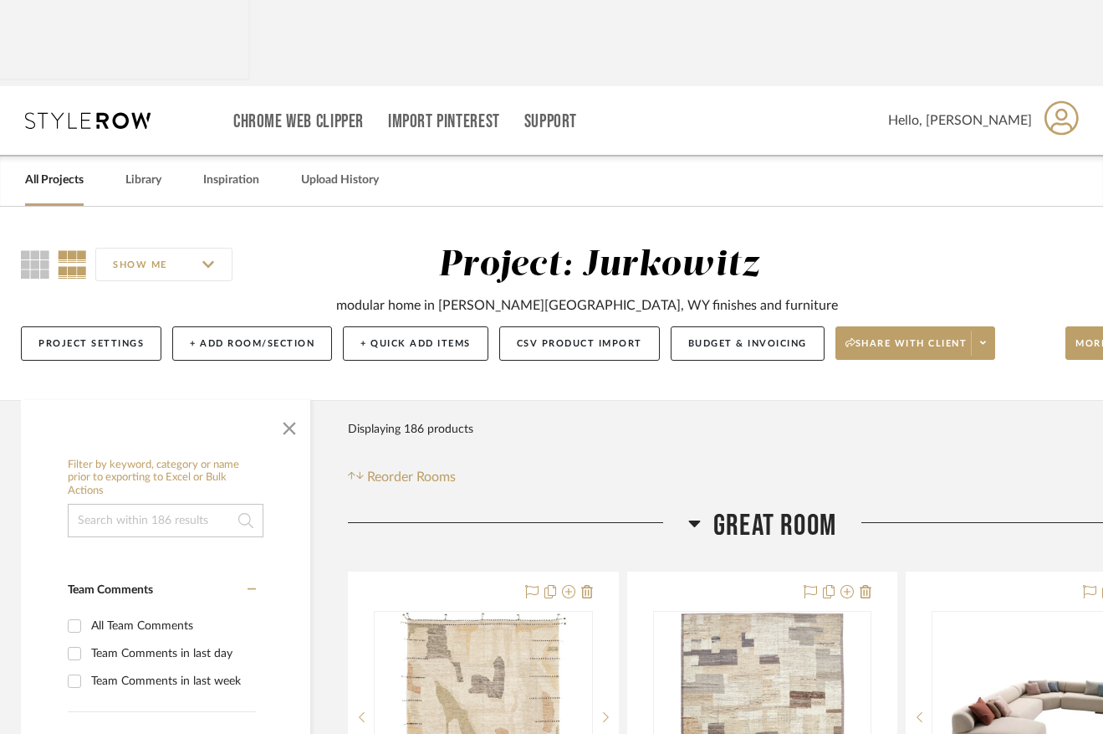
click at [693, 513] on icon at bounding box center [694, 523] width 13 height 20
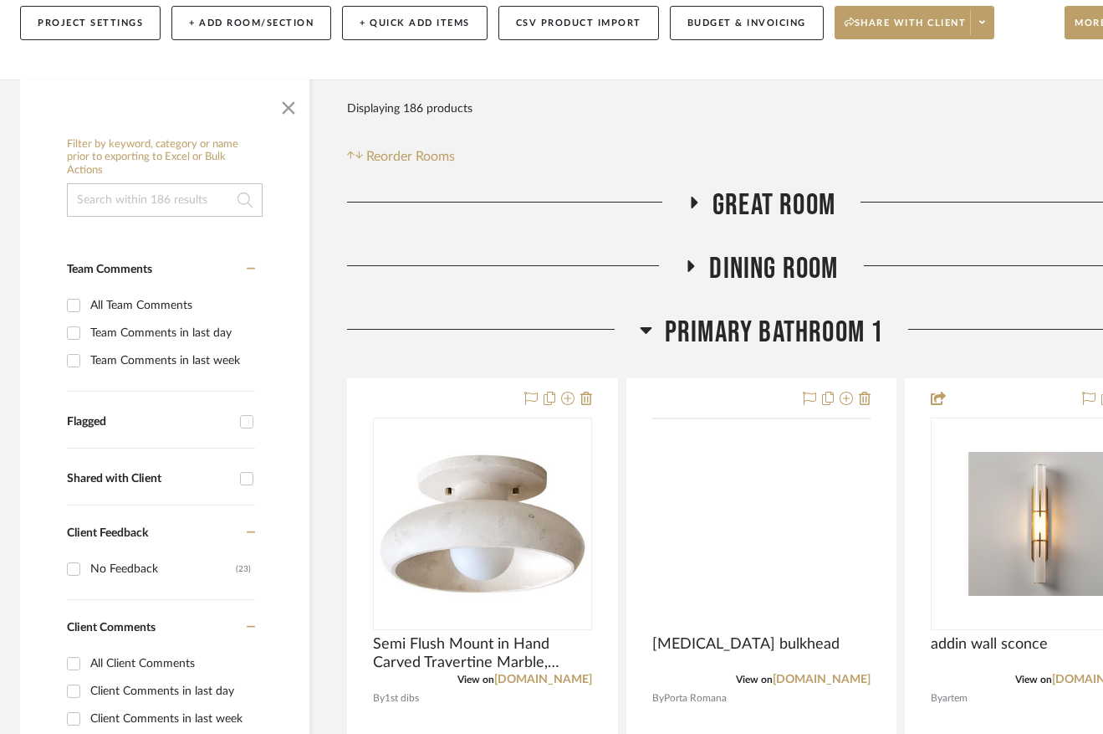
scroll to position [380, 5]
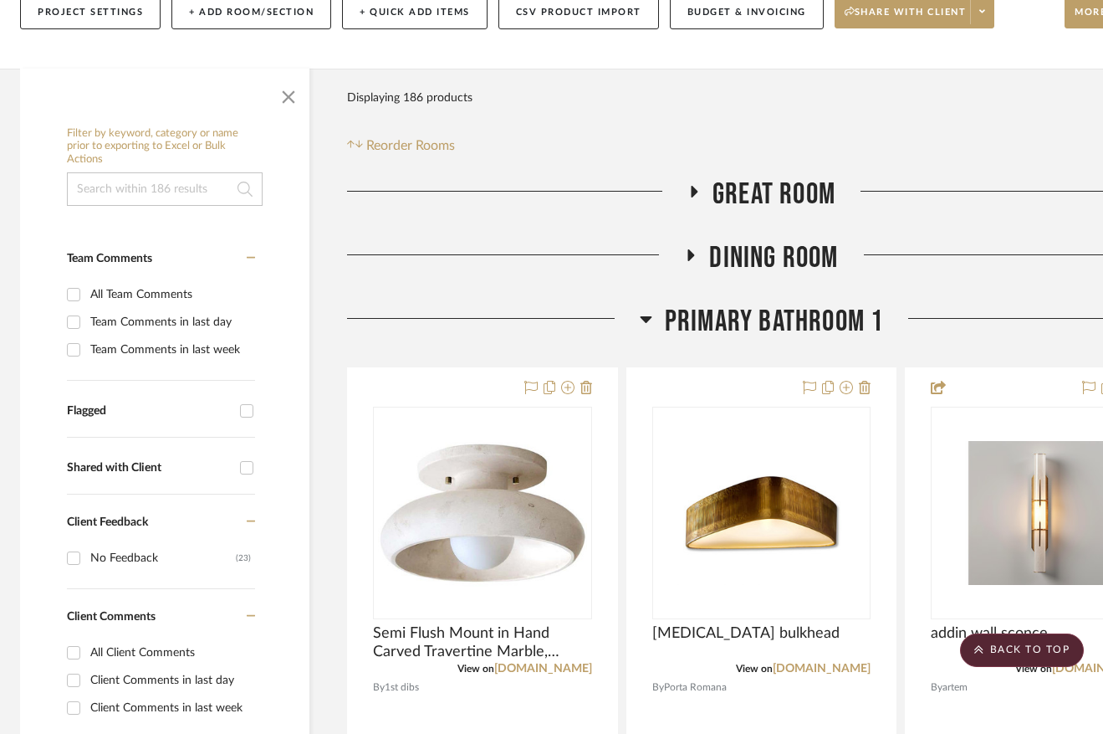
click at [646, 309] on icon at bounding box center [646, 319] width 13 height 20
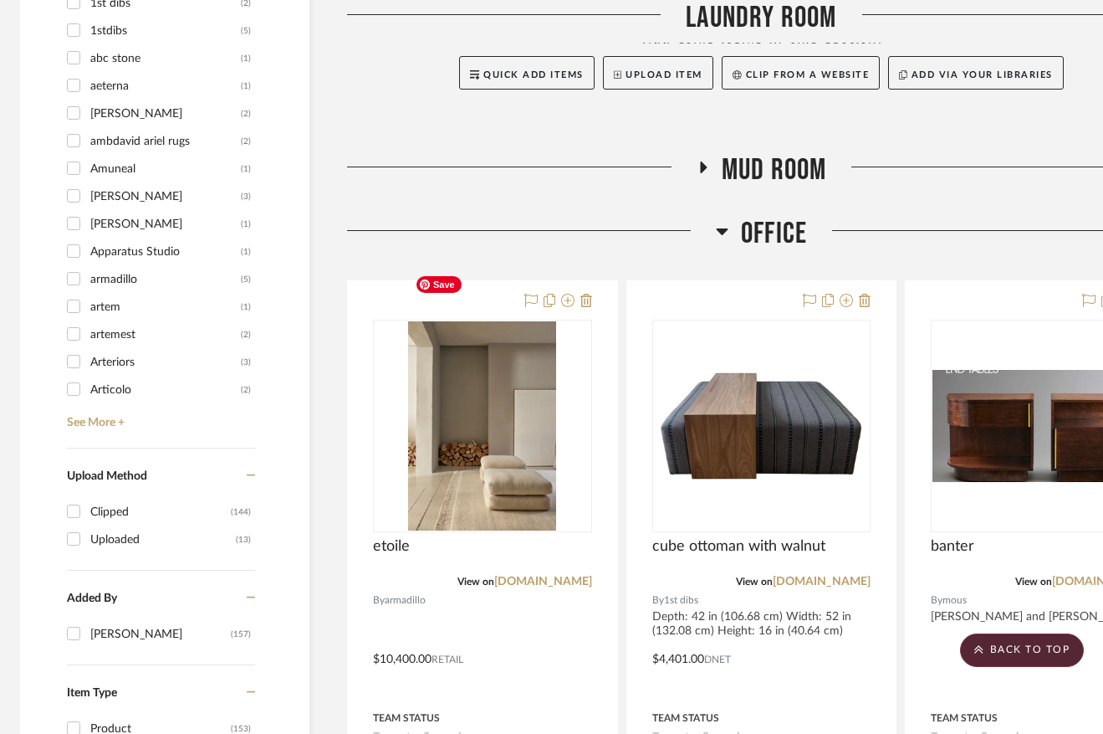
scroll to position [1843, 5]
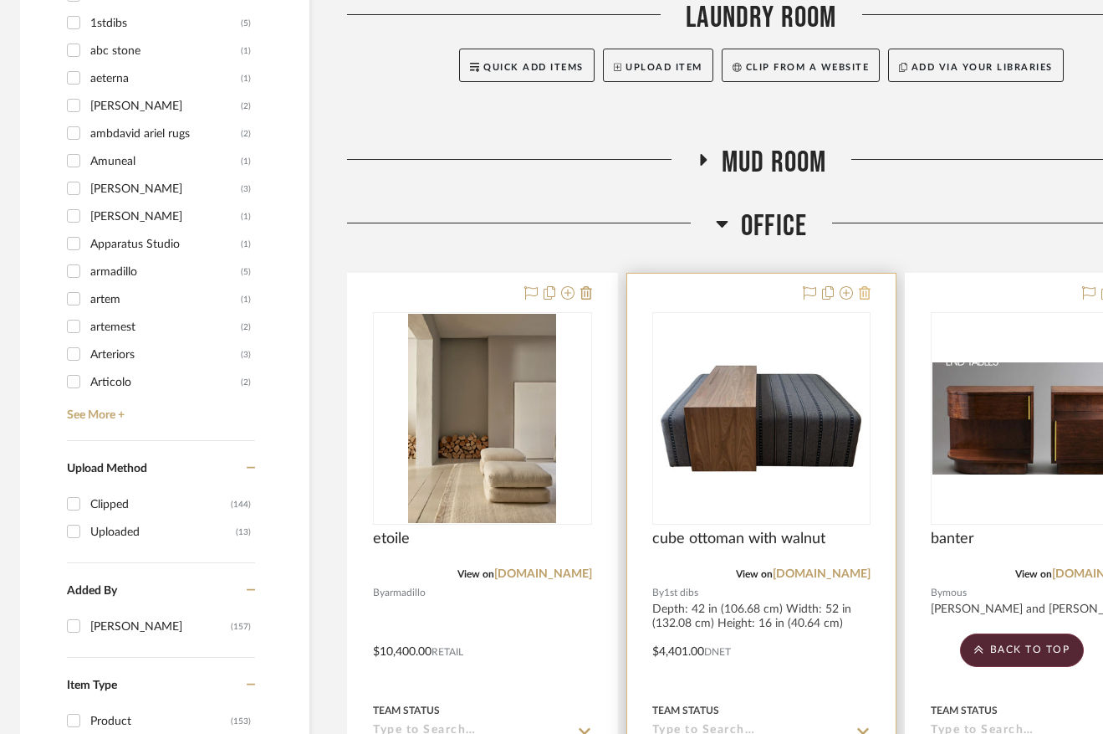
click at [862, 286] on icon at bounding box center [865, 292] width 12 height 13
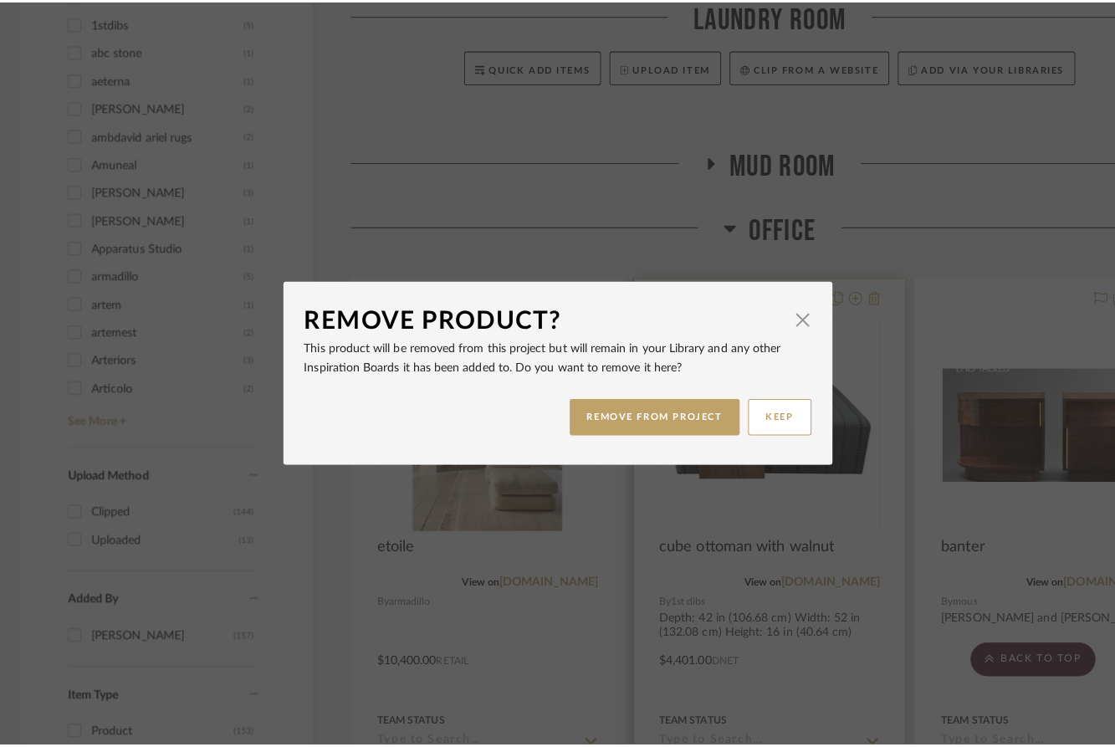
scroll to position [0, 0]
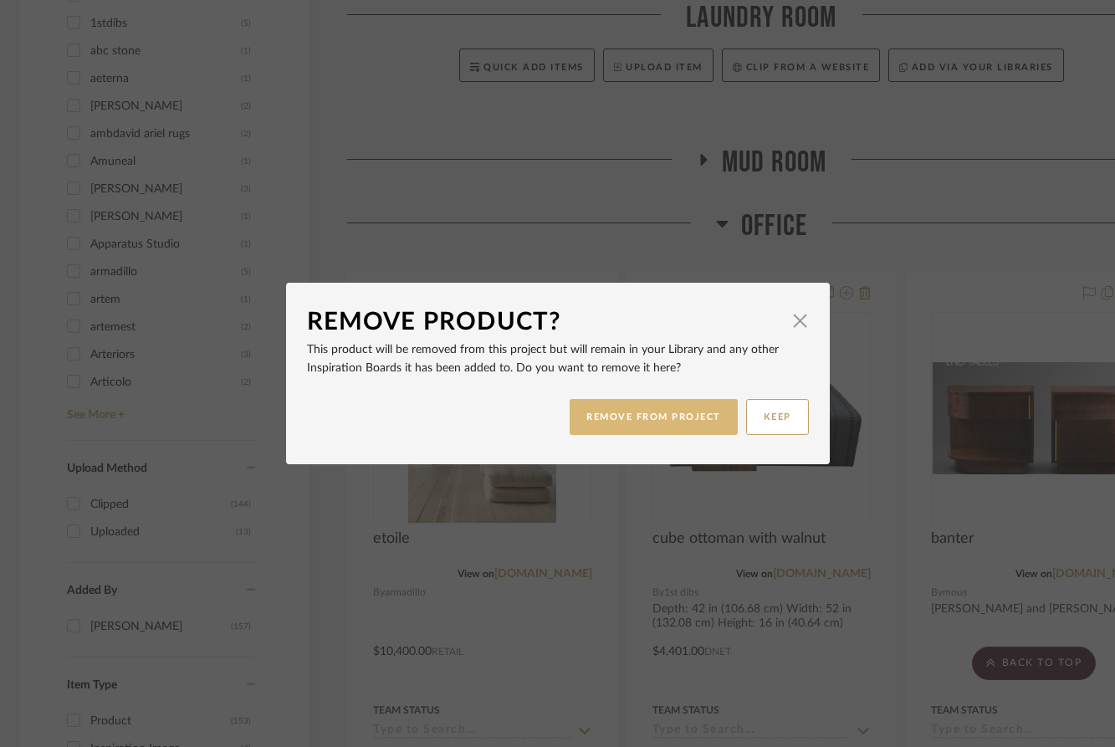
click at [647, 413] on button "REMOVE FROM PROJECT" at bounding box center [654, 417] width 168 height 36
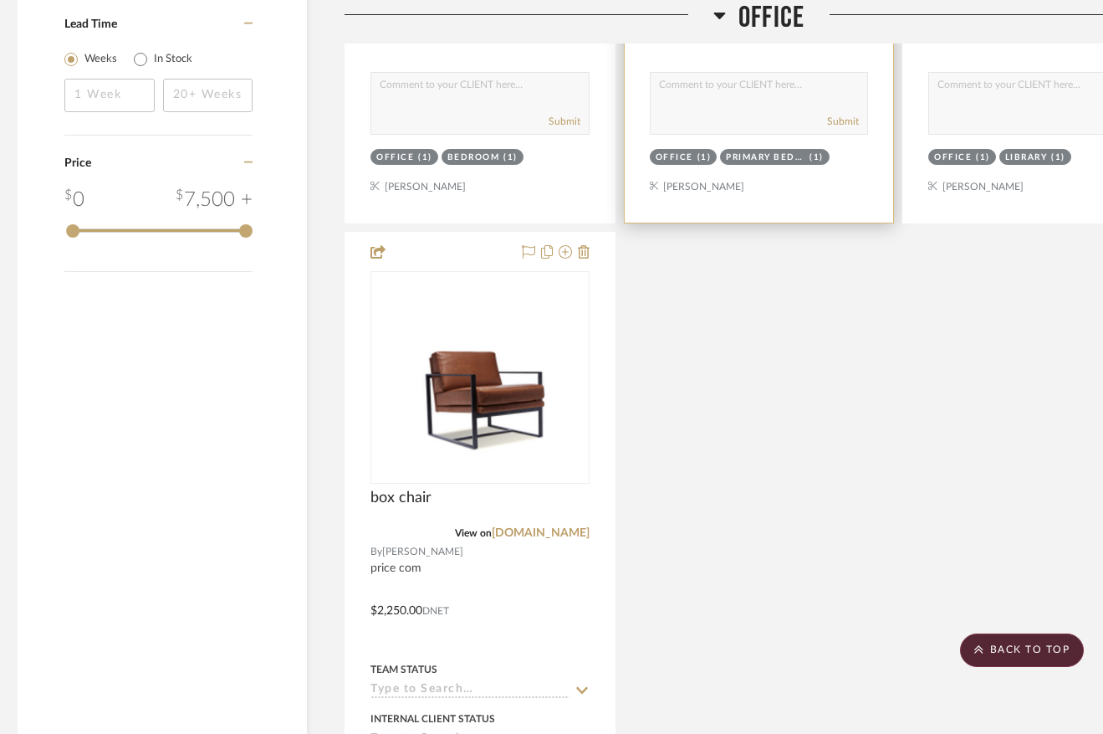
scroll to position [2626, 9]
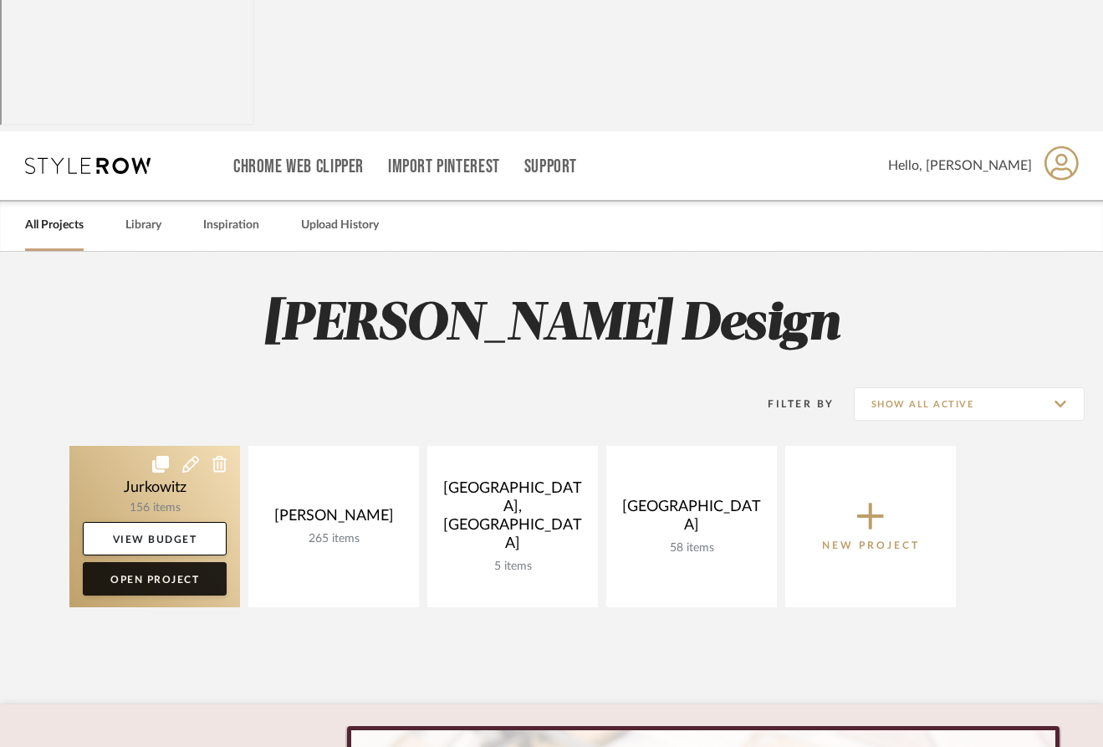
scroll to position [1, 0]
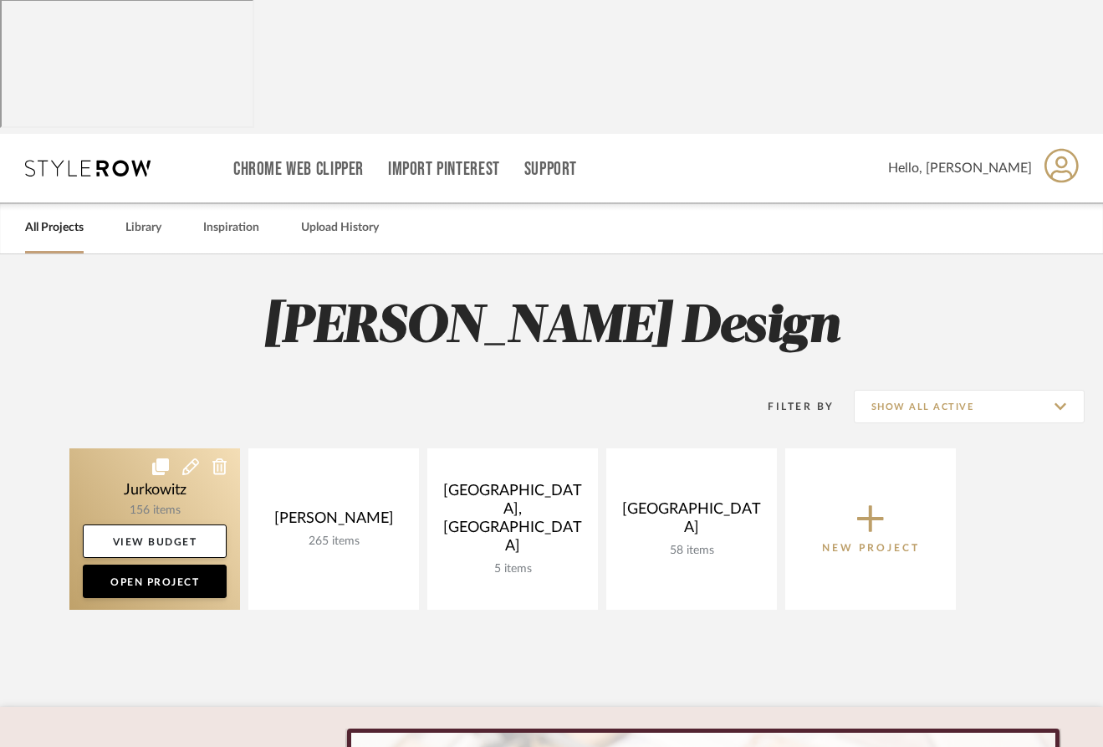
click at [141, 448] on link at bounding box center [154, 528] width 171 height 161
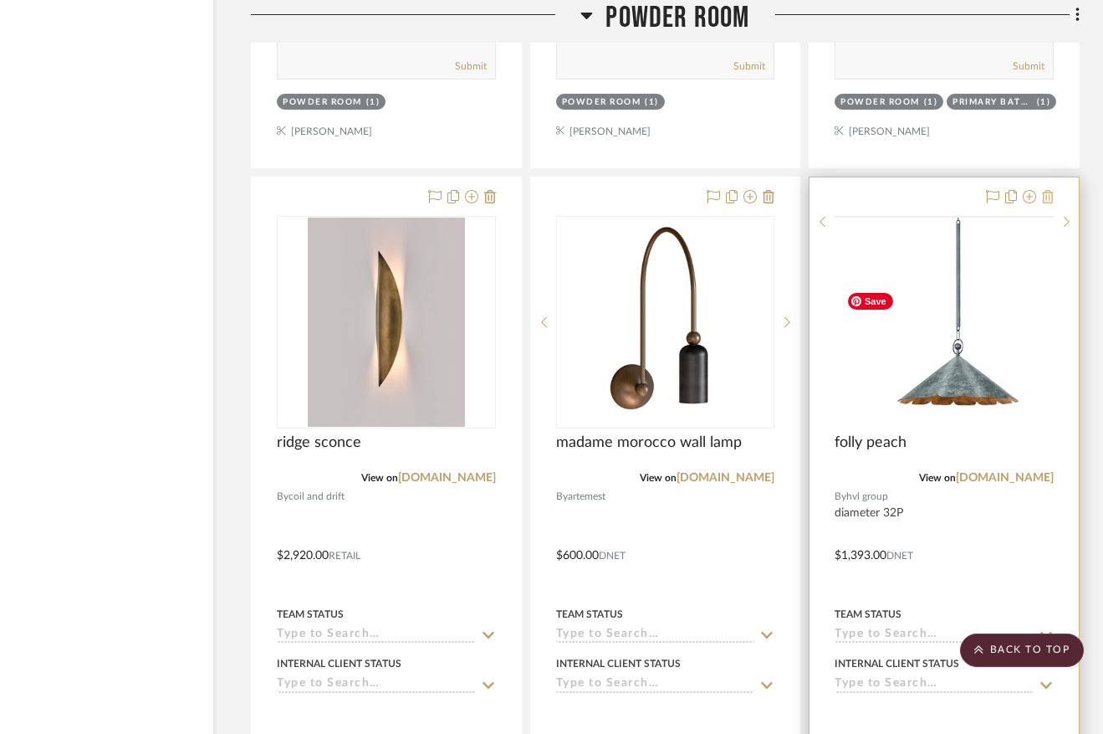
scroll to position [4411, 101]
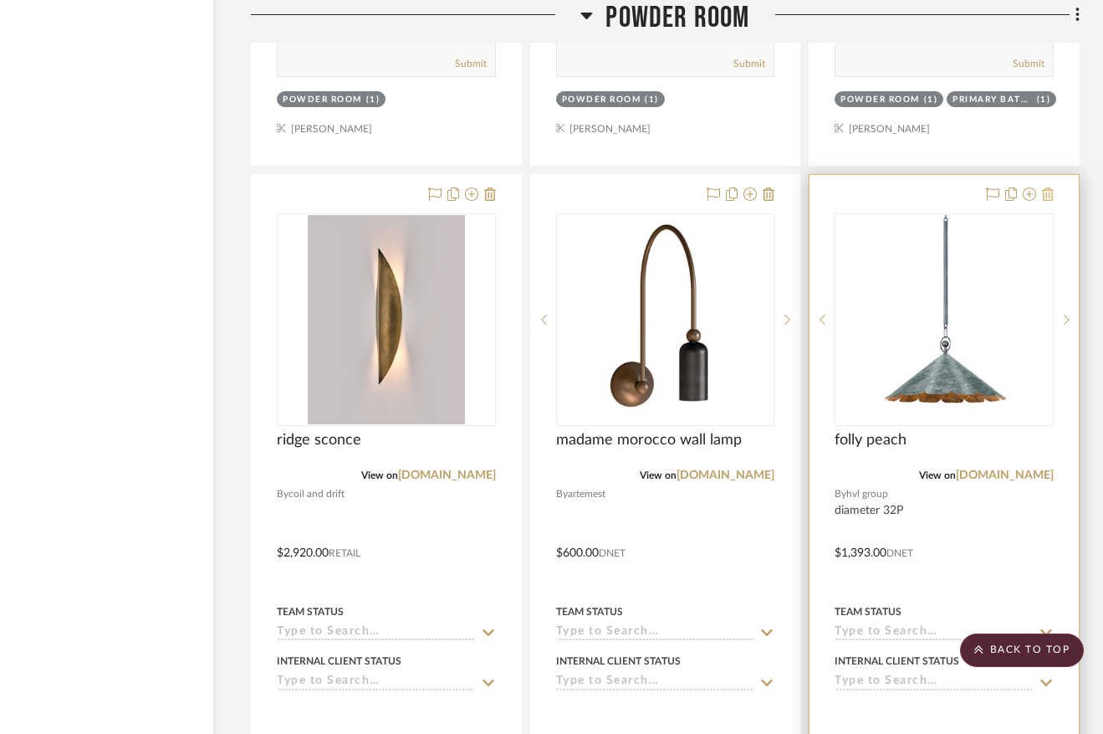
click at [1046, 201] on icon at bounding box center [1048, 193] width 12 height 13
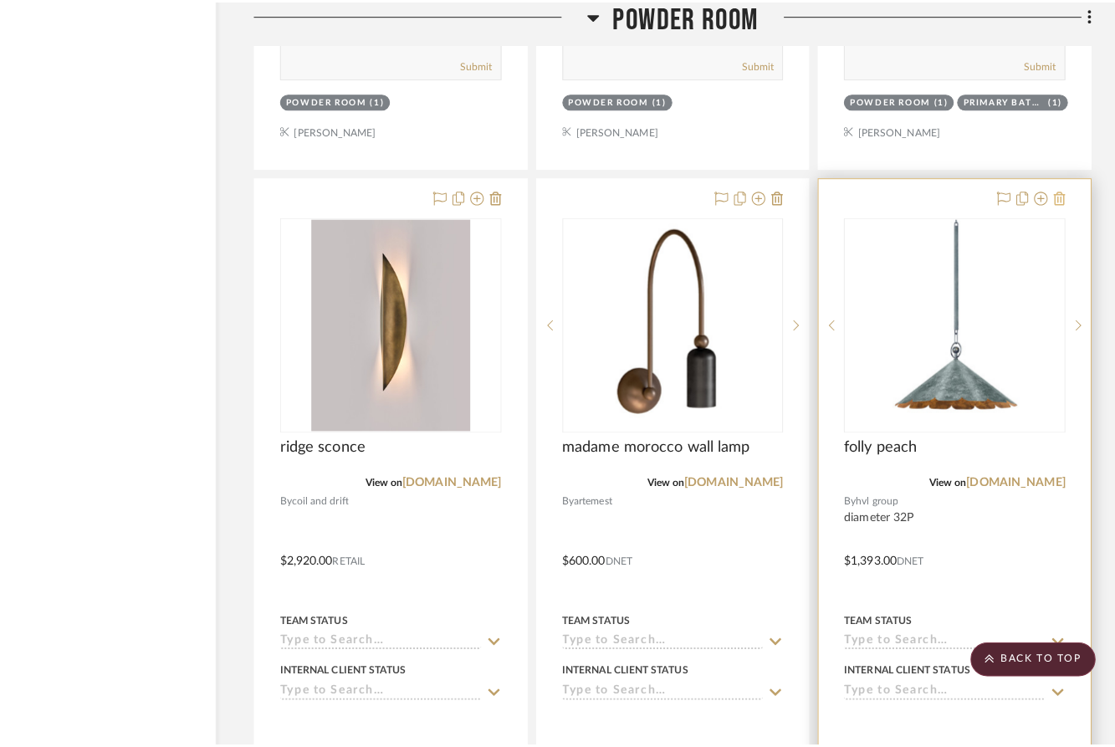
scroll to position [0, 0]
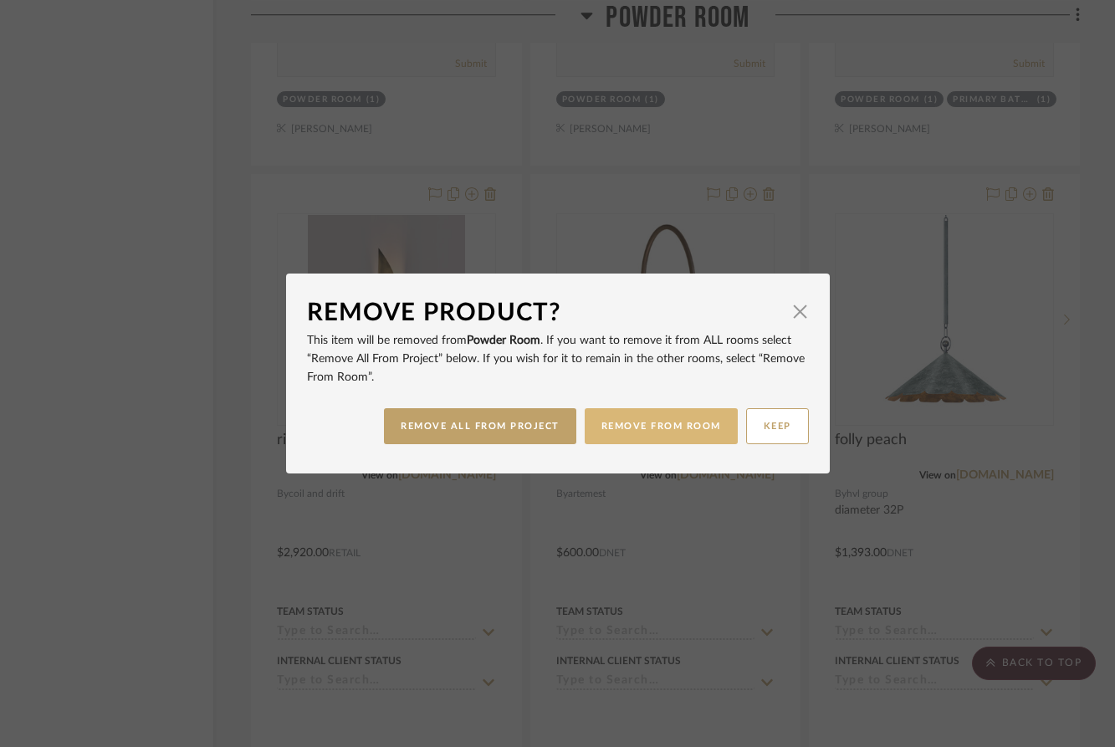
click at [638, 434] on button "REMOVE FROM ROOM" at bounding box center [661, 426] width 153 height 36
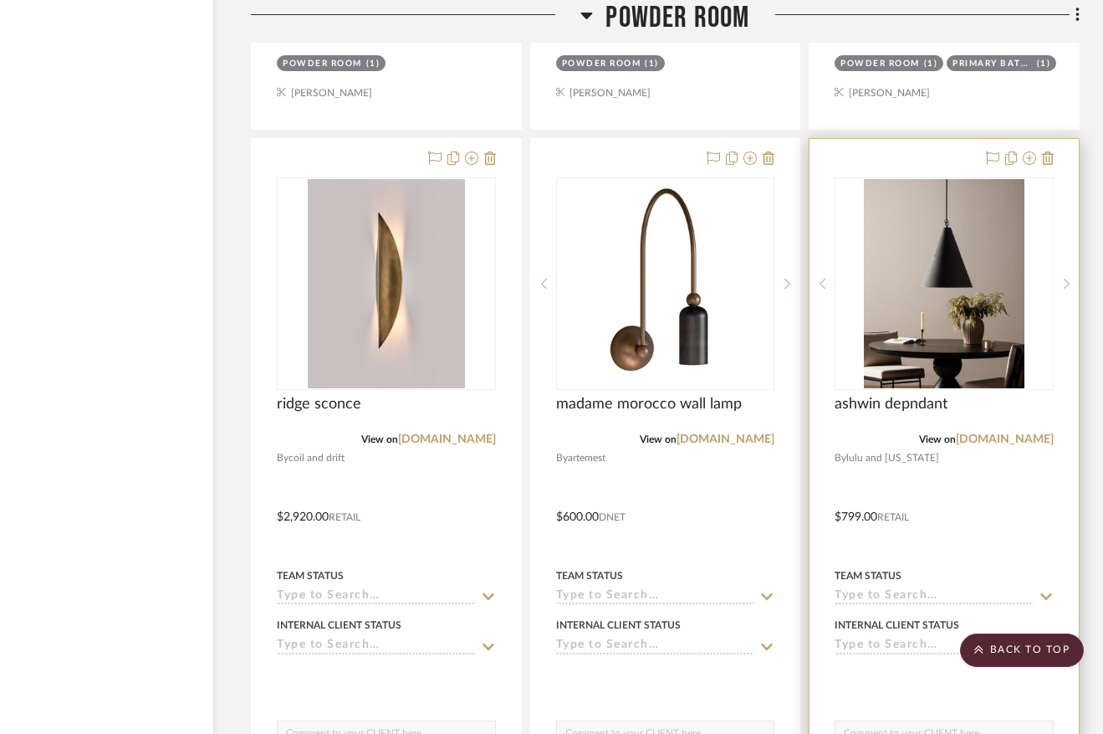
scroll to position [4445, 101]
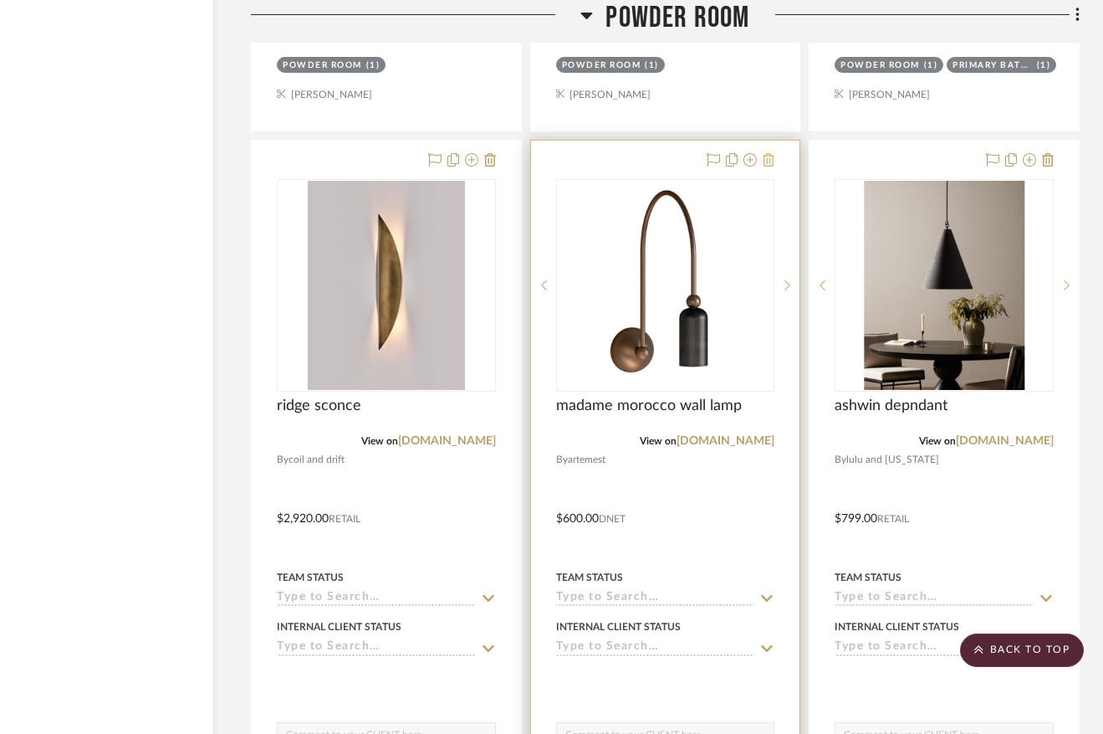
click at [769, 166] on icon at bounding box center [769, 159] width 12 height 13
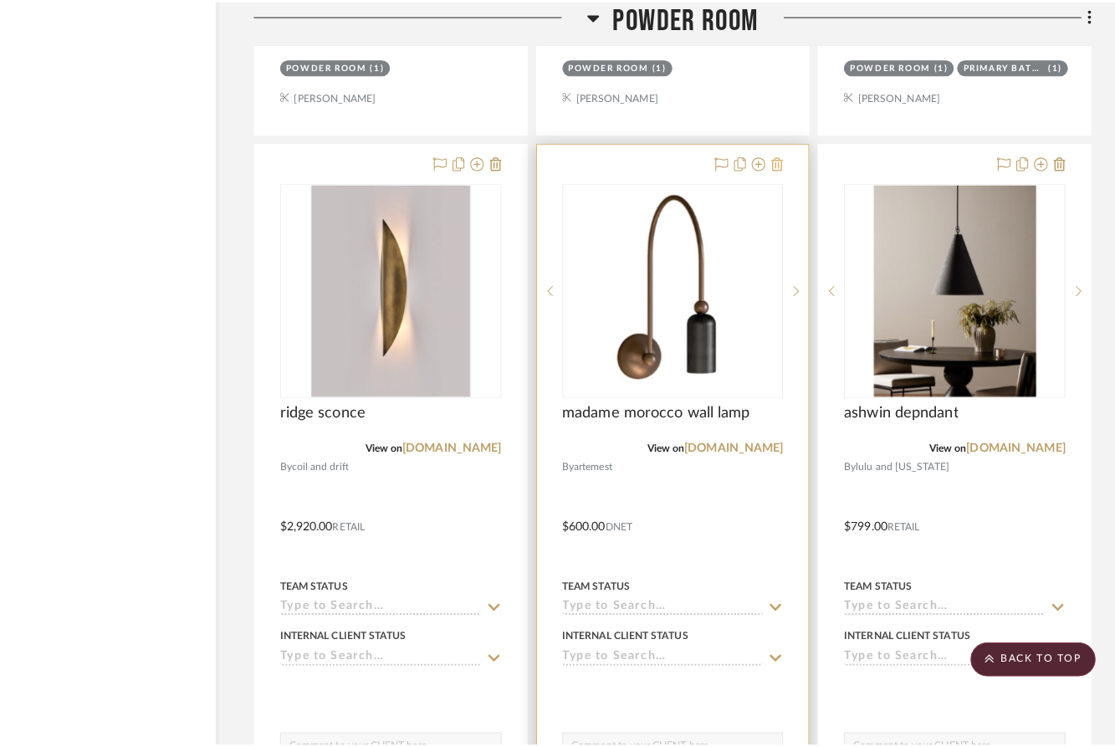
scroll to position [0, 0]
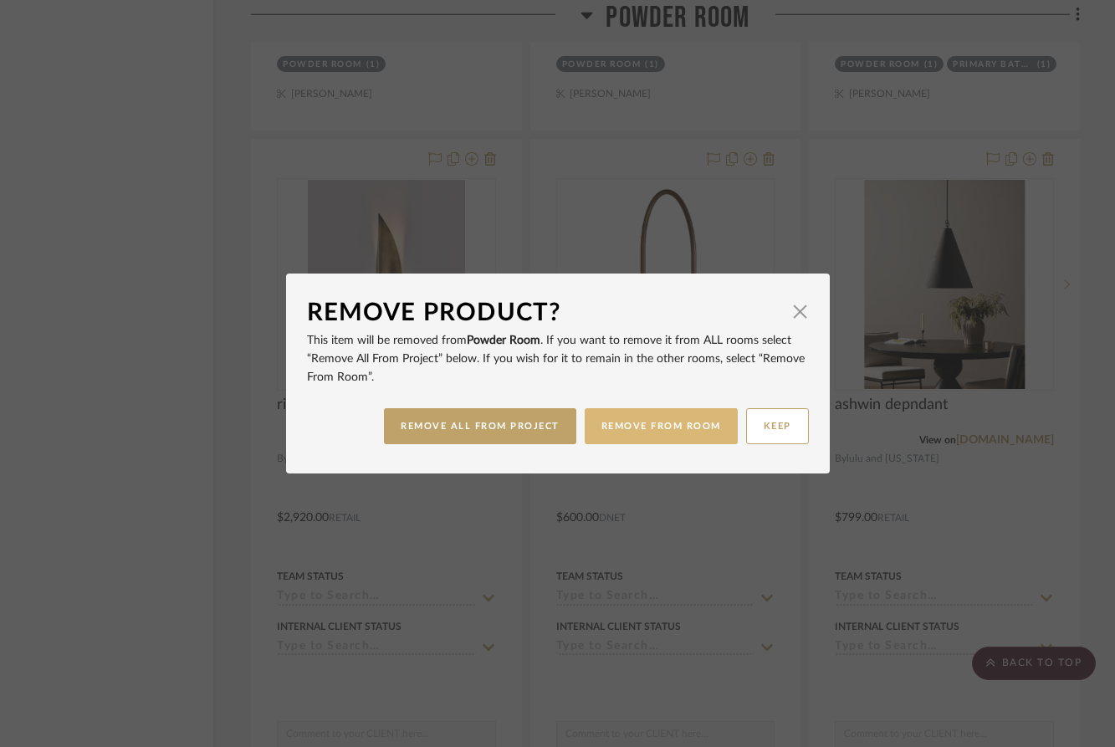
click at [640, 431] on button "REMOVE FROM ROOM" at bounding box center [661, 426] width 153 height 36
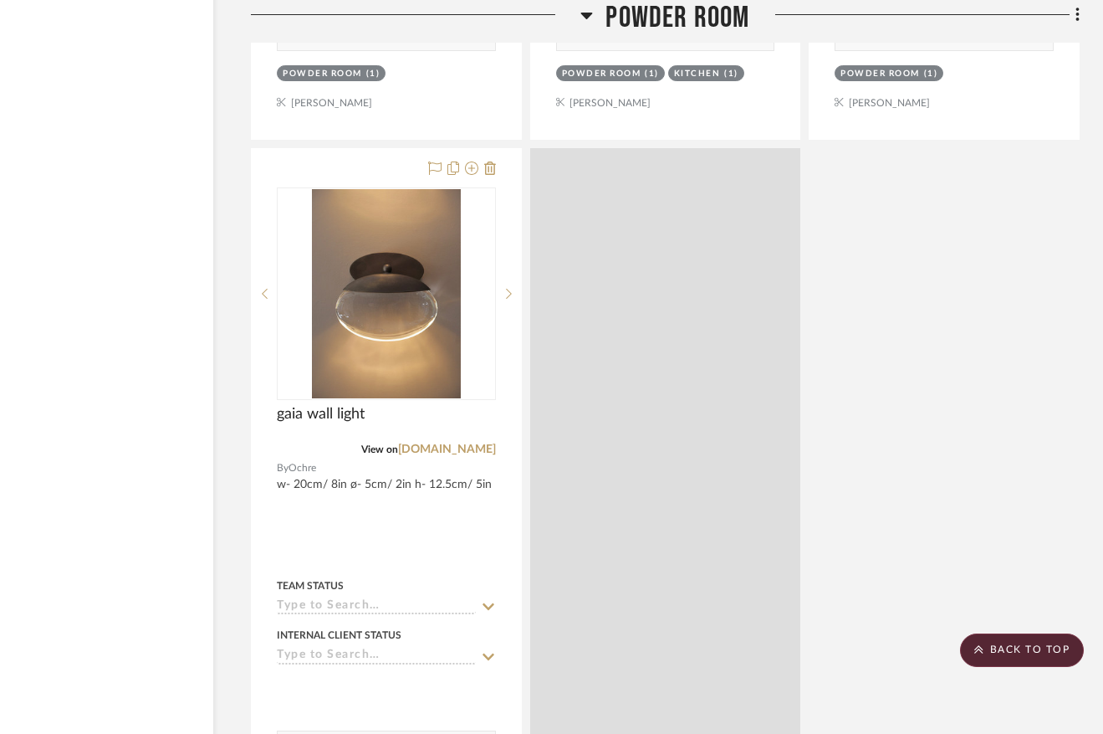
scroll to position [5181, 101]
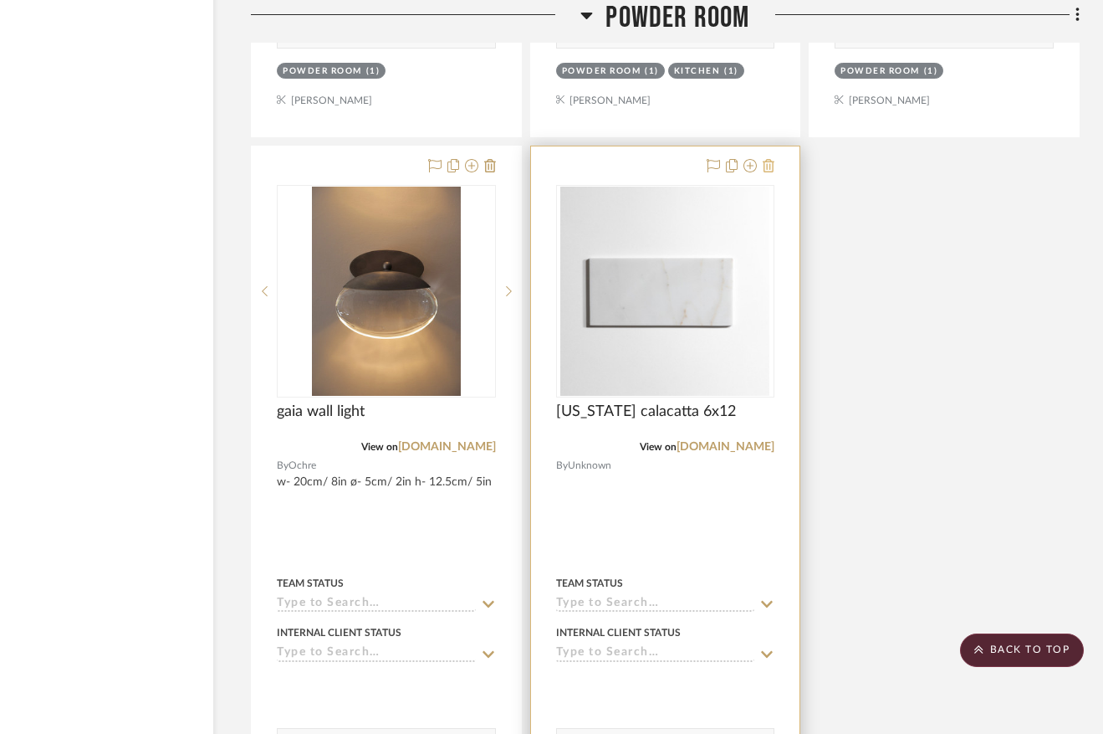
click at [769, 172] on icon at bounding box center [769, 165] width 12 height 13
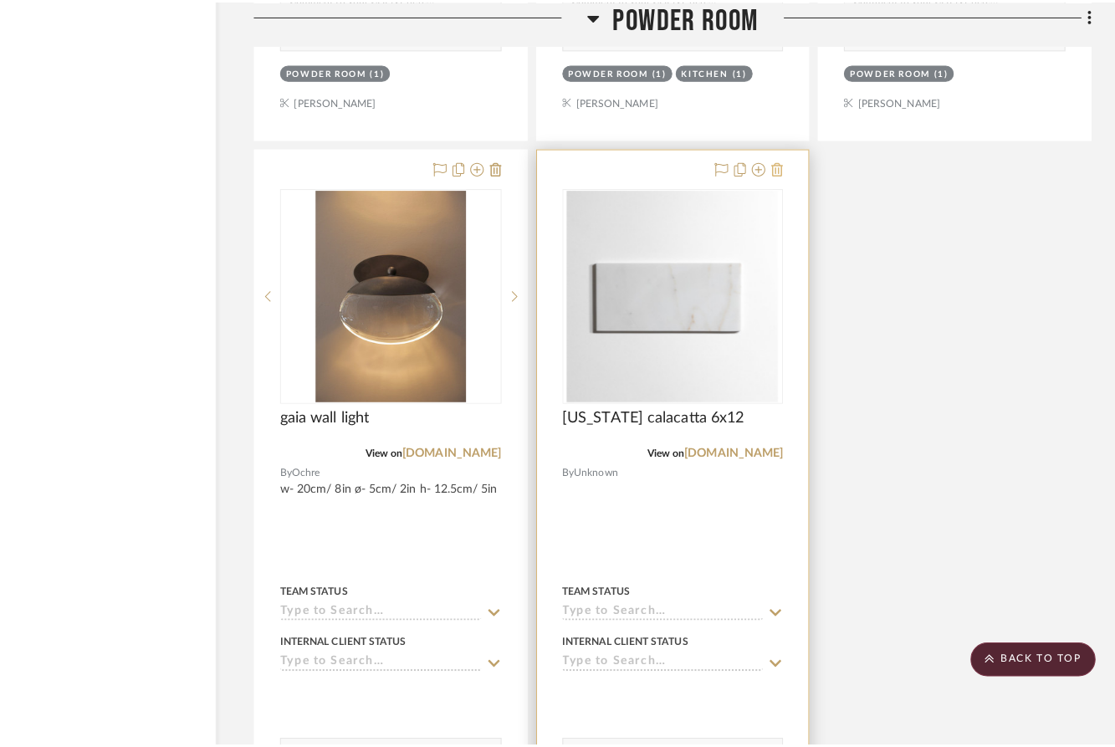
scroll to position [0, 0]
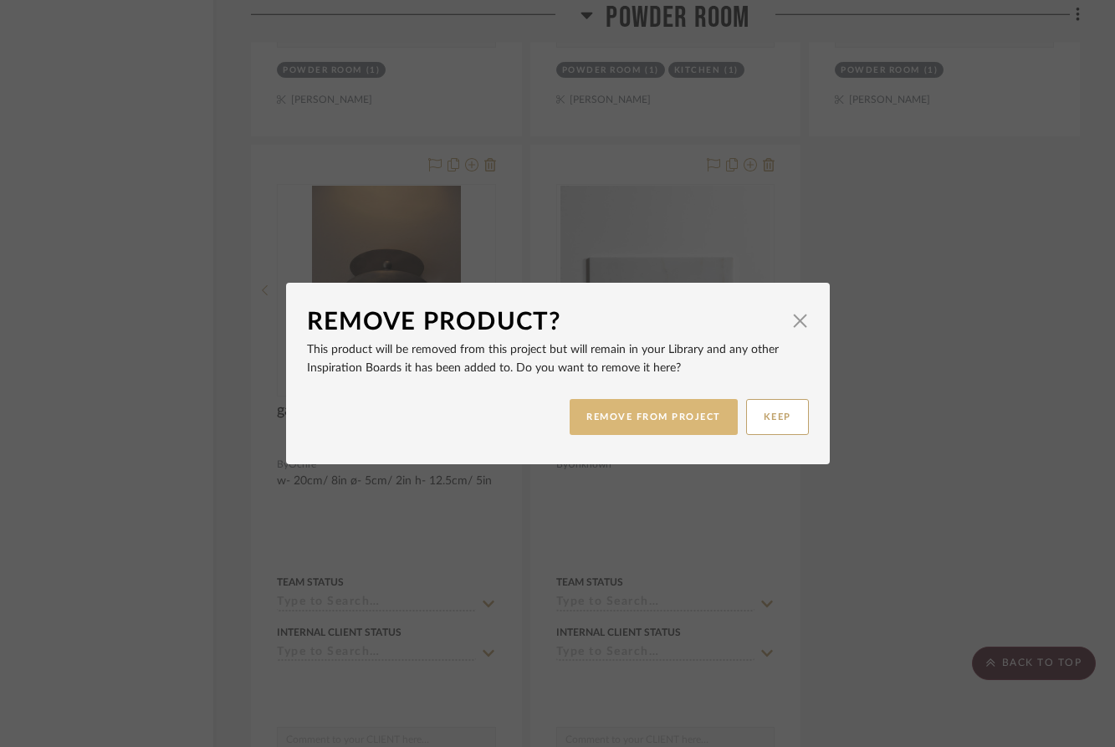
click at [633, 421] on button "REMOVE FROM PROJECT" at bounding box center [654, 417] width 168 height 36
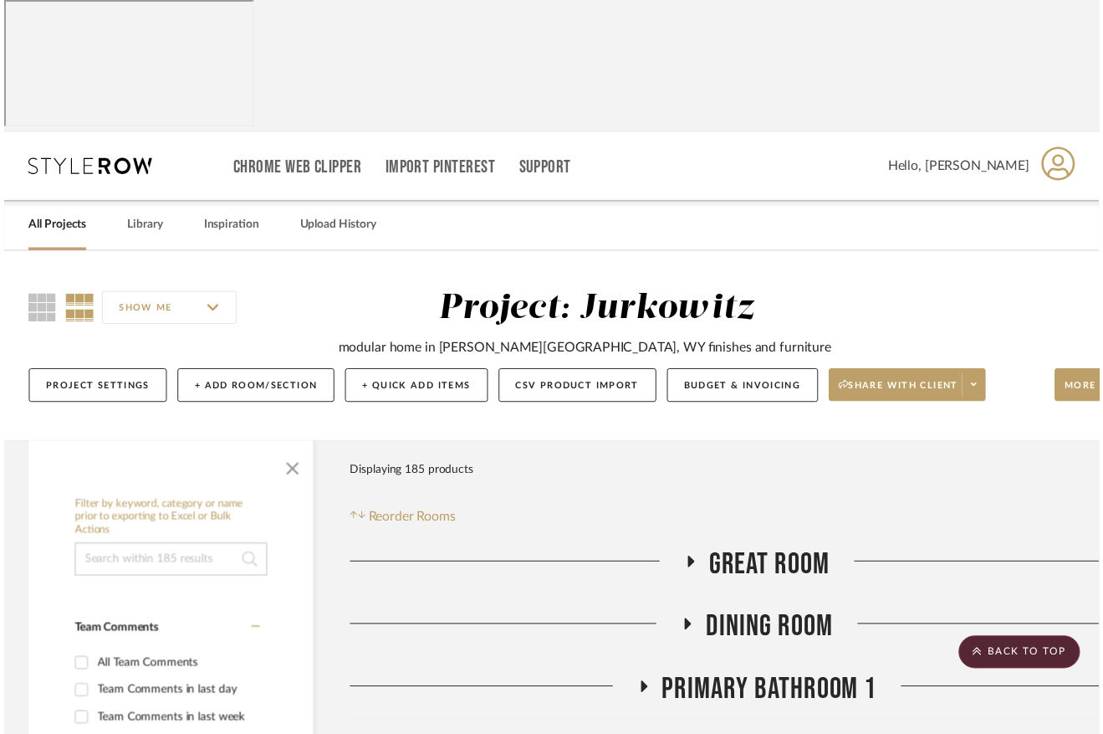
scroll to position [5181, 101]
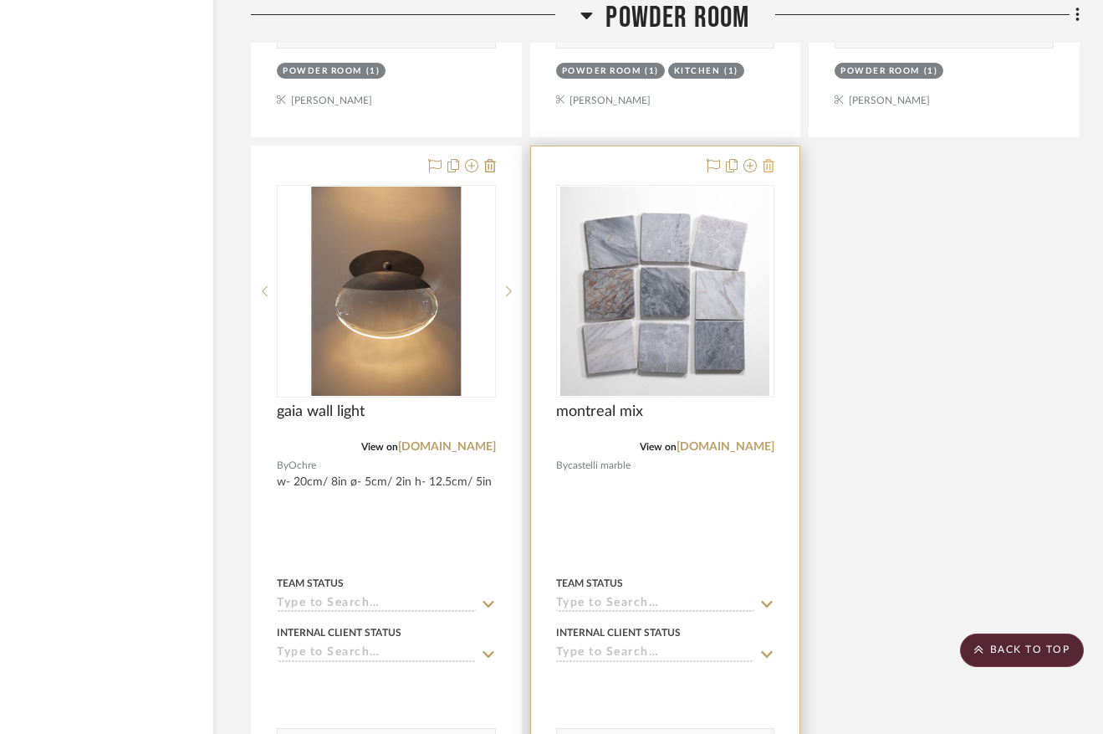
click at [770, 172] on icon at bounding box center [769, 165] width 12 height 13
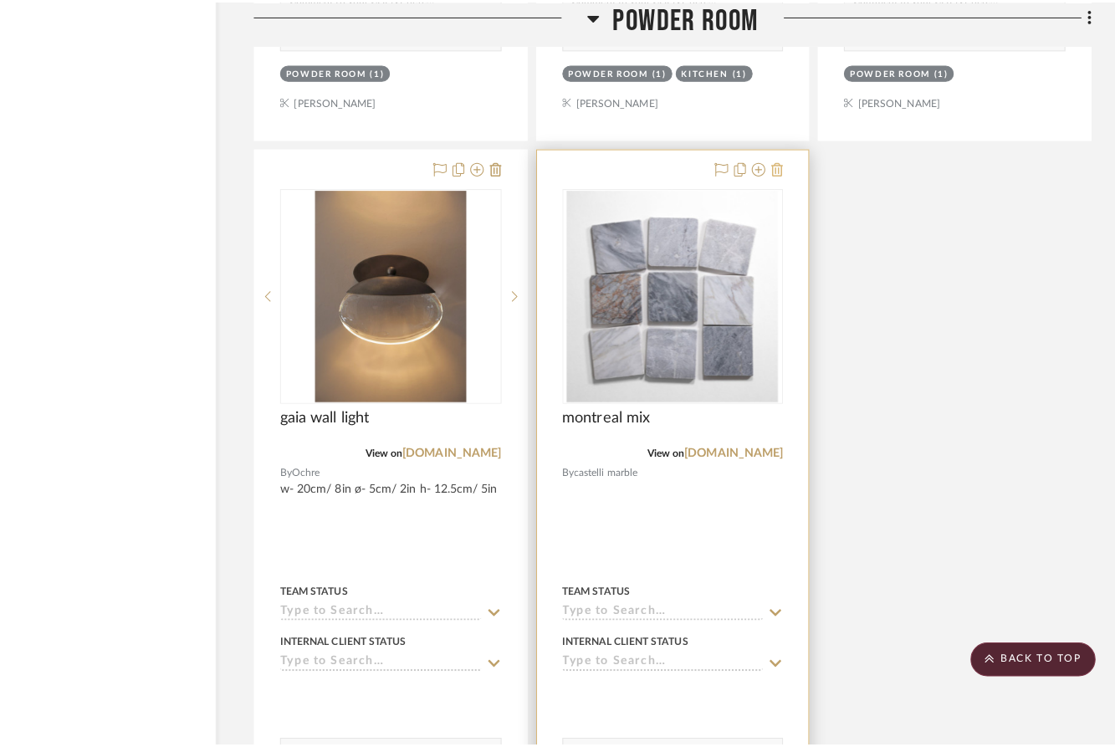
scroll to position [0, 0]
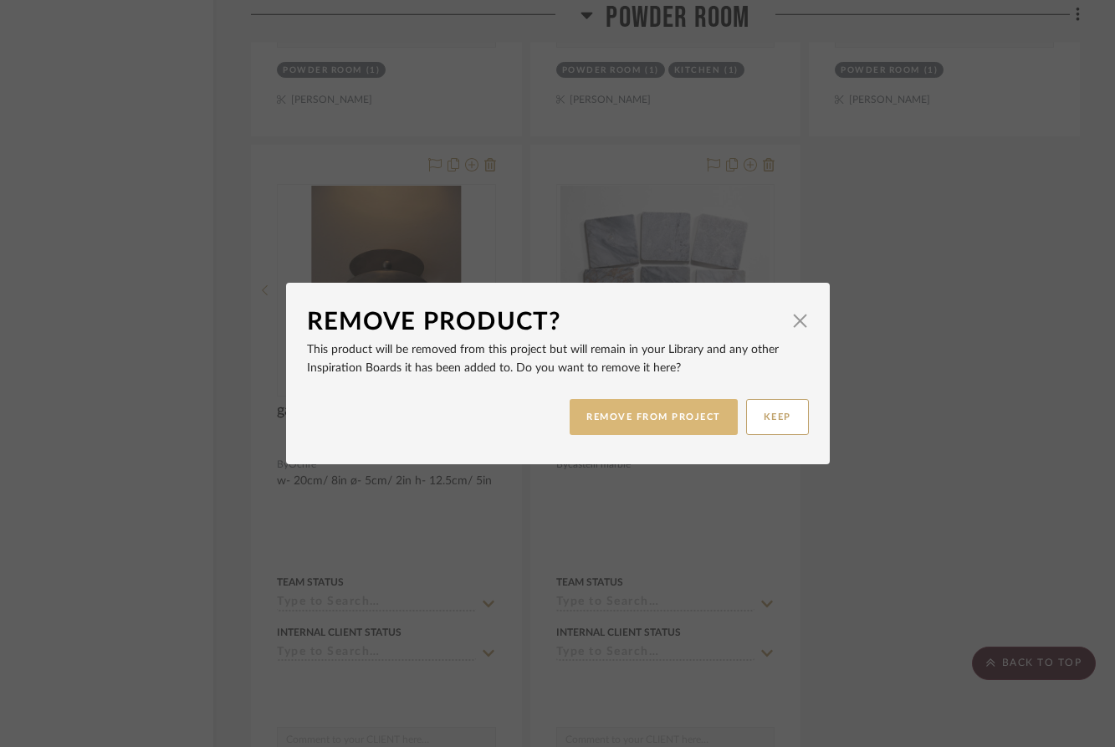
click at [639, 431] on button "REMOVE FROM PROJECT" at bounding box center [654, 417] width 168 height 36
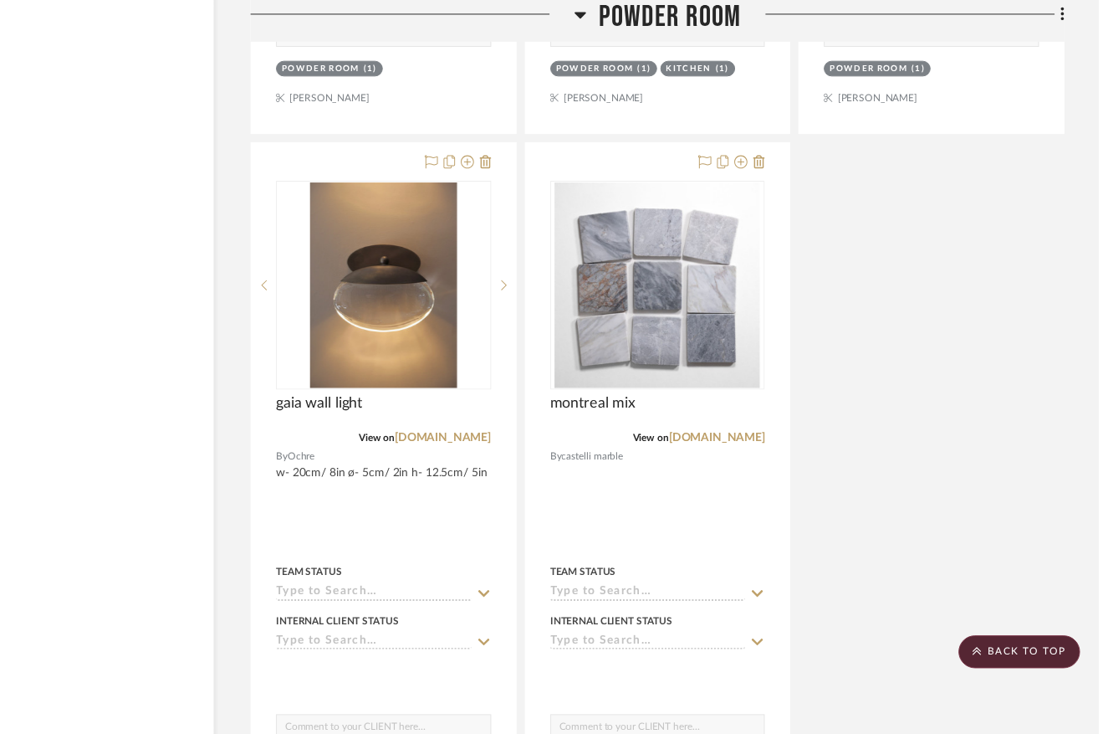
scroll to position [5181, 101]
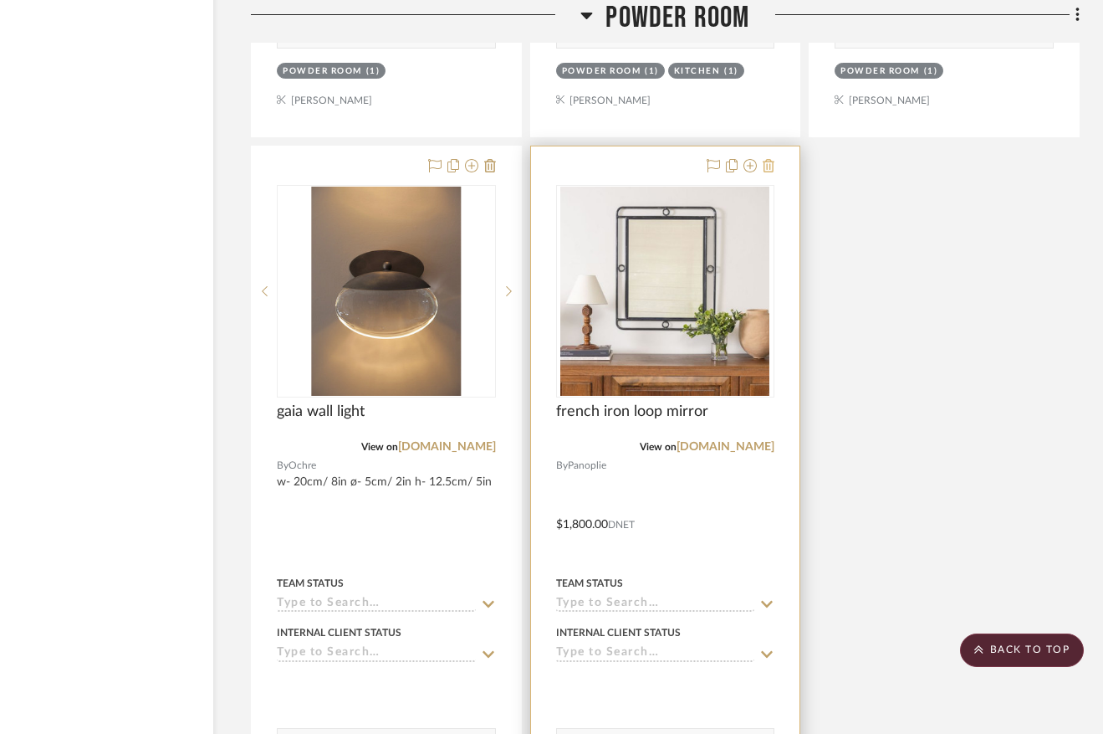
click at [769, 172] on icon at bounding box center [769, 165] width 12 height 13
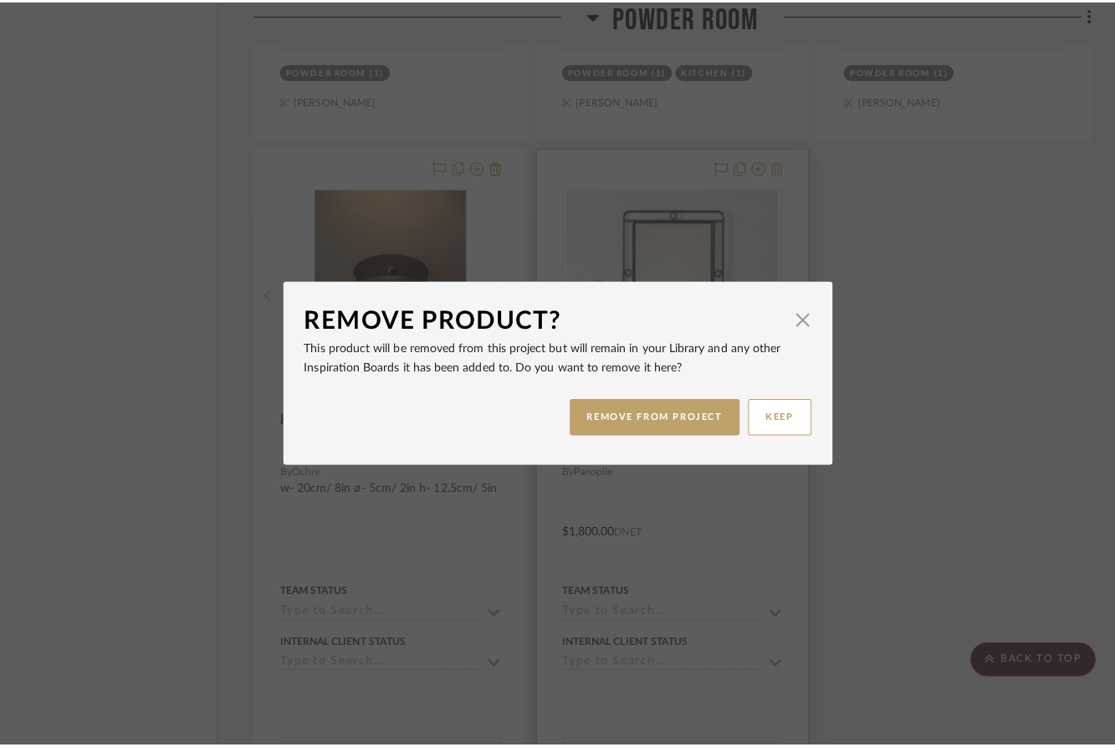
scroll to position [0, 0]
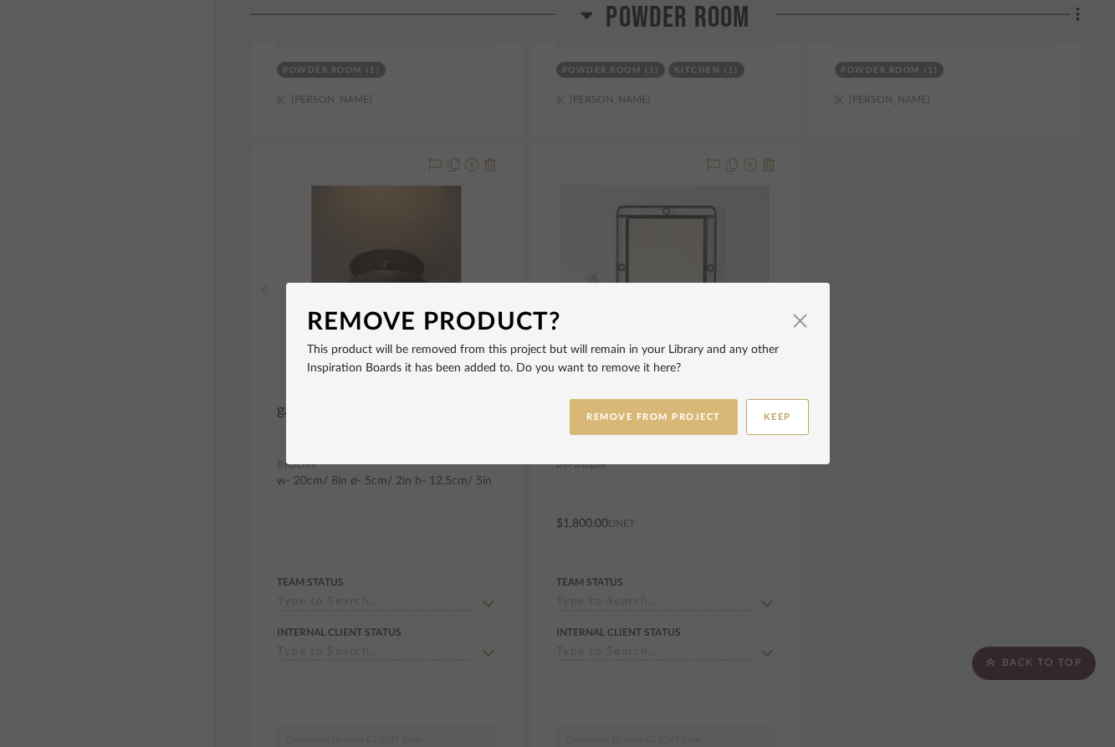
click at [639, 423] on button "REMOVE FROM PROJECT" at bounding box center [654, 417] width 168 height 36
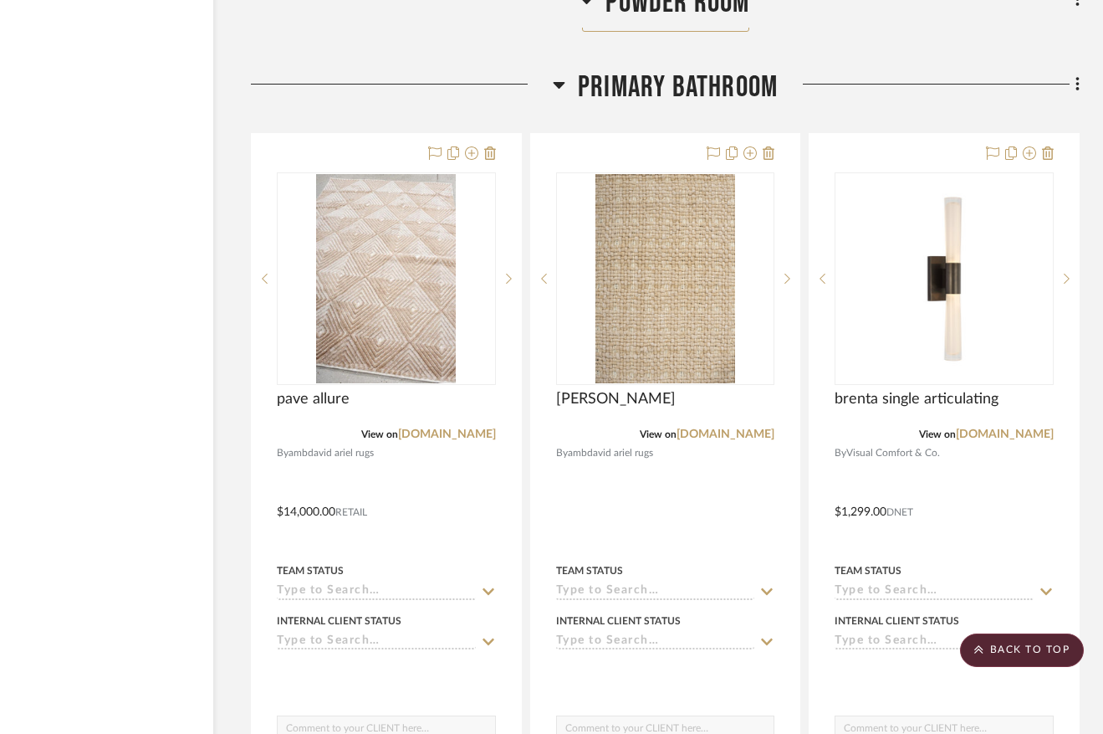
scroll to position [6066, 101]
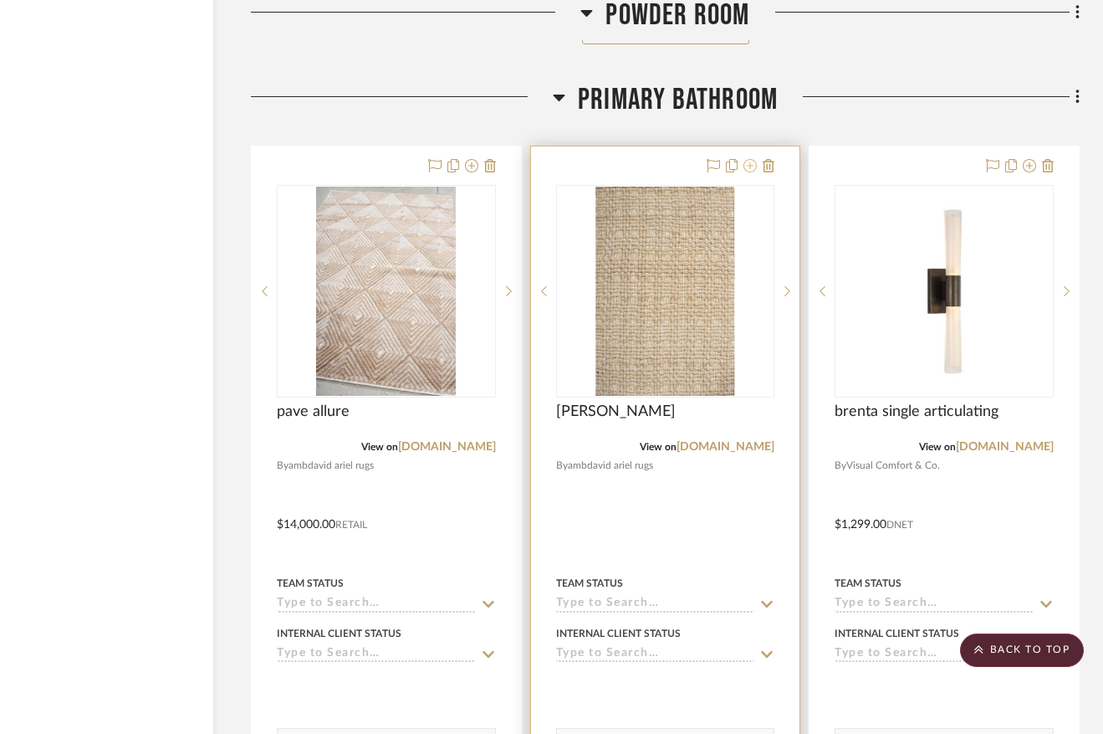
click at [747, 172] on icon at bounding box center [750, 165] width 13 height 13
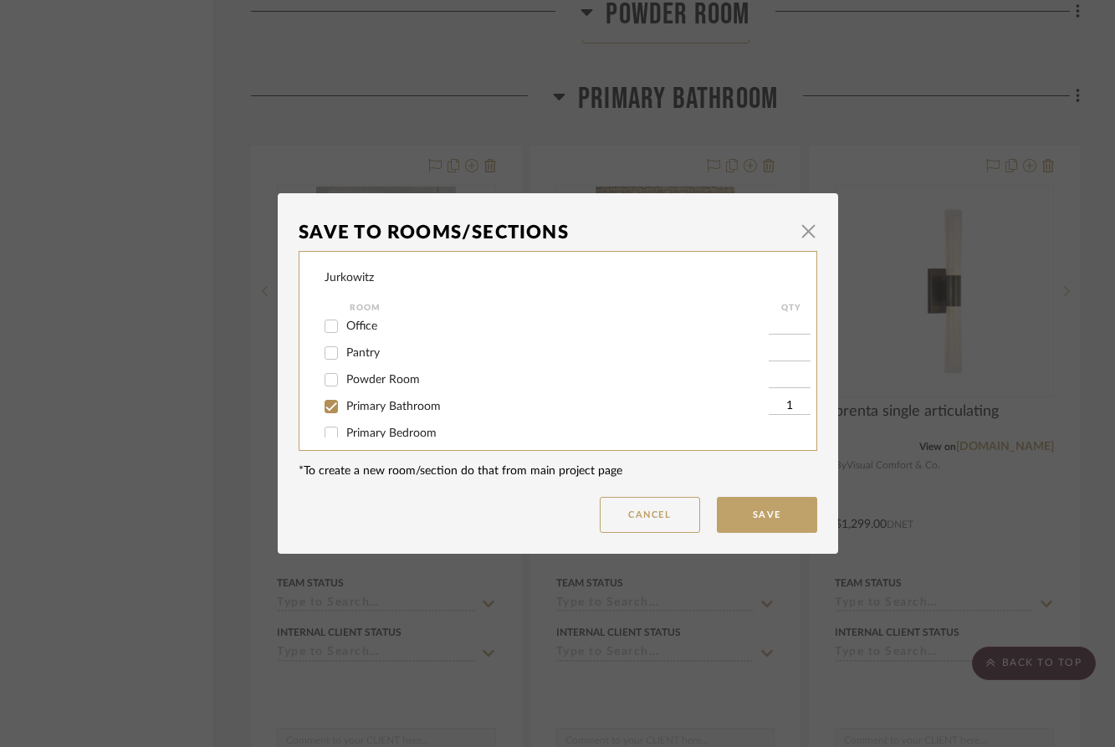
scroll to position [298, 0]
click at [325, 391] on input "Primary Bathroom" at bounding box center [331, 381] width 27 height 27
checkbox input "false"
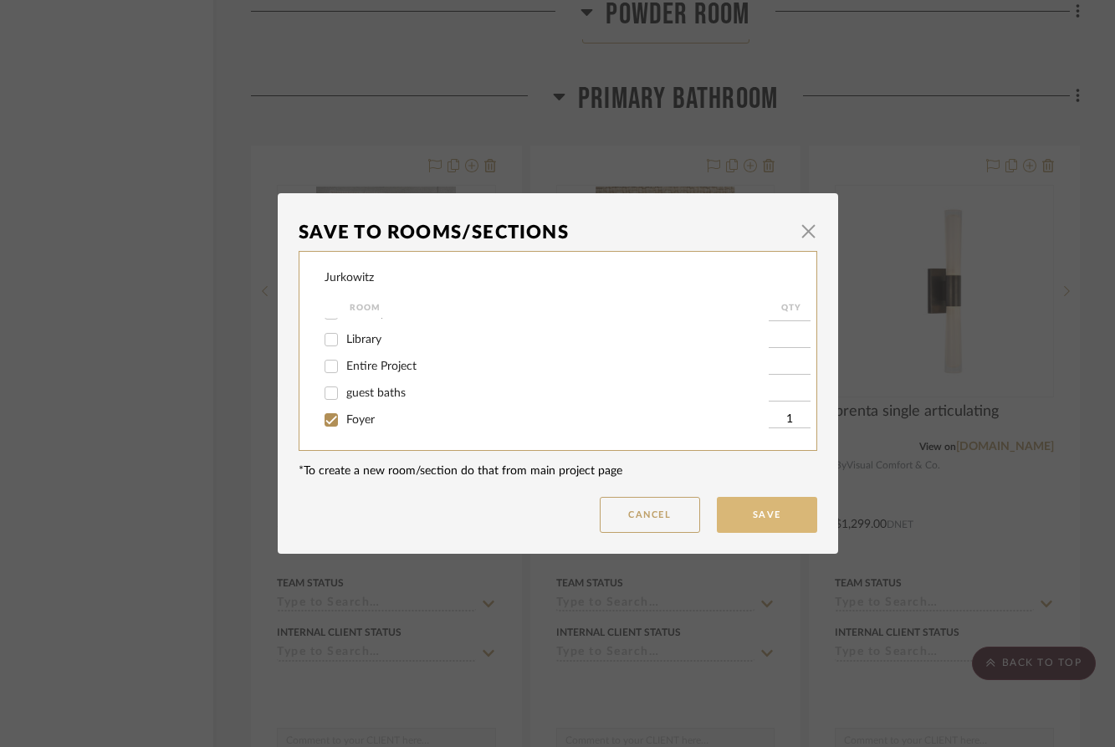
click at [779, 507] on button "Save" at bounding box center [767, 515] width 100 height 36
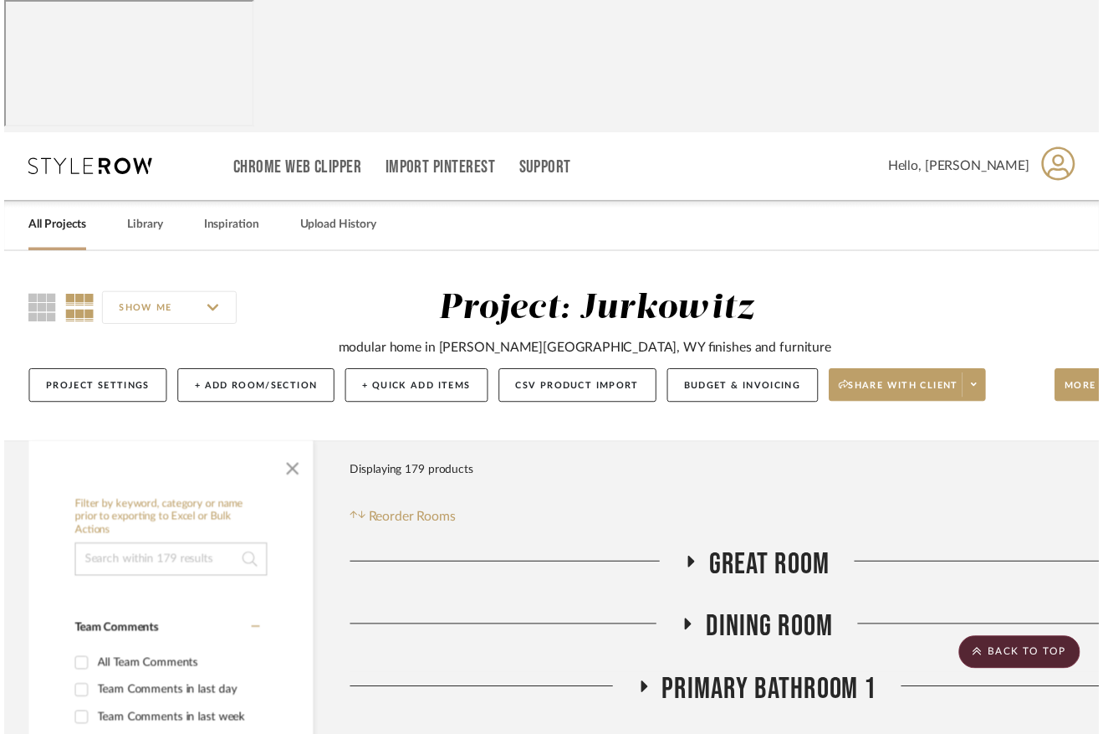
scroll to position [6066, 101]
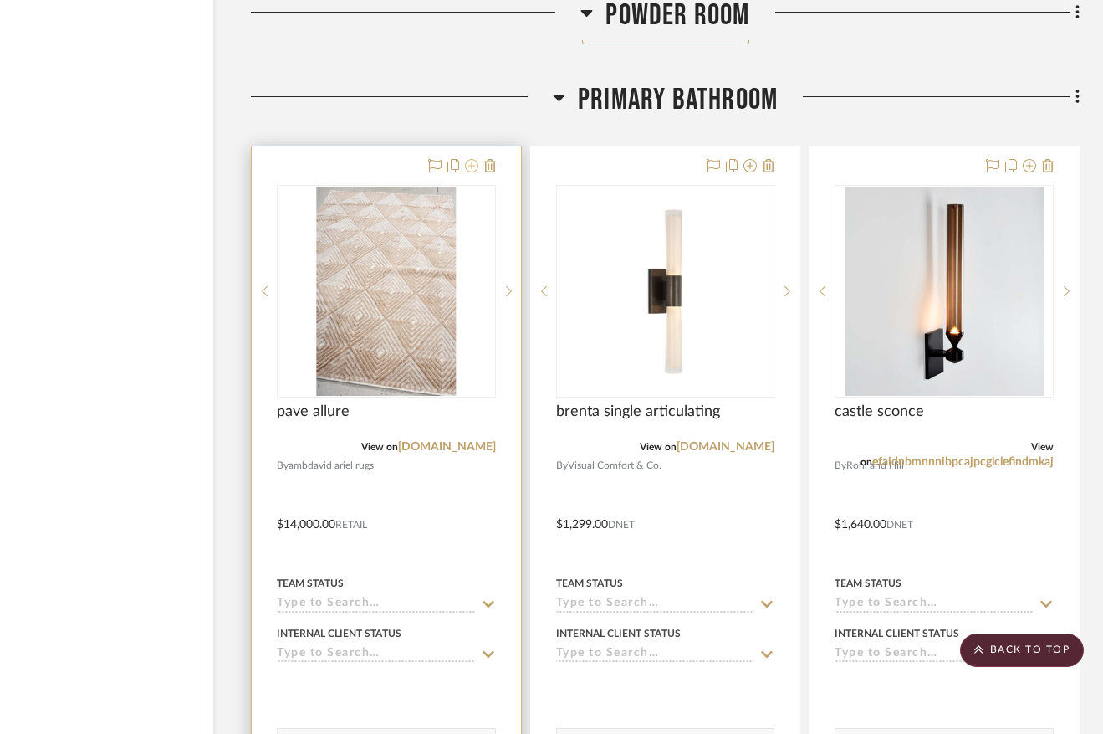
click at [465, 172] on icon at bounding box center [471, 165] width 13 height 13
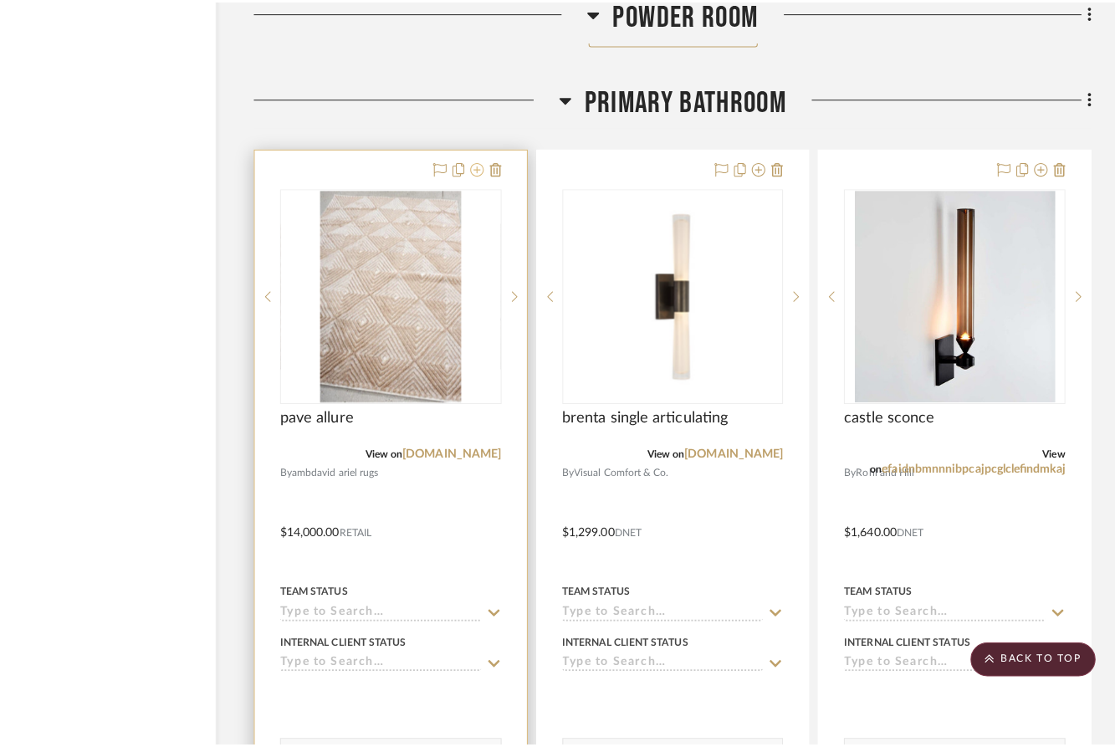
scroll to position [0, 0]
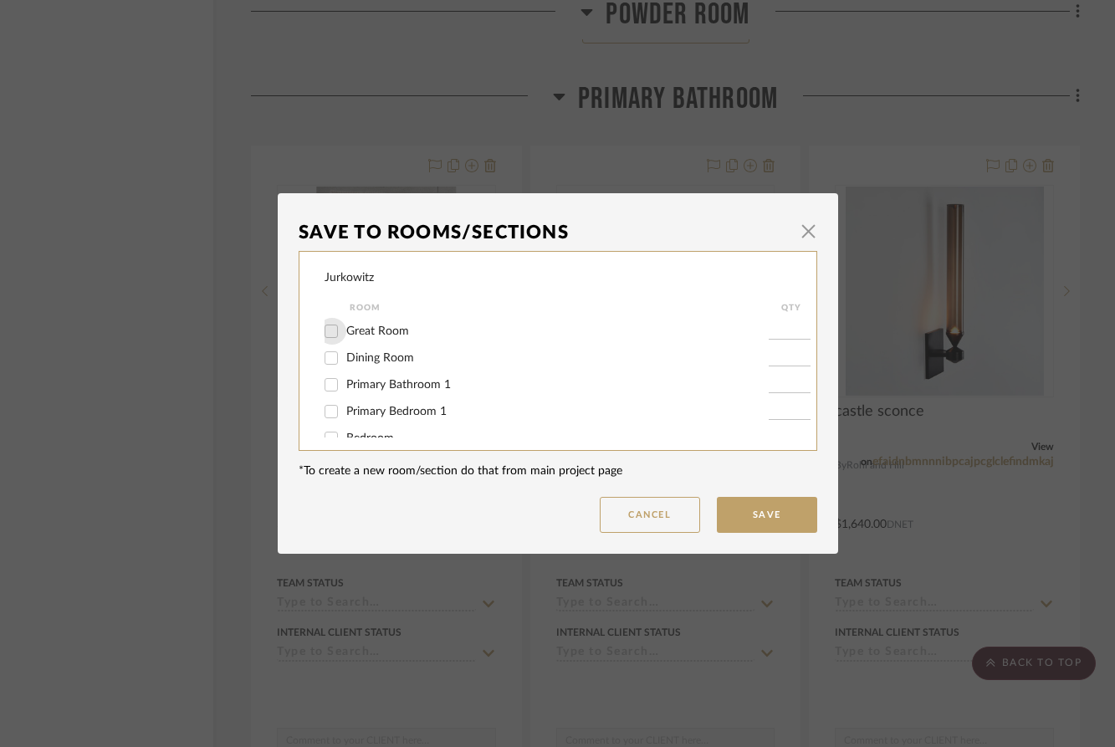
click at [330, 332] on input "Great Room" at bounding box center [331, 331] width 27 height 27
checkbox input "true"
type input "1"
click at [744, 524] on button "Save" at bounding box center [767, 515] width 100 height 36
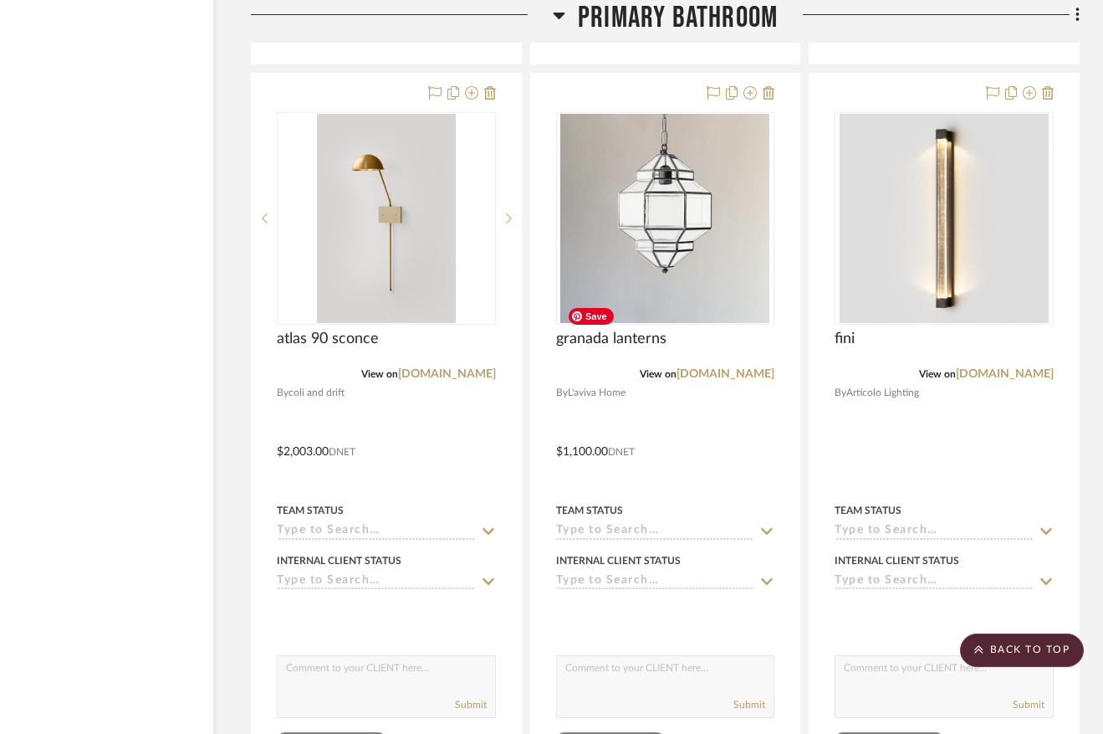
scroll to position [6885, 101]
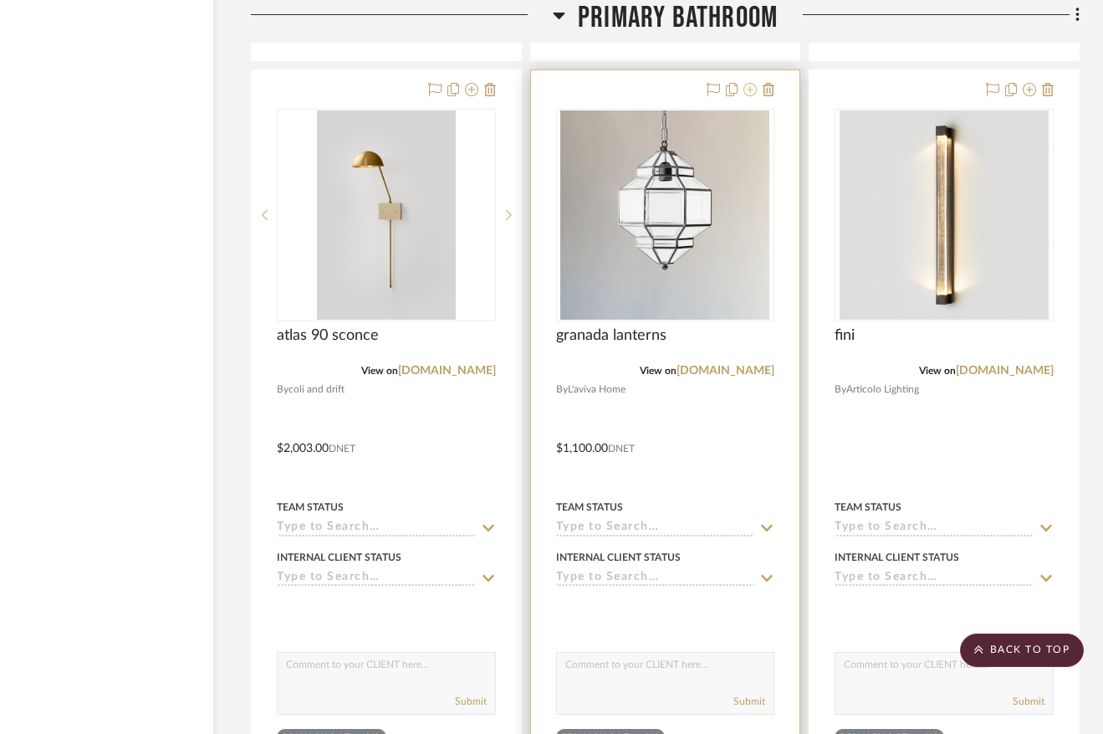
click at [745, 96] on icon at bounding box center [750, 89] width 13 height 13
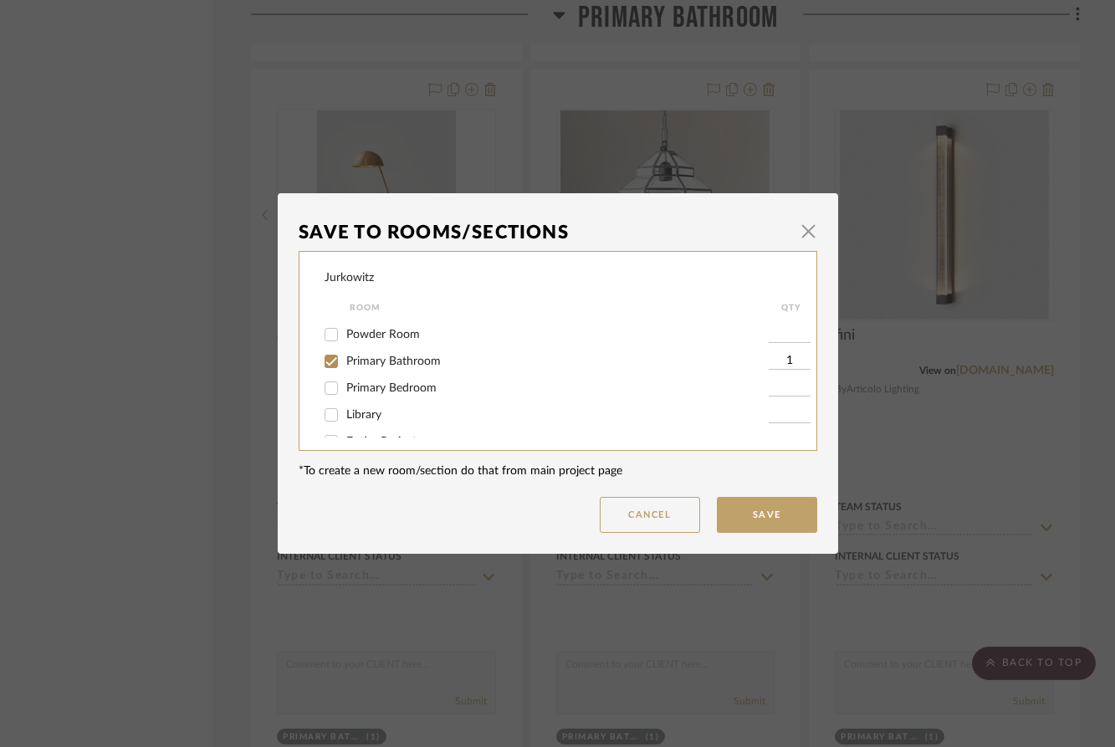
scroll to position [320, 0]
click at [327, 371] on input "Primary Bathroom" at bounding box center [331, 359] width 27 height 27
checkbox input "false"
click at [322, 417] on input "Foyer" at bounding box center [331, 420] width 27 height 27
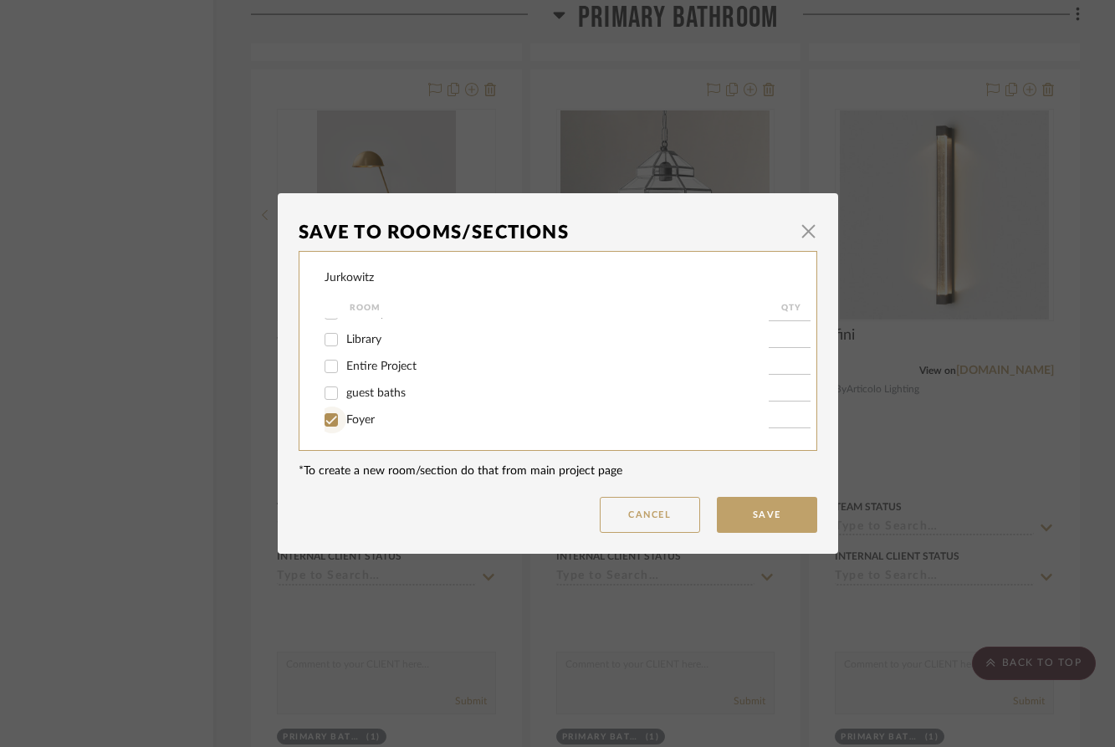
checkbox input "true"
type input "1"
click at [749, 517] on button "Save" at bounding box center [767, 515] width 100 height 36
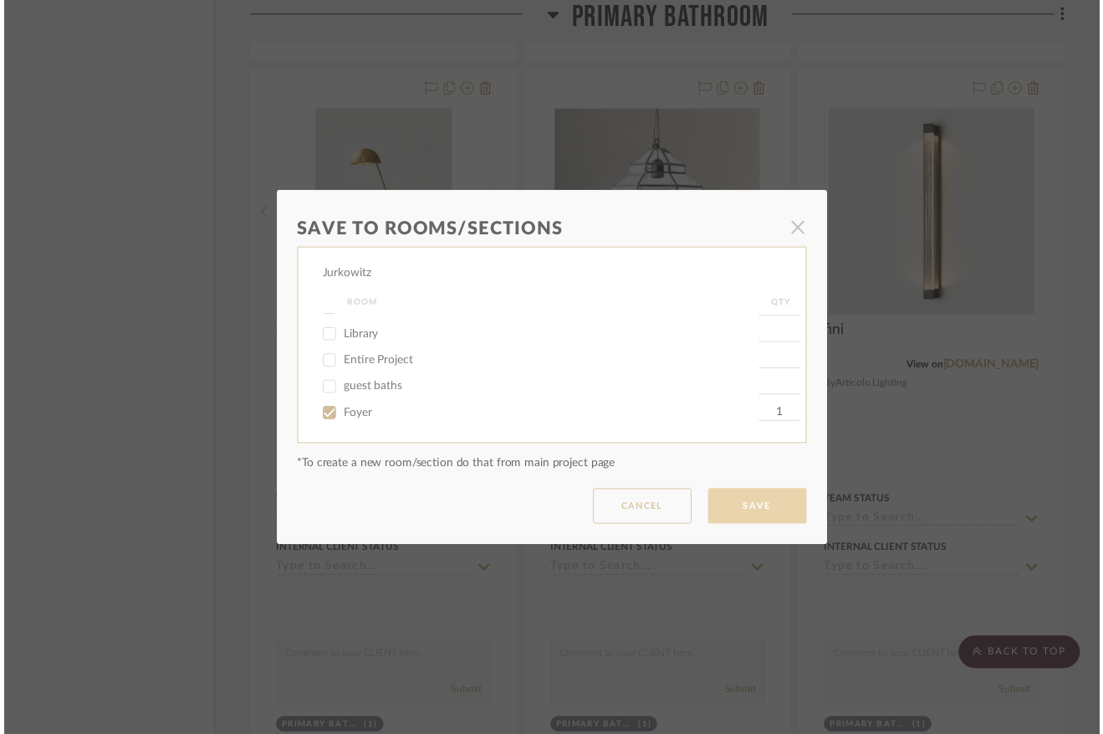
scroll to position [6885, 101]
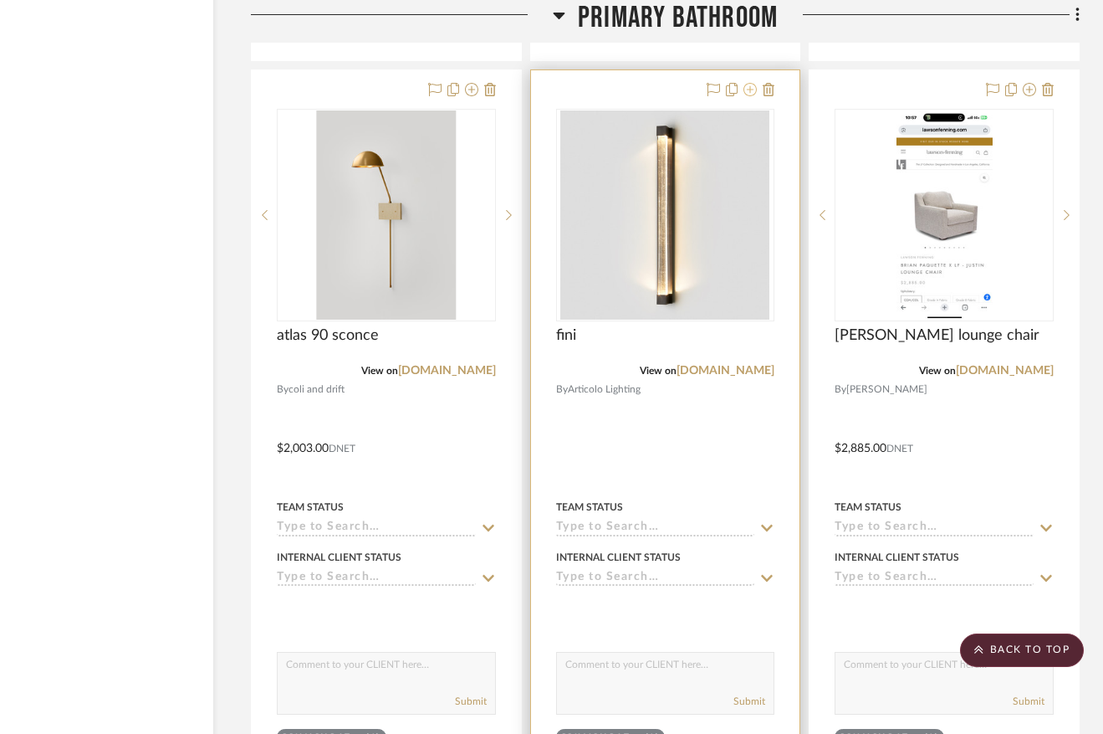
click at [749, 96] on icon at bounding box center [750, 89] width 13 height 13
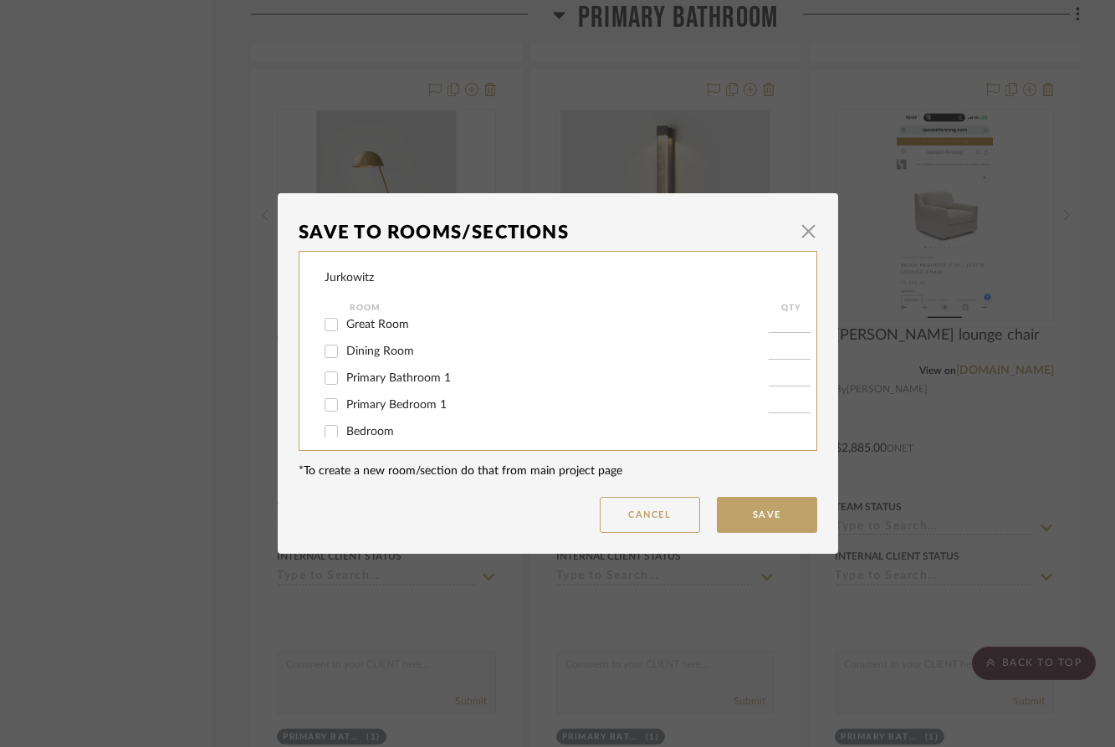
scroll to position [4, 0]
click at [321, 383] on input "Primary Bathroom 1" at bounding box center [331, 380] width 27 height 27
checkbox input "true"
type input "1"
click at [752, 513] on button "Save" at bounding box center [767, 515] width 100 height 36
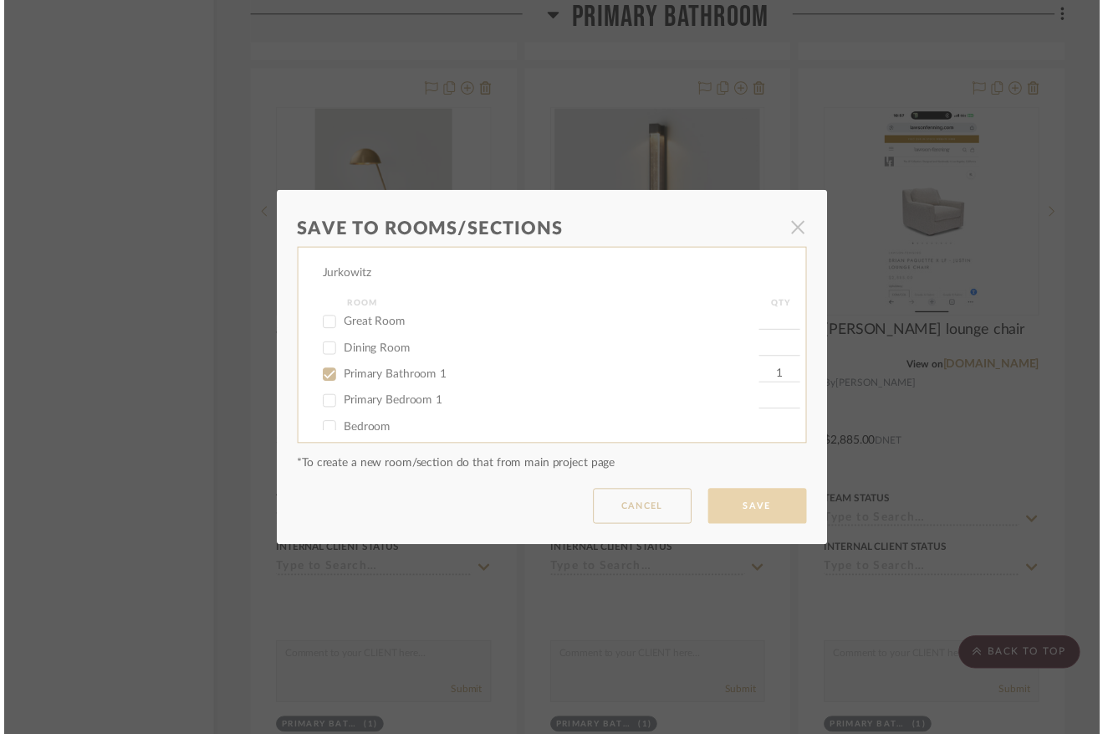
scroll to position [6885, 101]
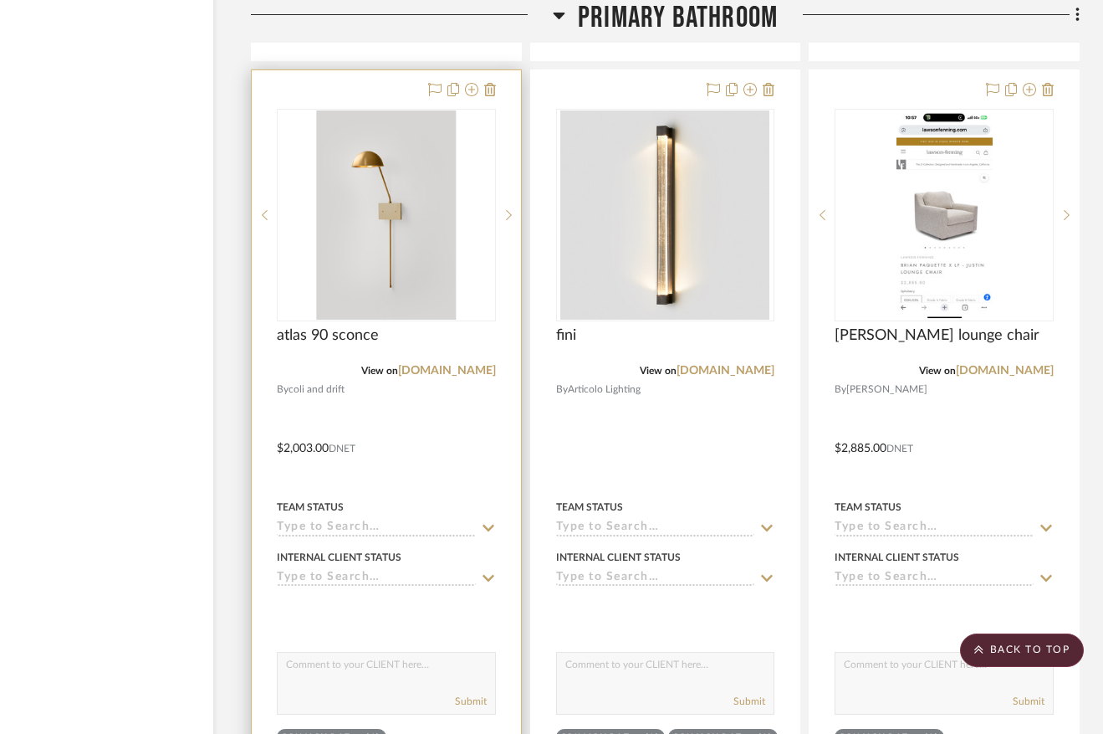
click at [474, 100] on div at bounding box center [459, 90] width 74 height 20
click at [465, 96] on icon at bounding box center [471, 89] width 13 height 13
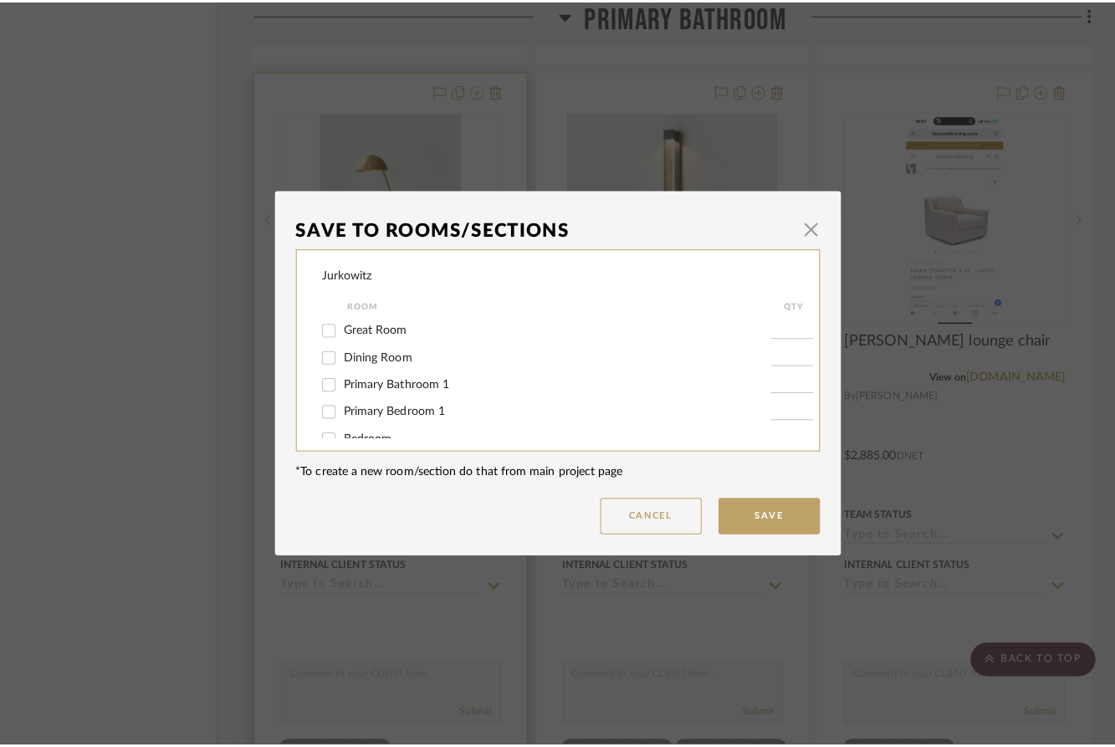
scroll to position [0, 0]
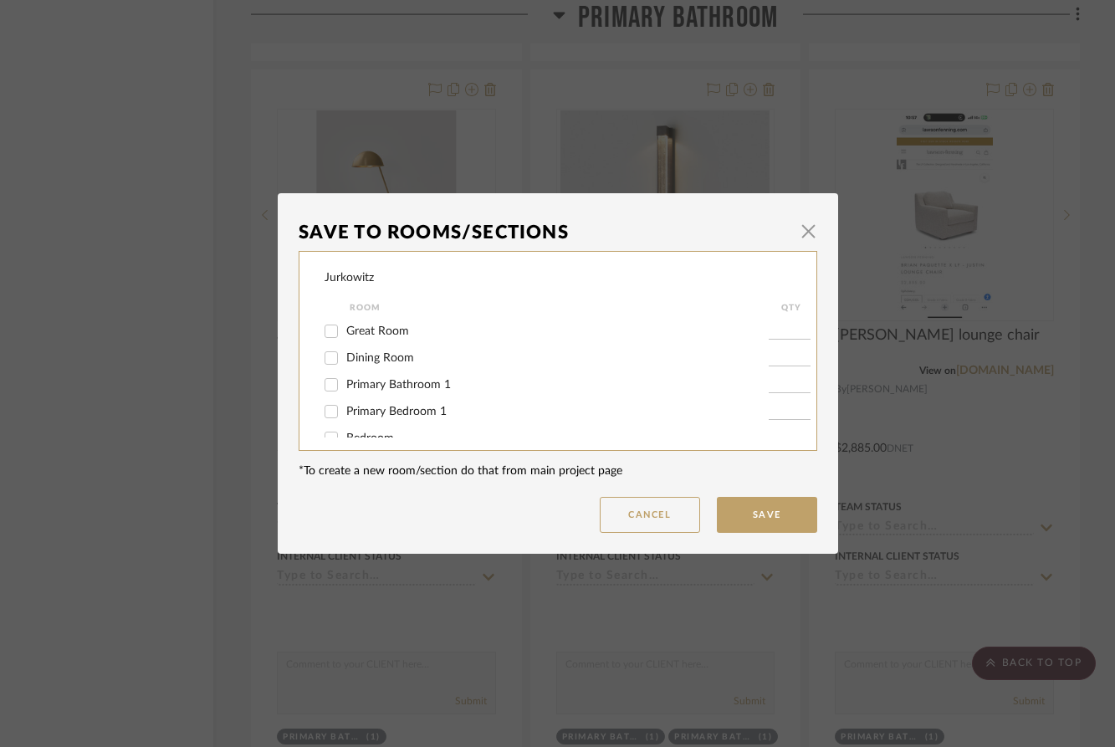
click at [325, 412] on input "Primary Bedroom 1" at bounding box center [331, 411] width 27 height 27
checkbox input "true"
type input "1"
click at [721, 519] on button "Save" at bounding box center [767, 515] width 100 height 36
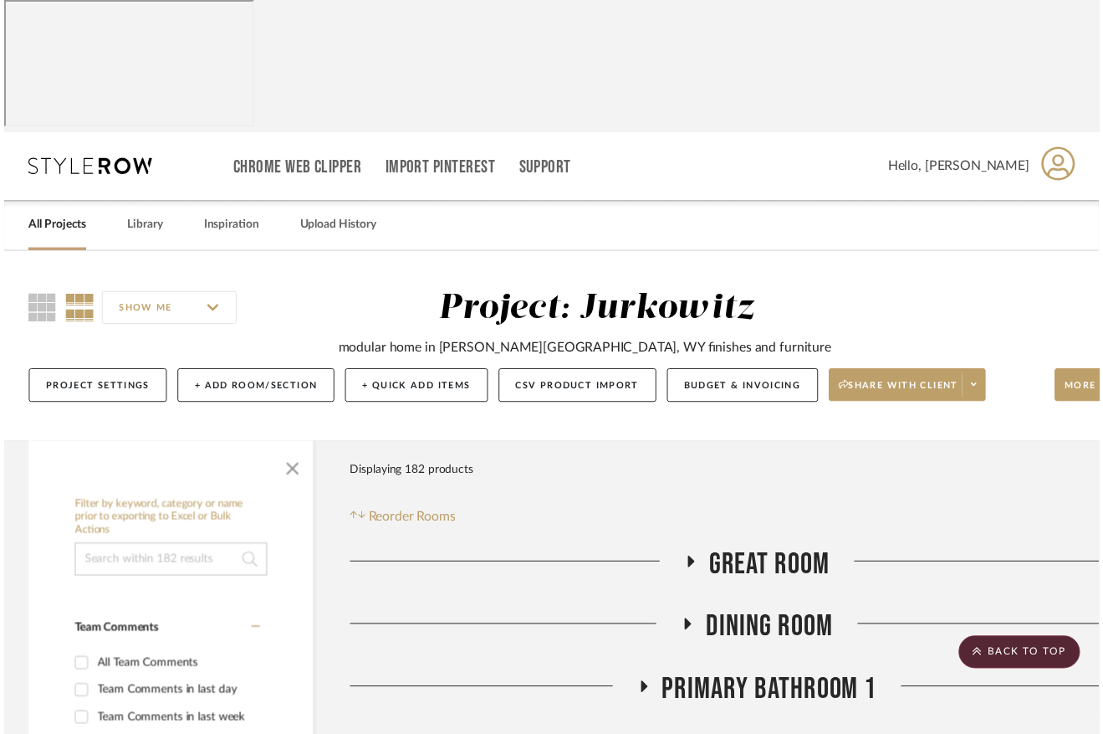
scroll to position [6885, 101]
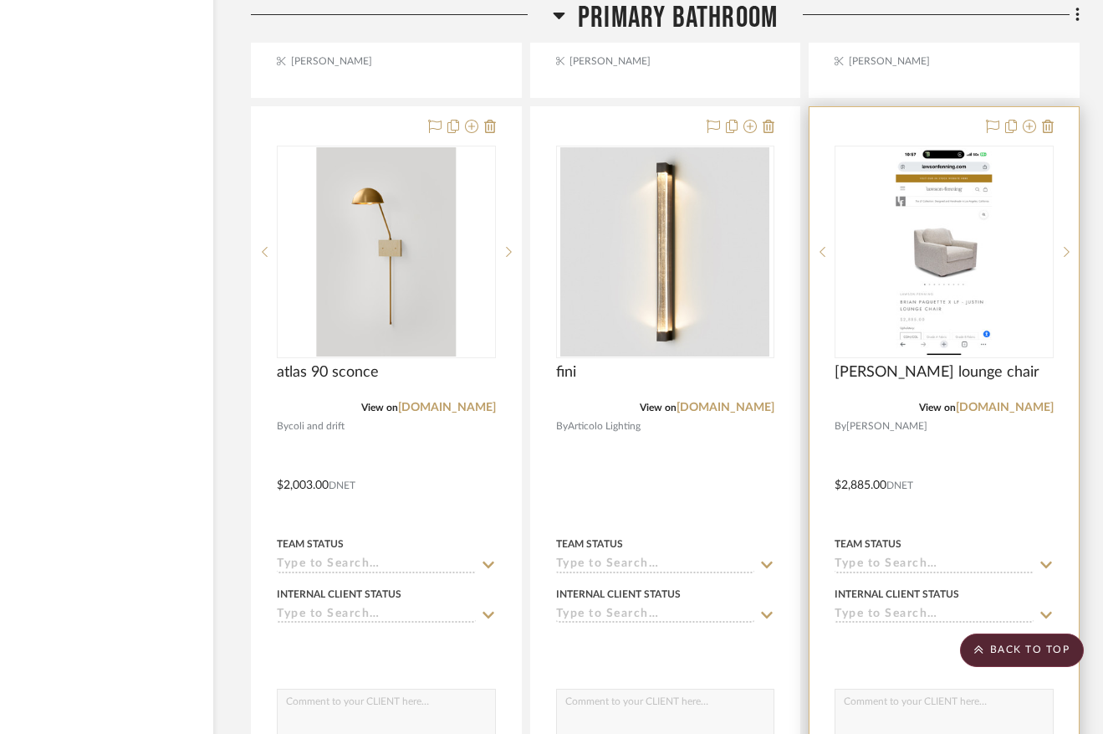
click at [929, 356] on img "0" at bounding box center [945, 251] width 96 height 209
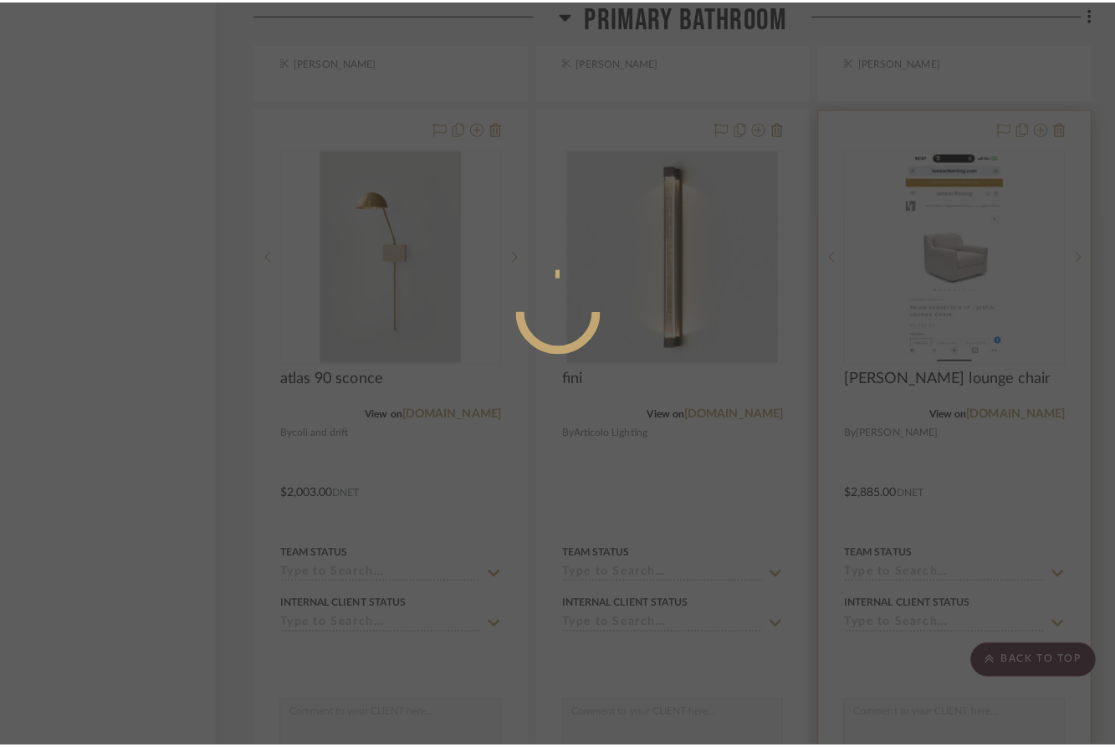
scroll to position [0, 0]
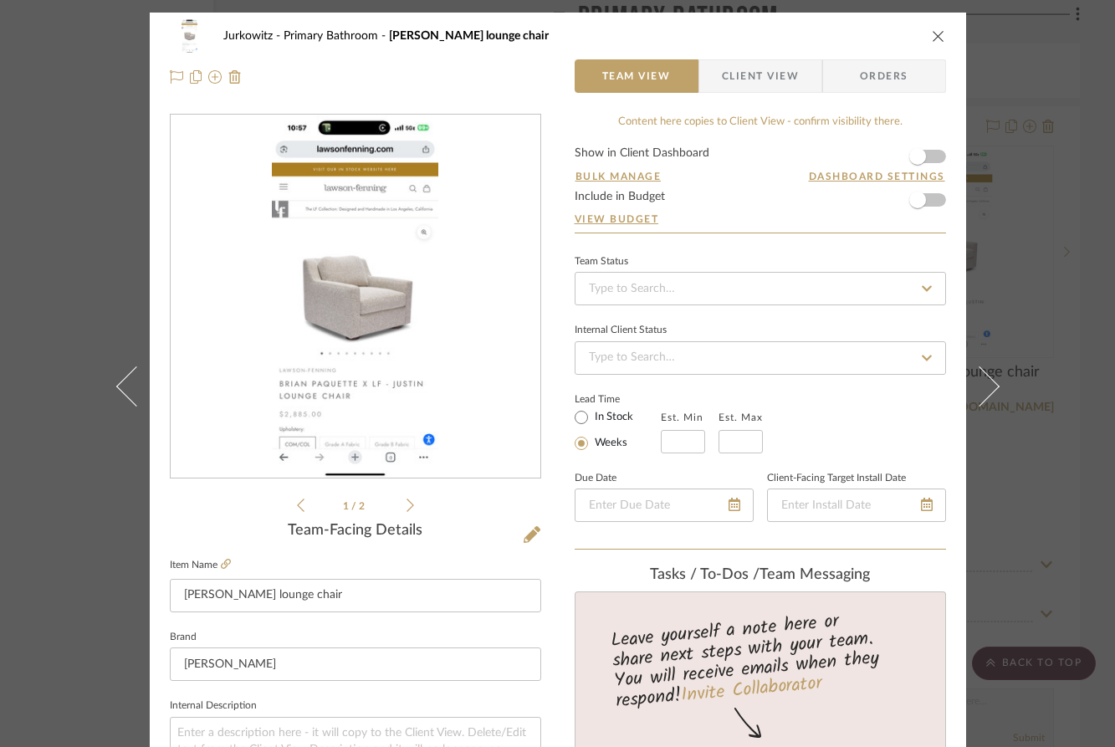
click at [924, 42] on div "Jurkowitz Primary Bathroom Justin lounge chair" at bounding box center [558, 35] width 776 height 33
click at [934, 31] on icon "close" at bounding box center [938, 35] width 13 height 13
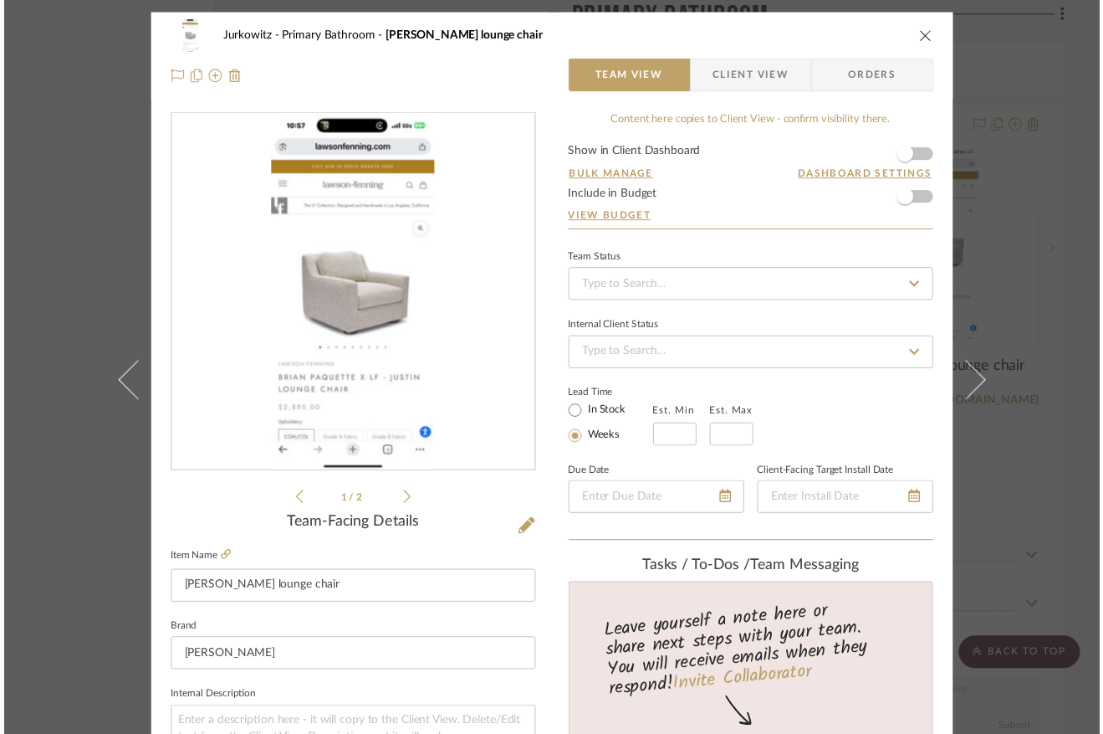
scroll to position [6885, 101]
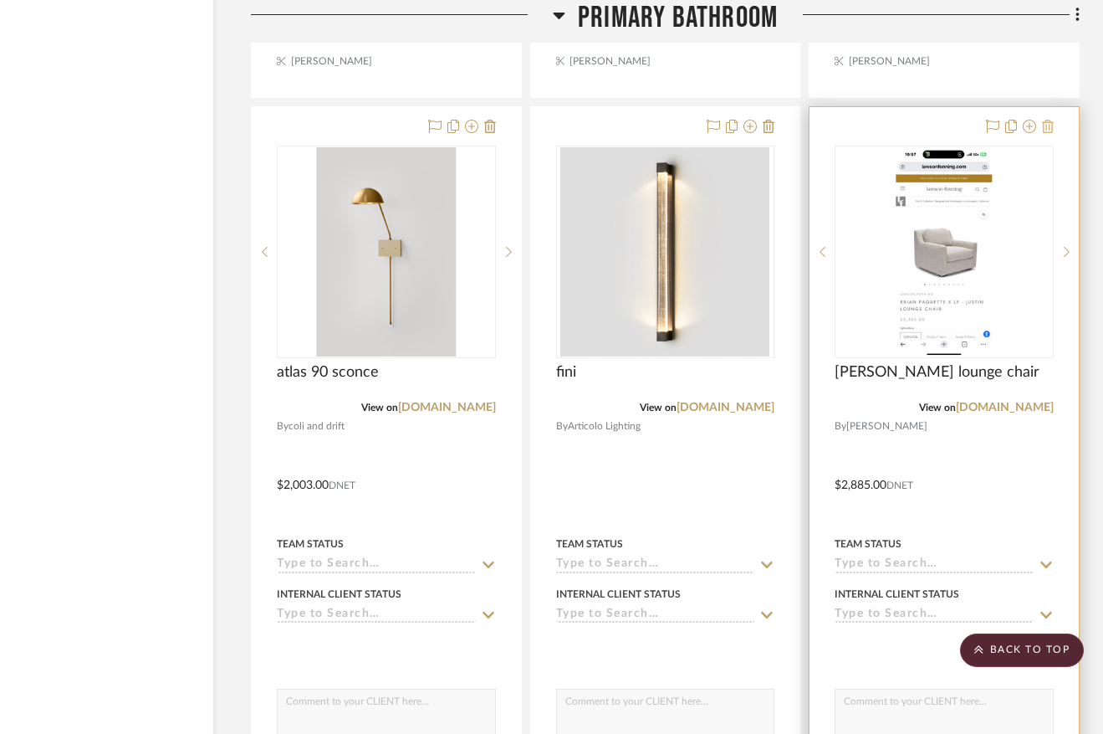
click at [1049, 133] on icon at bounding box center [1048, 126] width 12 height 13
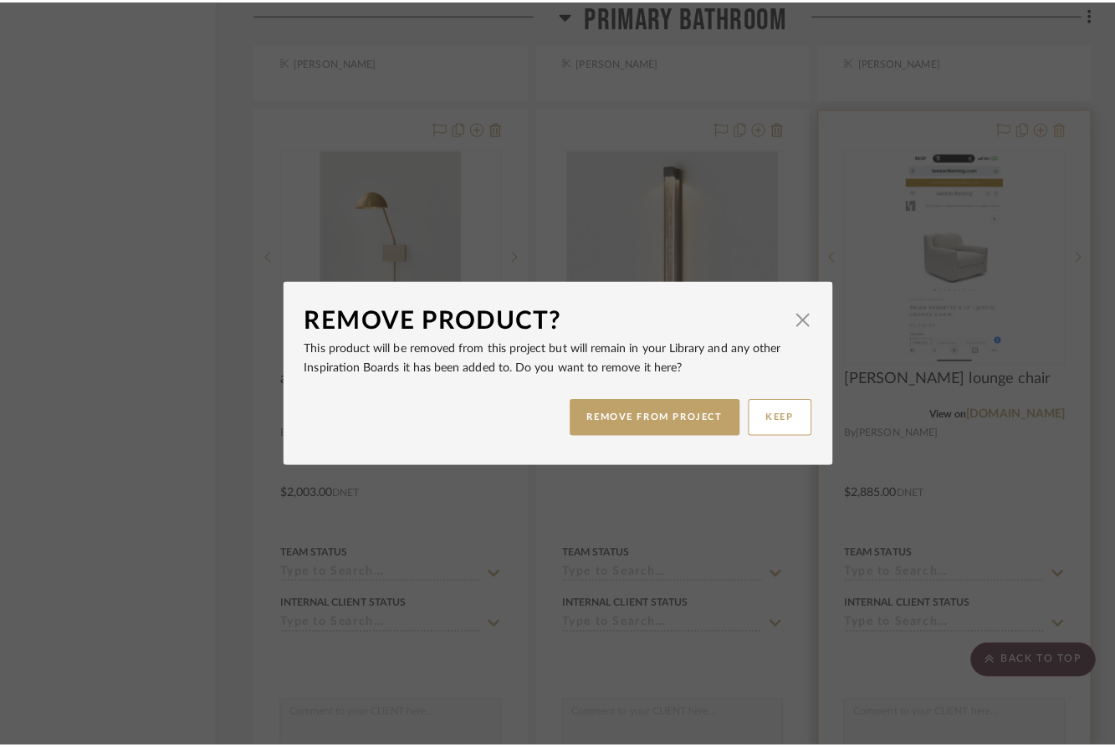
scroll to position [0, 0]
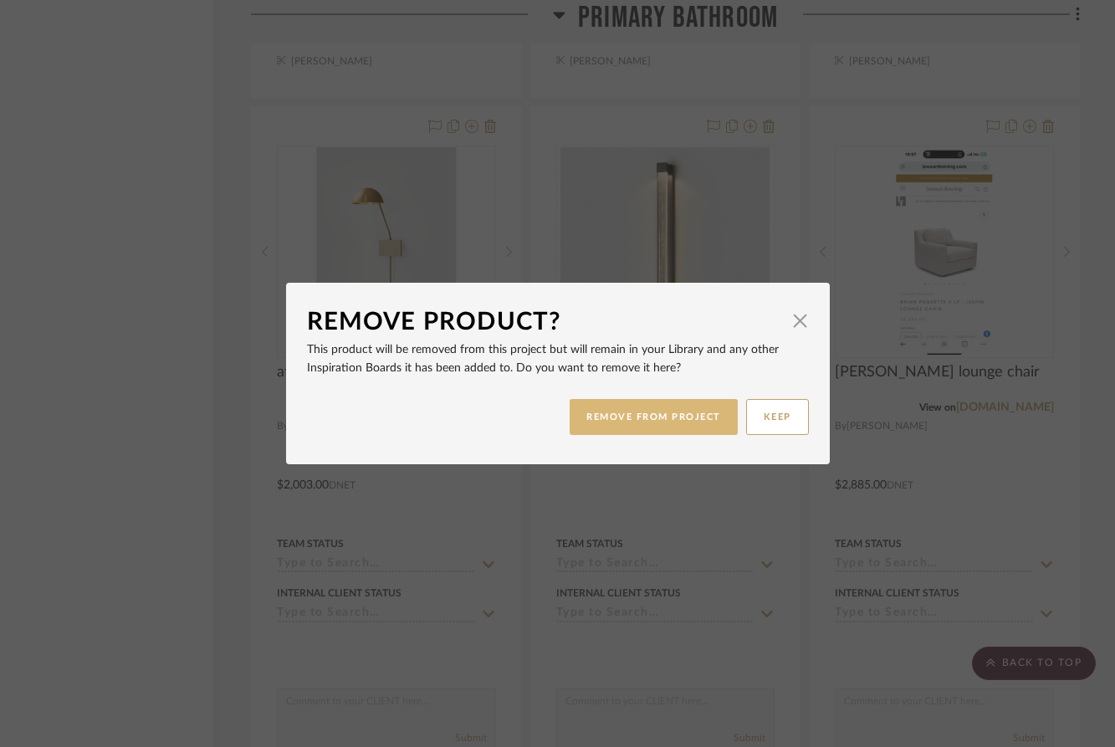
click at [709, 412] on button "REMOVE FROM PROJECT" at bounding box center [654, 417] width 168 height 36
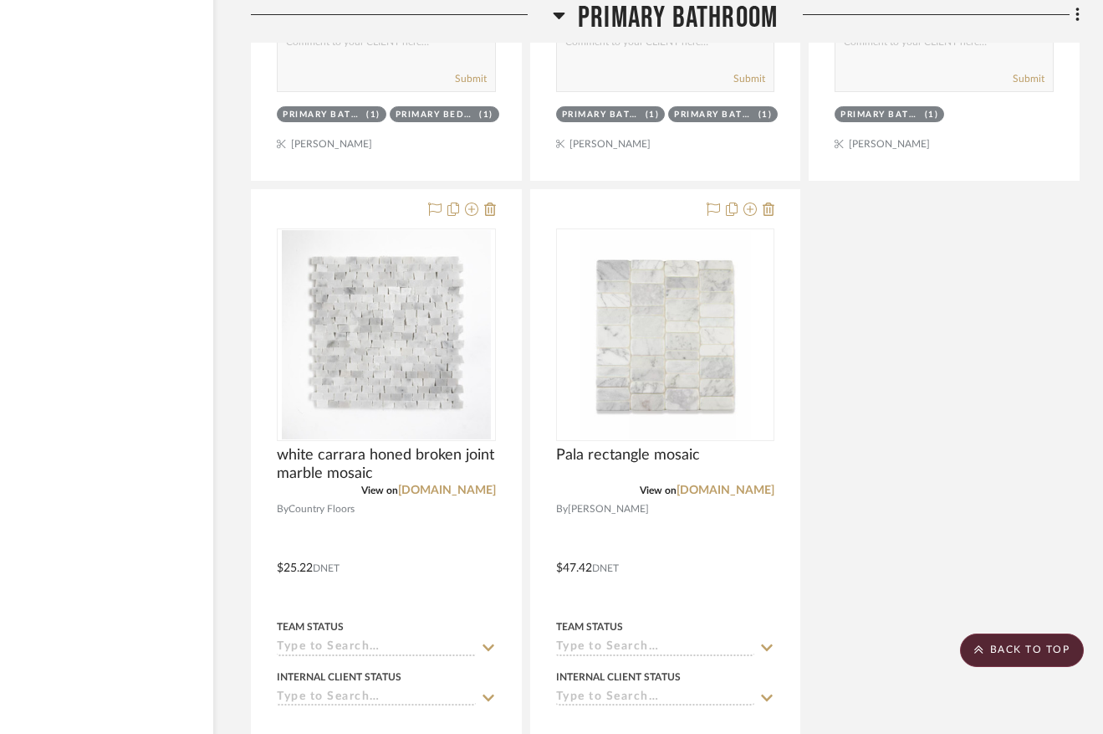
scroll to position [7545, 101]
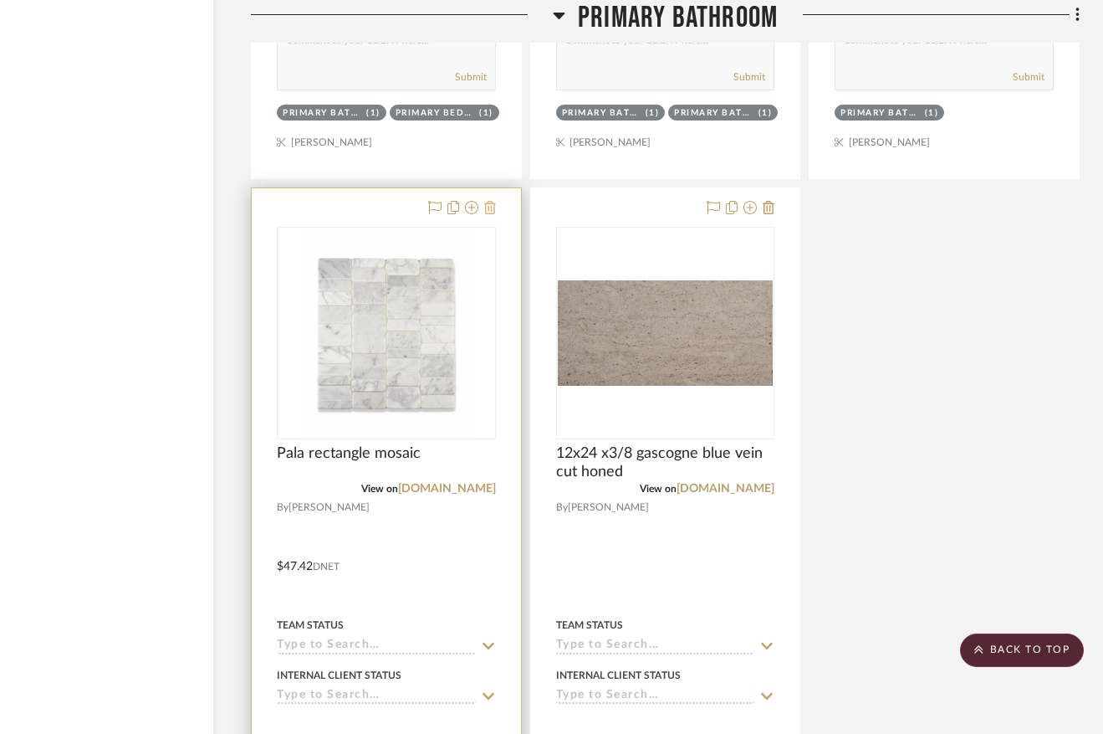
click at [486, 214] on icon at bounding box center [490, 207] width 12 height 13
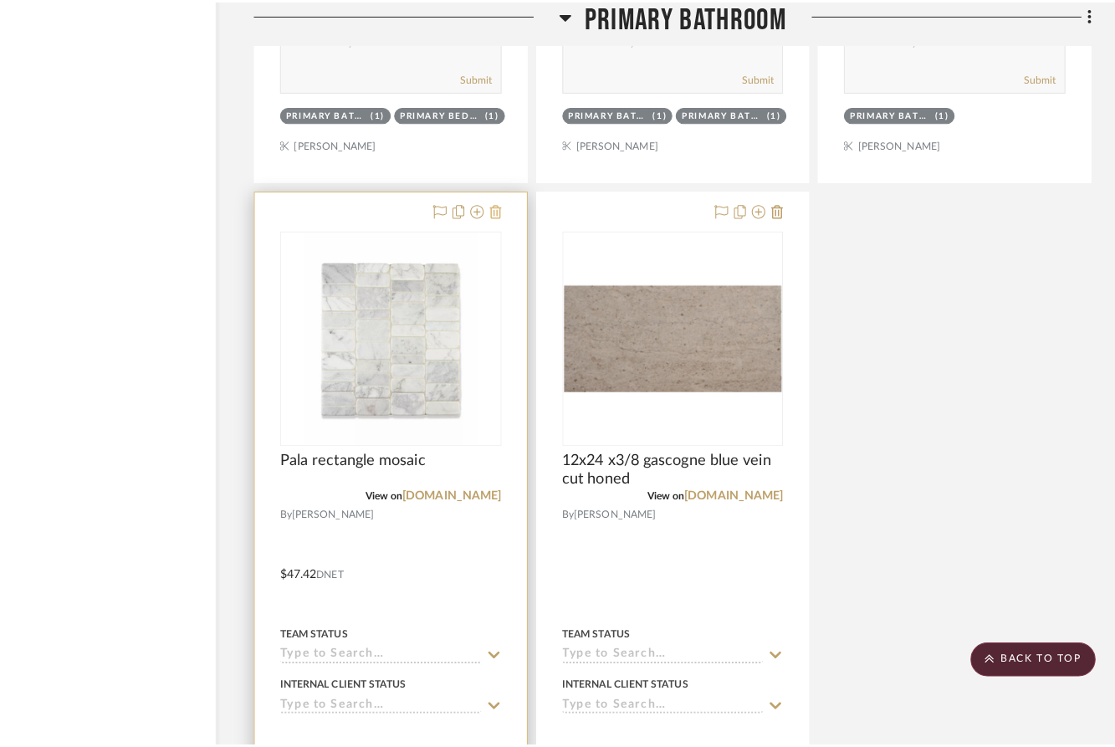
scroll to position [0, 0]
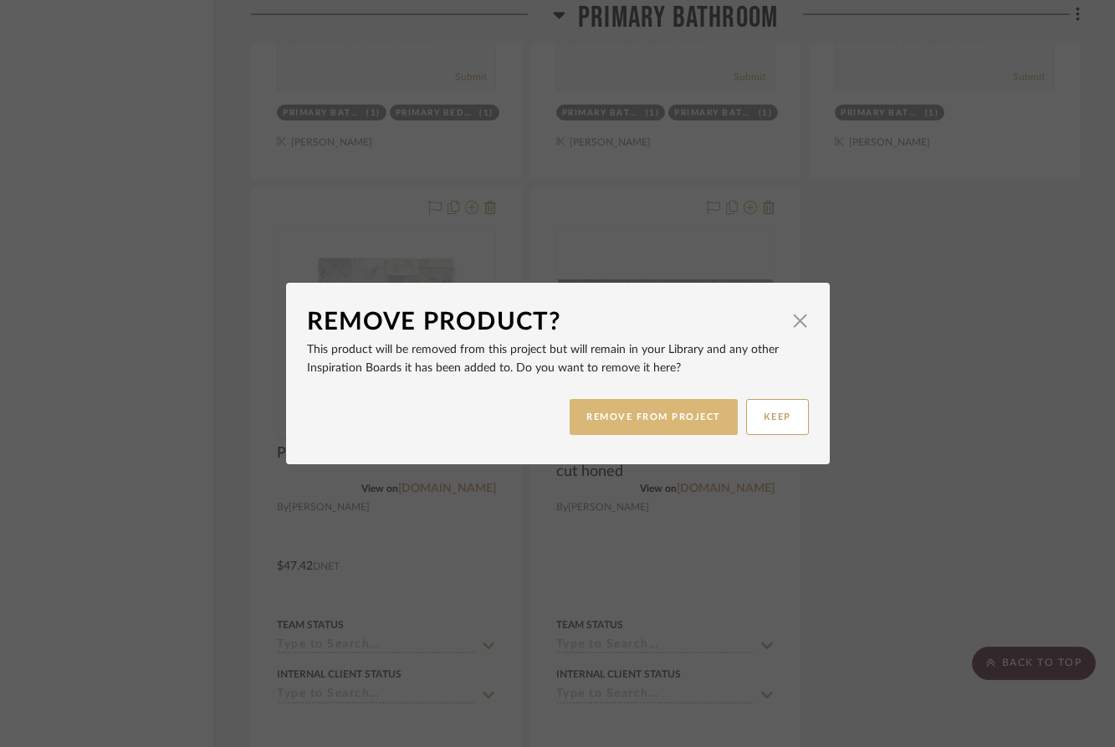
click at [609, 423] on button "REMOVE FROM PROJECT" at bounding box center [654, 417] width 168 height 36
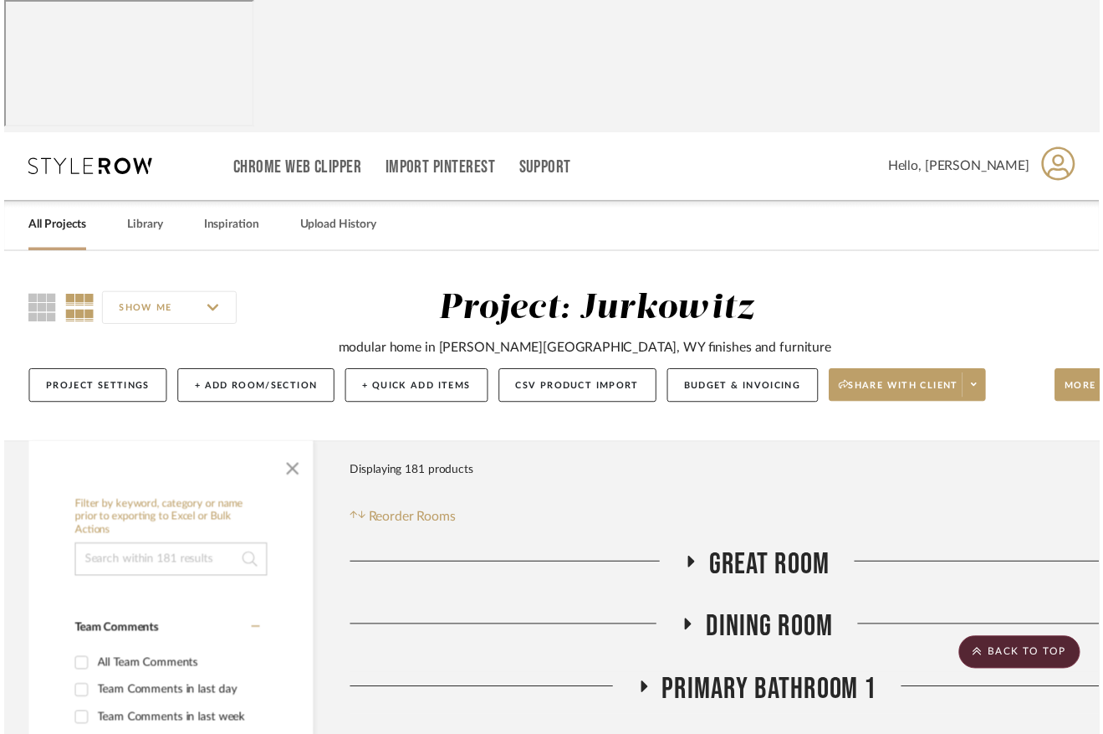
scroll to position [7545, 101]
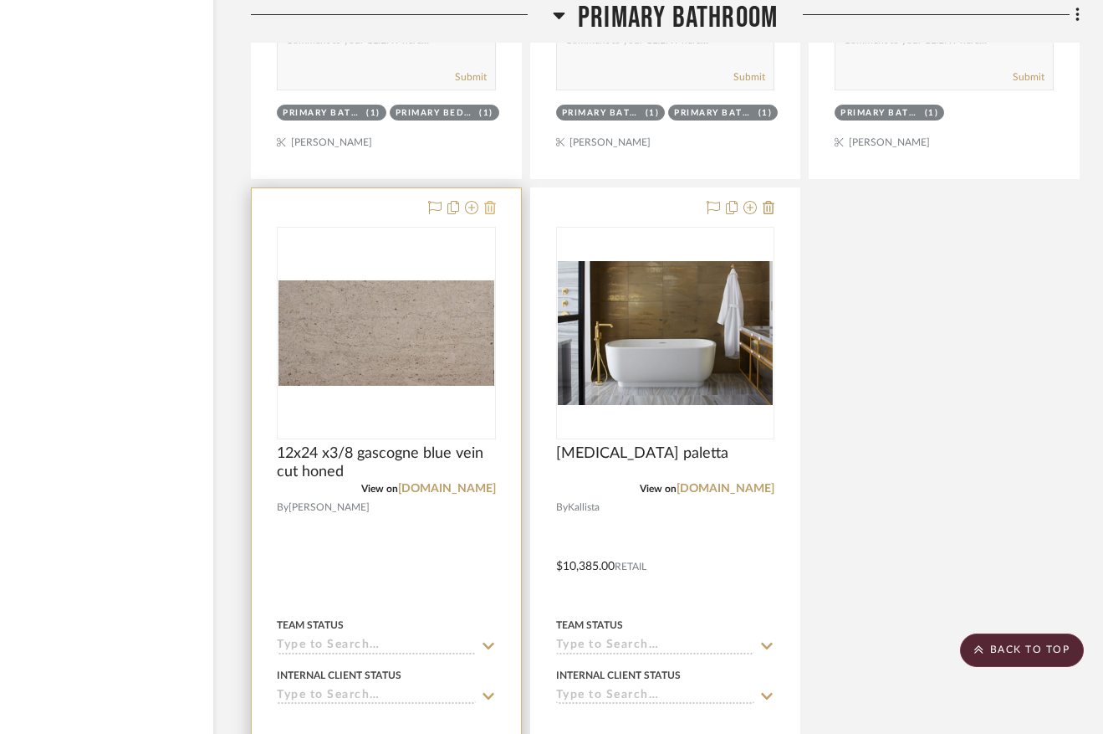
click at [486, 214] on icon at bounding box center [490, 207] width 12 height 13
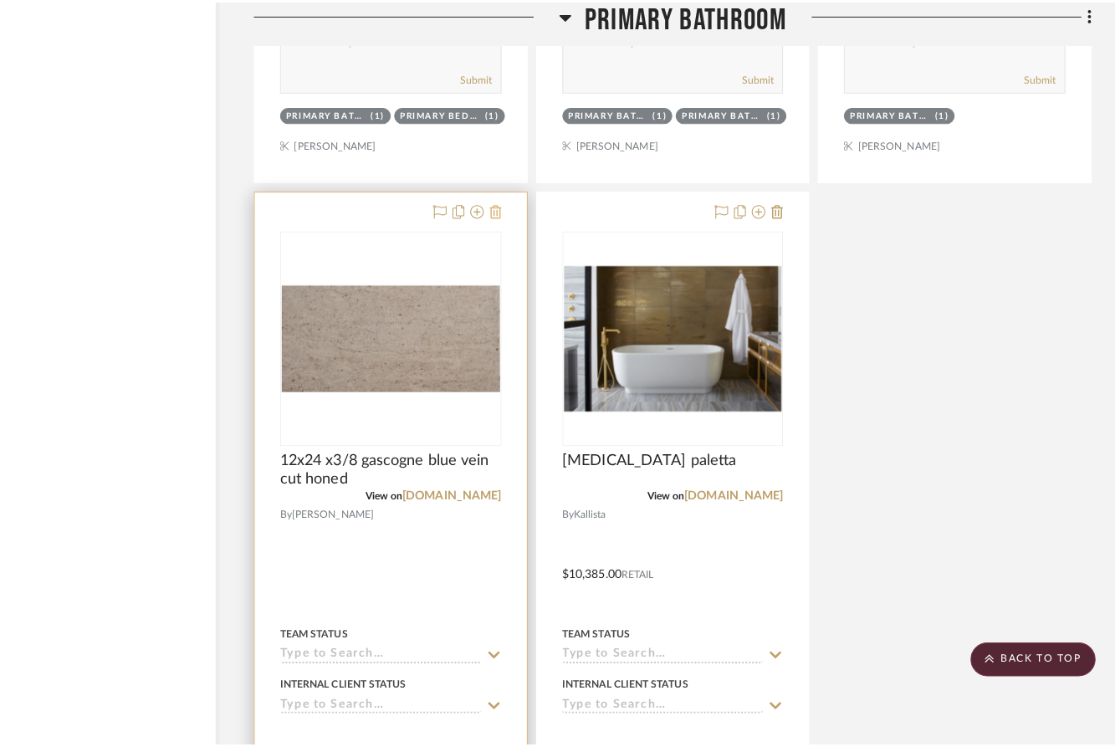
scroll to position [0, 0]
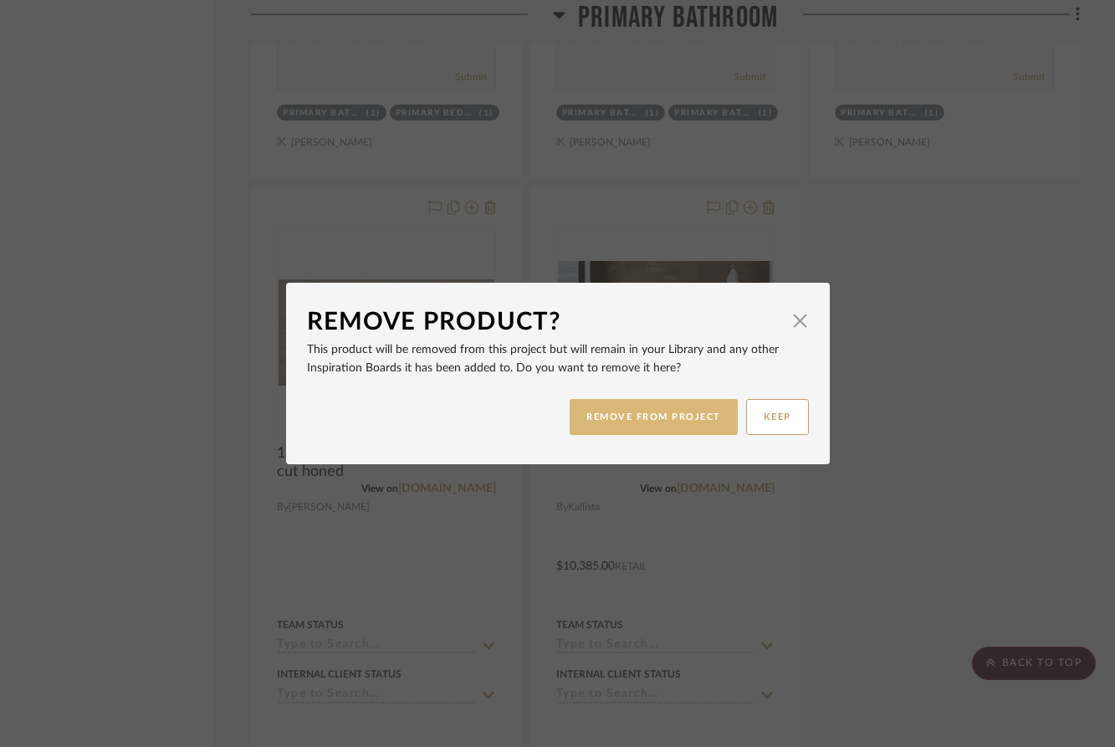
click at [632, 422] on button "REMOVE FROM PROJECT" at bounding box center [654, 417] width 168 height 36
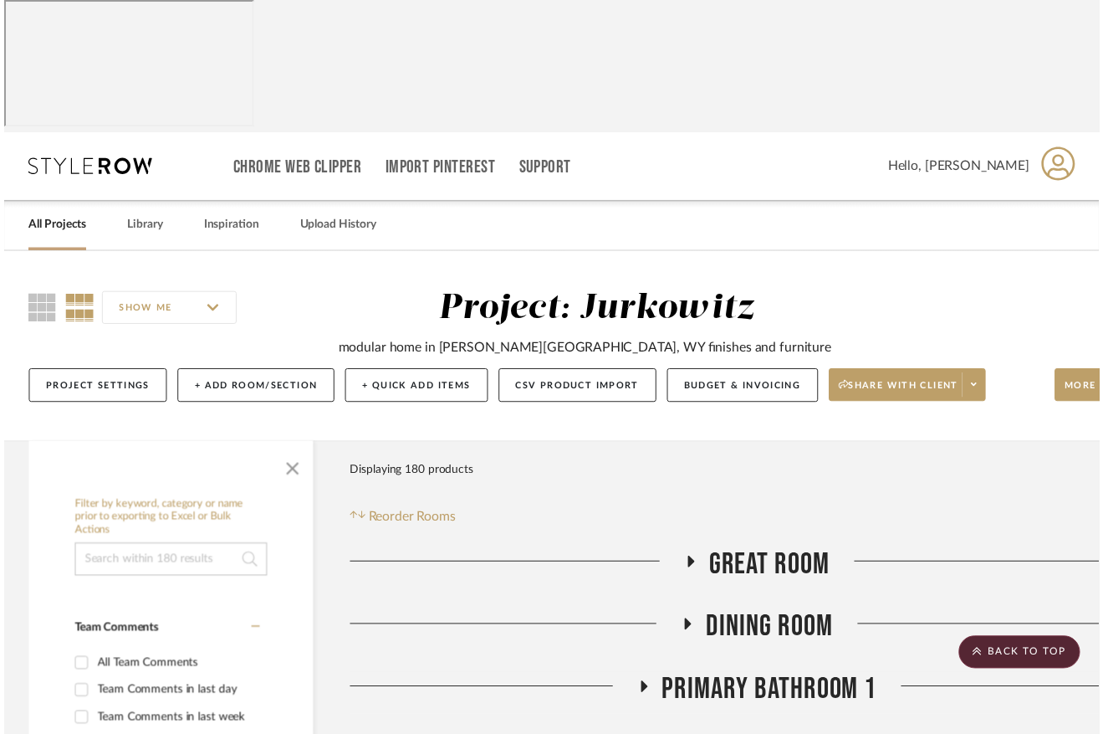
scroll to position [7545, 101]
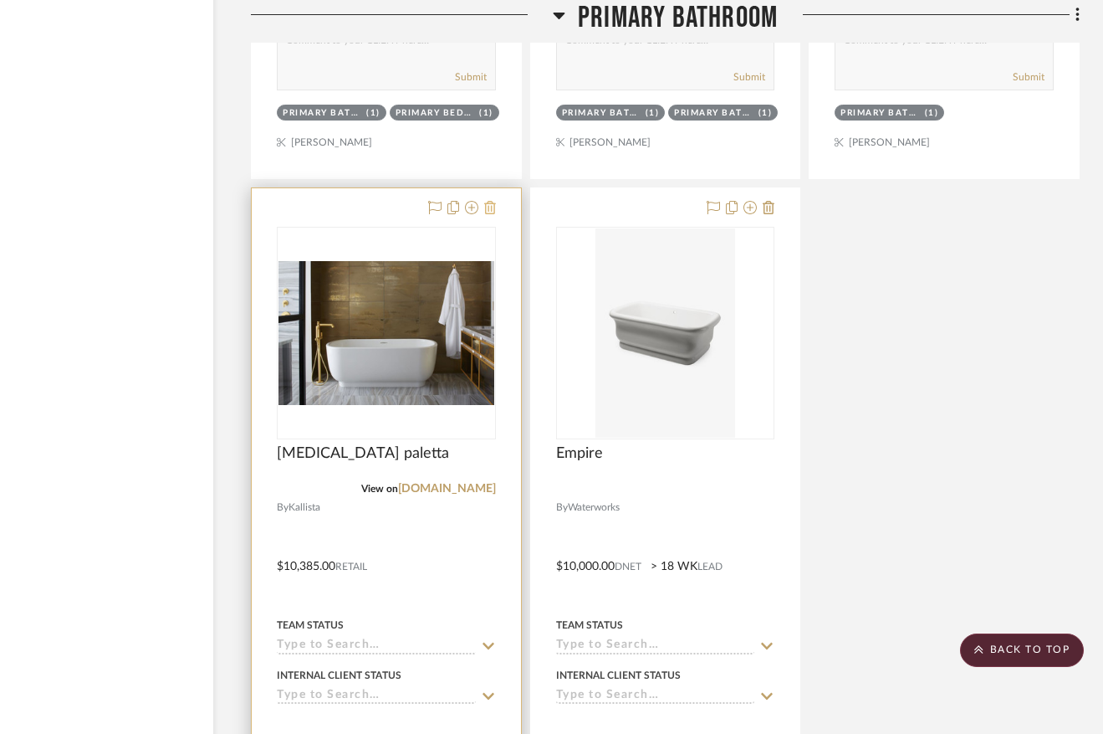
click at [484, 214] on icon at bounding box center [490, 207] width 12 height 13
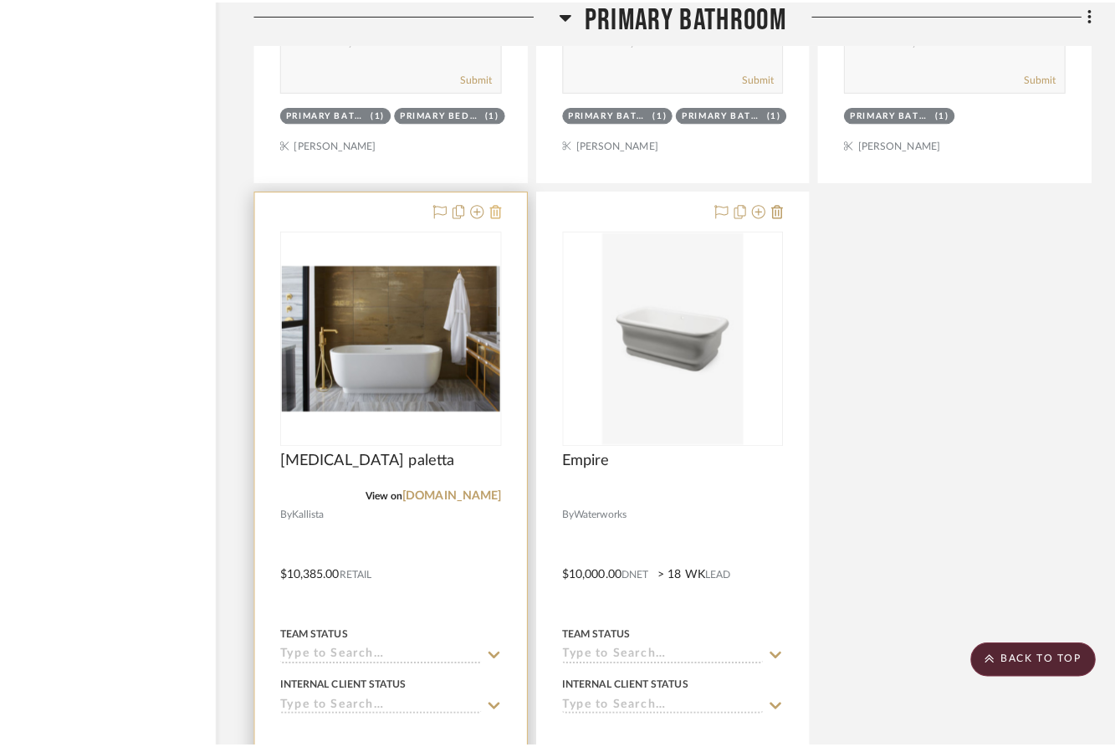
scroll to position [0, 0]
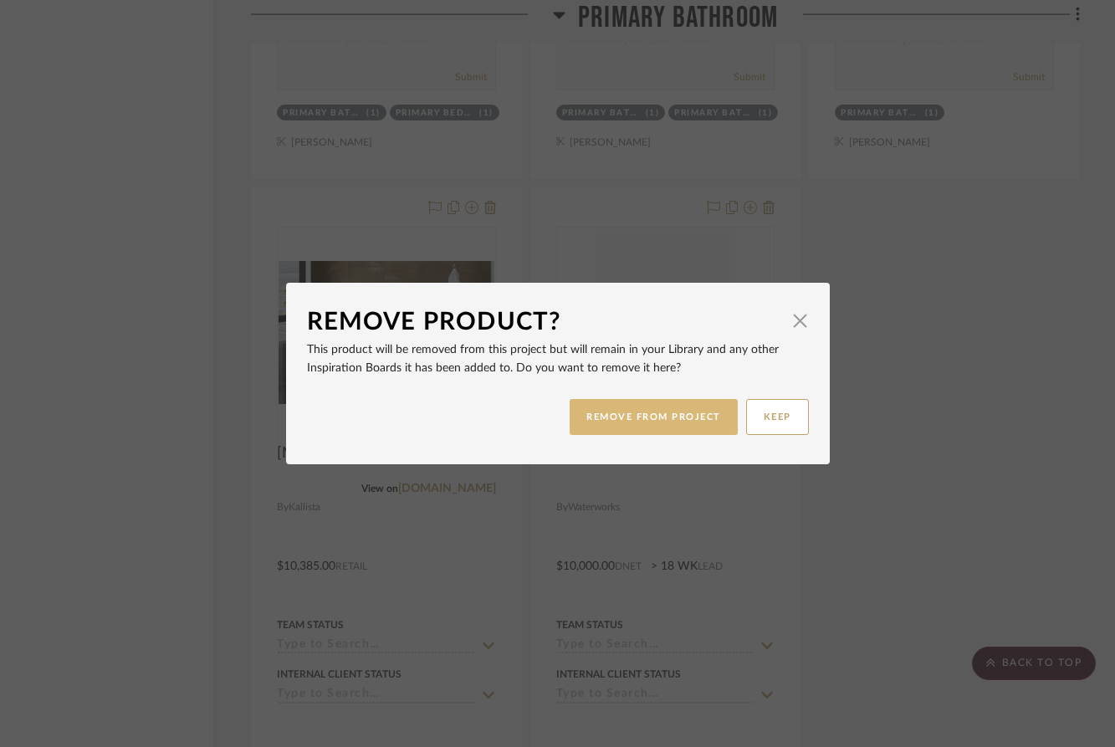
click at [609, 421] on button "REMOVE FROM PROJECT" at bounding box center [654, 417] width 168 height 36
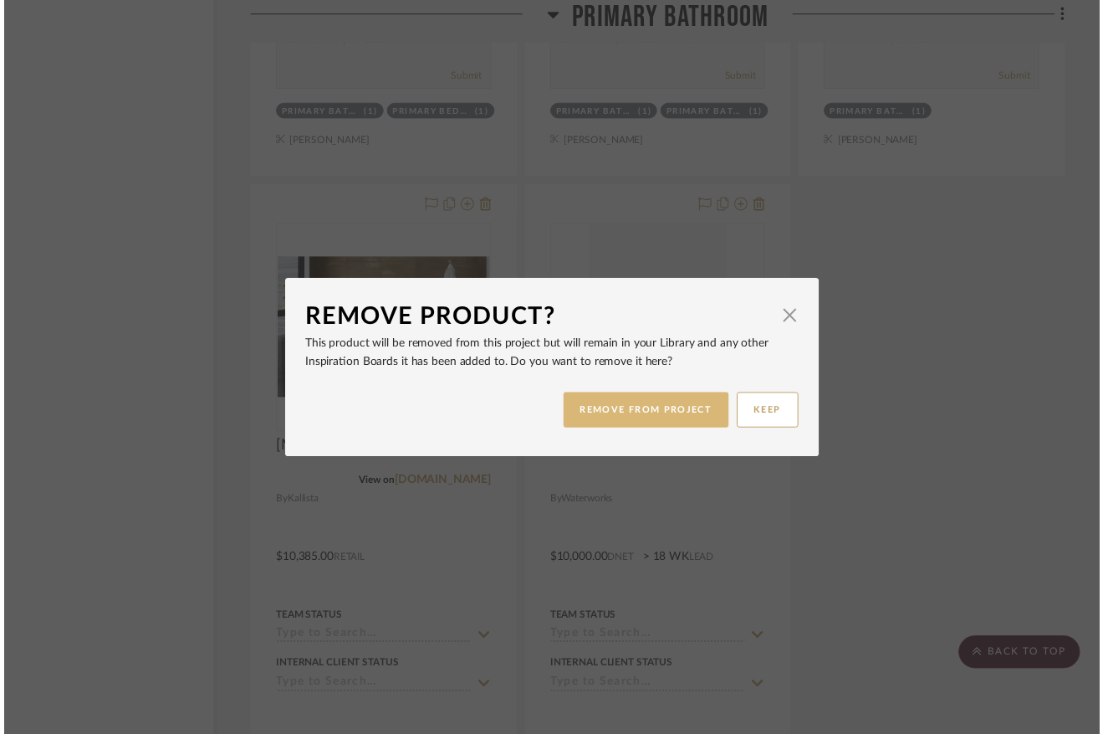
scroll to position [7545, 101]
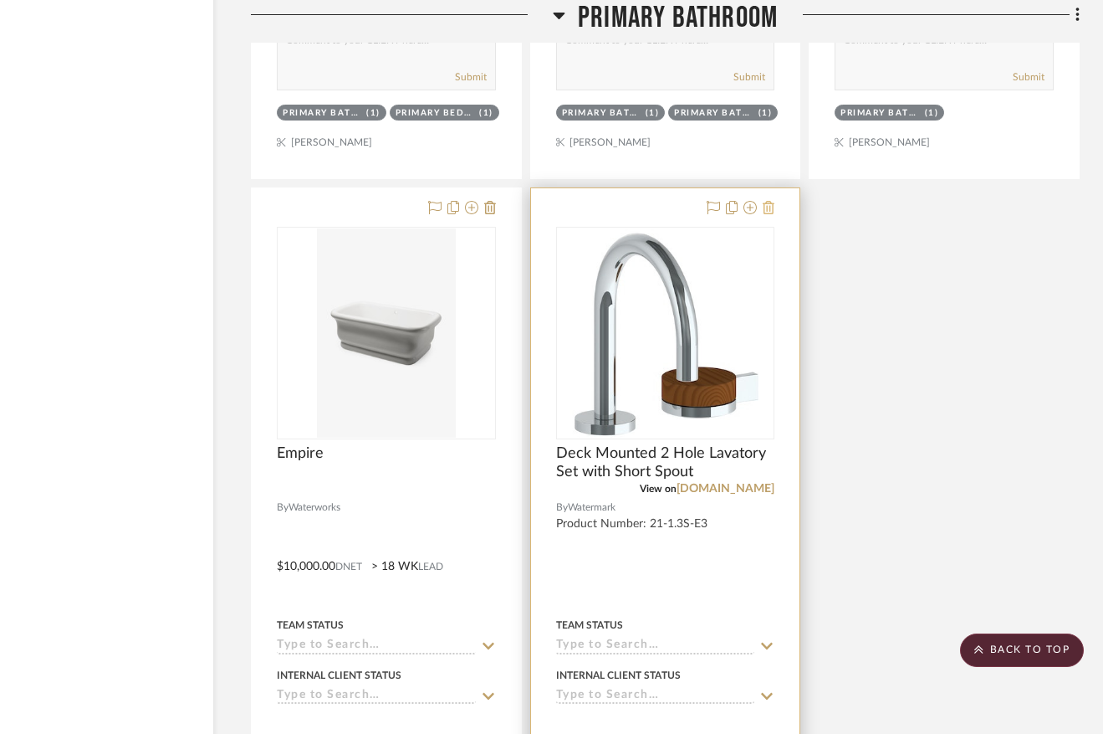
click at [770, 214] on icon at bounding box center [769, 207] width 12 height 13
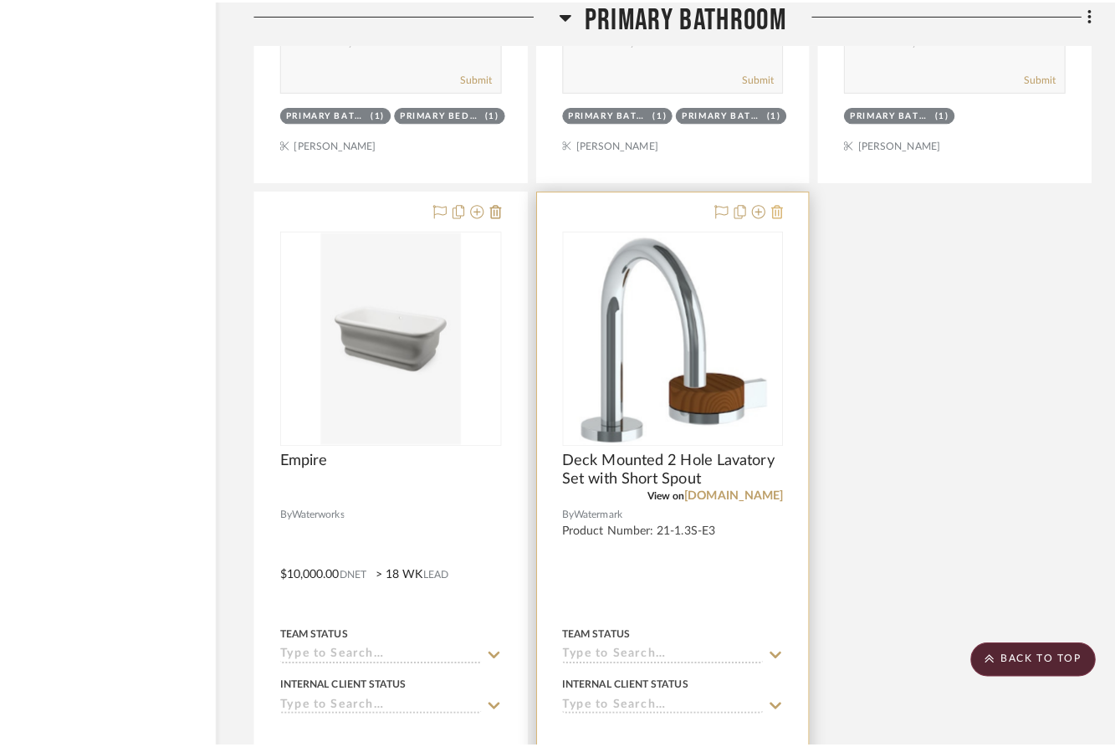
scroll to position [0, 0]
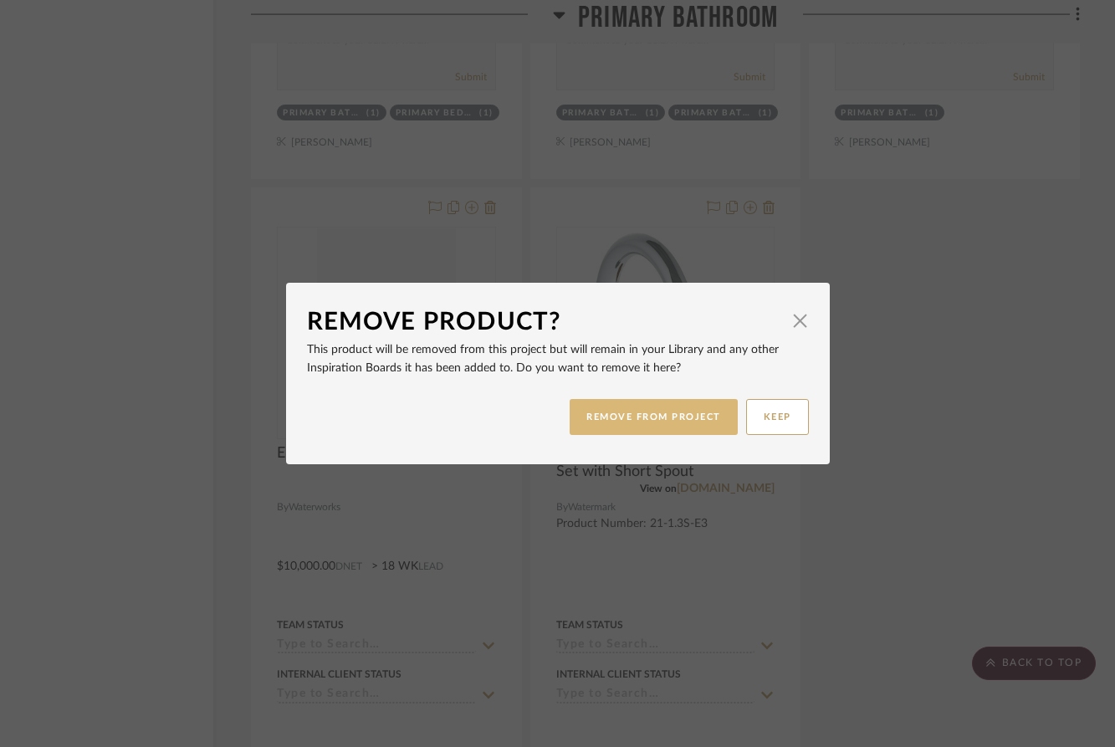
click at [651, 428] on button "REMOVE FROM PROJECT" at bounding box center [654, 417] width 168 height 36
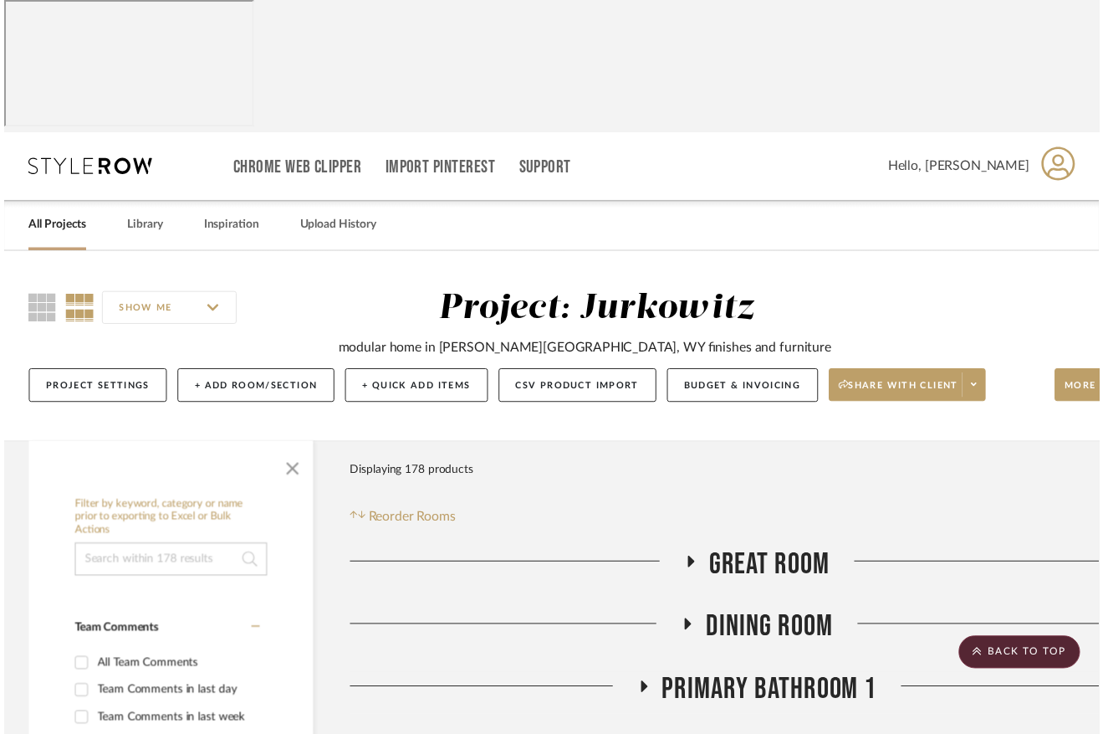
scroll to position [7545, 101]
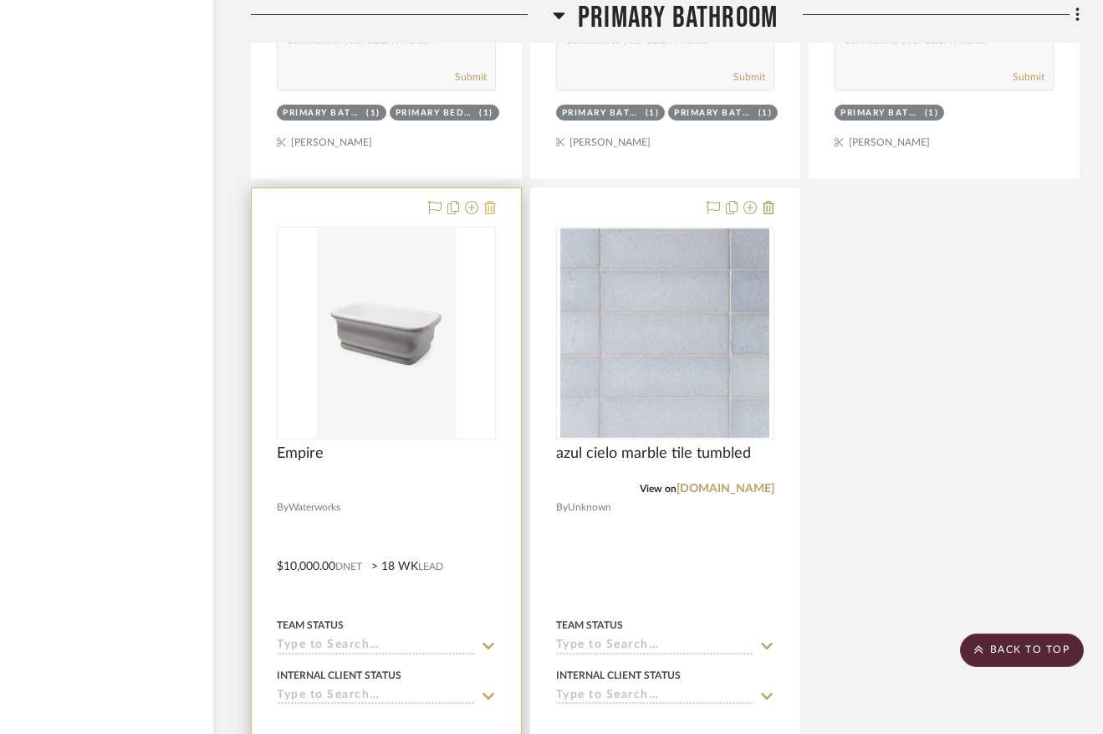
click at [487, 214] on icon at bounding box center [490, 207] width 12 height 13
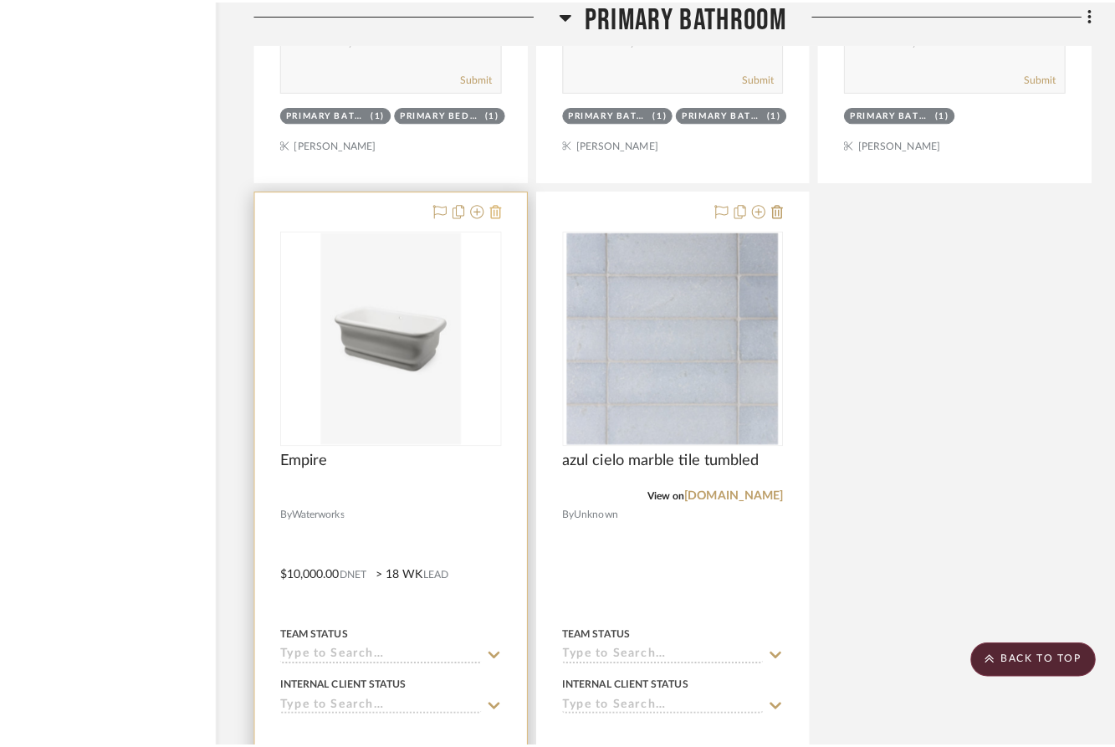
scroll to position [0, 0]
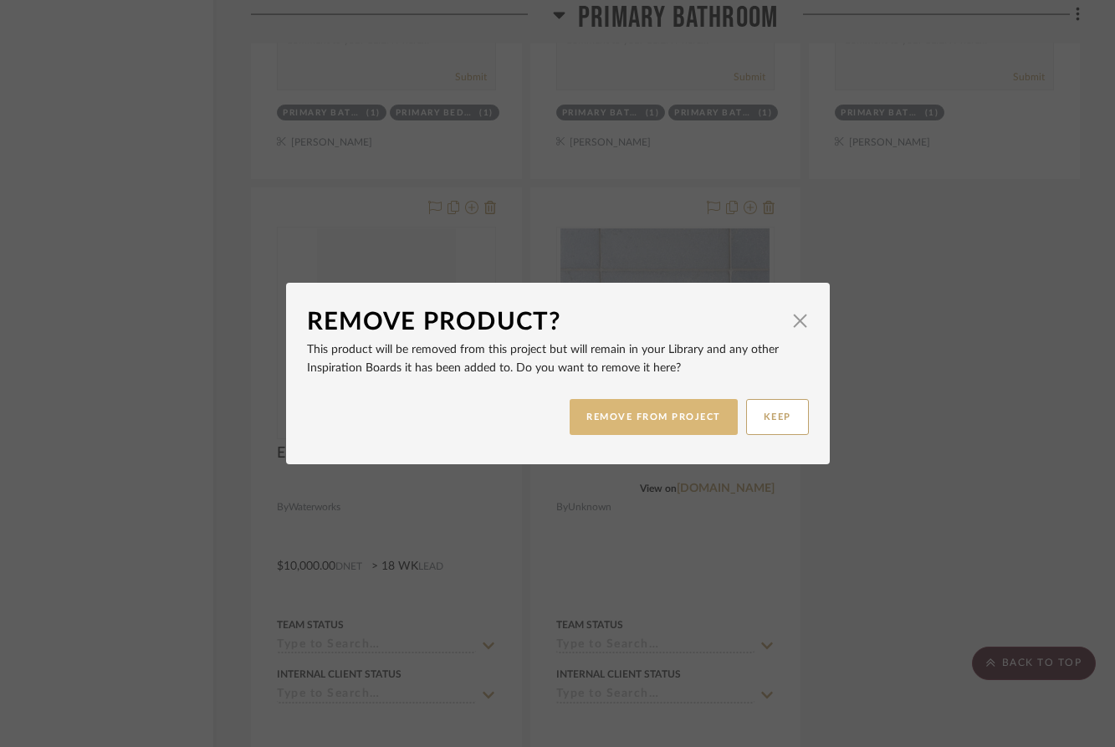
click at [601, 421] on button "REMOVE FROM PROJECT" at bounding box center [654, 417] width 168 height 36
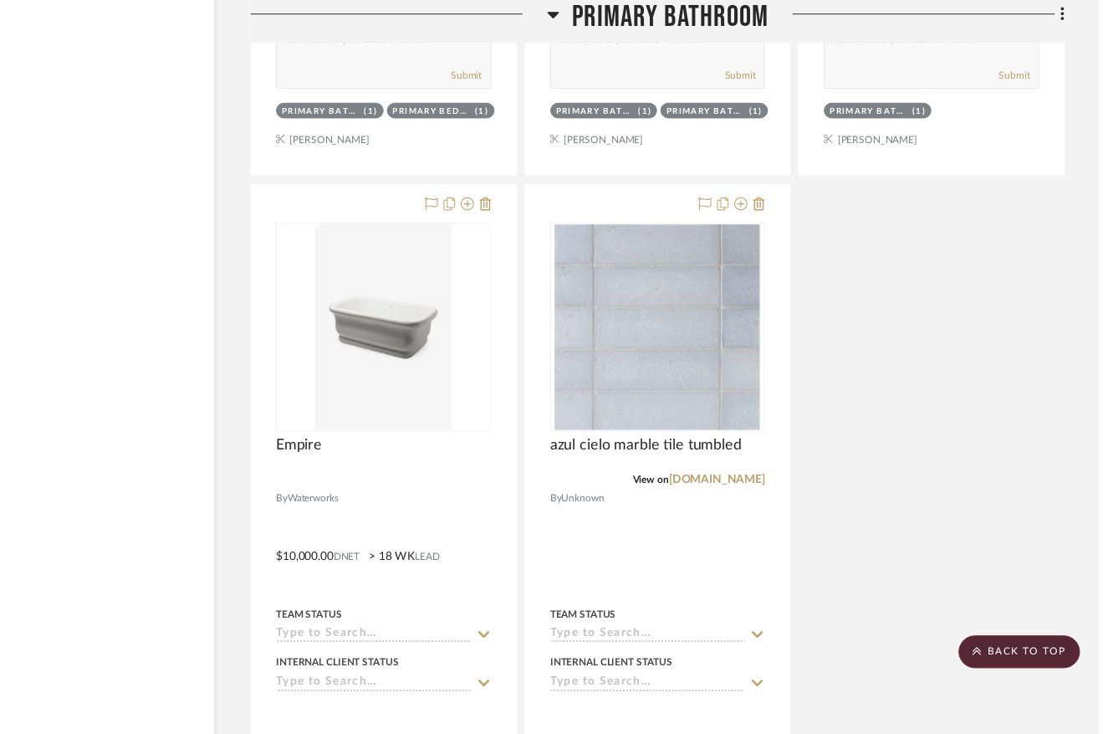
scroll to position [7545, 101]
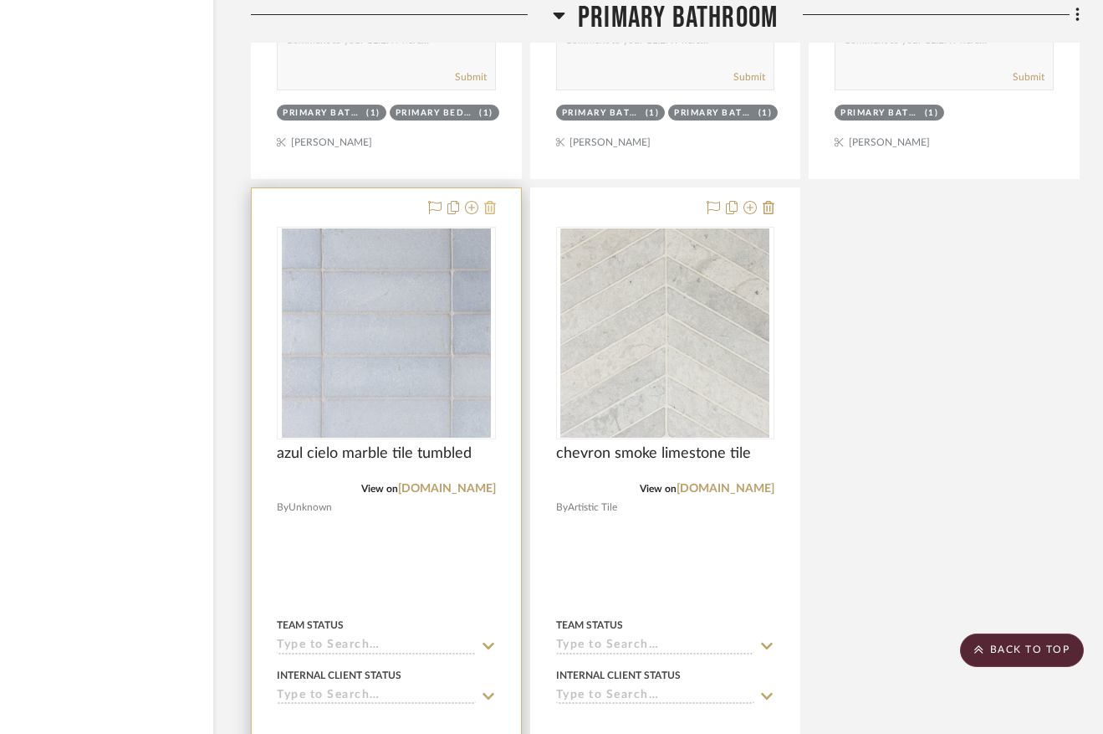
click at [488, 214] on icon at bounding box center [490, 207] width 12 height 13
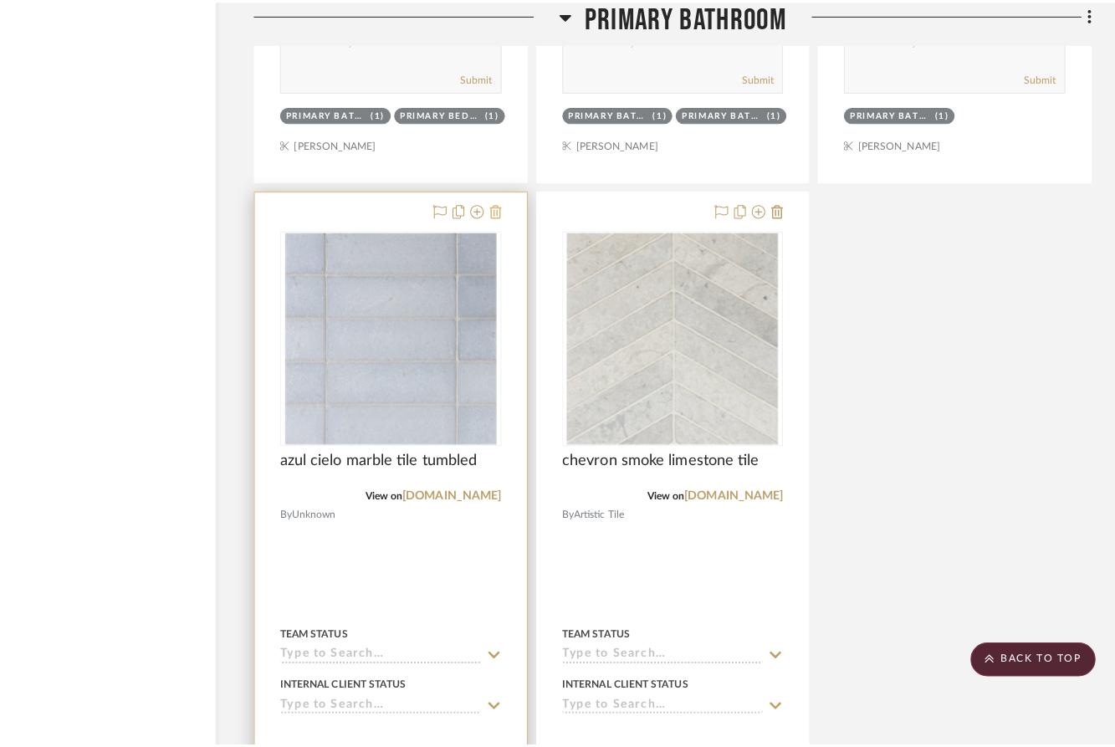
scroll to position [0, 0]
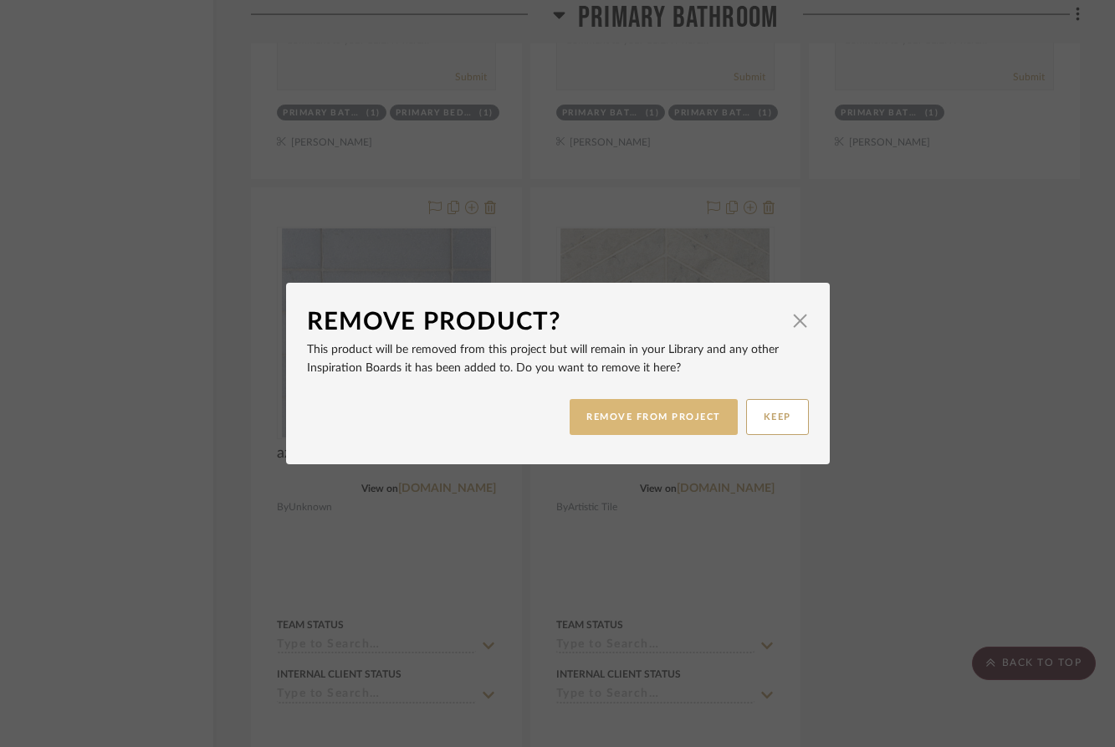
click at [622, 410] on button "REMOVE FROM PROJECT" at bounding box center [654, 417] width 168 height 36
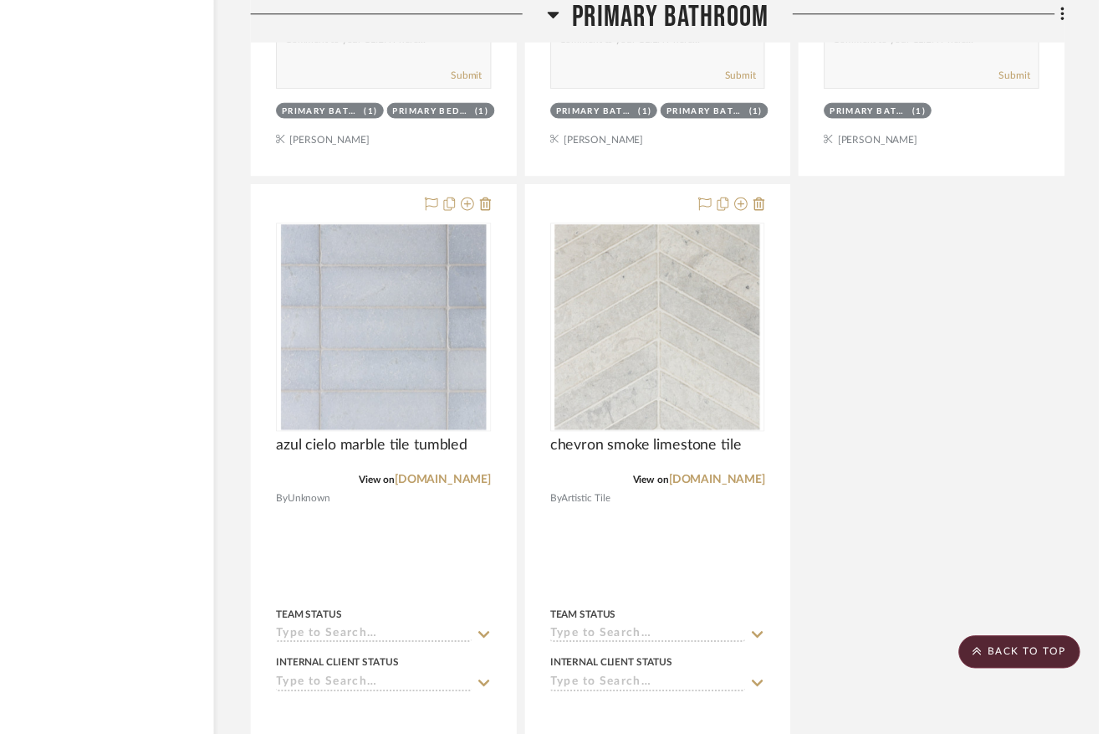
scroll to position [7545, 101]
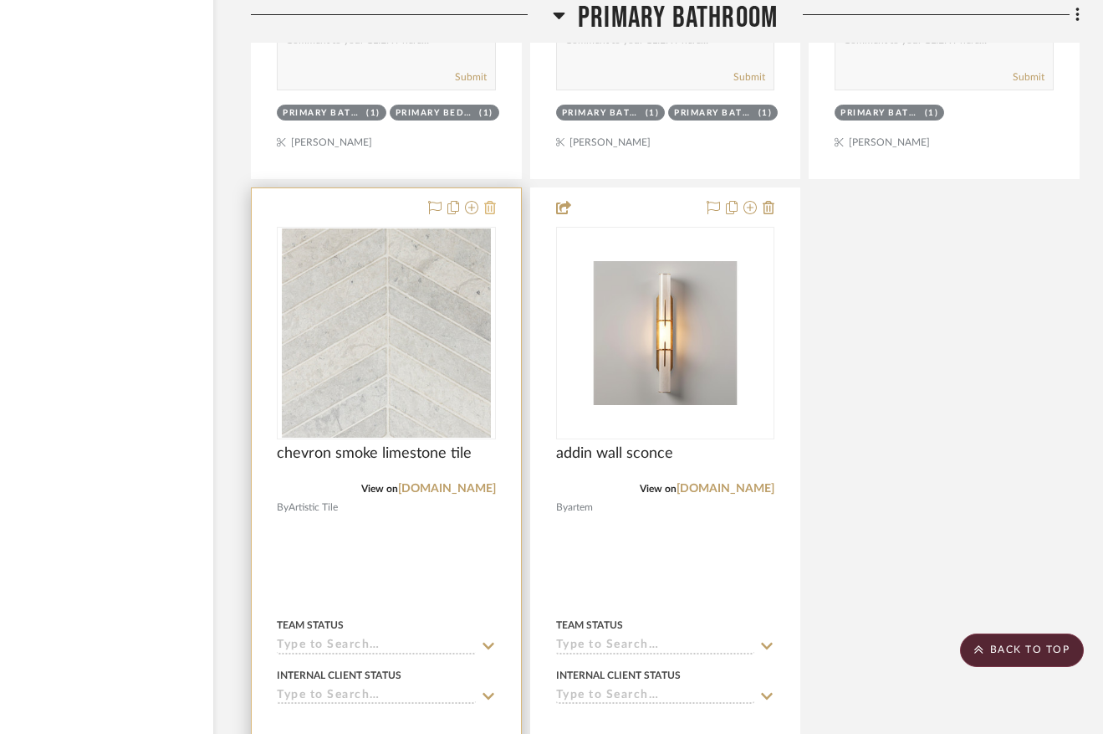
click at [486, 214] on icon at bounding box center [490, 207] width 12 height 13
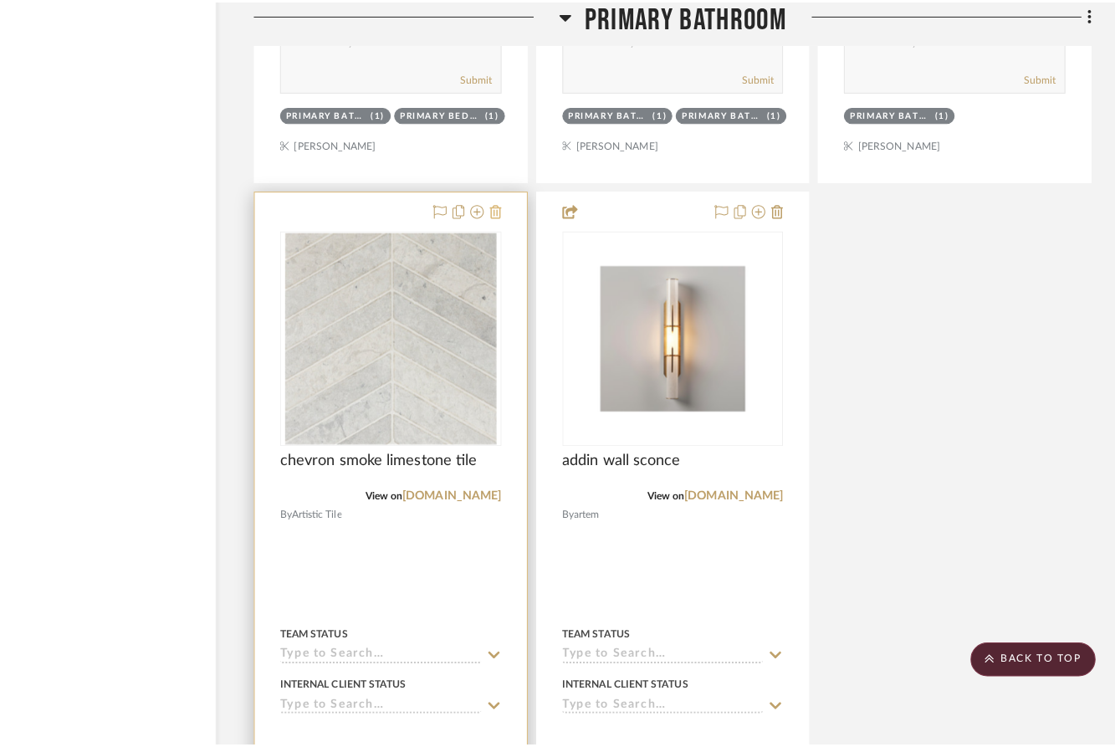
scroll to position [0, 0]
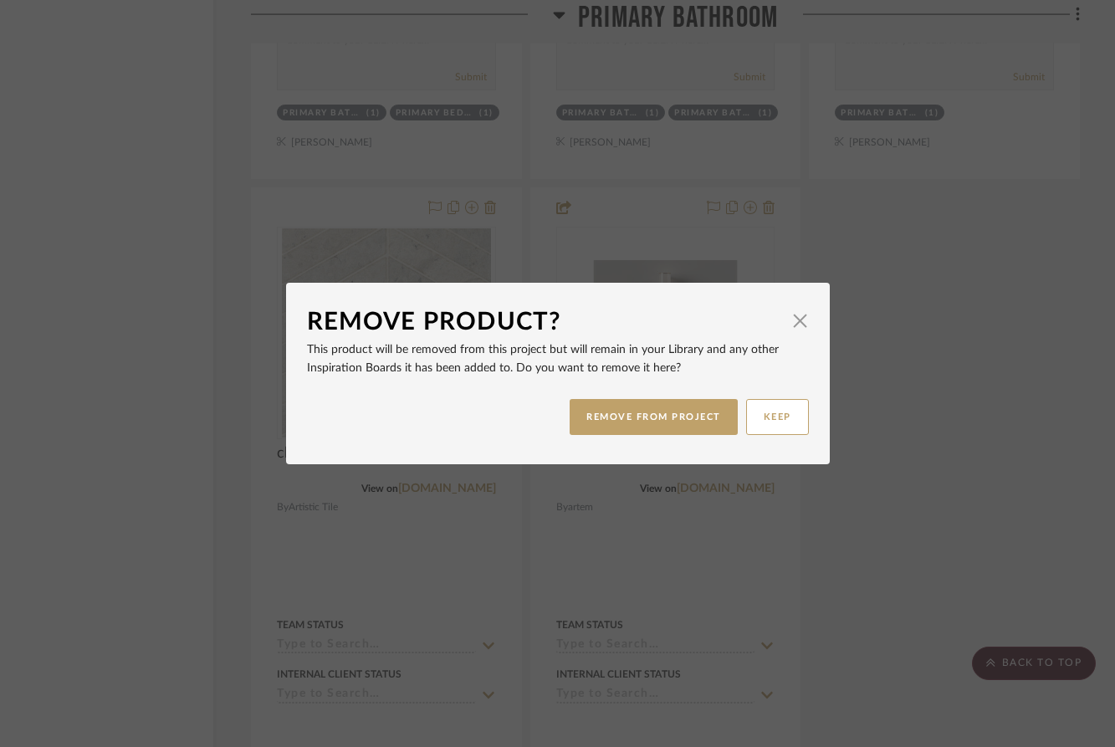
click at [354, 542] on div "Remove Product? × This product will be removed from this project but will remai…" at bounding box center [557, 373] width 1115 height 747
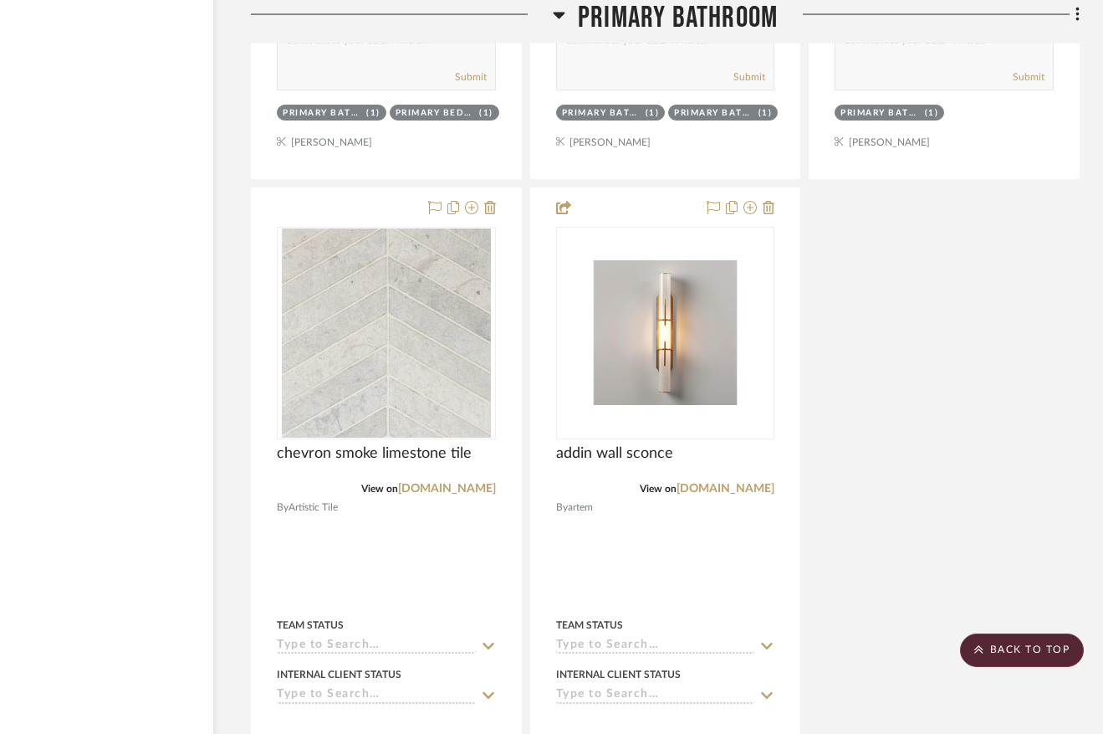
click at [354, 438] on img "0" at bounding box center [386, 332] width 209 height 209
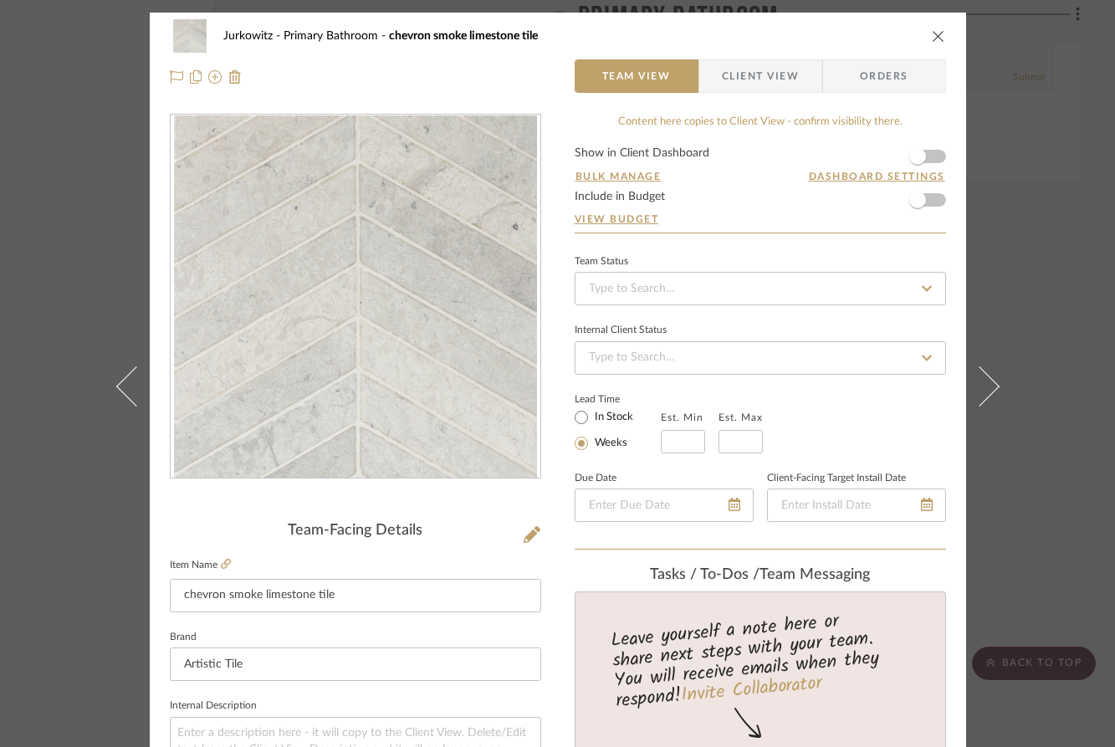
click at [933, 29] on icon "close" at bounding box center [938, 35] width 13 height 13
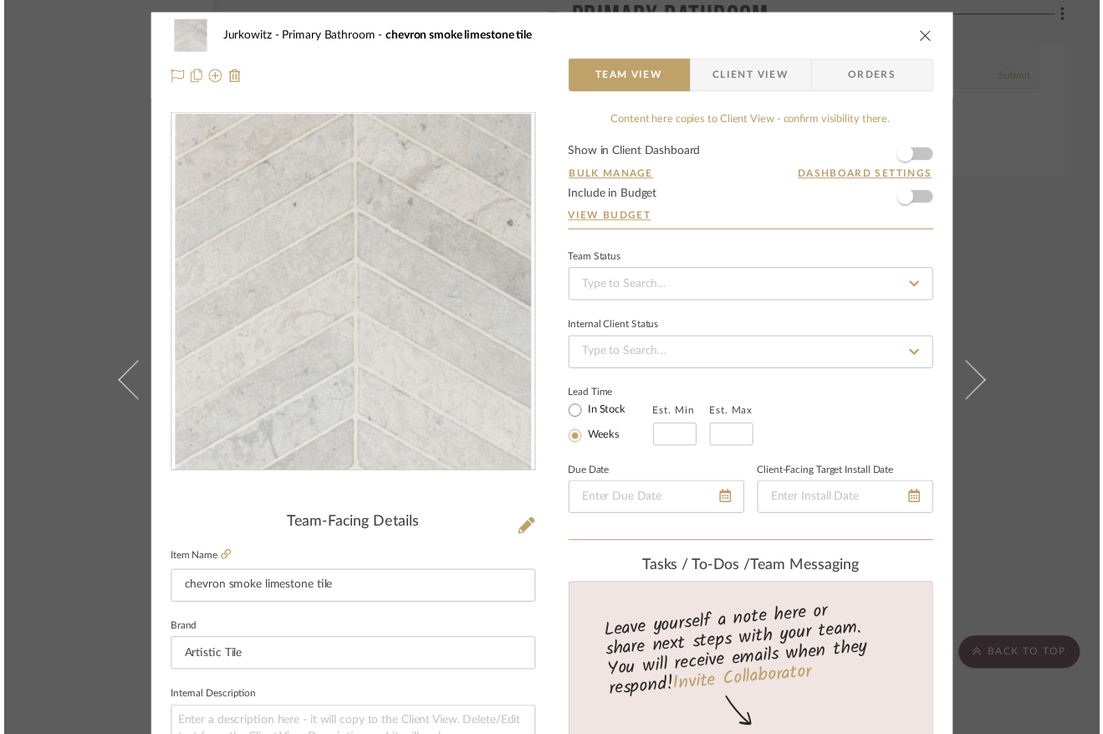
scroll to position [7545, 101]
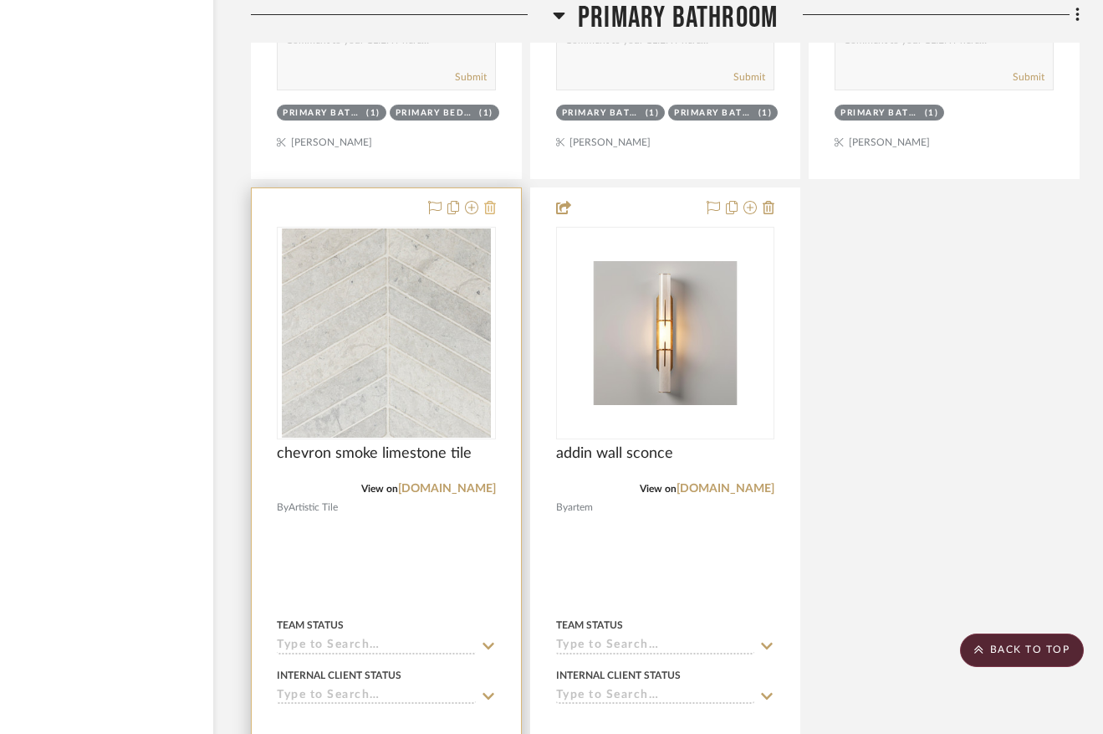
click at [484, 214] on icon at bounding box center [490, 207] width 12 height 13
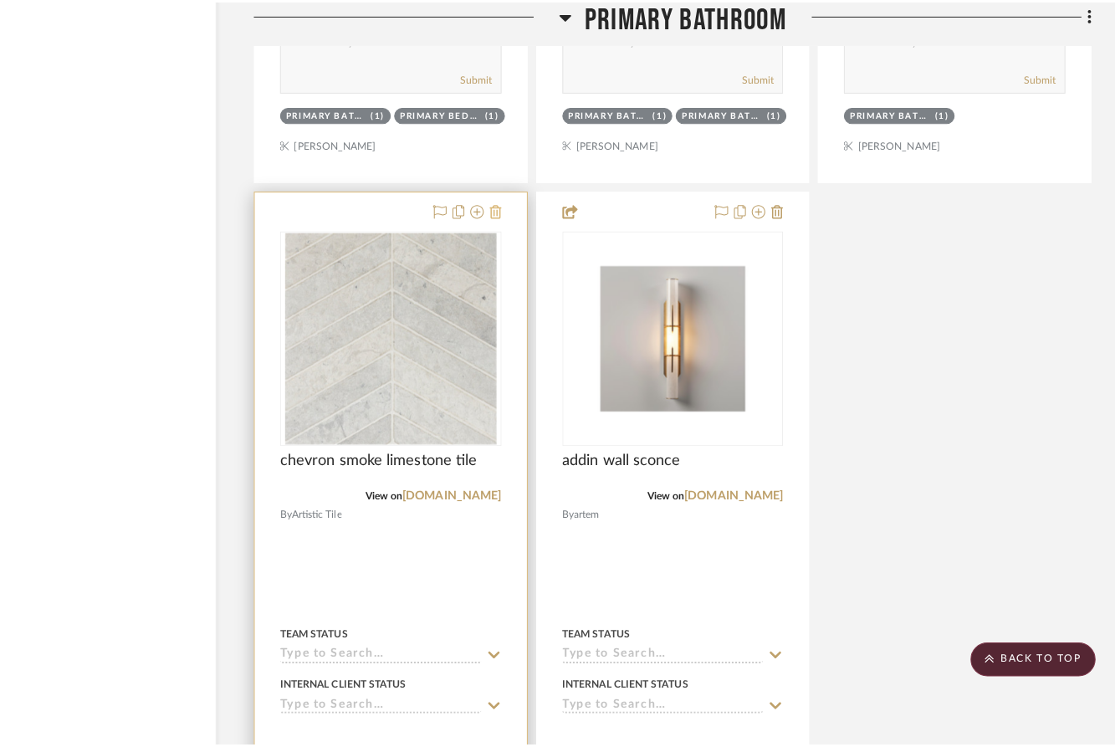
scroll to position [0, 0]
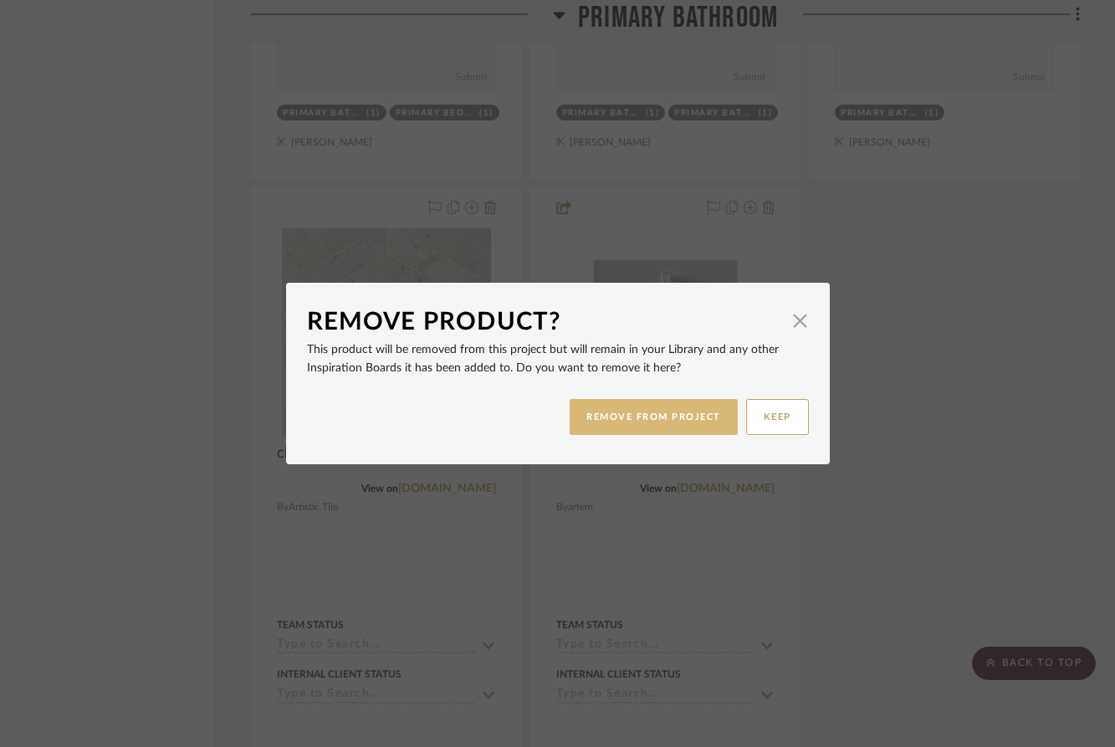
click at [645, 414] on button "REMOVE FROM PROJECT" at bounding box center [654, 417] width 168 height 36
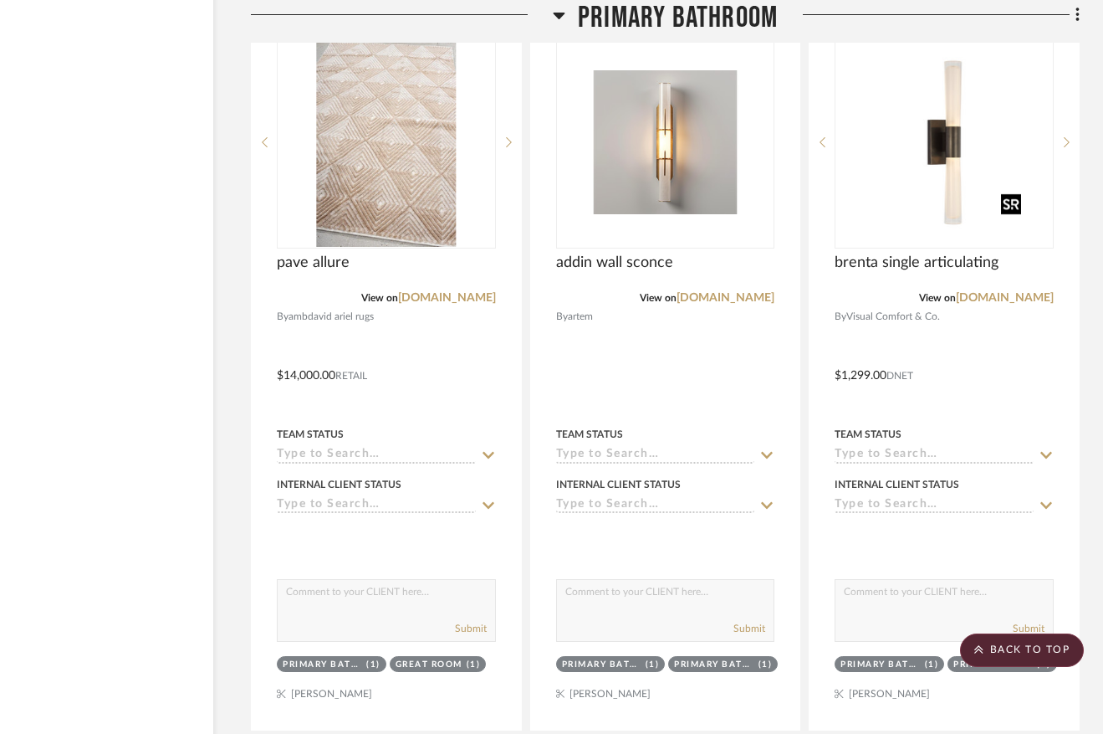
scroll to position [6179, 101]
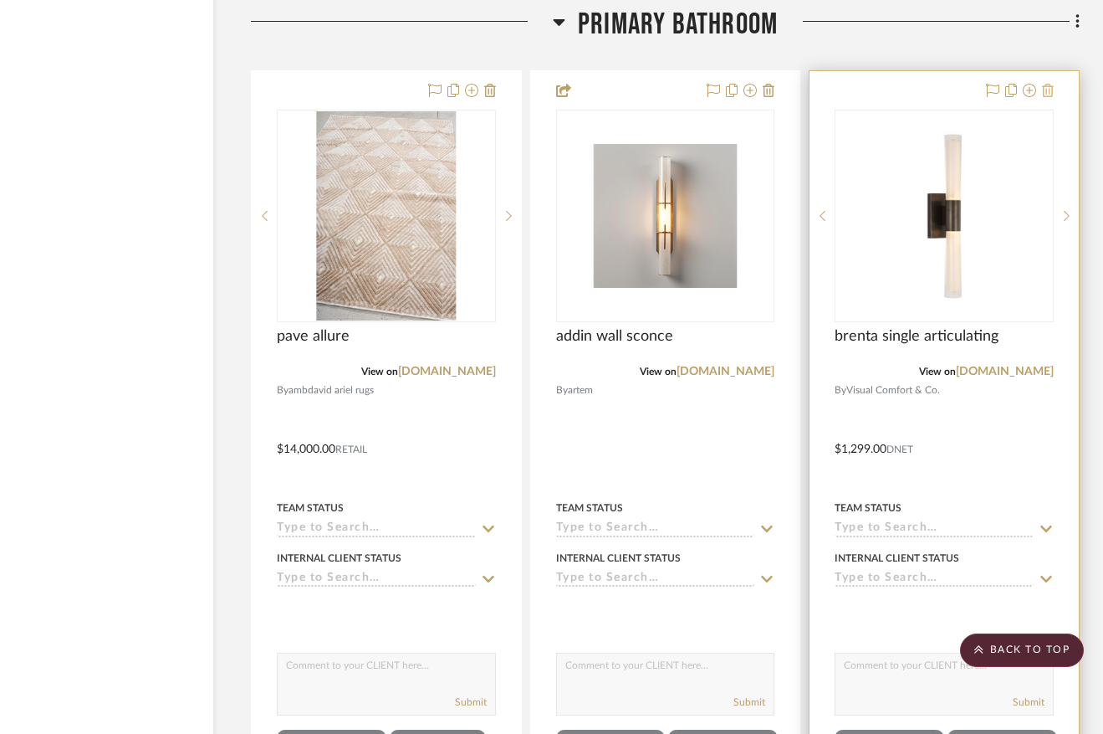
click at [1045, 97] on icon at bounding box center [1048, 90] width 12 height 13
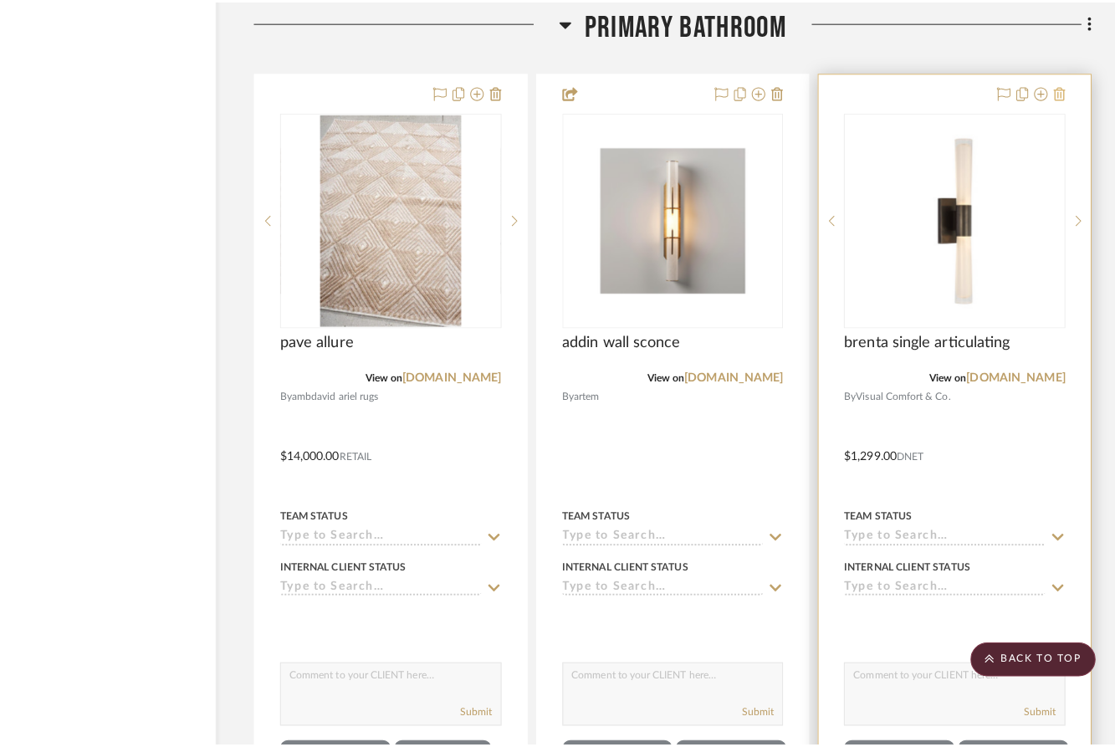
scroll to position [0, 0]
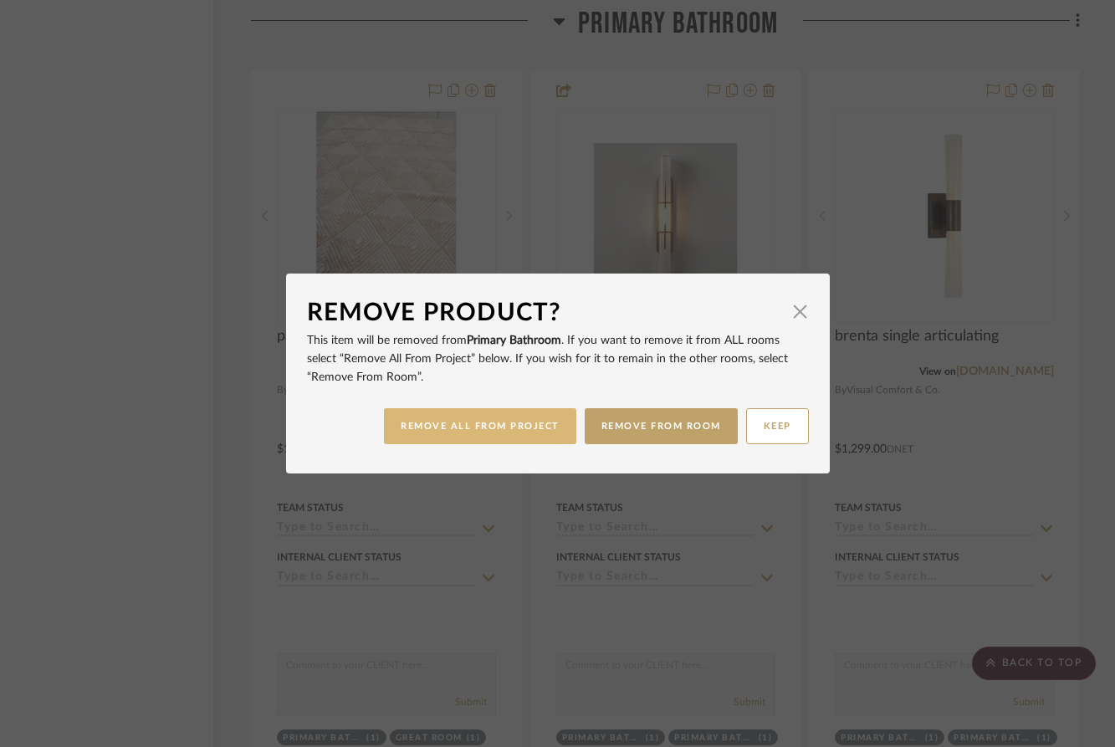
click at [472, 435] on button "REMOVE ALL FROM PROJECT" at bounding box center [480, 426] width 192 height 36
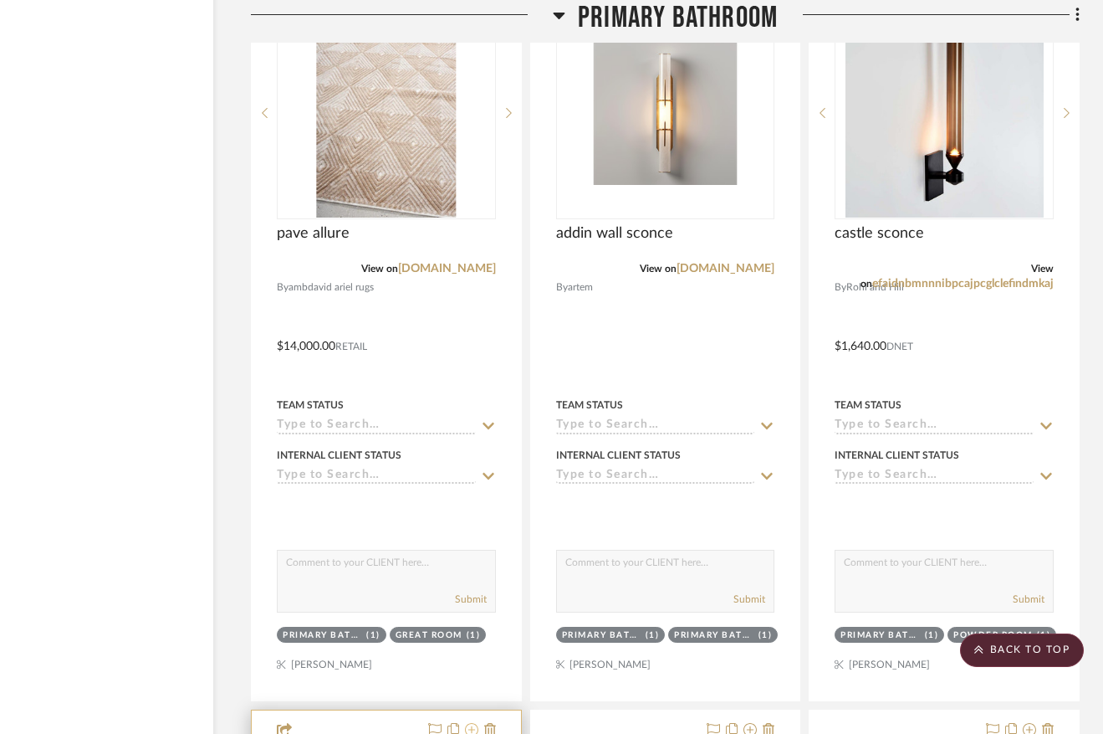
scroll to position [6133, 101]
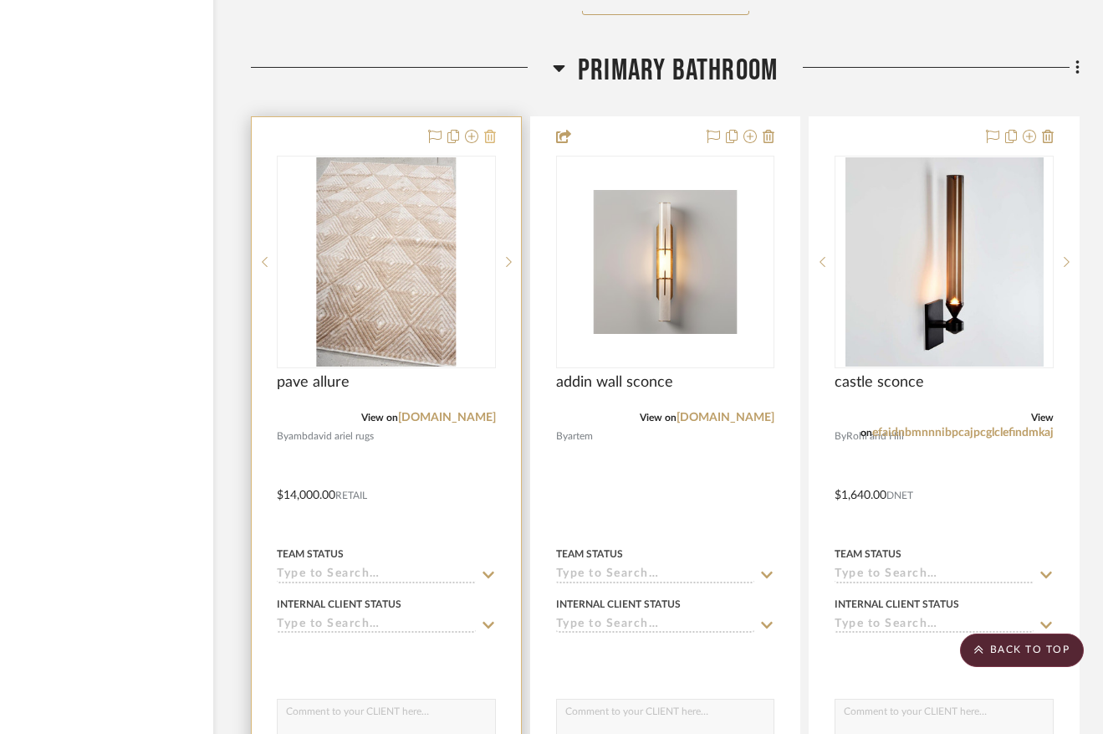
click at [484, 143] on icon at bounding box center [490, 136] width 12 height 13
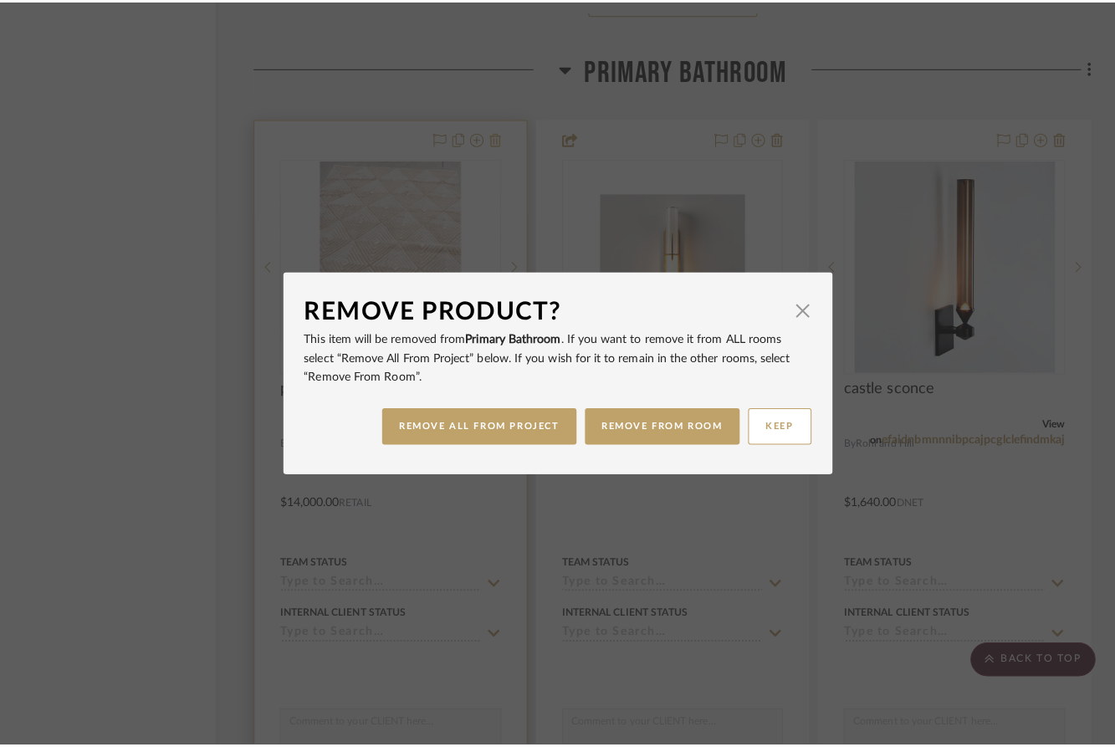
scroll to position [0, 0]
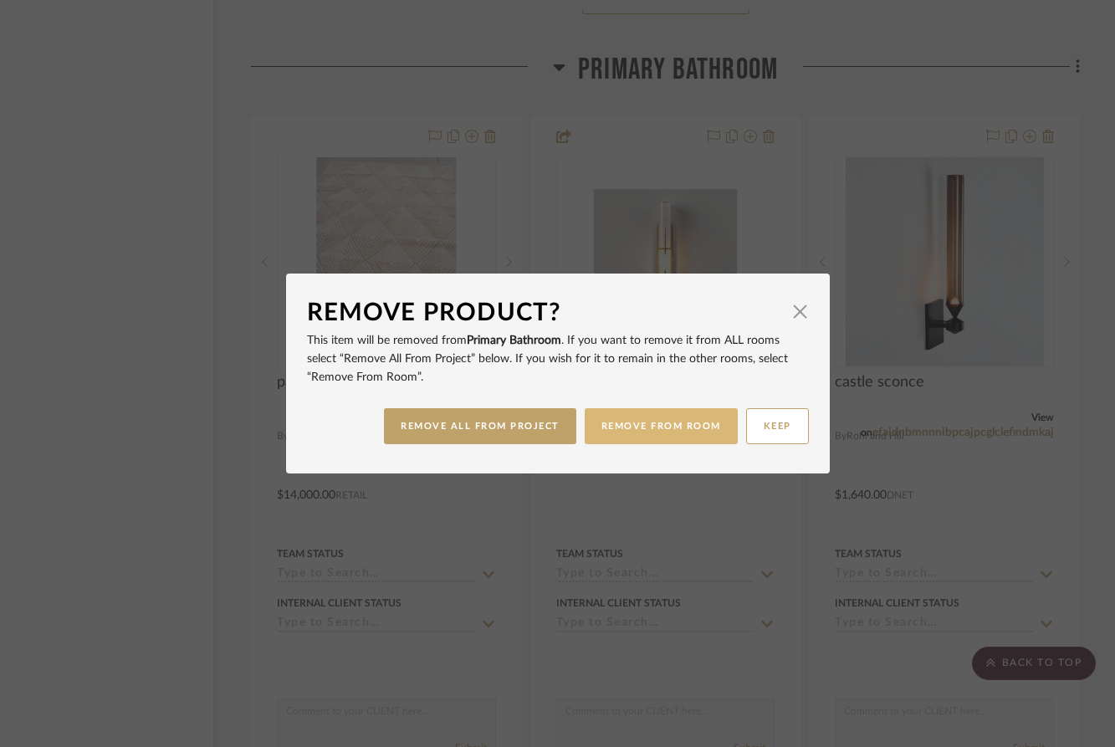
click at [686, 426] on button "REMOVE FROM ROOM" at bounding box center [661, 426] width 153 height 36
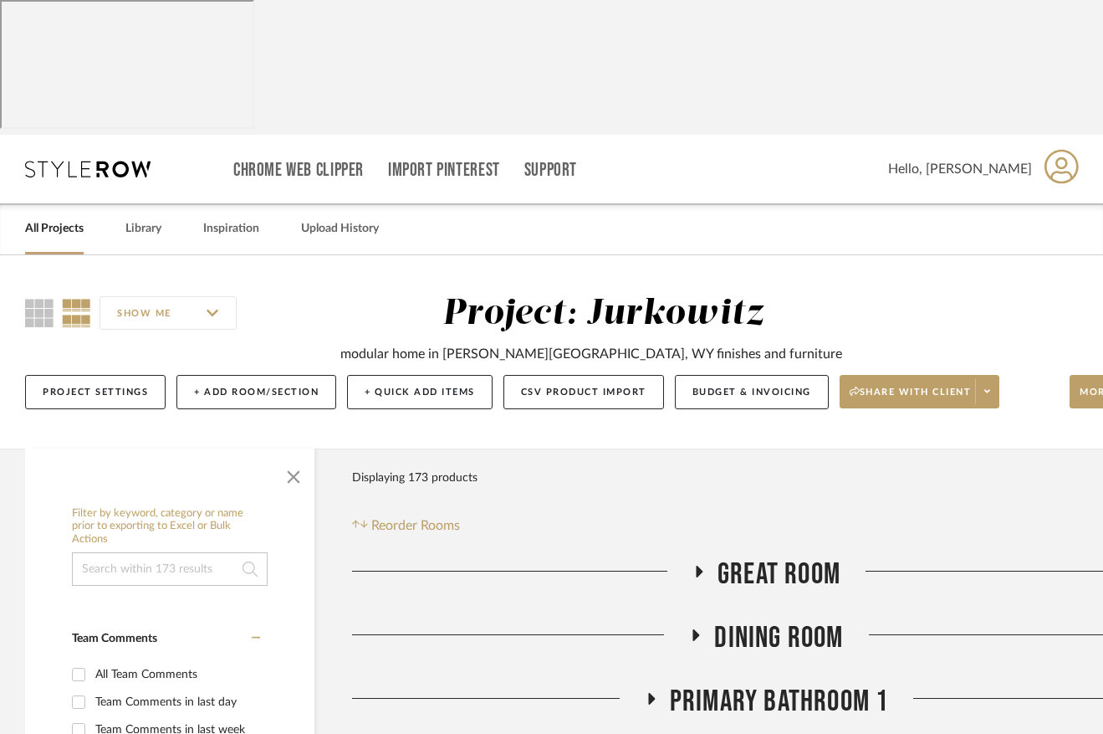
scroll to position [1, 0]
click at [136, 217] on link "Library" at bounding box center [143, 228] width 36 height 23
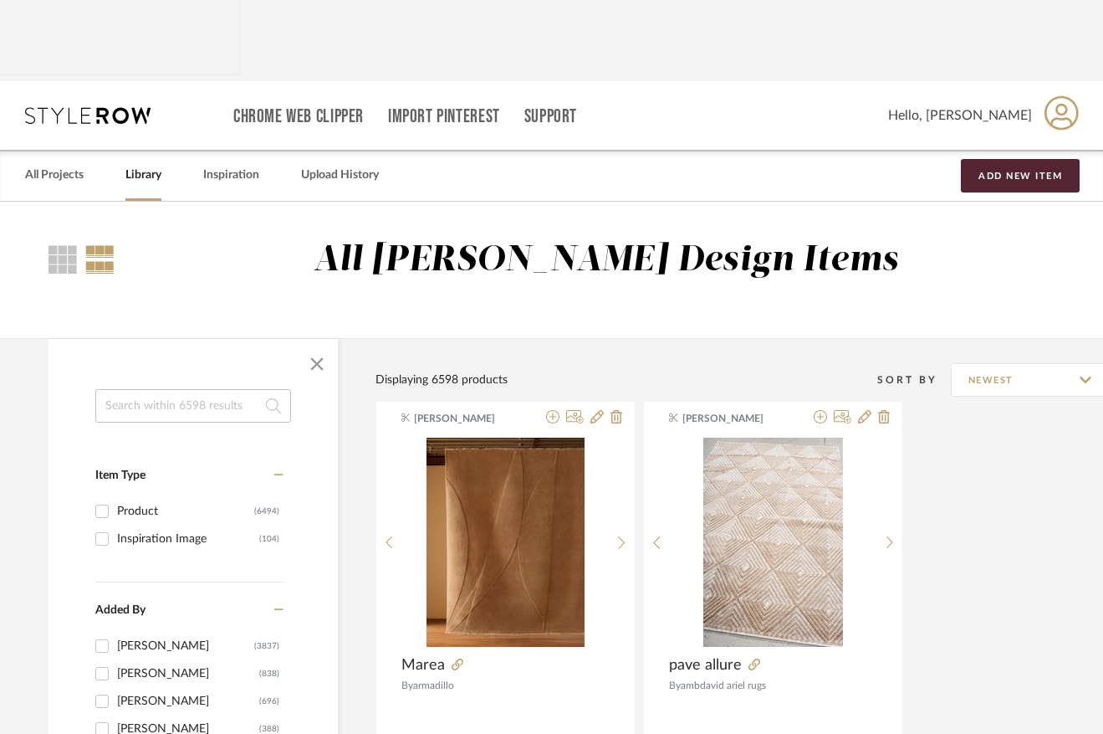
scroll to position [54, 15]
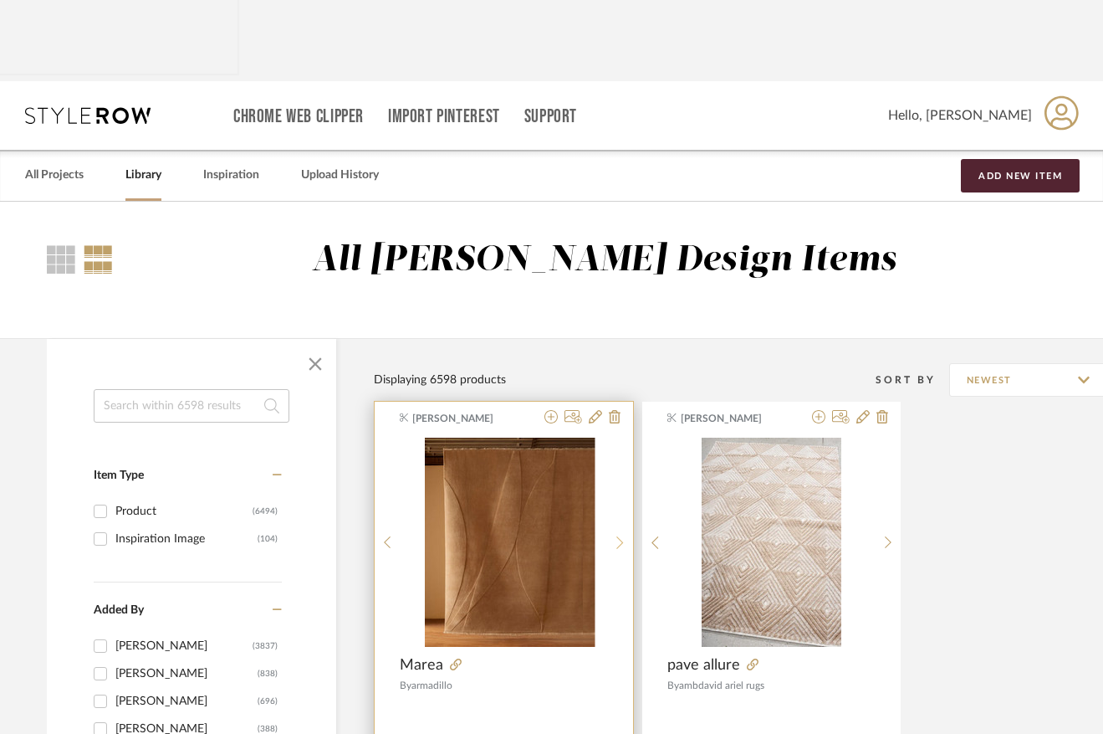
click at [619, 438] on div at bounding box center [620, 542] width 26 height 209
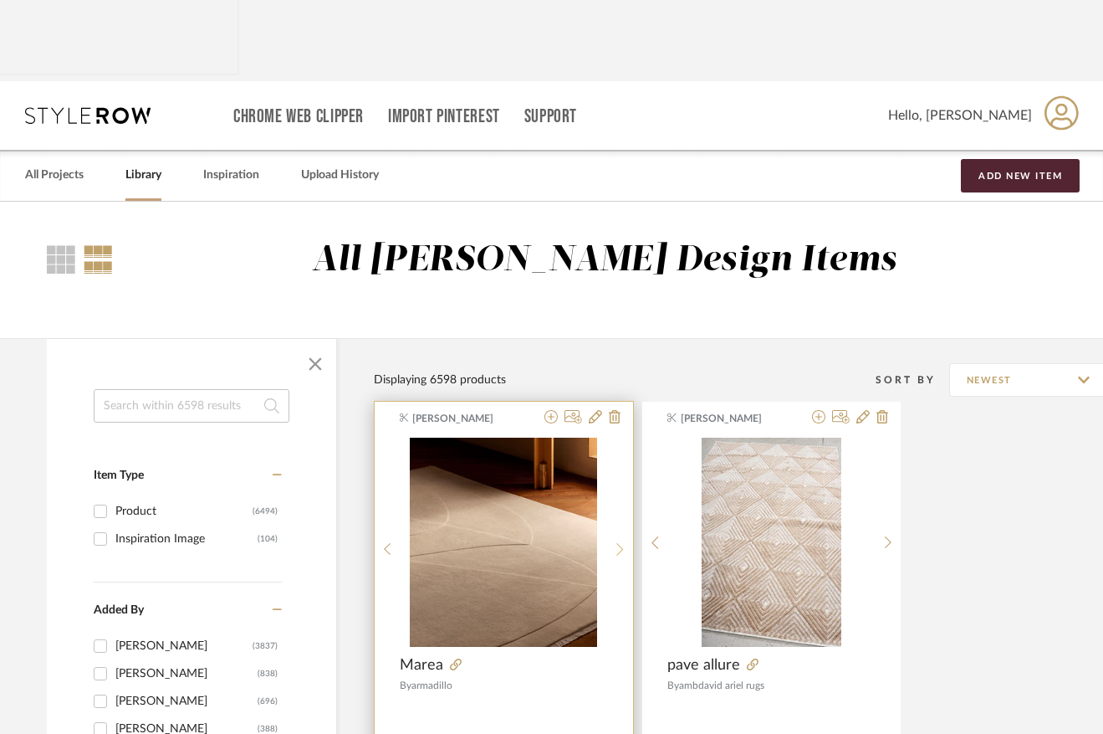
click at [619, 542] on icon at bounding box center [621, 549] width 8 height 14
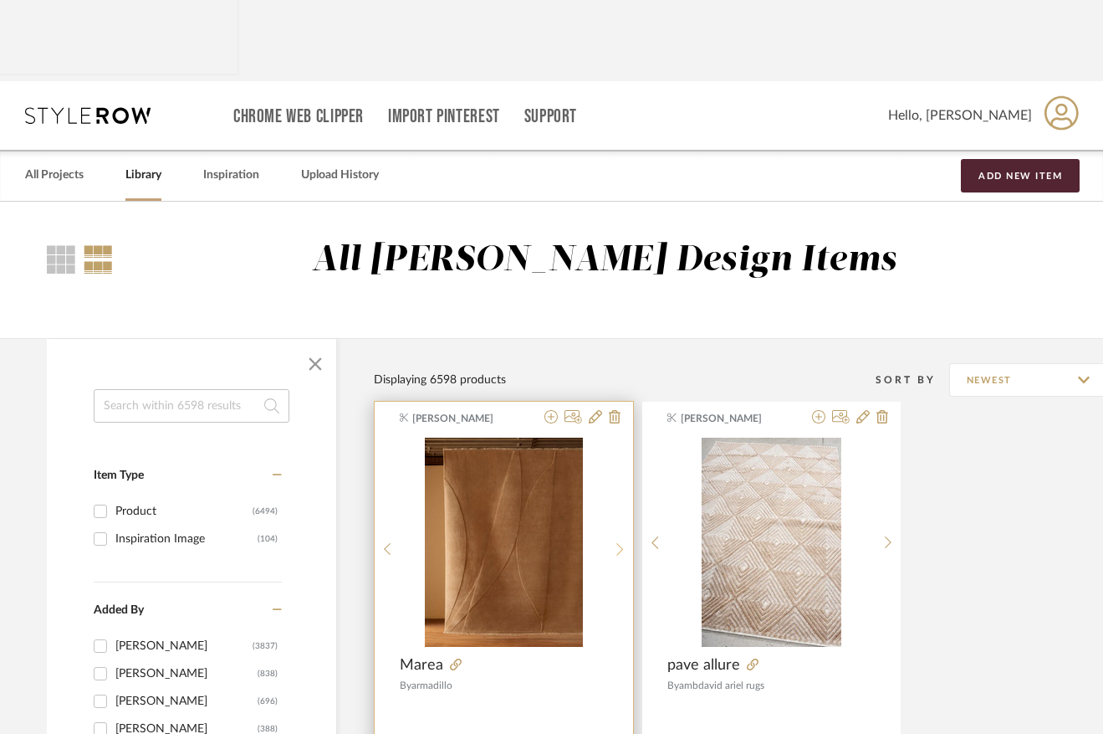
click at [619, 542] on icon at bounding box center [621, 549] width 8 height 14
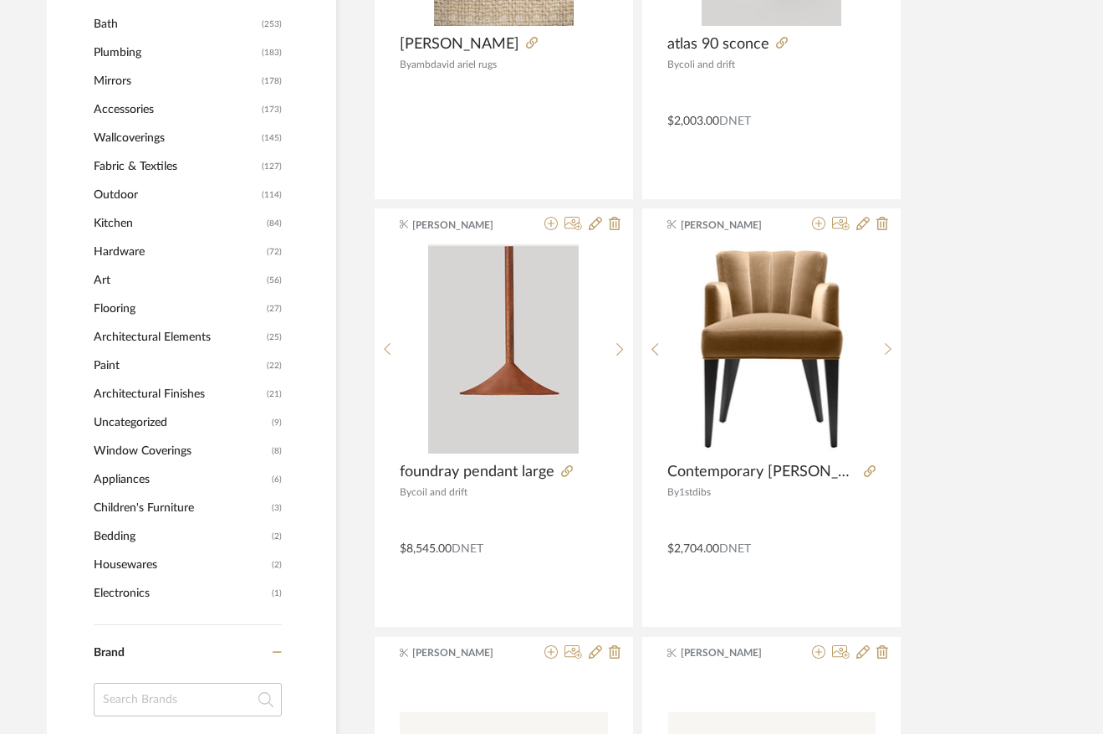
scroll to position [1095, 15]
